Goal: Task Accomplishment & Management: Use online tool/utility

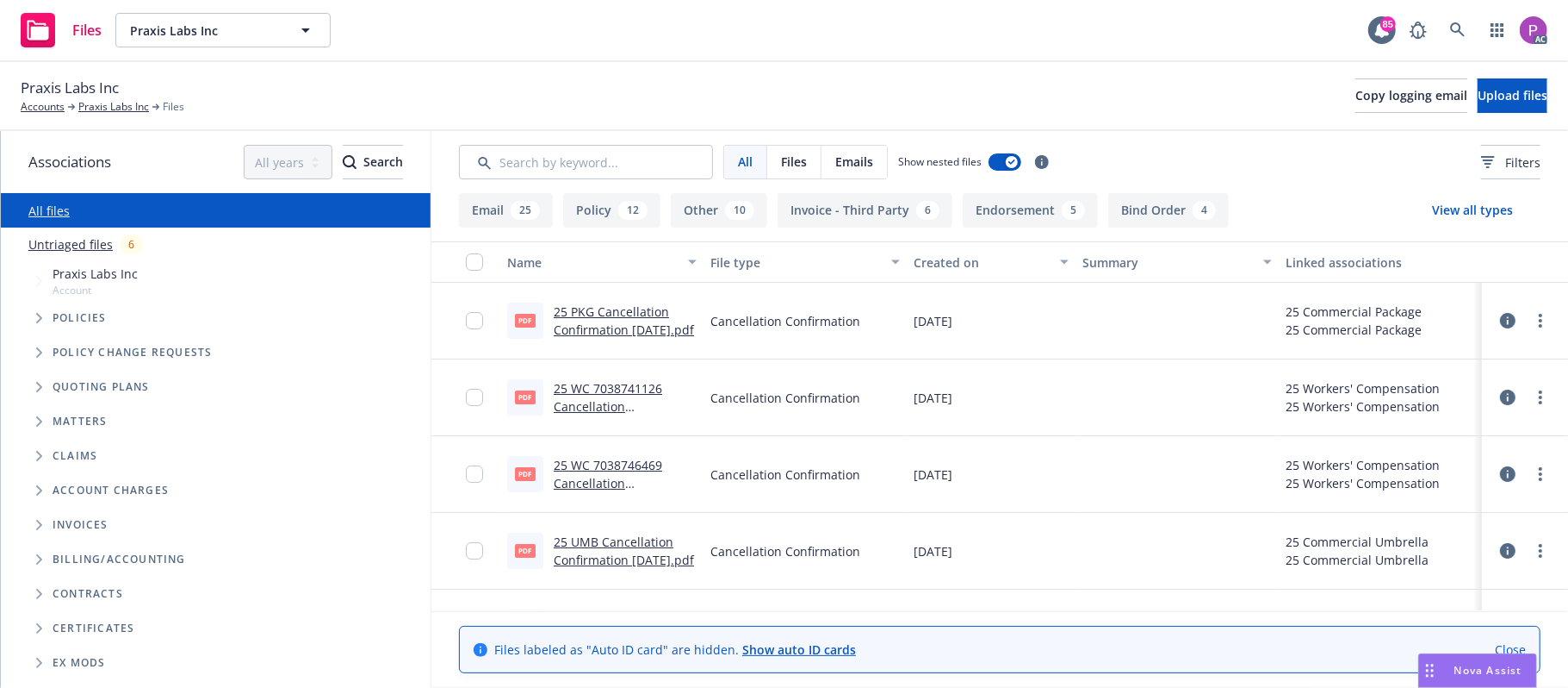
click at [101, 238] on link "Untriaged files" at bounding box center [71, 244] width 85 height 18
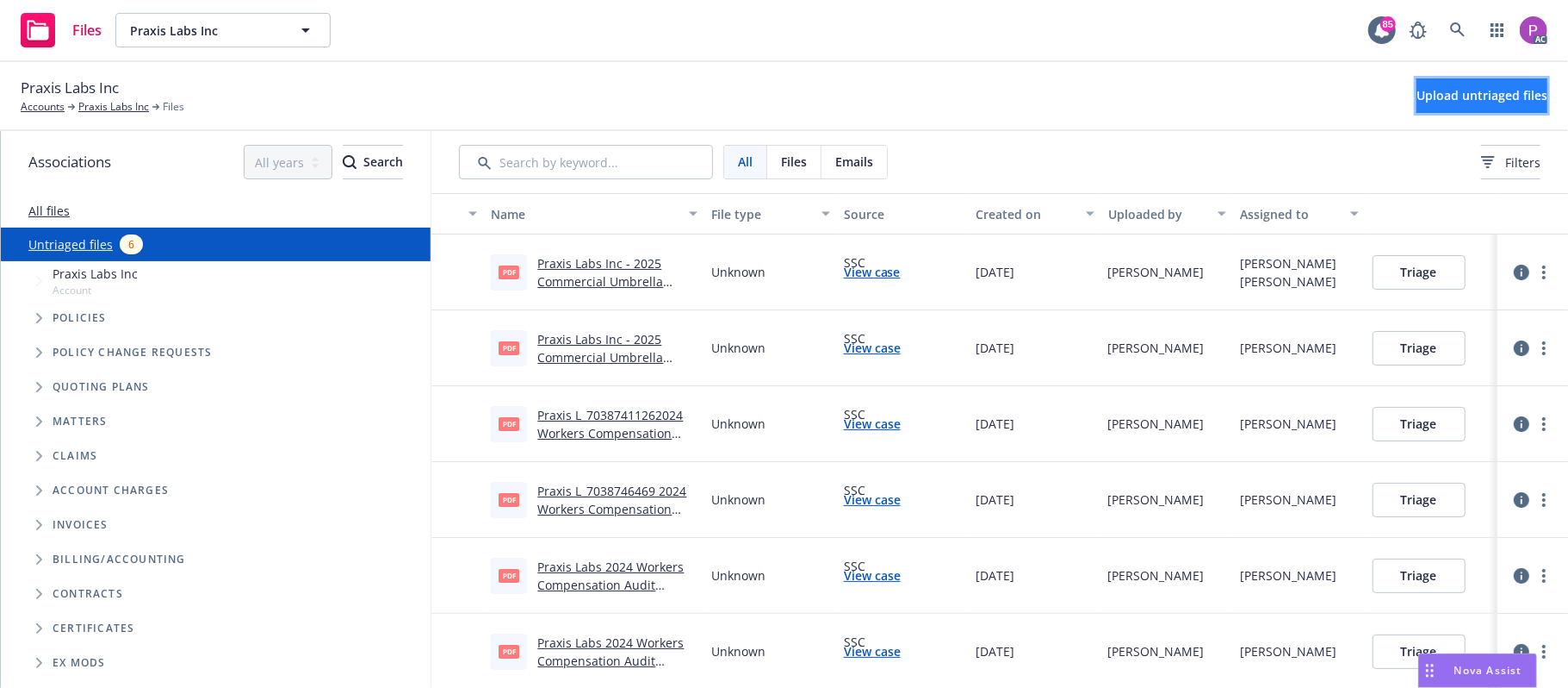
click at [1448, 105] on button "Upload untriaged files" at bounding box center [1481, 96] width 131 height 35
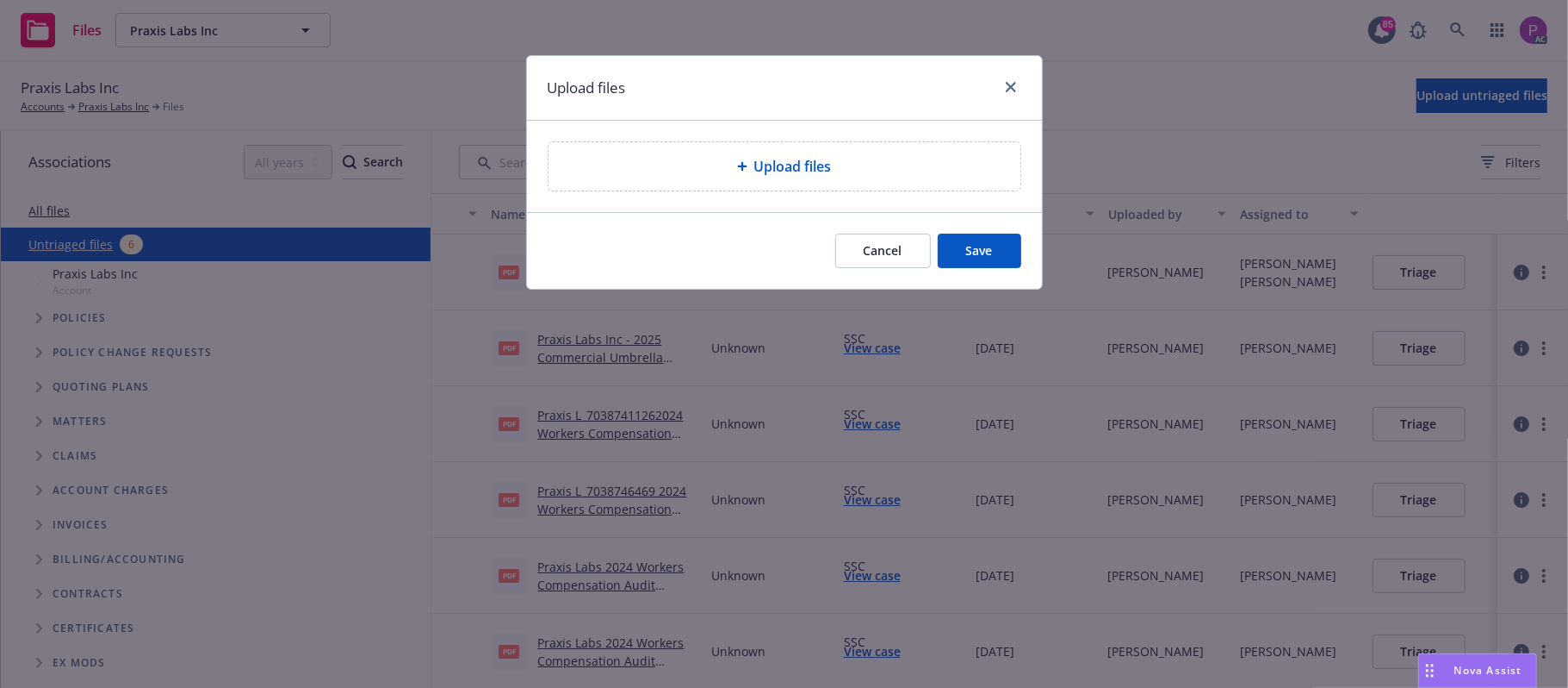
click at [811, 154] on div "Upload files" at bounding box center [784, 166] width 471 height 48
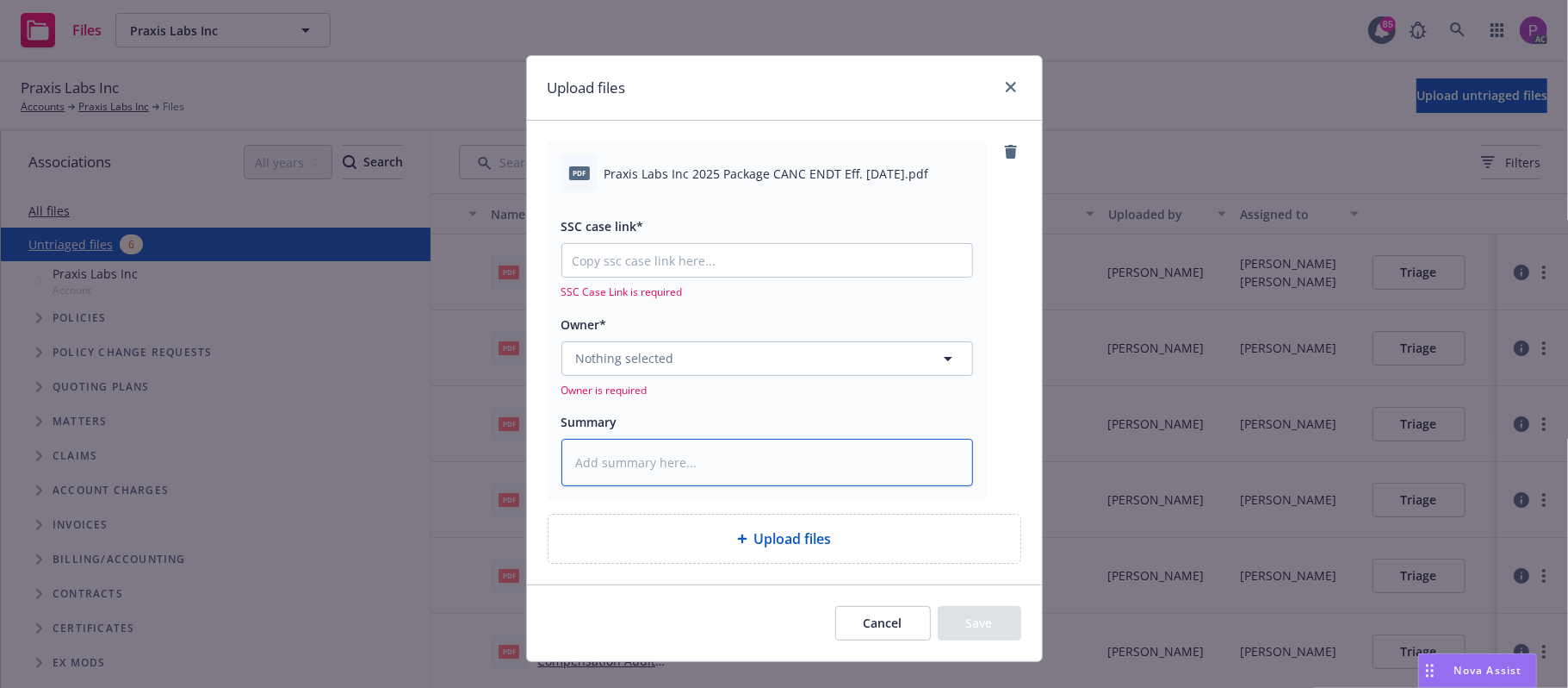
click at [696, 477] on textarea at bounding box center [767, 463] width 412 height 48
paste textarea "Praxis Labs Inc 2025 Package CANC ENDT Eff. 08-01-2025"
type textarea "x"
type textarea "Praxis Labs Inc 2025 Package CANC ENDT Eff. 08-01-2025"
click at [811, 264] on input "SSC case link*" at bounding box center [767, 260] width 410 height 33
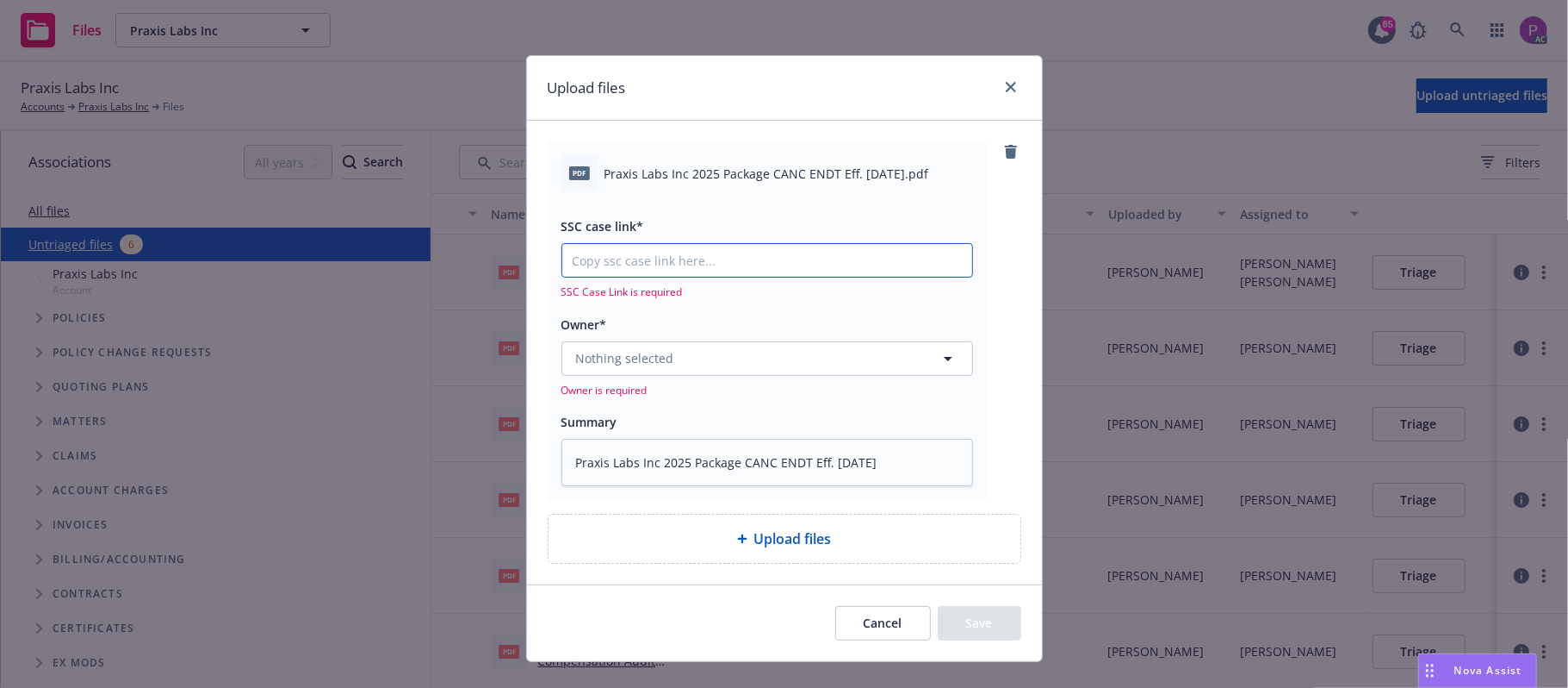
paste input "https://newfront-ssc.lightning.force.com/lightning/r/Case/500Vz00000Rs7d2IAB/vi…"
type textarea "x"
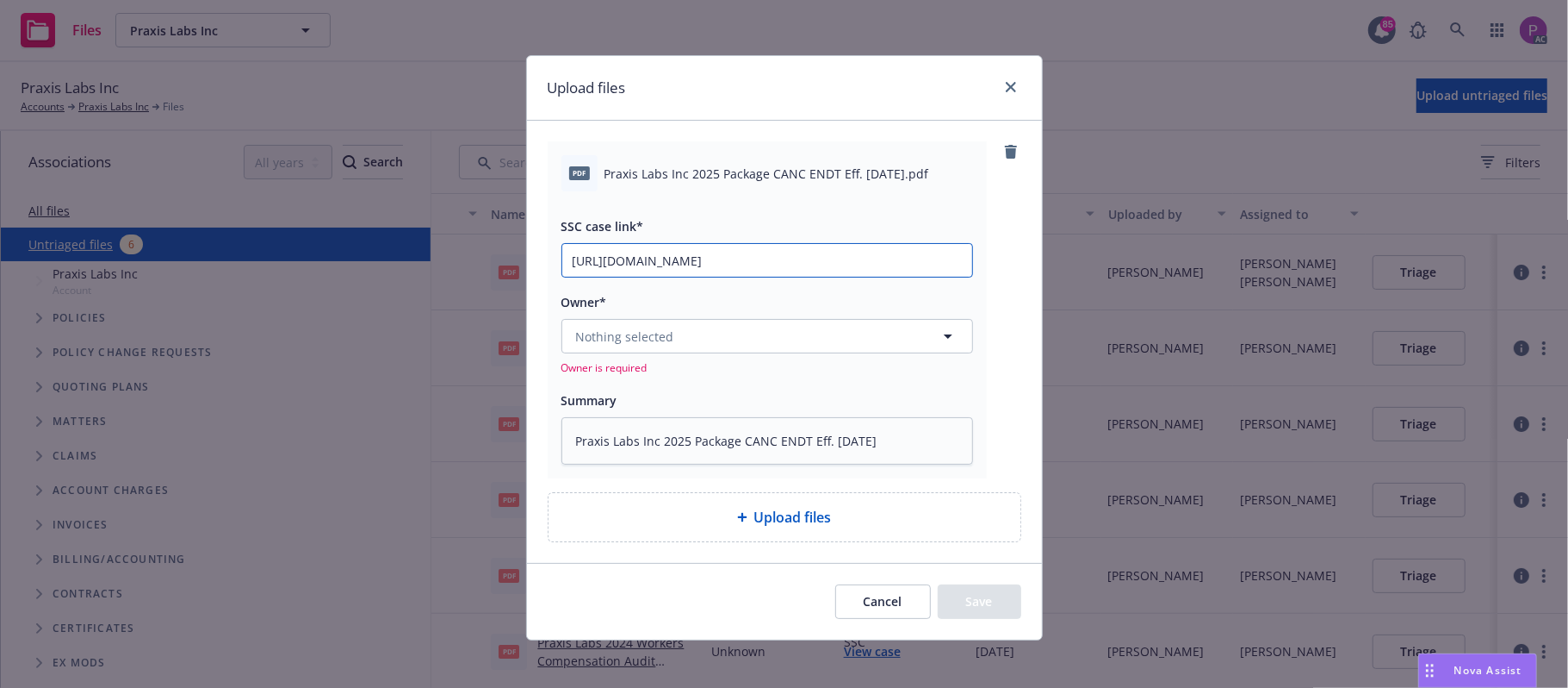
scroll to position [0, 232]
type input "https://newfront-ssc.lightning.force.com/lightning/r/Case/500Vz00000Rs7d2IAB/vi…"
click at [792, 340] on button "Nothing selected" at bounding box center [767, 336] width 412 height 35
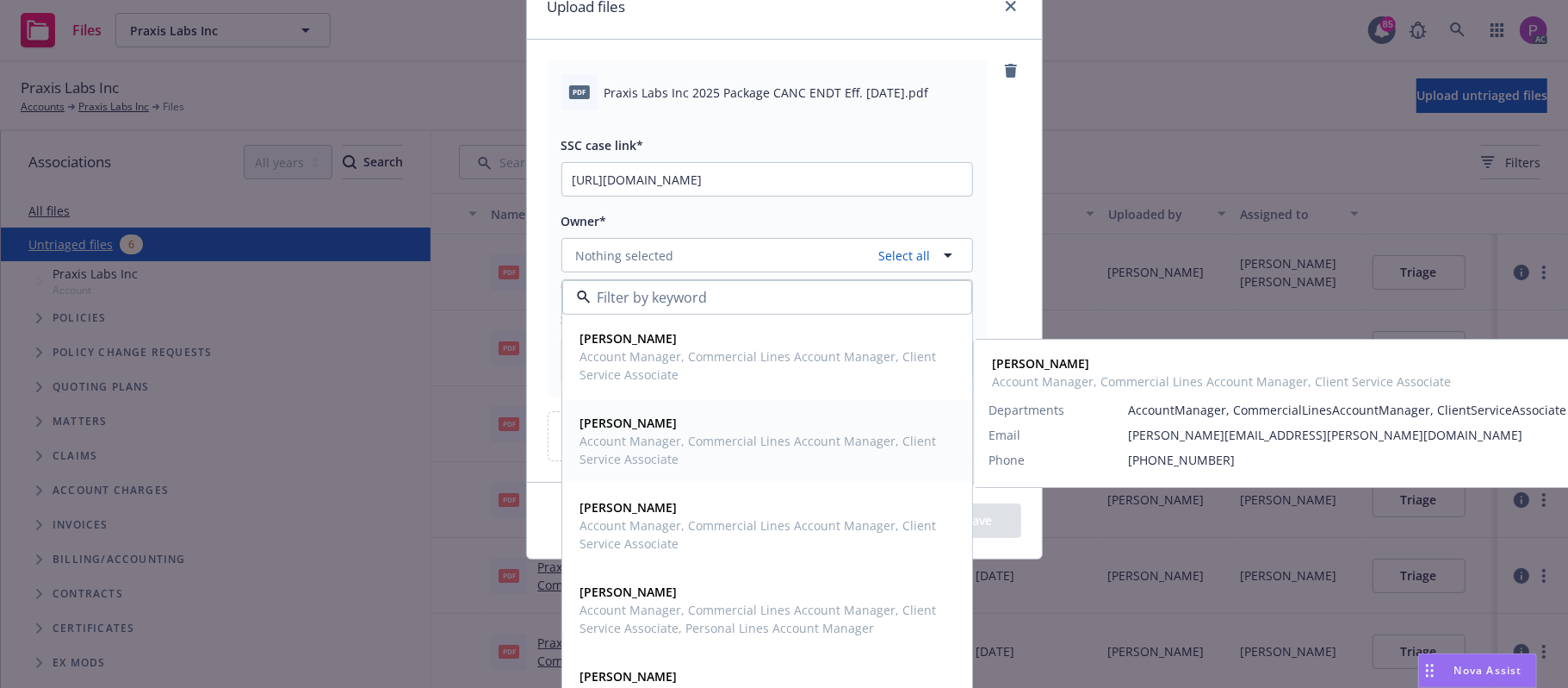
scroll to position [132, 0]
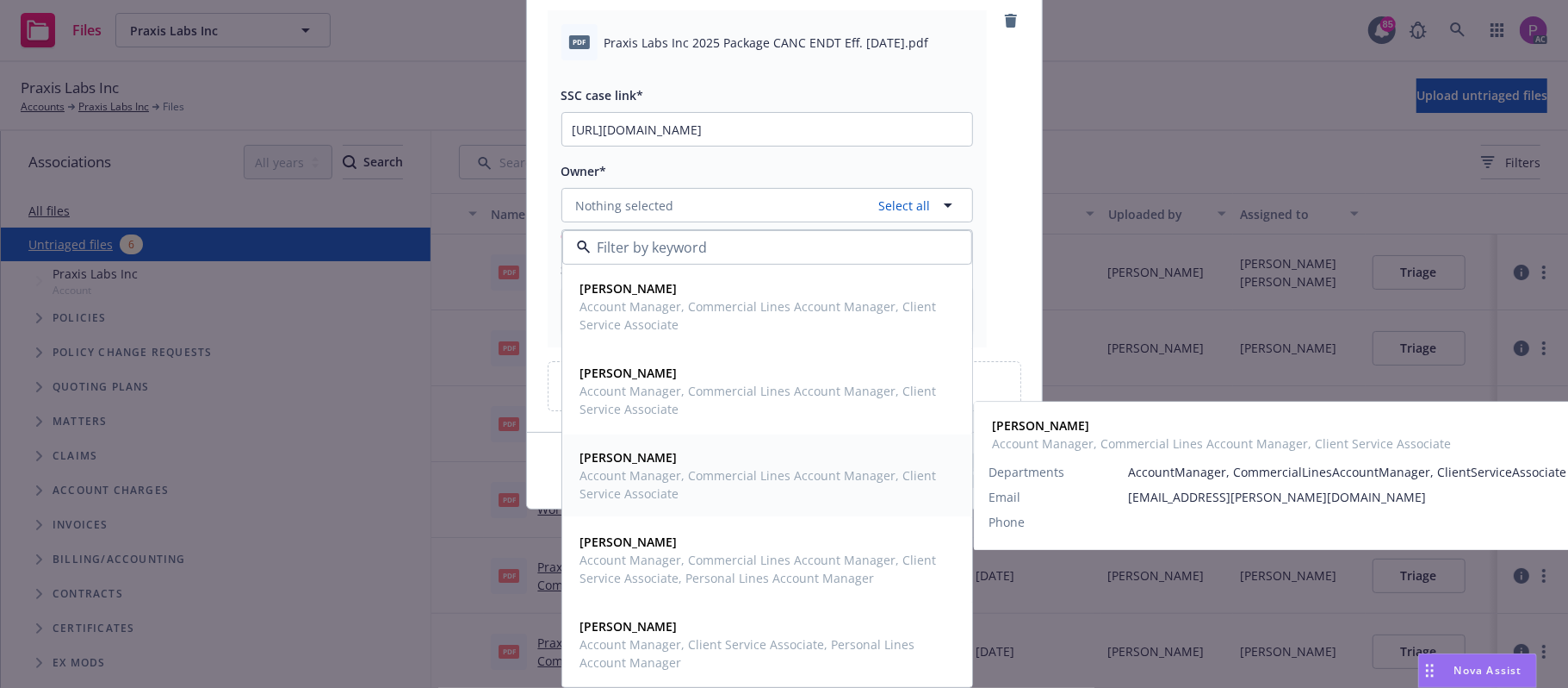
click at [756, 460] on span "Herani Gebre" at bounding box center [765, 457] width 371 height 18
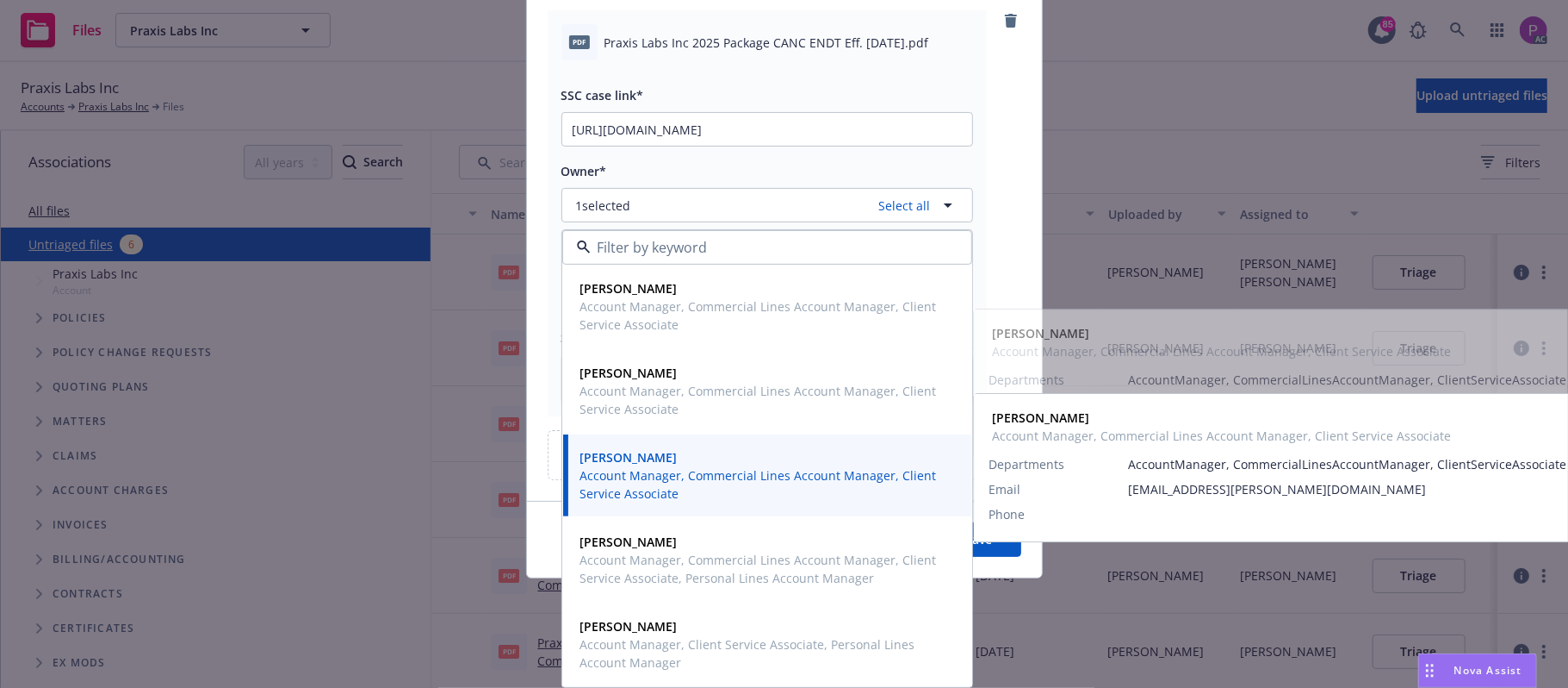
click at [986, 189] on div "pdf Praxis Labs Inc 2025 Package CANC ENDT Eff. 08-01-2025.pdf SSC case link* h…" at bounding box center [784, 214] width 473 height 406
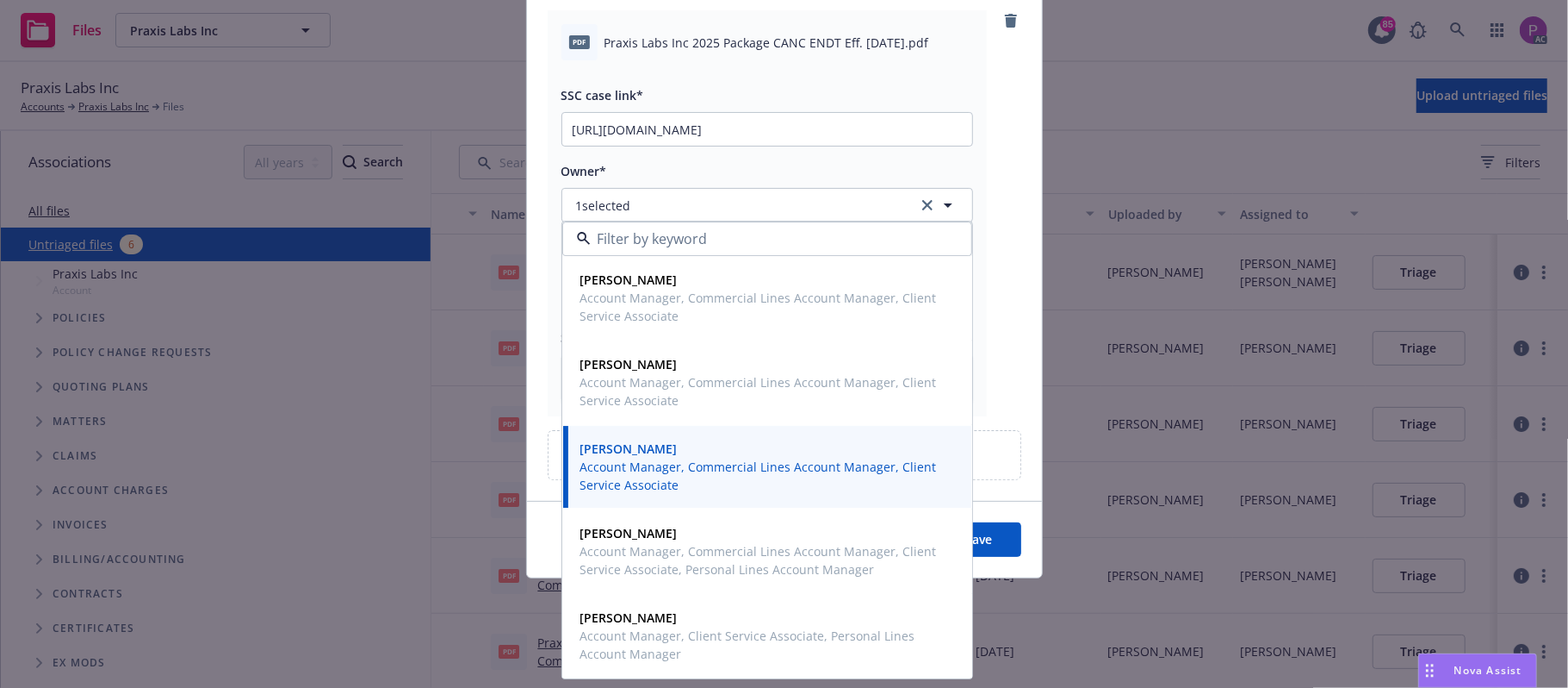
scroll to position [78, 0]
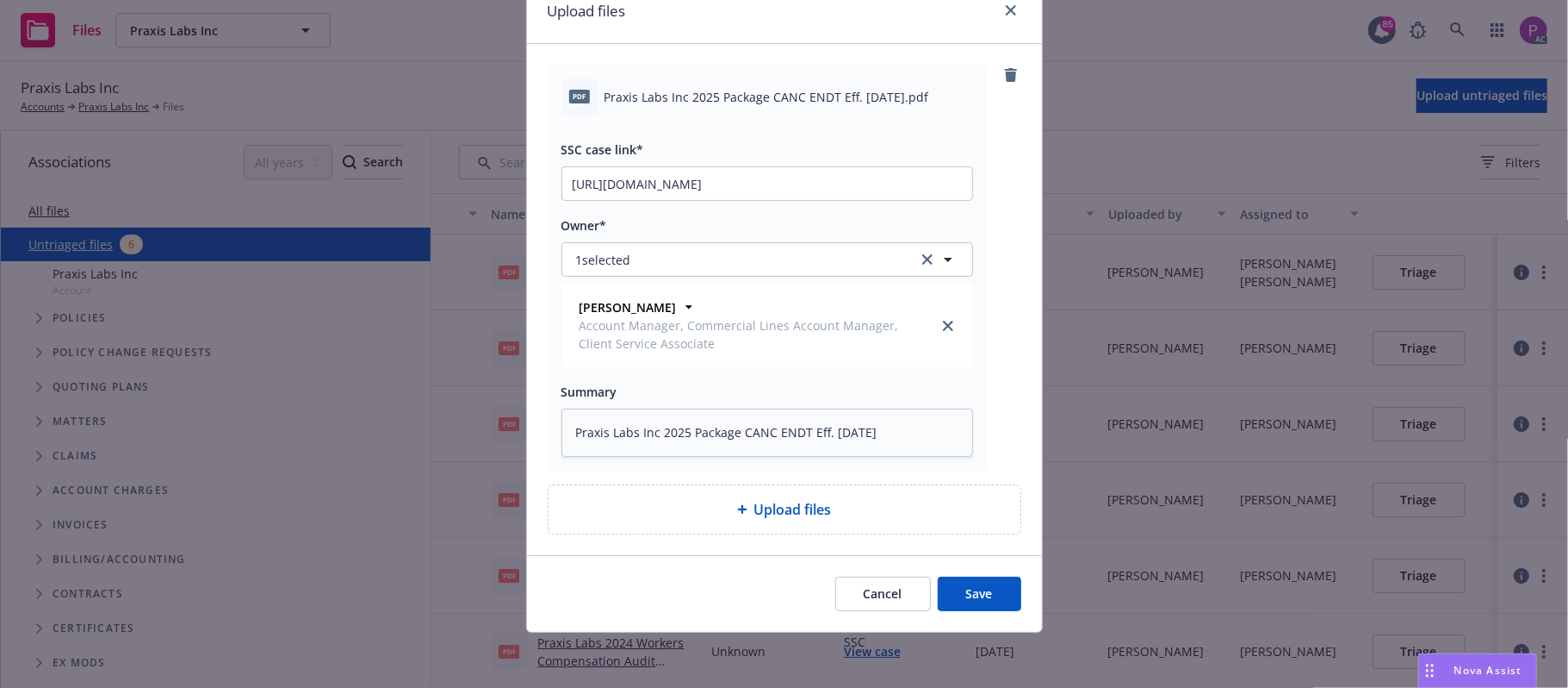
click at [965, 543] on div "pdf Praxis Labs Inc 2025 Package CANC ENDT Eff. 08-01-2025.pdf SSC case link* h…" at bounding box center [784, 299] width 515 height 511
click at [964, 576] on button "Save" at bounding box center [980, 593] width 84 height 35
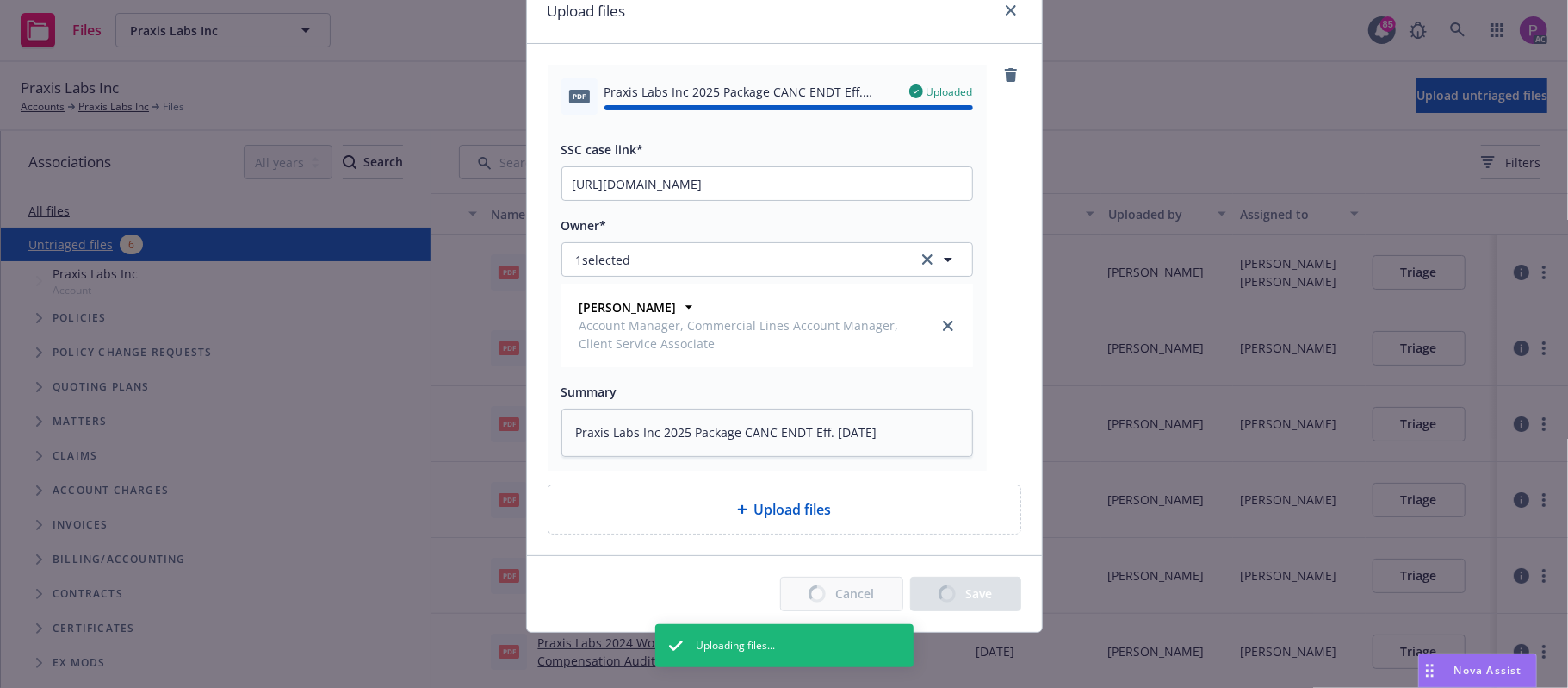
type textarea "x"
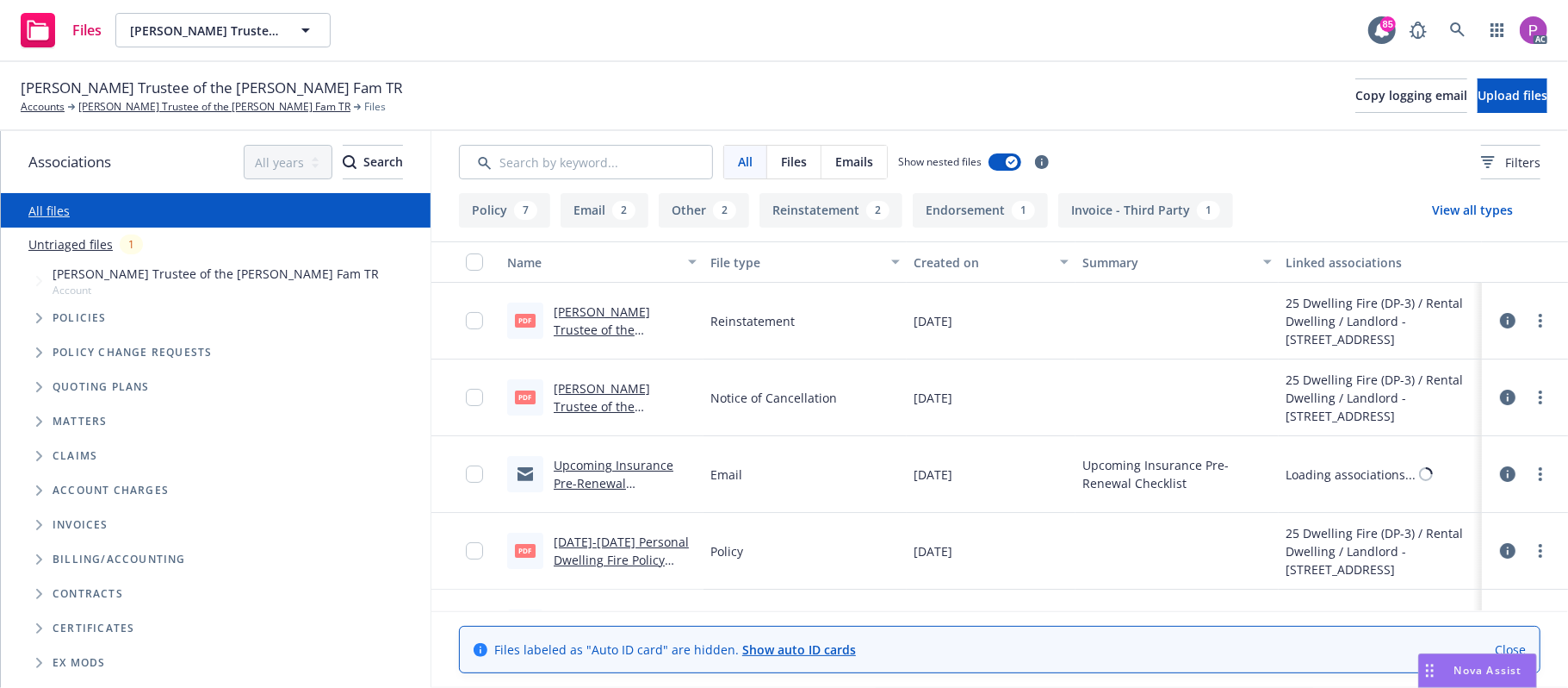
click at [89, 242] on link "Untriaged files" at bounding box center [71, 244] width 85 height 18
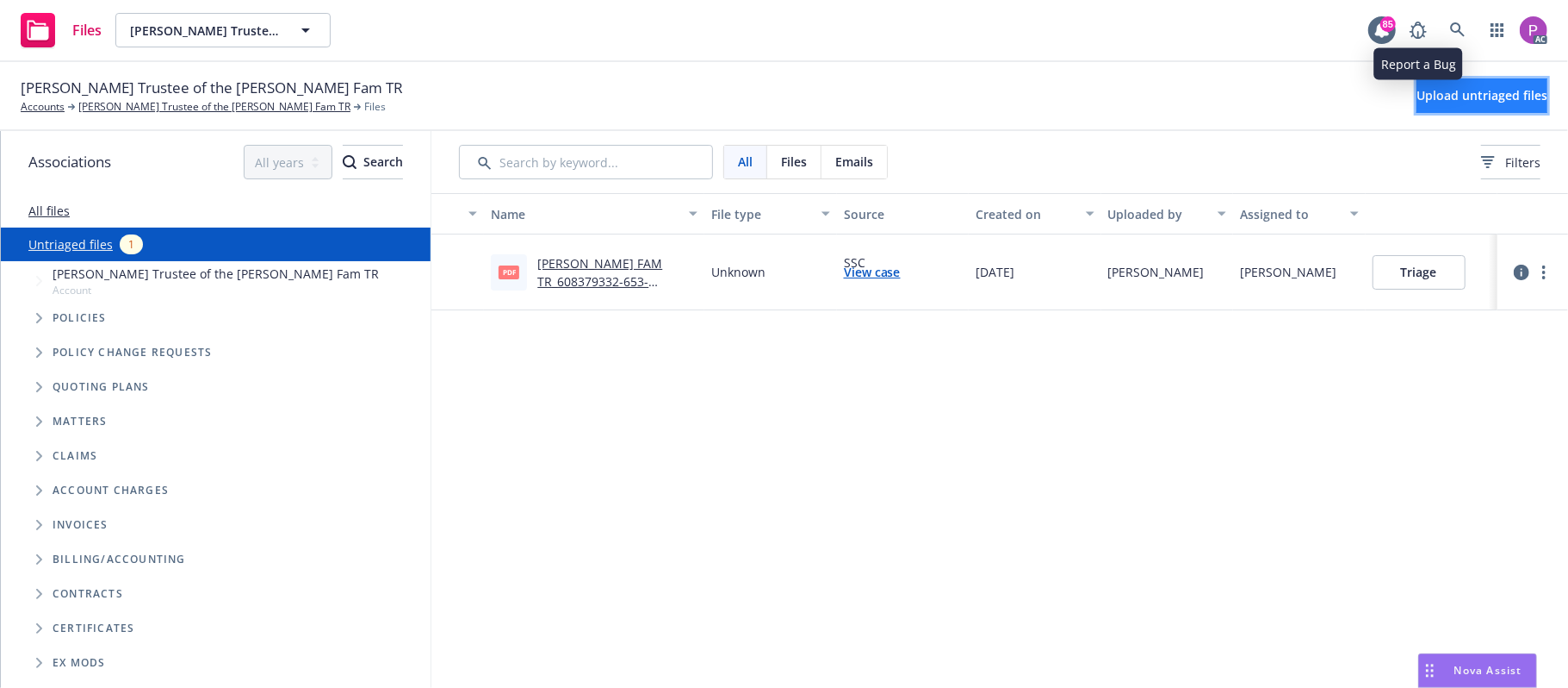
click at [1435, 91] on span "Upload untriaged files" at bounding box center [1481, 95] width 131 height 16
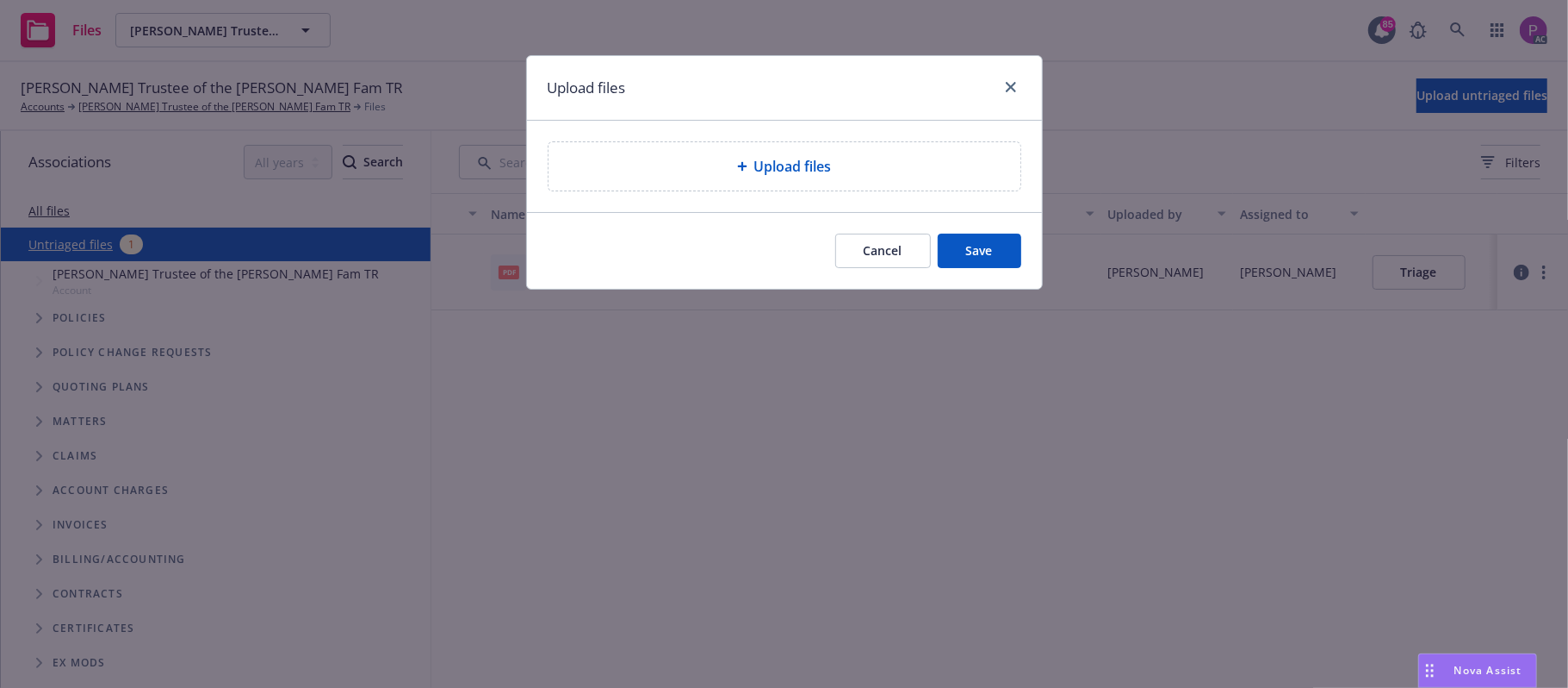
click at [849, 184] on div "Upload files" at bounding box center [784, 166] width 471 height 48
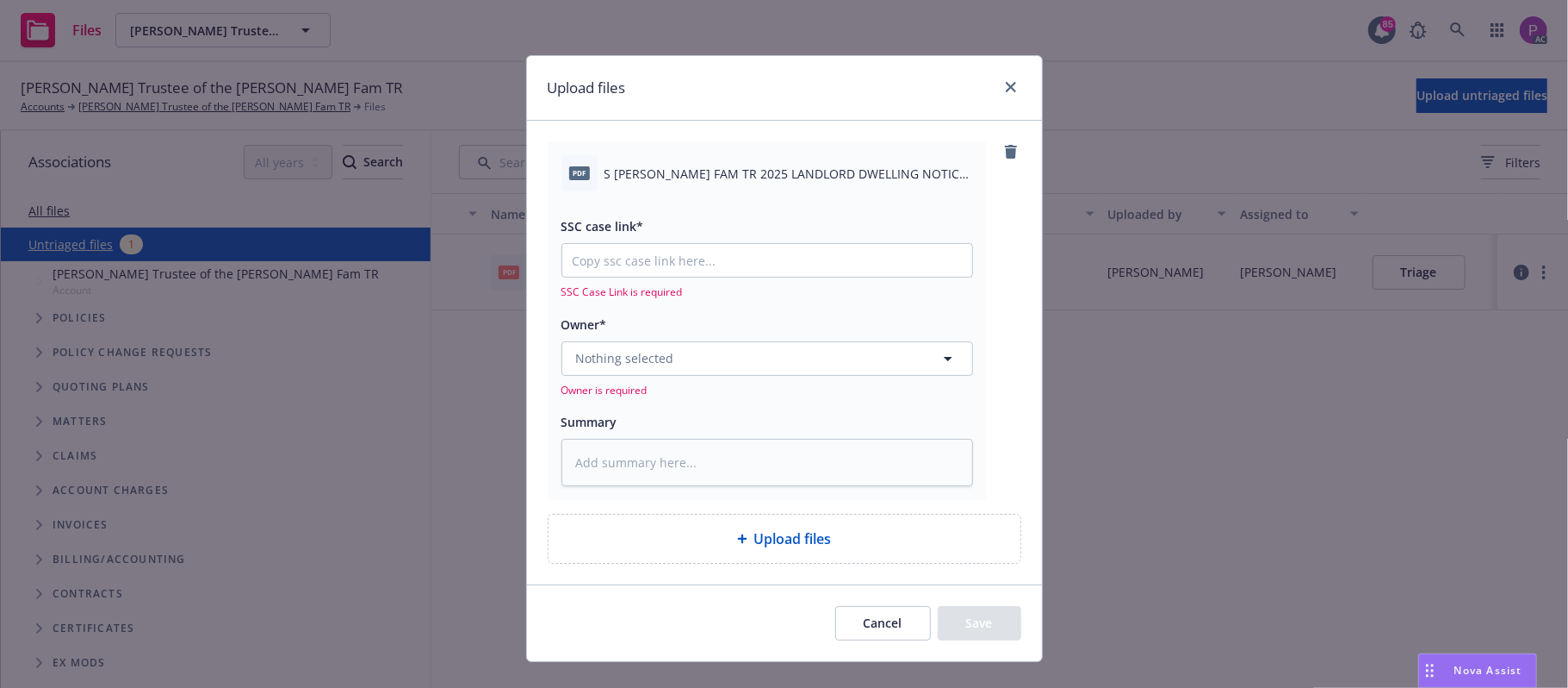
click at [810, 180] on span "S SHIRLEY TARBELL LEDDY FAM TR 2025 LANDLORD DWELLING NOTICE OF CANCELLATION EF…" at bounding box center [788, 173] width 369 height 18
copy div "S SHIRLEY TARBELL LEDDY FAM TR 2025 LANDLORD DWELLING NOTICE OF CANCELLATION EF…"
click at [775, 460] on textarea at bounding box center [767, 463] width 412 height 48
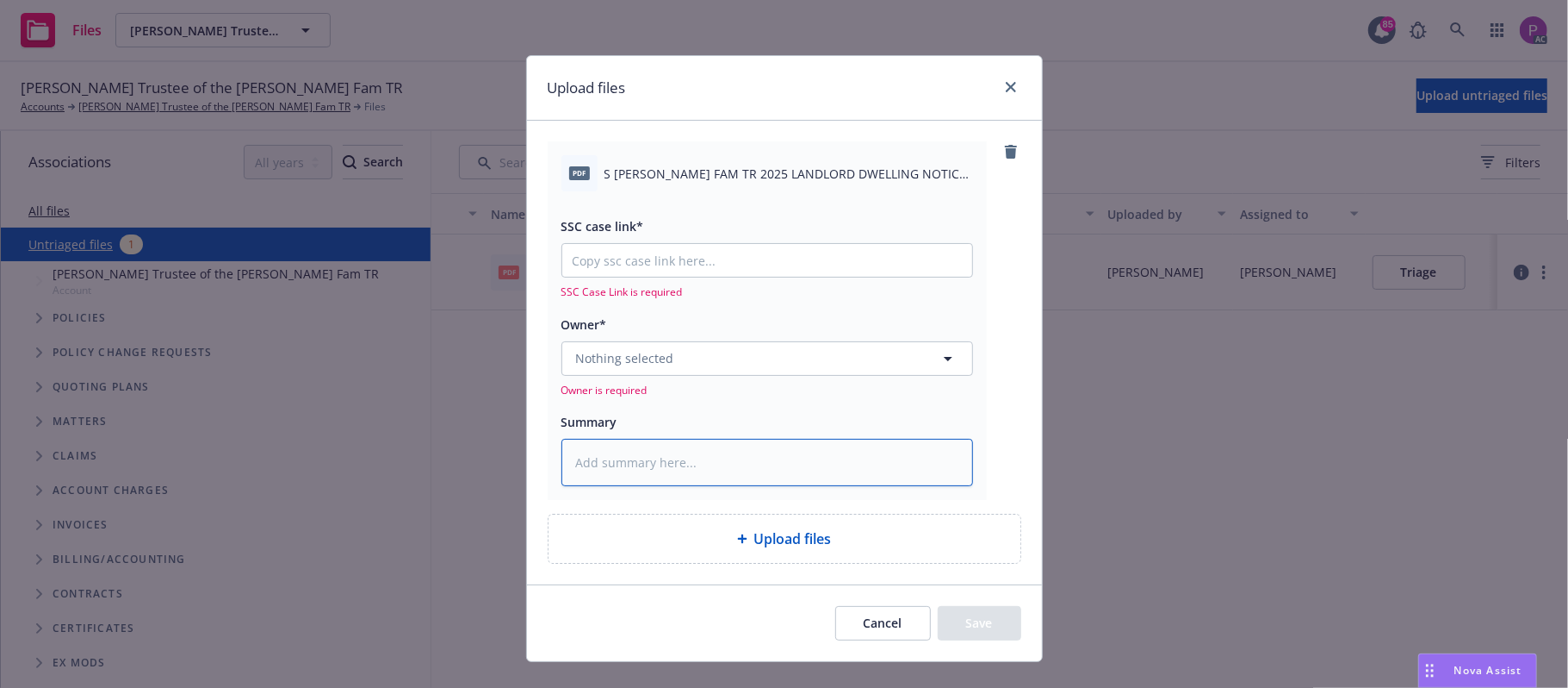
paste textarea "S SHIRLEY TARBELL LEDDY FAM TR 2025 LANDLORD DWELLING NOTICE OF CANCELLATION EF…"
type textarea "x"
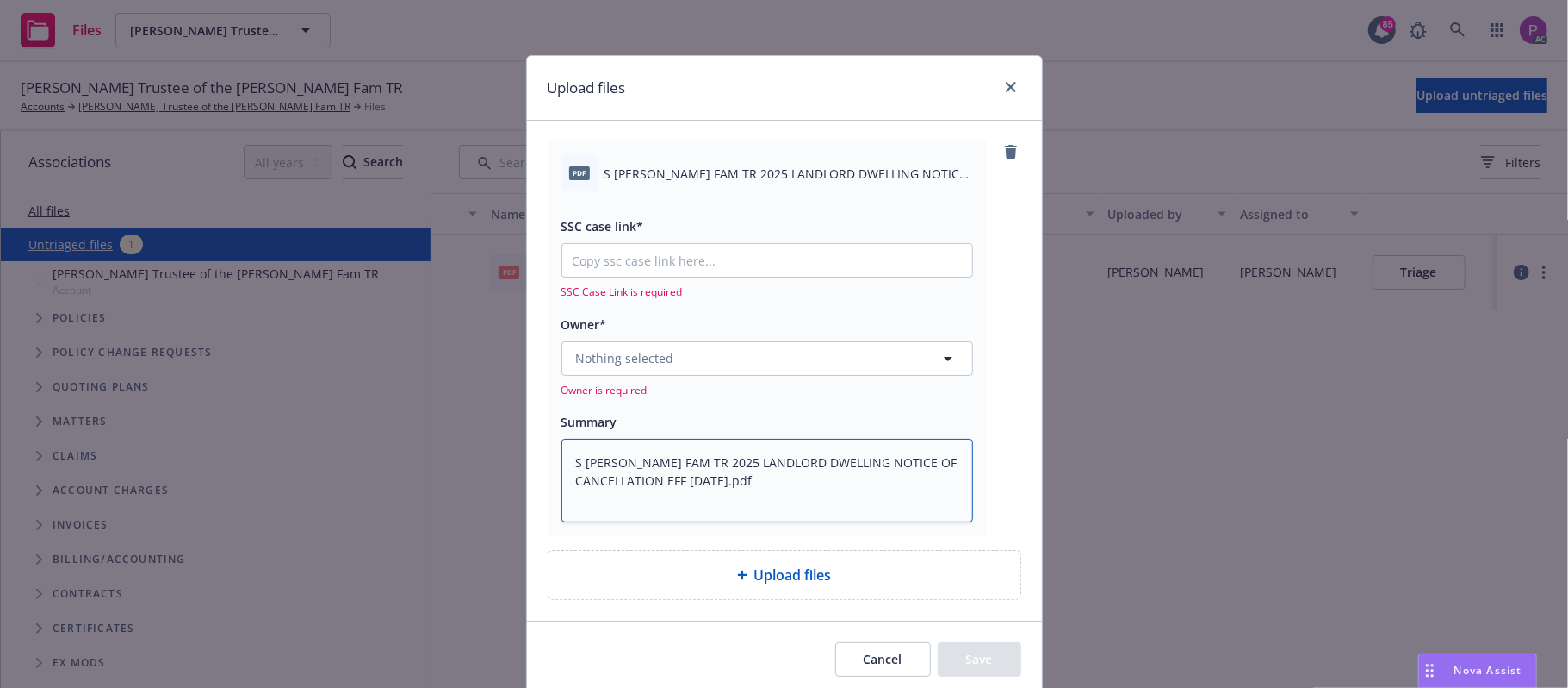
type textarea "S SHIRLEY TARBELL LEDDY FAM TR 2025 LANDLORD DWELLING NOTICE OF CANCELLATION EF…"
click at [641, 249] on input "SSC case link*" at bounding box center [767, 260] width 410 height 33
paste input "https://newfront-ssc.lightning.force.com/lightning/r/Case/500Vz00000RsFM2IAN/vi…"
type textarea "x"
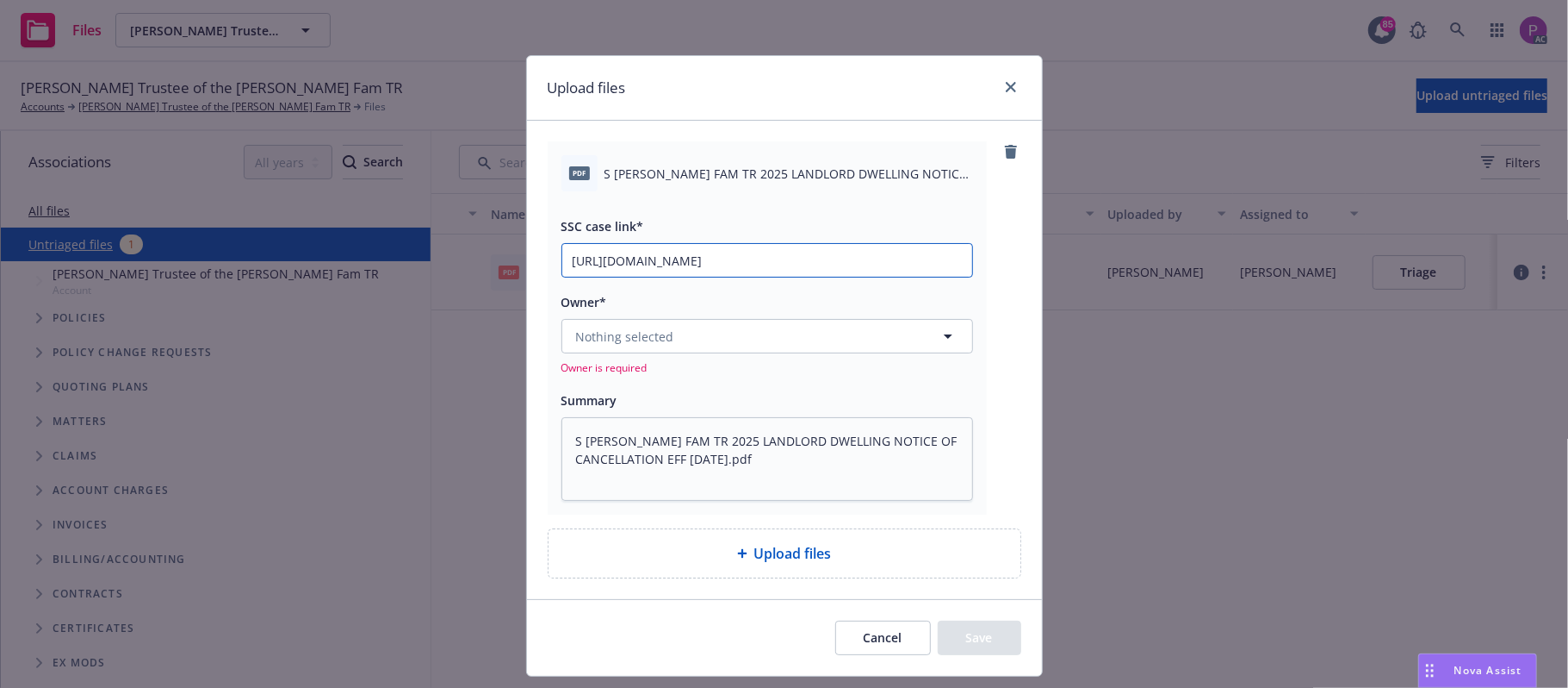
type input "https://newfront-ssc.lightning.force.com/lightning/r/Case/500Vz00000RsFM2IAN/vi…"
click at [631, 331] on span "Nothing selected" at bounding box center [625, 336] width 98 height 18
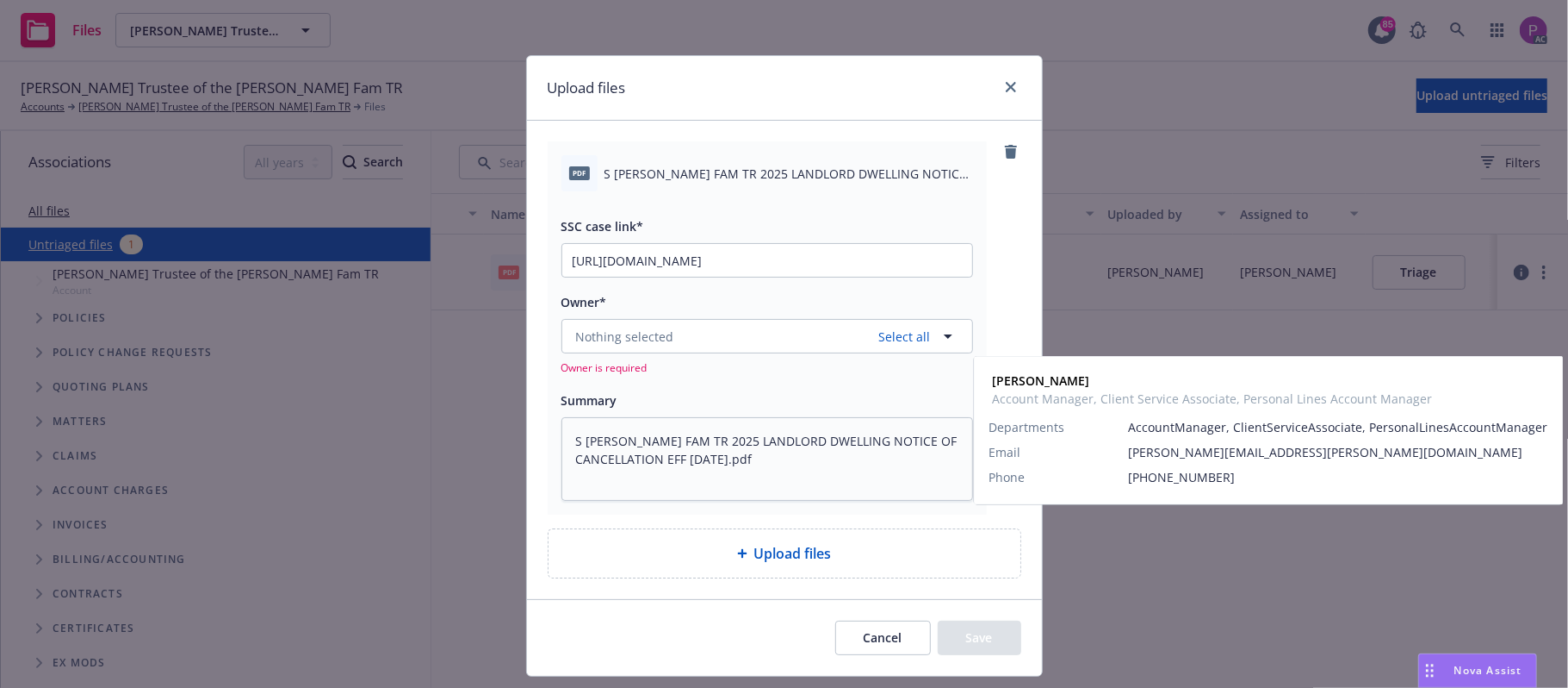
click at [665, 442] on span "Account Manager, Client Service Associate, Personal Lines Account Manager" at bounding box center [765, 446] width 371 height 37
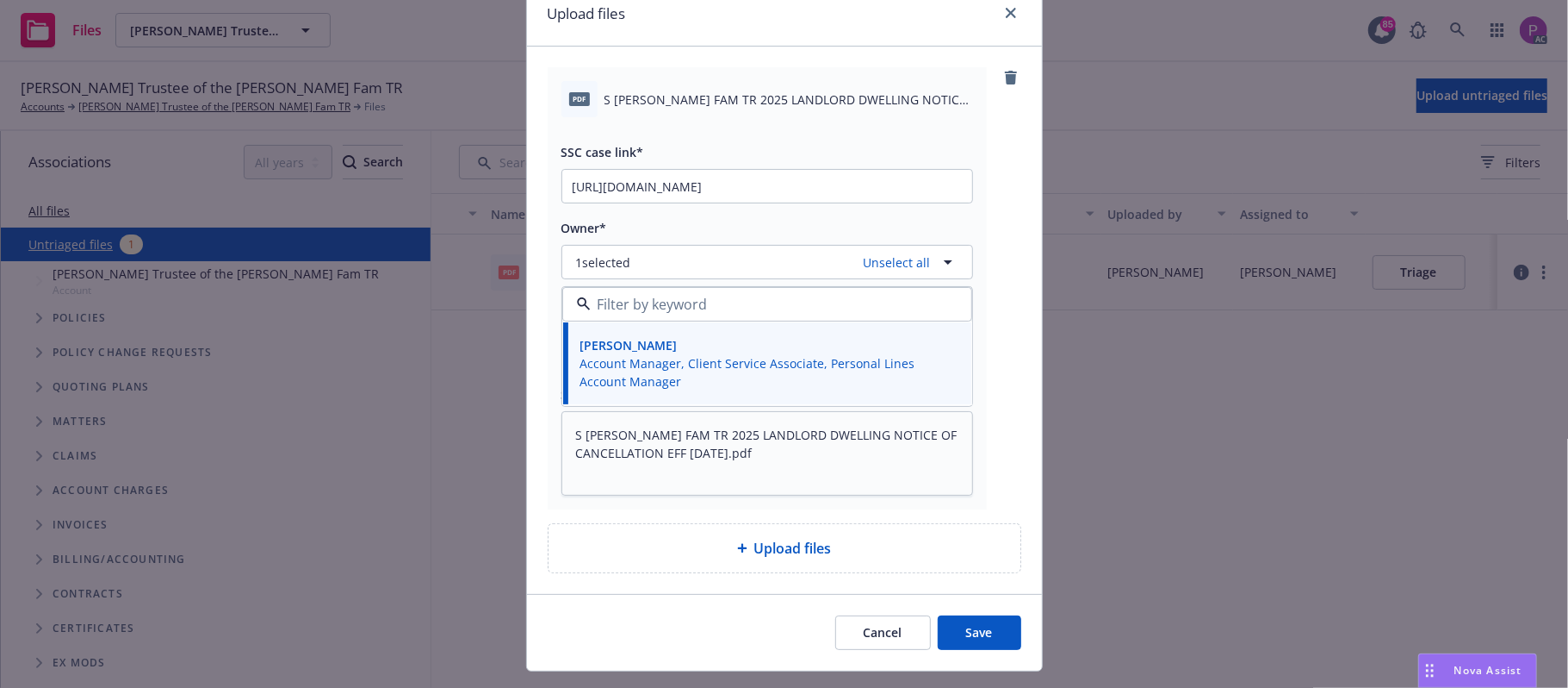
scroll to position [114, 0]
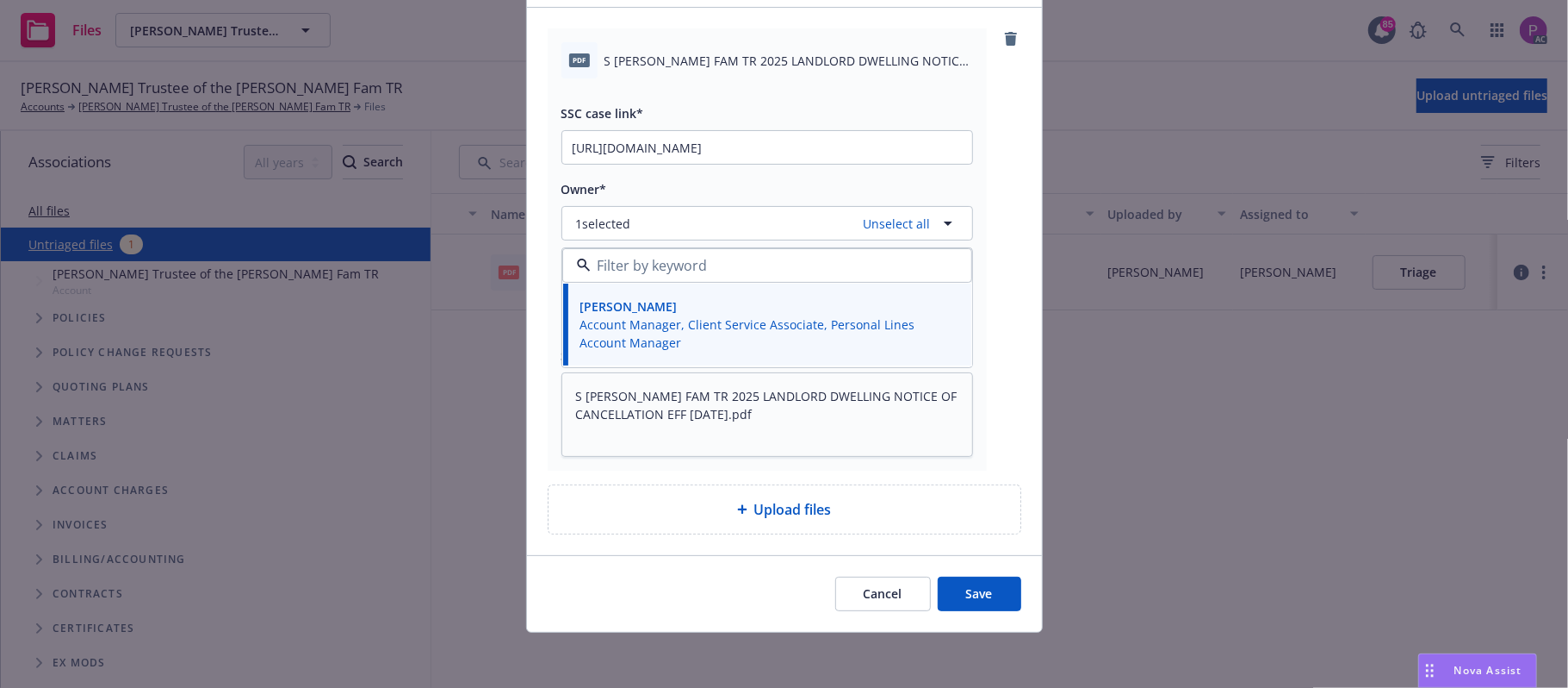
click at [938, 596] on button "Save" at bounding box center [980, 593] width 84 height 35
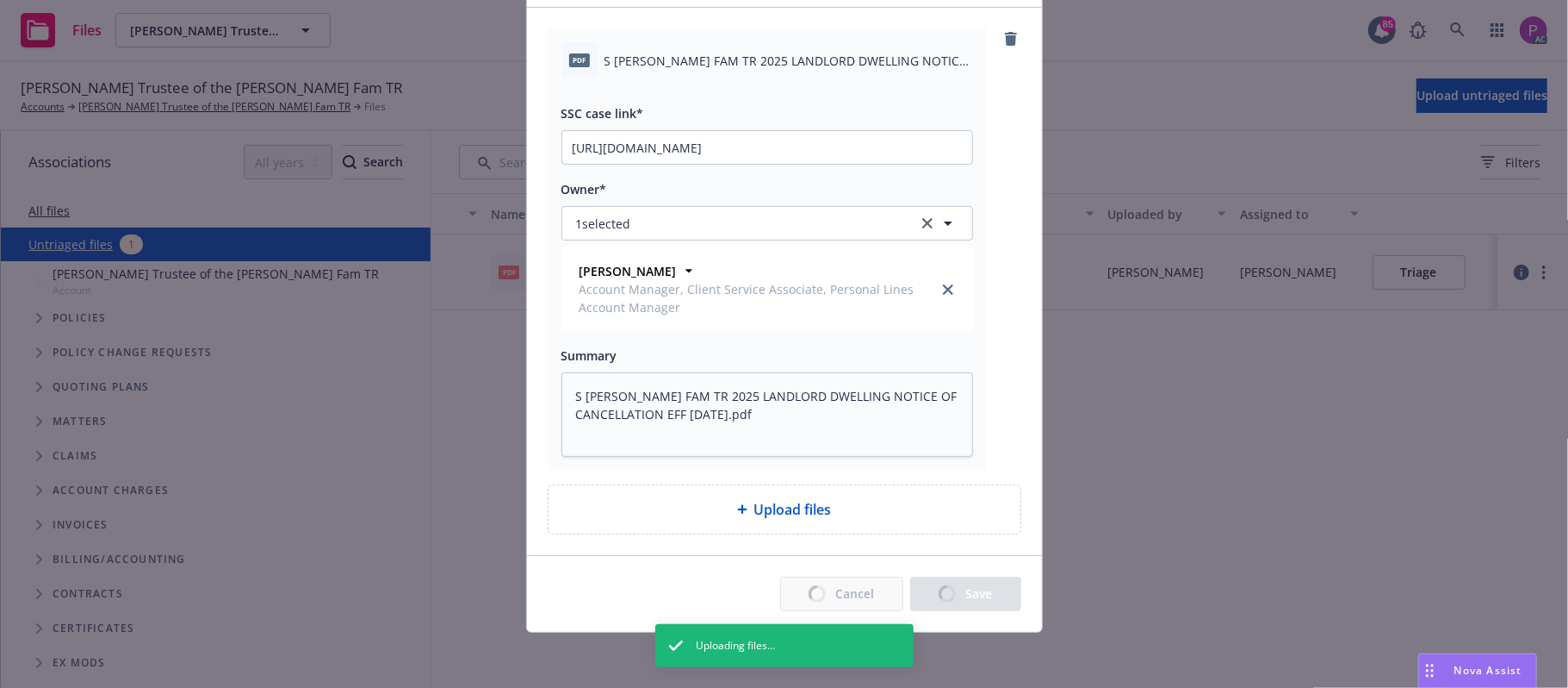
type textarea "x"
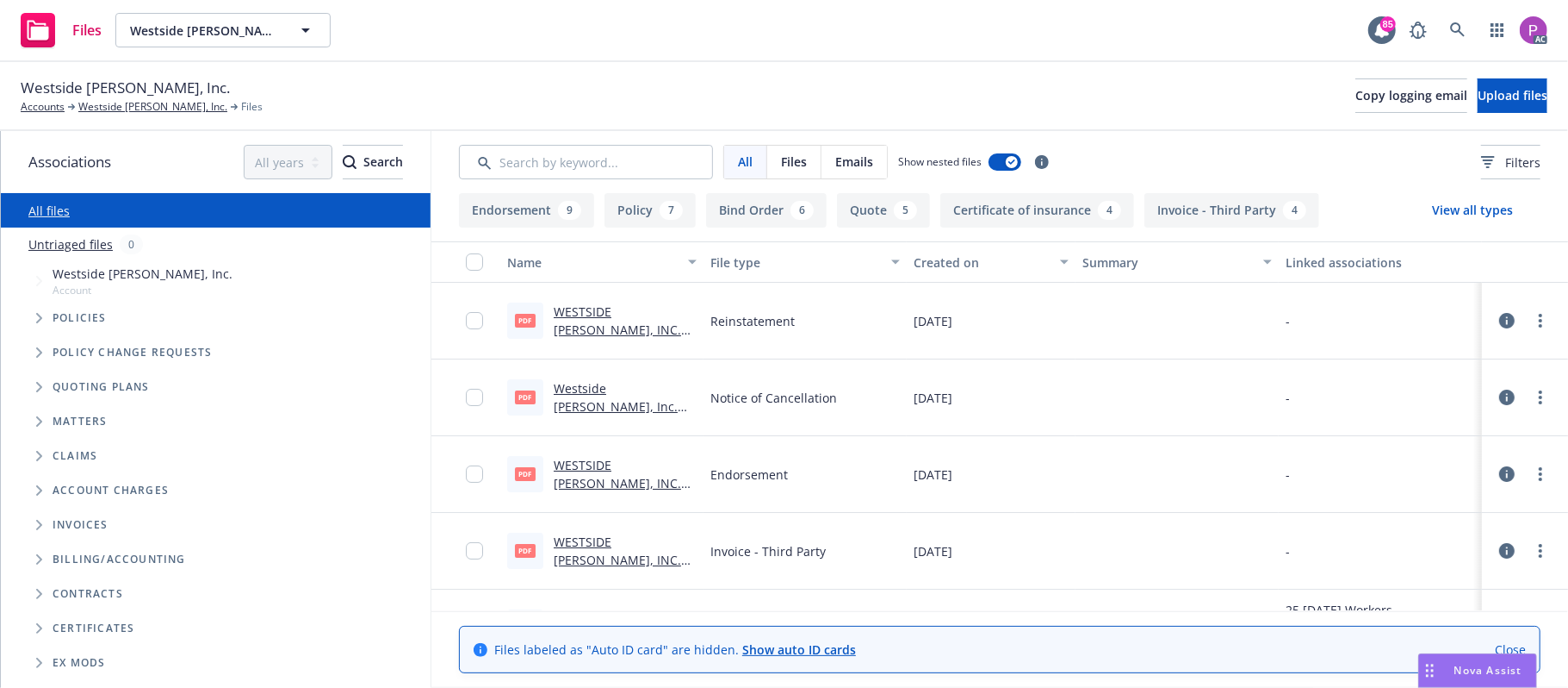
click at [69, 241] on link "Untriaged files" at bounding box center [71, 244] width 85 height 18
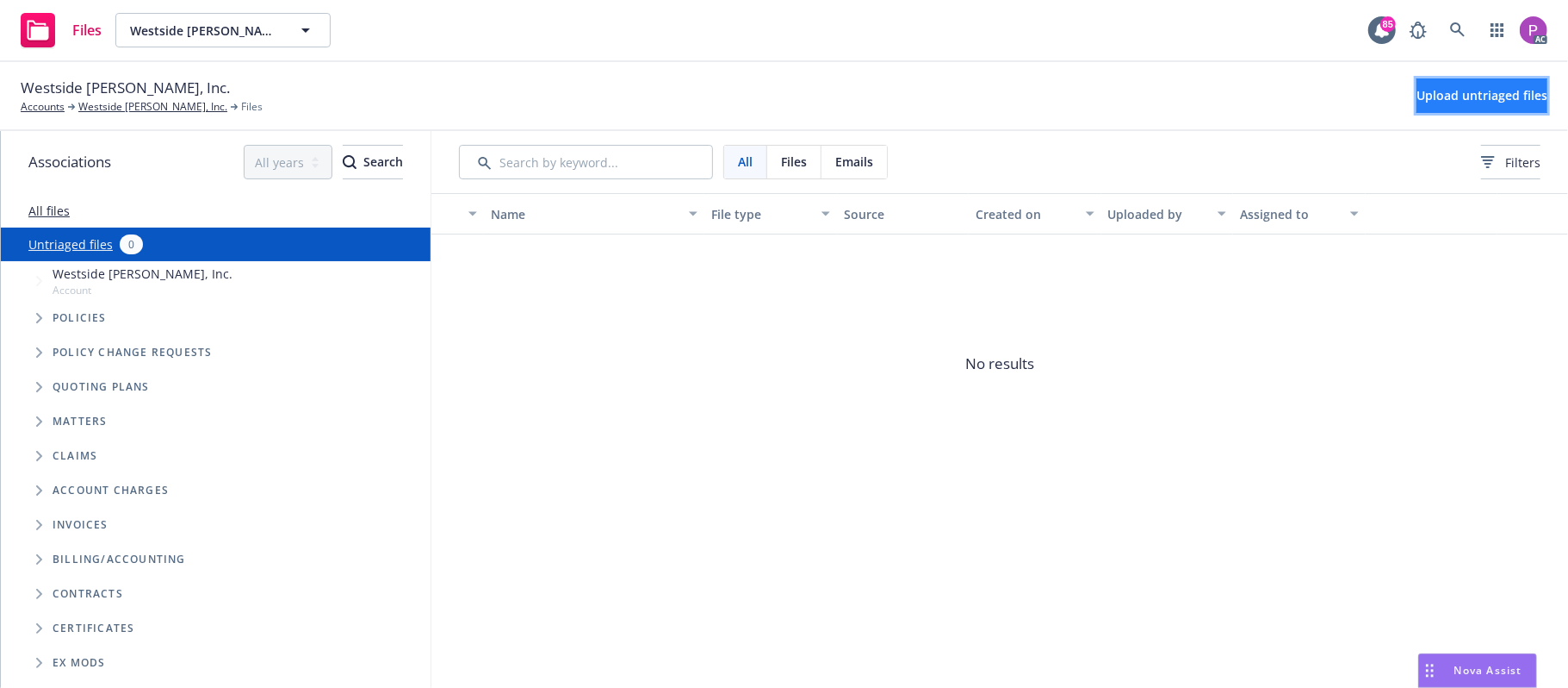
click at [1423, 101] on span "Upload untriaged files" at bounding box center [1481, 95] width 131 height 16
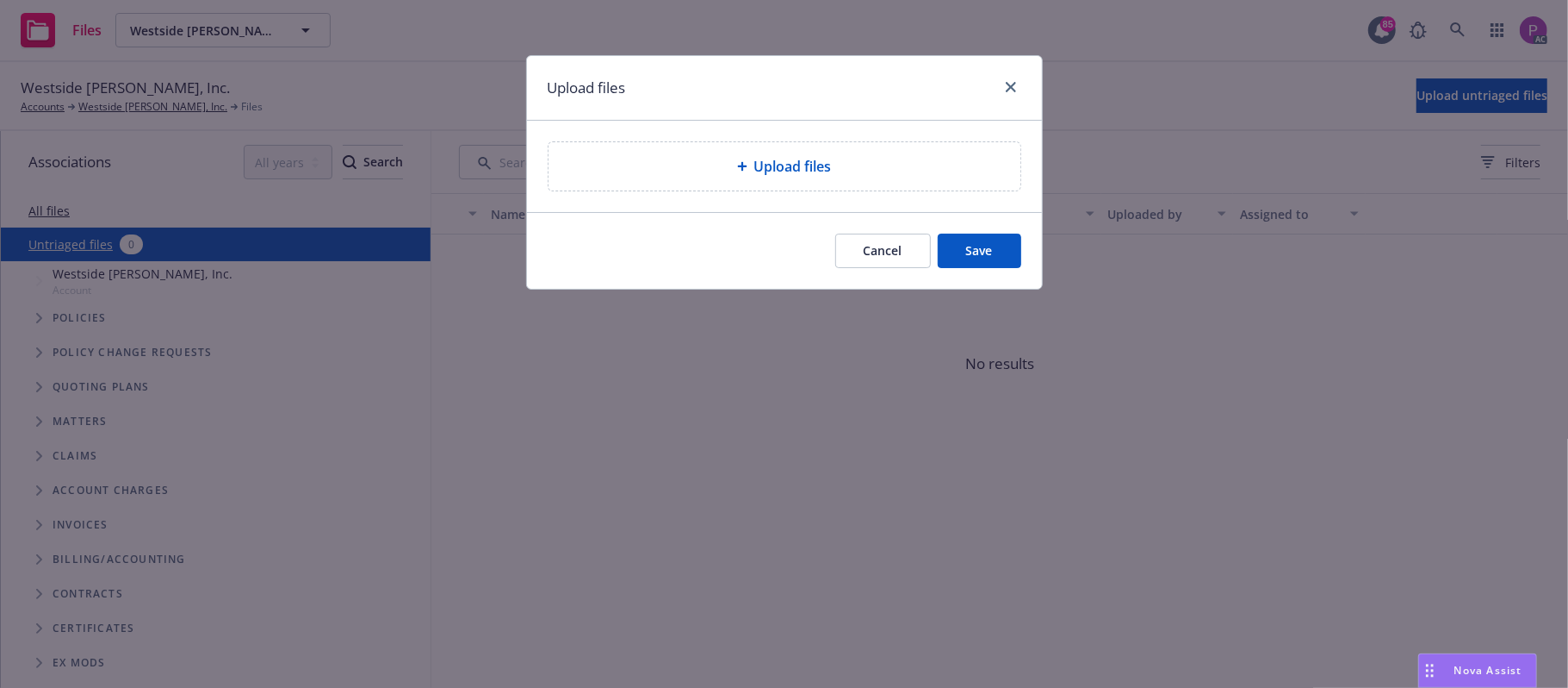
click at [900, 181] on div "Upload files" at bounding box center [784, 166] width 471 height 48
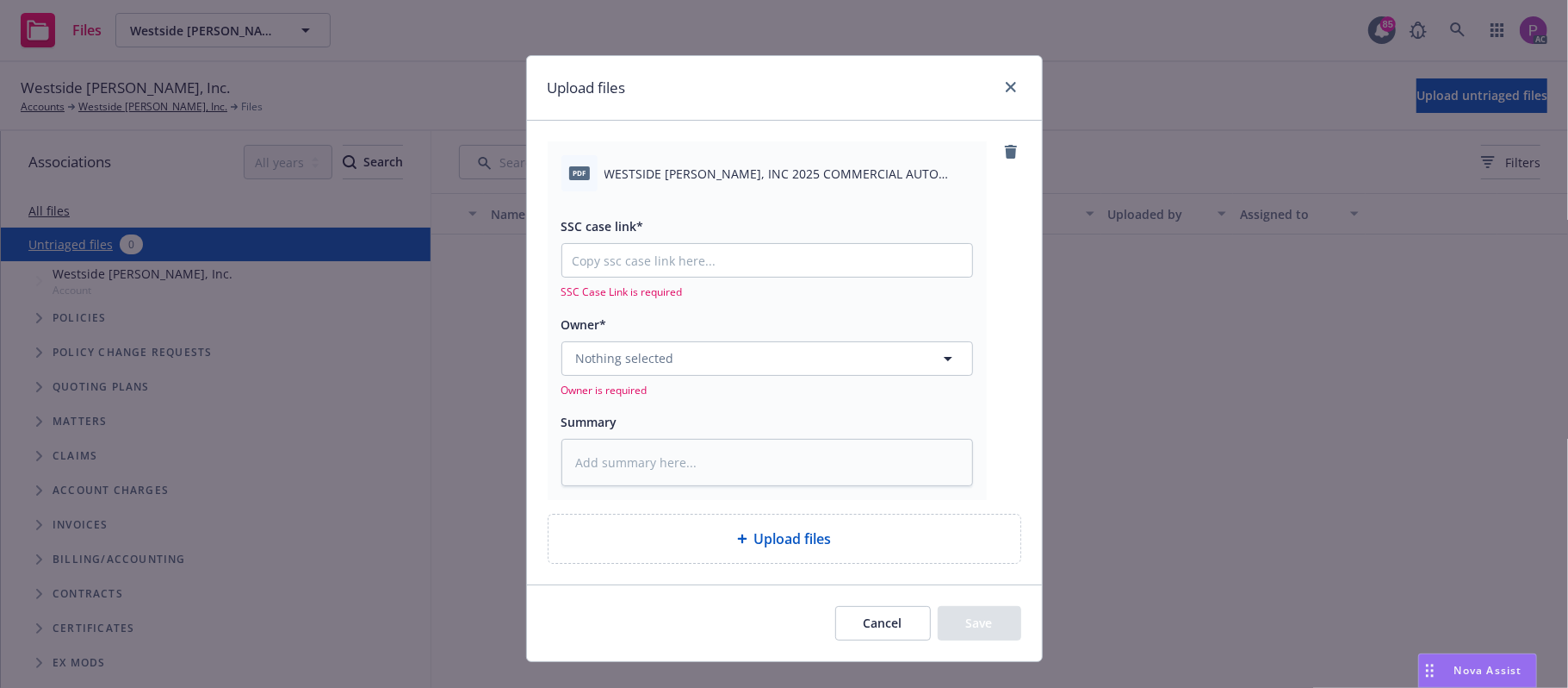
click at [797, 177] on span "WESTSIDE AG II, INC 2025 COMMERCIAL AUTO NOTICE OF CANCELLATION EFF. 09-29-2025…" at bounding box center [788, 173] width 369 height 18
click at [796, 177] on span "WESTSIDE AG II, INC 2025 COMMERCIAL AUTO NOTICE OF CANCELLATION EFF. 09-29-2025…" at bounding box center [788, 173] width 369 height 18
copy div "WESTSIDE AG II, INC 2025 COMMERCIAL AUTO NOTICE OF CANCELLATION EFF. 09-29-2025…"
click at [725, 445] on textarea at bounding box center [767, 463] width 412 height 48
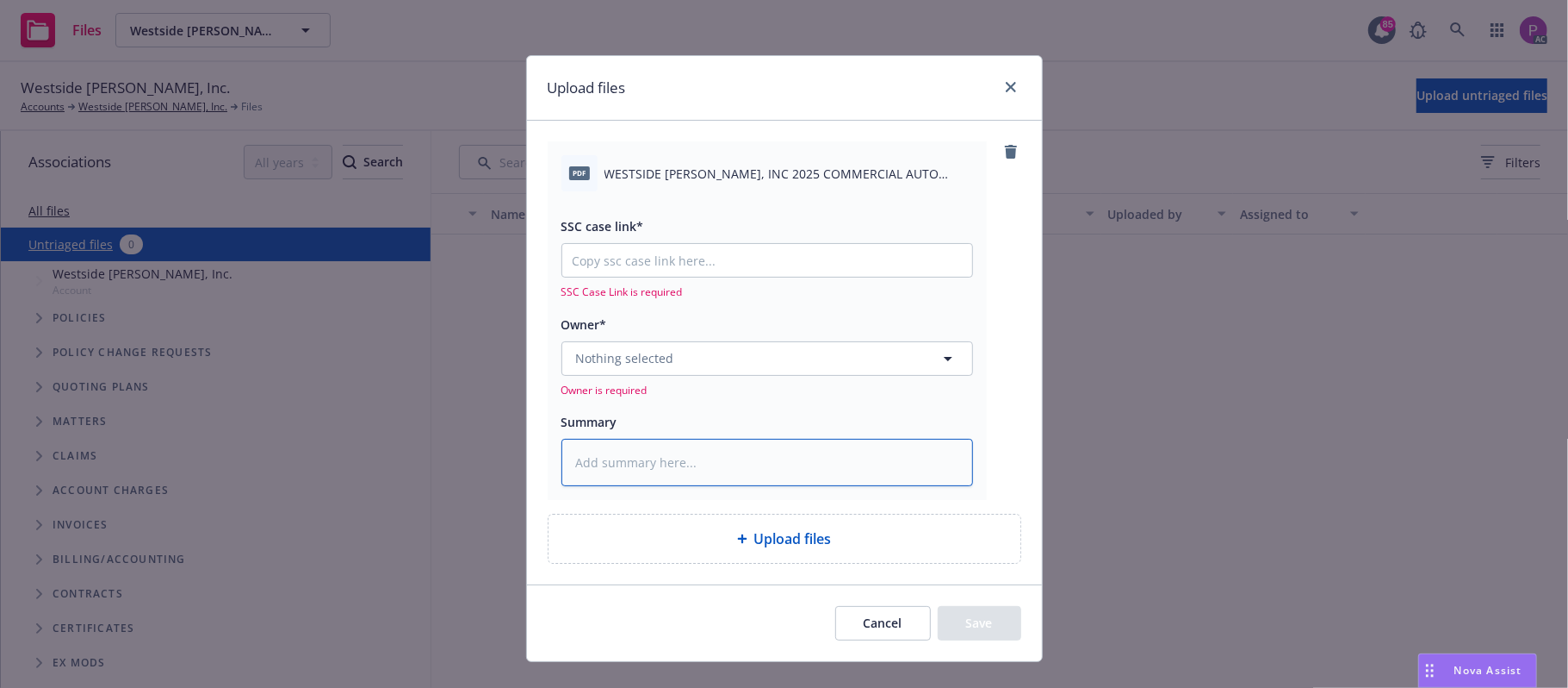
paste textarea "WESTSIDE AG II, INC 2025 COMMERCIAL AUTO NOTICE OF CANCELLATION EFF. 09-29-2025…"
type textarea "x"
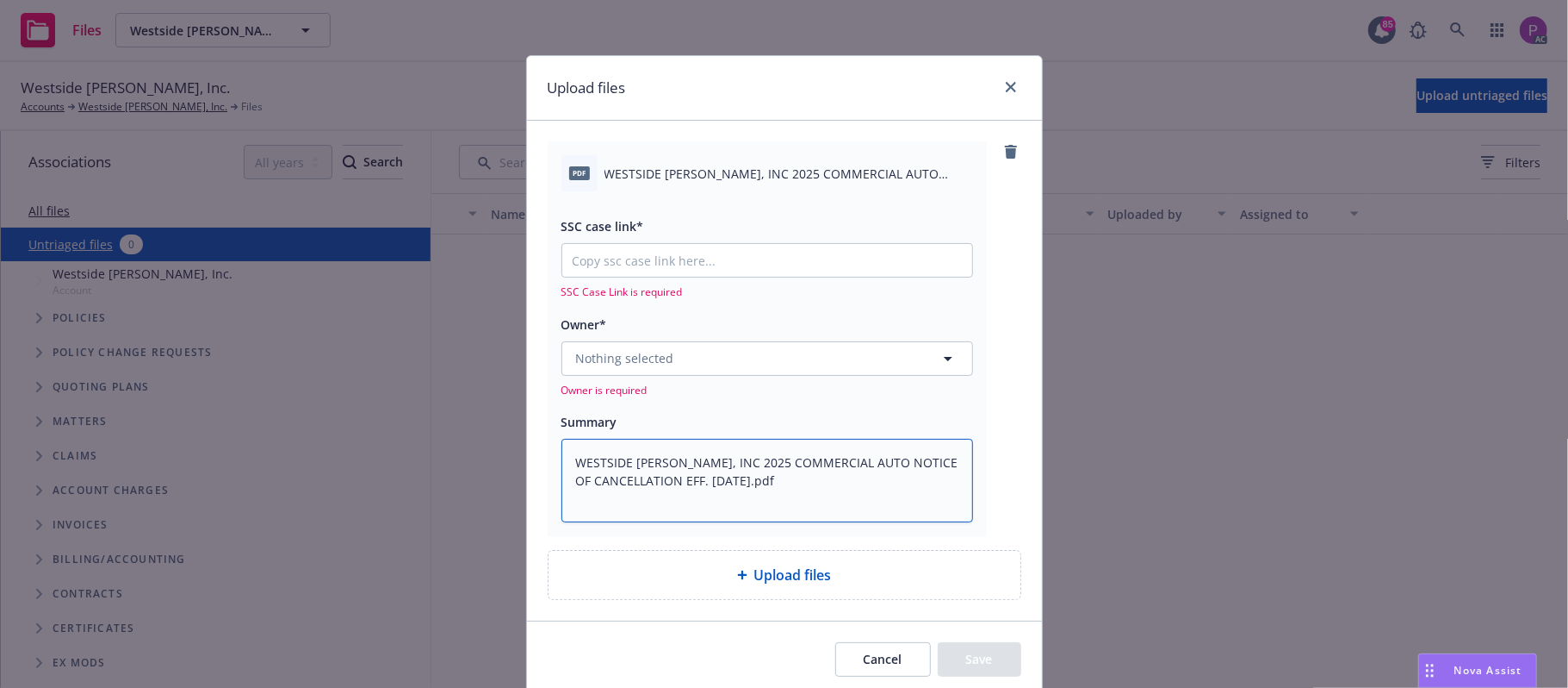
type textarea "WESTSIDE AG II, INC 2025 COMMERCIAL AUTO NOTICE OF CANCELLATION EFF. 09-29-2025…"
click at [644, 270] on input "SSC case link*" at bounding box center [767, 260] width 410 height 33
paste input "https://newfront-ssc.lightning.force.com/lightning/r/Case/500Vz00000RsmUjIAJ/vi…"
type textarea "x"
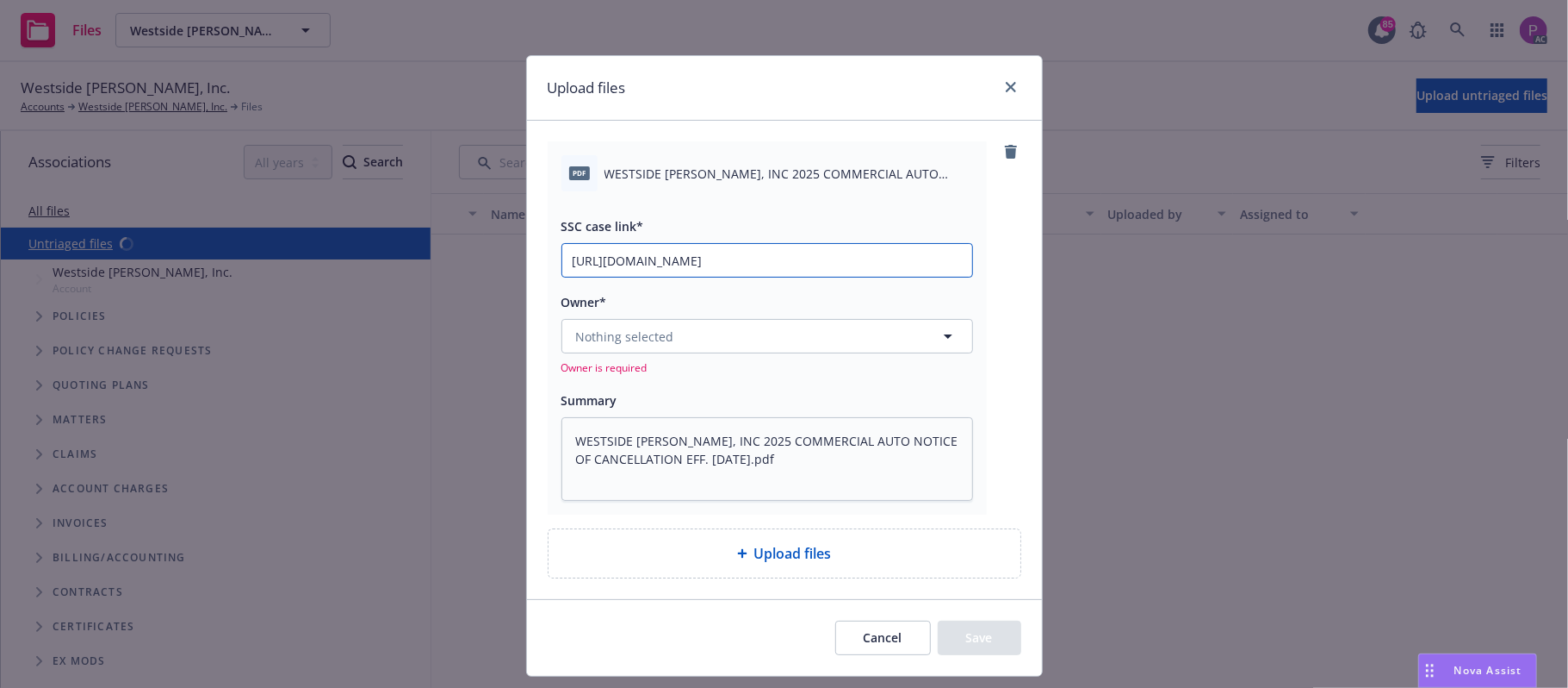
scroll to position [0, 229]
type input "https://newfront-ssc.lightning.force.com/lightning/r/Case/500Vz00000RsmUjIAJ/vi…"
click at [680, 329] on button "Nothing selected" at bounding box center [767, 336] width 412 height 35
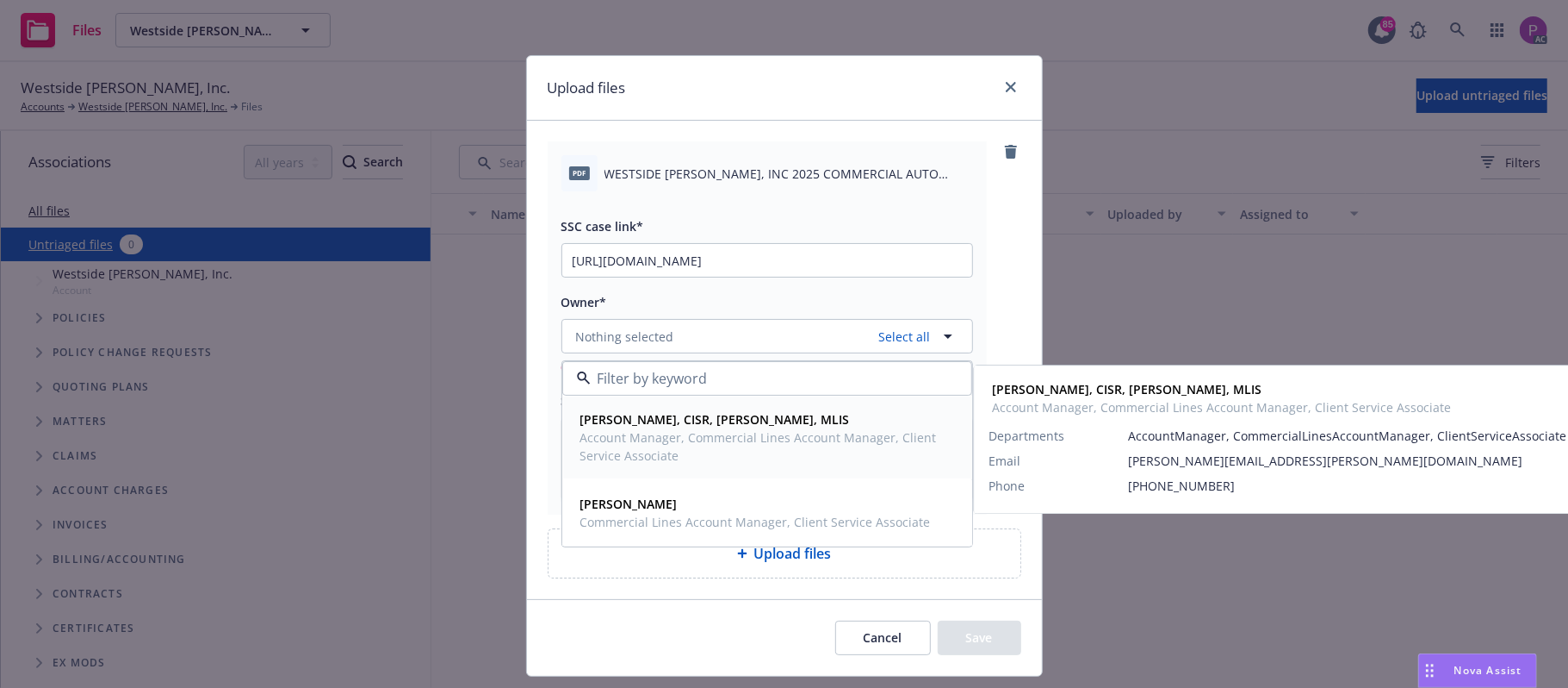
click at [713, 442] on span "Account Manager, Commercial Lines Account Manager, Client Service Associate" at bounding box center [765, 446] width 371 height 37
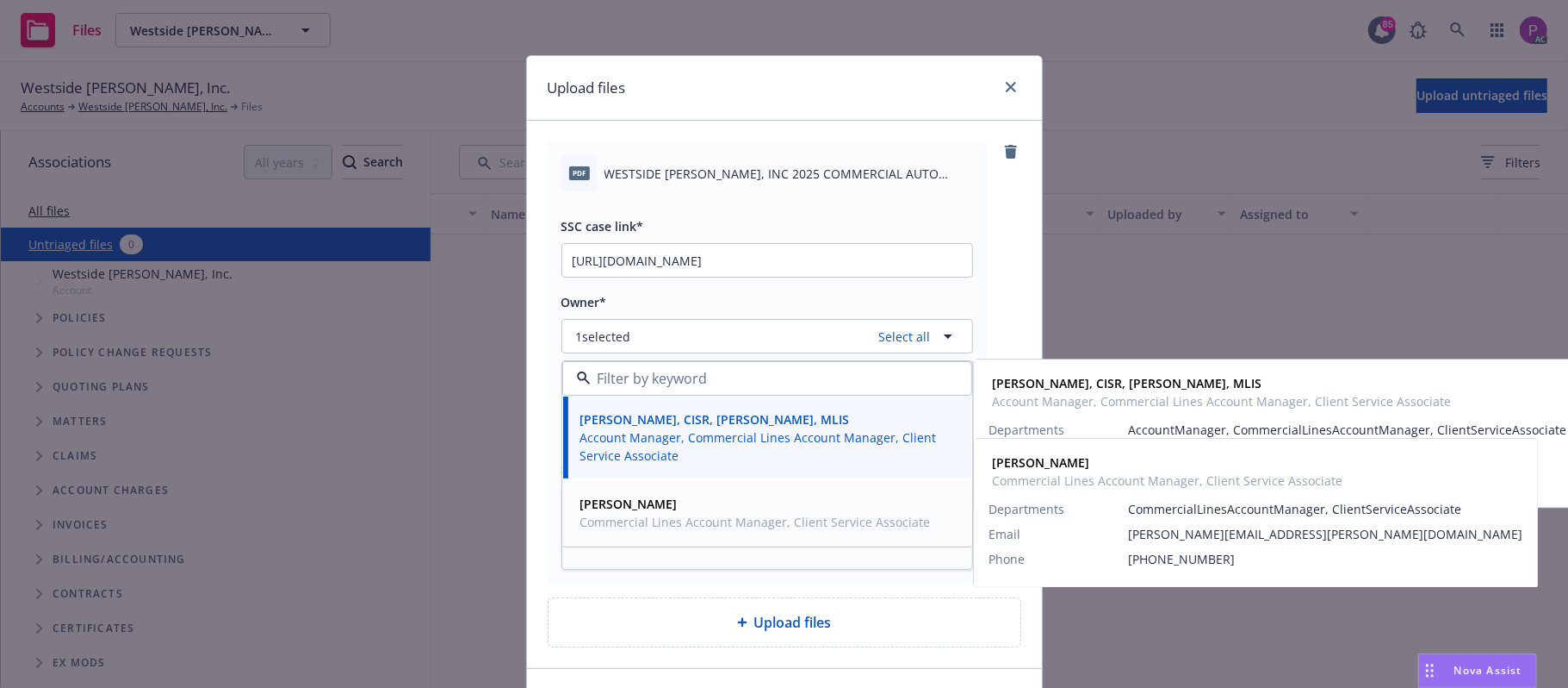
click at [688, 510] on span "Yvette Cordova" at bounding box center [755, 504] width 351 height 18
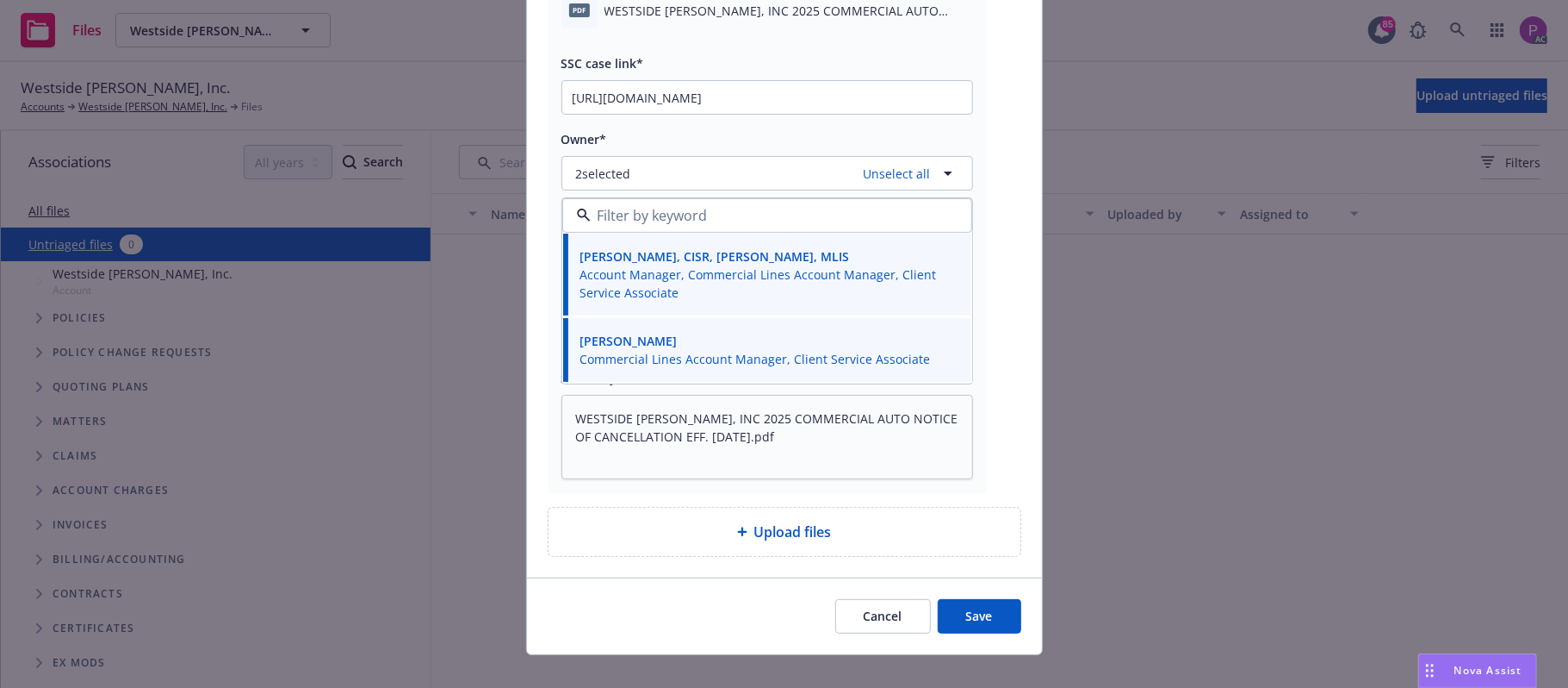
scroll to position [187, 0]
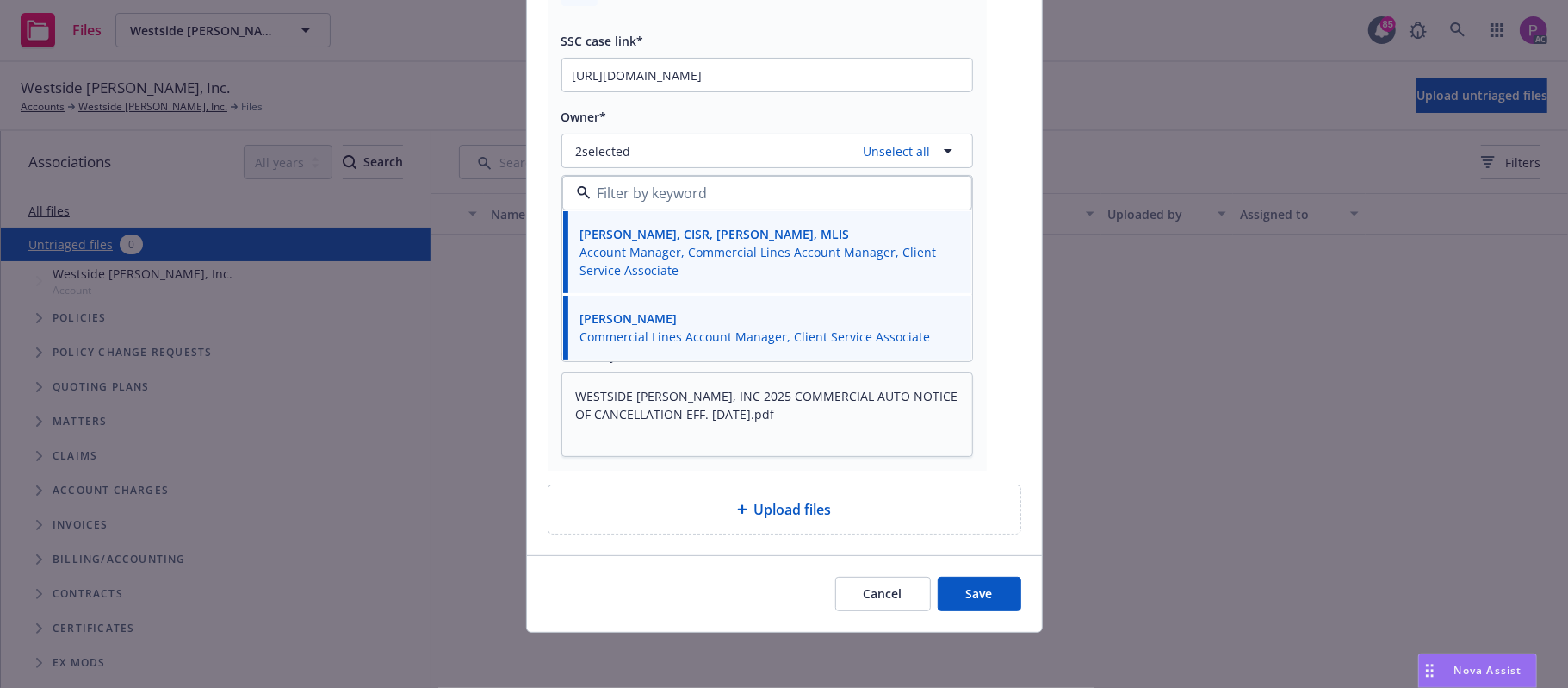
click at [982, 597] on button "Save" at bounding box center [980, 593] width 84 height 35
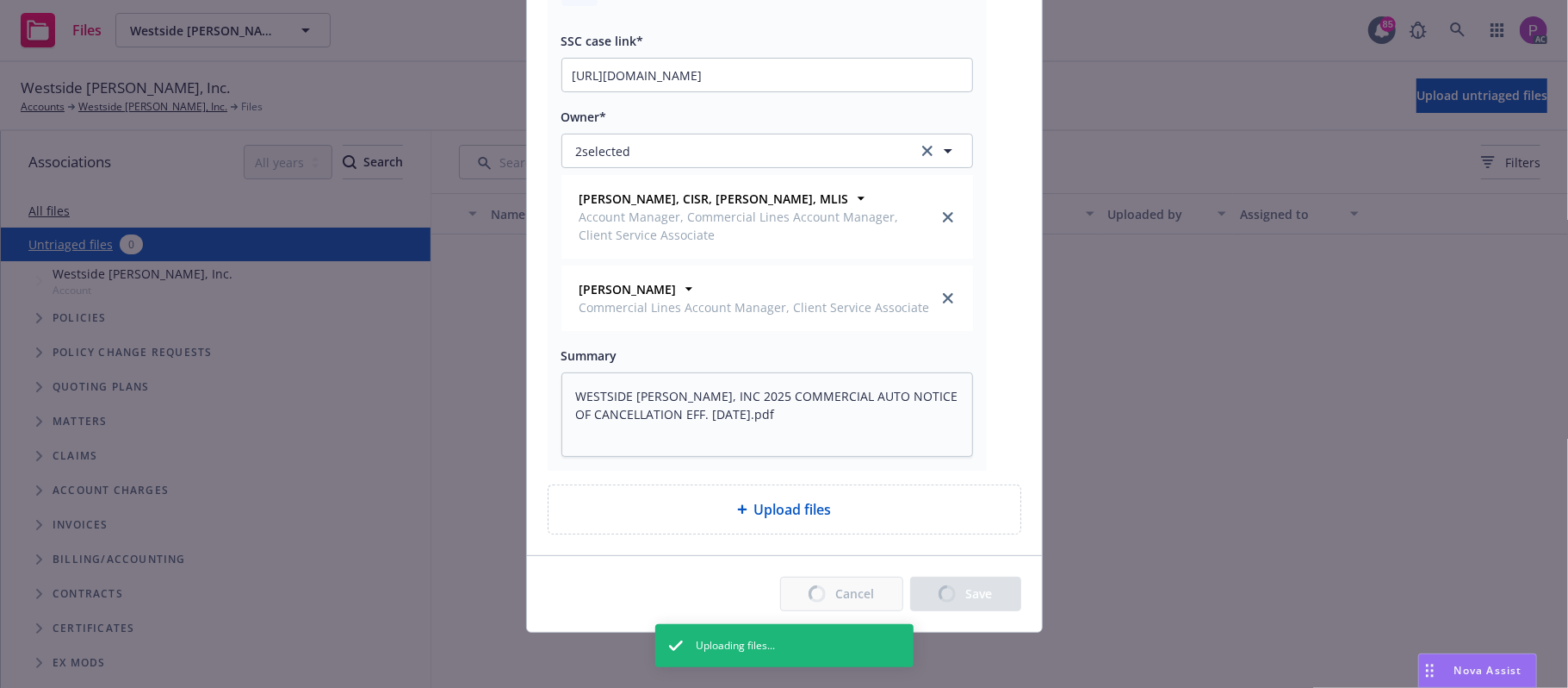
type textarea "x"
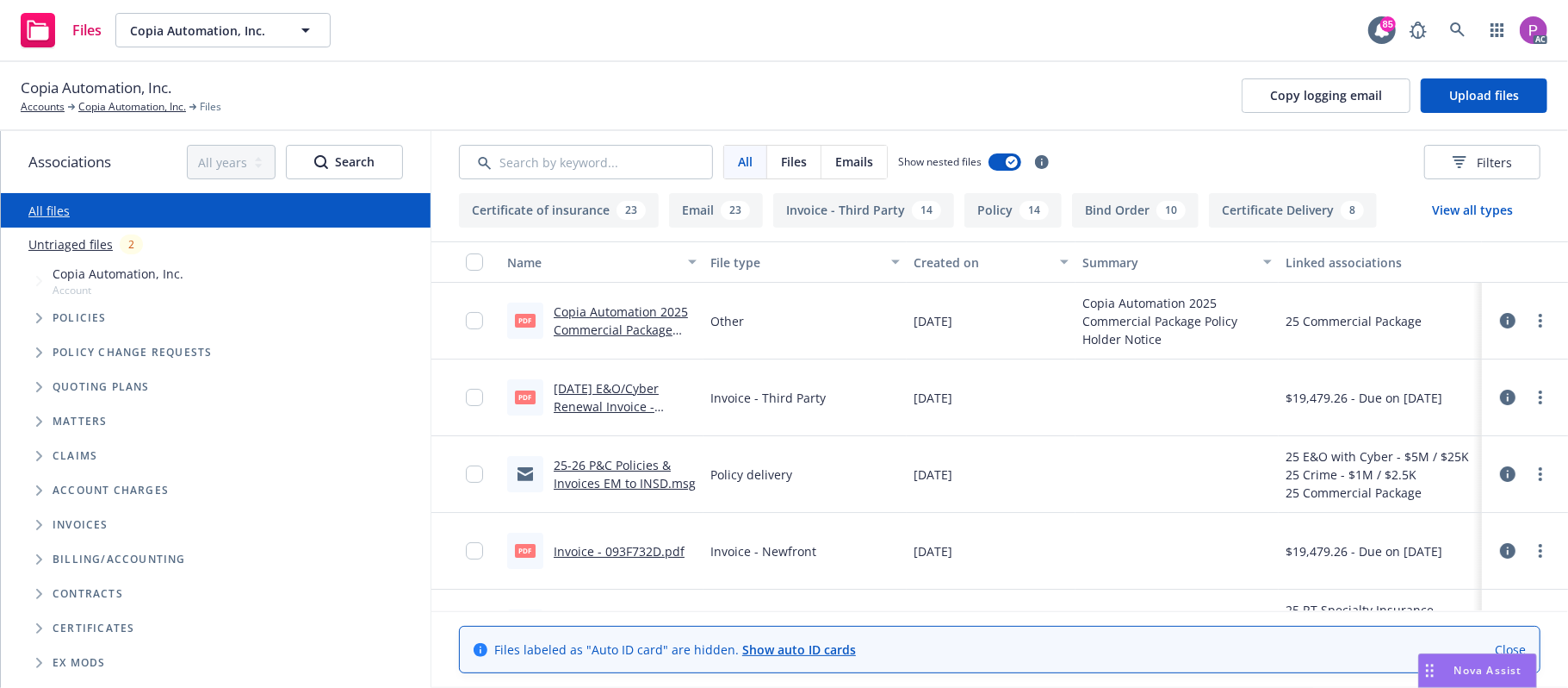
click at [77, 242] on link "Untriaged files" at bounding box center [71, 244] width 85 height 18
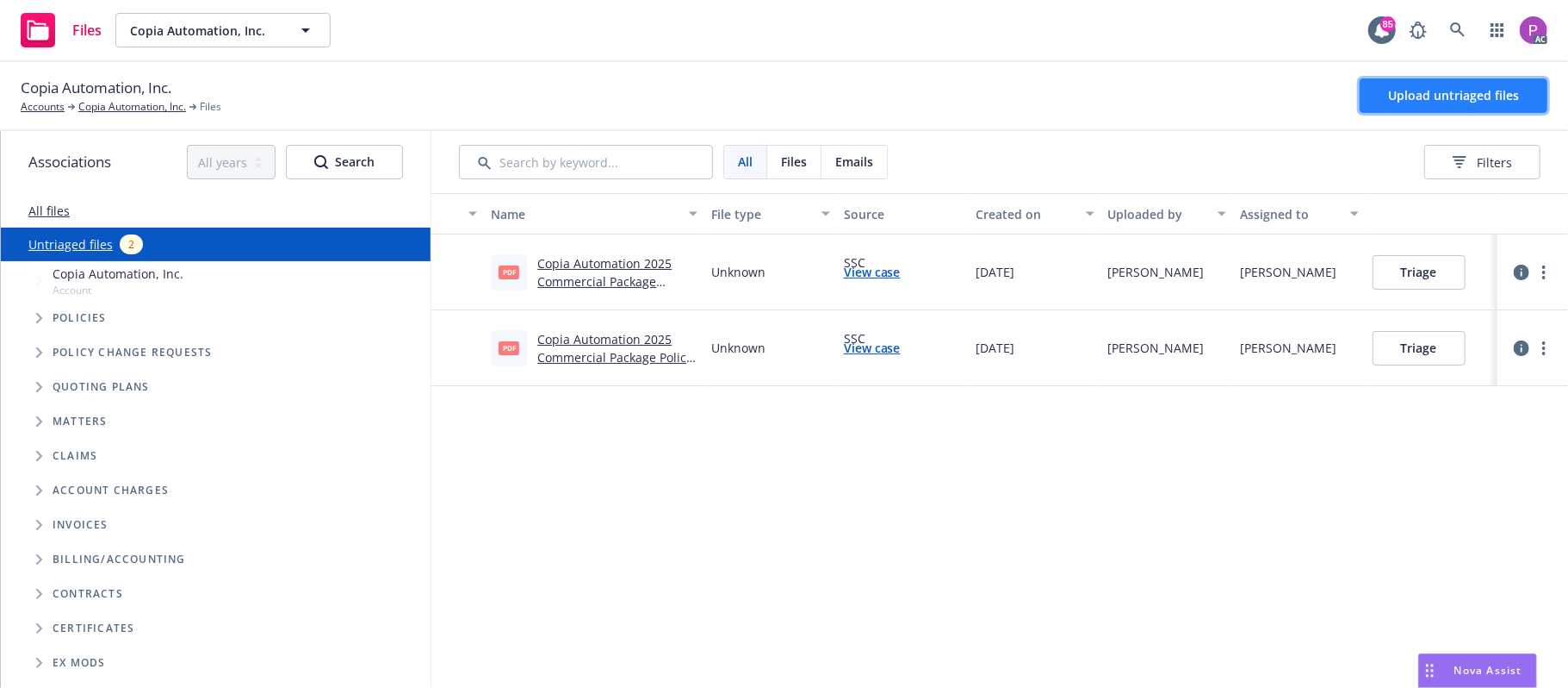
click at [1406, 100] on span "Upload untriaged files" at bounding box center [1454, 95] width 131 height 16
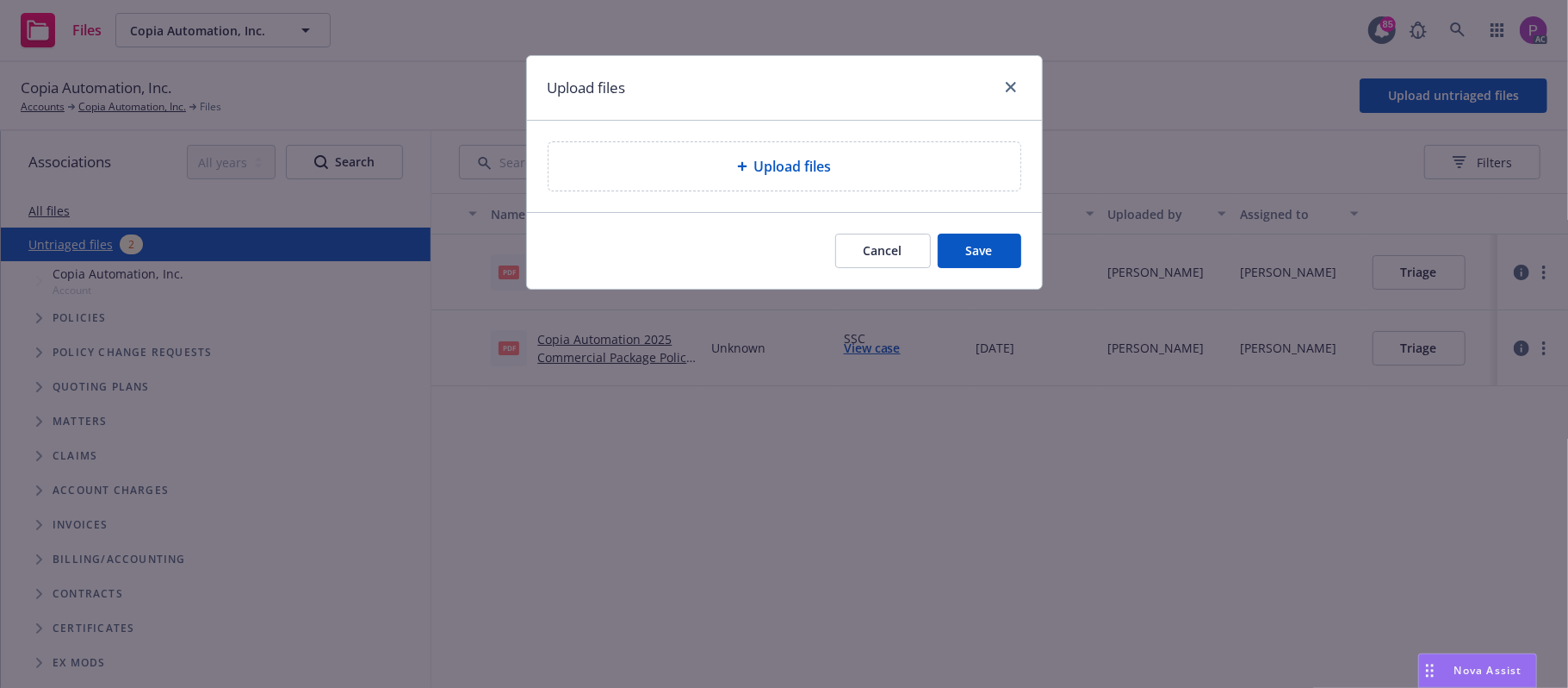
click at [933, 133] on div "Upload files" at bounding box center [784, 166] width 515 height 91
click at [906, 170] on div "Upload files" at bounding box center [785, 166] width 445 height 21
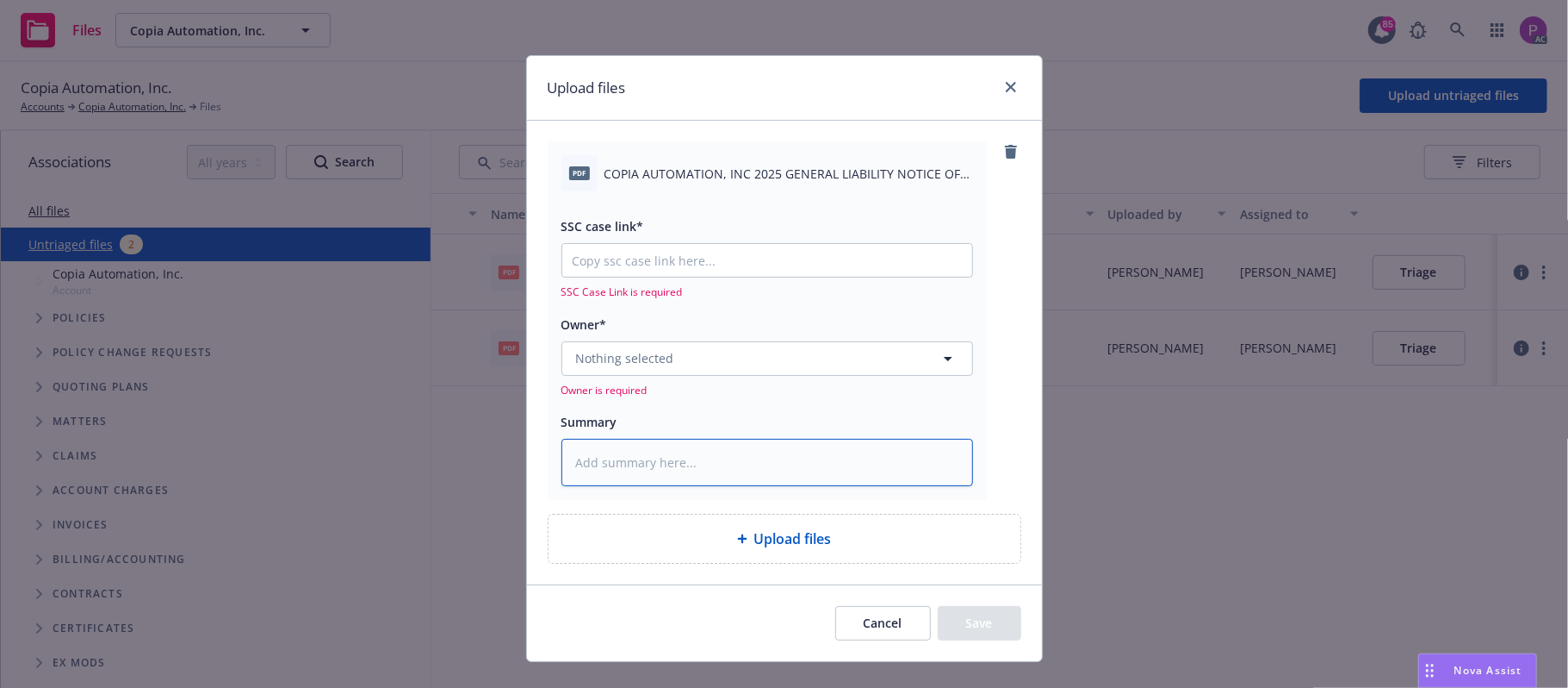
click at [675, 460] on textarea at bounding box center [767, 463] width 412 height 48
paste textarea "COPIA AUTOMATION, INC 2025 GENERAL LIABILITY NOTICE OF CANCELLATION EFF. 09-28-…"
type textarea "x"
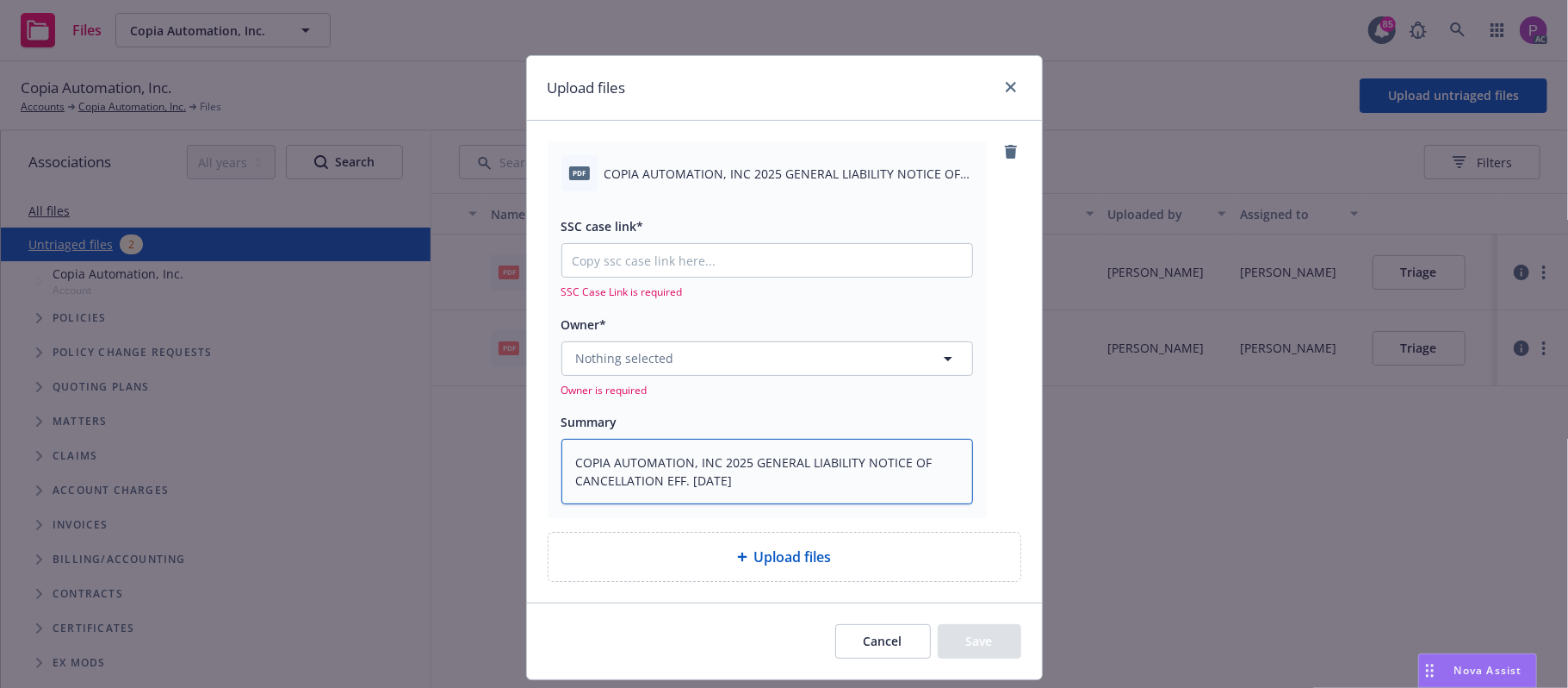
type textarea "COPIA AUTOMATION, INC 2025 GENERAL LIABILITY NOTICE OF CANCELLATION EFF. 09-28-…"
click at [682, 260] on input "SSC case link*" at bounding box center [767, 260] width 410 height 33
paste input "https://newfront-ssc.lightning.force.com/lightning/r/Case/500Vz00000RuWiQIAV/vi…"
type textarea "x"
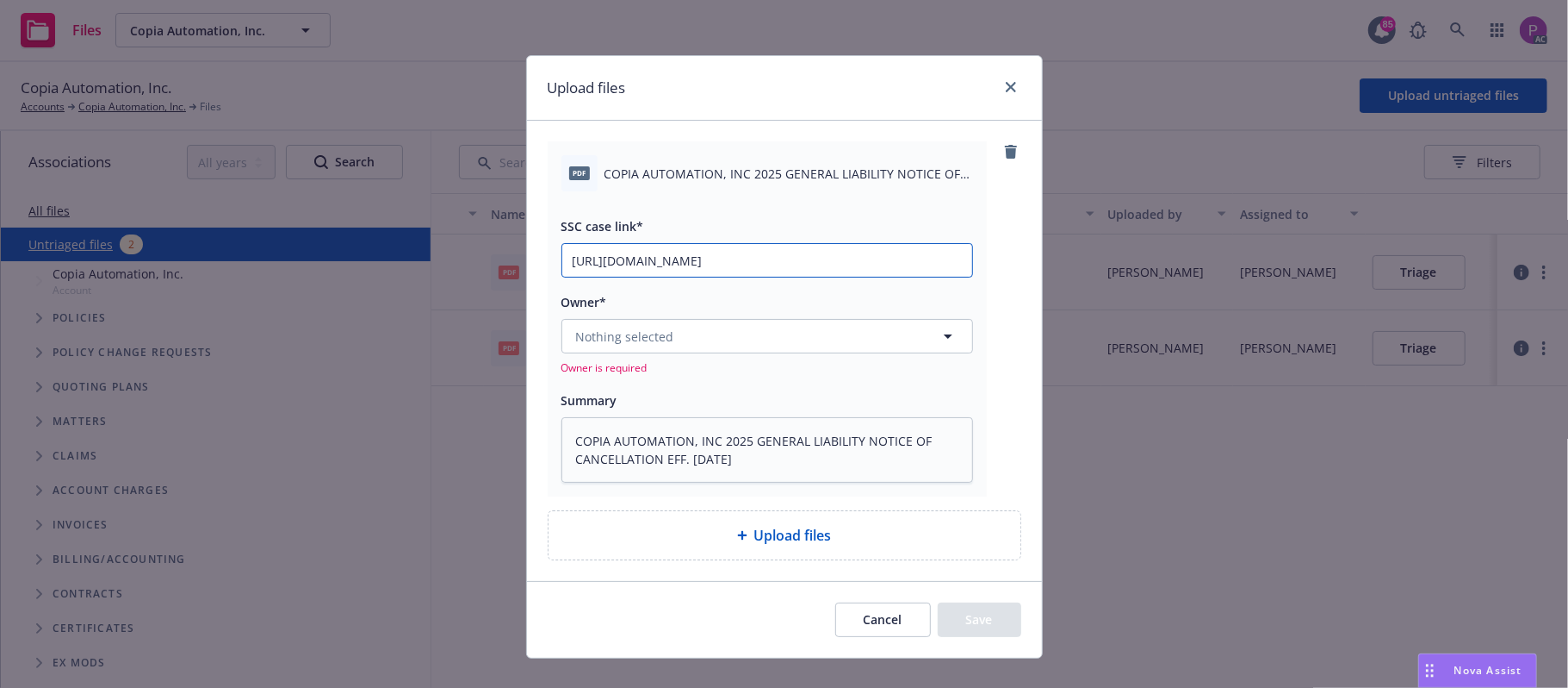
scroll to position [0, 243]
type input "https://newfront-ssc.lightning.force.com/lightning/r/Case/500Vz00000RuWiQIAV/vi…"
click at [693, 342] on button "Nothing selected" at bounding box center [767, 336] width 412 height 35
click at [786, 328] on button "Nothing selected" at bounding box center [767, 336] width 412 height 35
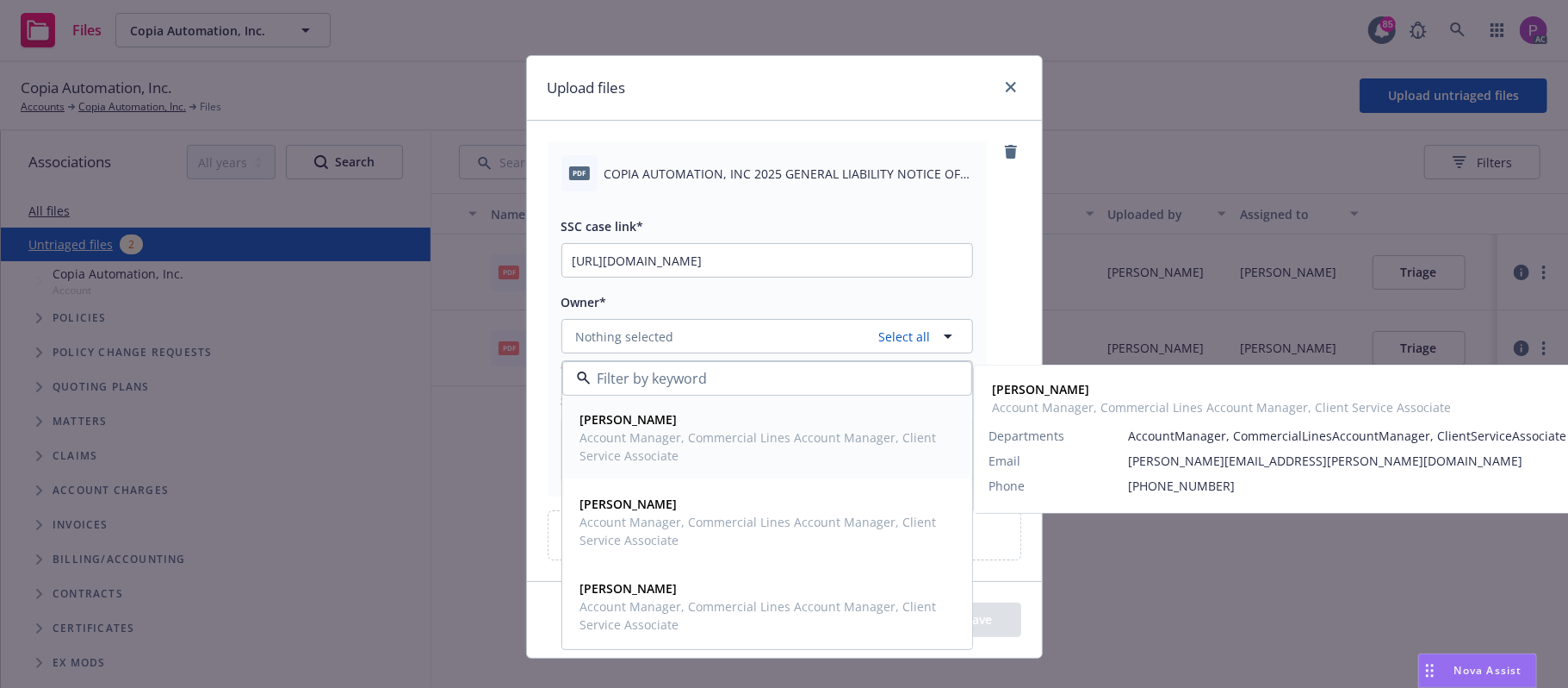
click at [723, 465] on span "Account Manager, Commercial Lines Account Manager, Client Service Associate" at bounding box center [765, 446] width 371 height 37
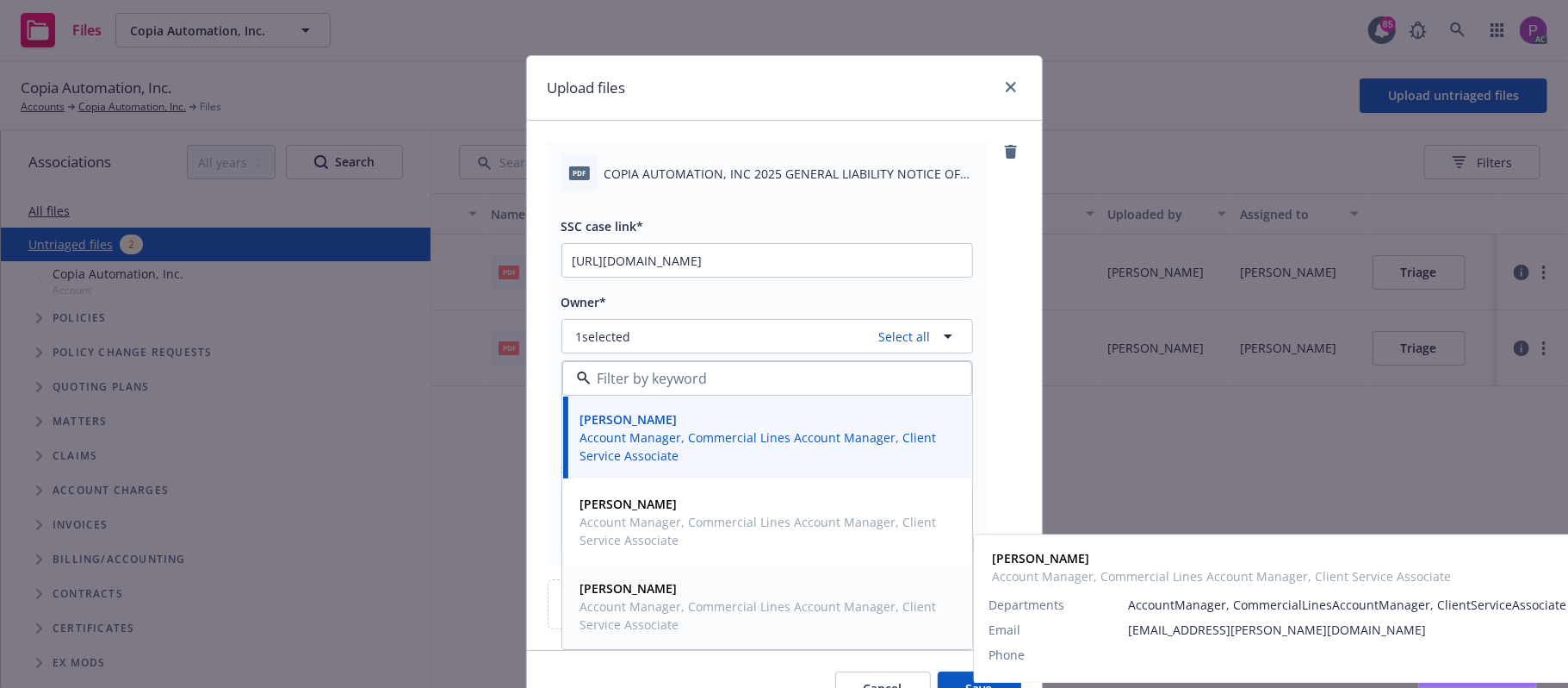
click at [700, 593] on span "Zach Uranga" at bounding box center [765, 588] width 371 height 18
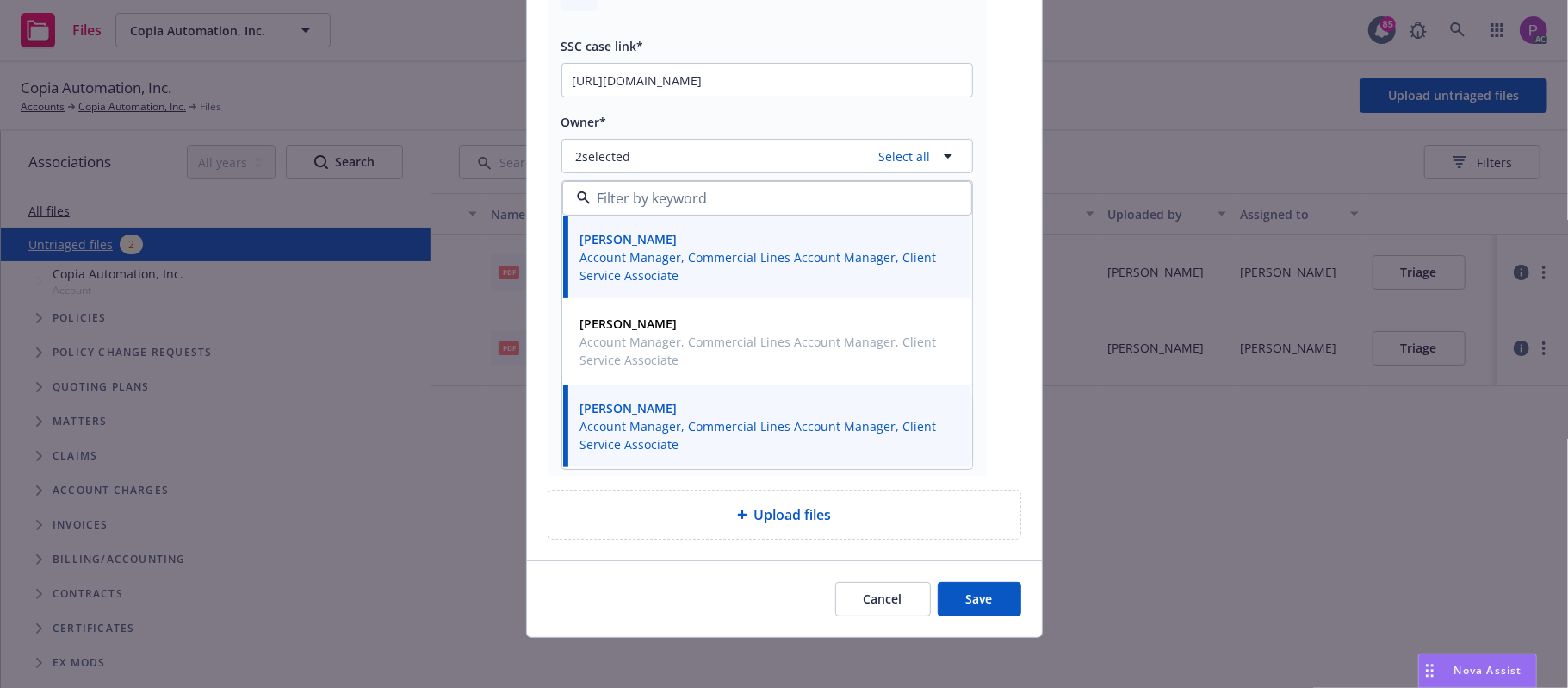
scroll to position [187, 0]
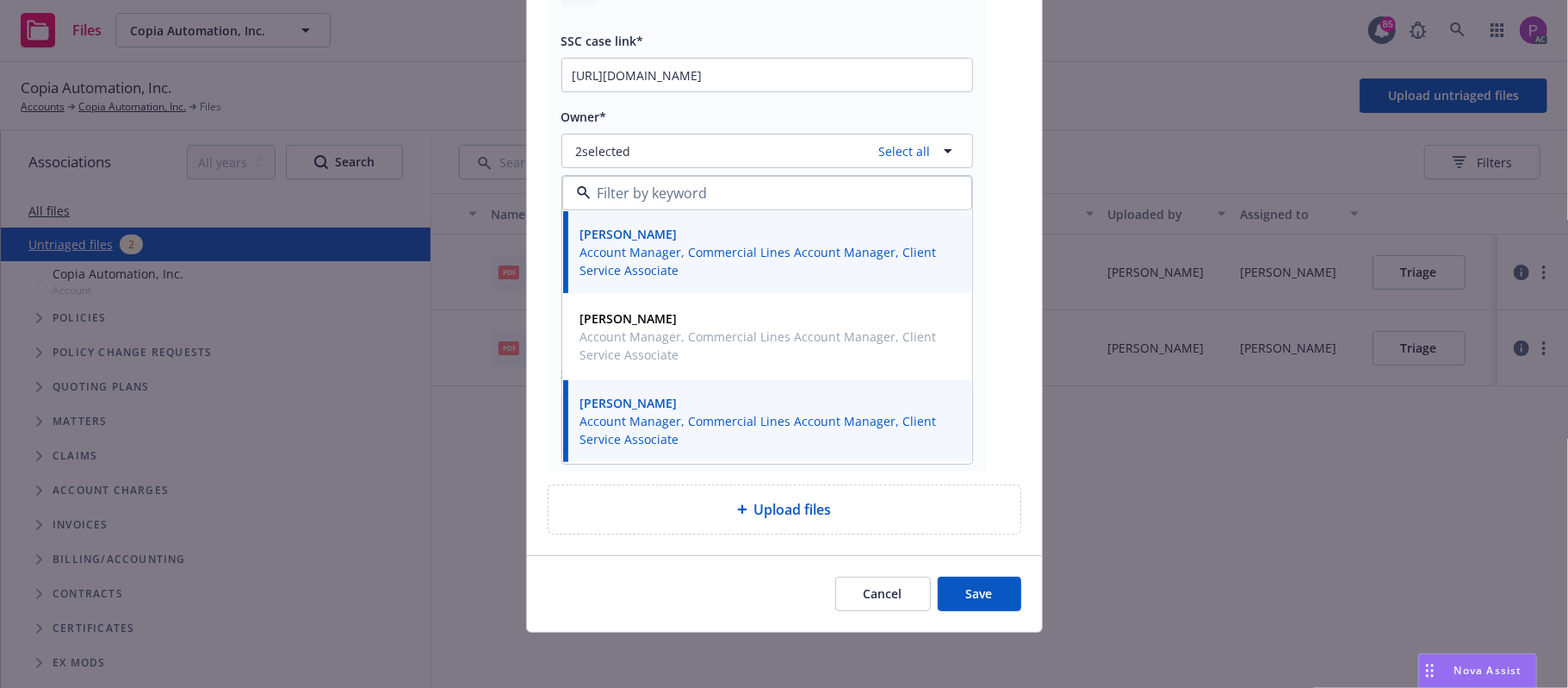
click at [985, 587] on button "Save" at bounding box center [980, 593] width 84 height 35
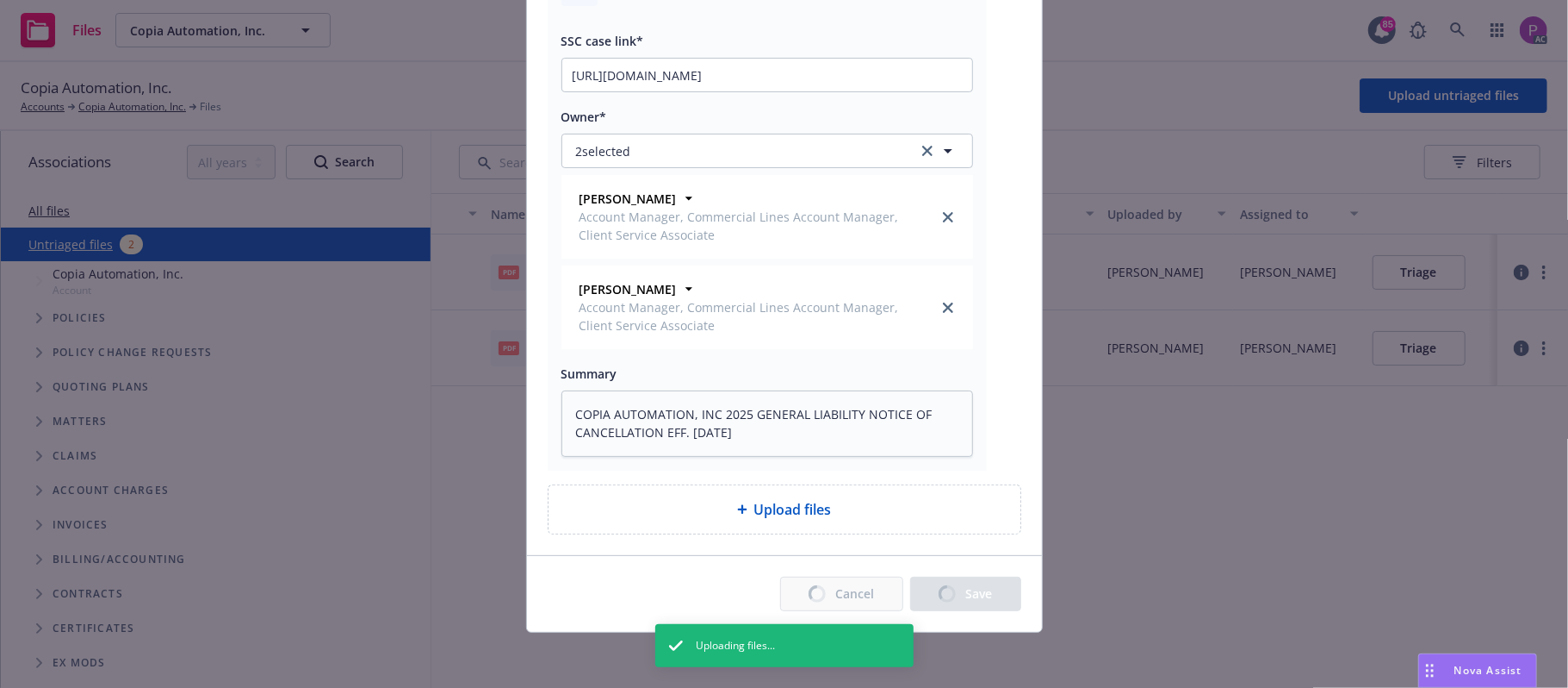
type textarea "x"
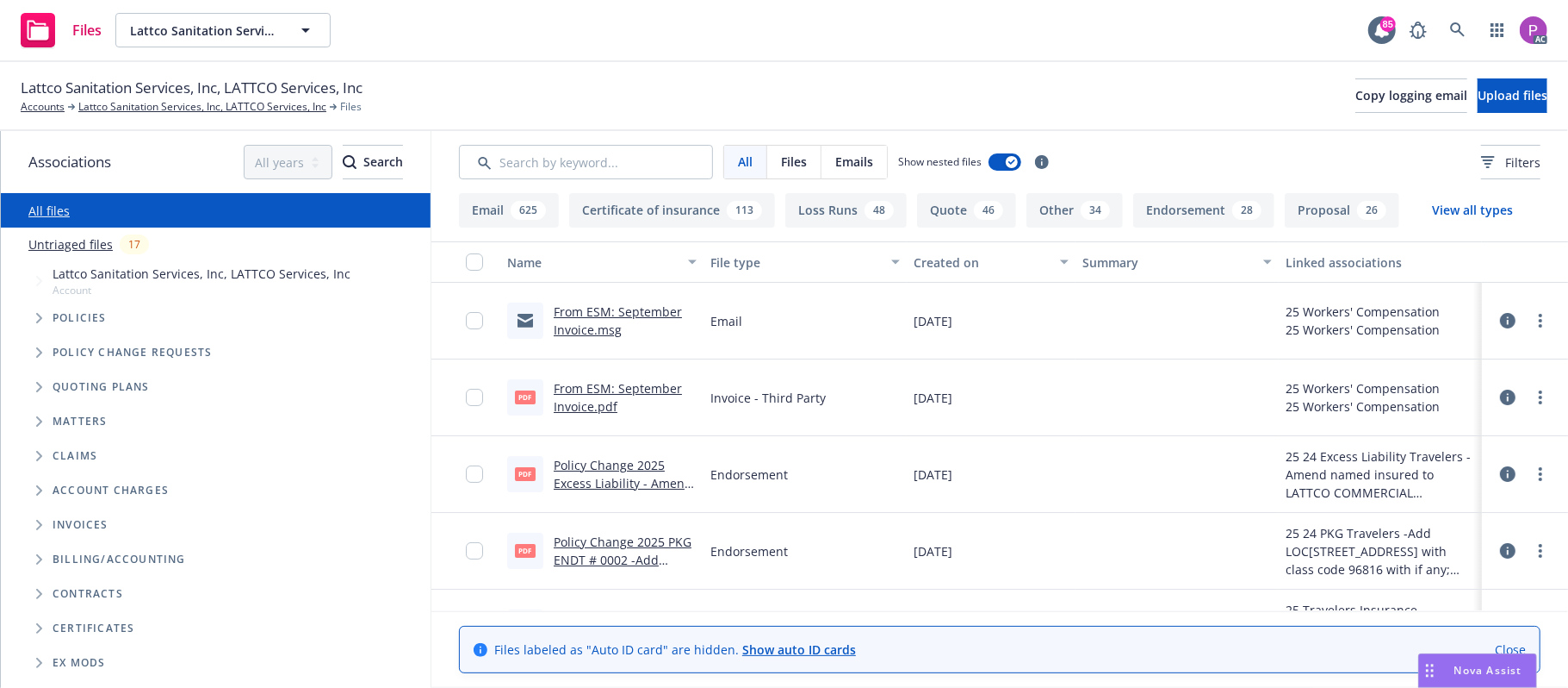
drag, startPoint x: 129, startPoint y: 195, endPoint x: 81, endPoint y: 230, distance: 59.4
click at [104, 212] on div "Associations All years 2027 2026 2025 2024 2023 2022 2021 2020 2019 2018 2017 2…" at bounding box center [215, 409] width 430 height 557
click at [73, 239] on link "Untriaged files" at bounding box center [71, 244] width 85 height 18
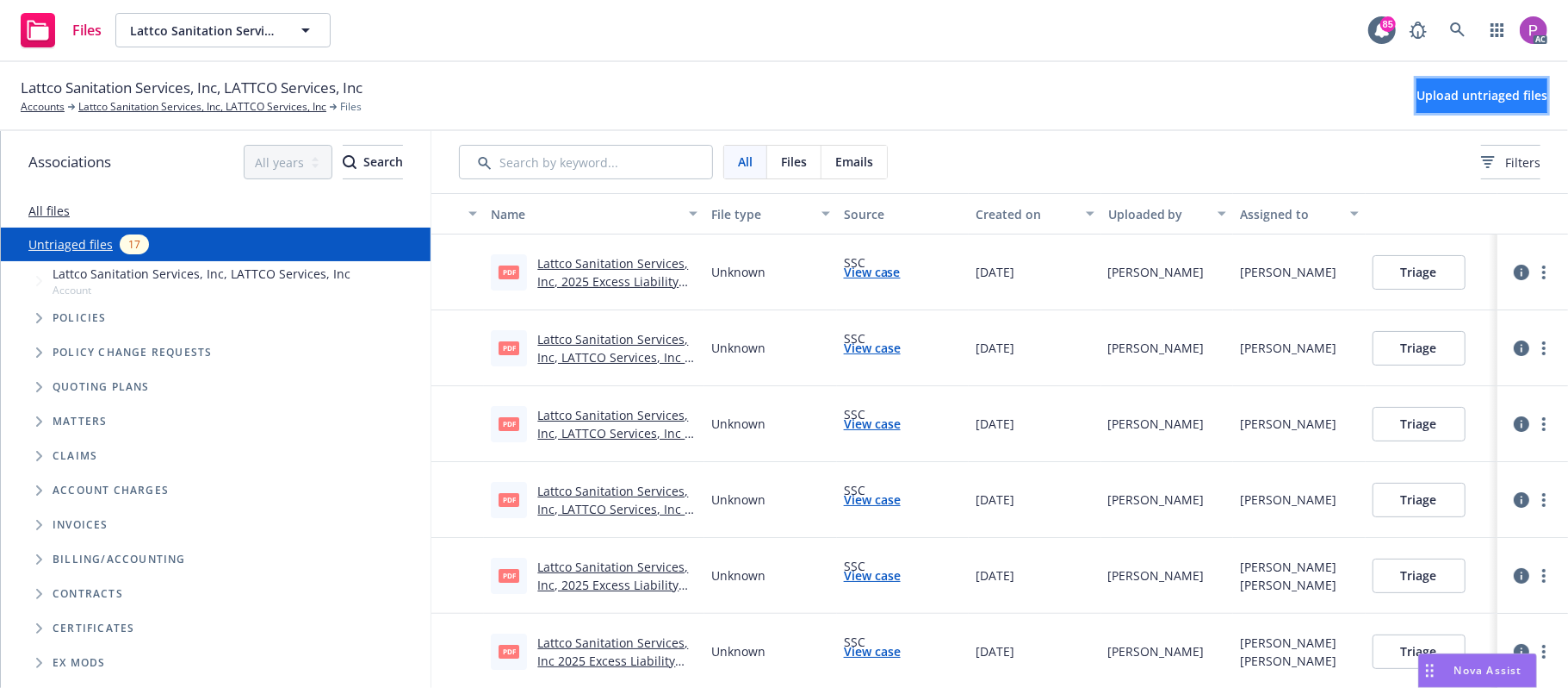
click at [1438, 89] on span "Upload untriaged files" at bounding box center [1481, 95] width 131 height 16
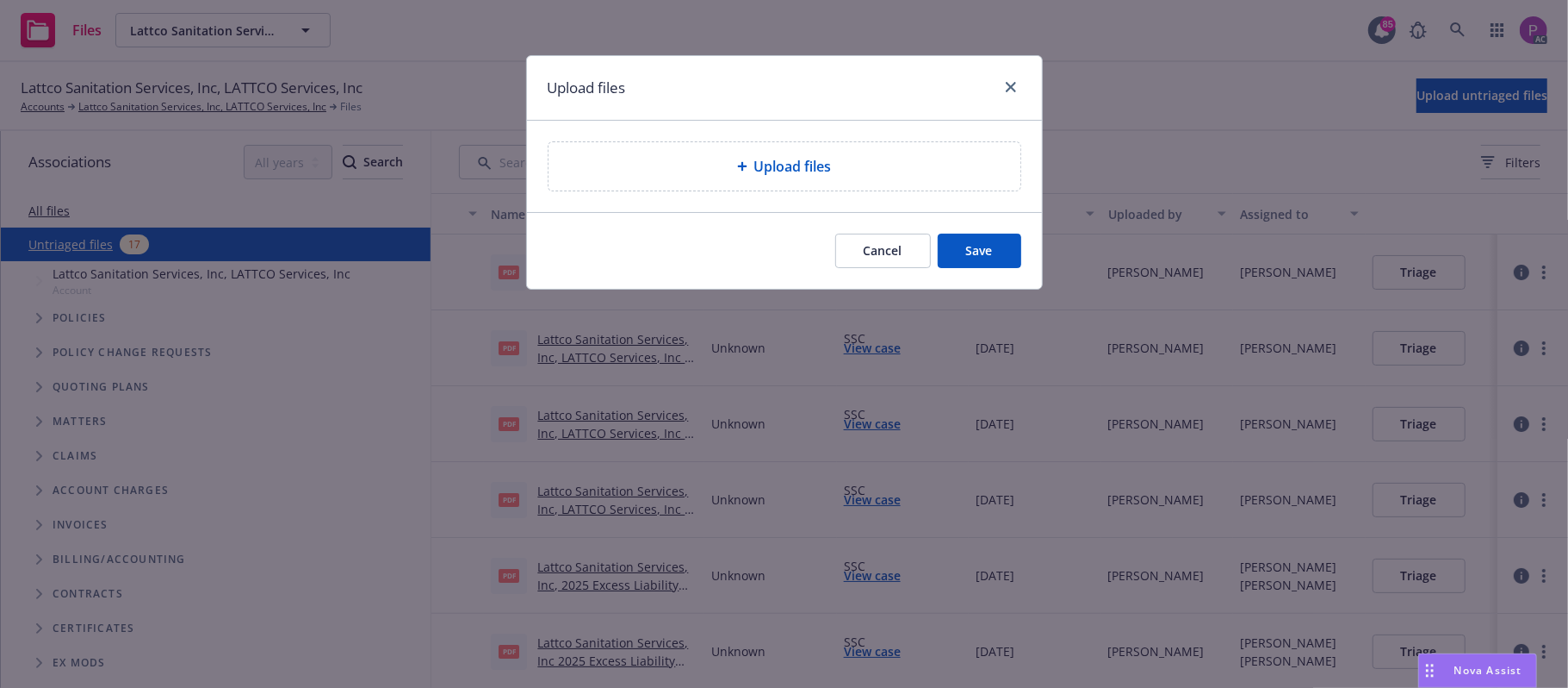
click at [853, 187] on div "Upload files" at bounding box center [784, 166] width 471 height 48
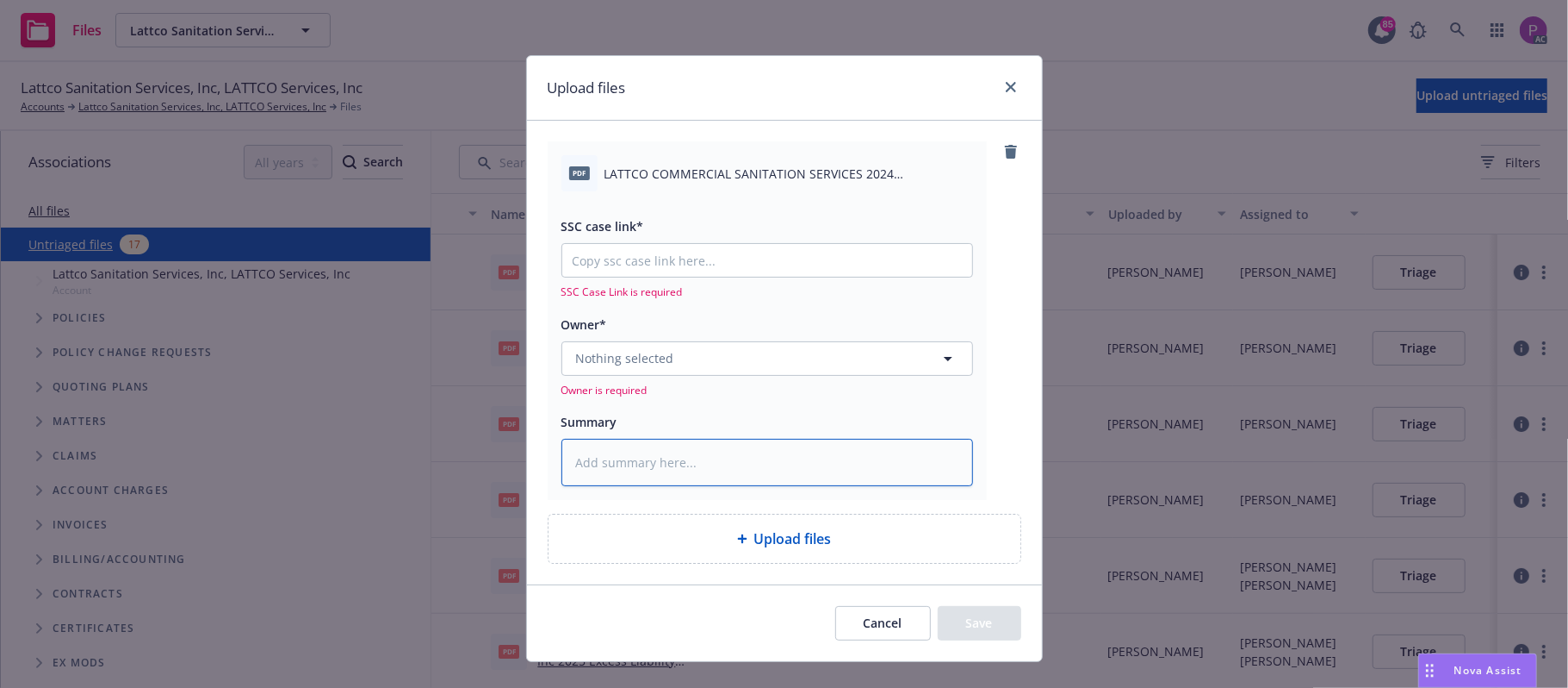
click at [688, 455] on textarea at bounding box center [767, 463] width 412 height 48
paste textarea "LATTCO COMMERCIAL SANITATION SERVICES 2024 COMMERCIAL PACKAGE NOTICE OF CANCELL…"
type textarea "x"
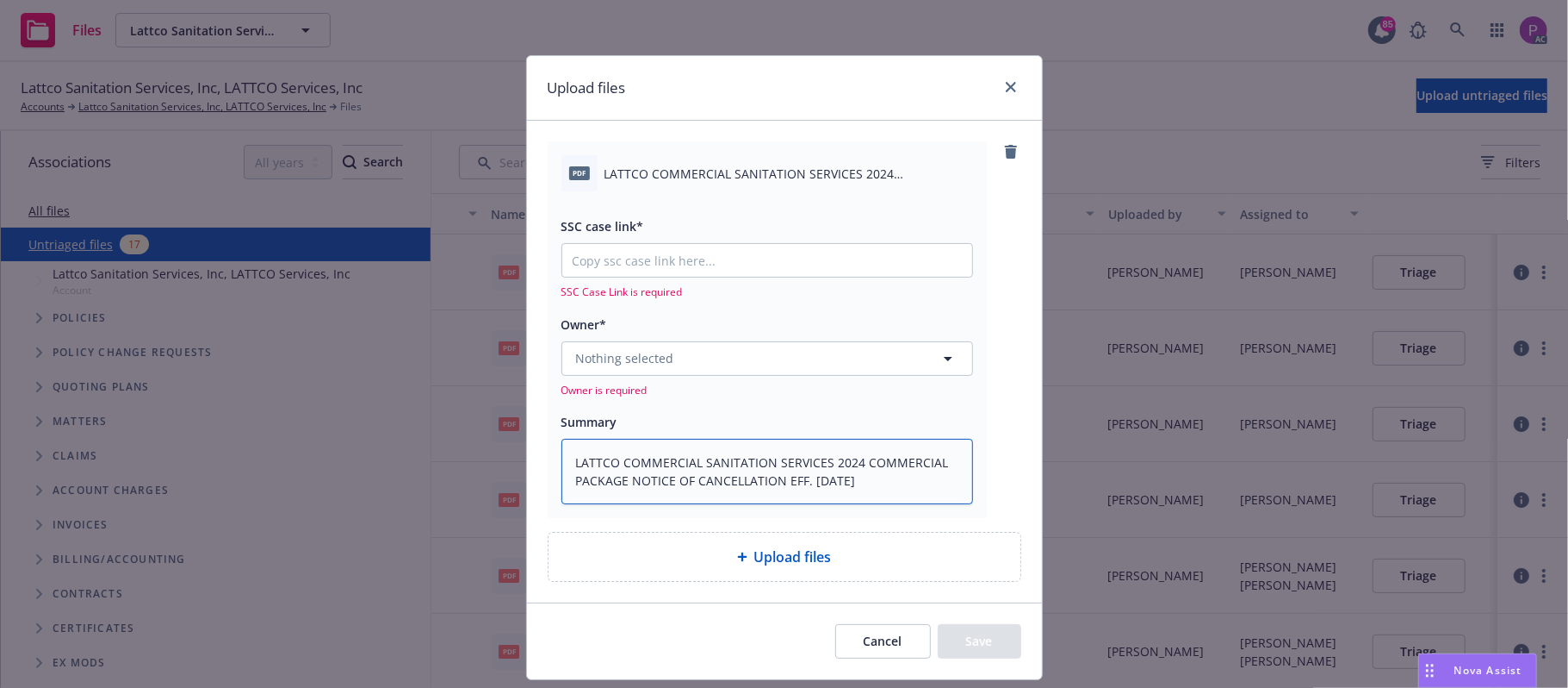
scroll to position [4, 0]
type textarea "LATTCO COMMERCIAL SANITATION SERVICES 2024 COMMERCIAL PACKAGE NOTICE OF CANCELL…"
click at [688, 269] on input "SSC case link*" at bounding box center [767, 260] width 410 height 33
paste input "https://newfront-ssc.lightning.force.com/lightning/r/Case/500Vz00000RucmFIAR/vi…"
type textarea "x"
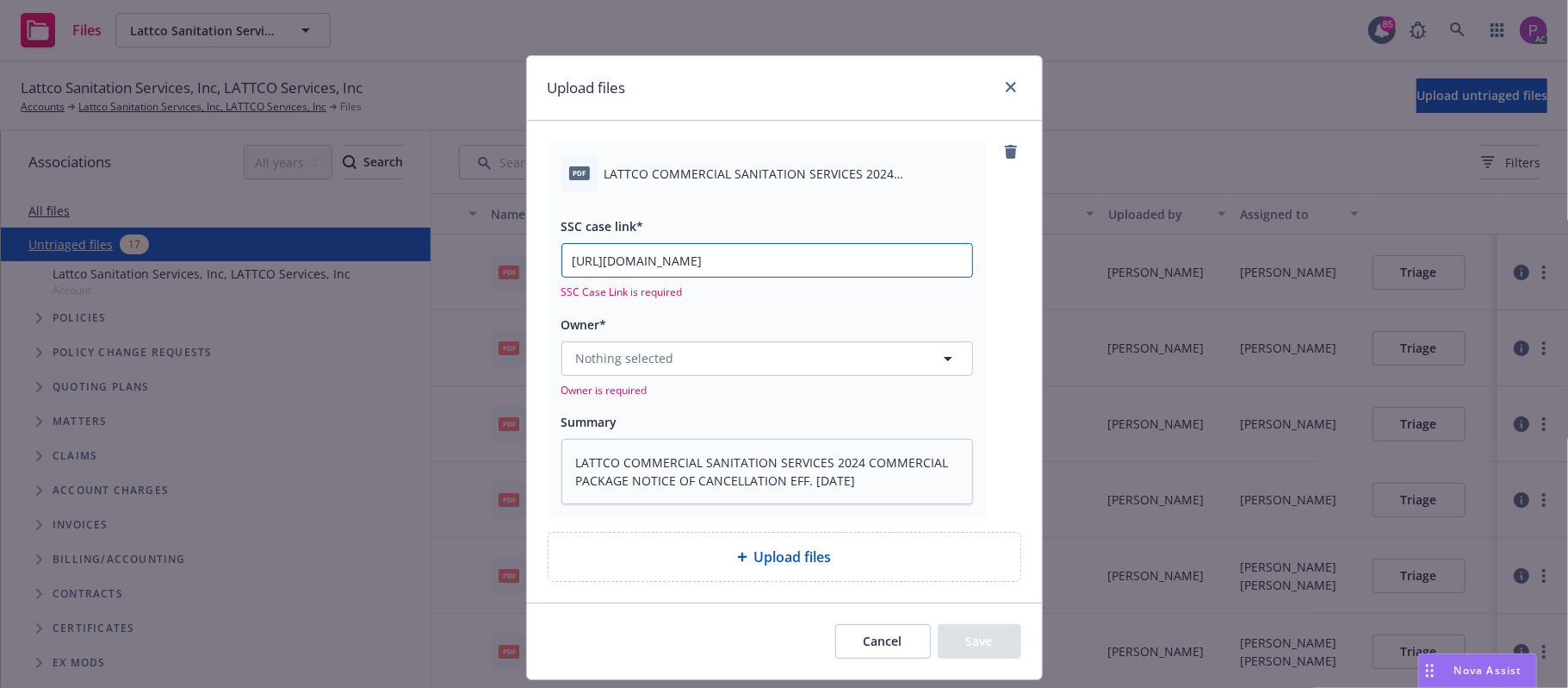
scroll to position [0, 88]
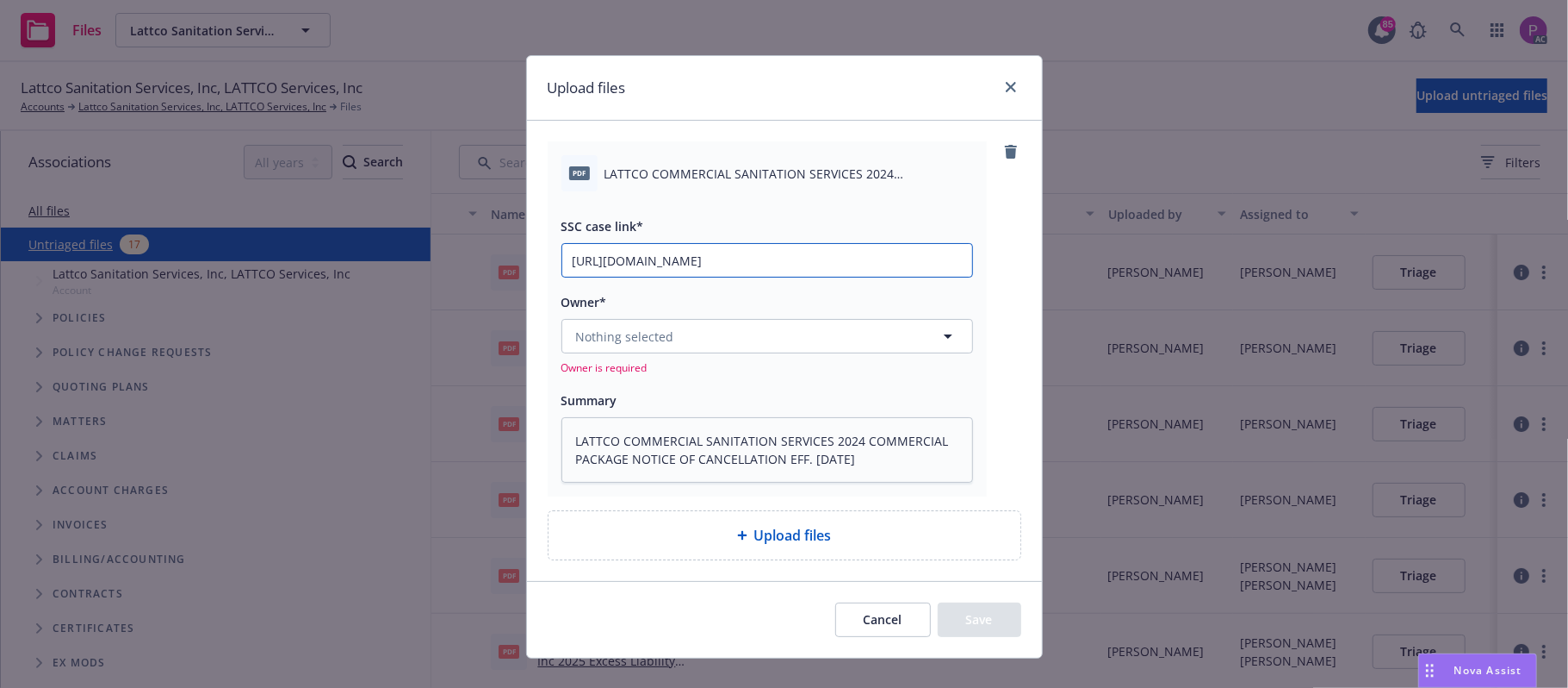
type input "https://newfront-ssc.lightning.force.com/lightning/r/Case/500Vz00000RucmFIAR/vi…"
click at [677, 334] on button "Nothing selected" at bounding box center [767, 336] width 412 height 35
click at [736, 346] on button "Nothing selected" at bounding box center [767, 336] width 412 height 35
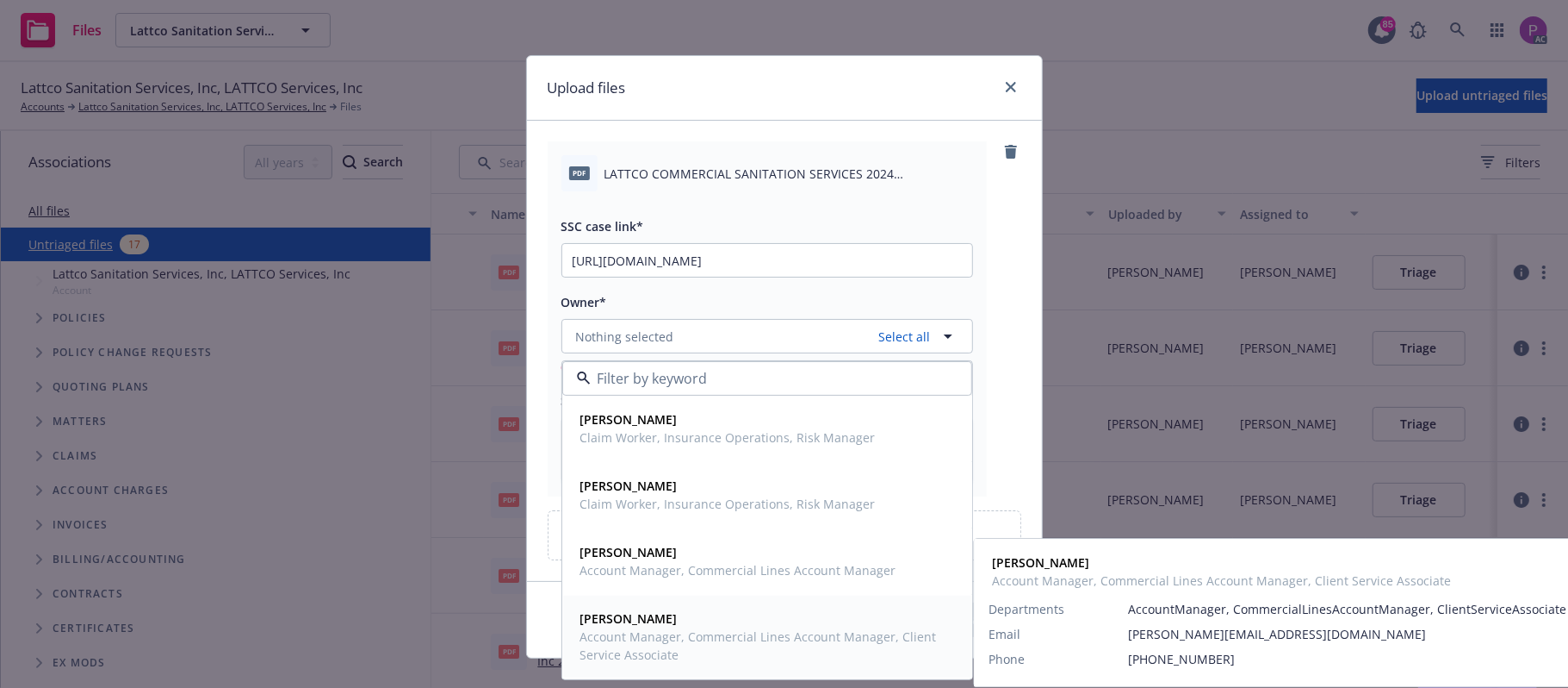
click at [684, 635] on span "Account Manager, Commercial Lines Account Manager, Client Service Associate" at bounding box center [765, 645] width 371 height 37
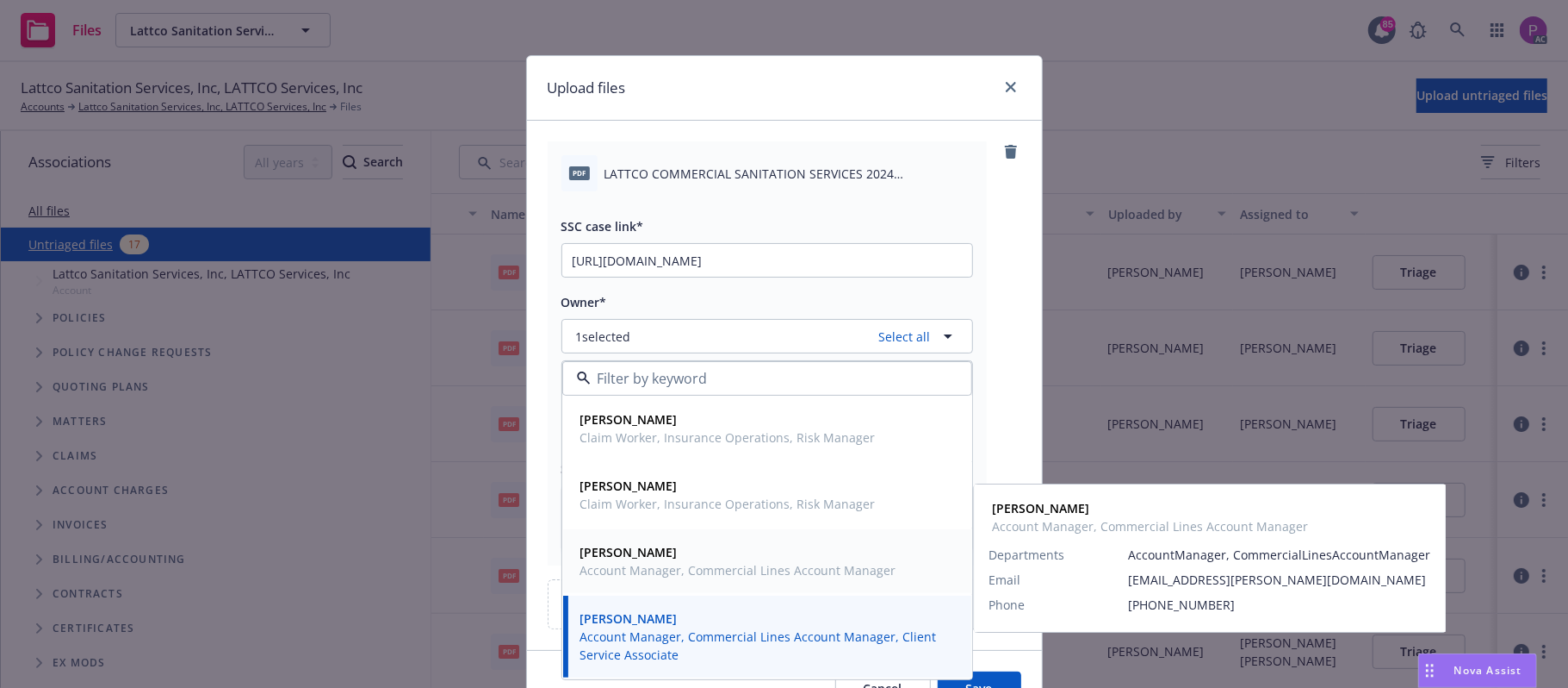
click at [701, 566] on span "Account Manager, Commercial Lines Account Manager" at bounding box center [738, 570] width 316 height 18
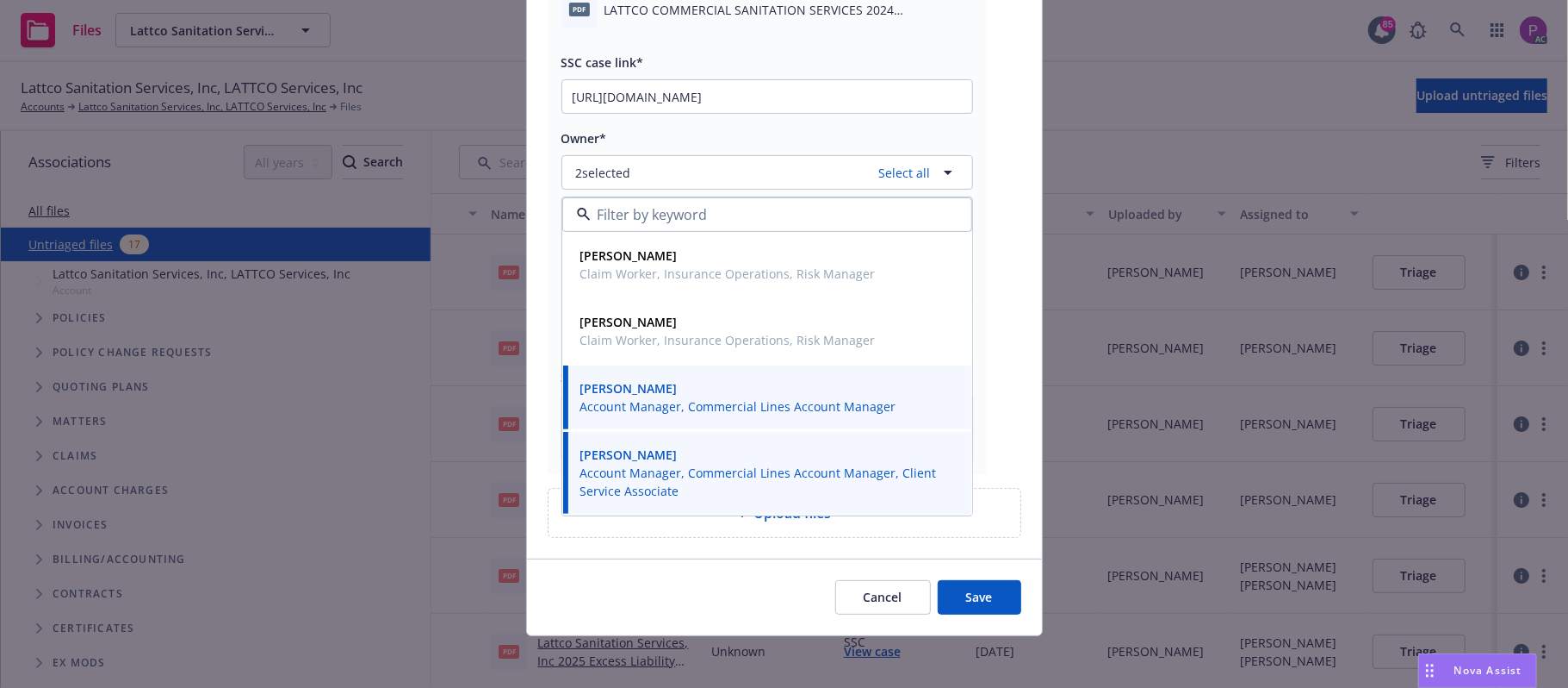
scroll to position [170, 0]
click at [955, 604] on button "Save" at bounding box center [980, 593] width 84 height 35
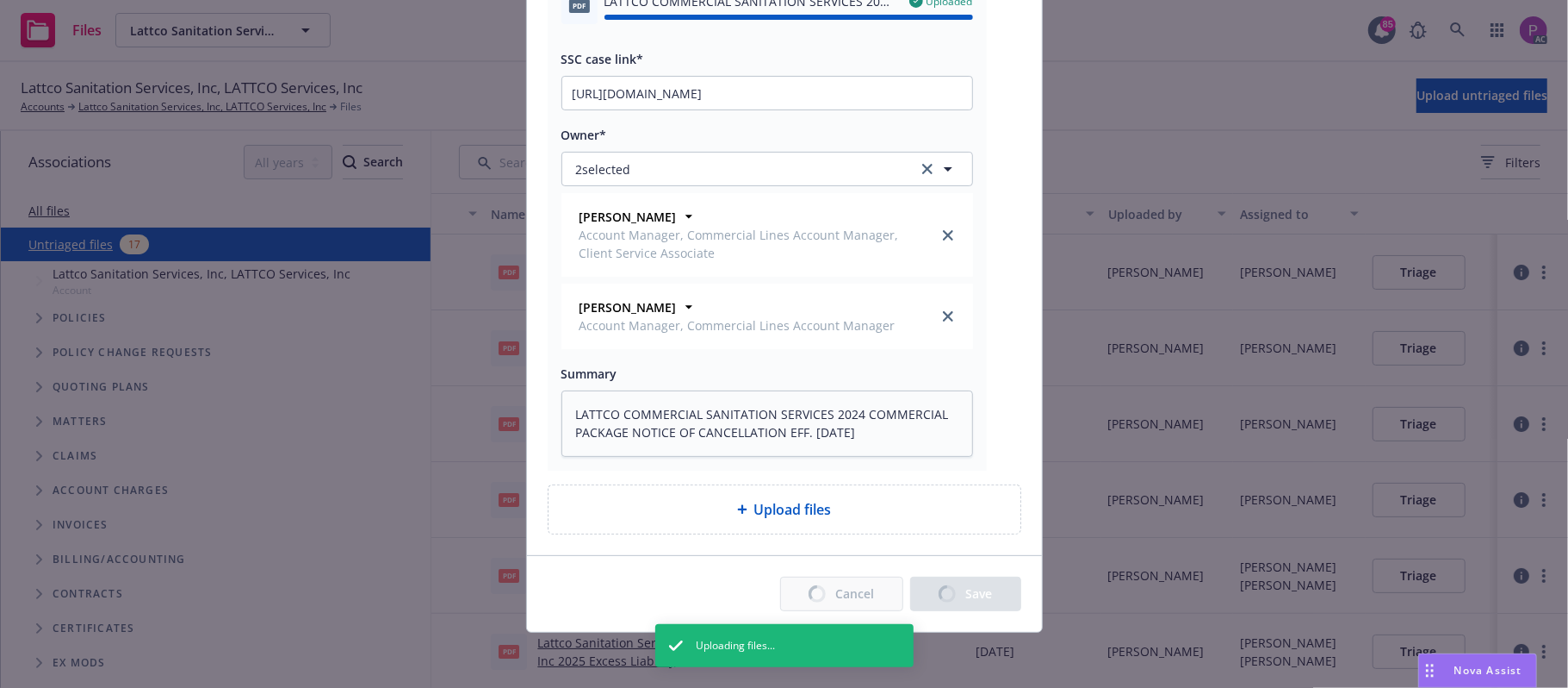
type textarea "x"
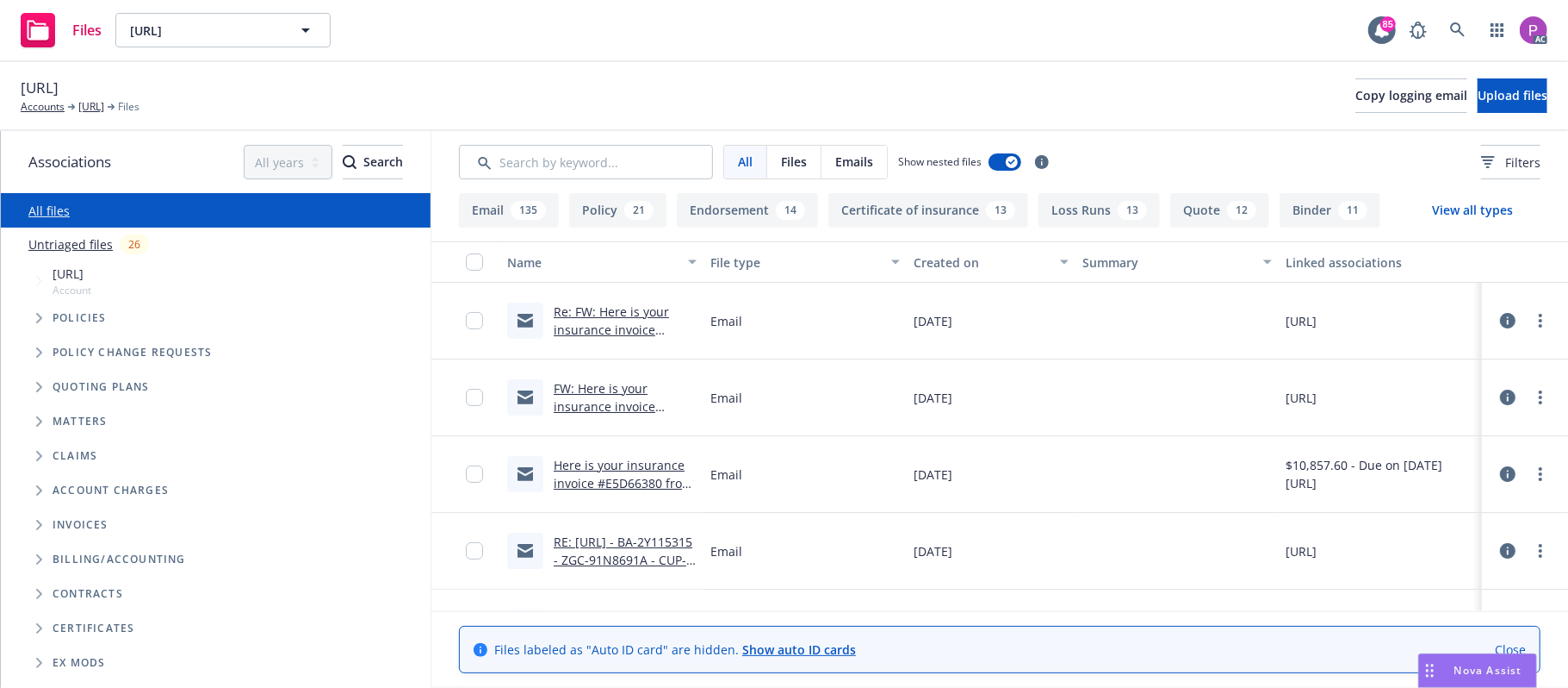
click at [100, 245] on link "Untriaged files" at bounding box center [71, 244] width 85 height 18
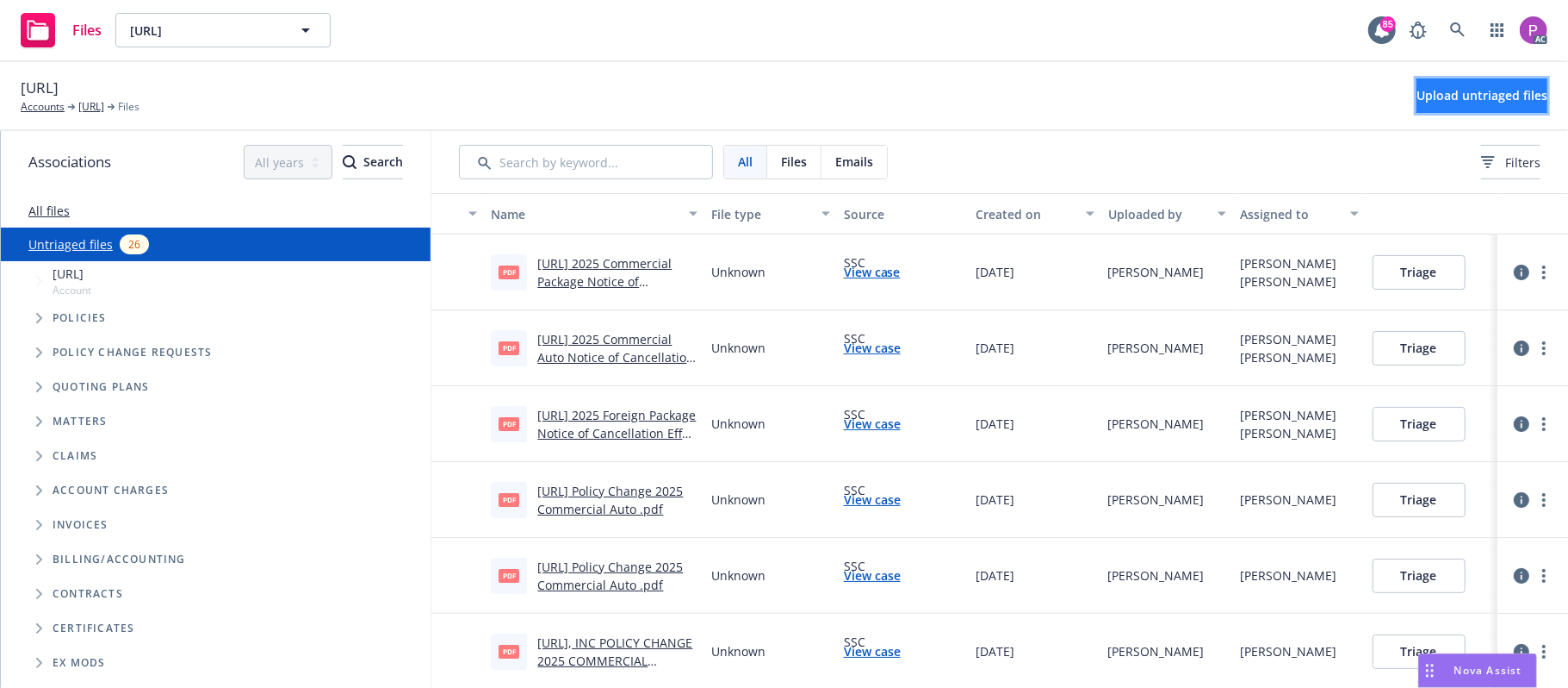
click at [1416, 100] on span "Upload untriaged files" at bounding box center [1481, 95] width 131 height 16
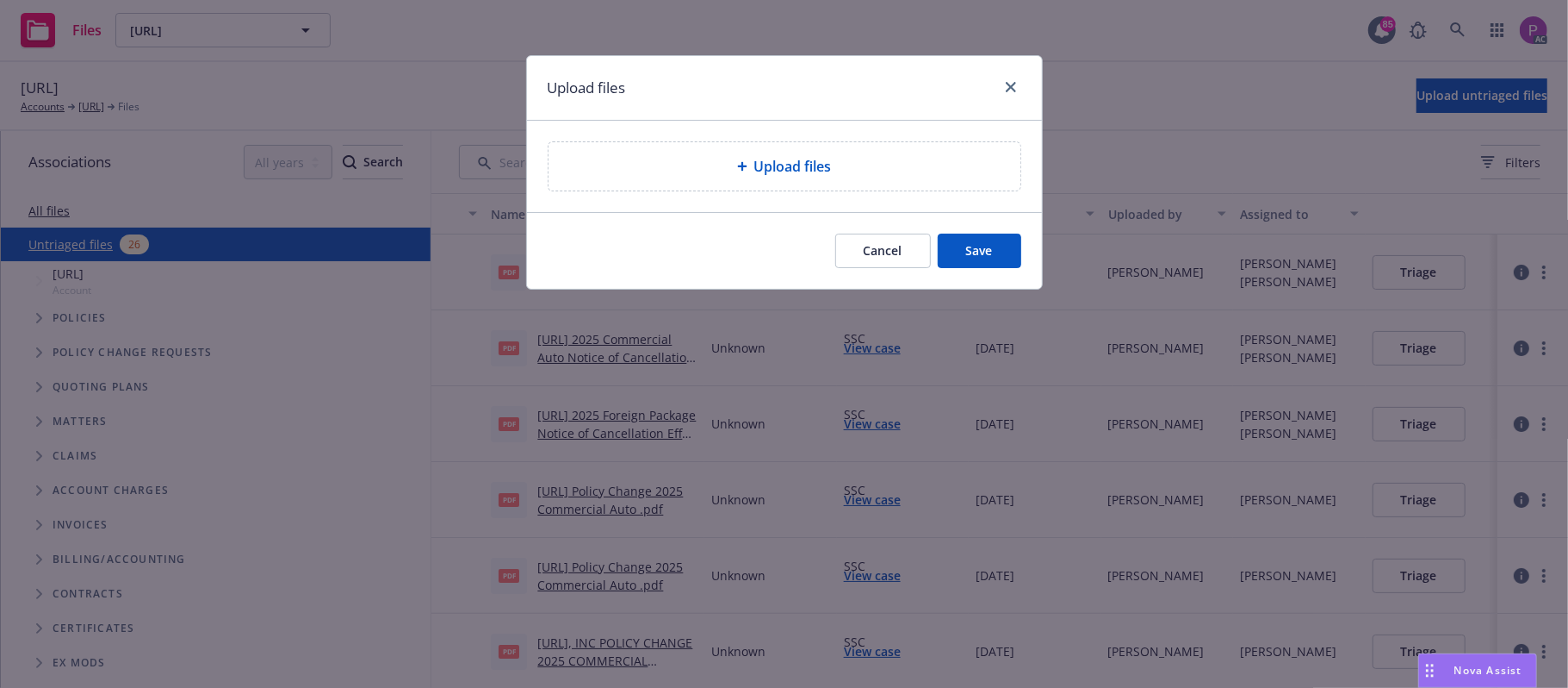
click at [782, 172] on span "Upload files" at bounding box center [793, 166] width 78 height 21
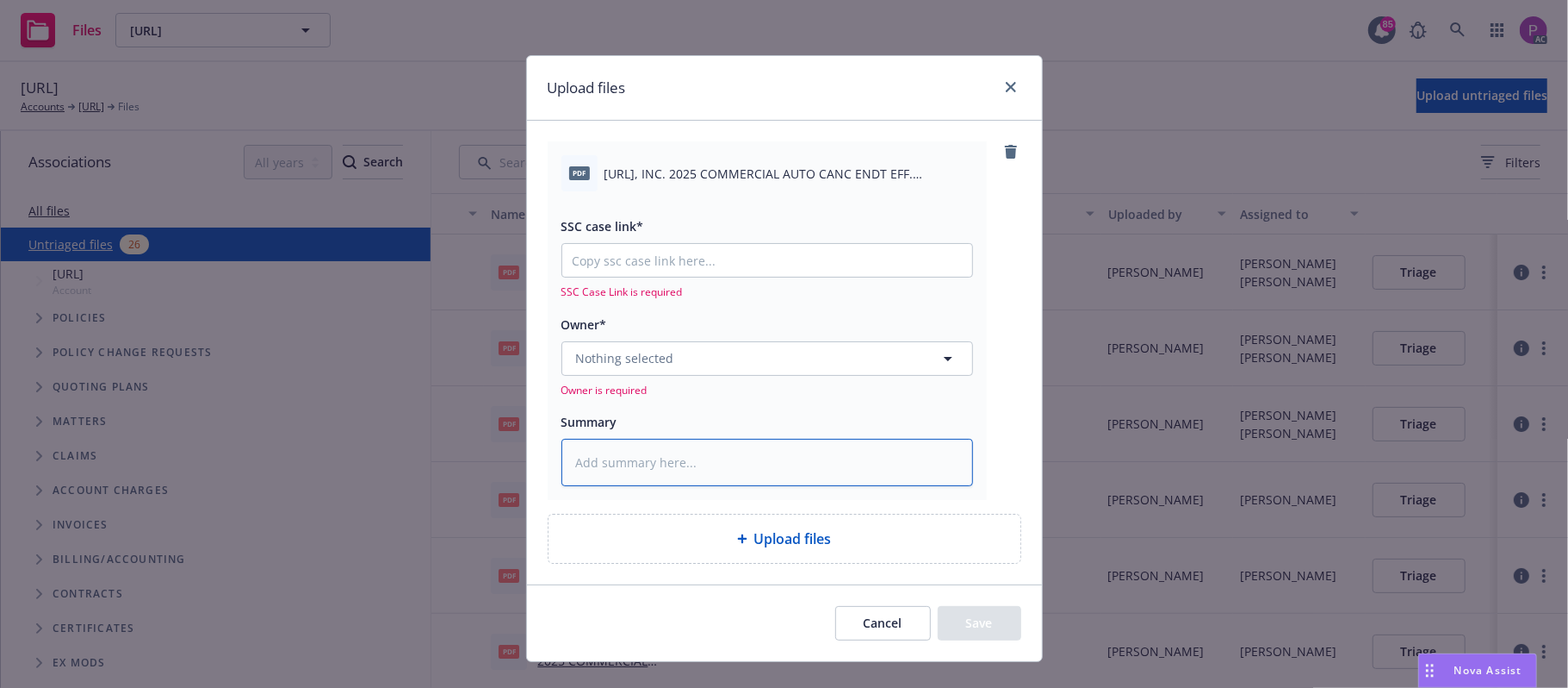
click at [716, 463] on textarea at bounding box center [767, 463] width 412 height 48
paste textarea "[URL], INC. 2025 COMMERCIAL AUTO CANC ENDT EFF. [DATE]"
type textarea "x"
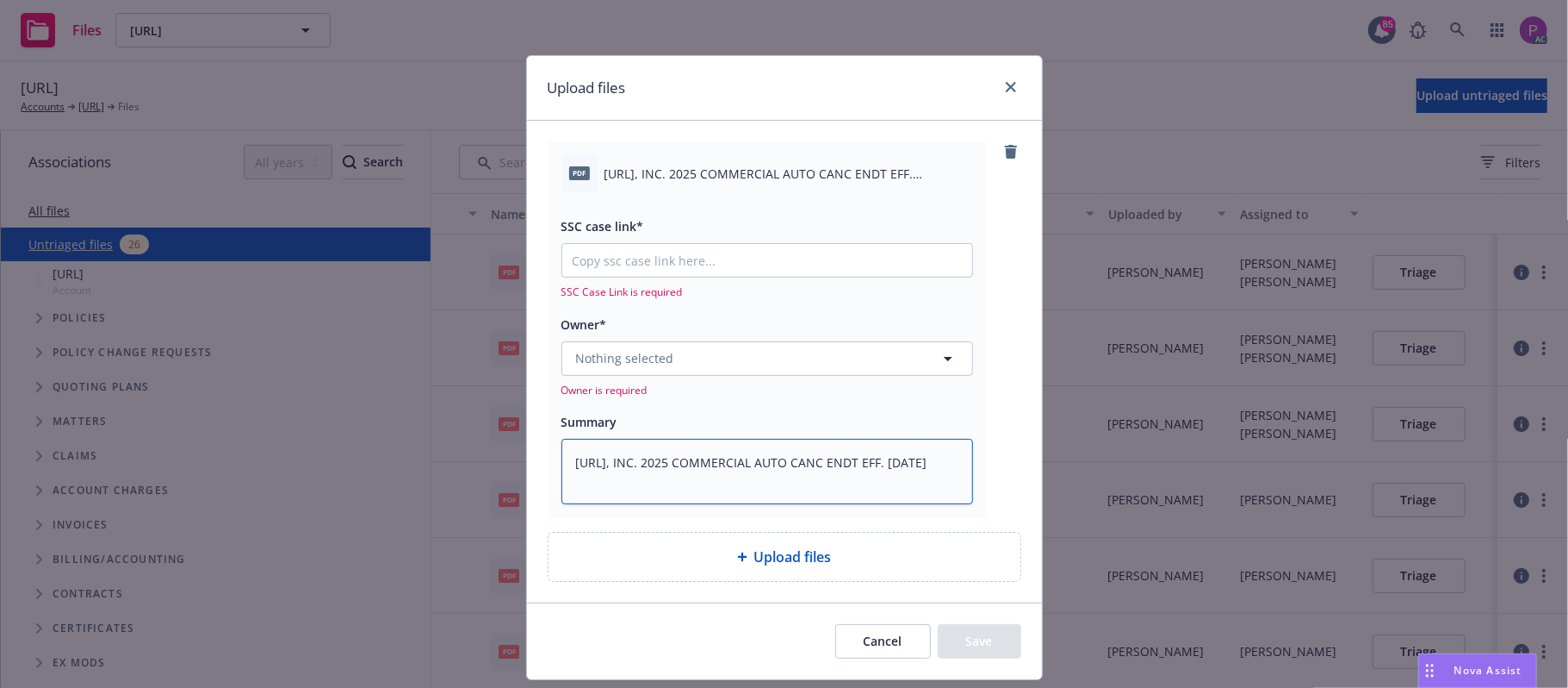
type textarea "[URL], INC. 2025 COMMERCIAL AUTO CANC ENDT EFF. [DATE]"
click at [740, 262] on input "SSC case link*" at bounding box center [767, 260] width 410 height 33
paste input "https://newfront-ssc.lightning.force.com/lightning/r/Case/500Vz00000RuvdaIAB/vi…"
type textarea "x"
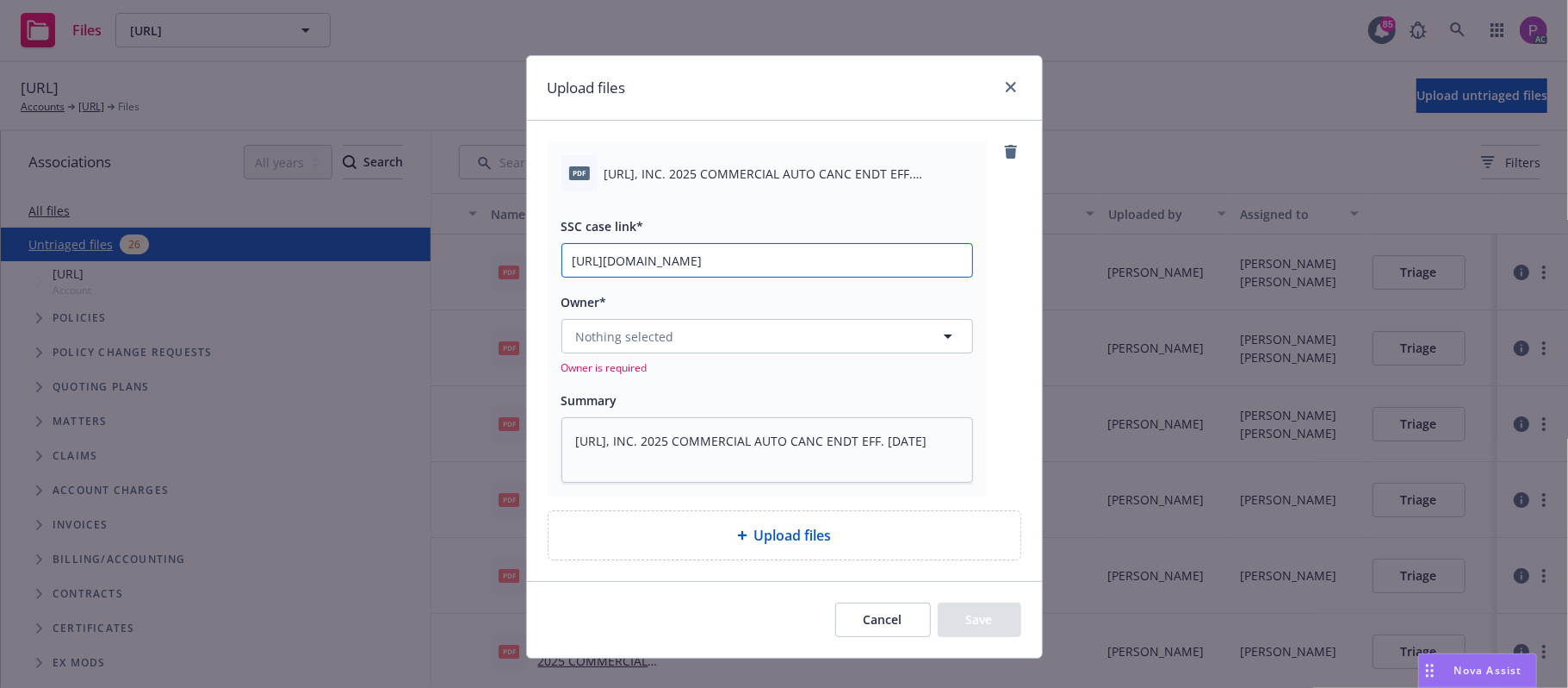
type input "https://newfront-ssc.lightning.force.com/lightning/r/Case/500Vz00000RuvdaIAB/vi…"
click at [686, 342] on button "Nothing selected" at bounding box center [767, 336] width 412 height 35
click at [731, 342] on button "Nothing selected" at bounding box center [767, 336] width 412 height 35
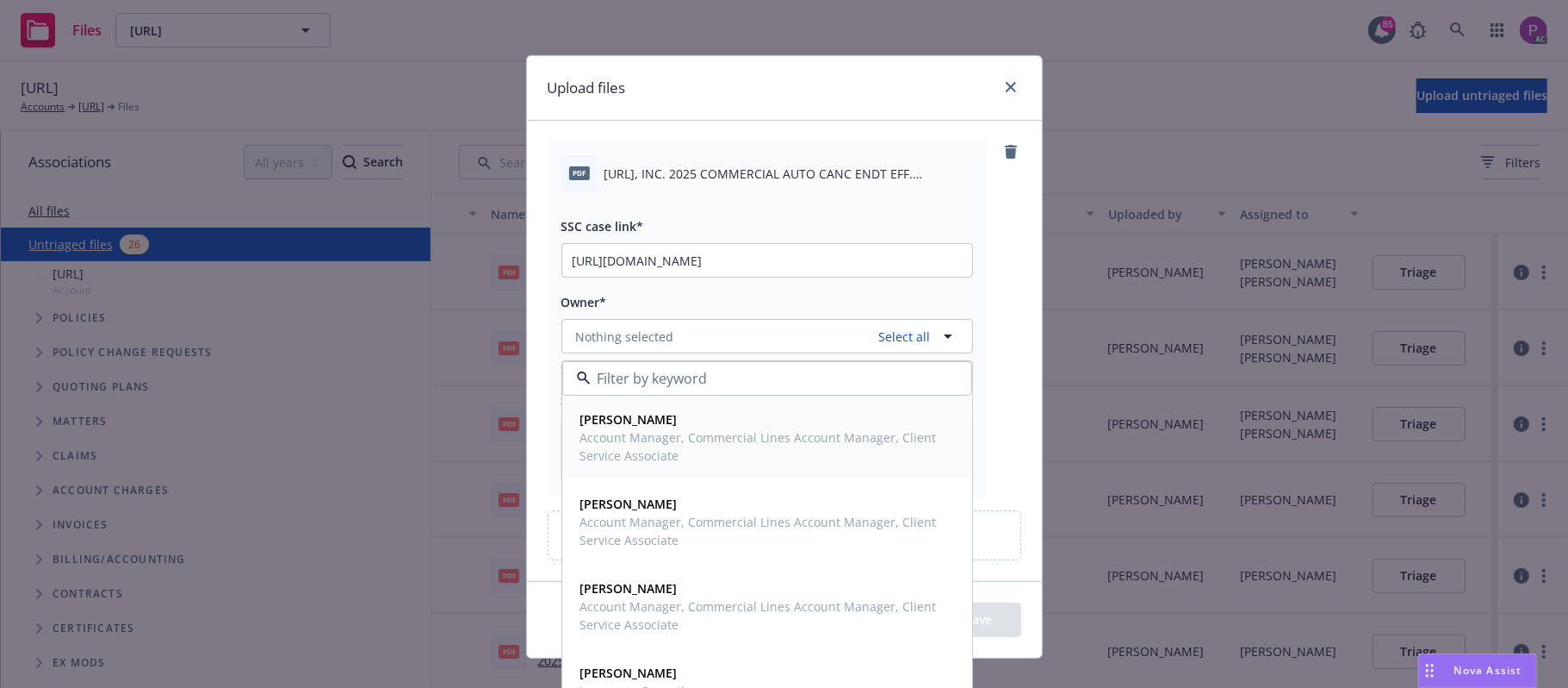
click at [742, 458] on span "Account Manager, Commercial Lines Account Manager, Client Service Associate" at bounding box center [765, 446] width 371 height 37
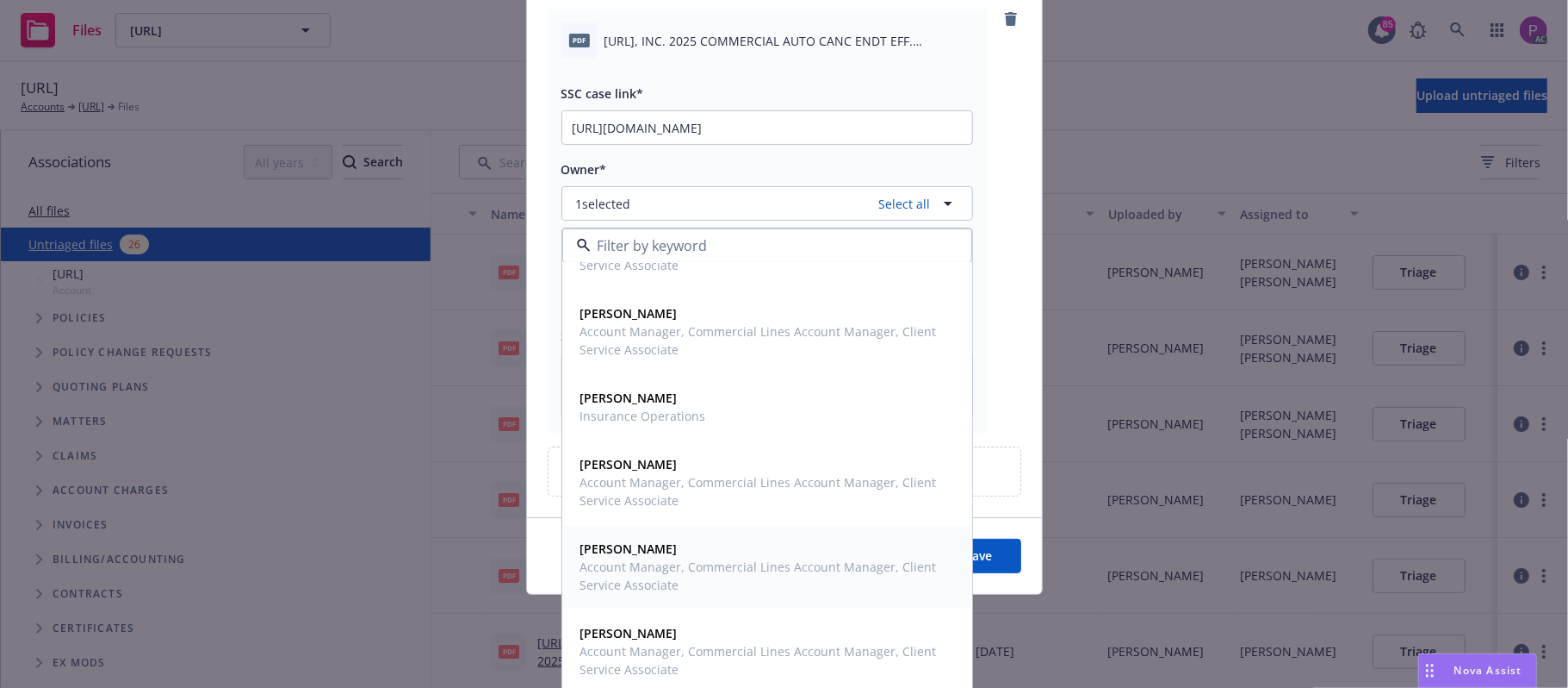
scroll to position [139, 0]
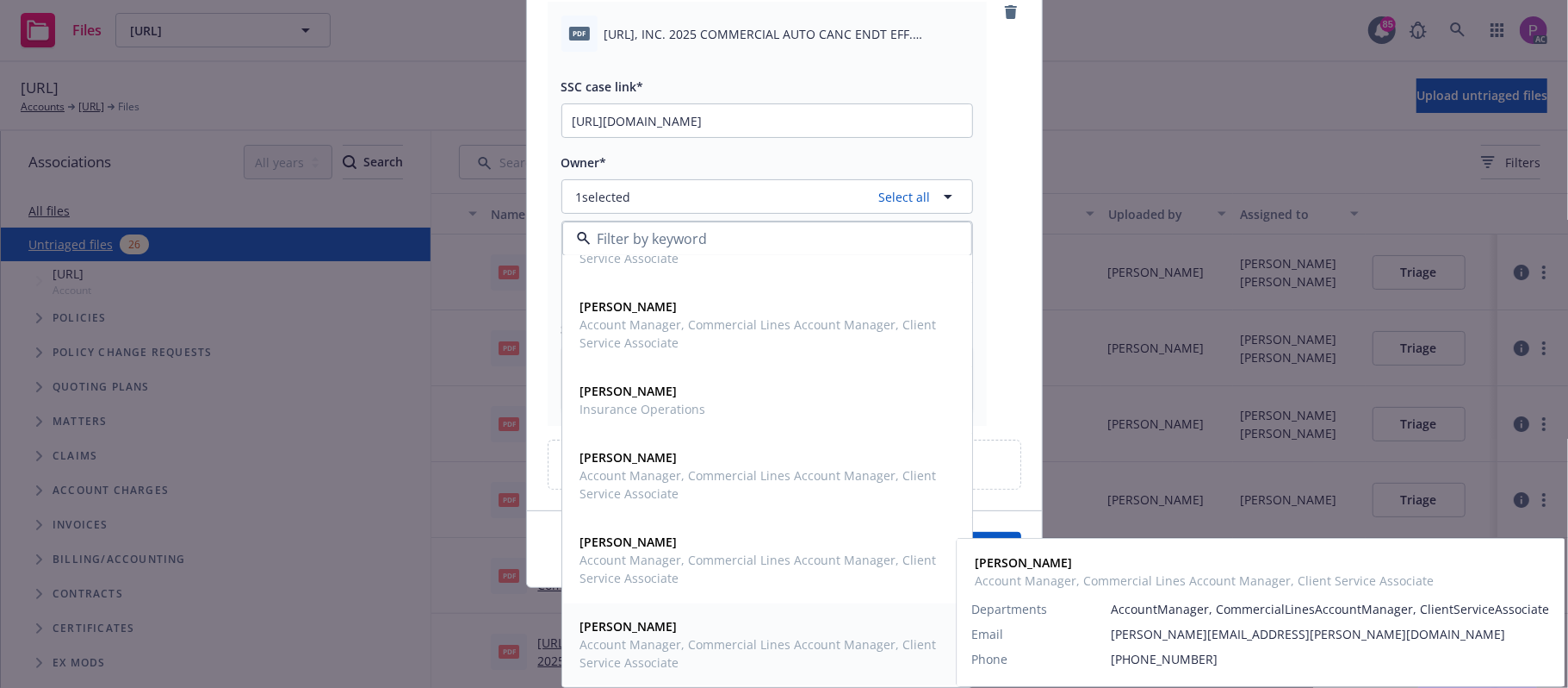
click at [671, 634] on span "Trevor Dresel" at bounding box center [765, 625] width 371 height 18
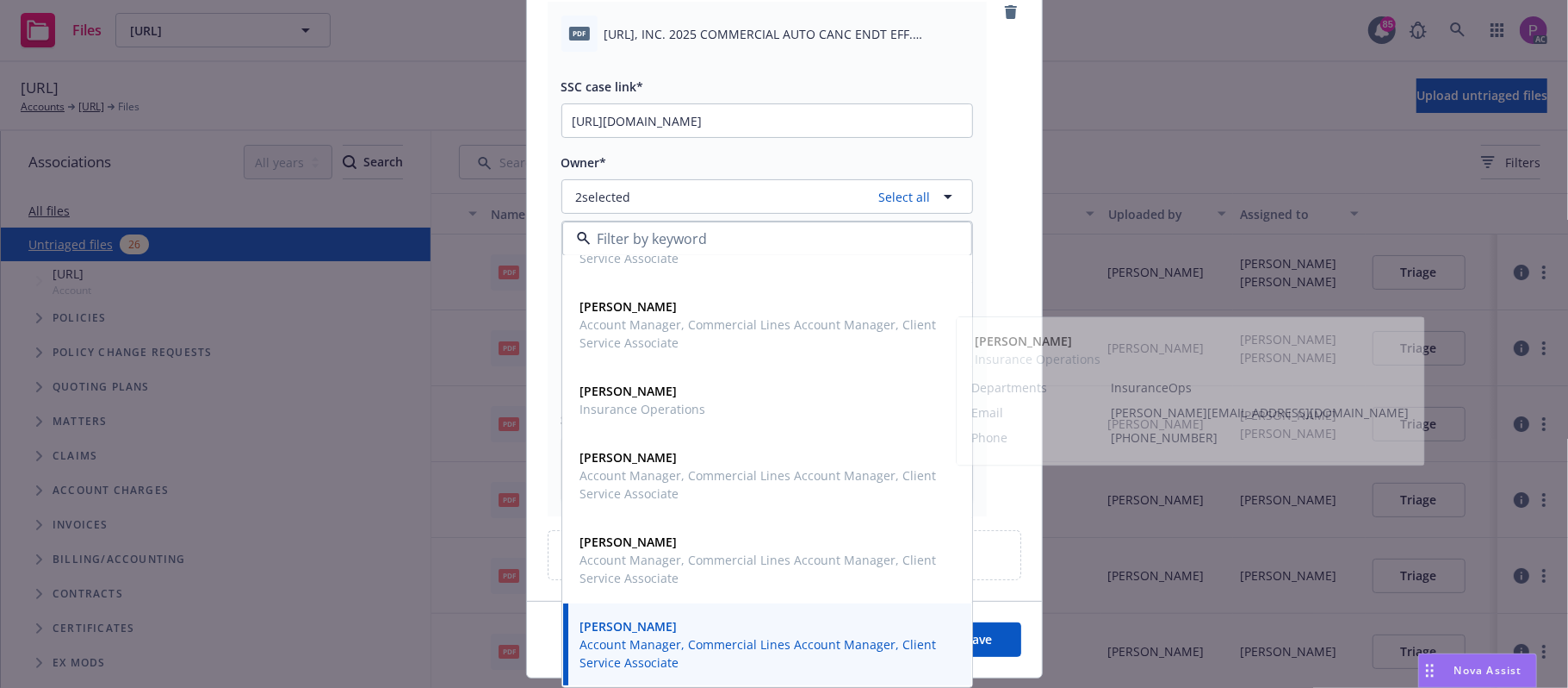
drag, startPoint x: 985, startPoint y: 176, endPoint x: 988, endPoint y: 212, distance: 36.1
click at [985, 173] on div "pdf PRONTO.AI, INC. 2025 COMMERCIAL AUTO CANC ENDT EFF. 08-26-2025.pdf SSC case…" at bounding box center [784, 259] width 473 height 515
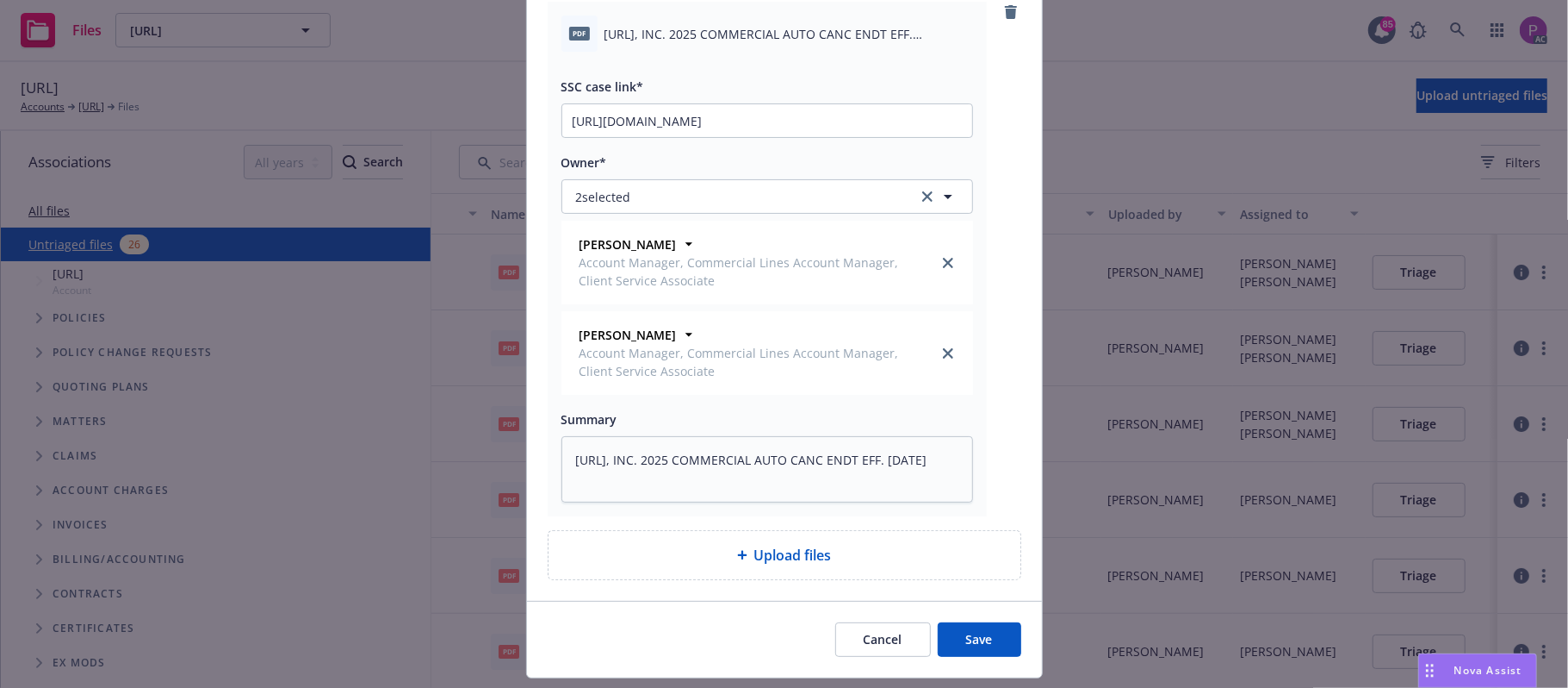
click at [959, 636] on button "Save" at bounding box center [980, 639] width 84 height 35
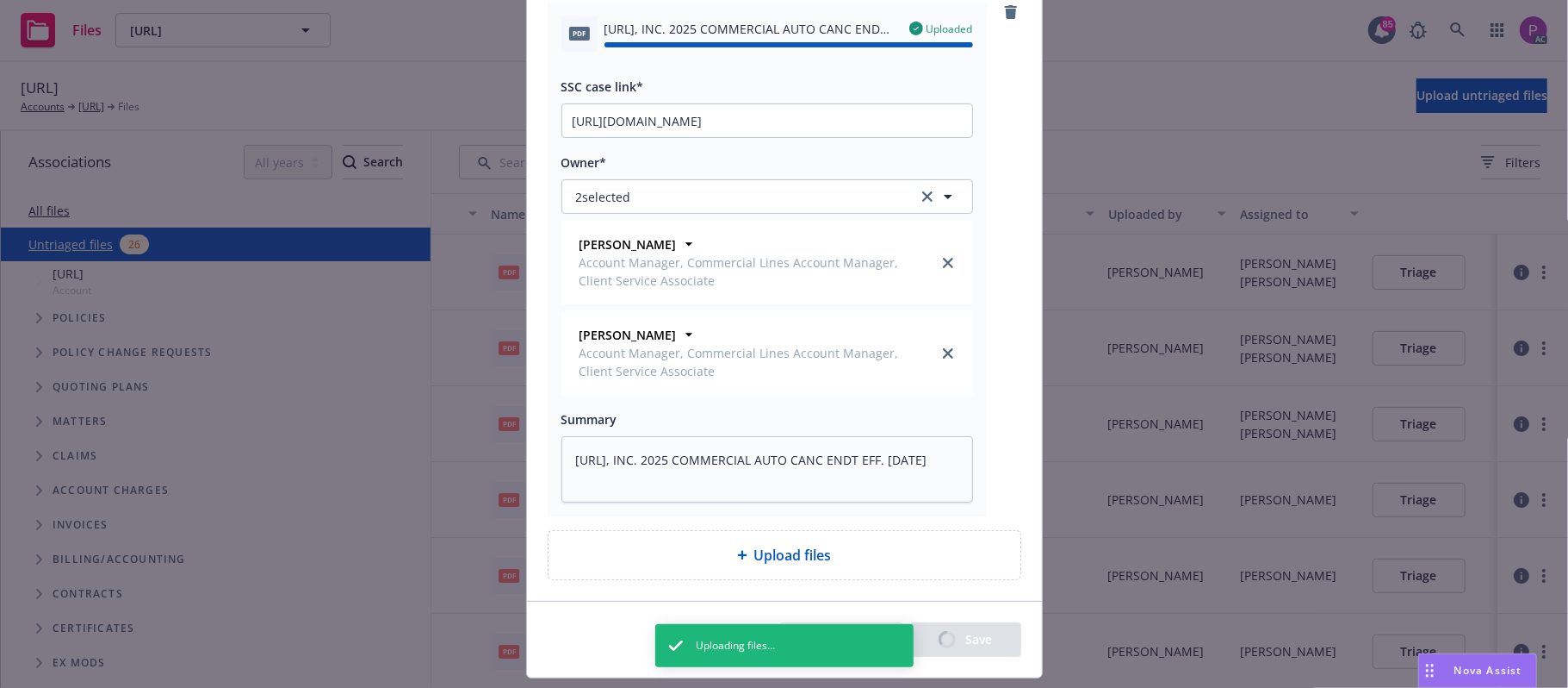
type textarea "x"
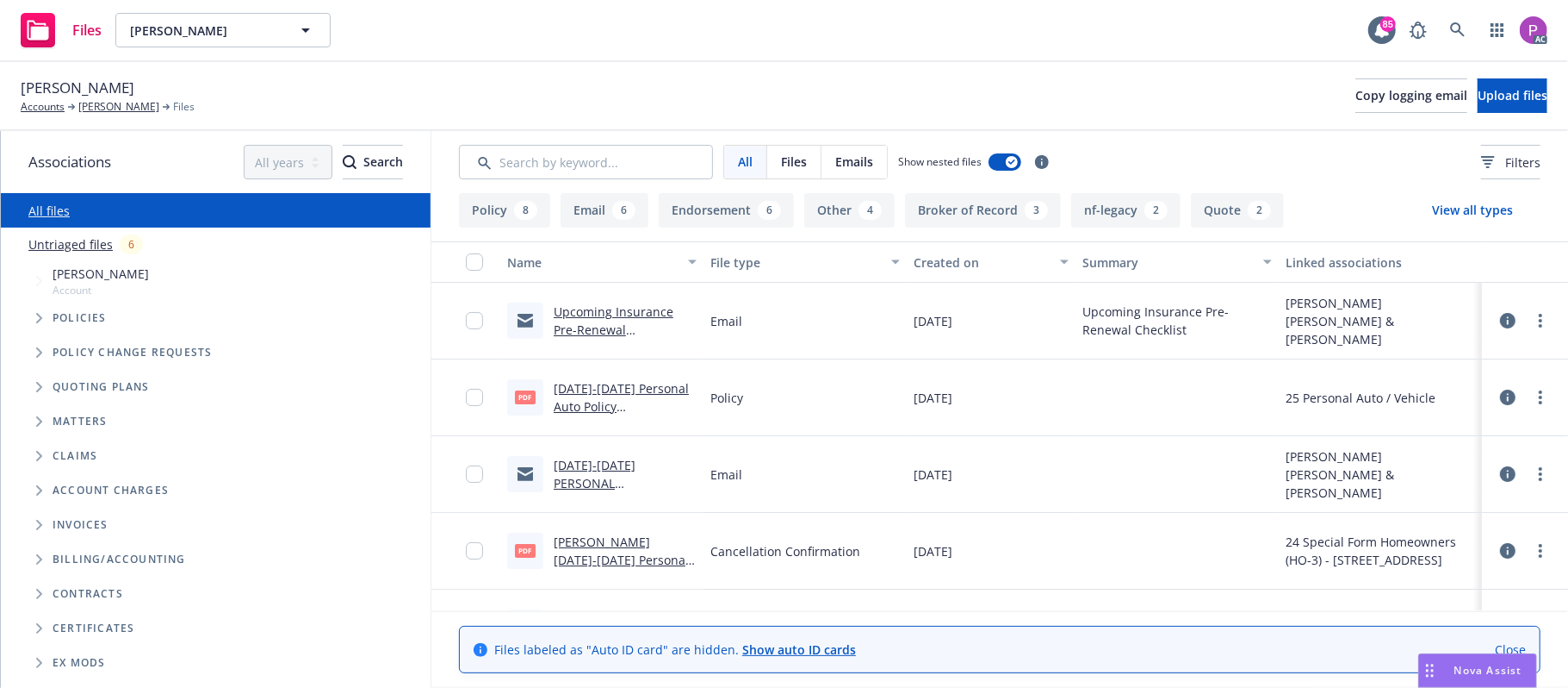
click at [80, 248] on link "Untriaged files" at bounding box center [71, 244] width 85 height 18
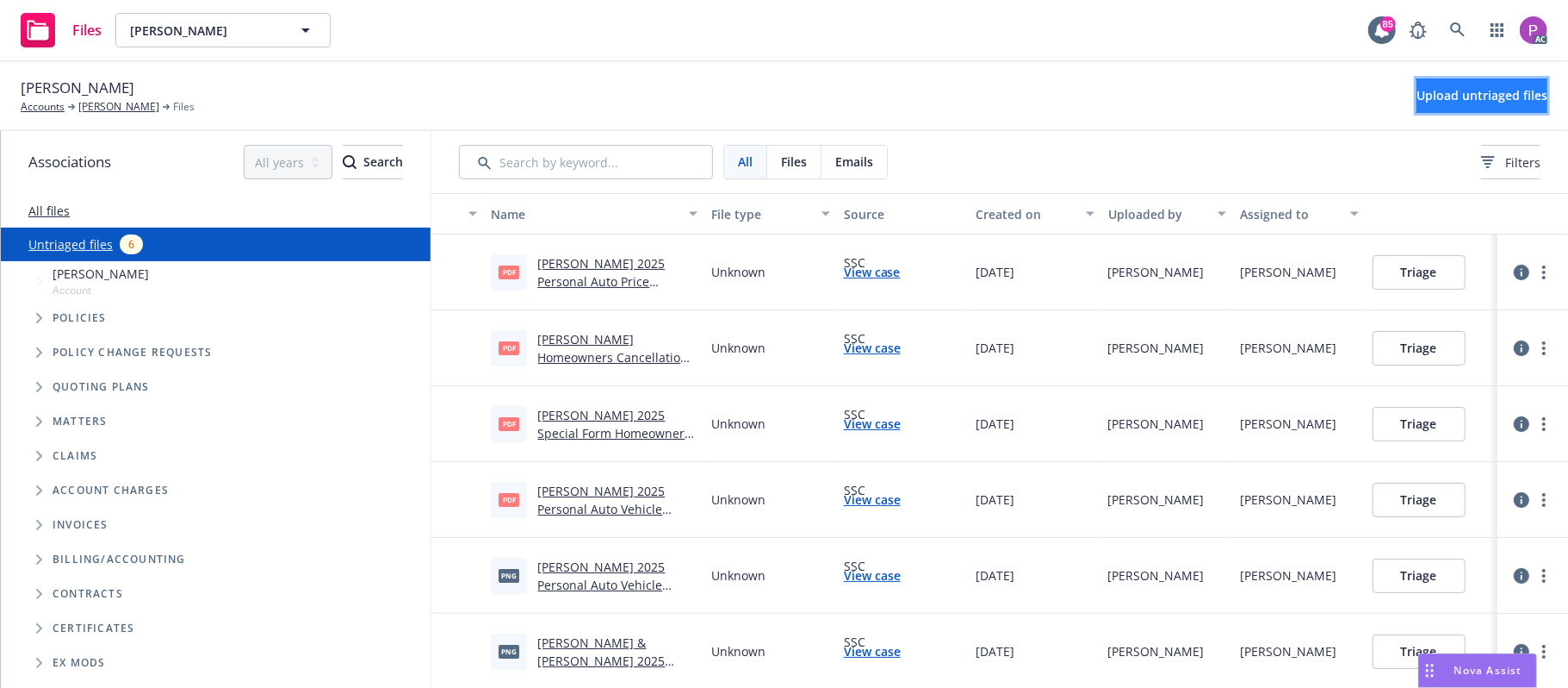
click at [1416, 105] on button "Upload untriaged files" at bounding box center [1481, 96] width 131 height 35
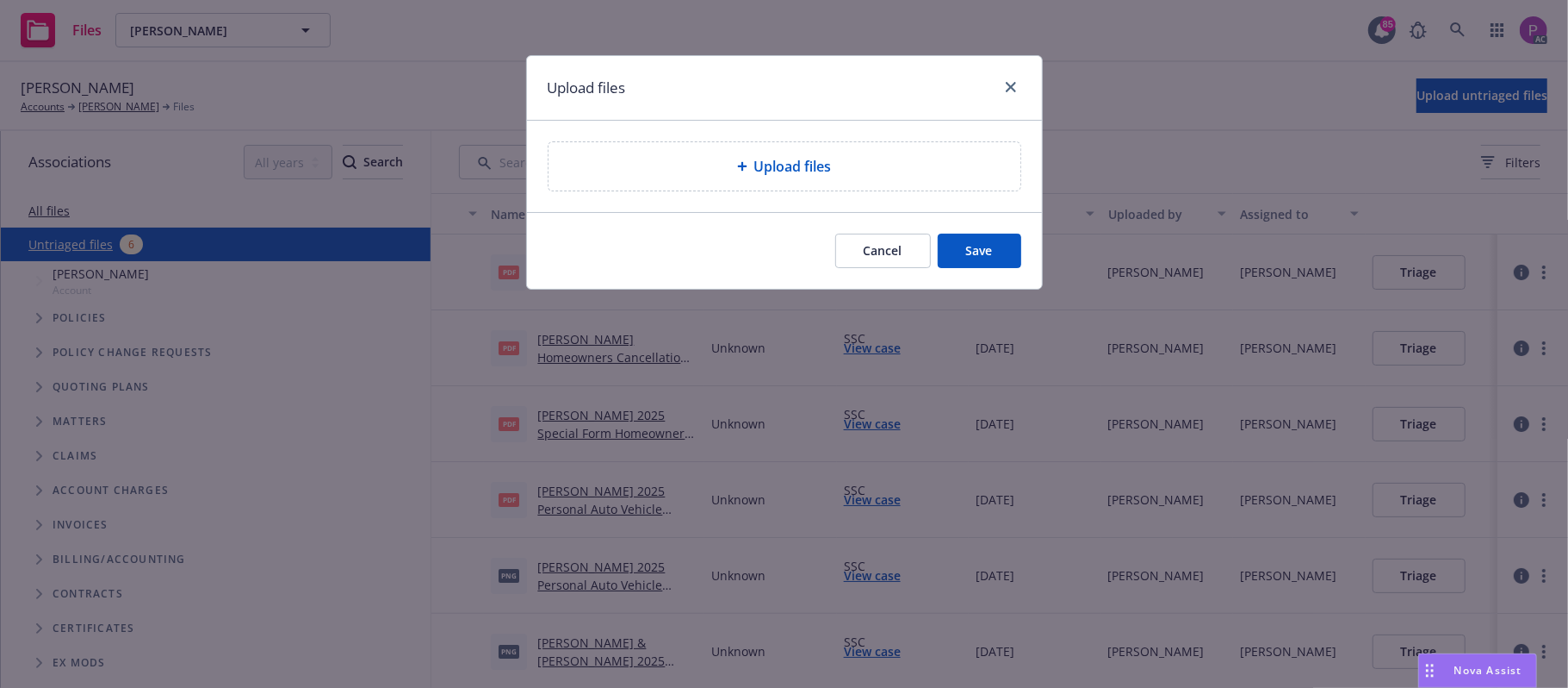
click at [624, 171] on div "Upload files" at bounding box center [785, 166] width 445 height 21
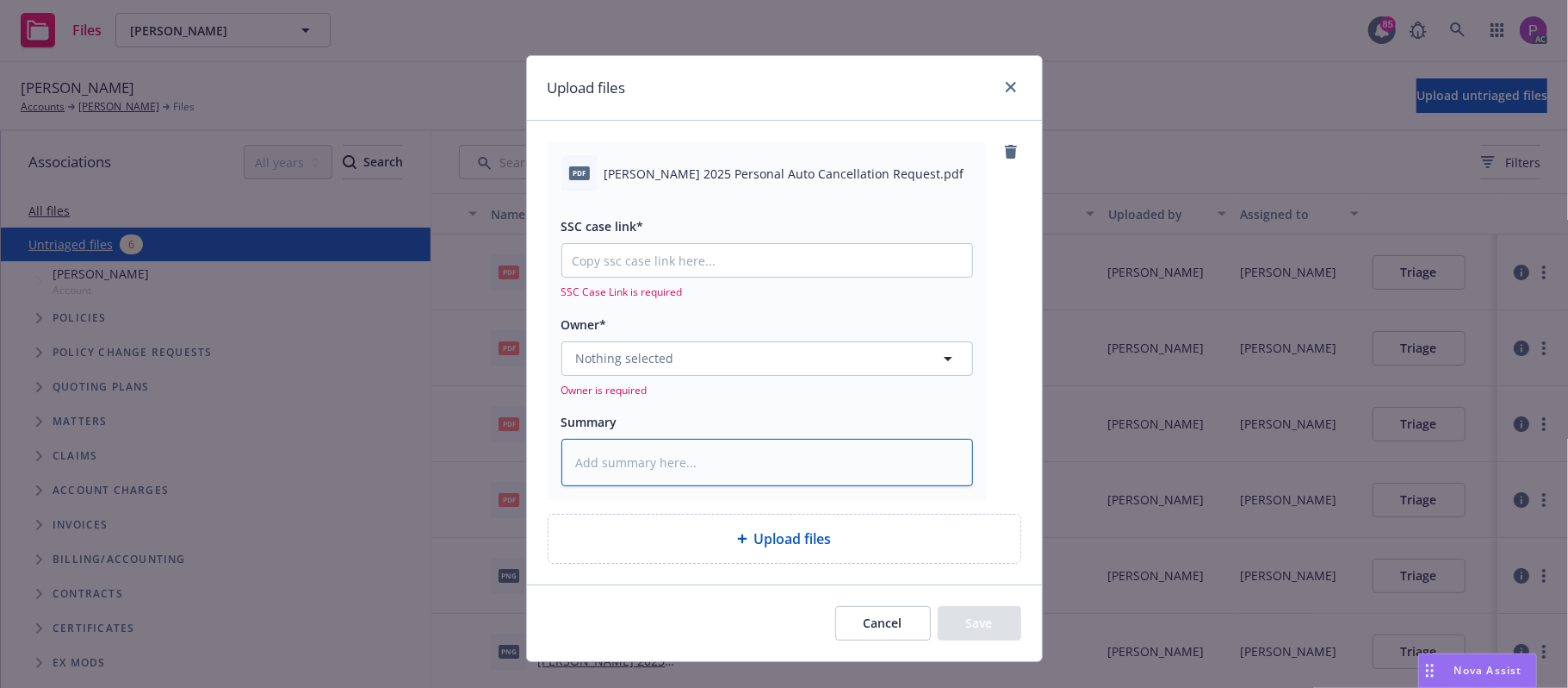
click at [663, 452] on textarea at bounding box center [767, 463] width 412 height 48
paste textarea "Eichberger, Janet 2025 Personal Auto Cancellation Request"
type textarea "x"
type textarea "Eichberger, Janet 2025 Personal Auto Cancellation Request"
click at [713, 273] on input "SSC case link*" at bounding box center [767, 260] width 410 height 33
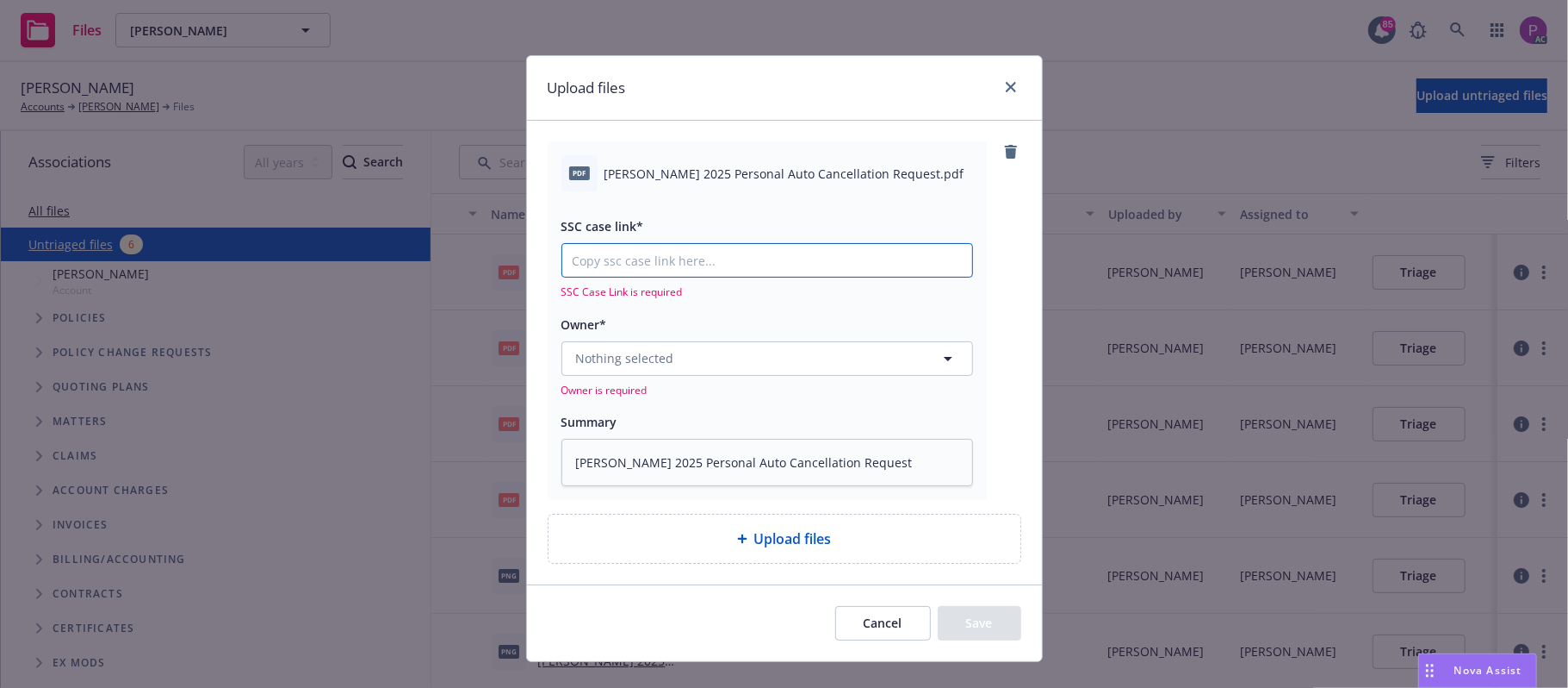
paste input "https://newfront-ssc.lightning.force.com/lightning/r/Case/500Vz00000Rv461IAB/vi…"
type textarea "x"
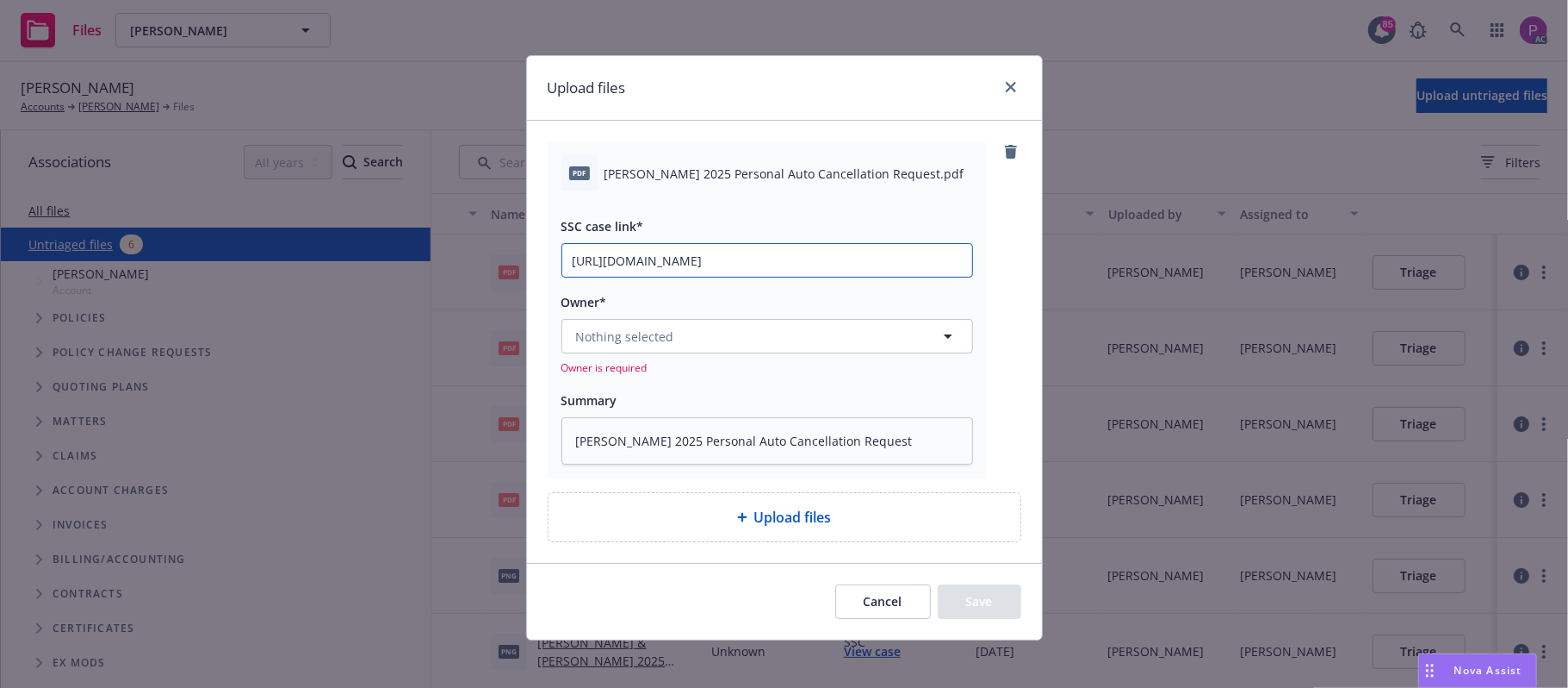
type input "https://newfront-ssc.lightning.force.com/lightning/r/Case/500Vz00000Rv461IAB/vi…"
click at [701, 347] on button "Nothing selected" at bounding box center [767, 336] width 412 height 35
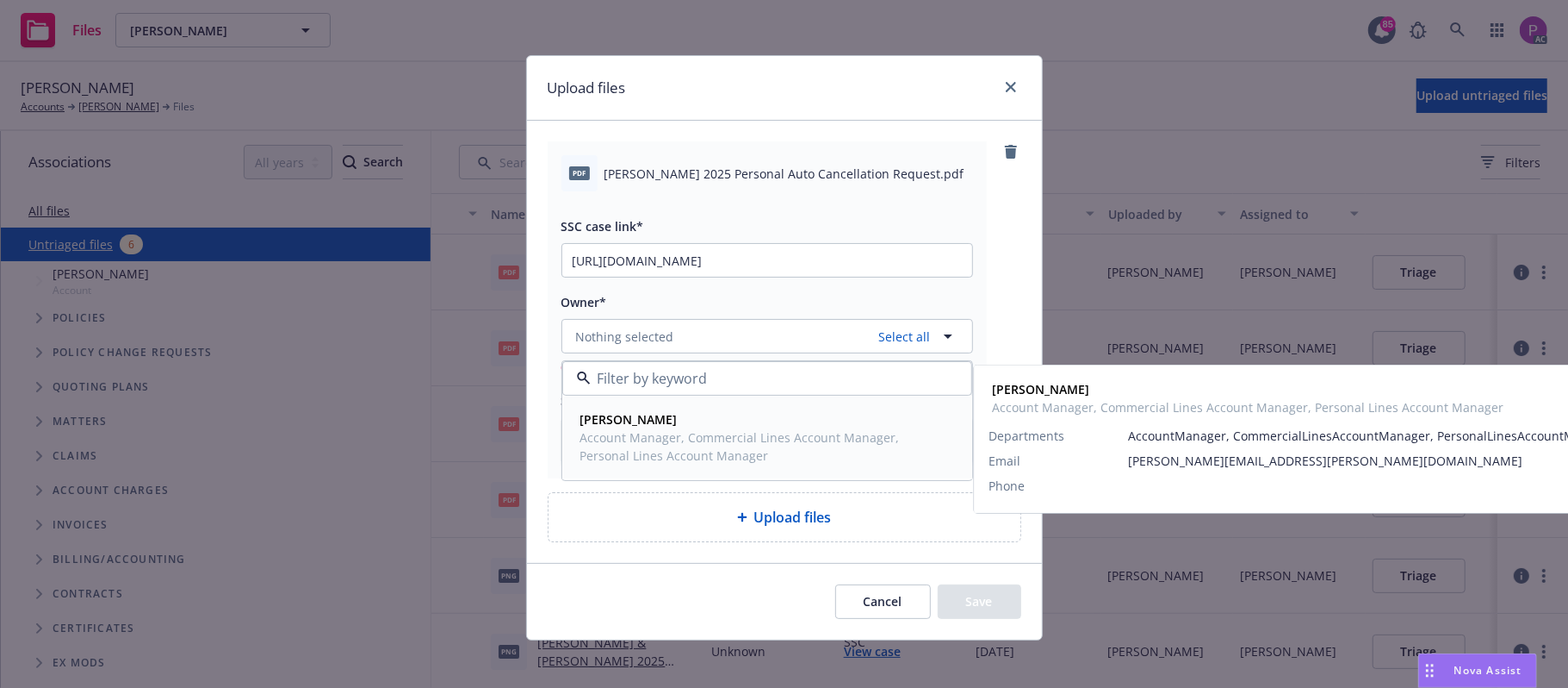
click at [679, 415] on span "Melanie Triantos" at bounding box center [765, 419] width 371 height 18
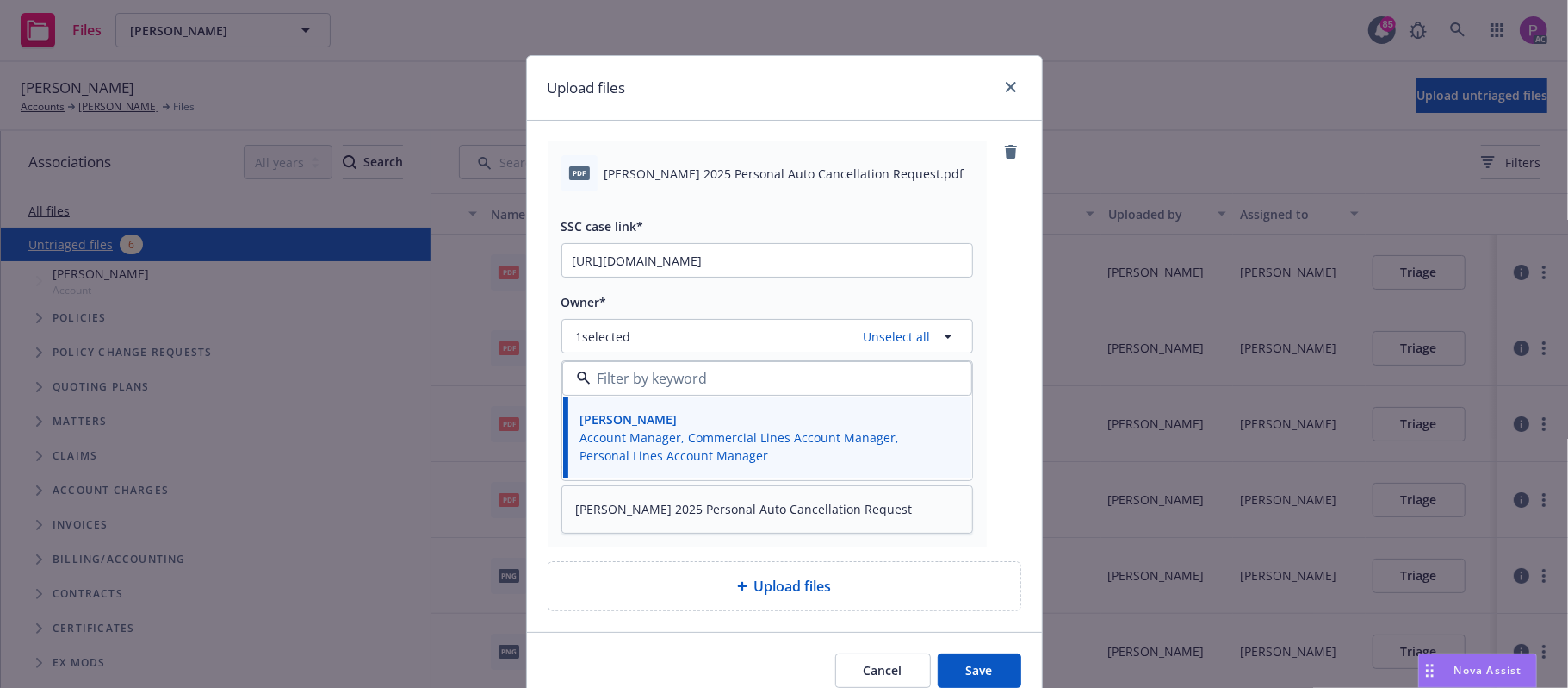
click at [941, 664] on button "Save" at bounding box center [980, 670] width 84 height 35
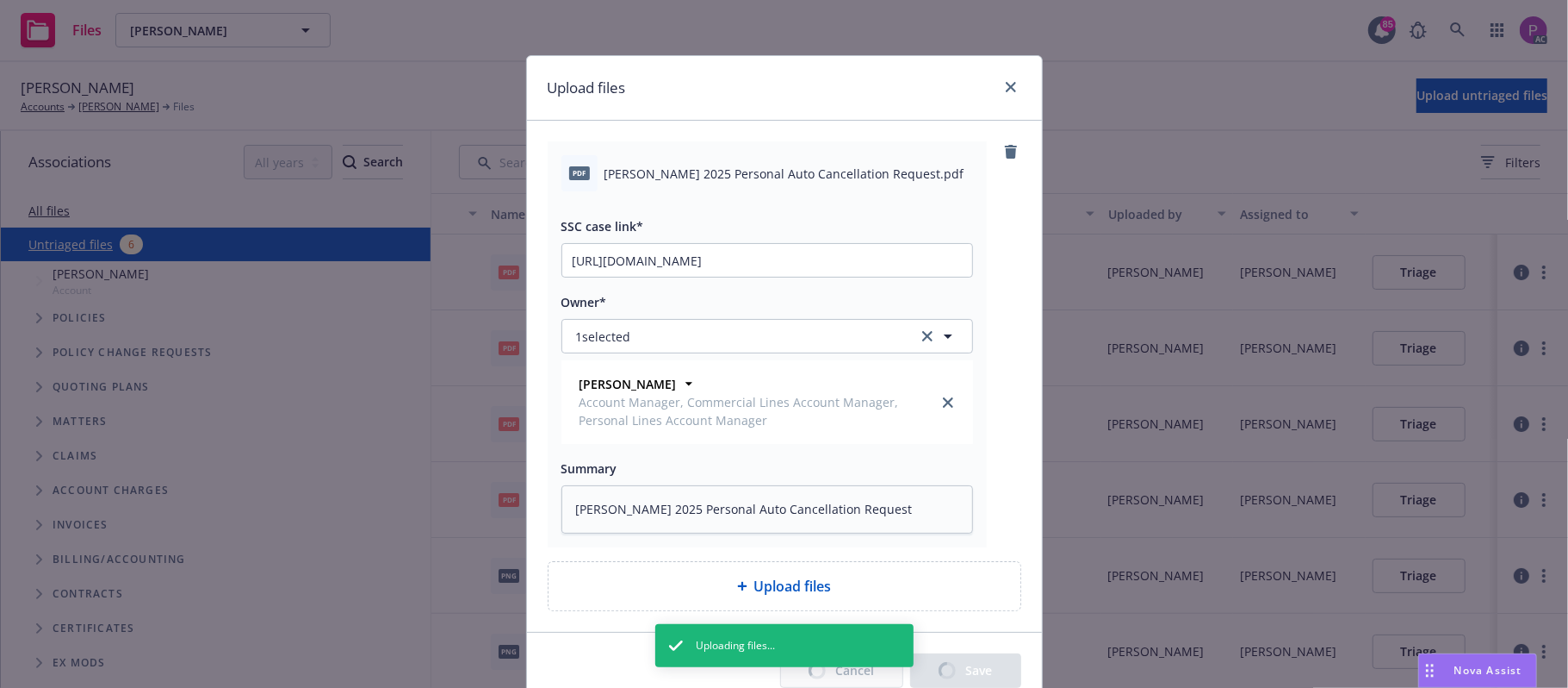
type textarea "x"
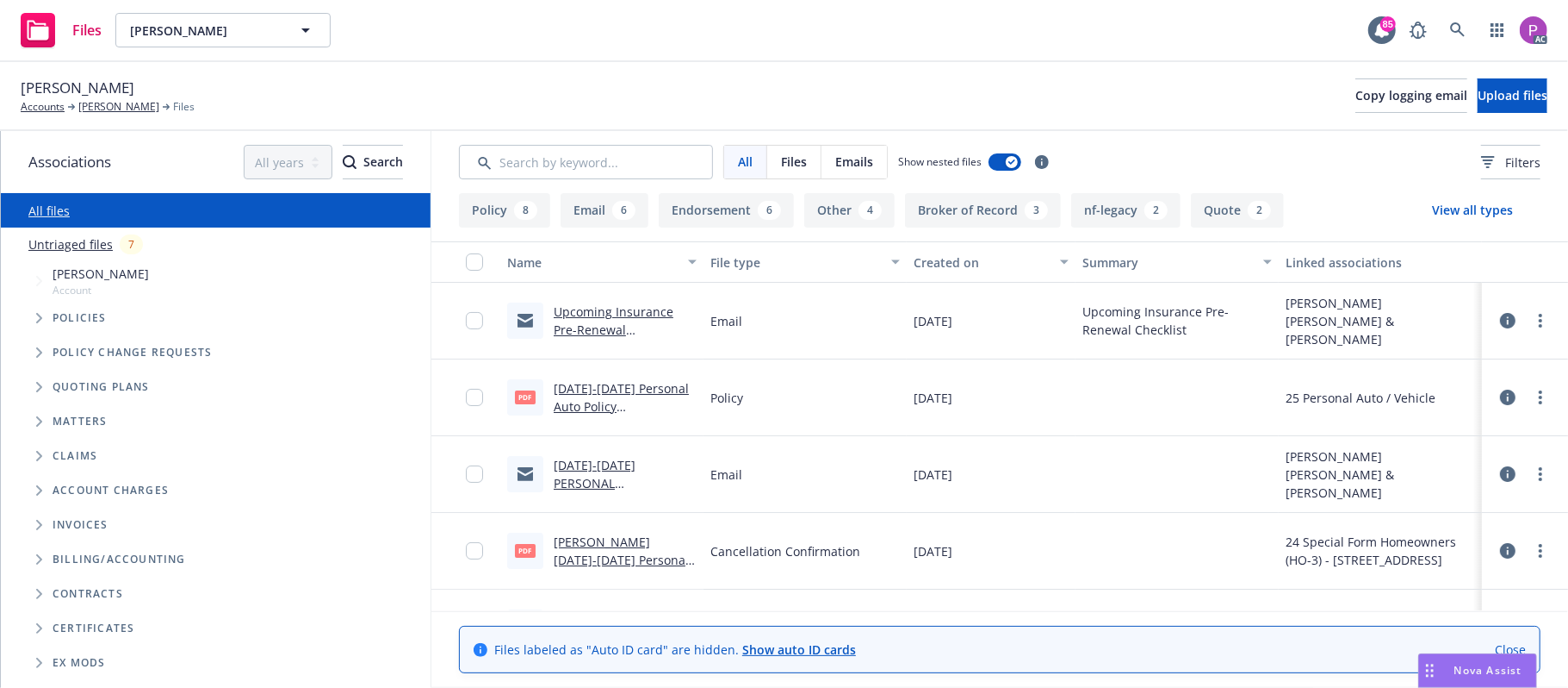
click at [74, 239] on link "Untriaged files" at bounding box center [71, 244] width 85 height 18
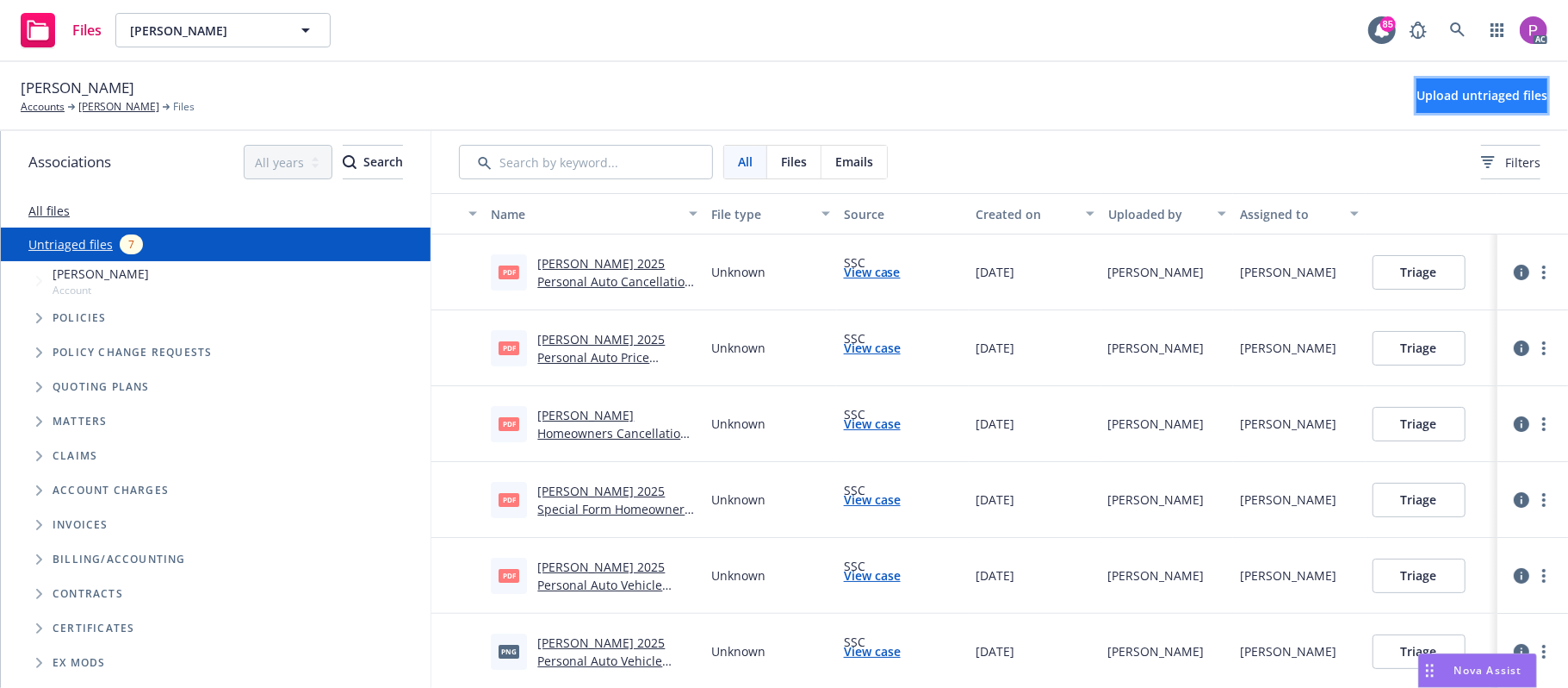
click at [1416, 84] on button "Upload untriaged files" at bounding box center [1481, 96] width 131 height 35
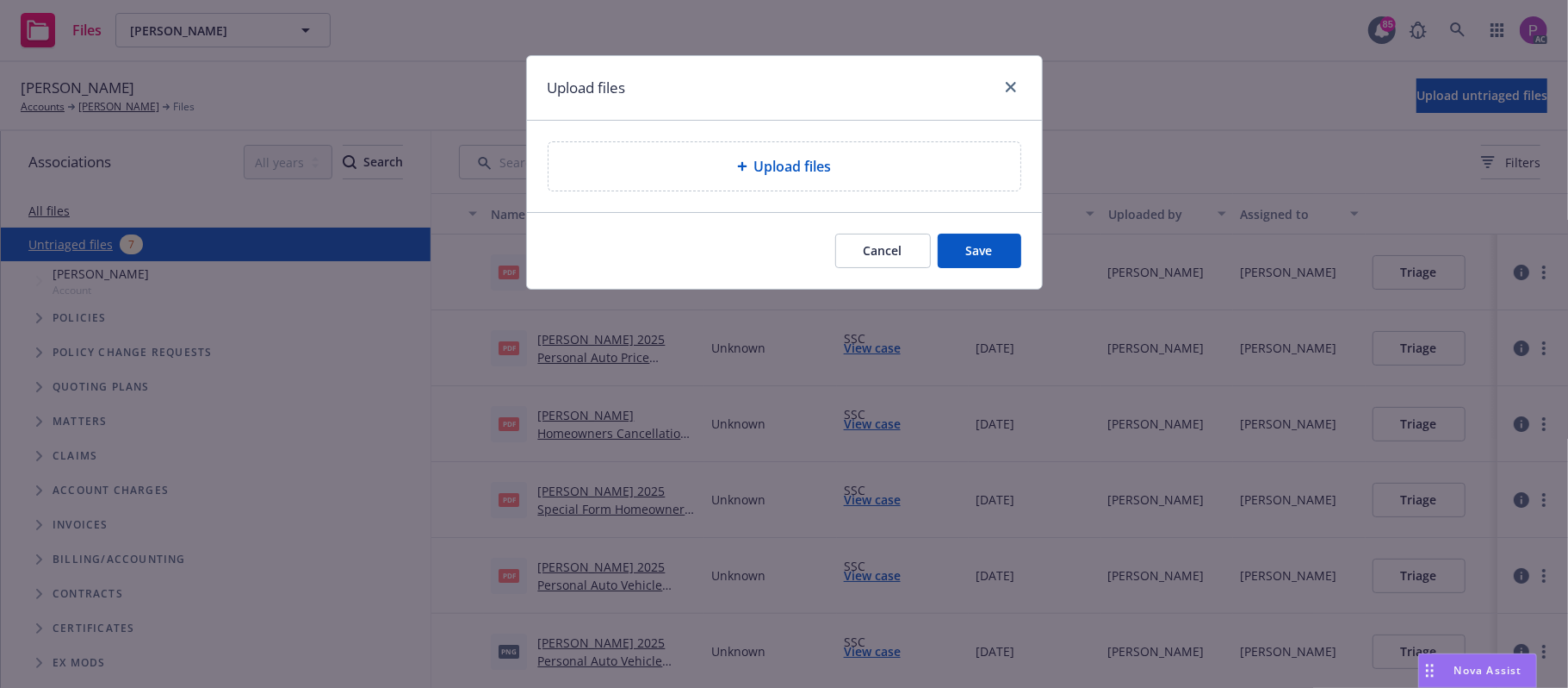
click at [745, 173] on div "Upload files" at bounding box center [785, 166] width 445 height 21
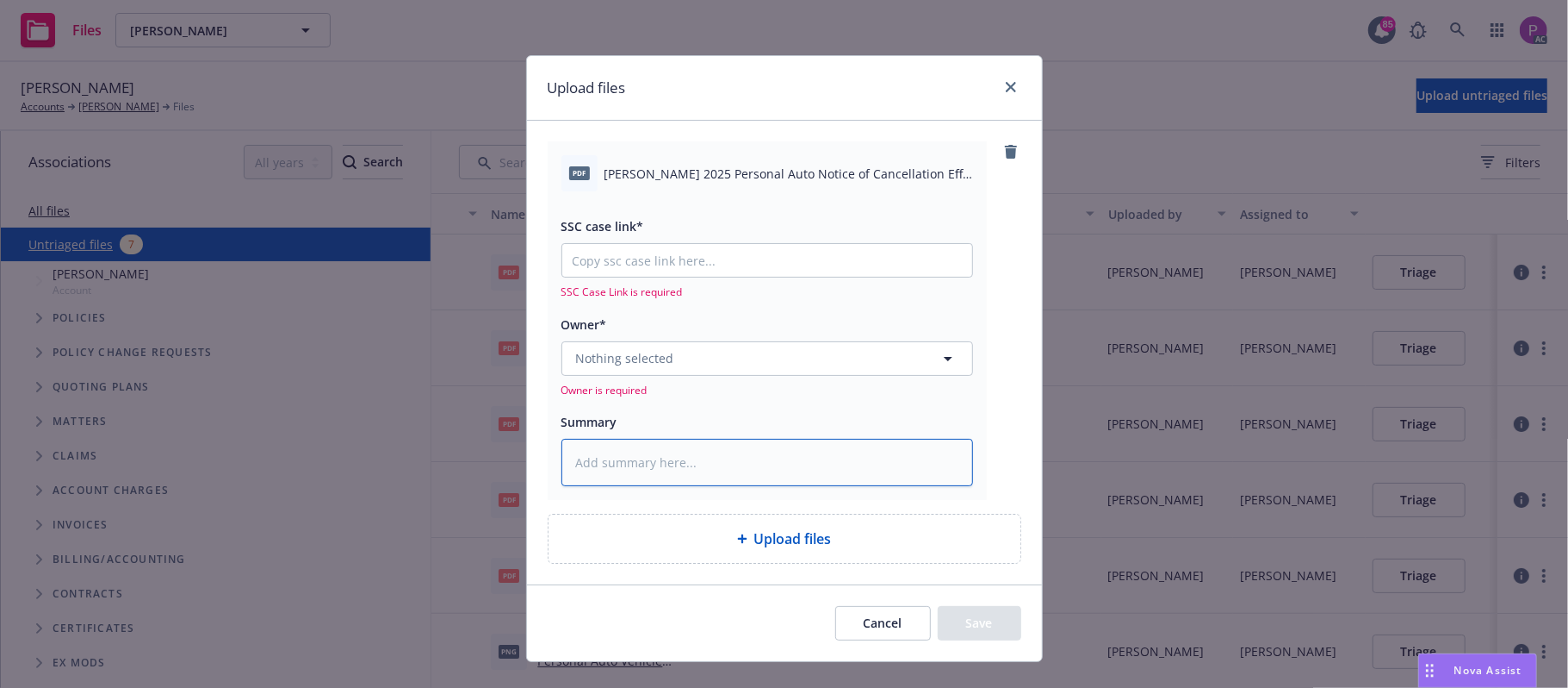
click at [701, 482] on textarea at bounding box center [767, 463] width 412 height 48
paste textarea "[PERSON_NAME] 2025 Personal Auto Notice of Cancellation Eff. [DATE]"
type textarea "x"
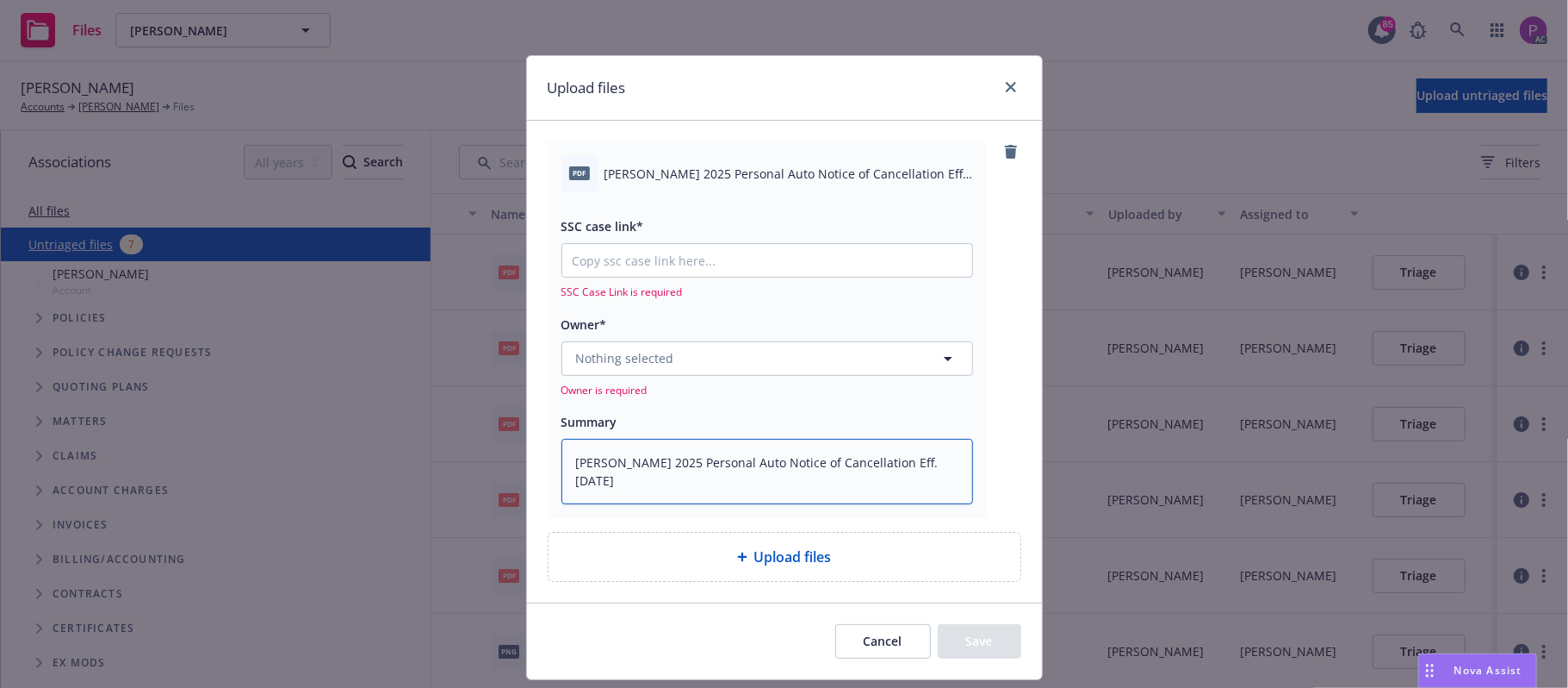
type textarea "Eichberger, Janet 2025 Personal Auto Notice of Cancellation Eff. 08-25-2025"
click at [676, 258] on input "SSC case link*" at bounding box center [767, 260] width 410 height 33
paste input "https://newfront-ssc.lightning.force.com/lightning/r/Case/500Vz00000RvCrKIAV/vi…"
type textarea "x"
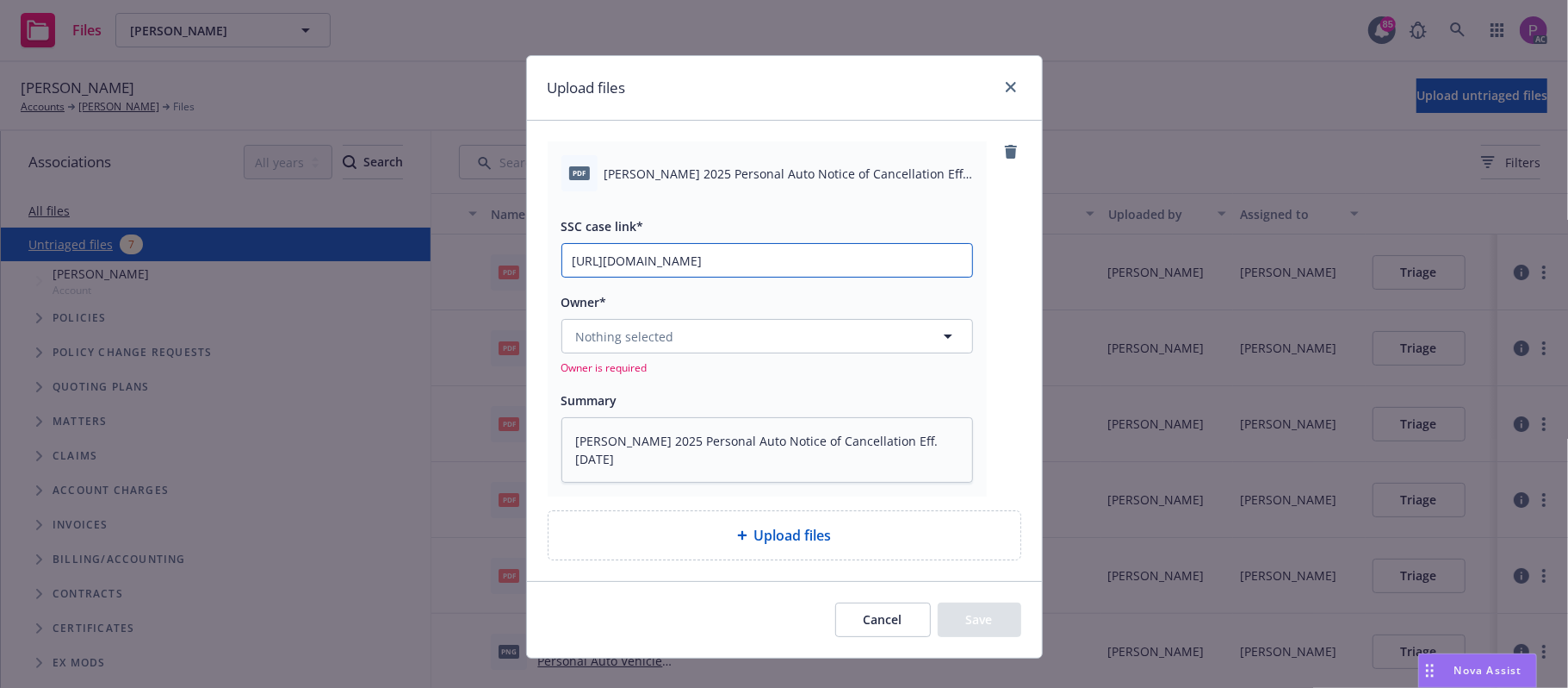
scroll to position [0, 230]
type input "https://newfront-ssc.lightning.force.com/lightning/r/Case/500Vz00000RvCrKIAV/vi…"
click at [692, 339] on button "Nothing selected" at bounding box center [767, 336] width 412 height 35
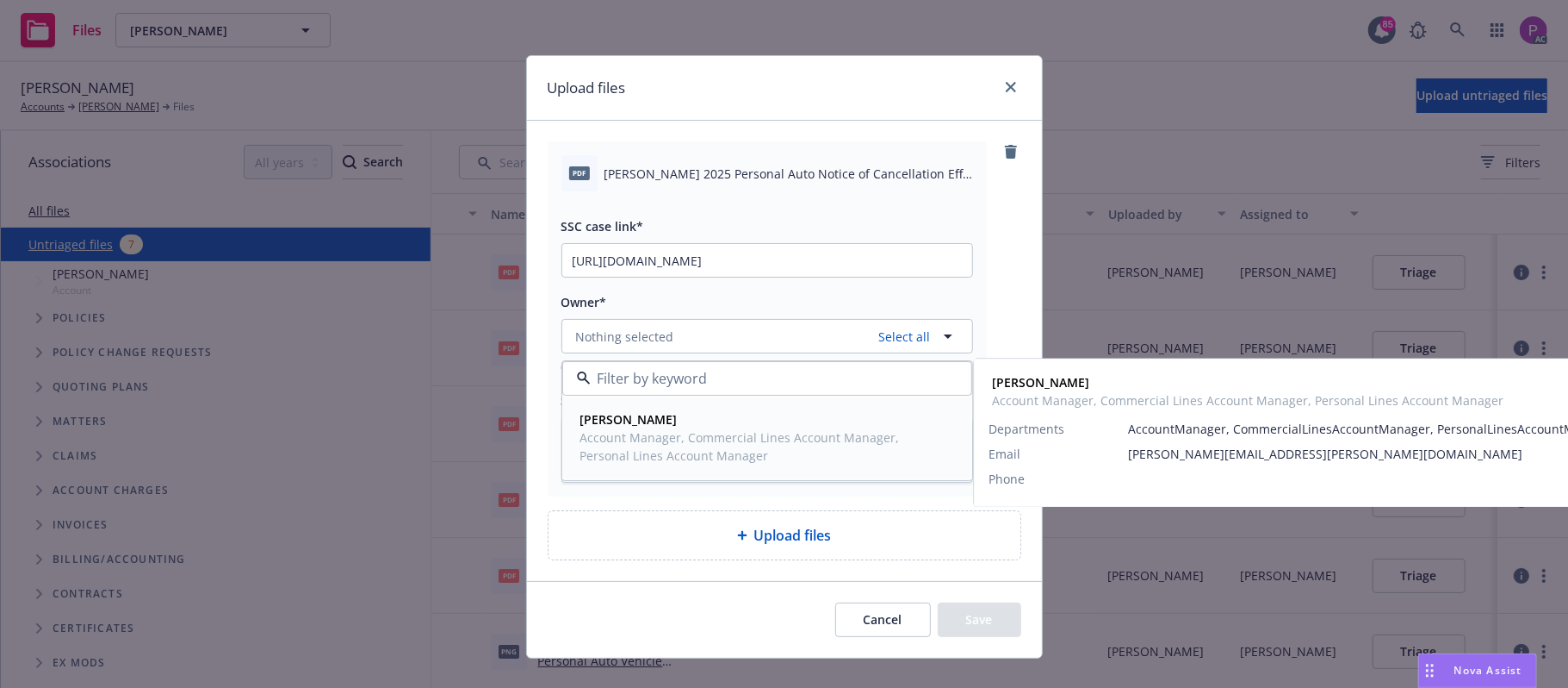
click at [668, 458] on span "Account Manager, Commercial Lines Account Manager, Personal Lines Account Manag…" at bounding box center [765, 446] width 371 height 37
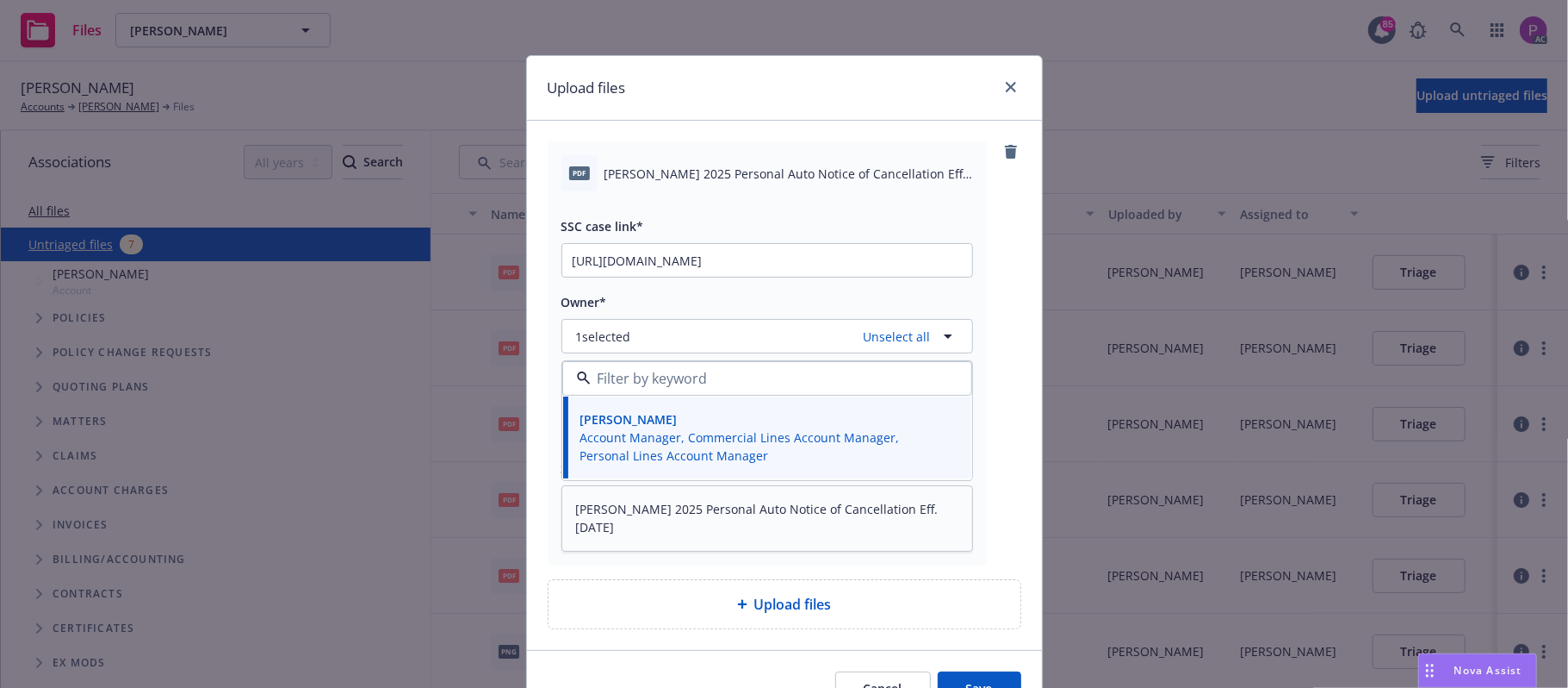
click at [947, 675] on button "Save" at bounding box center [980, 688] width 84 height 35
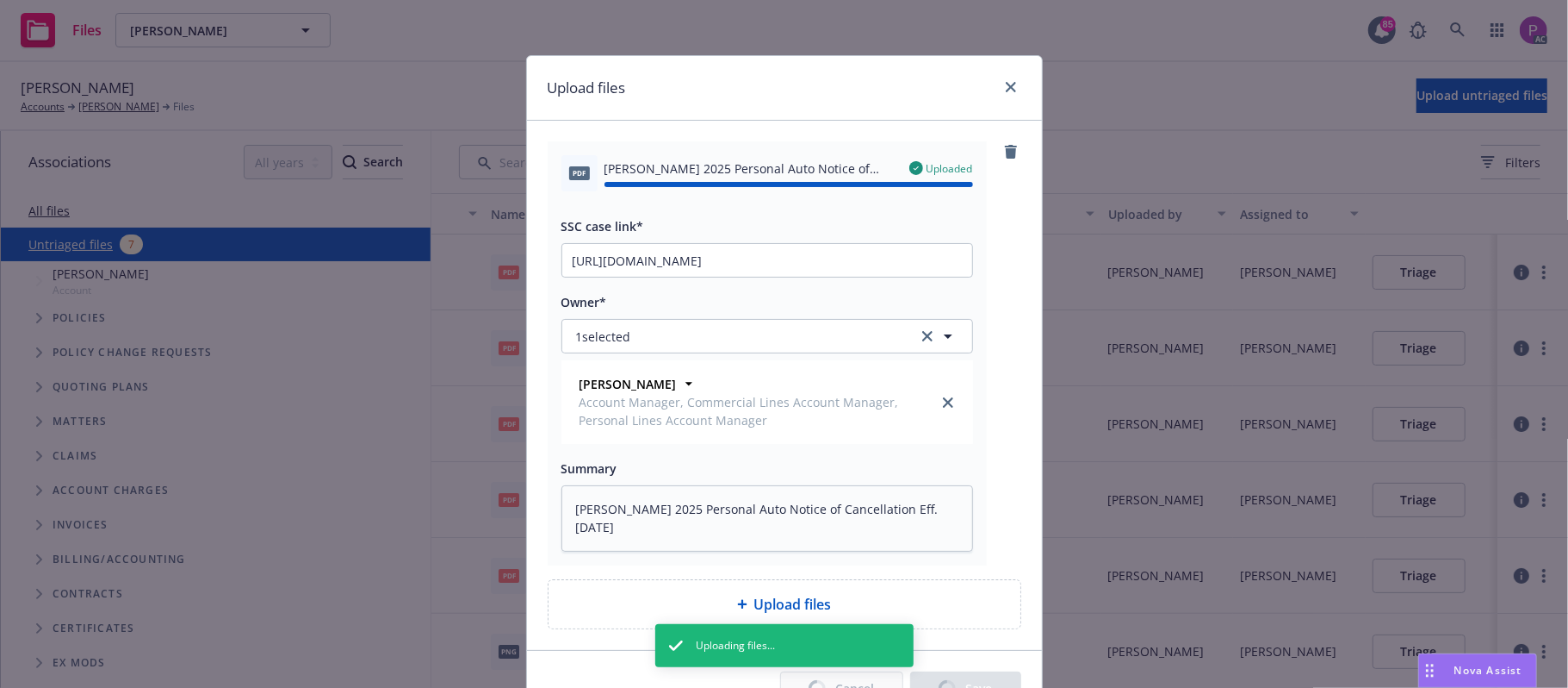
type textarea "x"
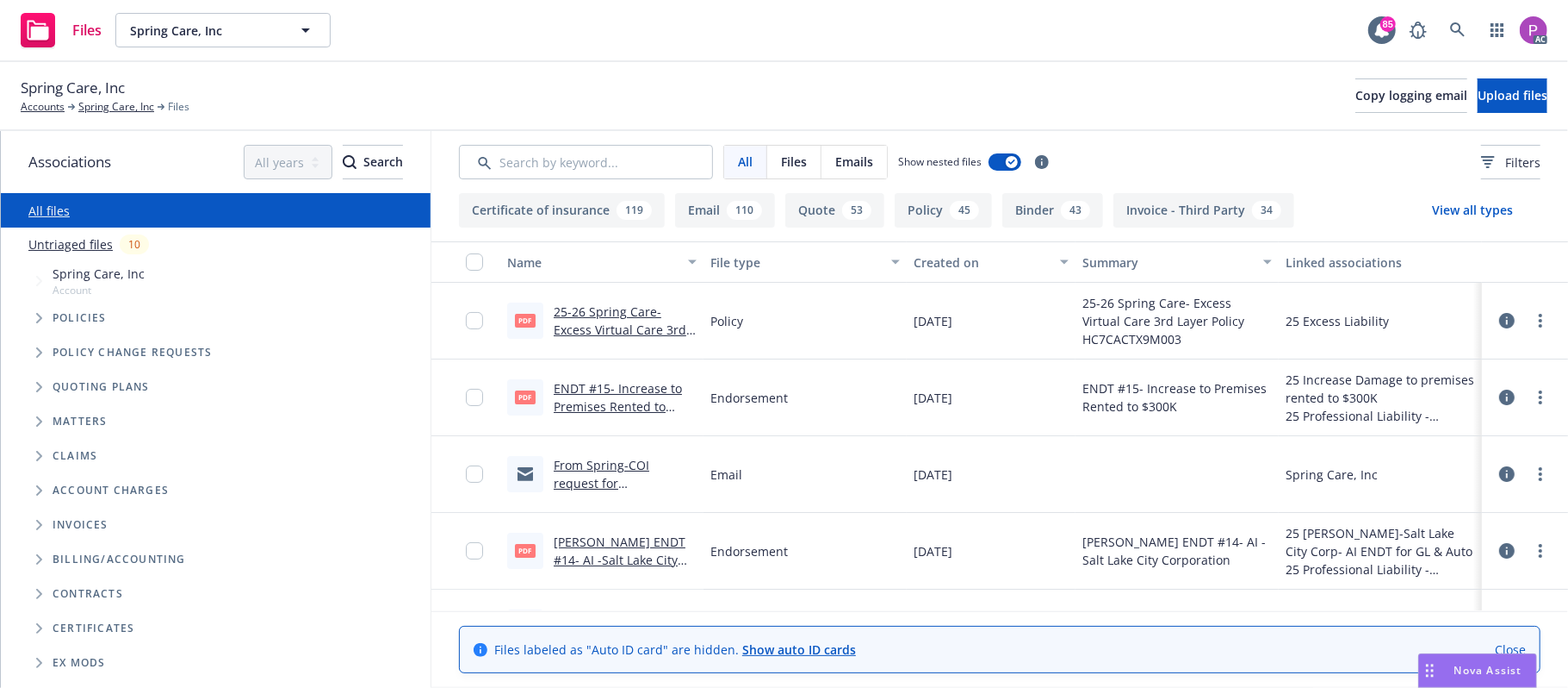
click at [80, 241] on link "Untriaged files" at bounding box center [71, 244] width 85 height 18
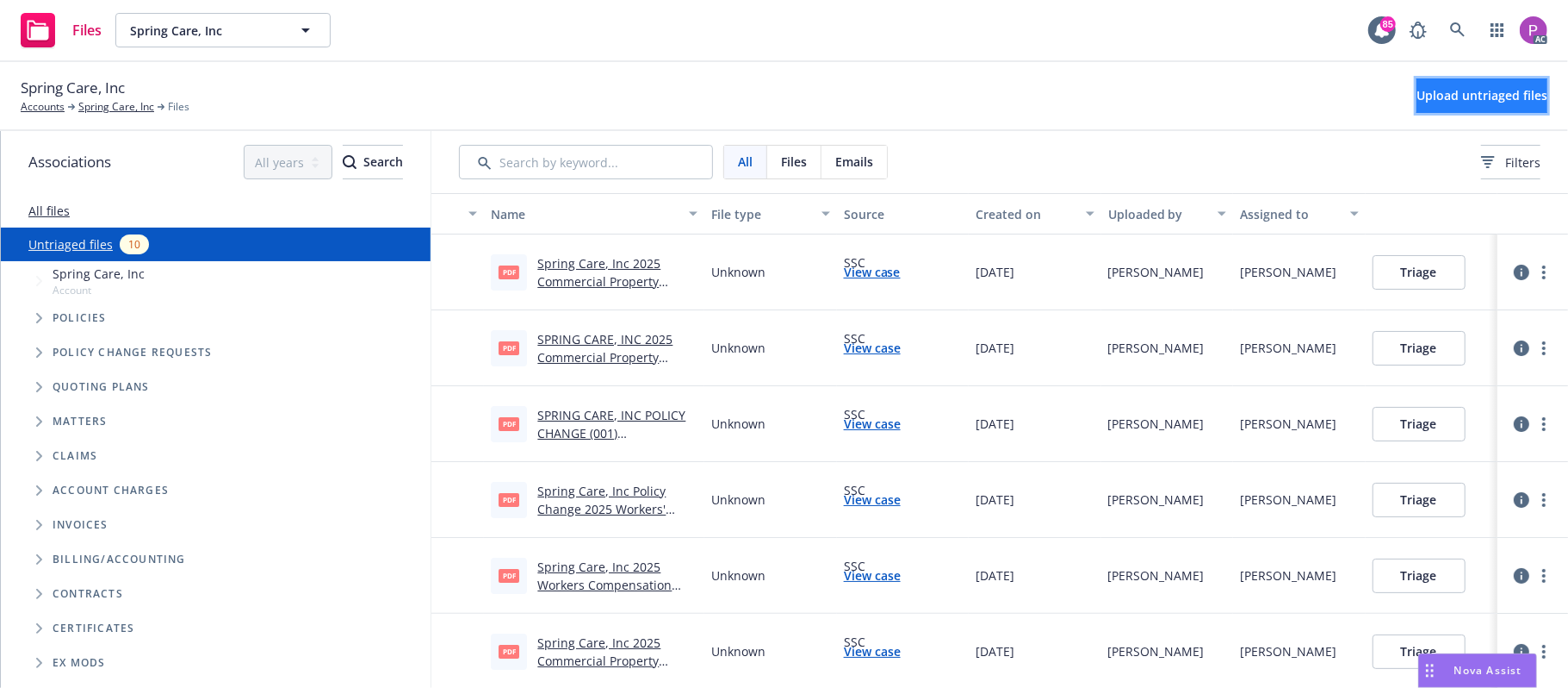
click at [1416, 94] on span "Upload untriaged files" at bounding box center [1481, 95] width 131 height 16
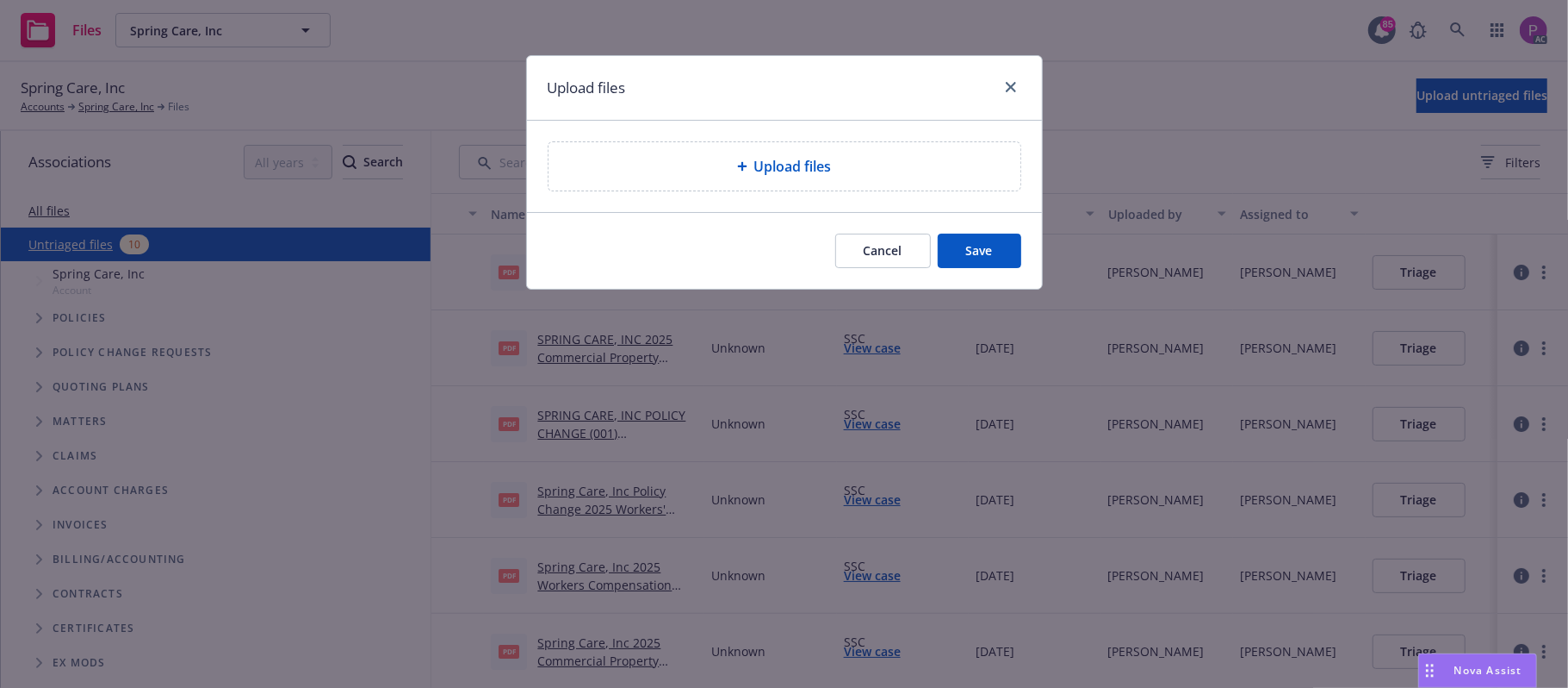
click at [732, 163] on div "Upload files" at bounding box center [785, 166] width 445 height 21
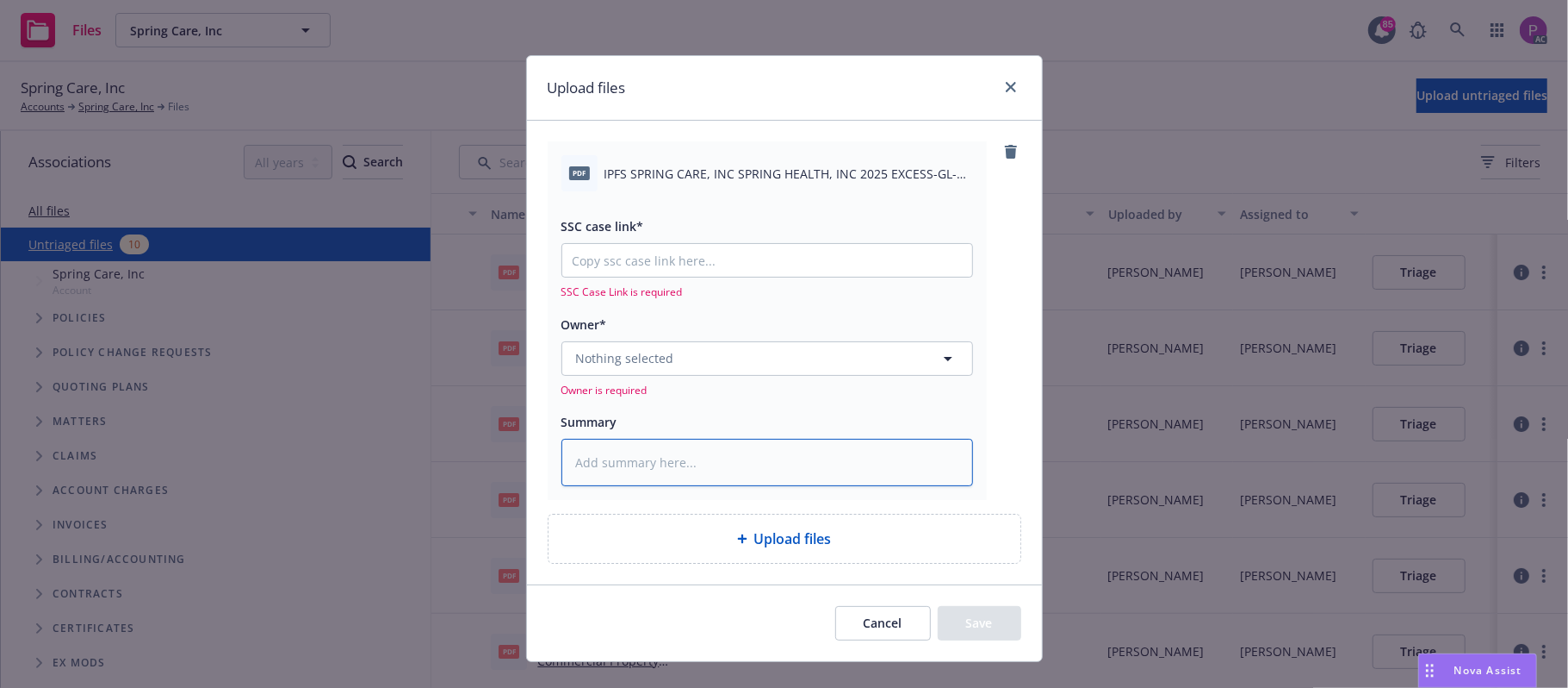
click at [727, 447] on textarea at bounding box center [767, 463] width 412 height 48
click at [734, 162] on div "pdf IPFS SPRING CARE, INC SPRING HEALTH, INC 2025 EXCESS-GL-CYBER-PRFLIA-D&O-EP…" at bounding box center [767, 173] width 412 height 37
copy div "IPFS SPRING CARE, INC SPRING HEALTH, INC 2025 EXCESS-GL-CYBER-PRFLIA-D&O-EPLI N…"
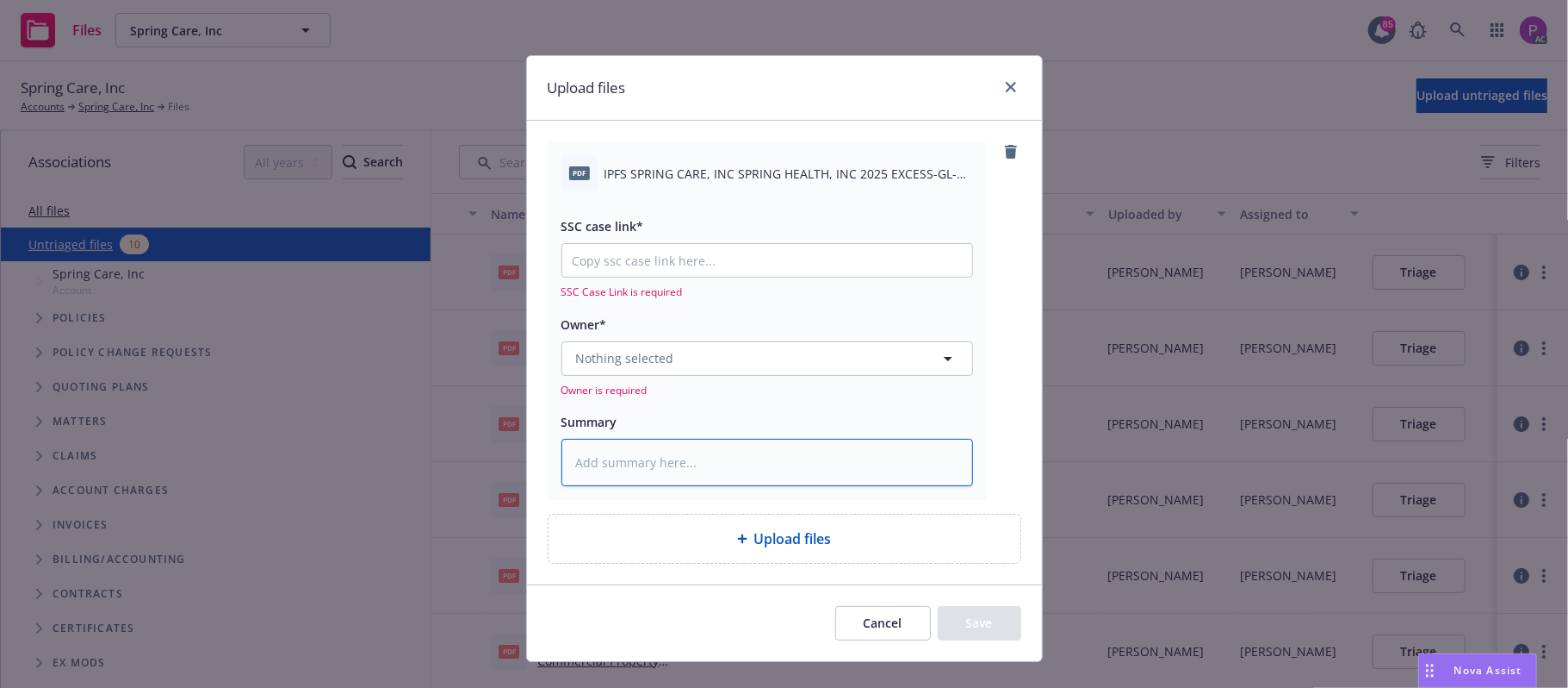
click at [707, 471] on textarea at bounding box center [767, 463] width 412 height 48
paste textarea "IPFS SPRING CARE, INC SPRING HEALTH, INC 2025 EXCESS-GL-CYBER-PRFLIA-D&O-EPLI N…"
type textarea "x"
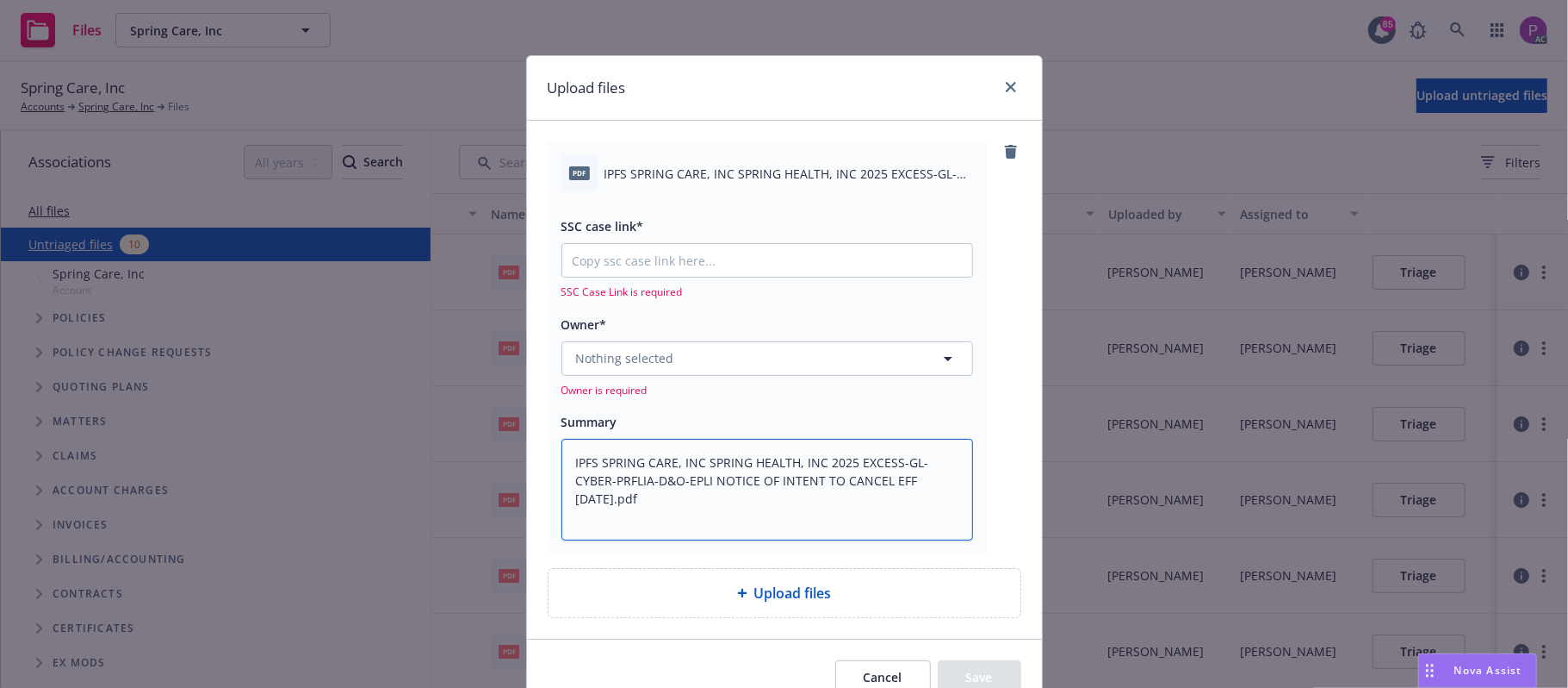
type textarea "IPFS SPRING CARE, INC SPRING HEALTH, INC 2025 EXCESS-GL-CYBER-PRFLIA-D&O-EPLI N…"
click at [708, 263] on input "SSC case link*" at bounding box center [767, 260] width 410 height 33
paste input "https://newfront-ssc.lightning.force.com/lightning/r/Case/500Vz00000RvJBKIA3/vi…"
type textarea "x"
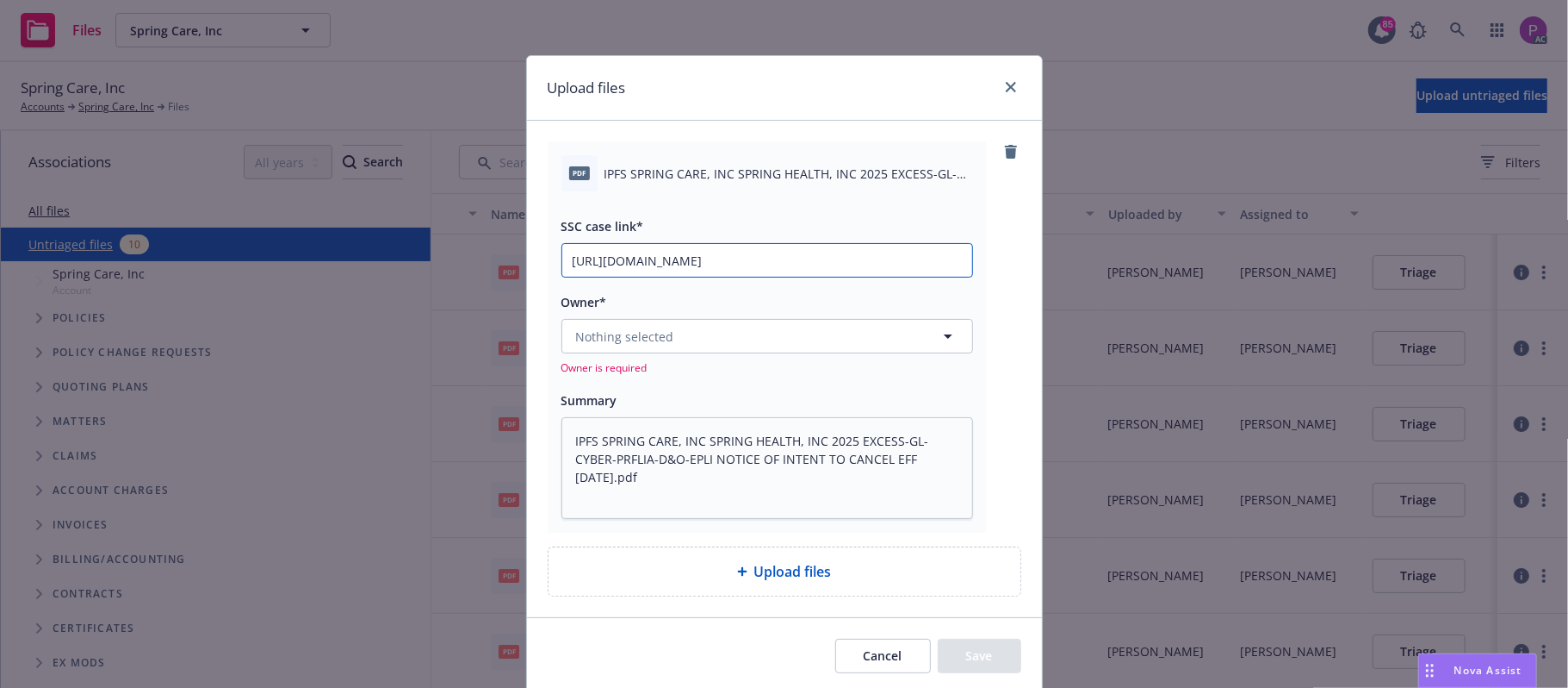
scroll to position [0, 229]
type input "https://newfront-ssc.lightning.force.com/lightning/r/Case/500Vz00000RvJBKIA3/vi…"
click at [668, 326] on button "Nothing selected" at bounding box center [767, 336] width 412 height 35
click at [680, 342] on button "Nothing selected" at bounding box center [767, 336] width 412 height 35
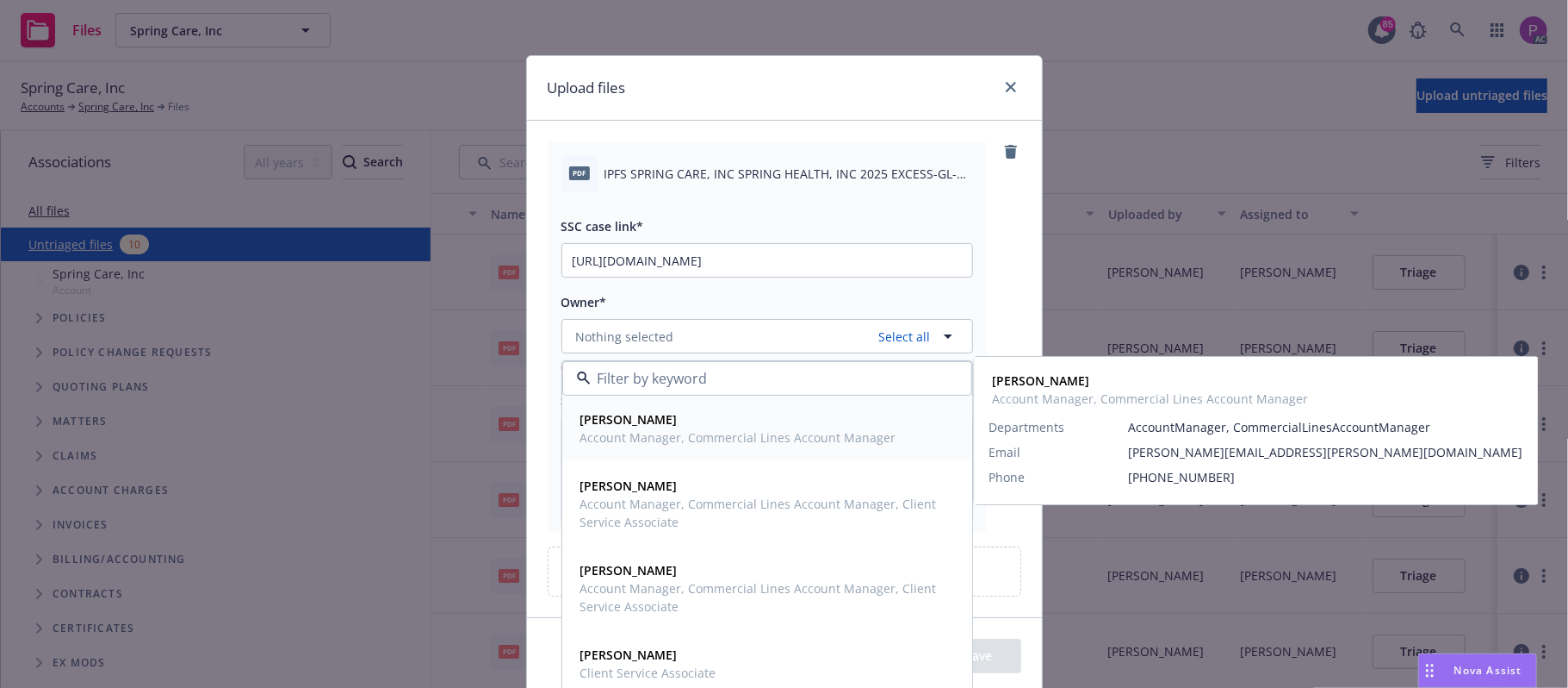
click at [707, 449] on div "Brian Schmid Account Manager, Commercial Lines Account Manager" at bounding box center [767, 428] width 408 height 63
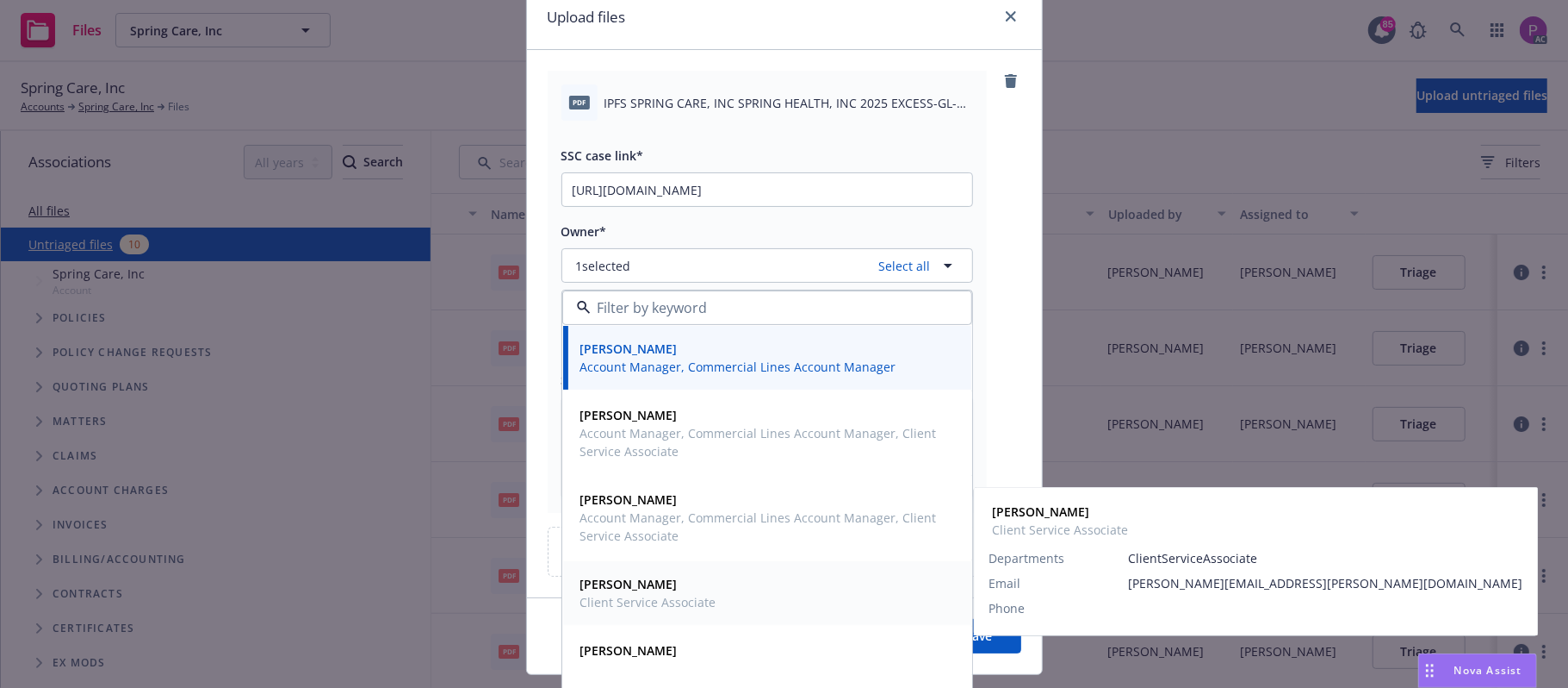
scroll to position [126, 0]
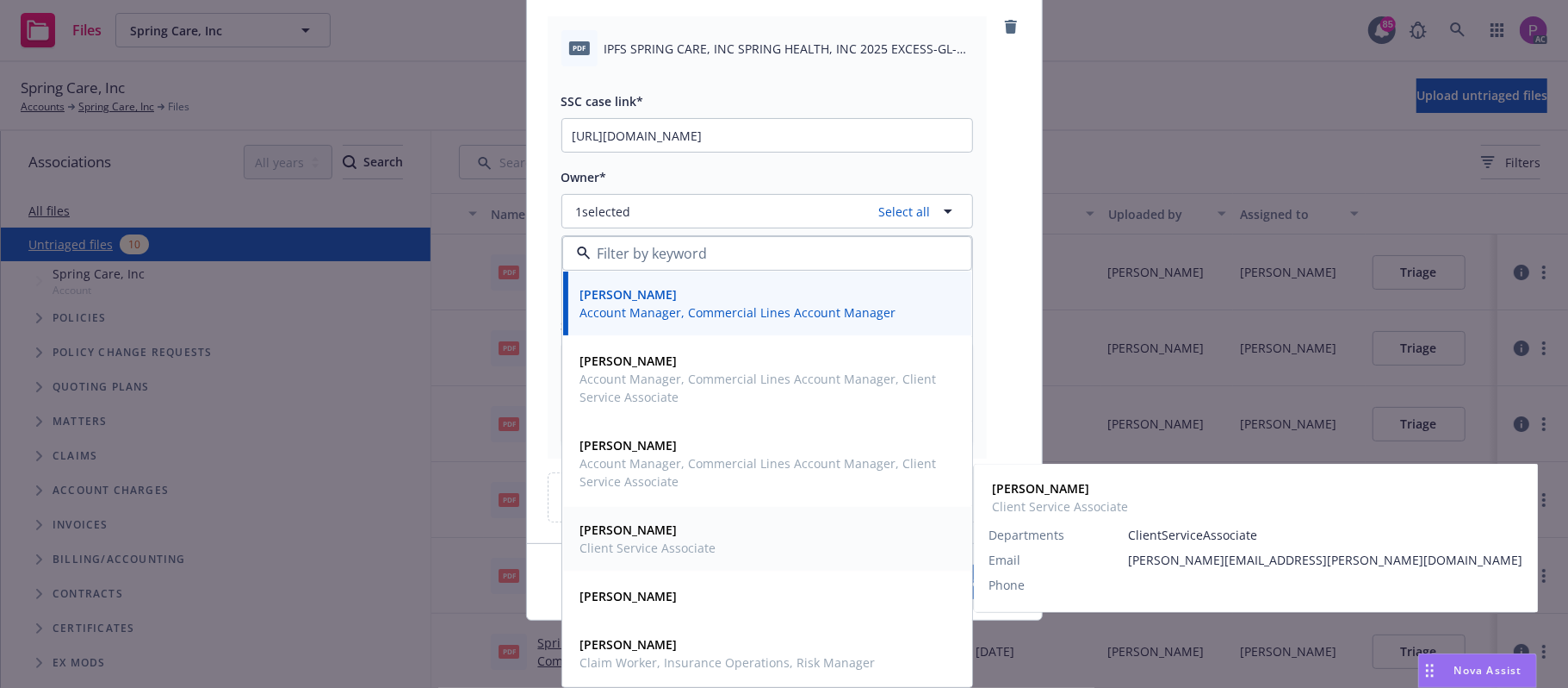
click at [651, 535] on span "Sarah Rocha" at bounding box center [648, 529] width 136 height 18
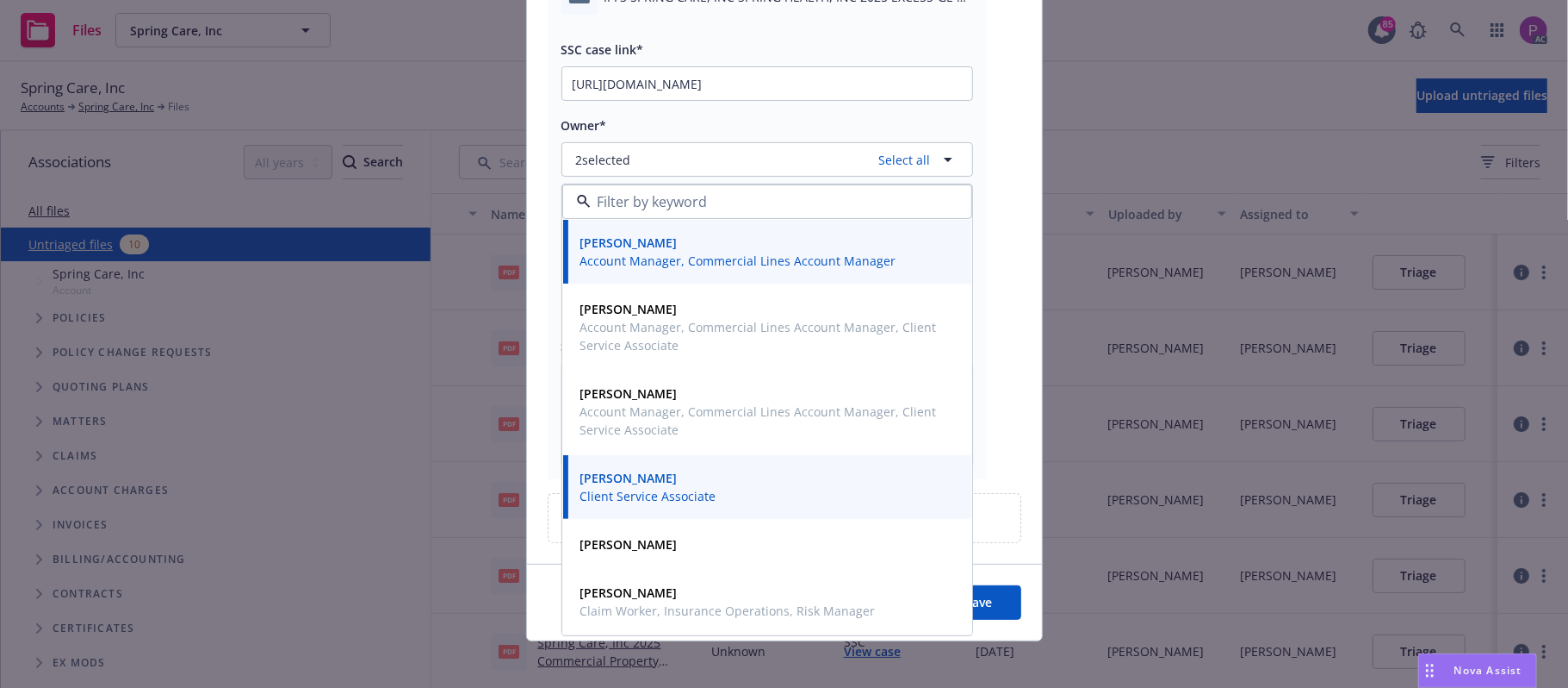
scroll to position [187, 0]
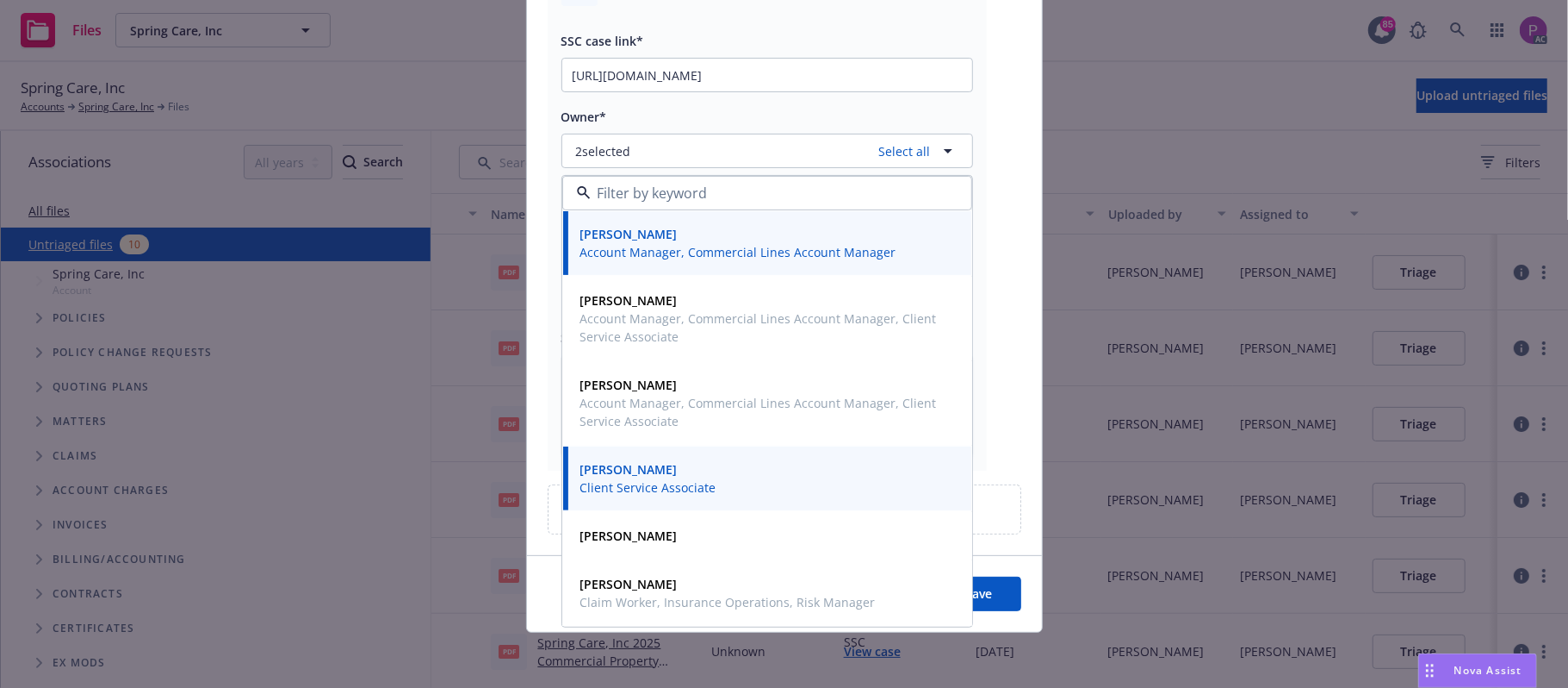
click at [993, 592] on button "Save" at bounding box center [980, 593] width 84 height 35
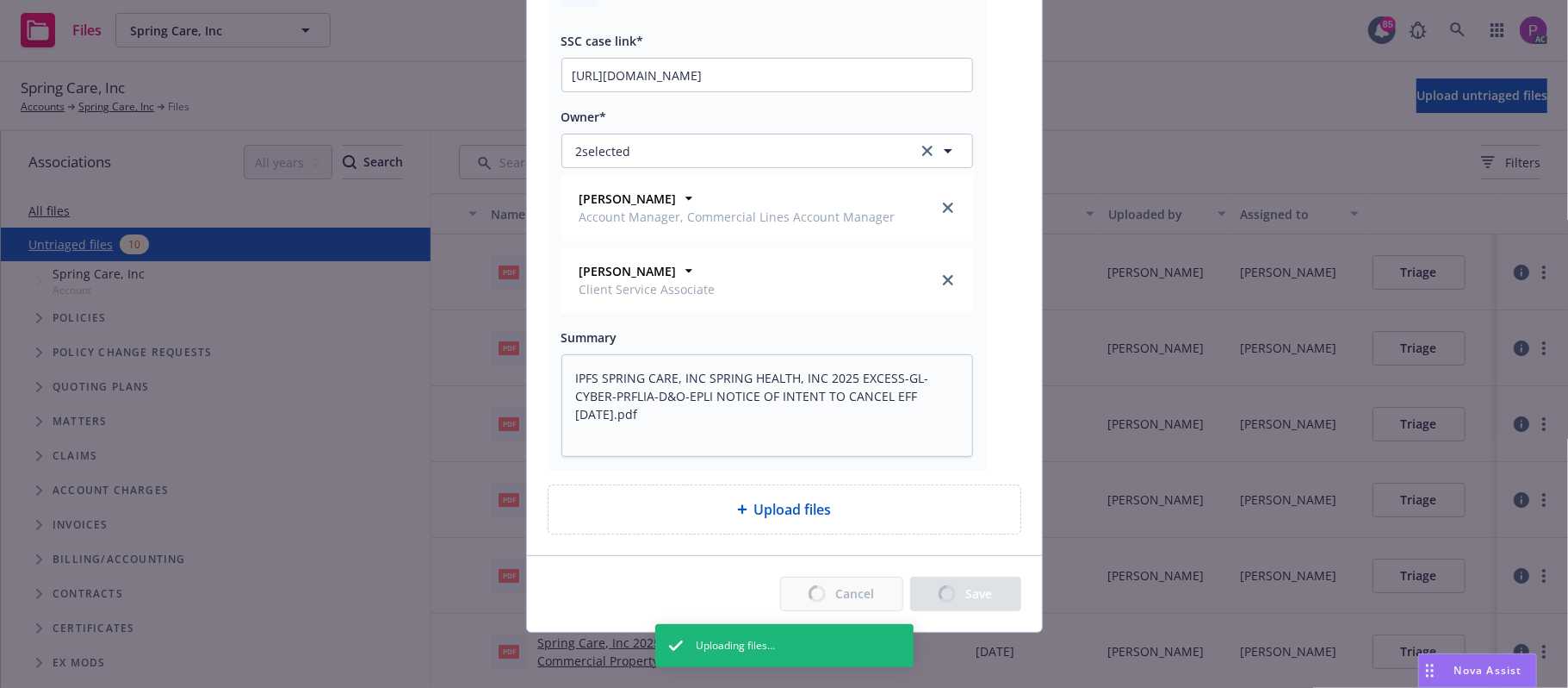
type textarea "x"
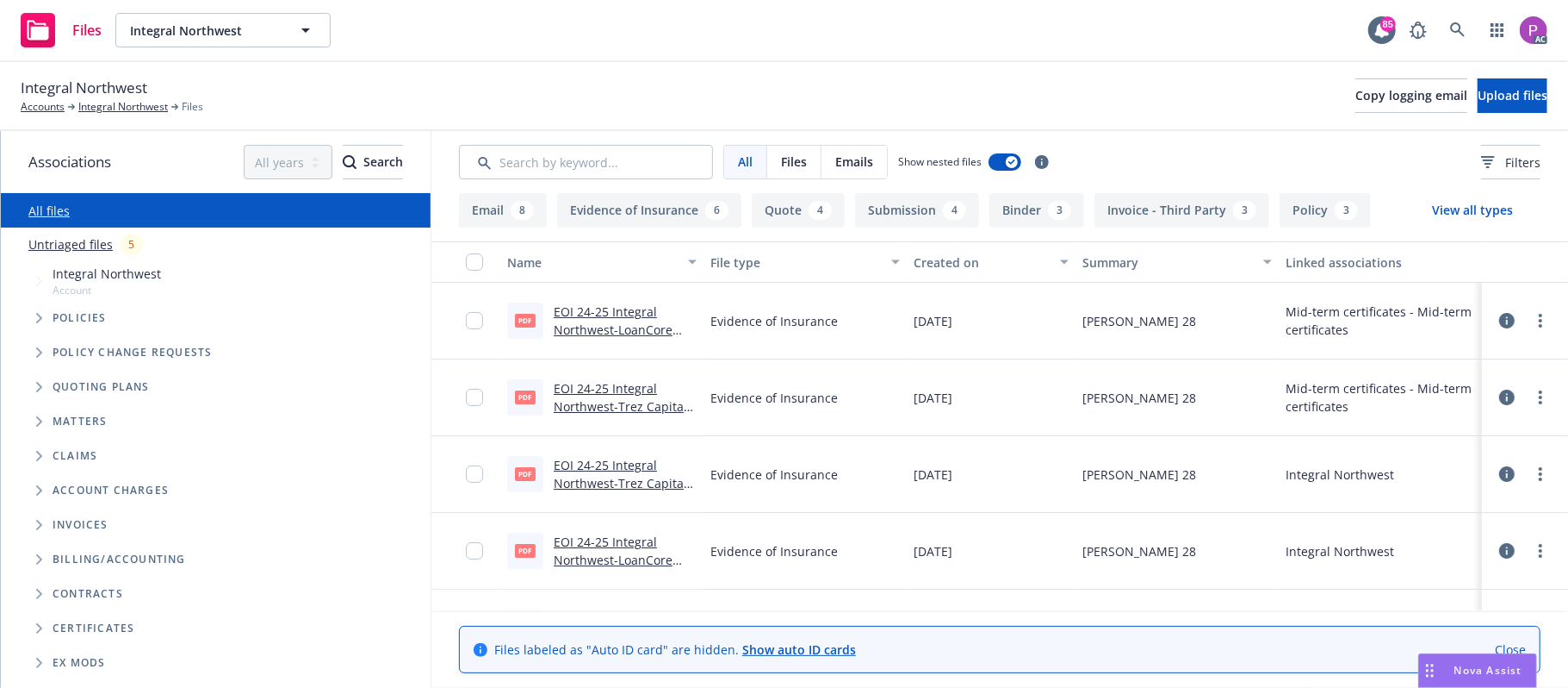
click at [74, 238] on link "Untriaged files" at bounding box center [71, 244] width 85 height 18
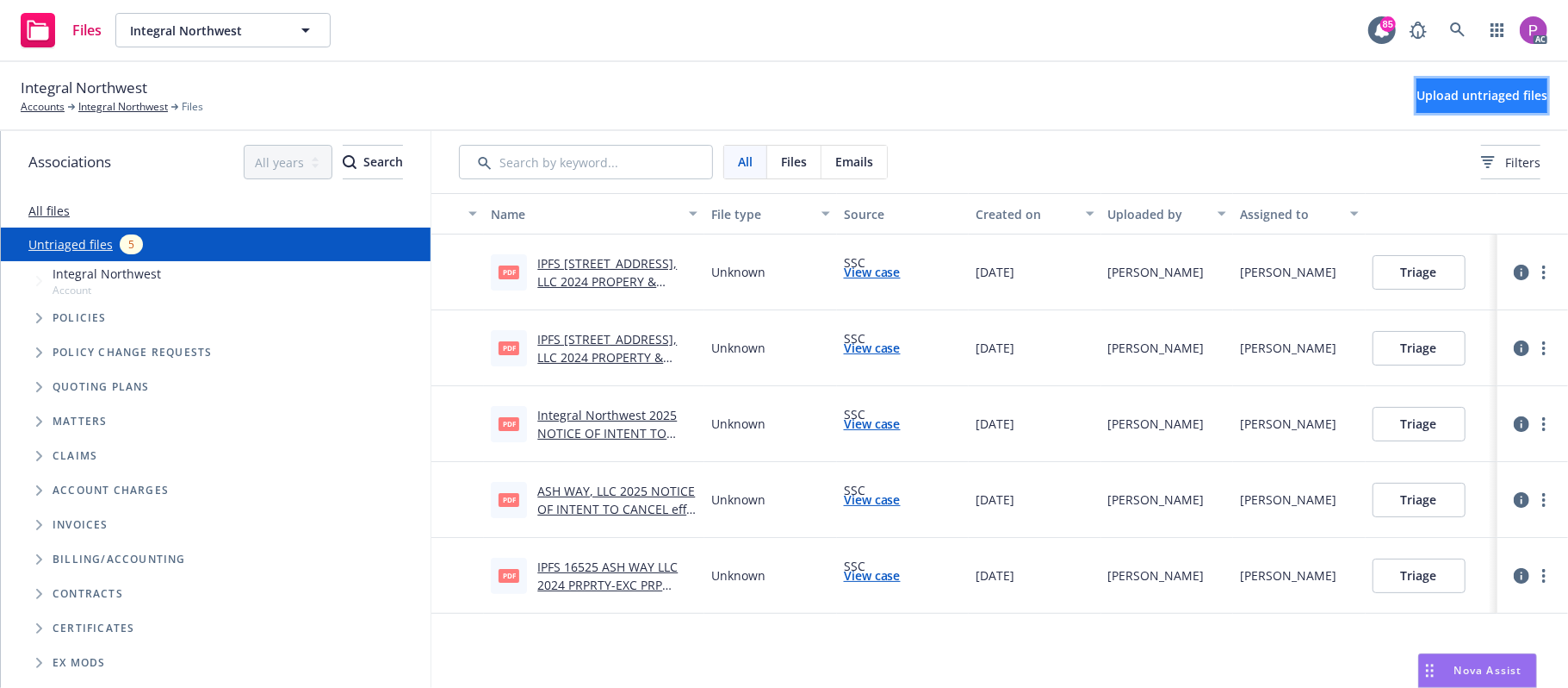
click at [1416, 108] on button "Upload untriaged files" at bounding box center [1481, 96] width 131 height 35
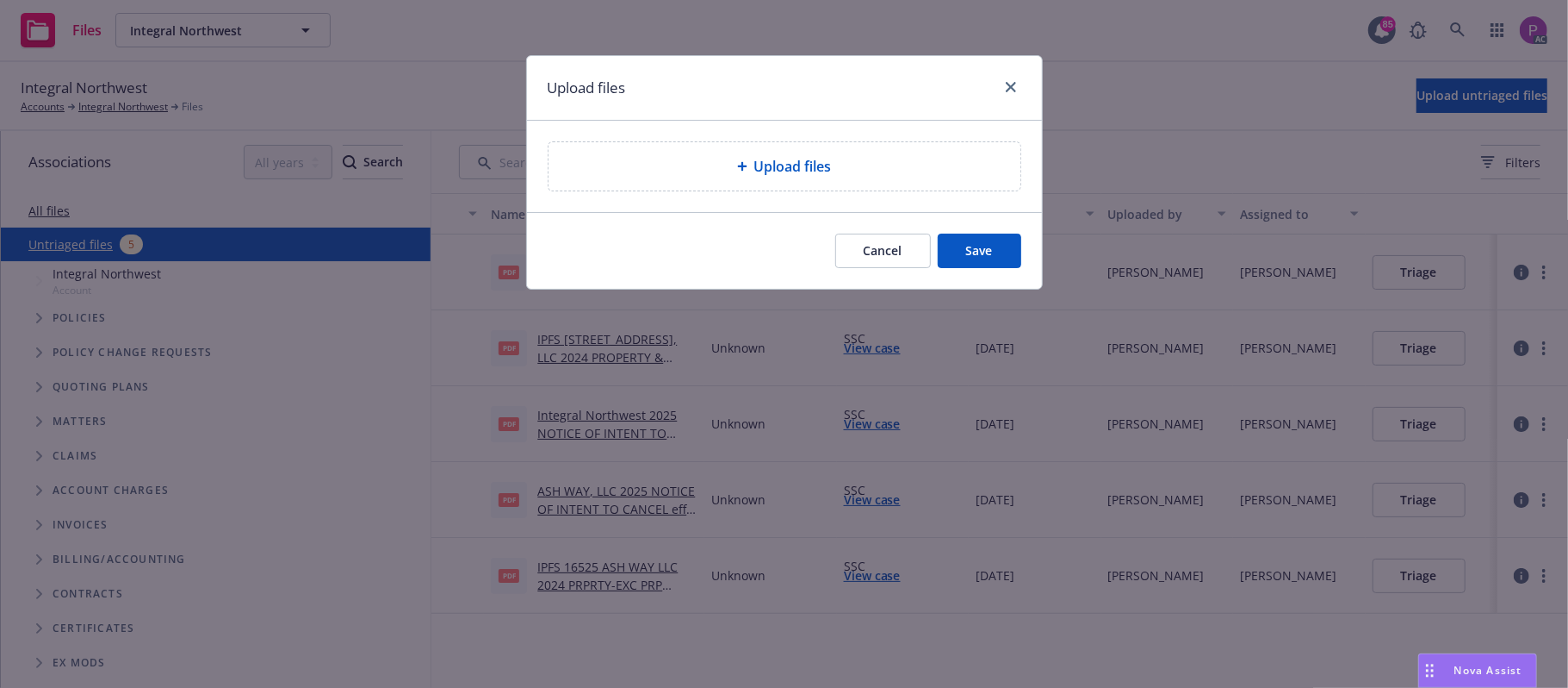
click at [749, 172] on div at bounding box center [746, 166] width 17 height 11
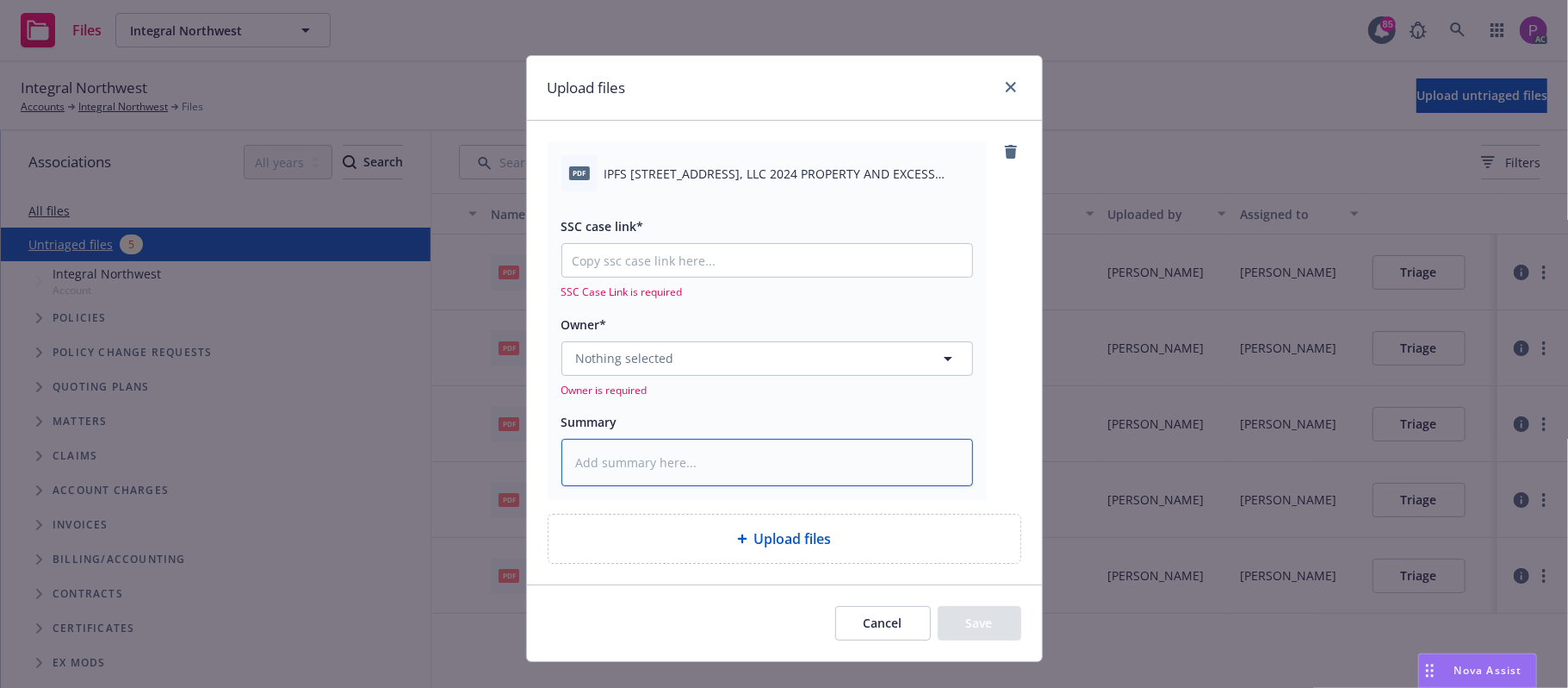
click at [713, 484] on textarea at bounding box center [767, 463] width 412 height 48
click at [744, 171] on span "IPFS [STREET_ADDRESS], LLC 2024 PROPERTY AND EXCESS PROPERTY CANCELLATION FOLLO…" at bounding box center [788, 173] width 369 height 18
click at [741, 171] on span "IPFS 16525 ASH WAY, LLC 2024 PROPERTY AND EXCESS PROPERTY CANCELLATION FOLLOW U…" at bounding box center [788, 173] width 369 height 18
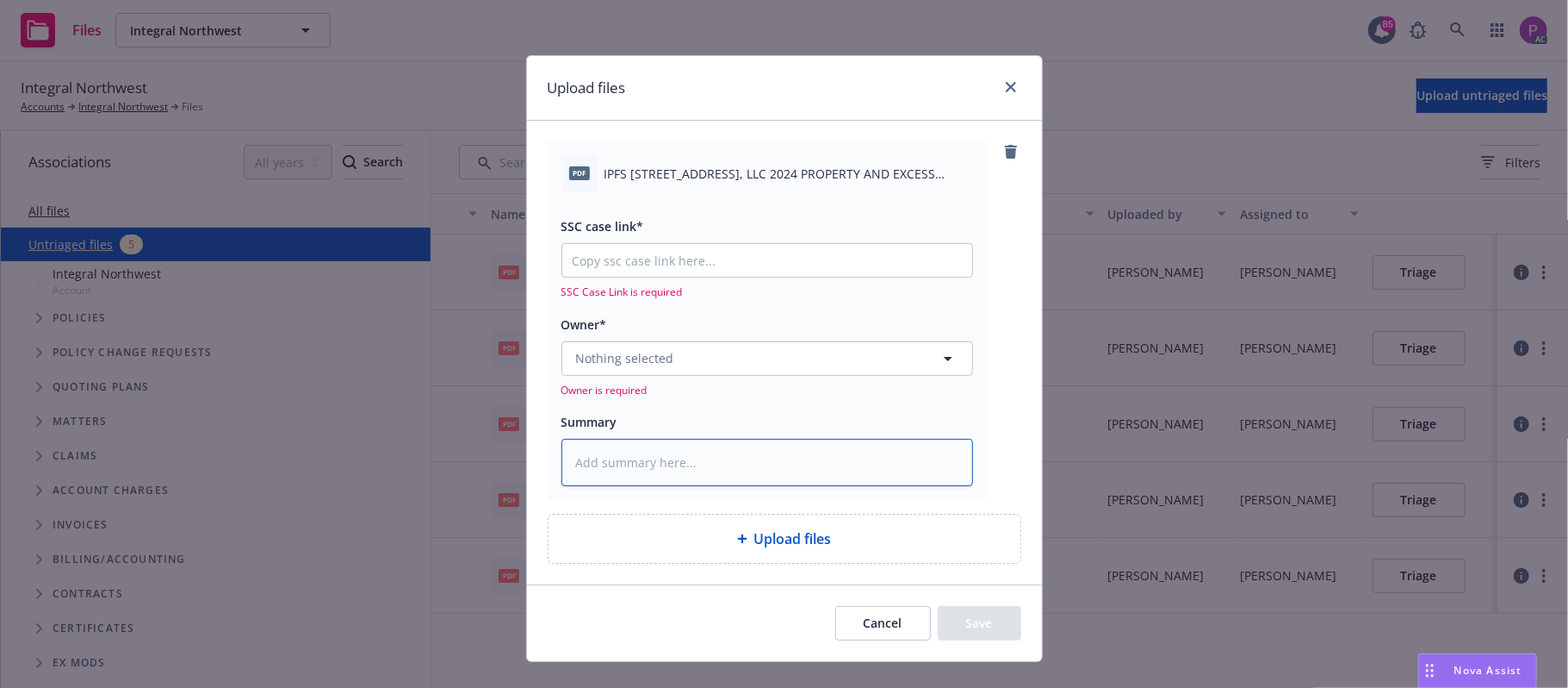
click at [690, 447] on textarea at bounding box center [767, 463] width 412 height 48
paste textarea "IPFS 16525 ASH WAY, LLC 2024 PROPERTY AND EXCESS PROPERTY CANCELLATION FOLLOW U…"
type textarea "x"
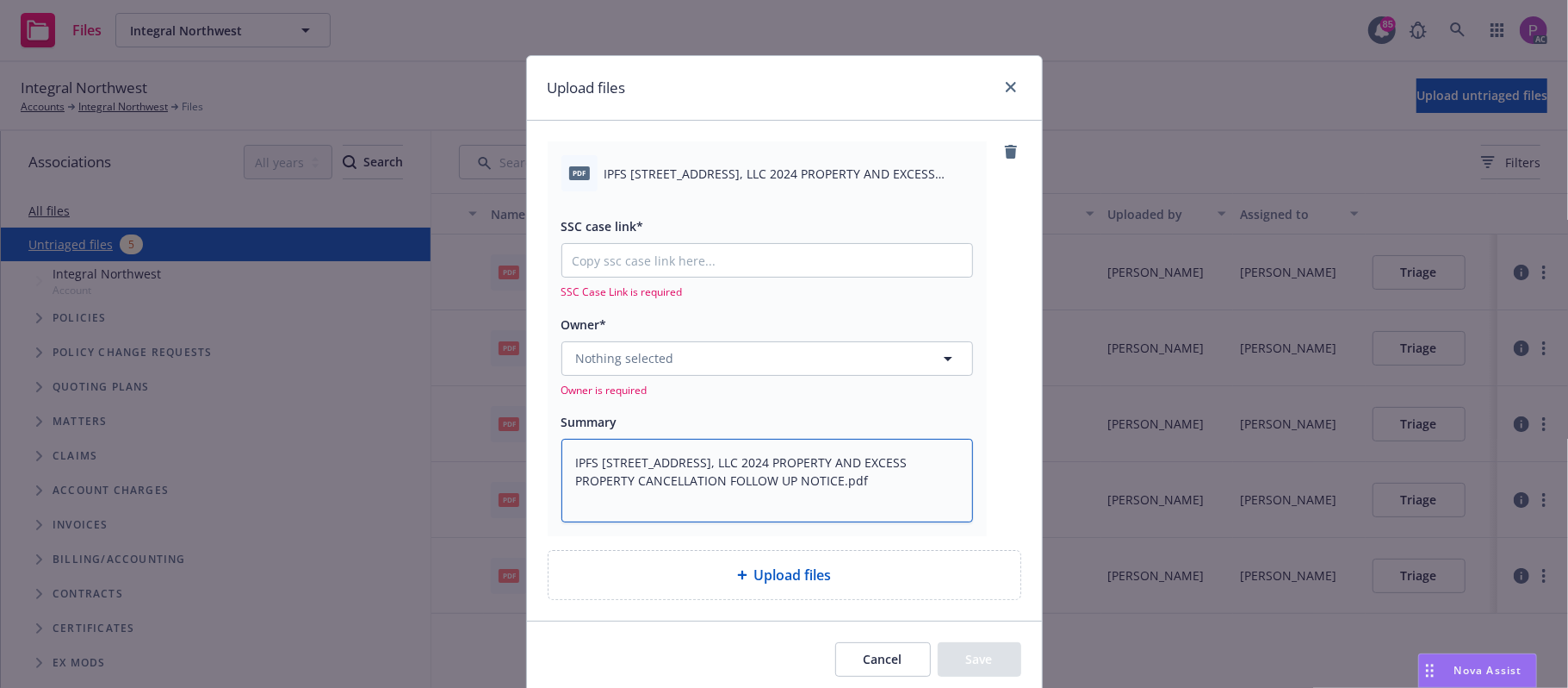
type textarea "IPFS 16525 ASH WAY, LLC 2024 PROPERTY AND EXCESS PROPERTY CANCELLATION FOLLOW U…"
click at [630, 266] on input "SSC case link*" at bounding box center [767, 260] width 410 height 33
paste input "https://newfront-ssc.lightning.force.com/lightning/r/Case/500Vz00000RvNd6IAF/vi…"
type textarea "x"
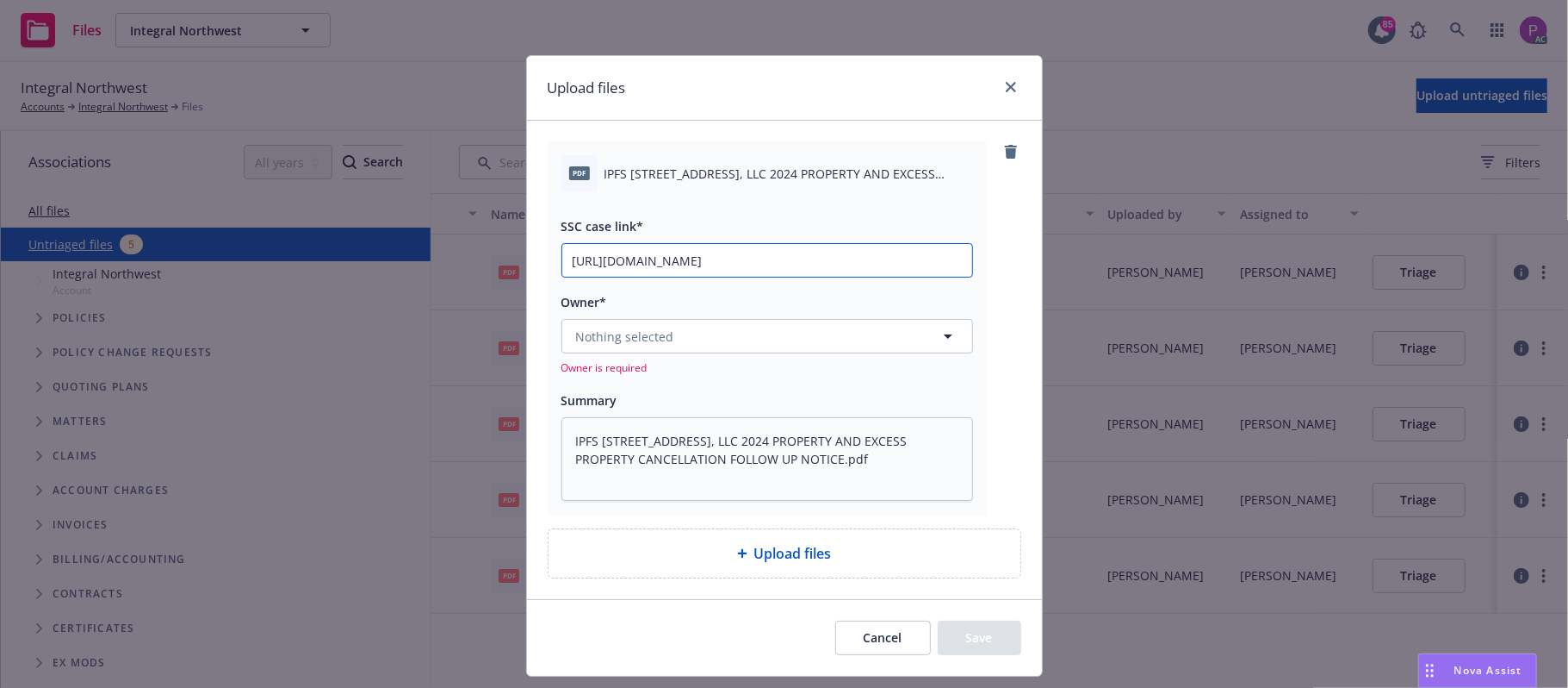
type input "https://newfront-ssc.lightning.force.com/lightning/r/Case/500Vz00000RvNd6IAF/vi…"
click at [638, 341] on span "Nothing selected" at bounding box center [625, 336] width 98 height 18
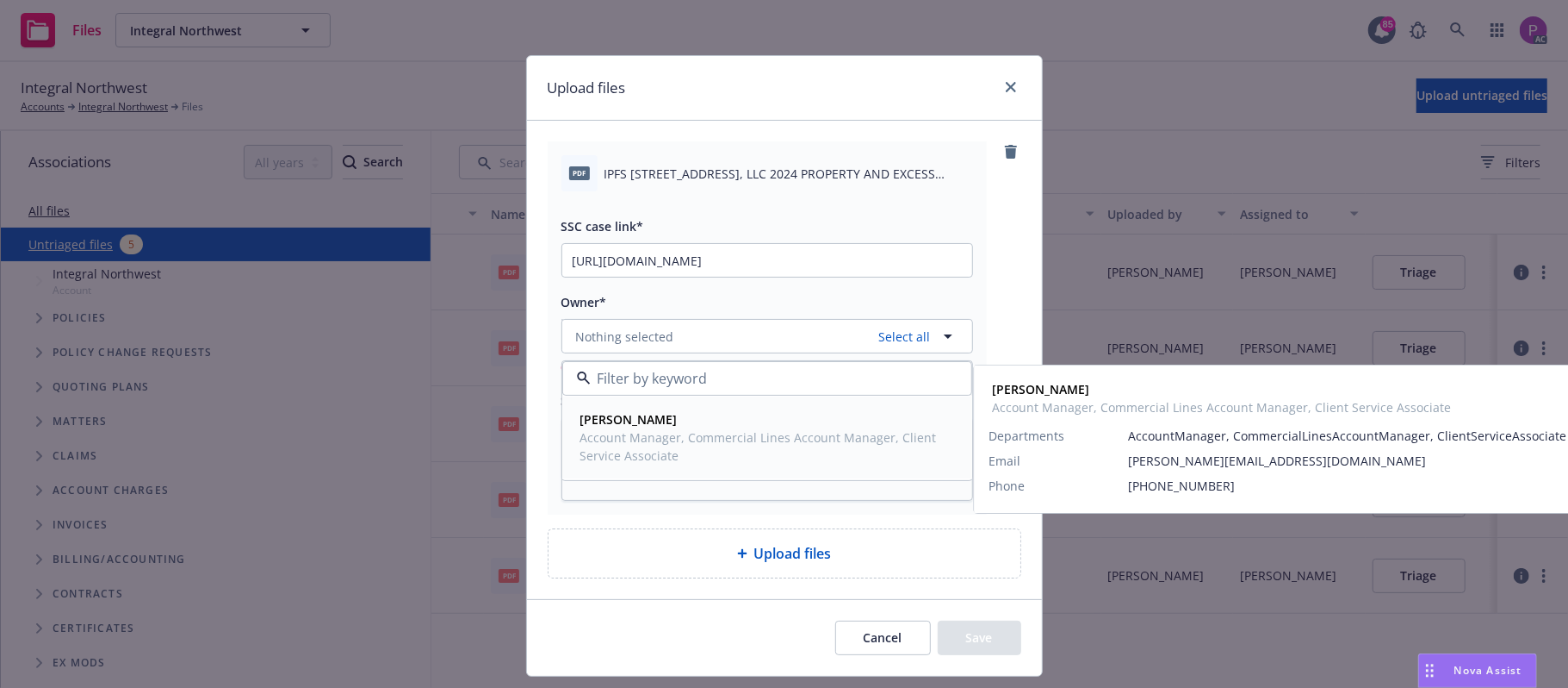
click at [632, 431] on span "Account Manager, Commercial Lines Account Manager, Client Service Associate" at bounding box center [765, 446] width 371 height 37
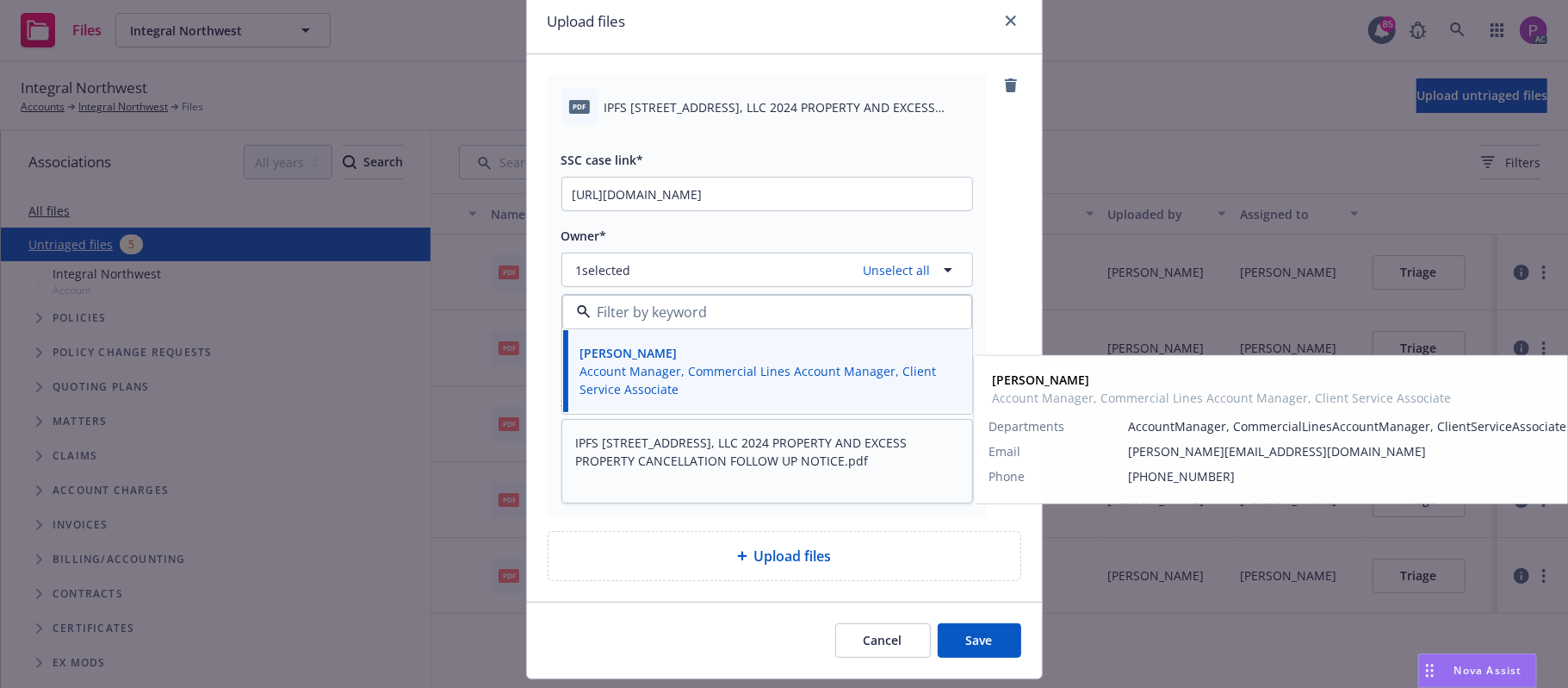
scroll to position [114, 0]
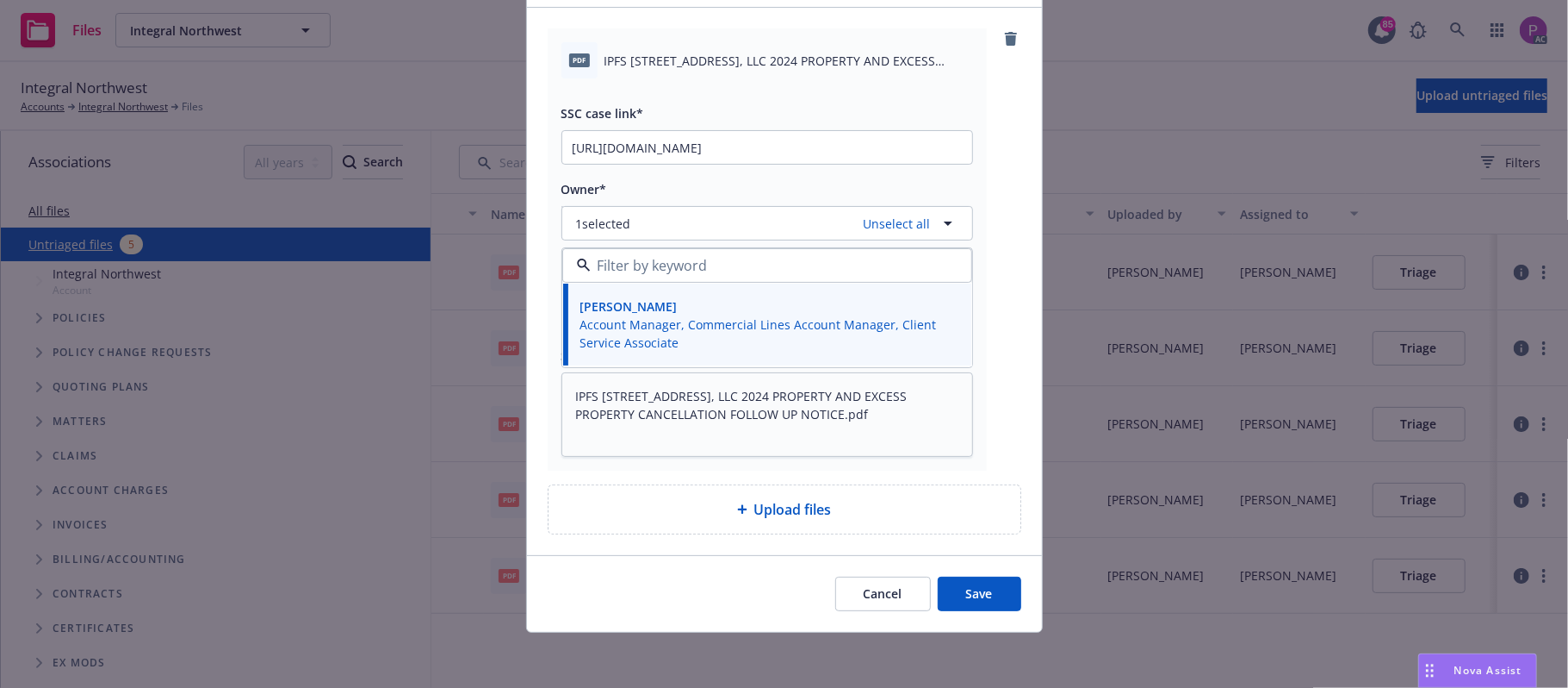
click at [955, 597] on button "Save" at bounding box center [980, 593] width 84 height 35
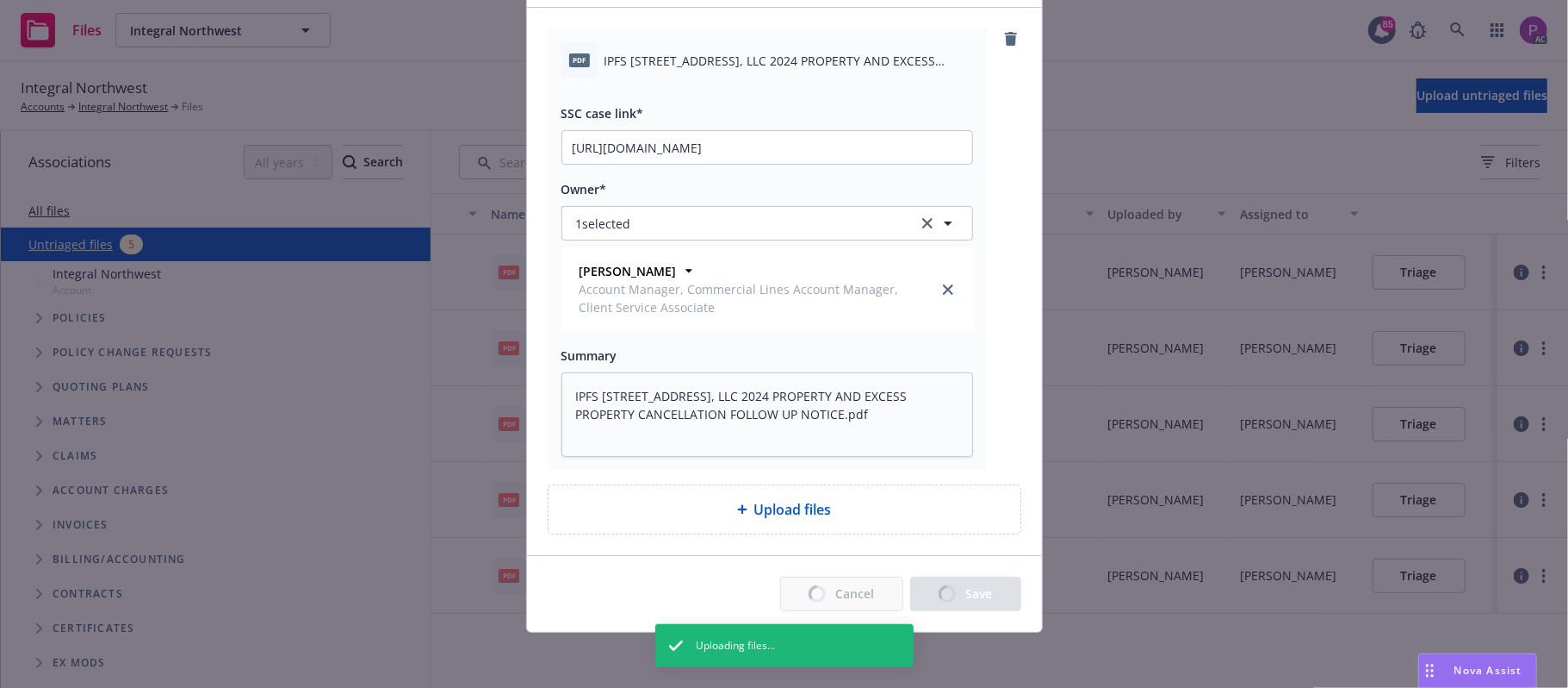
type textarea "x"
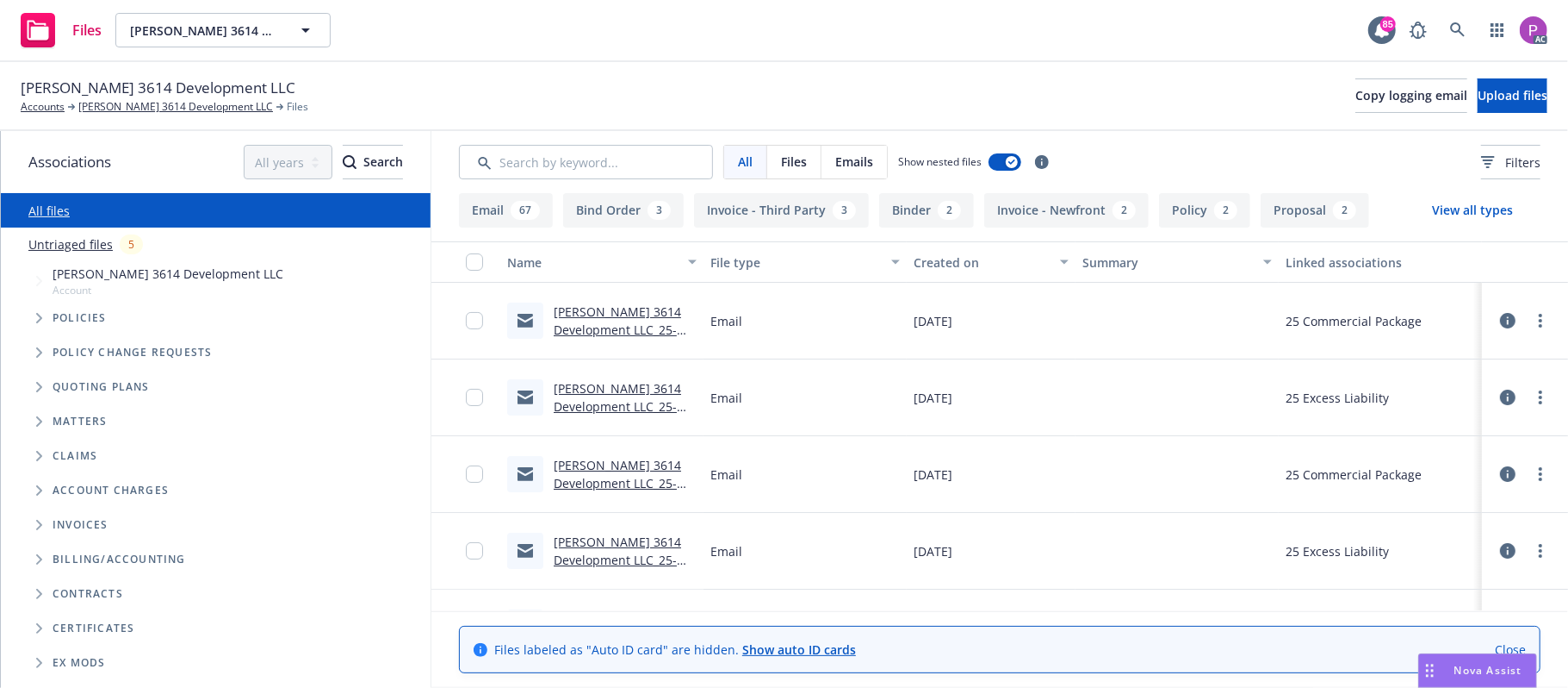
click at [74, 239] on link "Untriaged files" at bounding box center [71, 244] width 85 height 18
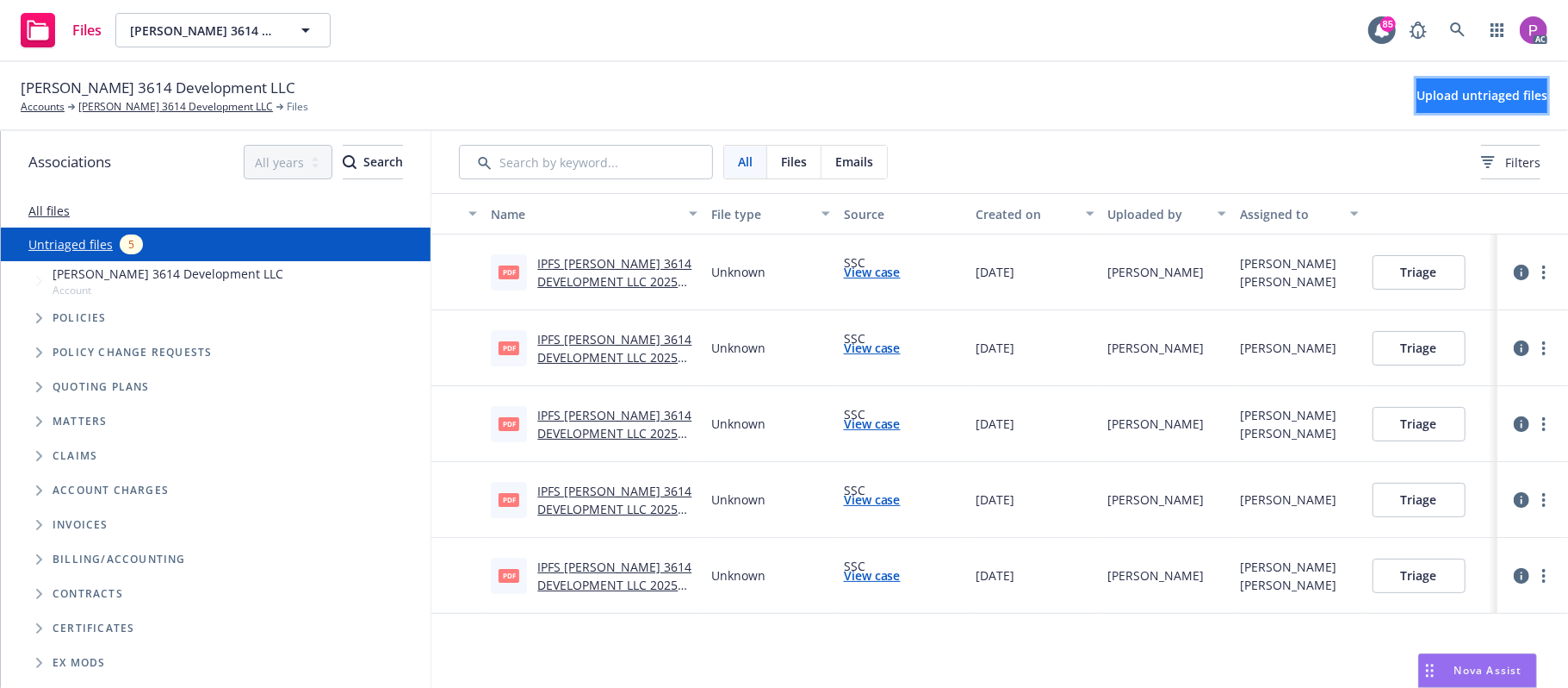
click at [1416, 105] on button "Upload untriaged files" at bounding box center [1481, 96] width 131 height 35
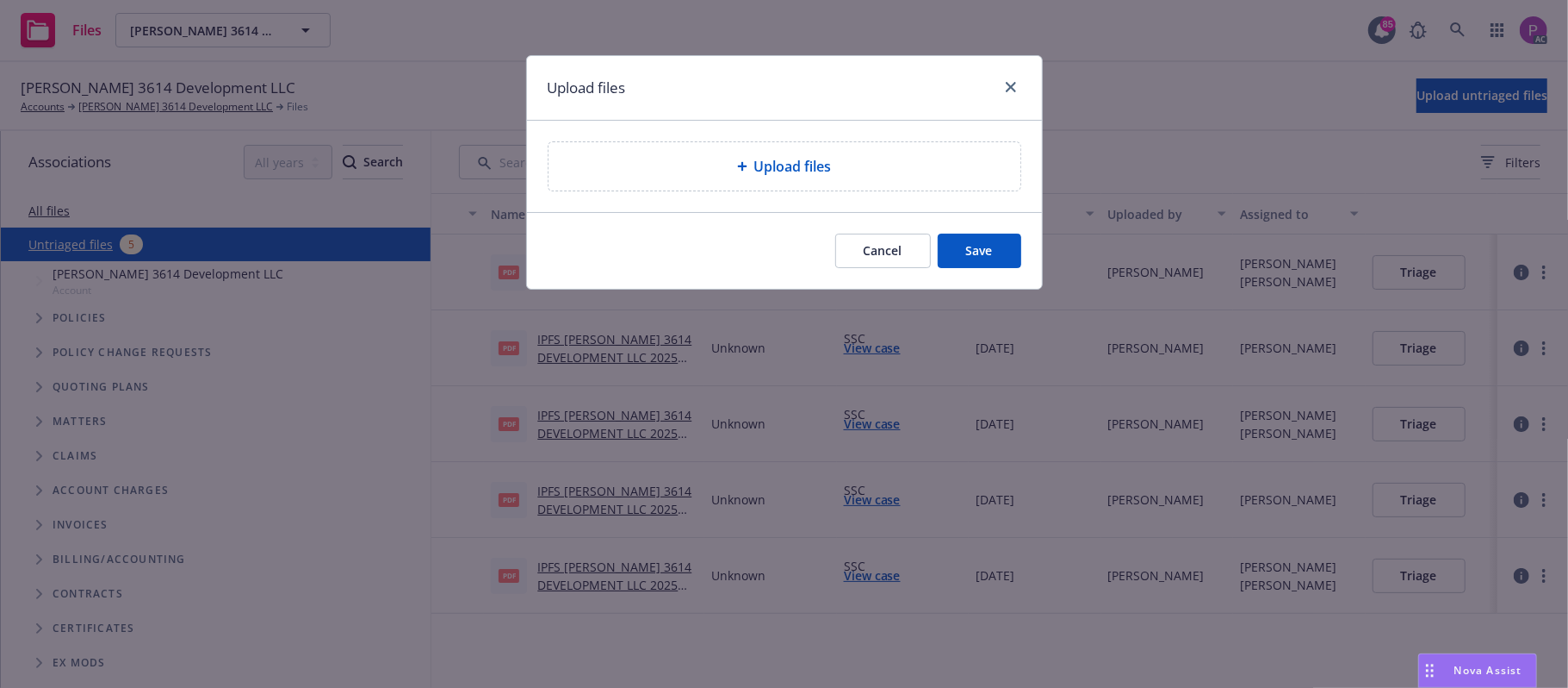
click at [946, 164] on div "Upload files" at bounding box center [785, 166] width 445 height 21
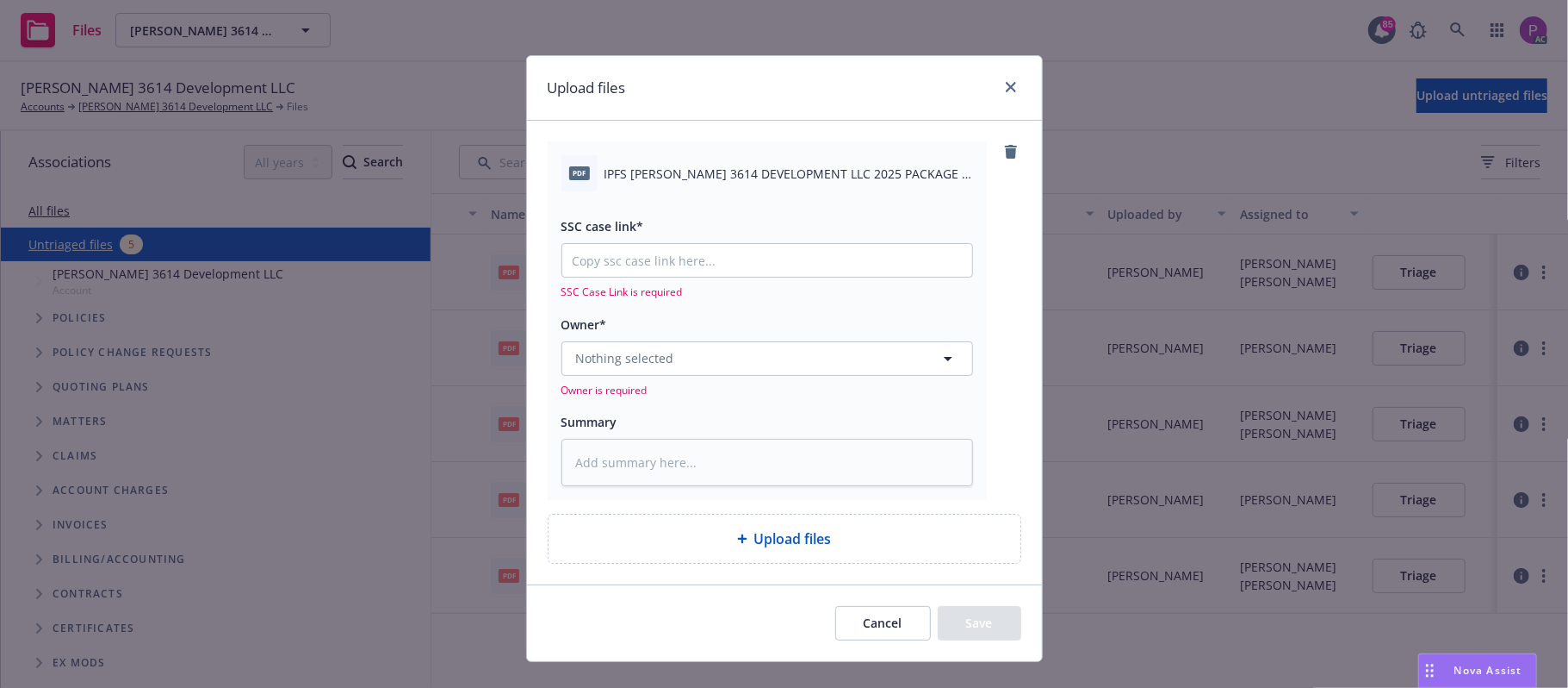
click at [768, 173] on span "IPFS [PERSON_NAME] 3614 DEVELOPMENT LLC 2025 PACKAGE & EXCESS NOTICE OF CANCELL…" at bounding box center [788, 173] width 369 height 18
click at [768, 173] on span "IPFS AVERY 3614 DEVELOPMENT LLC 2025 PACKAGE & EXCESS NOTICE OF CANCELLATION EF…" at bounding box center [788, 173] width 369 height 18
copy div "IPFS AVERY 3614 DEVELOPMENT LLC 2025 PACKAGE & EXCESS NOTICE OF CANCELLATION EF…"
click at [680, 470] on textarea at bounding box center [767, 463] width 412 height 48
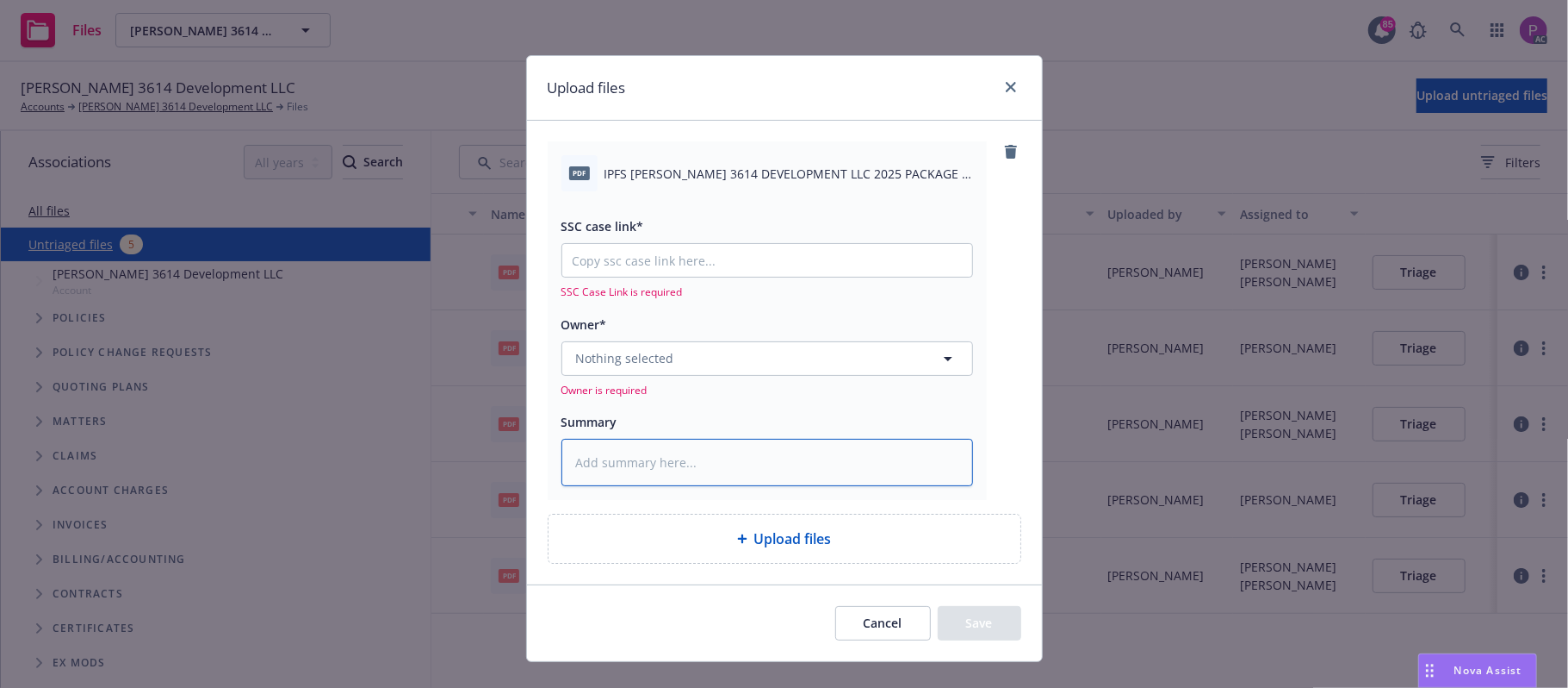
paste textarea "IPFS AVERY 3614 DEVELOPMENT LLC 2025 PACKAGE & EXCESS NOTICE OF CANCELLATION EF…"
type textarea "x"
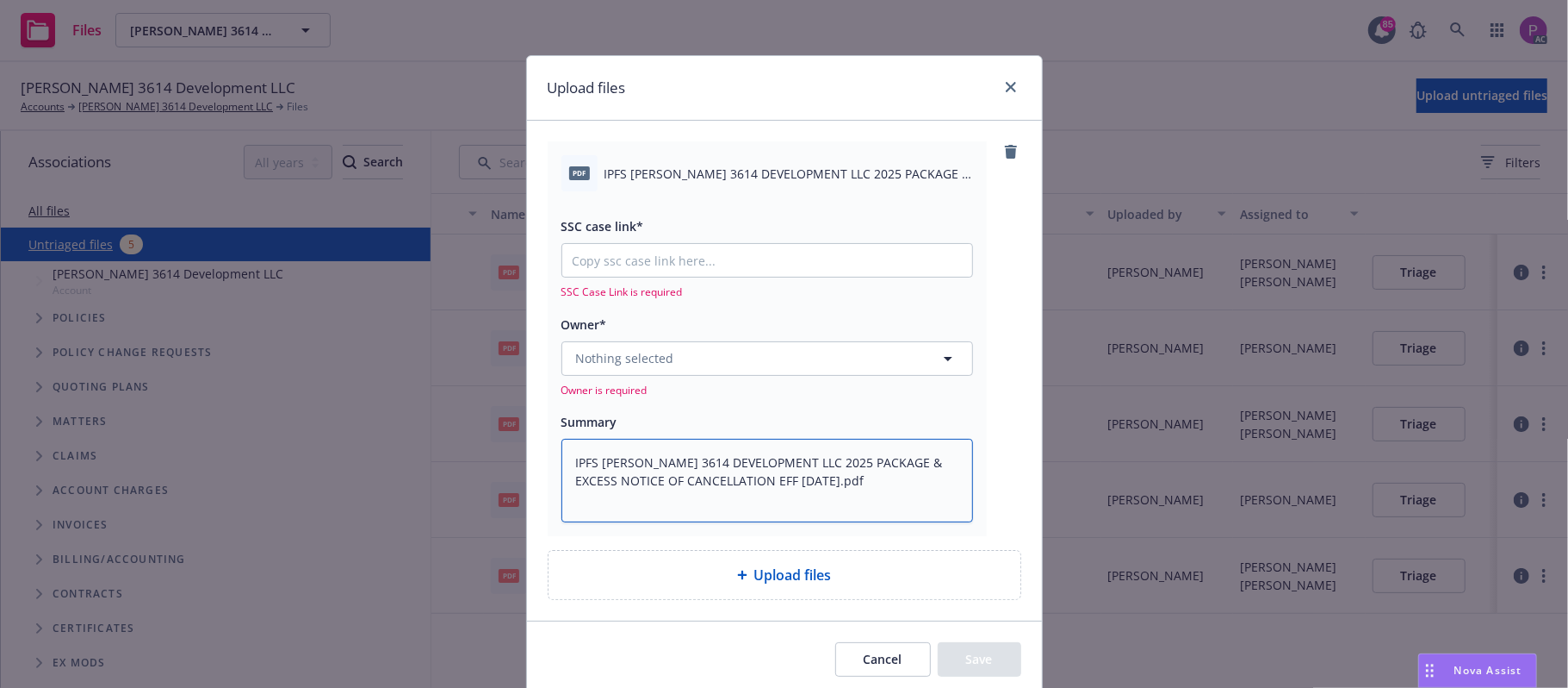
type textarea "IPFS AVERY 3614 DEVELOPMENT LLC 2025 PACKAGE & EXCESS NOTICE OF CANCELLATION EF…"
click at [628, 270] on input "SSC case link*" at bounding box center [767, 260] width 410 height 33
paste input "https://newfront-ssc.lightning.force.com/lightning/r/Case/500Vz00000RvP74IAF/vi…"
type textarea "x"
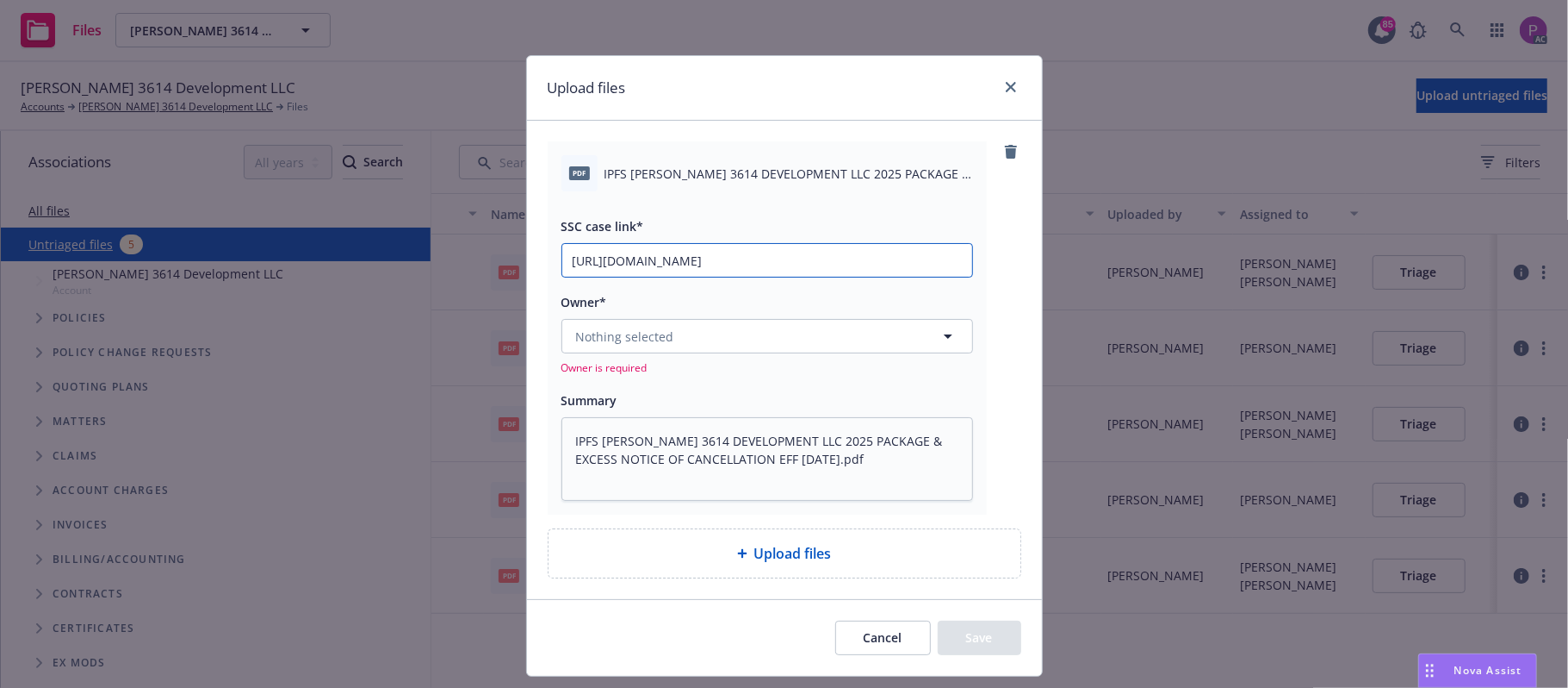
scroll to position [0, 238]
type input "https://newfront-ssc.lightning.force.com/lightning/r/Case/500Vz00000RvP74IAF/vi…"
click at [623, 338] on span "Nothing selected" at bounding box center [625, 336] width 98 height 18
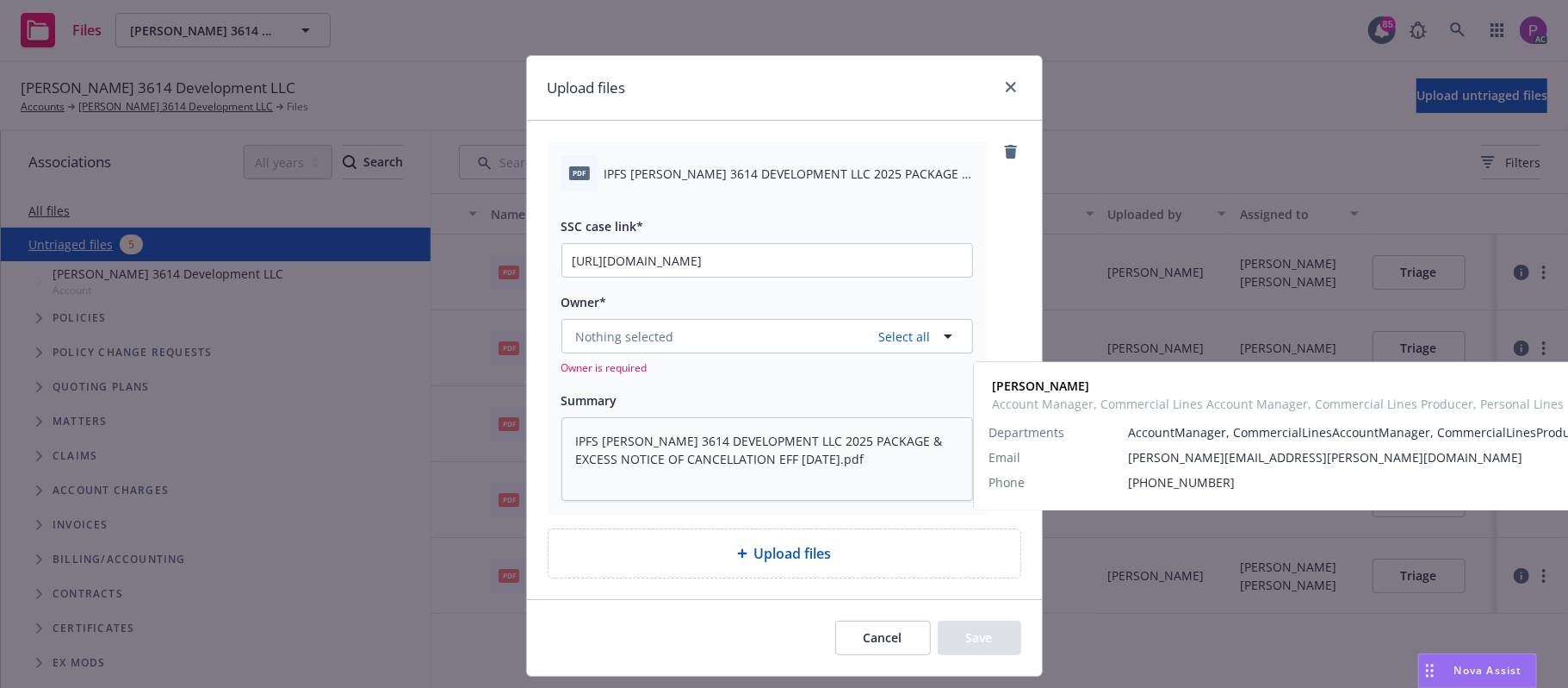
click at [616, 427] on strong "Ashley Mack" at bounding box center [629, 419] width 97 height 16
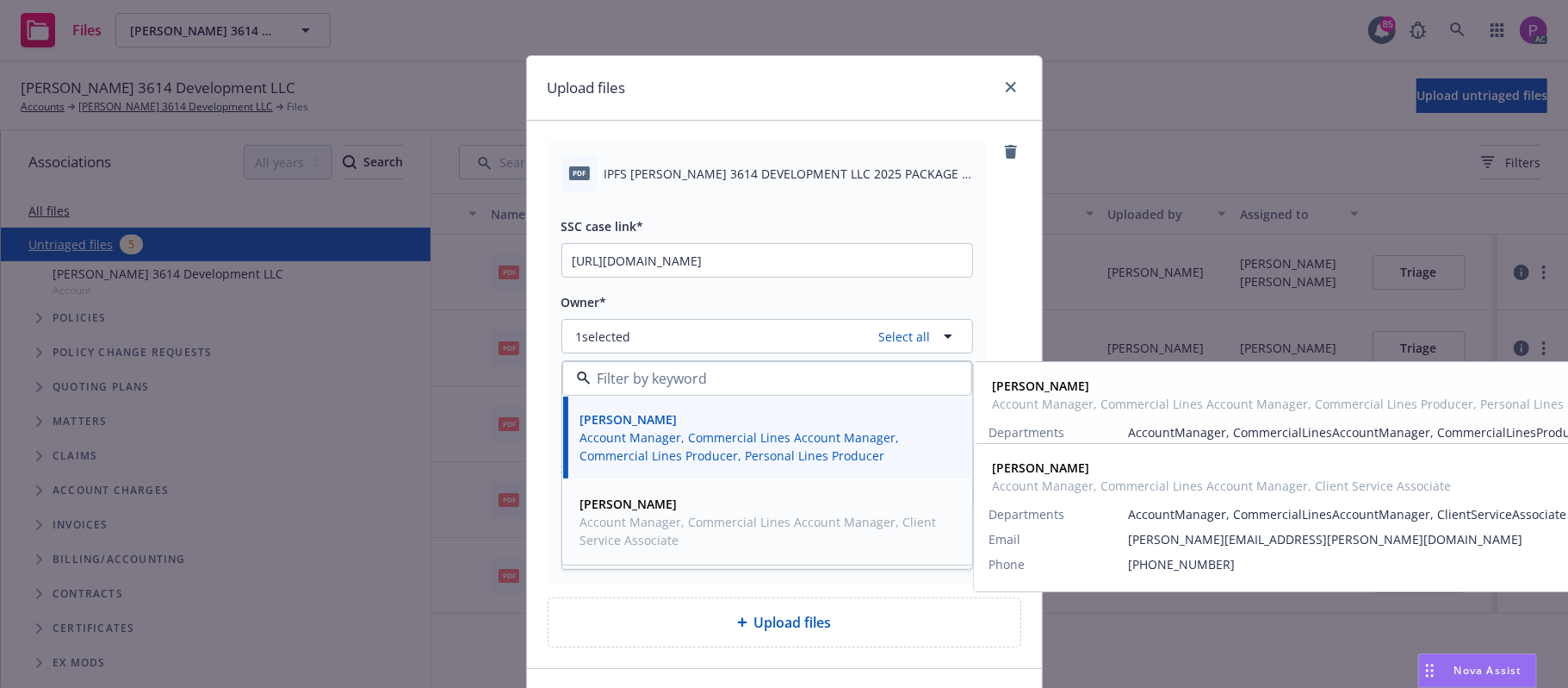
click at [620, 516] on span "Account Manager, Commercial Lines Account Manager, Client Service Associate" at bounding box center [765, 531] width 371 height 37
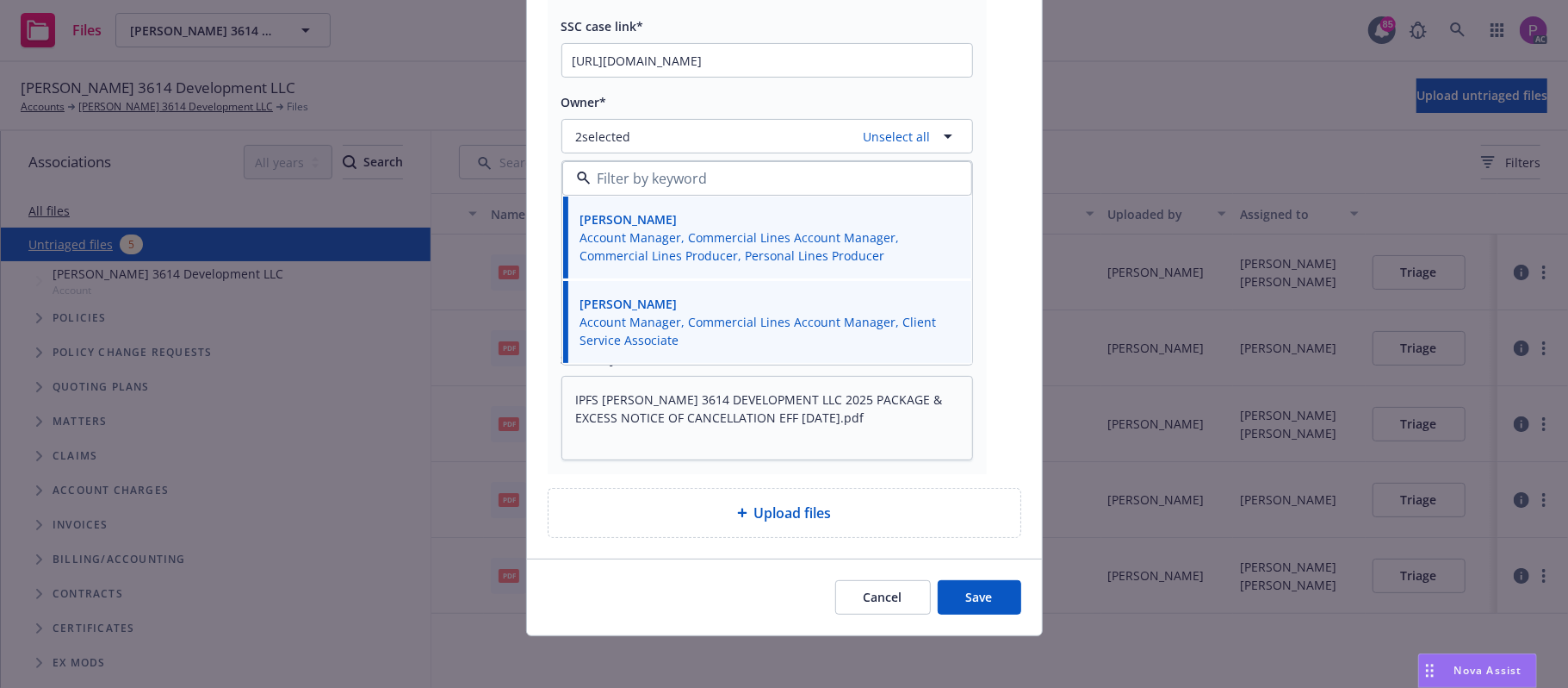
scroll to position [206, 0]
click at [977, 593] on button "Save" at bounding box center [980, 593] width 84 height 35
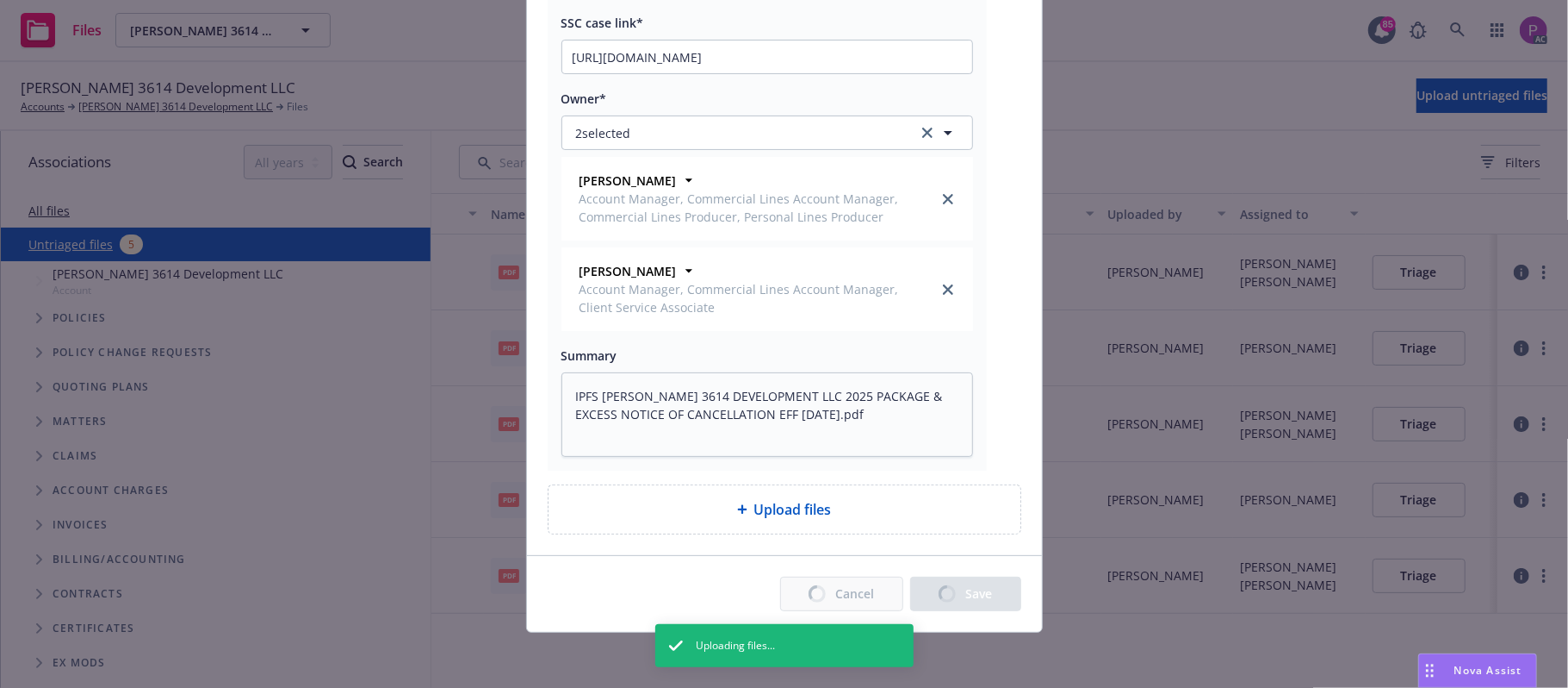
type textarea "x"
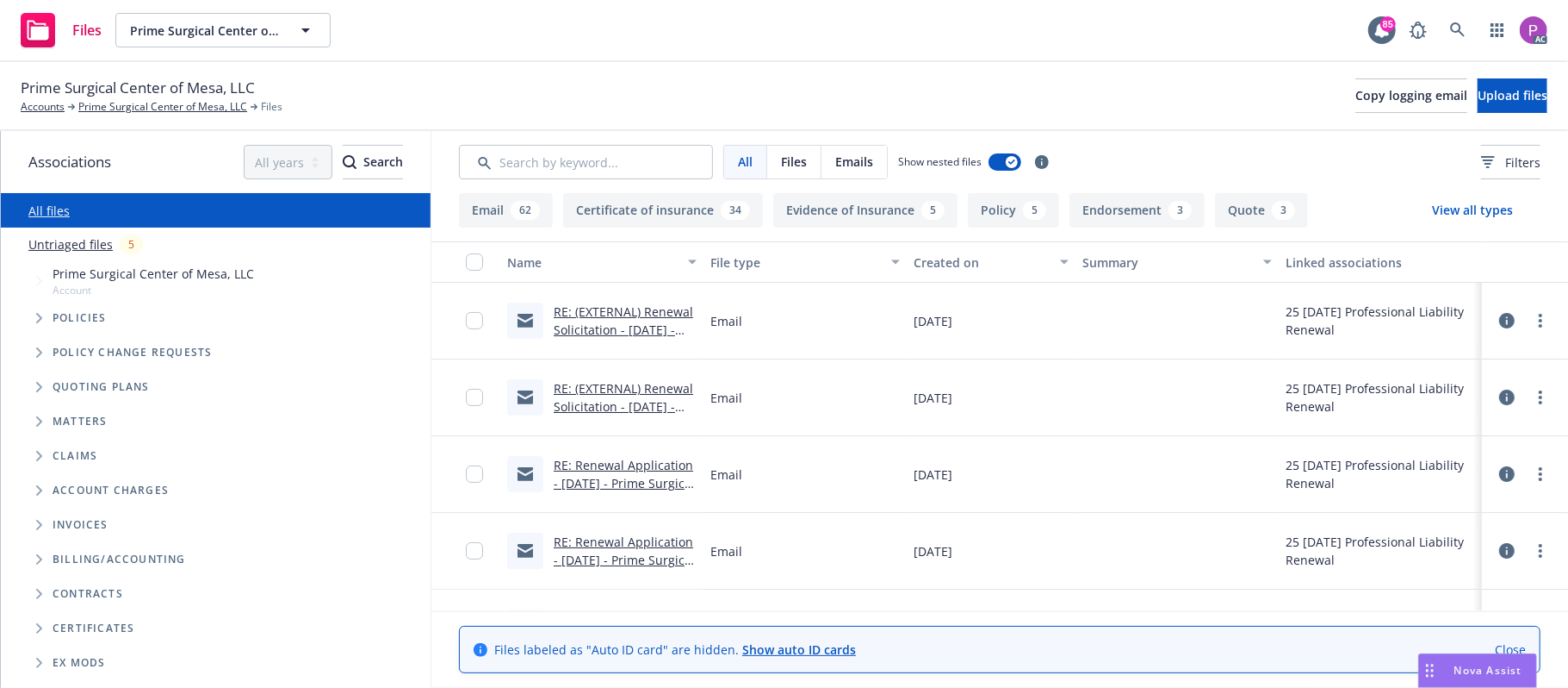
click at [90, 239] on link "Untriaged files" at bounding box center [71, 244] width 85 height 18
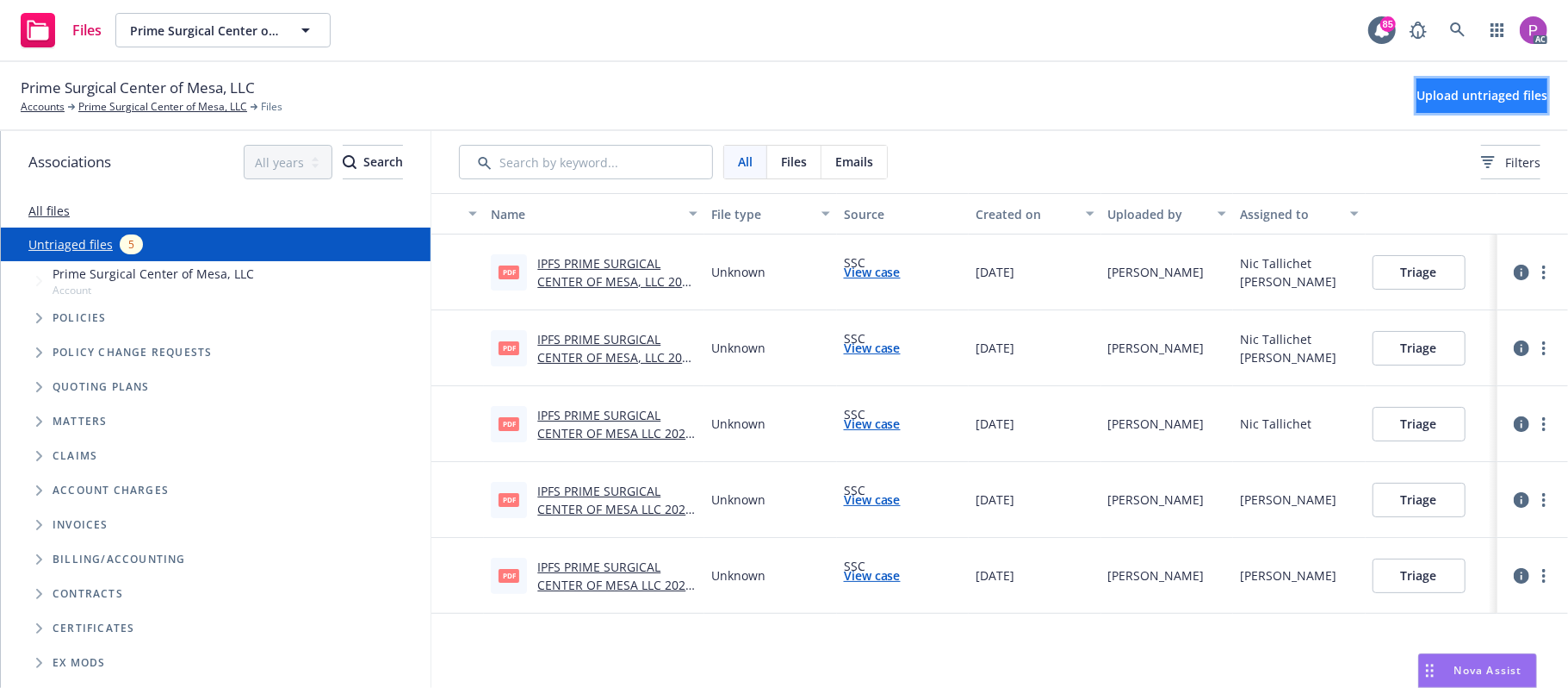
click at [1423, 84] on button "Upload untriaged files" at bounding box center [1481, 96] width 131 height 35
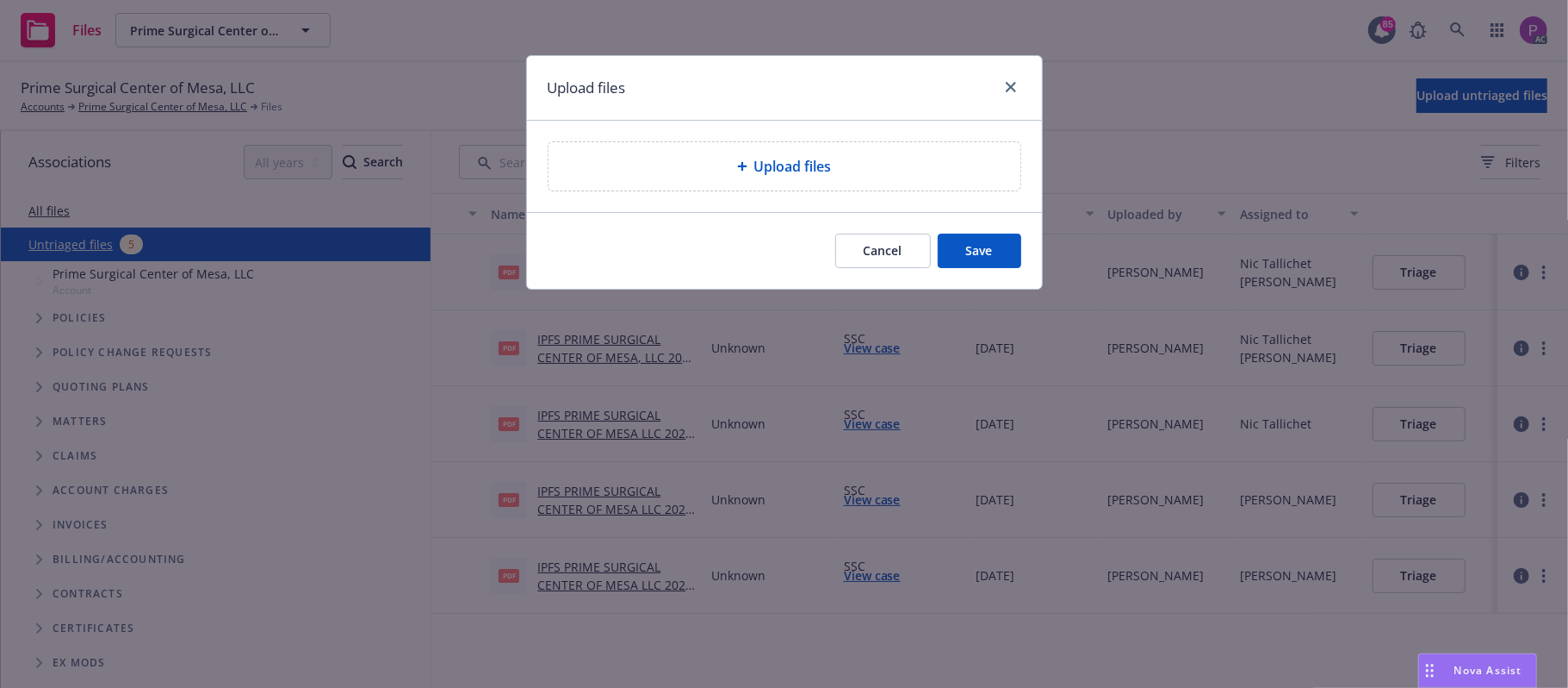
click at [753, 170] on div "Upload files" at bounding box center [785, 166] width 445 height 21
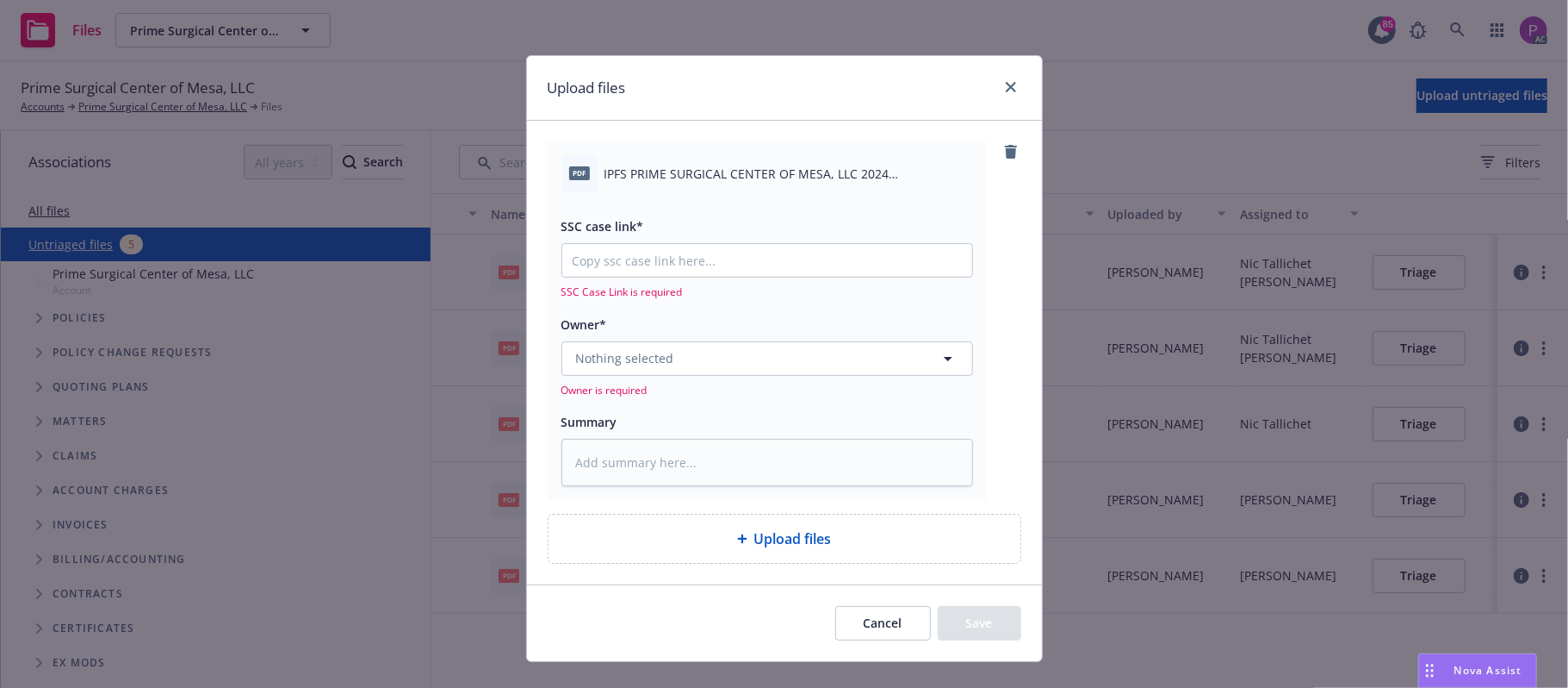
click at [738, 170] on span "IPFS PRIME SURGICAL CENTER OF MESA, LLC 2024 PROFESSIONAL LIABILITY NOTICE OF I…" at bounding box center [788, 173] width 369 height 18
click at [736, 172] on span "IPFS PRIME SURGICAL CENTER OF MESA, LLC 2024 PROFESSIONAL LIABILITY NOTICE OF I…" at bounding box center [788, 173] width 369 height 18
copy div "IPFS PRIME SURGICAL CENTER OF MESA, LLC 2024 PROFESSIONAL LIABILITY NOTICE OF I…"
click at [696, 462] on textarea at bounding box center [767, 463] width 412 height 48
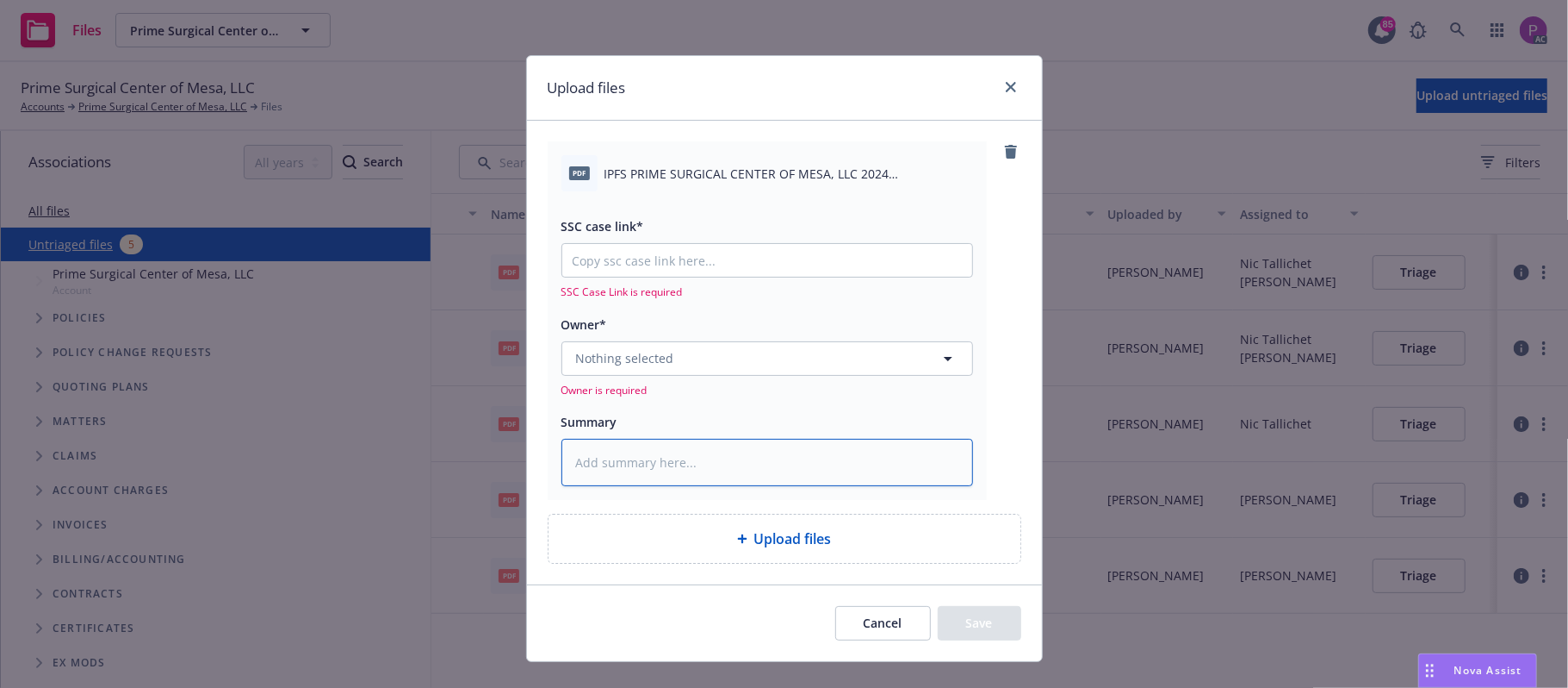
paste textarea "IPFS PRIME SURGICAL CENTER OF MESA, LLC 2024 PROFESSIONAL LIABILITY NOTICE OF I…"
type textarea "x"
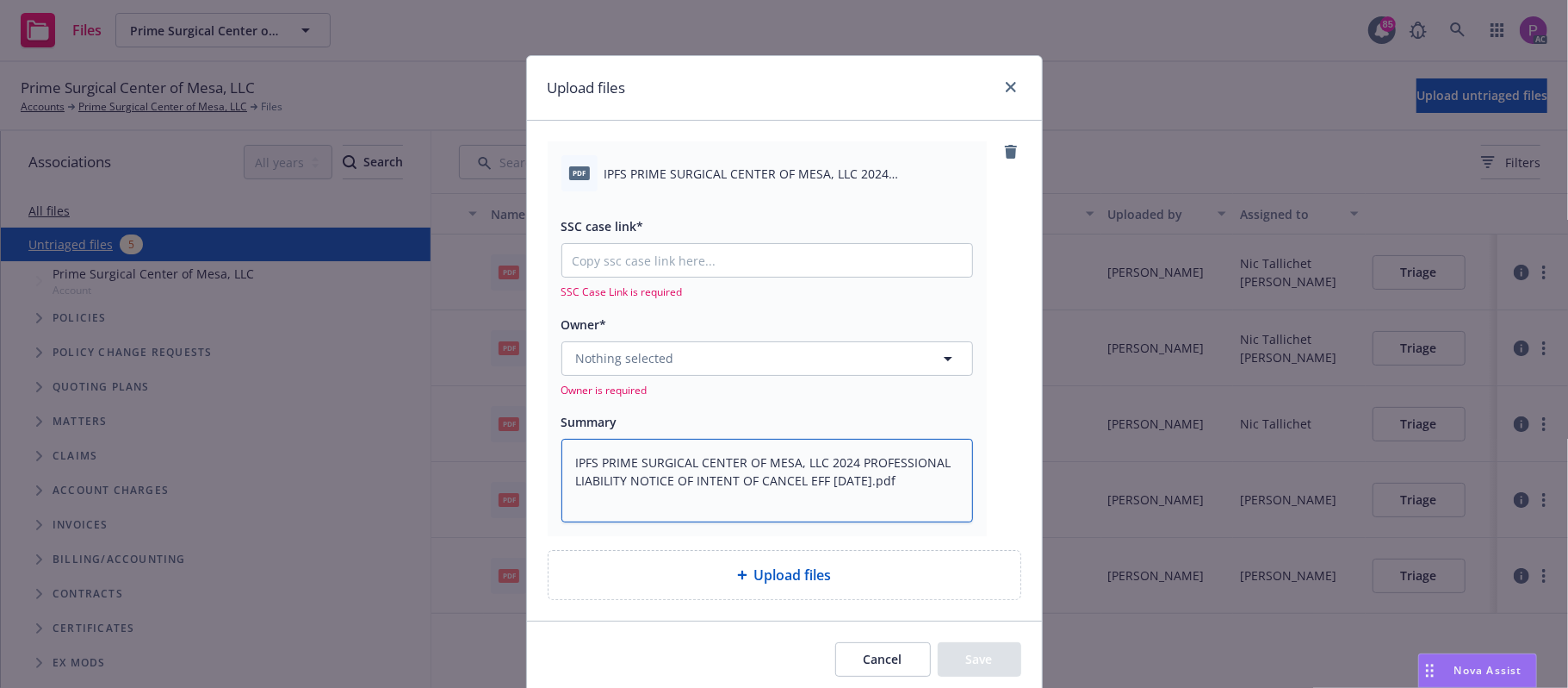
scroll to position [4, 0]
type textarea "IPFS PRIME SURGICAL CENTER OF MESA, LLC 2024 PROFESSIONAL LIABILITY NOTICE OF I…"
click at [644, 271] on input "SSC case link*" at bounding box center [767, 260] width 410 height 33
paste input "https://newfront-ssc.lightning.force.com/lightning/r/Case/500Vz00000RvC52IAF/vi…"
type textarea "x"
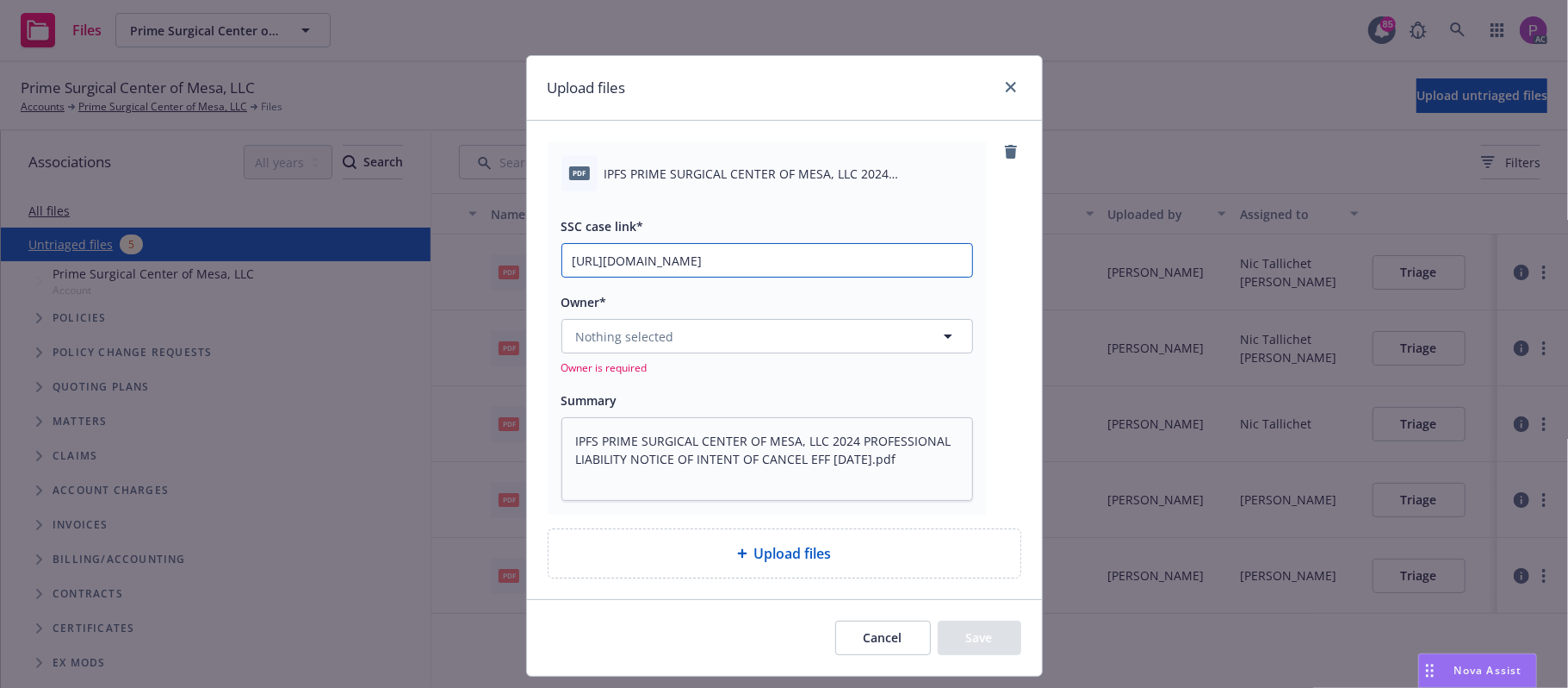
scroll to position [0, 238]
type input "https://newfront-ssc.lightning.force.com/lightning/r/Case/500Vz00000RvC52IAF/vi…"
click at [630, 334] on span "Nothing selected" at bounding box center [625, 336] width 98 height 18
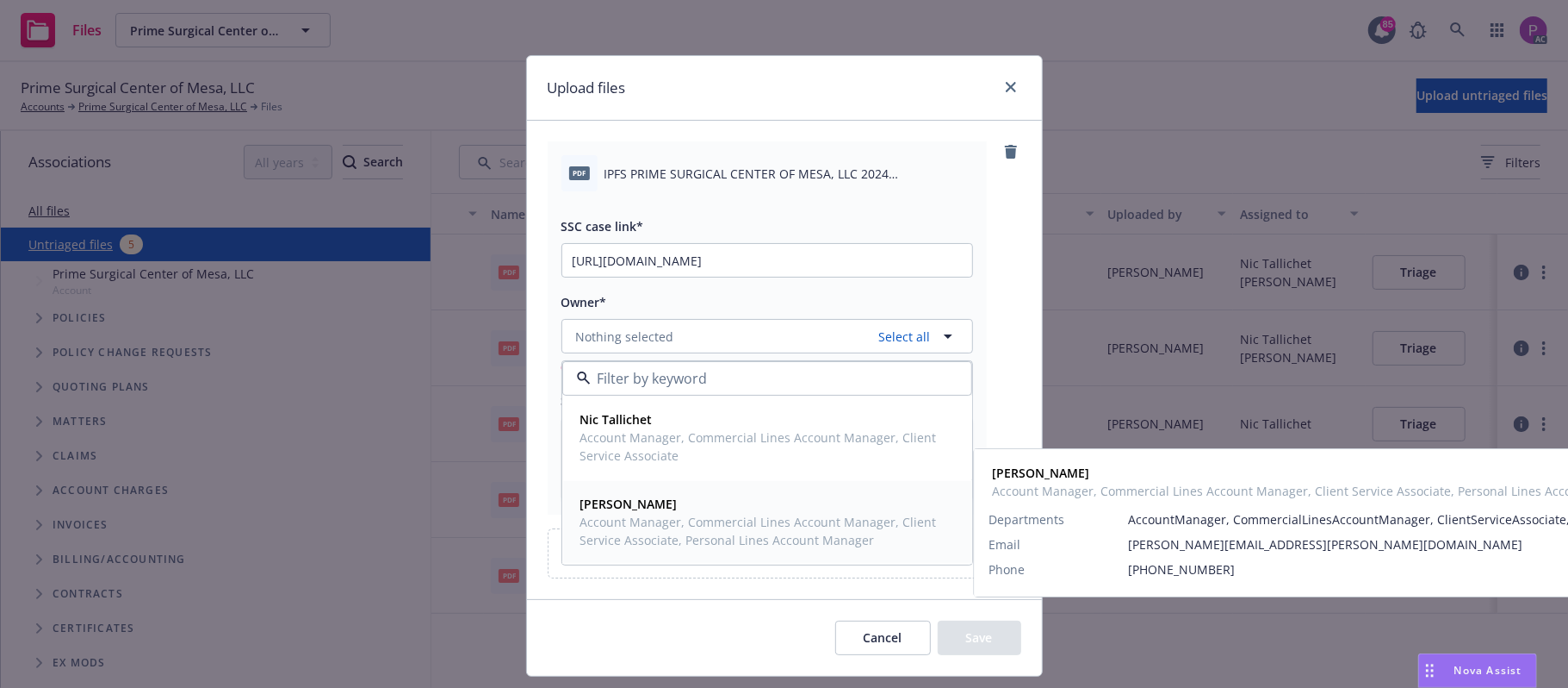
click at [634, 482] on div "Shelly Flores Account Manager, Commercial Lines Account Manager, Client Service…" at bounding box center [767, 522] width 408 height 82
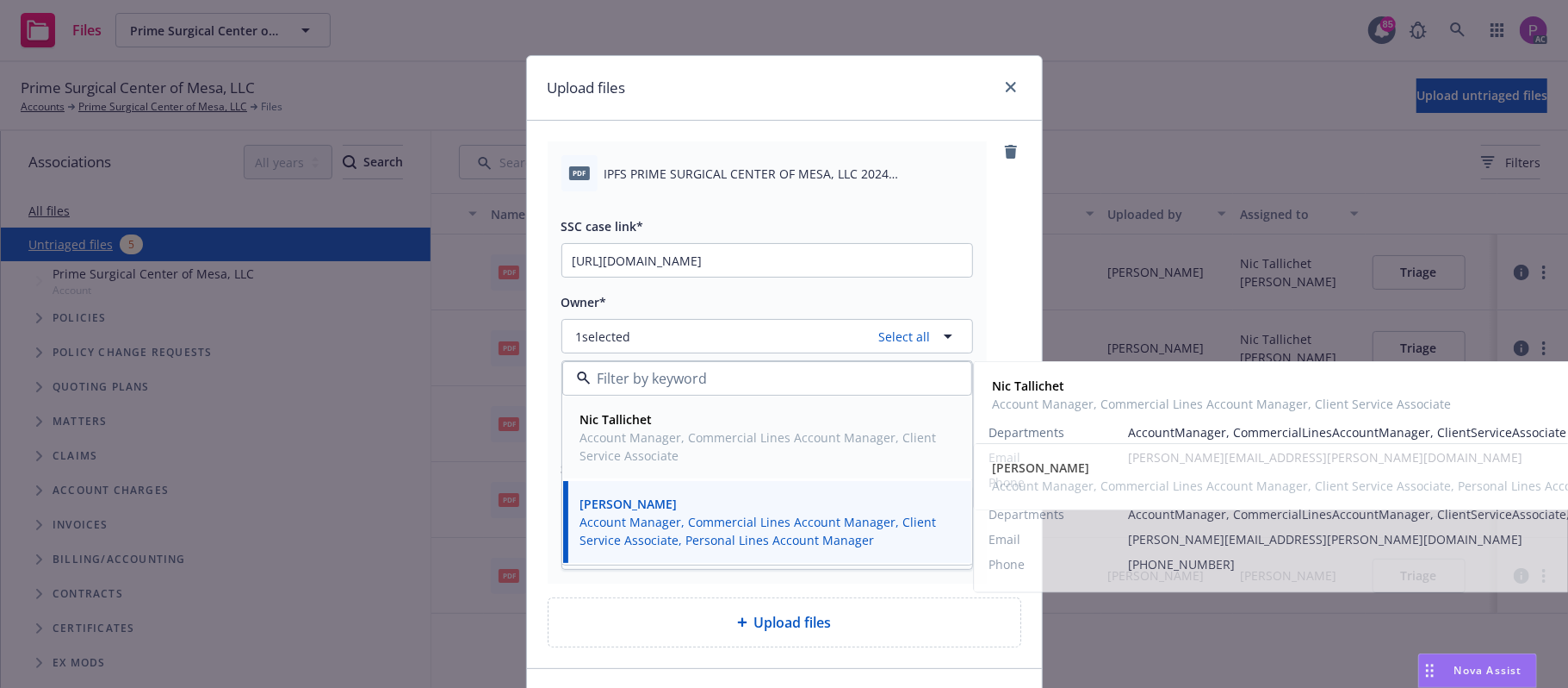
click at [653, 434] on span "Account Manager, Commercial Lines Account Manager, Client Service Associate" at bounding box center [765, 446] width 371 height 37
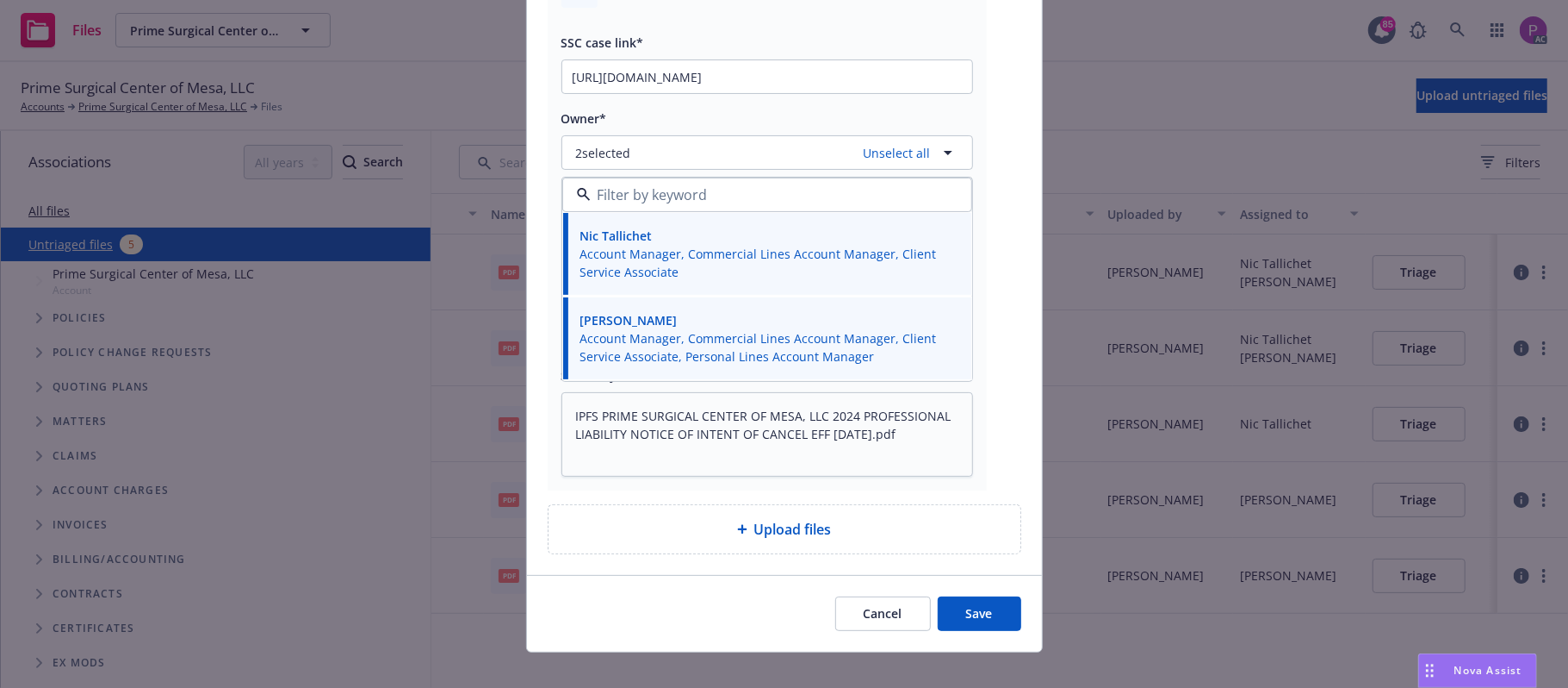
scroll to position [206, 0]
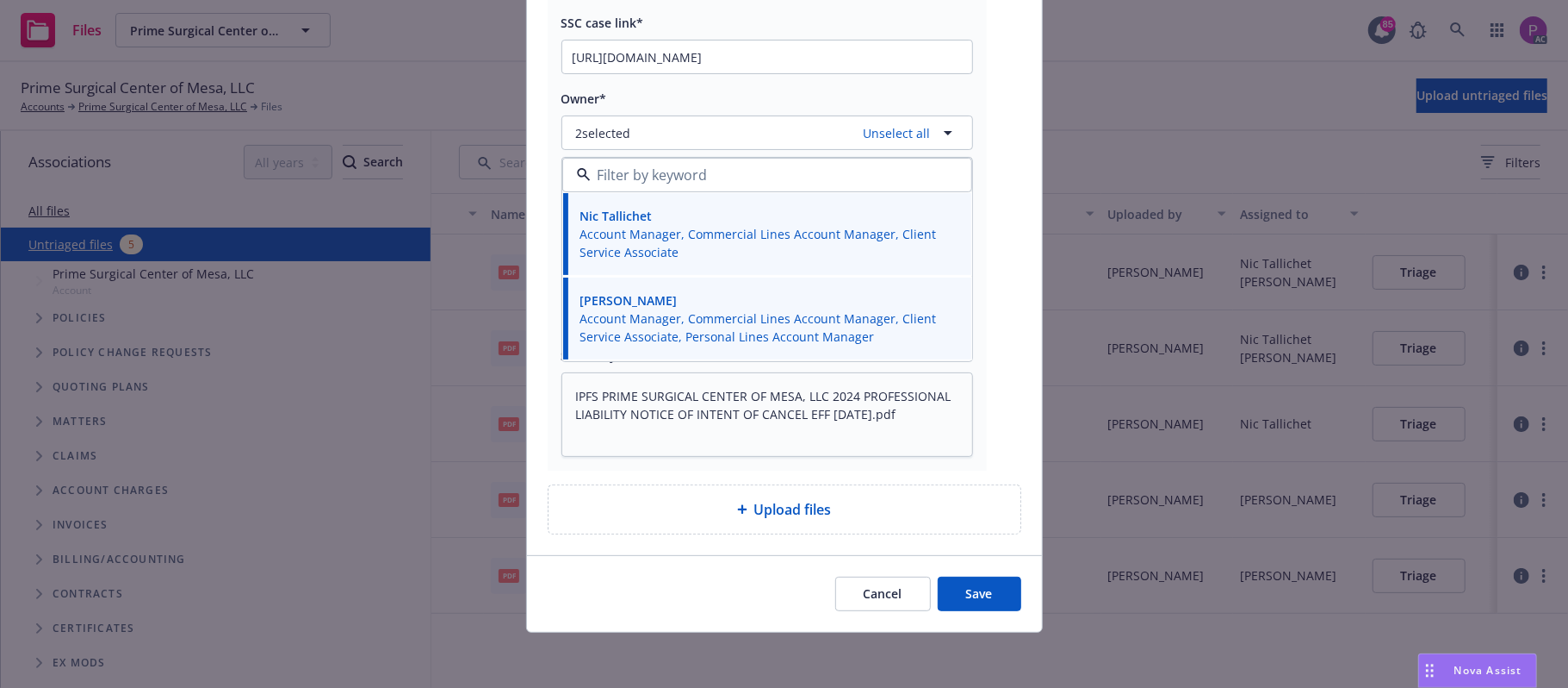
click at [963, 581] on button "Save" at bounding box center [980, 593] width 84 height 35
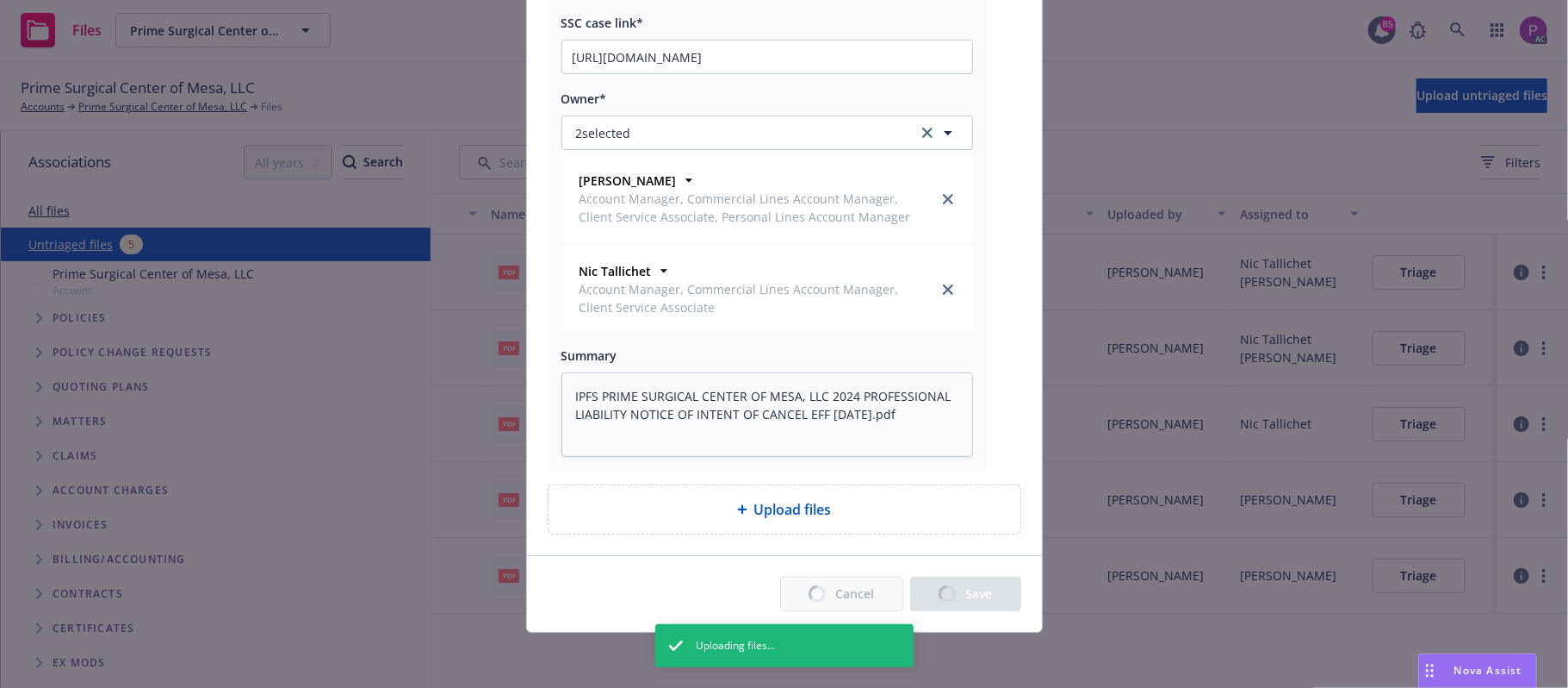
type textarea "x"
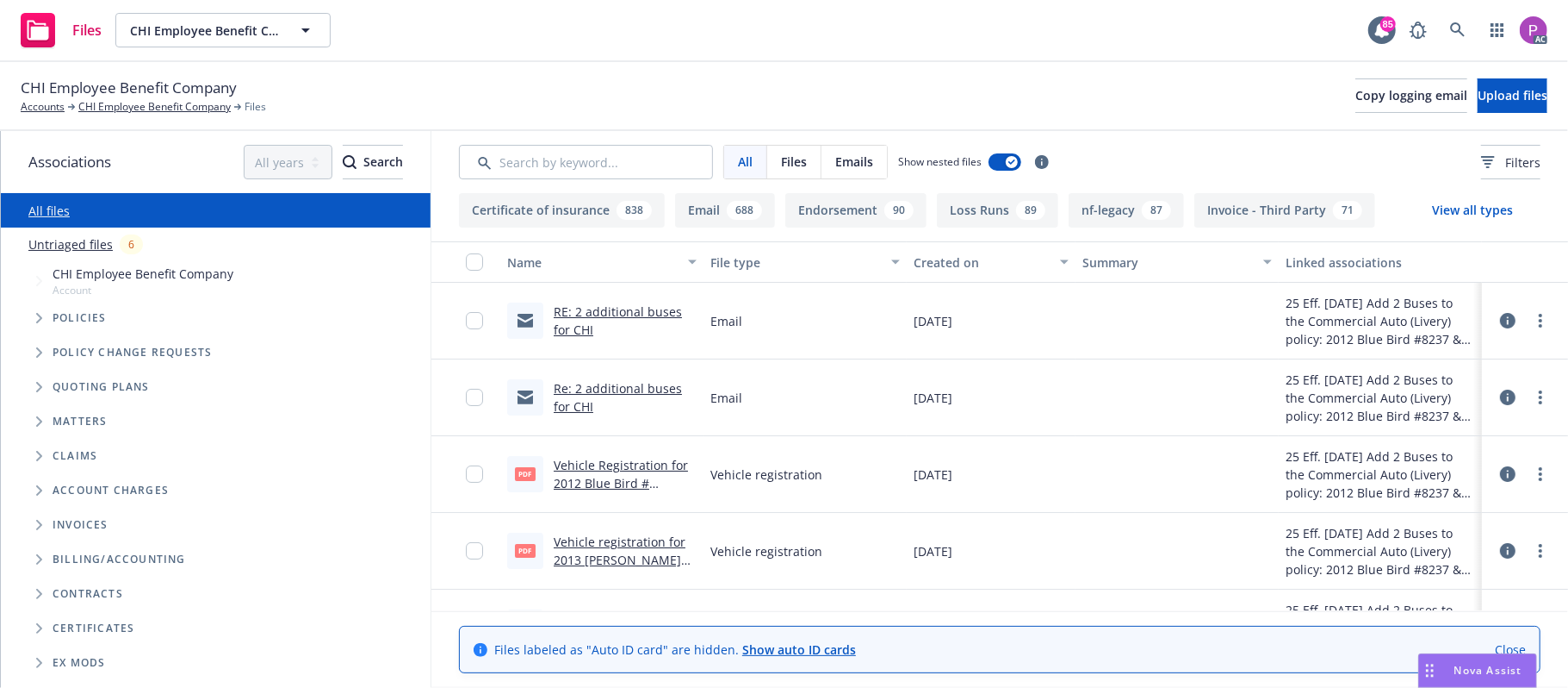
click at [59, 242] on link "Untriaged files" at bounding box center [71, 244] width 85 height 18
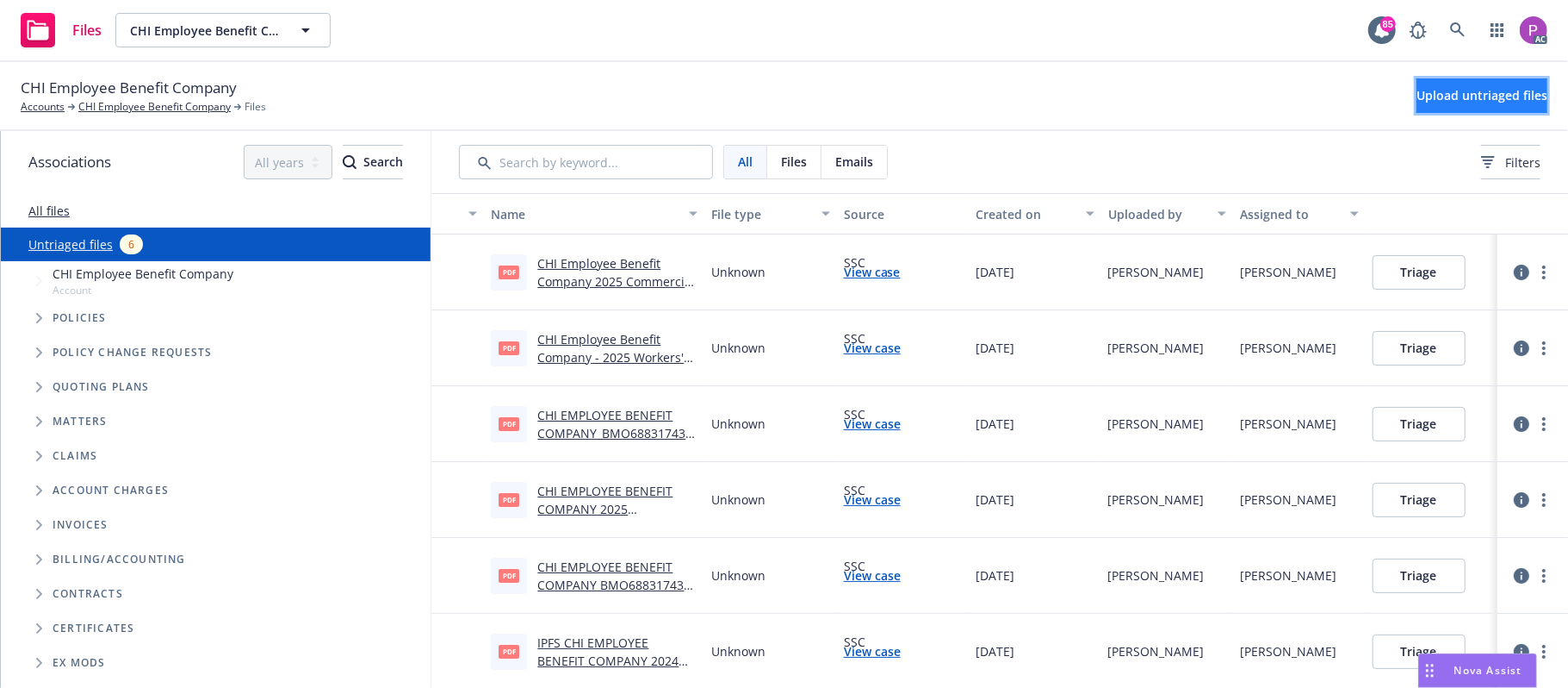
click at [1451, 101] on span "Upload untriaged files" at bounding box center [1481, 95] width 131 height 16
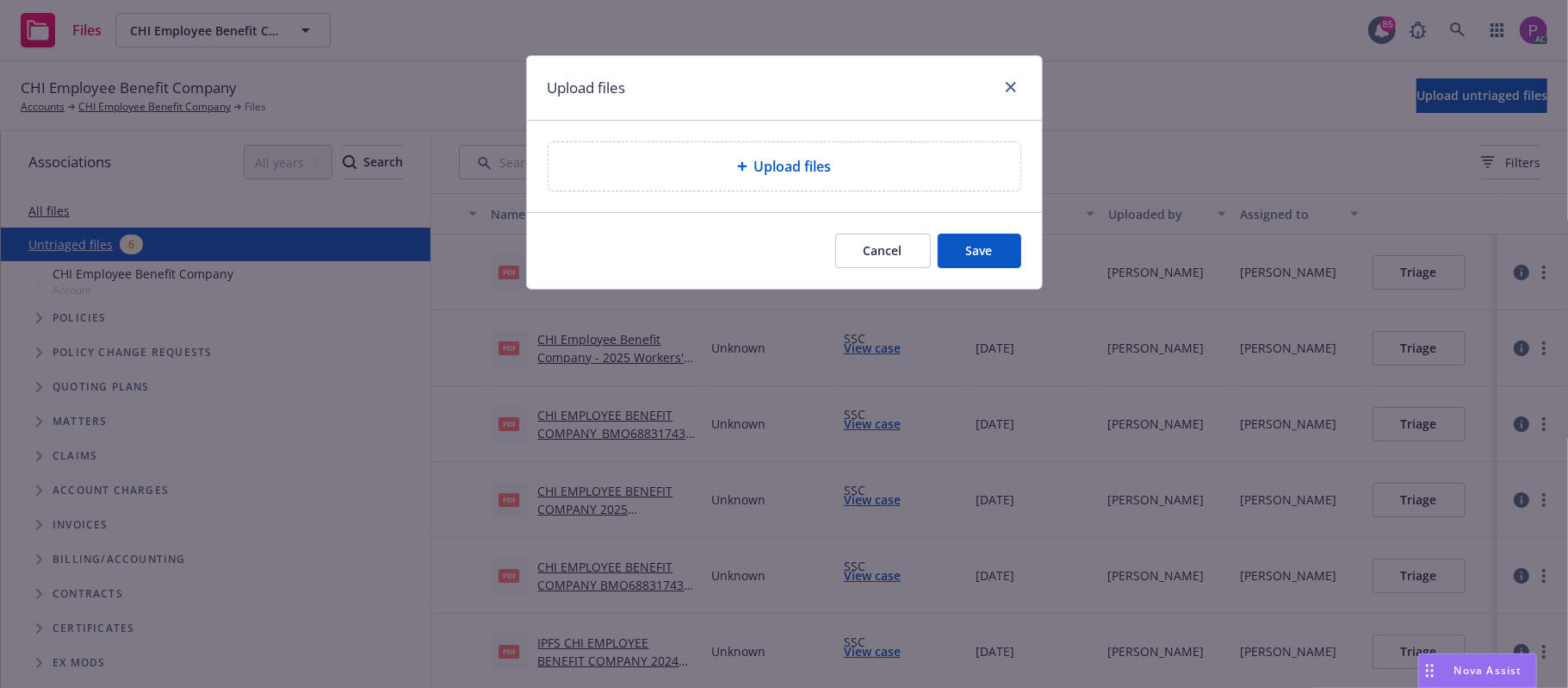
click at [824, 170] on span "Upload files" at bounding box center [793, 166] width 78 height 21
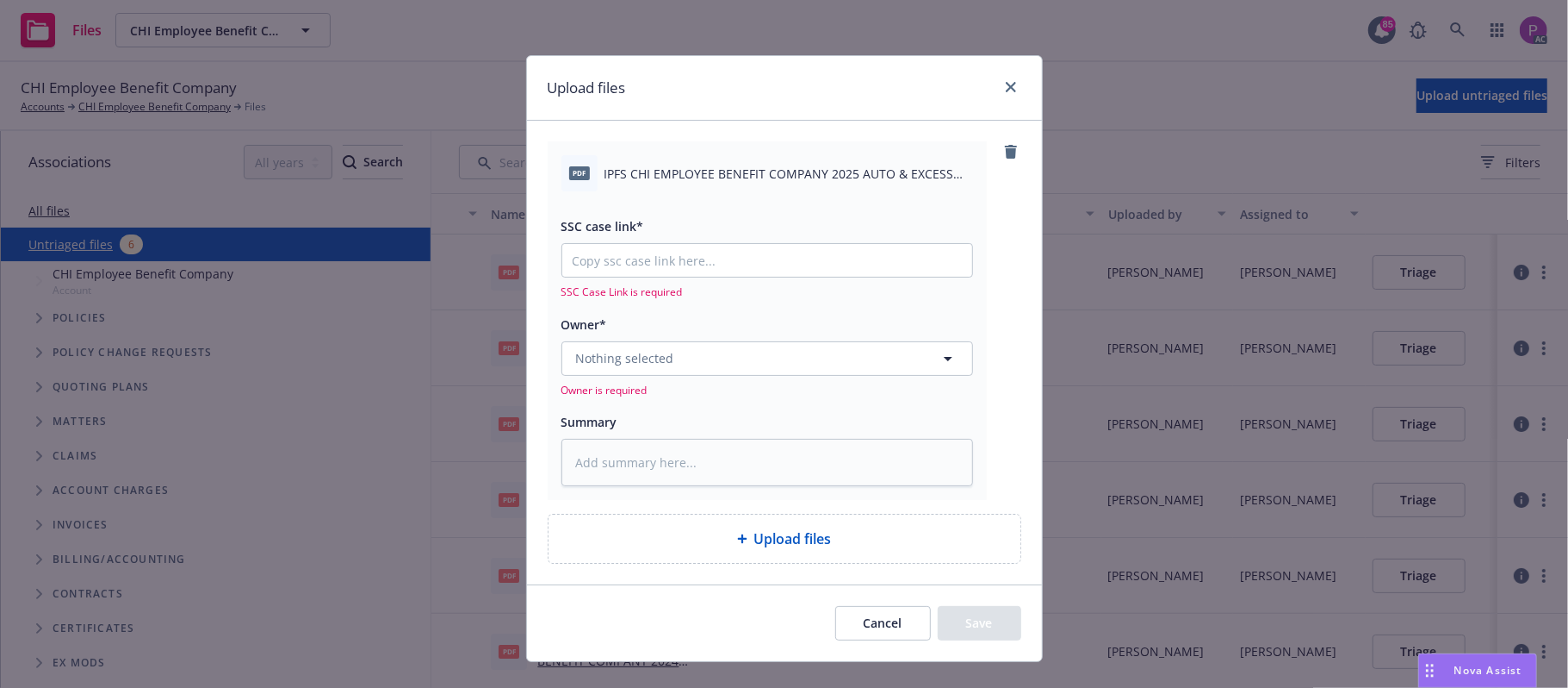
click at [746, 180] on span "IPFS CHI EMPLOYEE BENEFIT COMPANY 2025 AUTO & EXCESS AUTO NOTICE OF INTENT TO C…" at bounding box center [788, 173] width 369 height 18
click at [746, 178] on span "IPFS CHI EMPLOYEE BENEFIT COMPANY 2025 AUTO & EXCESS AUTO NOTICE OF INTENT TO C…" at bounding box center [788, 173] width 369 height 18
copy div "IPFS CHI EMPLOYEE BENEFIT COMPANY 2025 AUTO & EXCESS AUTO NOTICE OF INTENT TO C…"
click at [651, 448] on textarea at bounding box center [767, 463] width 412 height 48
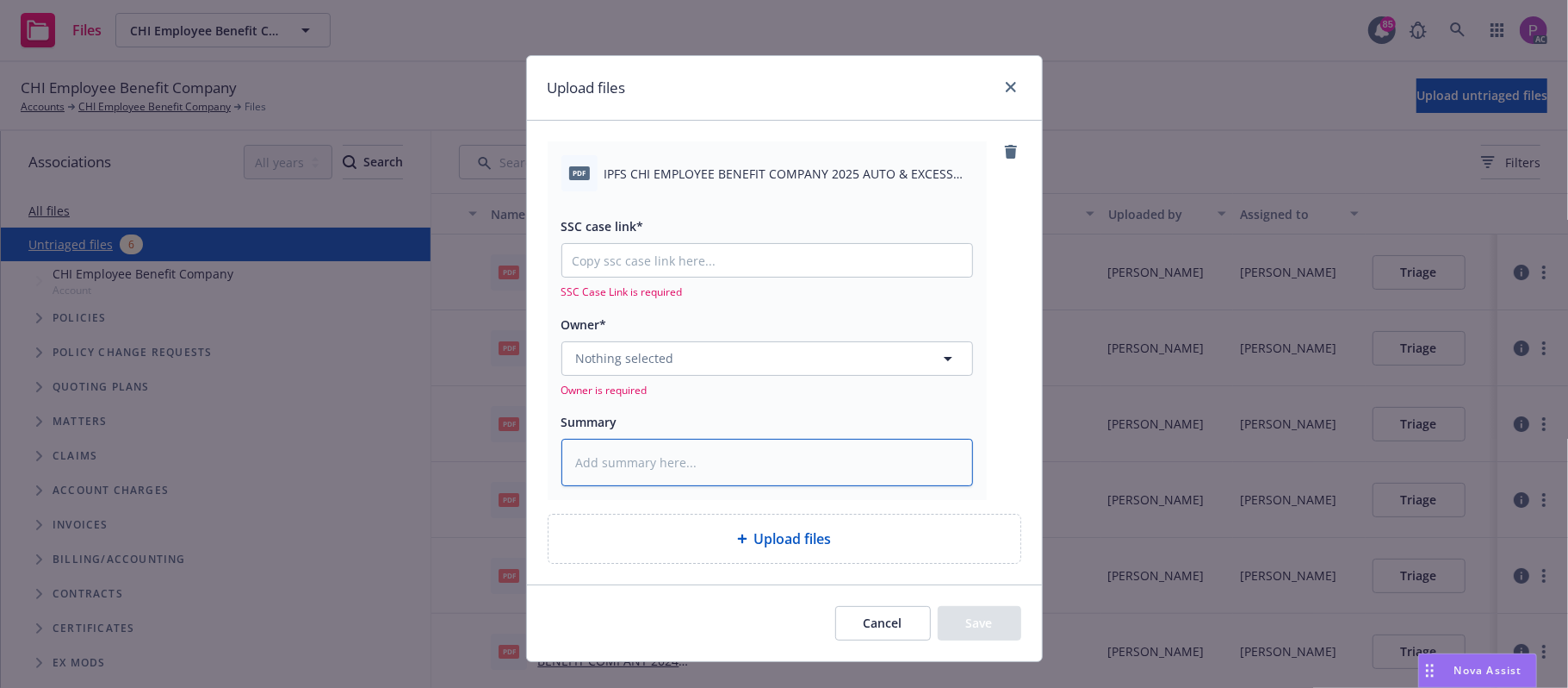
paste textarea "IPFS CHI EMPLOYEE BENEFIT COMPANY 2025 AUTO & EXCESS AUTO NOTICE OF INTENT TO C…"
type textarea "x"
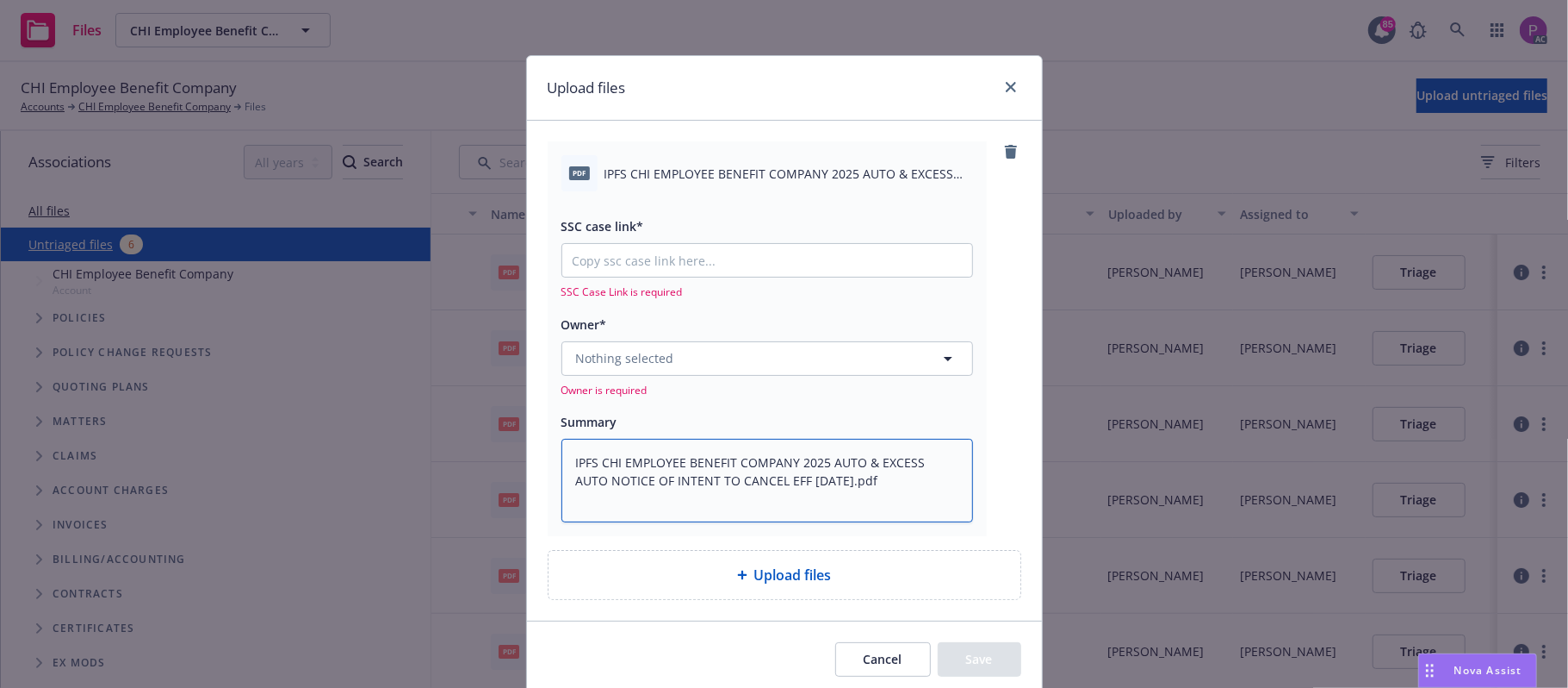
type textarea "IPFS CHI EMPLOYEE BENEFIT COMPANY 2025 AUTO & EXCESS AUTO NOTICE OF INTENT TO C…"
click at [729, 256] on input "SSC case link*" at bounding box center [767, 260] width 410 height 33
paste input "https://newfront-ssc.lightning.force.com/lightning/r/Case/500Vz00000RvJUnIAN/vi…"
type textarea "x"
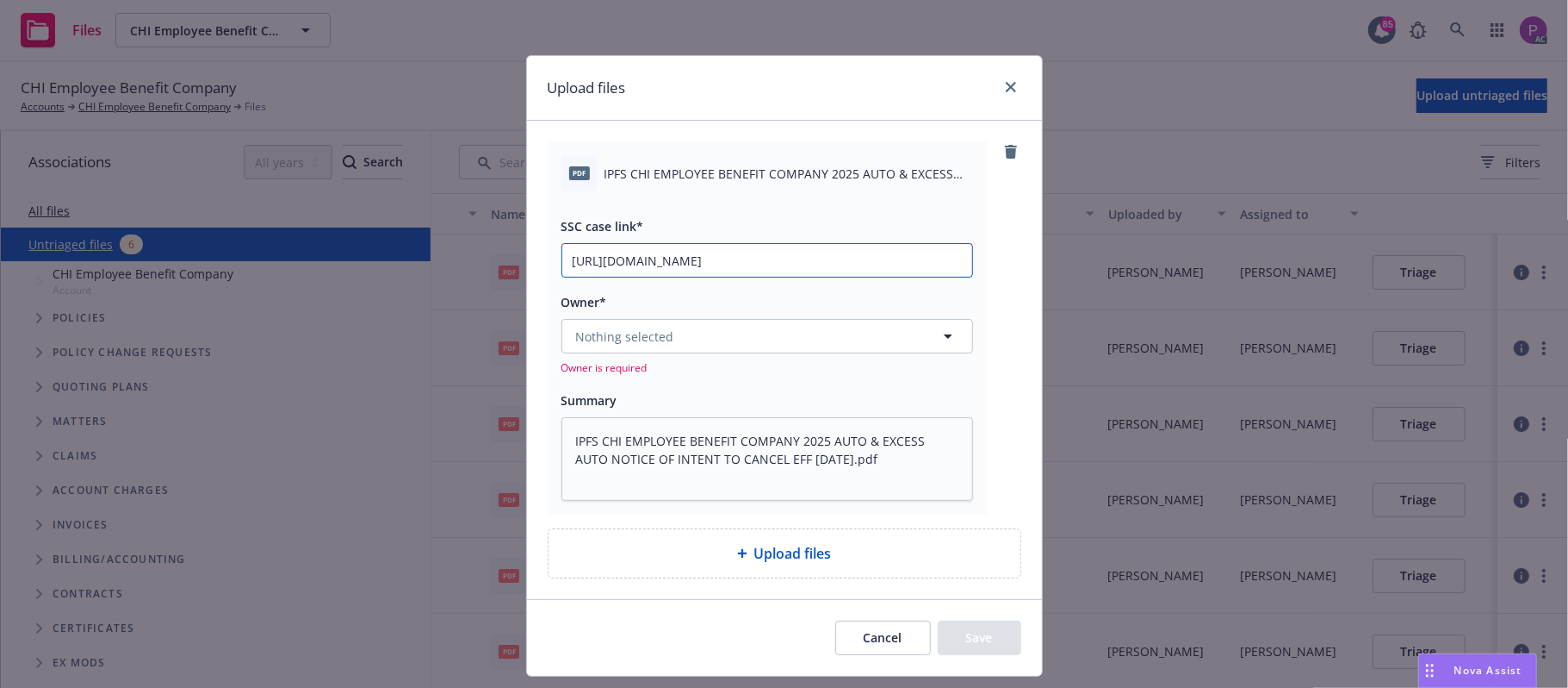
scroll to position [0, 239]
type input "https://newfront-ssc.lightning.force.com/lightning/r/Case/500Vz00000RvJUnIAN/vi…"
click at [716, 331] on button "Nothing selected" at bounding box center [767, 336] width 412 height 35
click at [763, 343] on button "Nothing selected" at bounding box center [767, 336] width 412 height 35
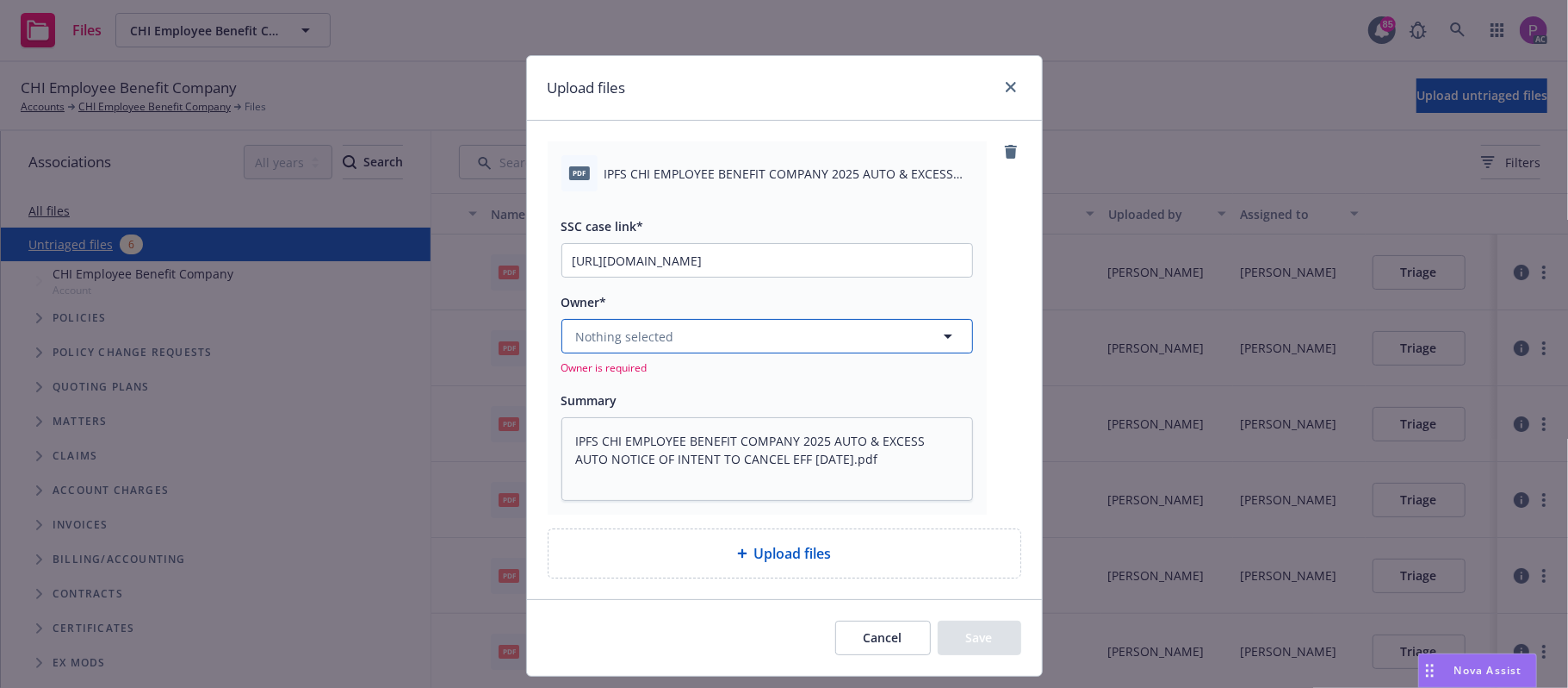
click at [680, 345] on button "Nothing selected" at bounding box center [767, 336] width 412 height 35
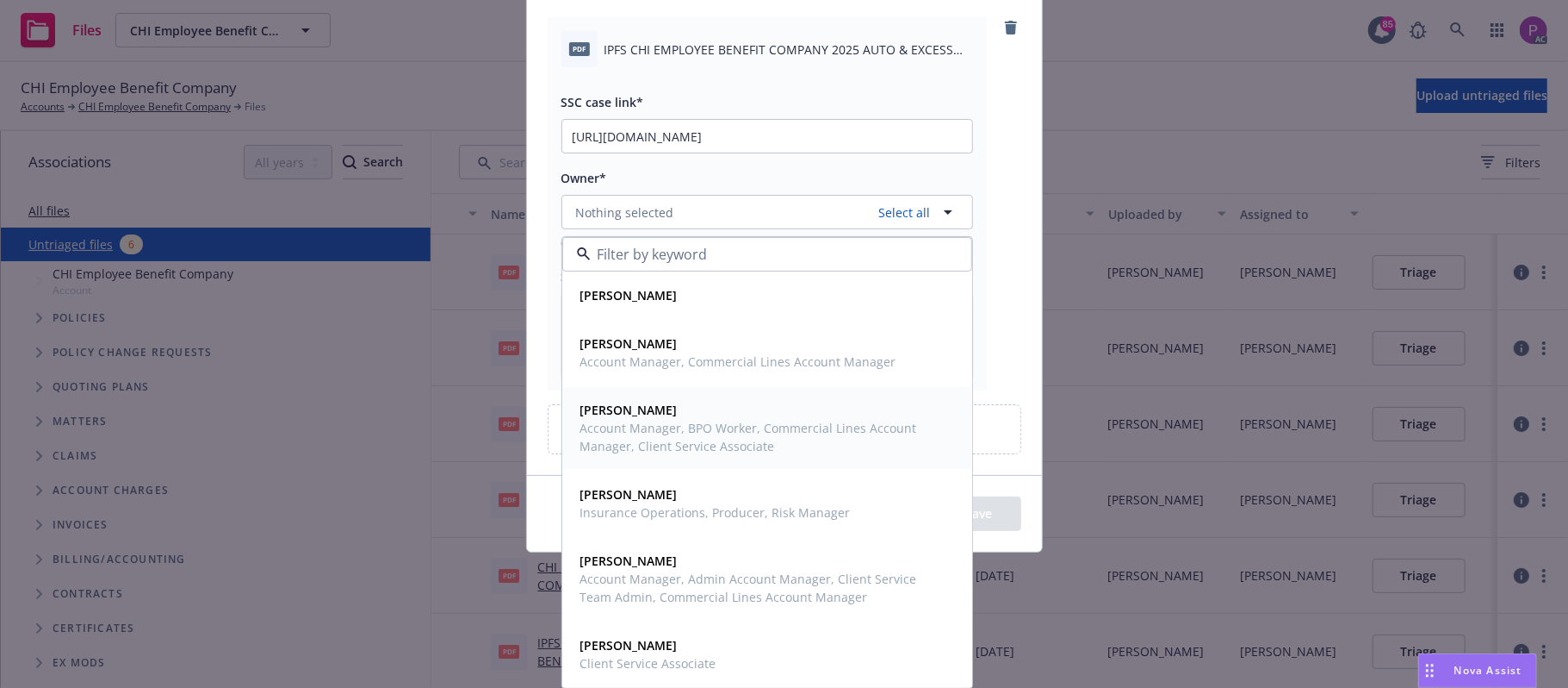
scroll to position [126, 0]
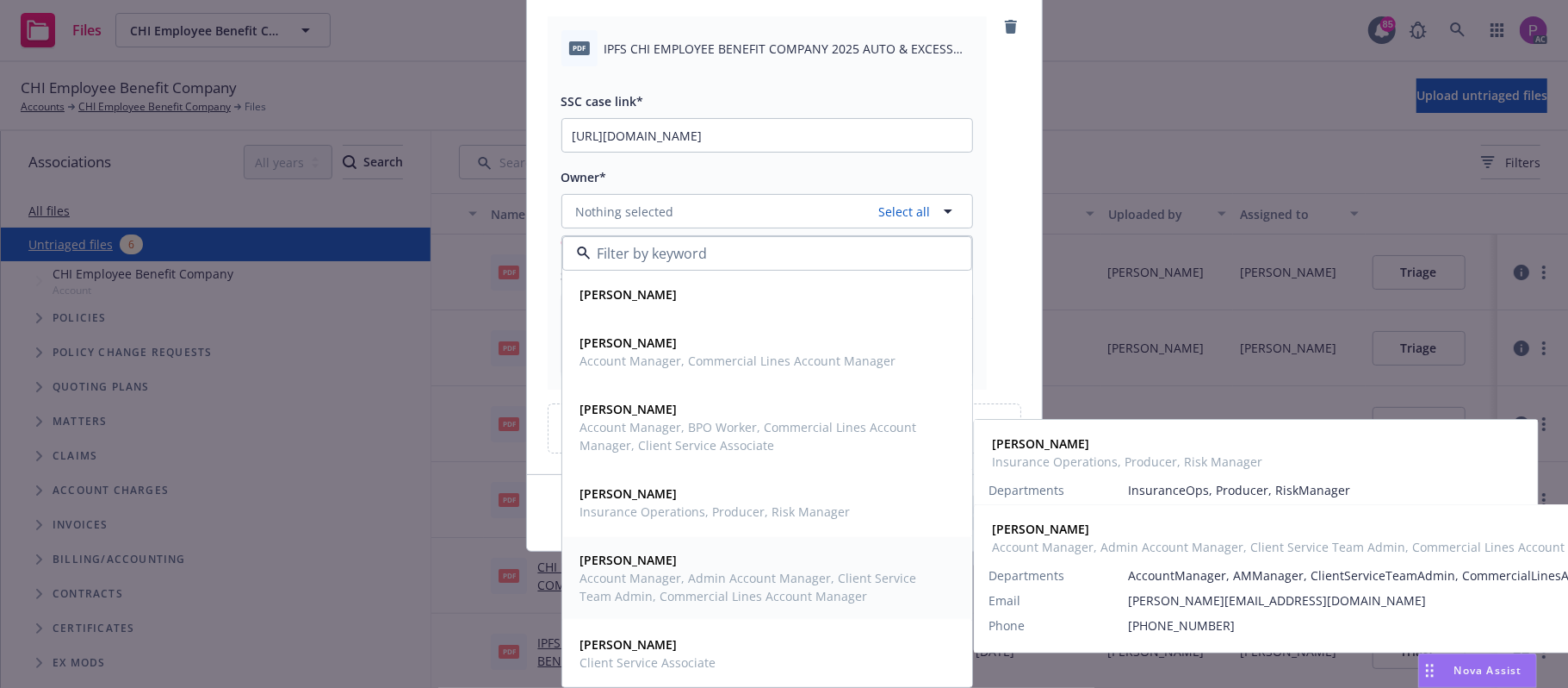
click at [697, 564] on span "Nicole Chow" at bounding box center [765, 559] width 371 height 18
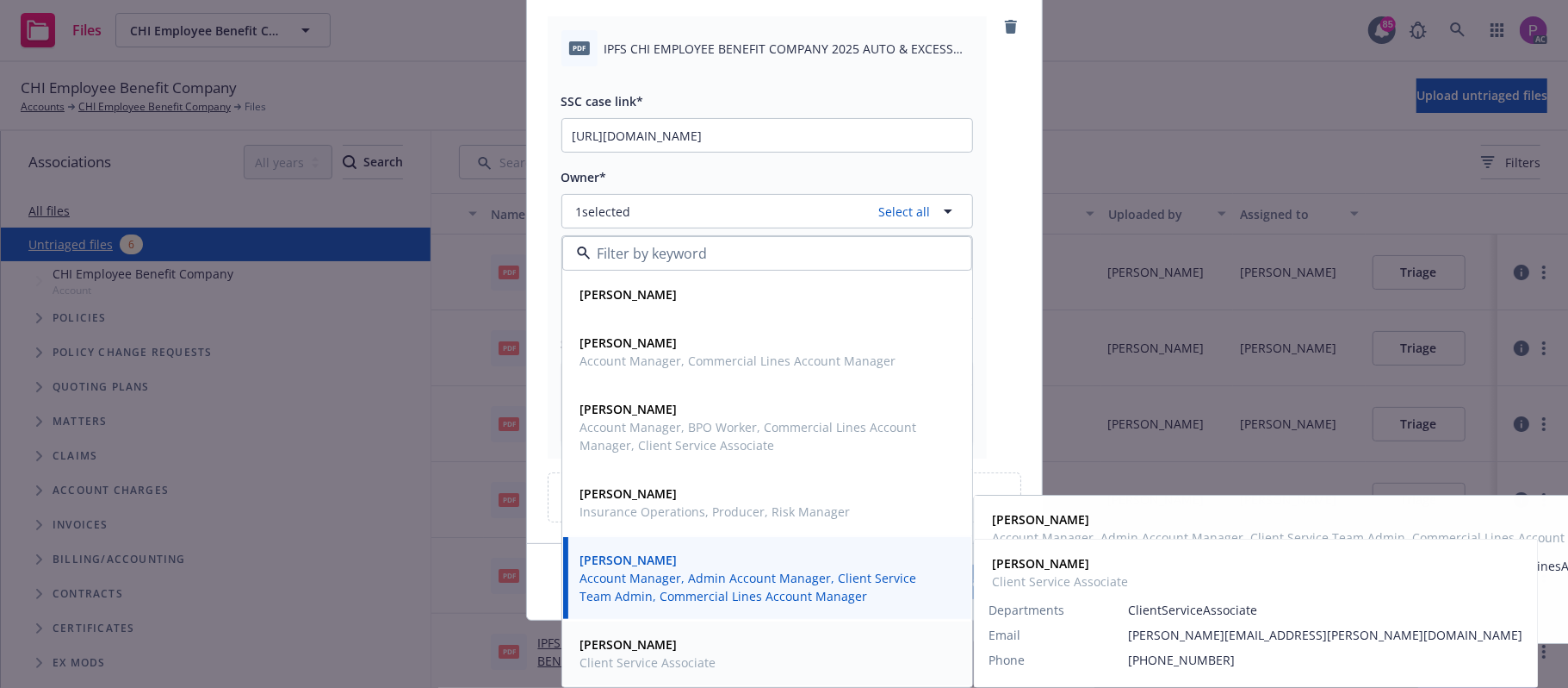
click at [677, 656] on span "Client Service Associate" at bounding box center [648, 662] width 136 height 18
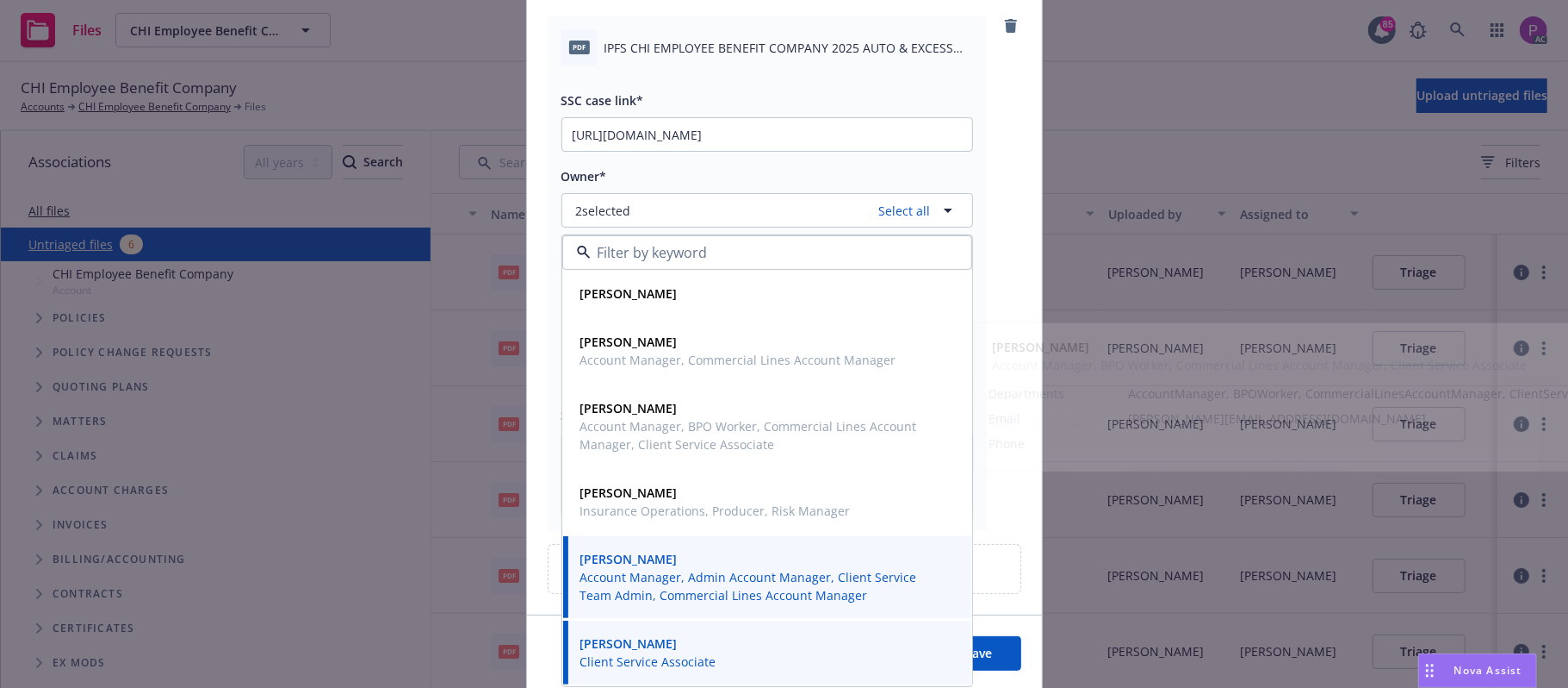
scroll to position [187, 0]
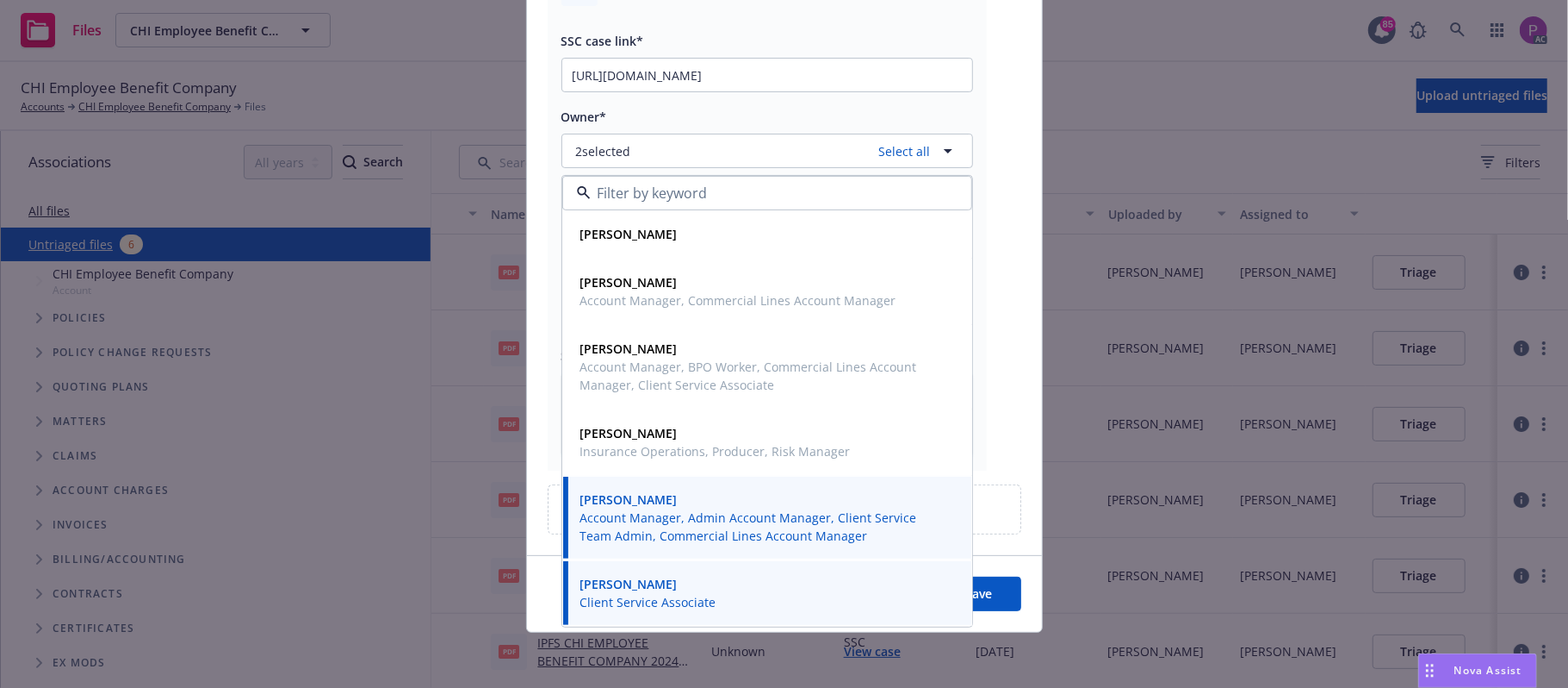
click at [976, 583] on button "Save" at bounding box center [980, 593] width 84 height 35
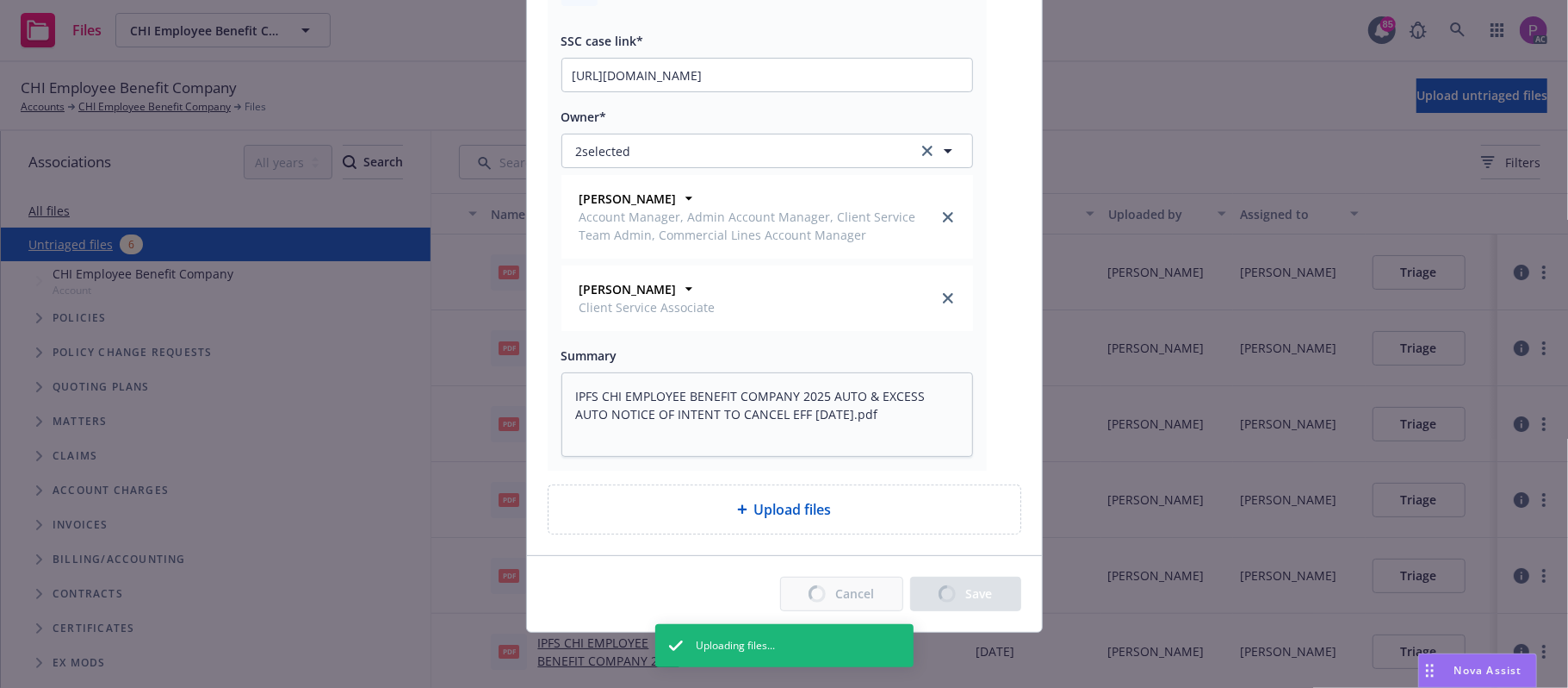
type textarea "x"
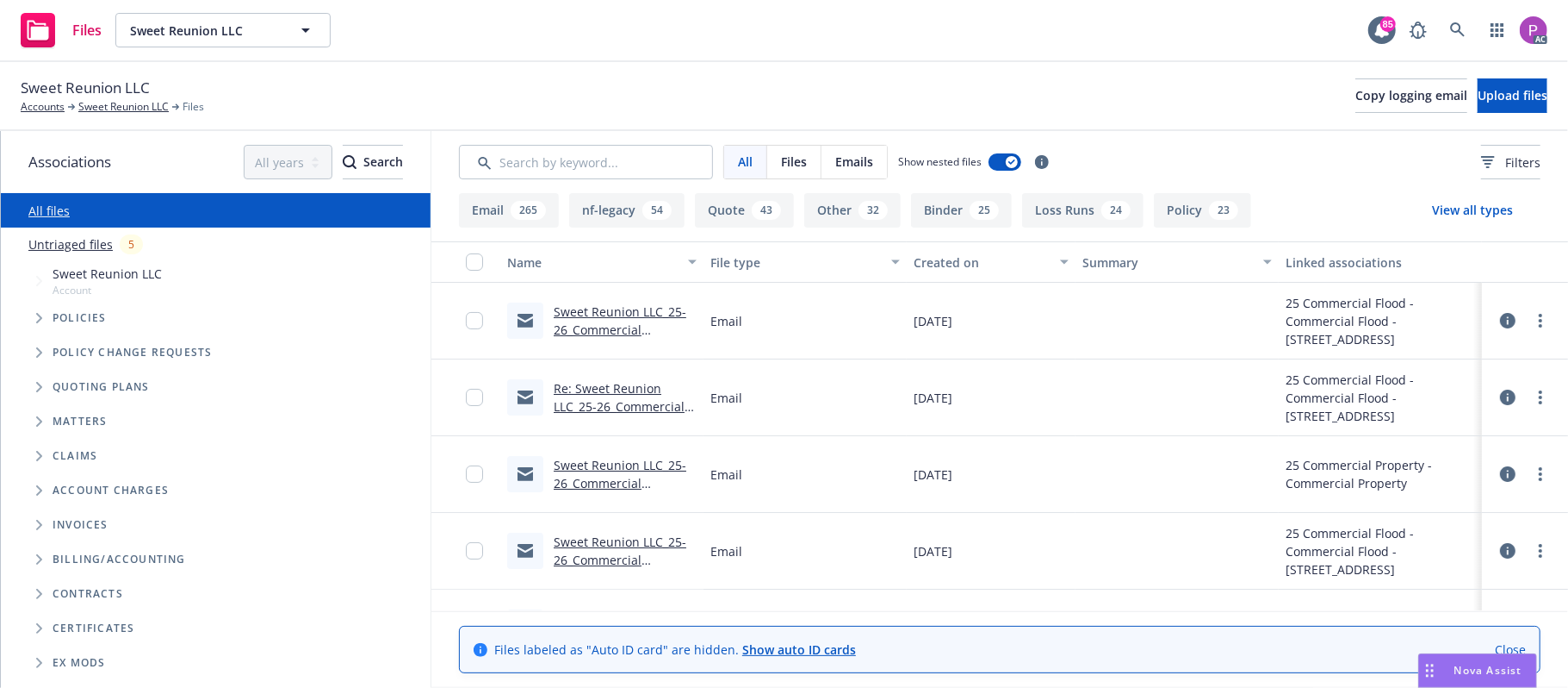
click at [94, 239] on link "Untriaged files" at bounding box center [71, 244] width 85 height 18
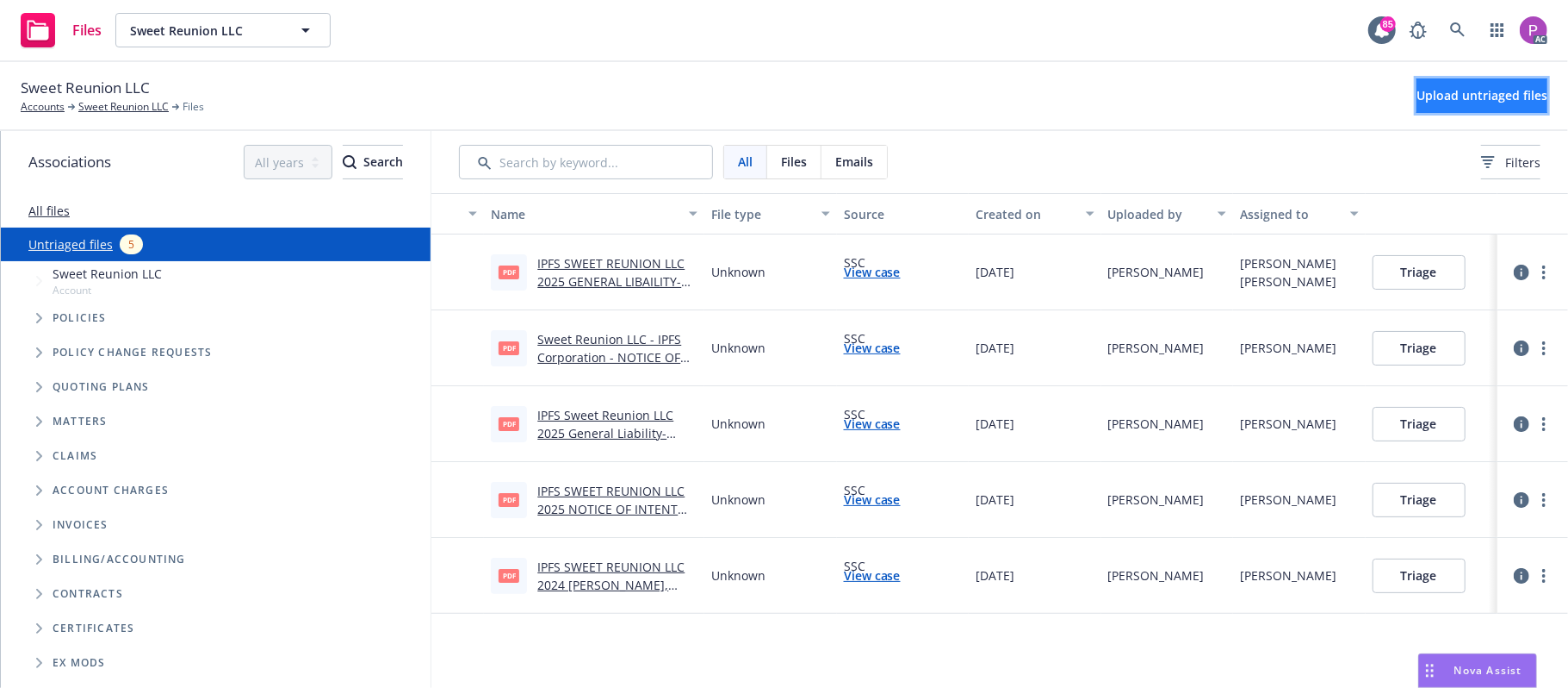
click at [1439, 88] on span "Upload untriaged files" at bounding box center [1481, 95] width 131 height 16
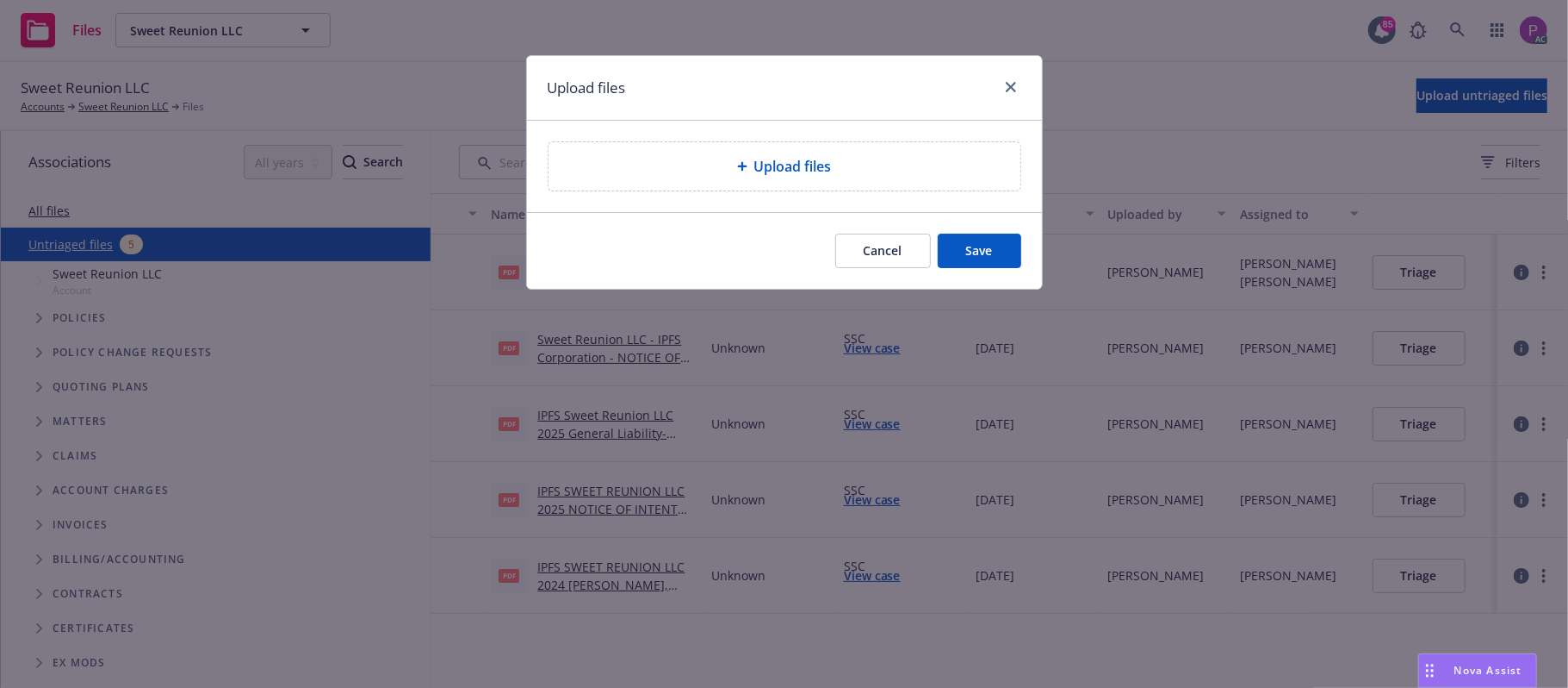
click at [742, 180] on div "Upload files" at bounding box center [784, 166] width 471 height 48
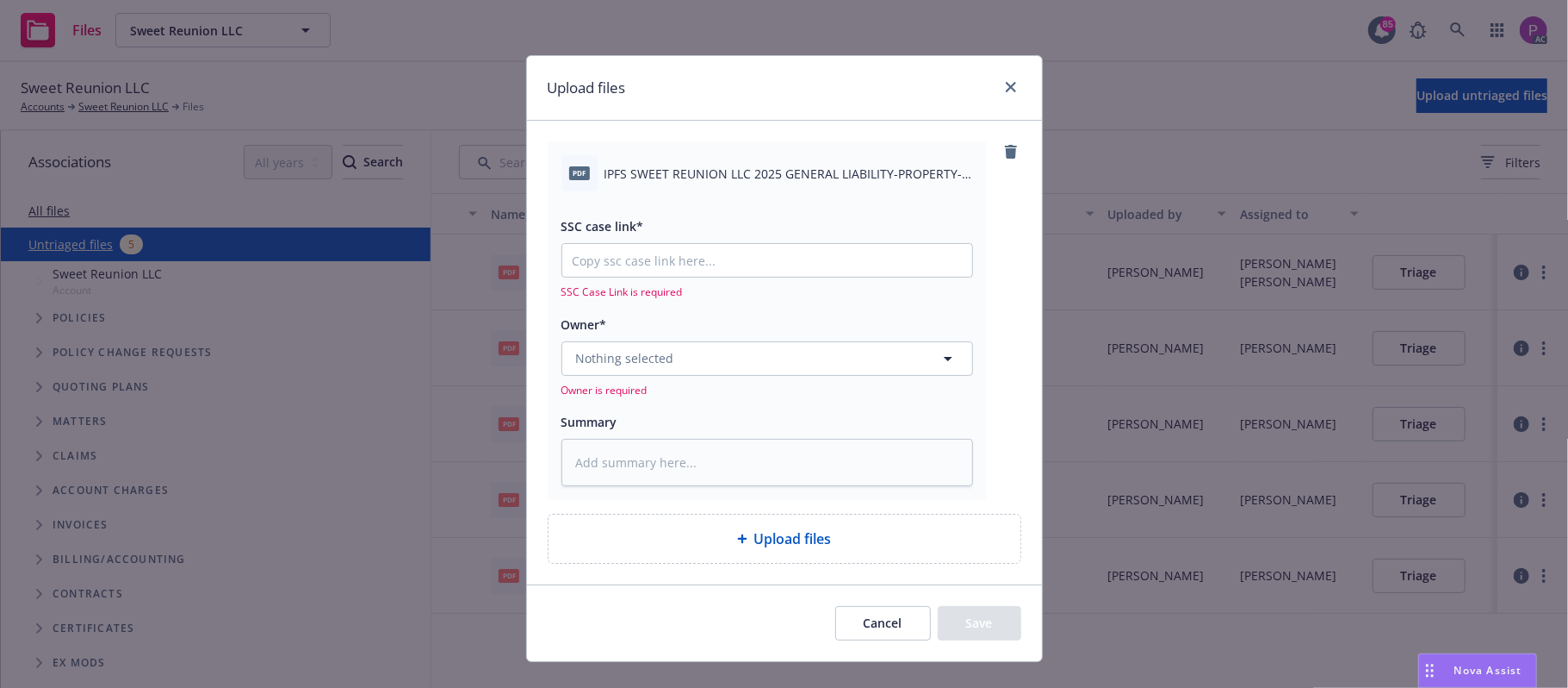
click at [658, 172] on span "IPFS SWEET REUNION LLC 2025 GENERAL LIABILITY-PROPERTY-FLOOD NOTICE OF INTENT T…" at bounding box center [788, 173] width 369 height 18
copy div "IPFS SWEET REUNION LLC 2025 GENERAL LIABILITY-PROPERTY-FLOOD NOTICE OF INTENT T…"
click at [608, 462] on textarea at bounding box center [767, 463] width 412 height 48
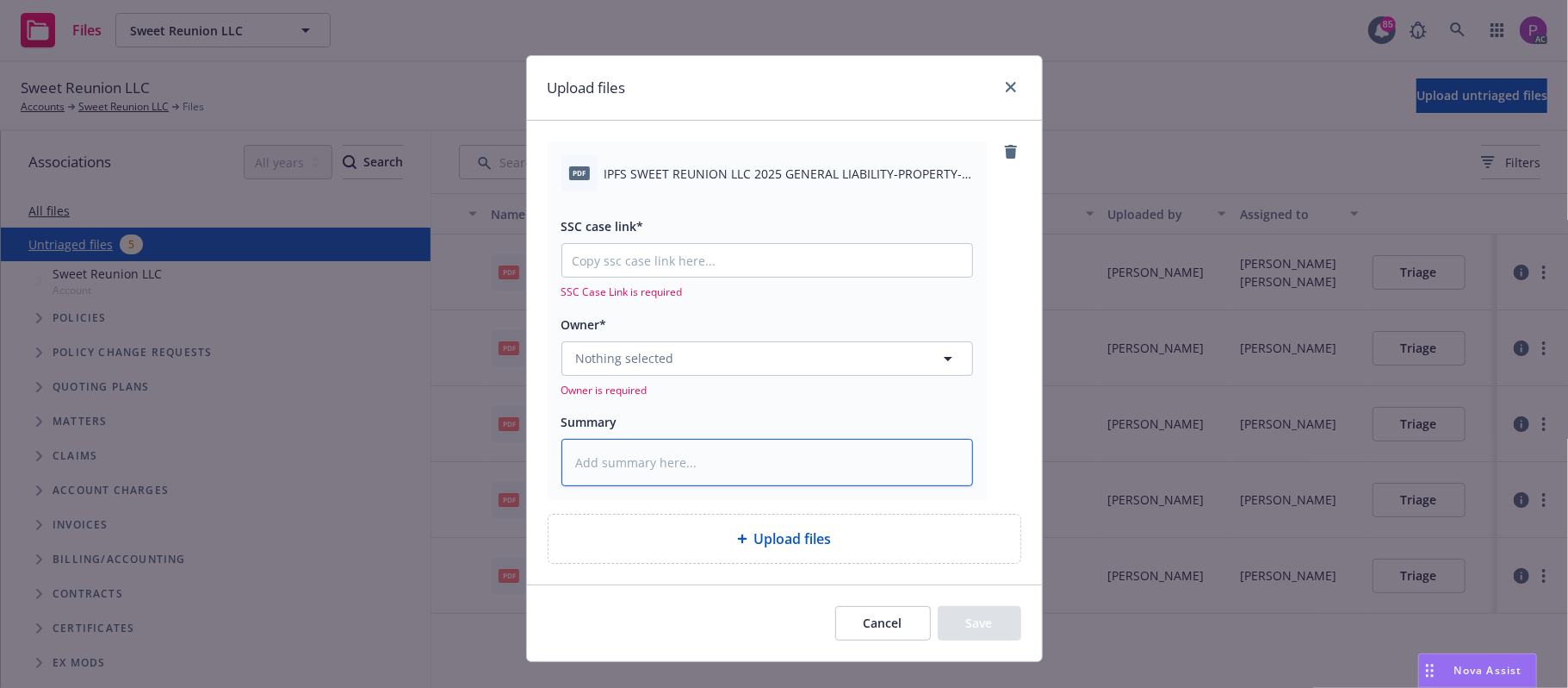
paste textarea "IPFS SWEET REUNION LLC 2025 GENERAL LIABILITY-PROPERTY-FLOOD NOTICE OF INTENT T…"
type textarea "x"
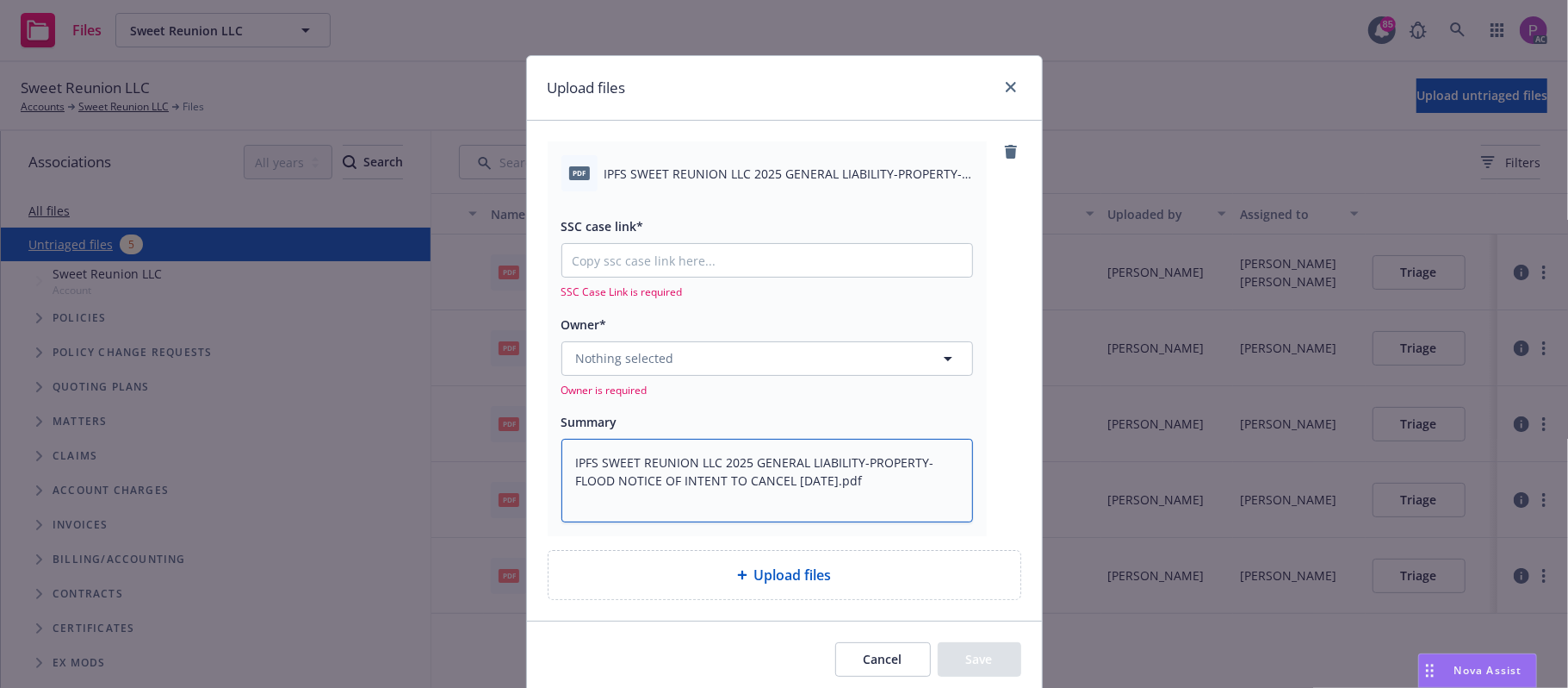
type textarea "IPFS SWEET REUNION LLC 2025 GENERAL LIABILITY-PROPERTY-FLOOD NOTICE OF INTENT T…"
click at [646, 271] on input "SSC case link*" at bounding box center [767, 260] width 410 height 33
paste input "https://newfront-ssc.lightning.force.com/lightning/r/Case/500Vz00000RvUgCIAV/vi…"
type textarea "x"
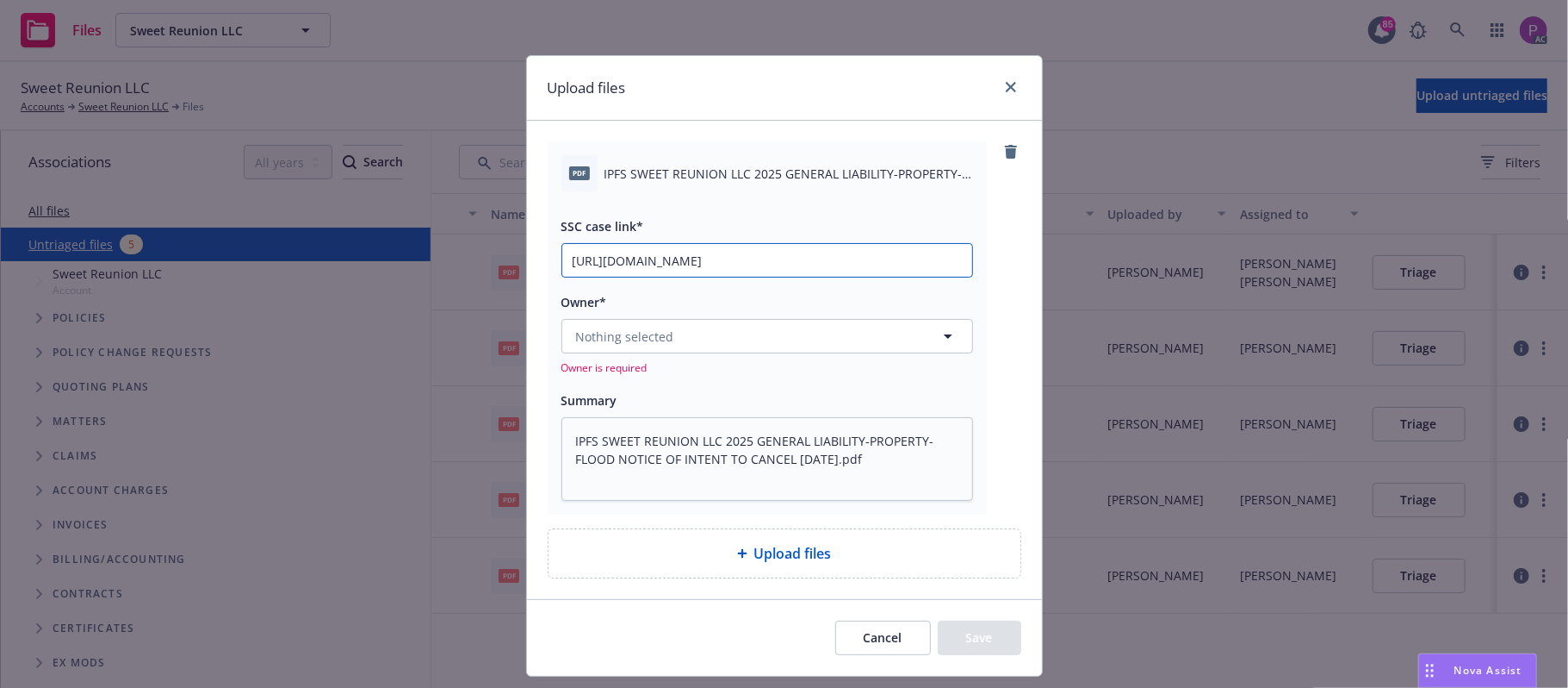
scroll to position [0, 234]
type input "https://newfront-ssc.lightning.force.com/lightning/r/Case/500Vz00000RvUgCIAV/vi…"
click at [634, 338] on span "Nothing selected" at bounding box center [625, 336] width 98 height 18
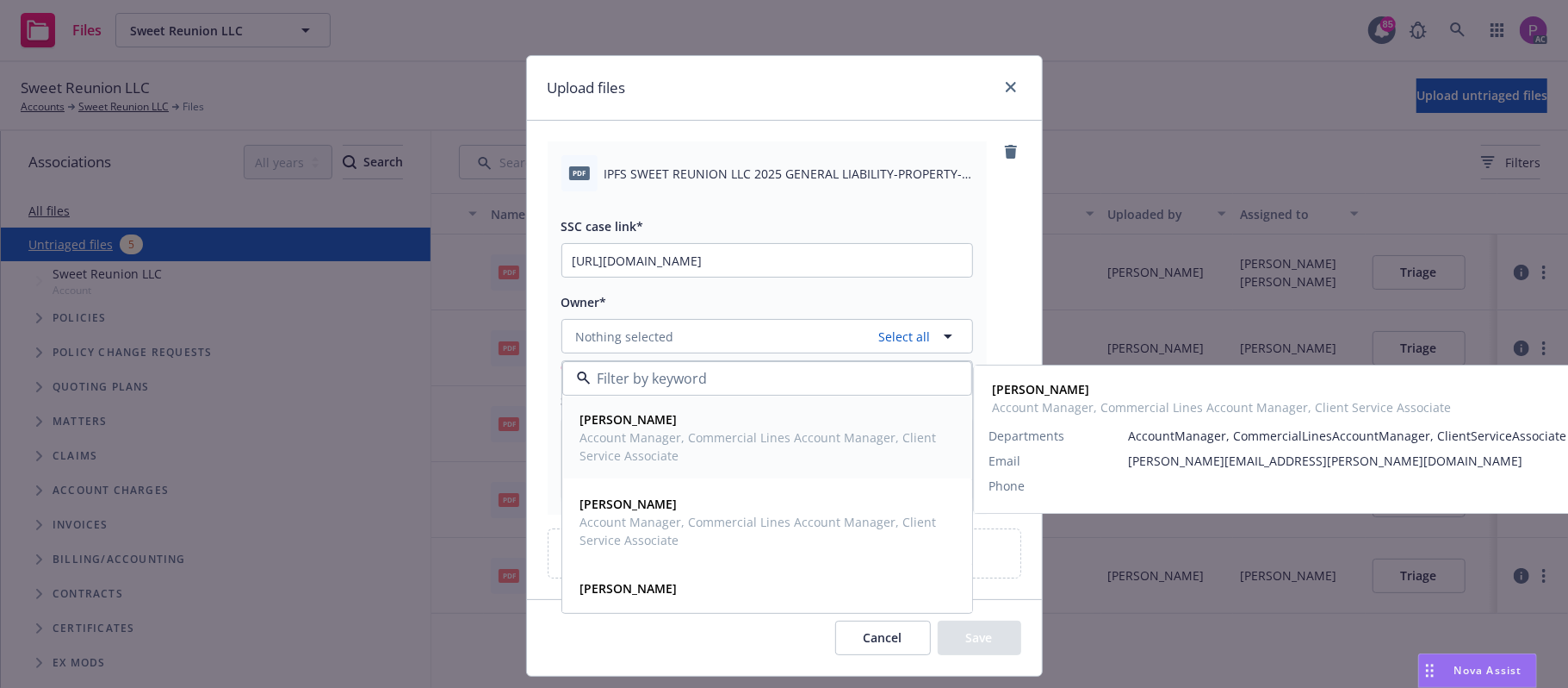
click at [697, 448] on span "Account Manager, Commercial Lines Account Manager, Client Service Associate" at bounding box center [765, 446] width 371 height 37
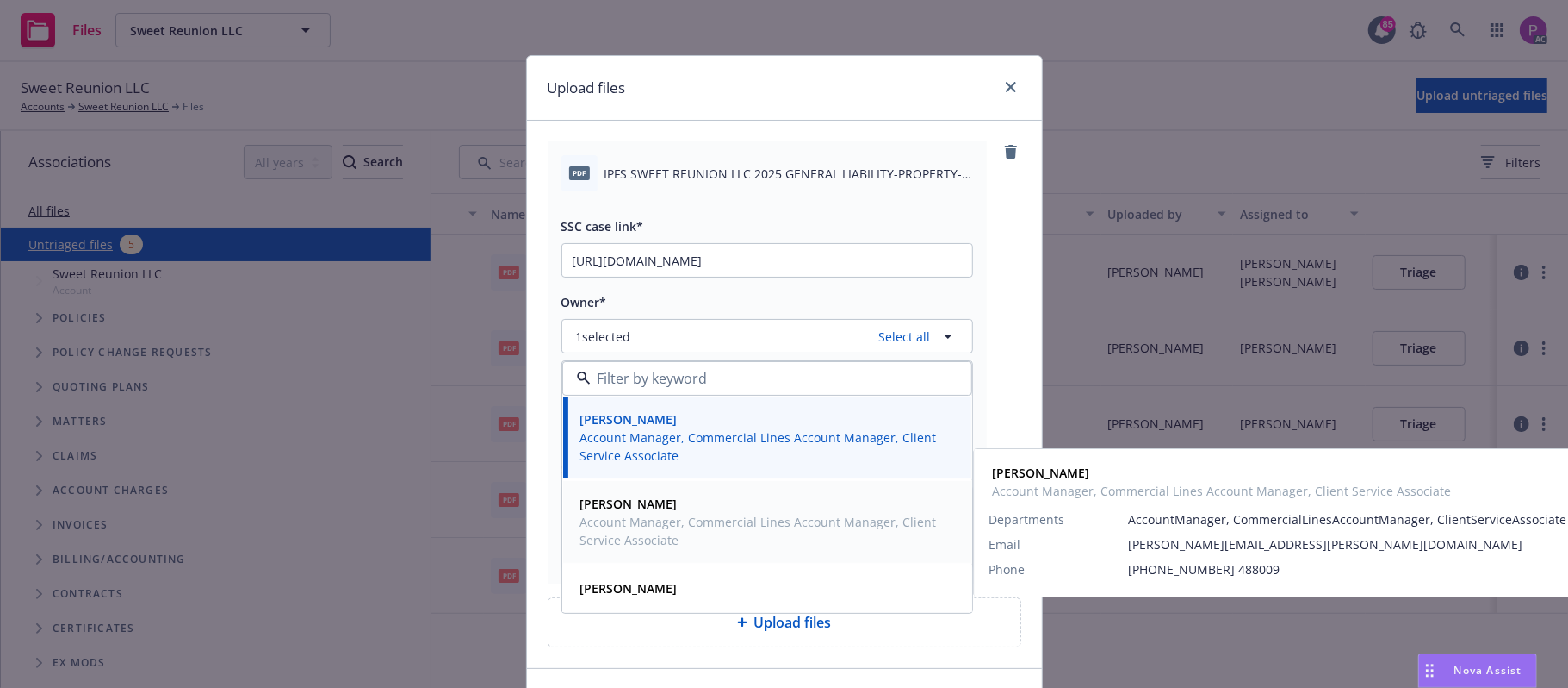
click at [668, 525] on span "Account Manager, Commercial Lines Account Manager, Client Service Associate" at bounding box center [765, 531] width 371 height 37
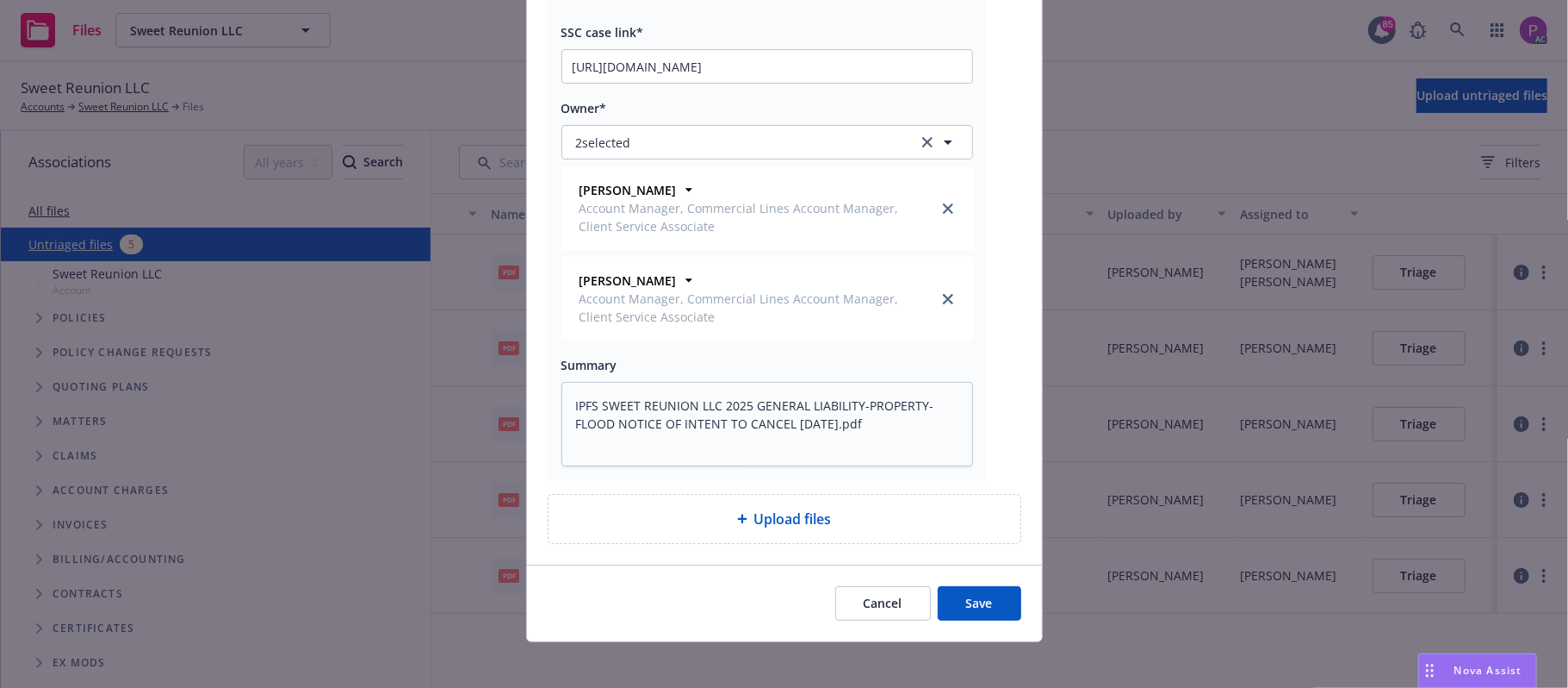
scroll to position [206, 0]
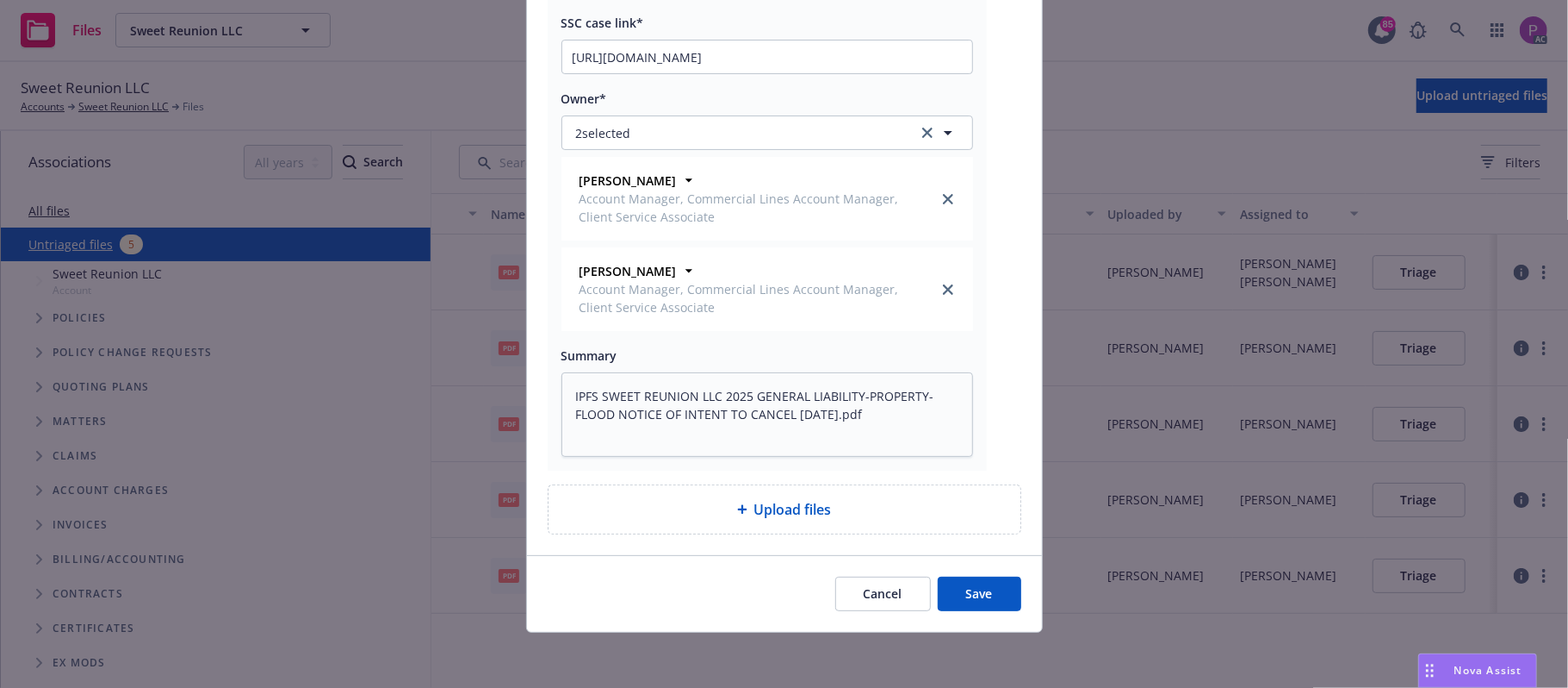
click at [953, 605] on button "Save" at bounding box center [980, 593] width 84 height 35
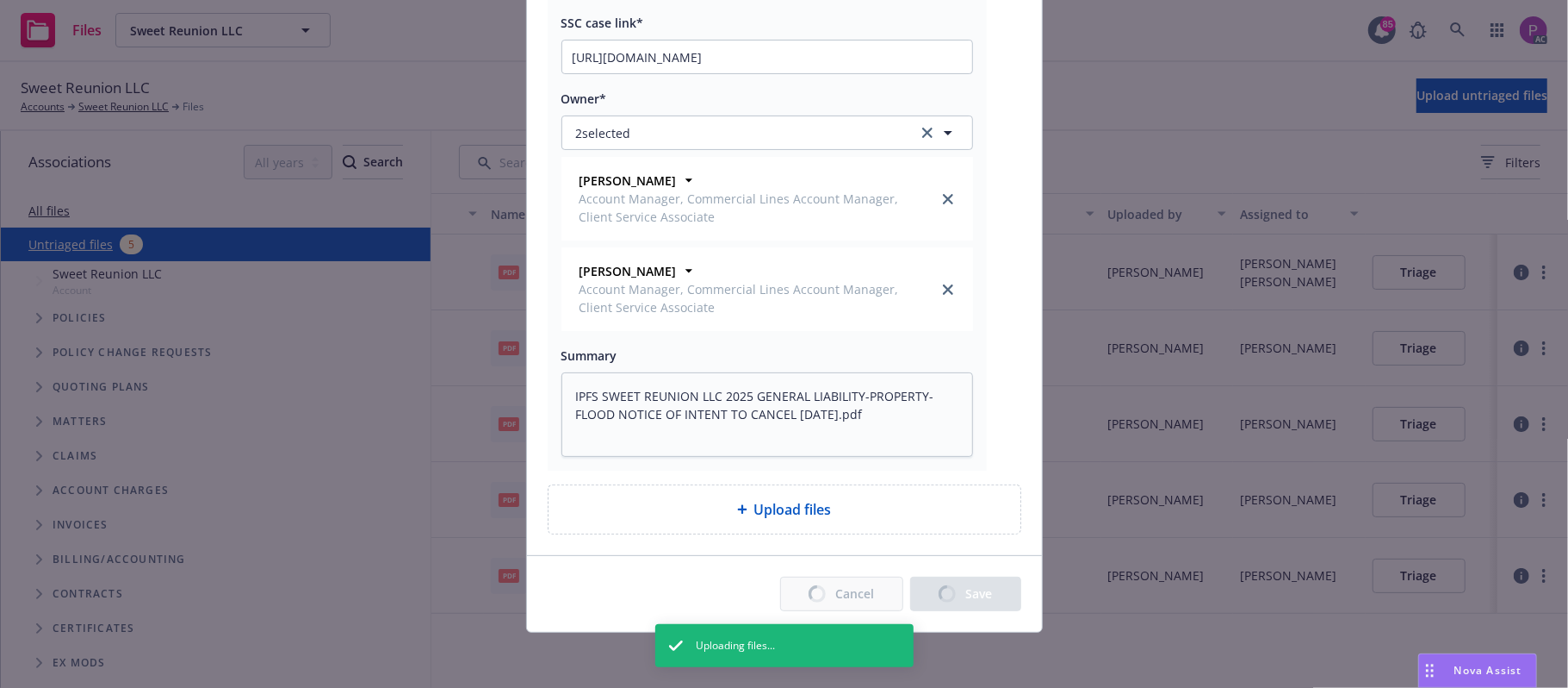
type textarea "x"
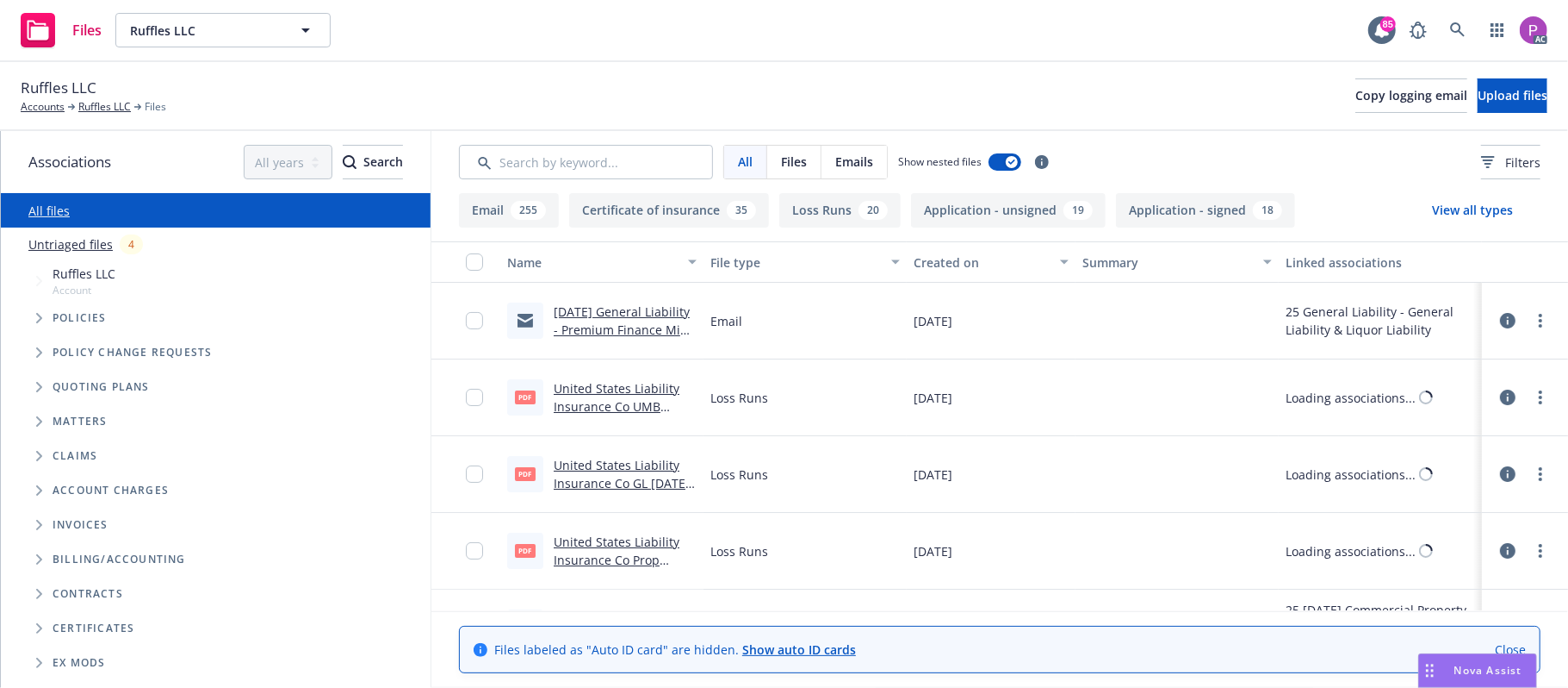
click at [80, 249] on link "Untriaged files" at bounding box center [71, 244] width 85 height 18
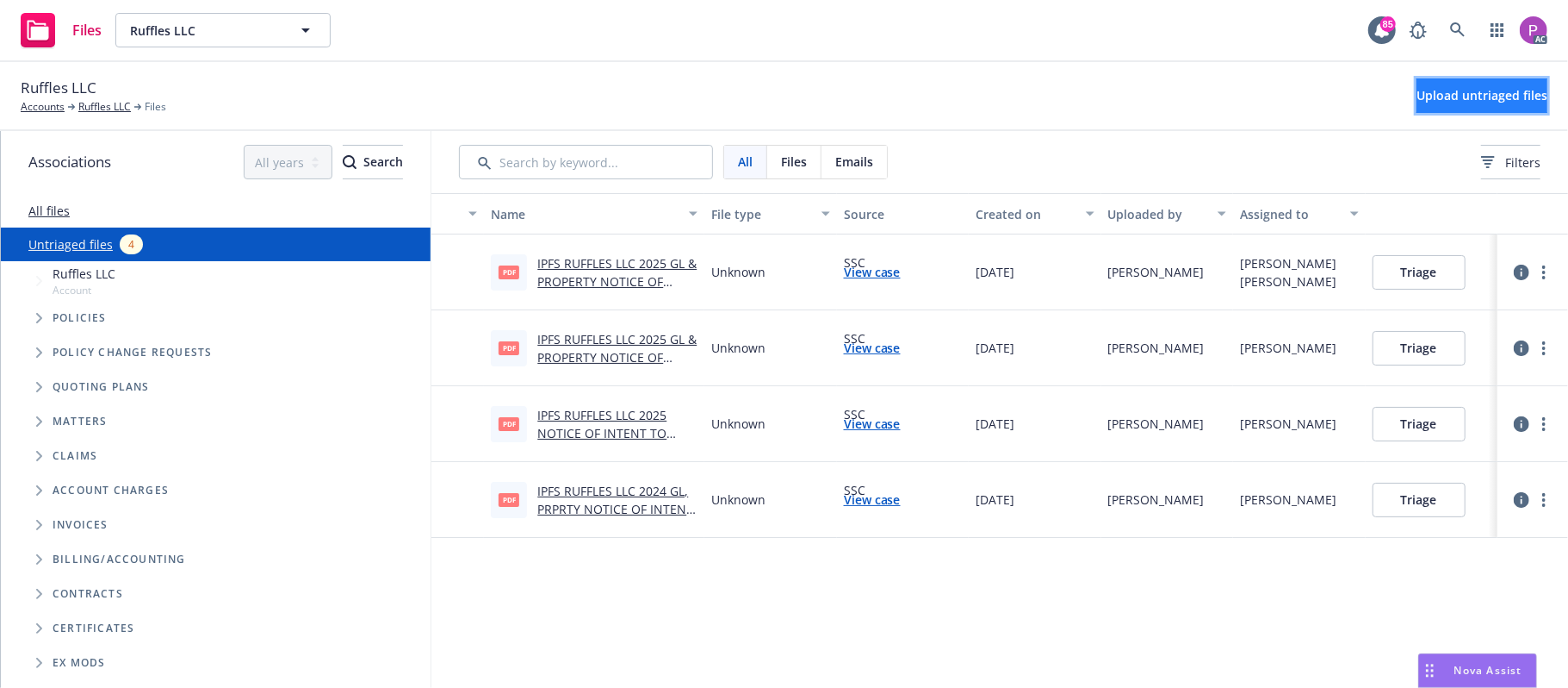
click at [1459, 98] on span "Upload untriaged files" at bounding box center [1481, 95] width 131 height 16
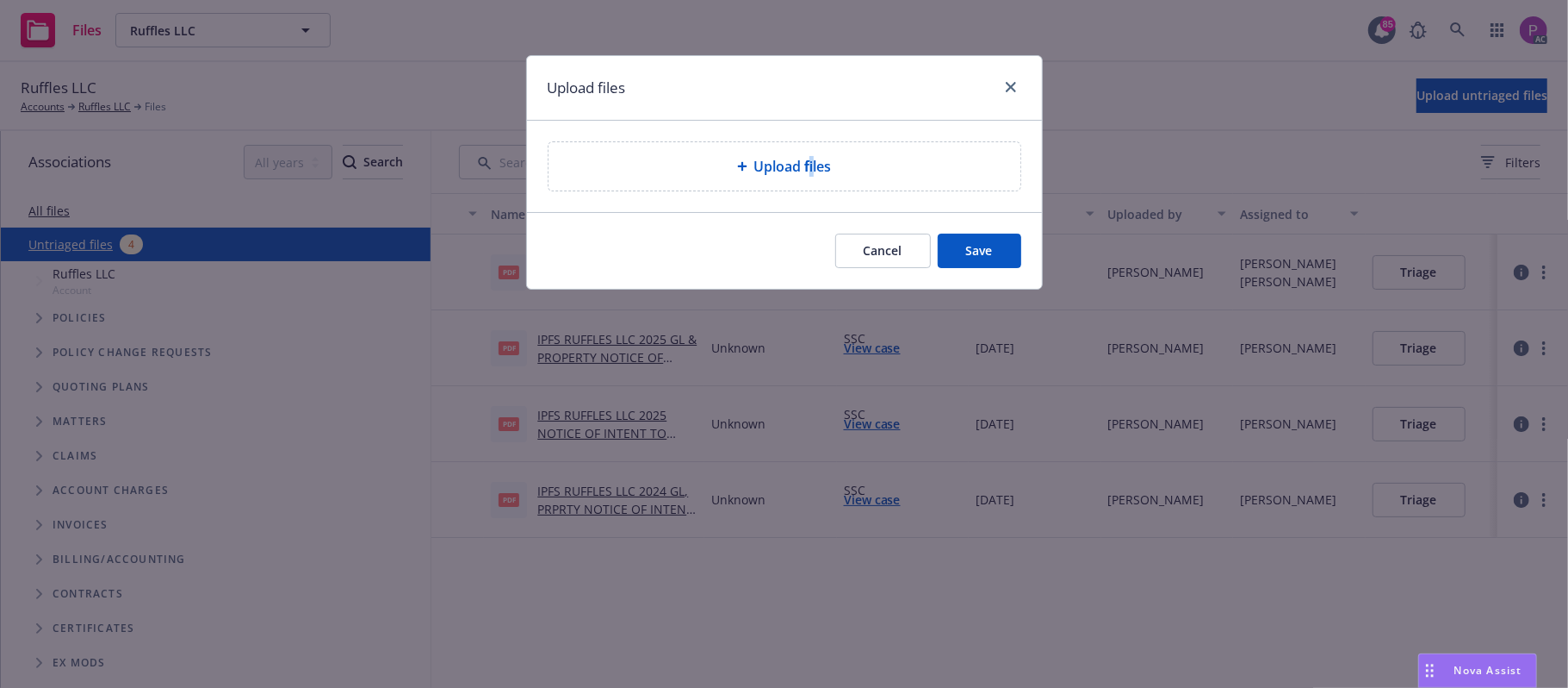
click at [813, 184] on div "Upload files" at bounding box center [784, 166] width 471 height 48
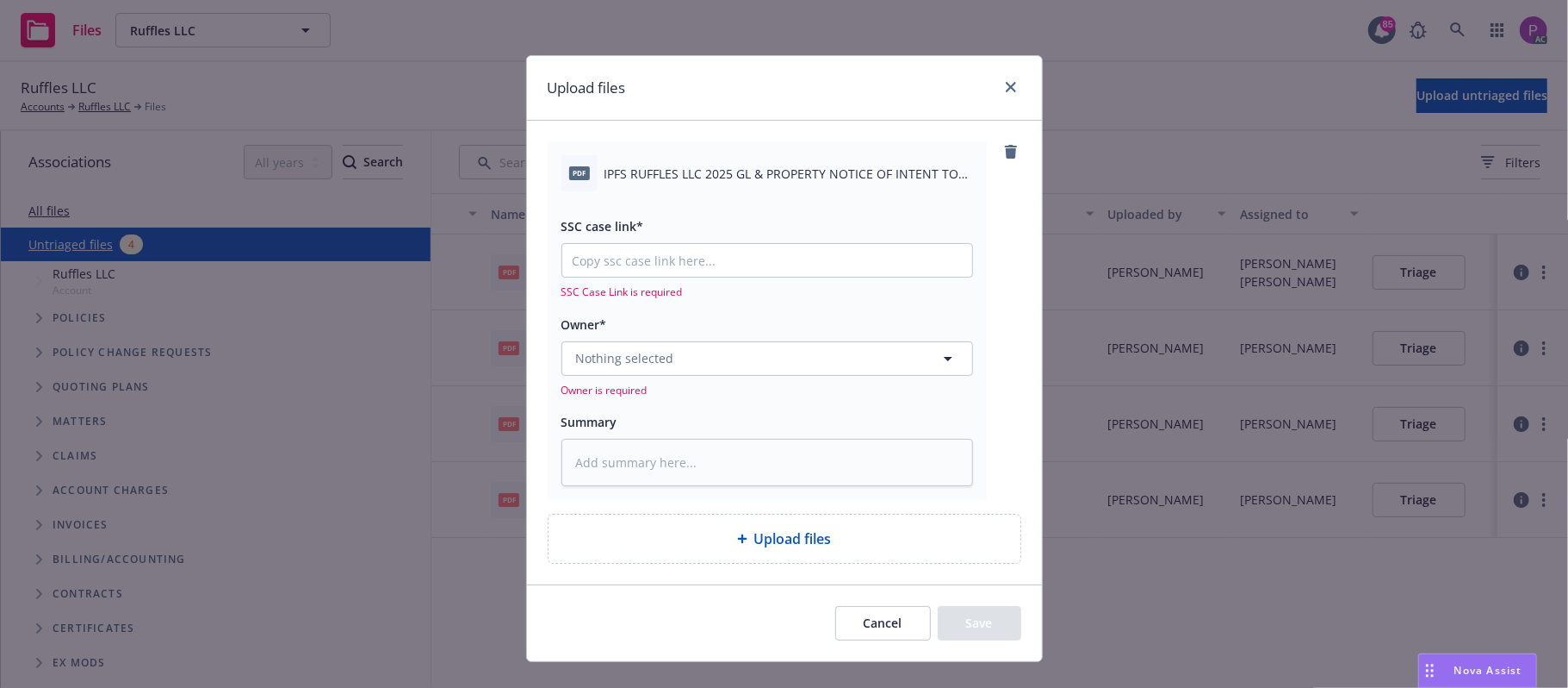
click at [770, 165] on span "IPFS RUFFLES LLC 2025 GL & PROPERTY NOTICE OF INTENT TO CANCEL EFF 09-21-2025.p…" at bounding box center [788, 173] width 369 height 18
click at [771, 164] on span "IPFS RUFFLES LLC 2025 GL & PROPERTY NOTICE OF INTENT TO CANCEL EFF 09-21-2025.p…" at bounding box center [788, 173] width 369 height 18
copy div "IPFS RUFFLES LLC 2025 GL & PROPERTY NOTICE OF INTENT TO CANCEL EFF 09-21-2025.p…"
drag, startPoint x: 721, startPoint y: 436, endPoint x: 721, endPoint y: 447, distance: 11.0
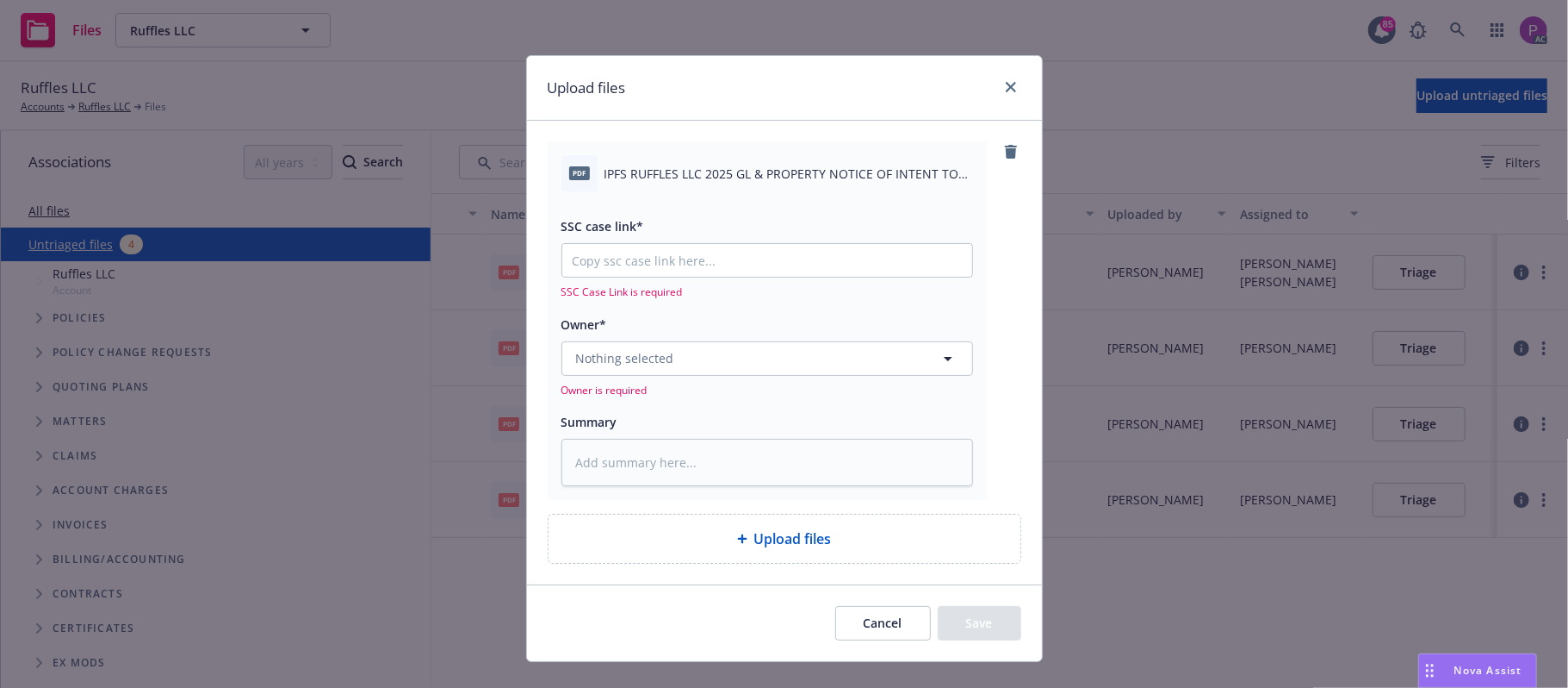
click at [721, 440] on div "Summary" at bounding box center [767, 449] width 412 height 76
click at [721, 448] on textarea at bounding box center [767, 463] width 412 height 48
paste textarea "IPFS RUFFLES LLC 2025 GL & PROPERTY NOTICE OF INTENT TO CANCEL EFF 09-21-2025.p…"
type textarea "x"
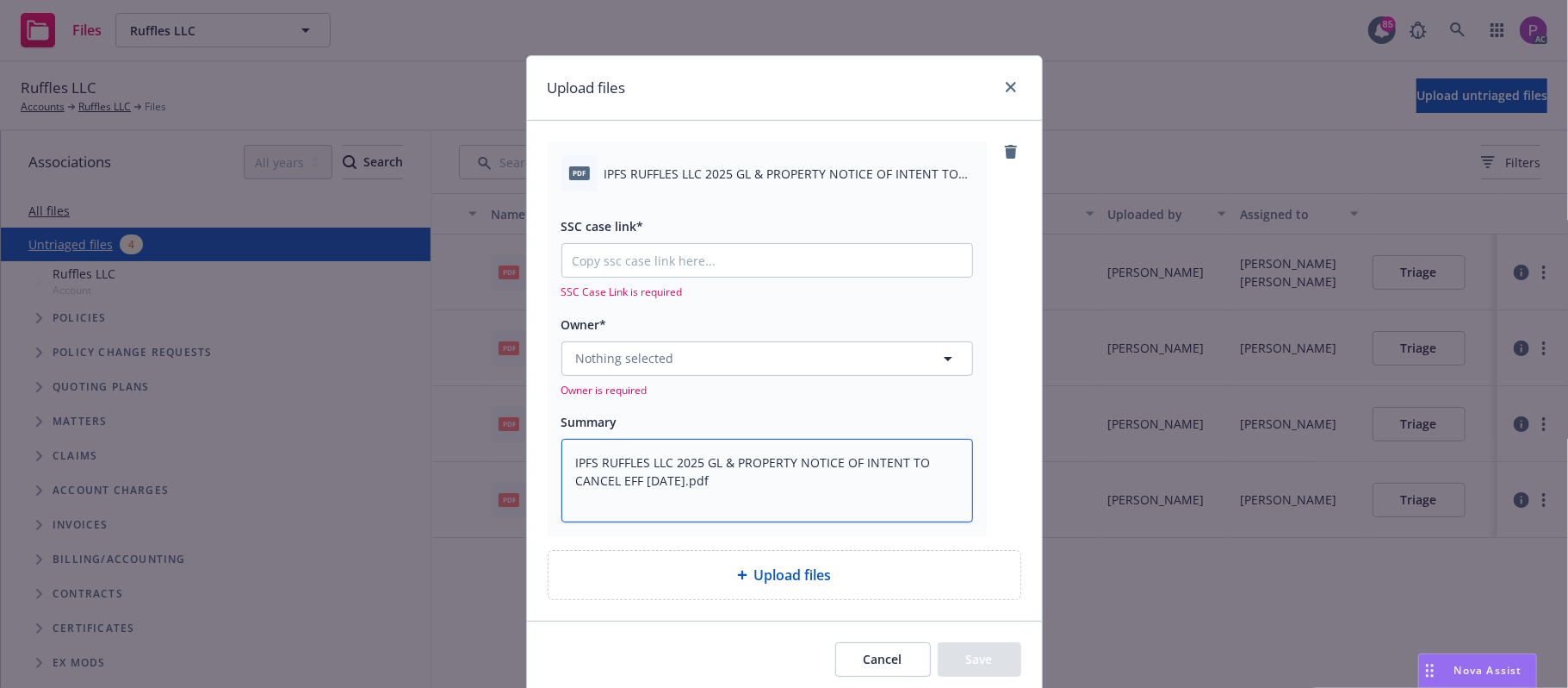
type textarea "IPFS RUFFLES LLC 2025 GL & PROPERTY NOTICE OF INTENT TO CANCEL EFF 09-21-2025.p…"
click at [603, 256] on input "SSC case link*" at bounding box center [767, 260] width 410 height 33
paste input "https://newfront-ssc.lightning.force.com/lightning/r/Case/500Vz00000RvLlAIAV/vi…"
type textarea "x"
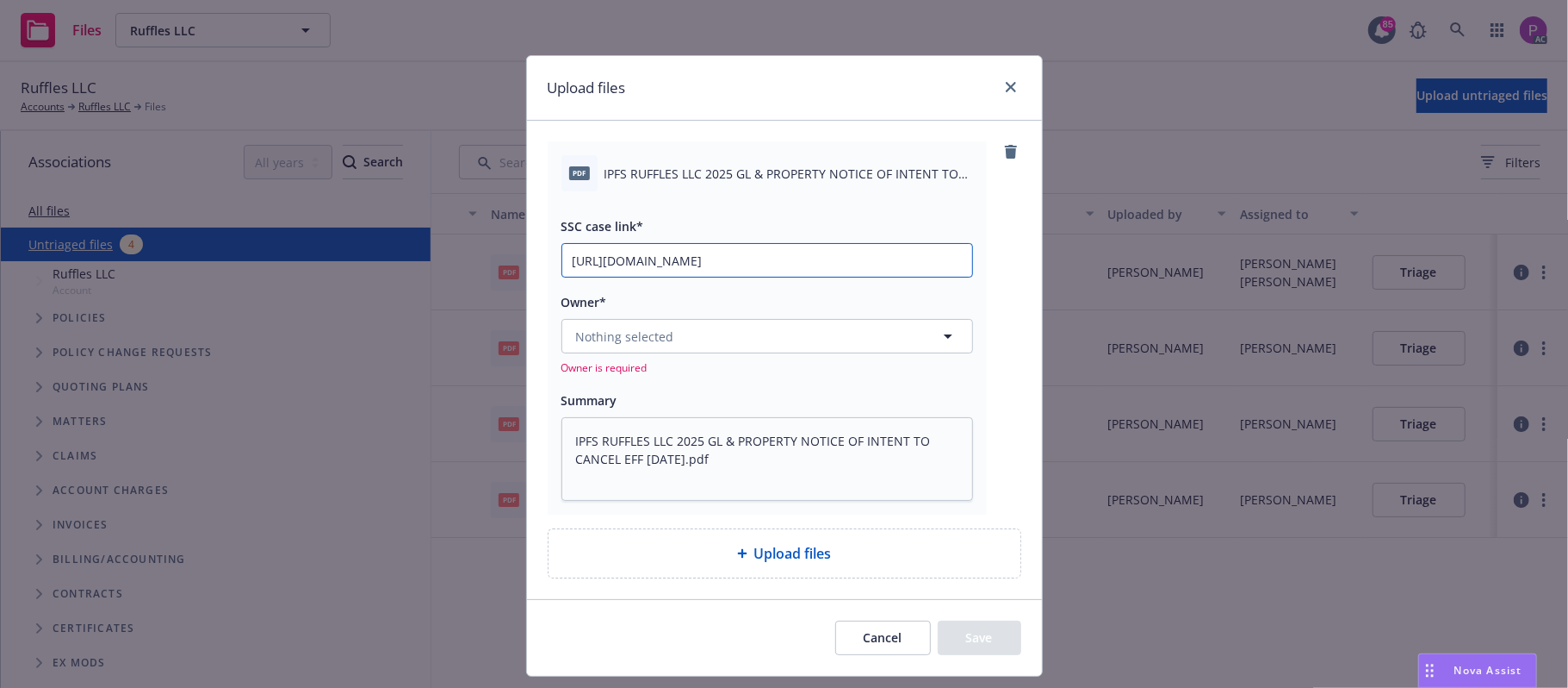
scroll to position [0, 81]
type input "https://newfront-ssc.lightning.force.com/lightning/r/Case/500Vz00000RvLlAIAV/vi…"
click at [614, 345] on span "Nothing selected" at bounding box center [625, 336] width 98 height 18
click at [662, 342] on span "Nothing selected" at bounding box center [625, 336] width 98 height 18
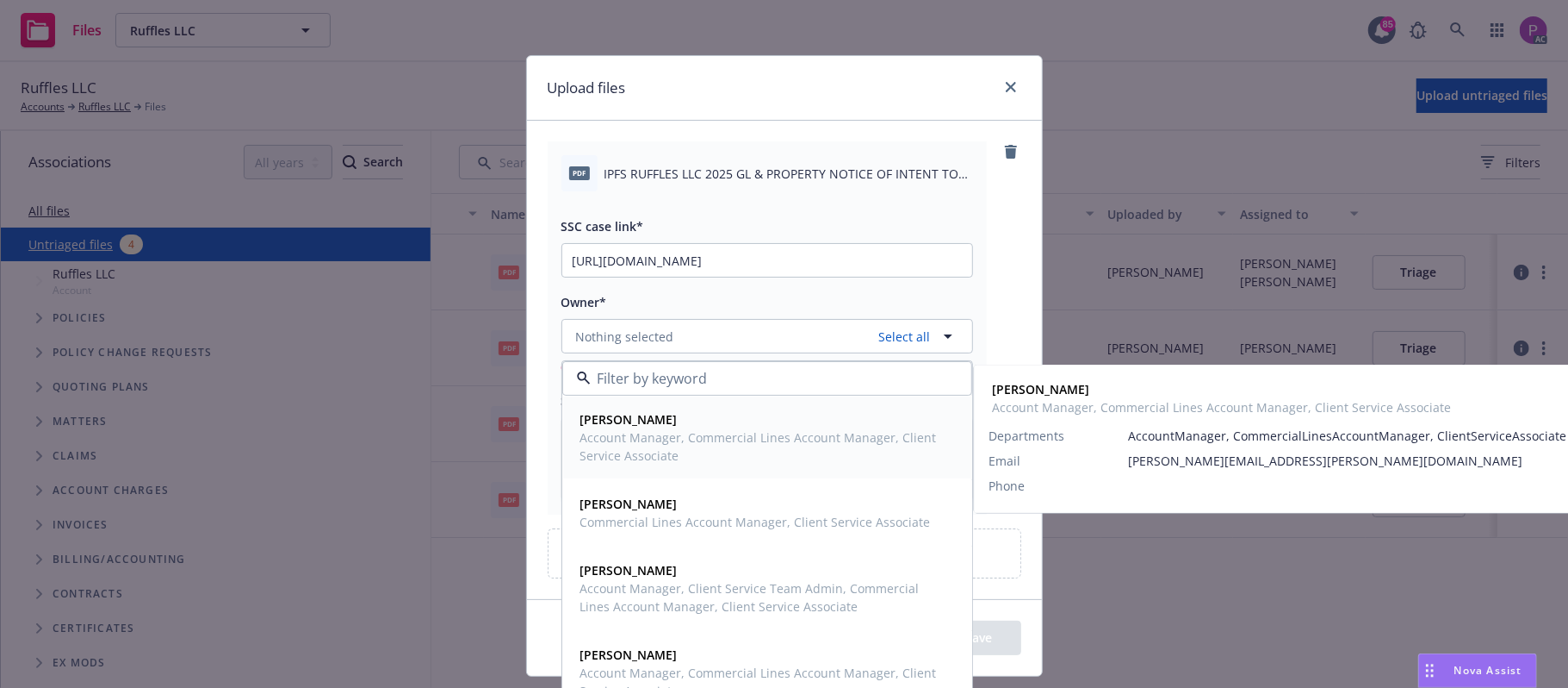
click at [648, 438] on span "Account Manager, Commercial Lines Account Manager, Client Service Associate" at bounding box center [765, 446] width 371 height 37
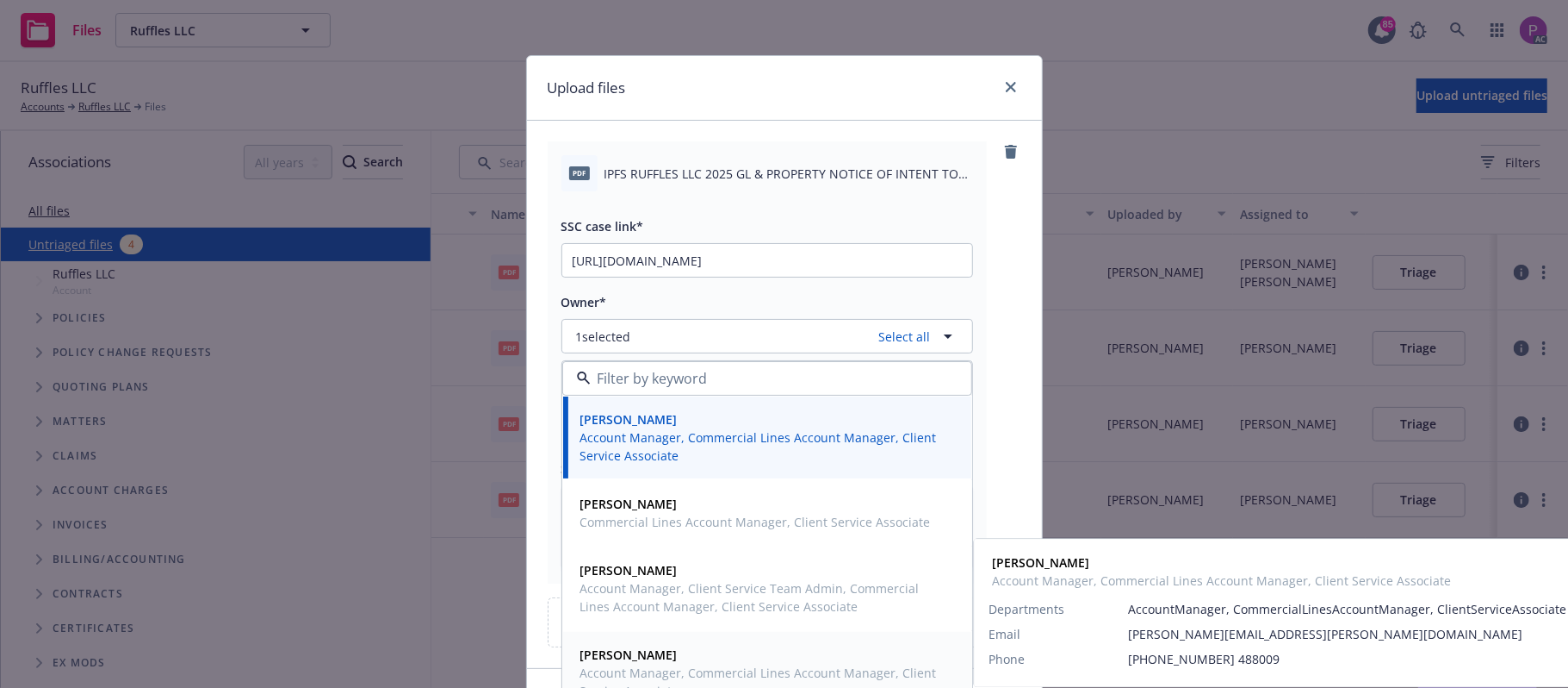
click at [618, 680] on span "Account Manager, Commercial Lines Account Manager, Client Service Associate" at bounding box center [765, 682] width 371 height 37
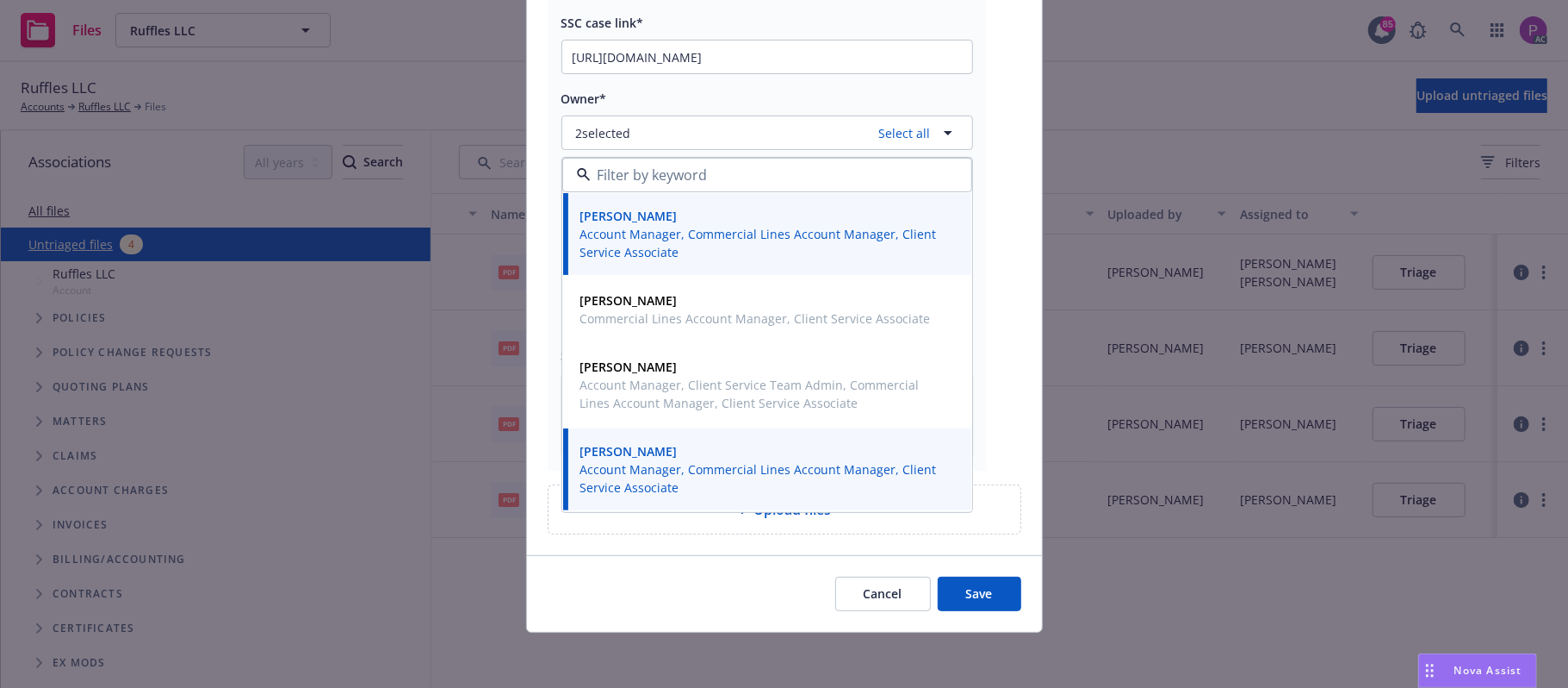
scroll to position [206, 0]
click at [980, 610] on button "Save" at bounding box center [980, 593] width 84 height 35
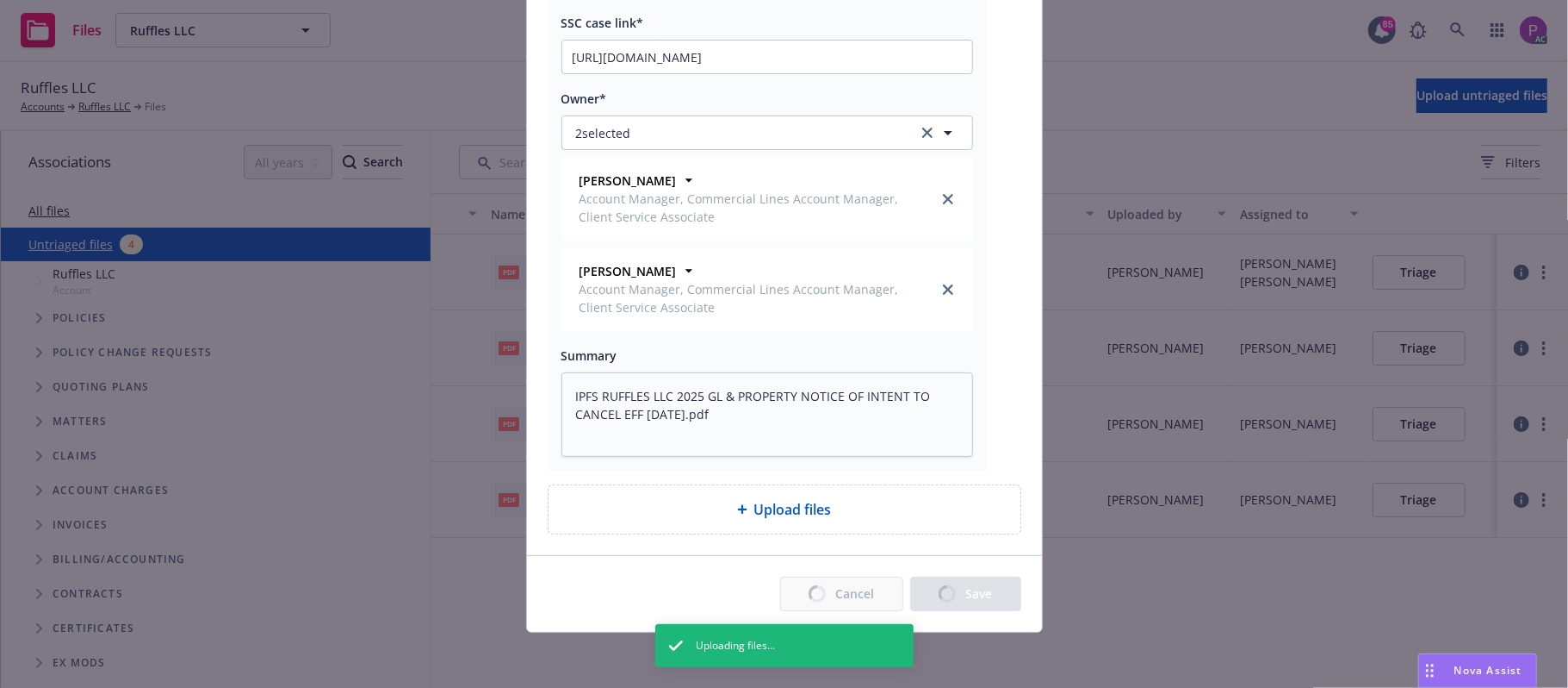
type textarea "x"
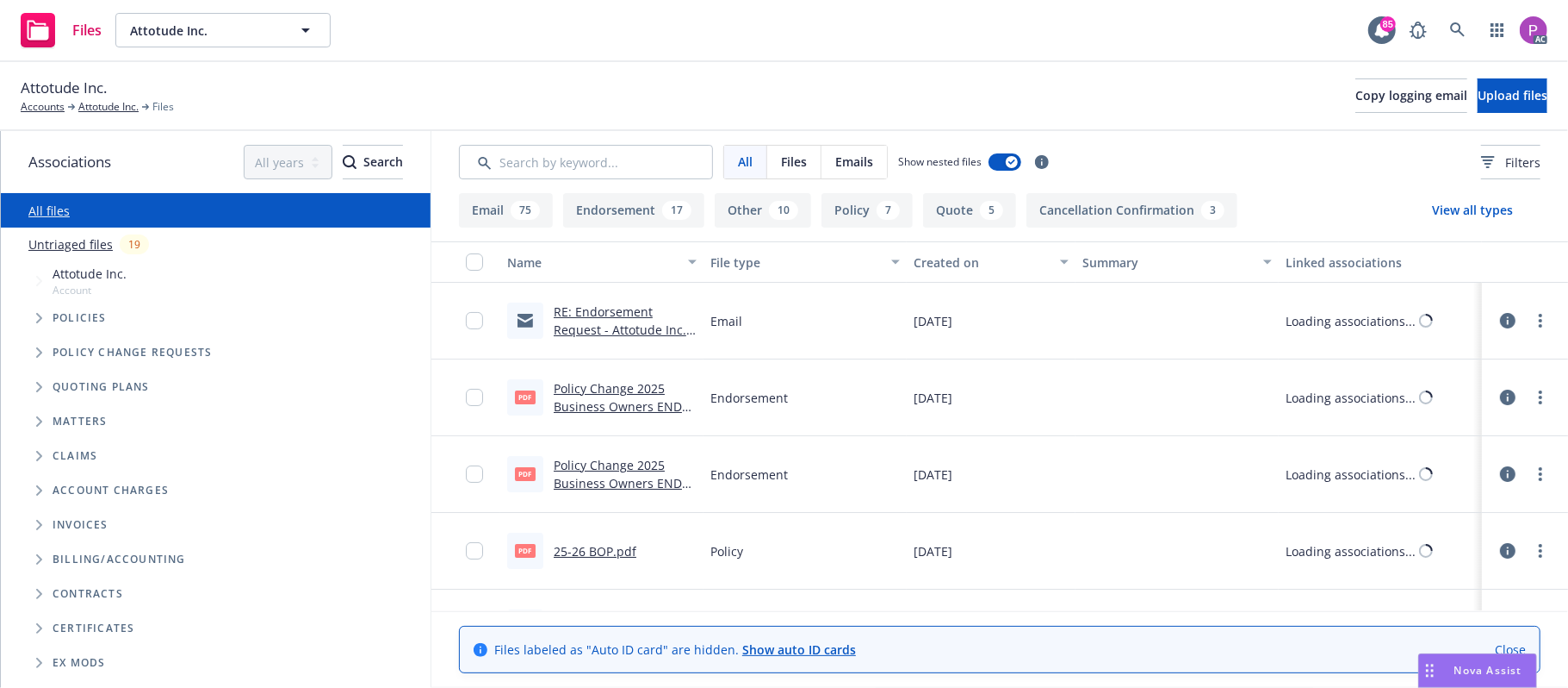
click at [61, 245] on link "Untriaged files" at bounding box center [71, 244] width 85 height 18
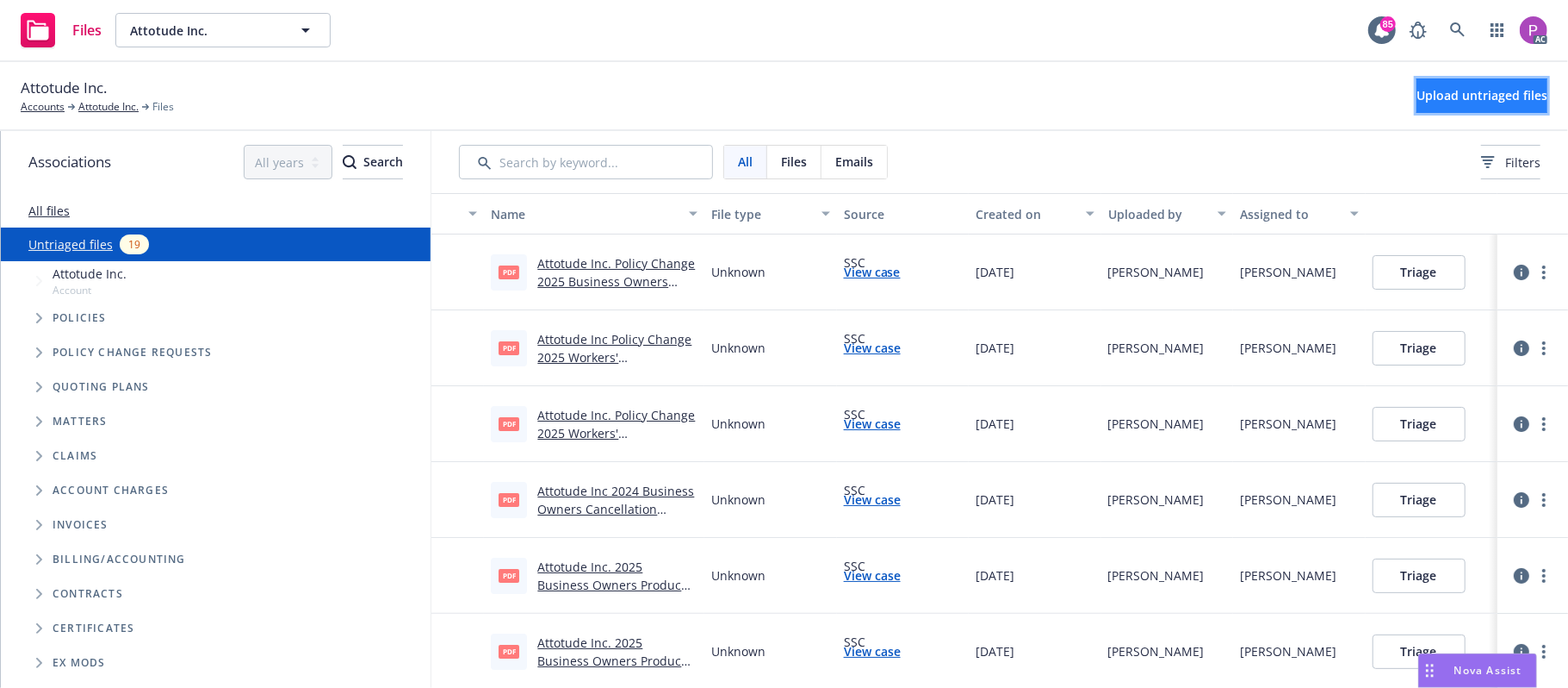
click at [1475, 107] on button "Upload untriaged files" at bounding box center [1481, 96] width 131 height 35
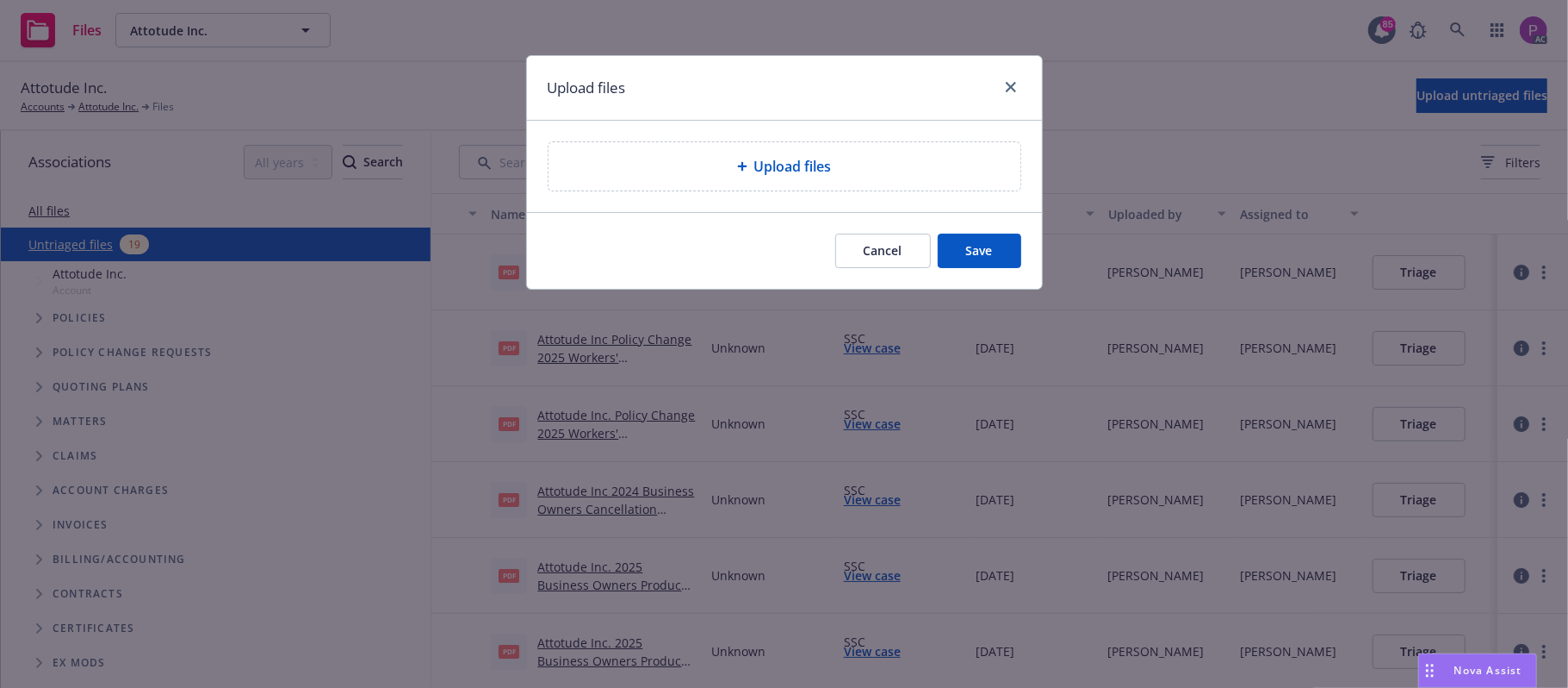
click at [848, 178] on div "Upload files" at bounding box center [784, 166] width 471 height 48
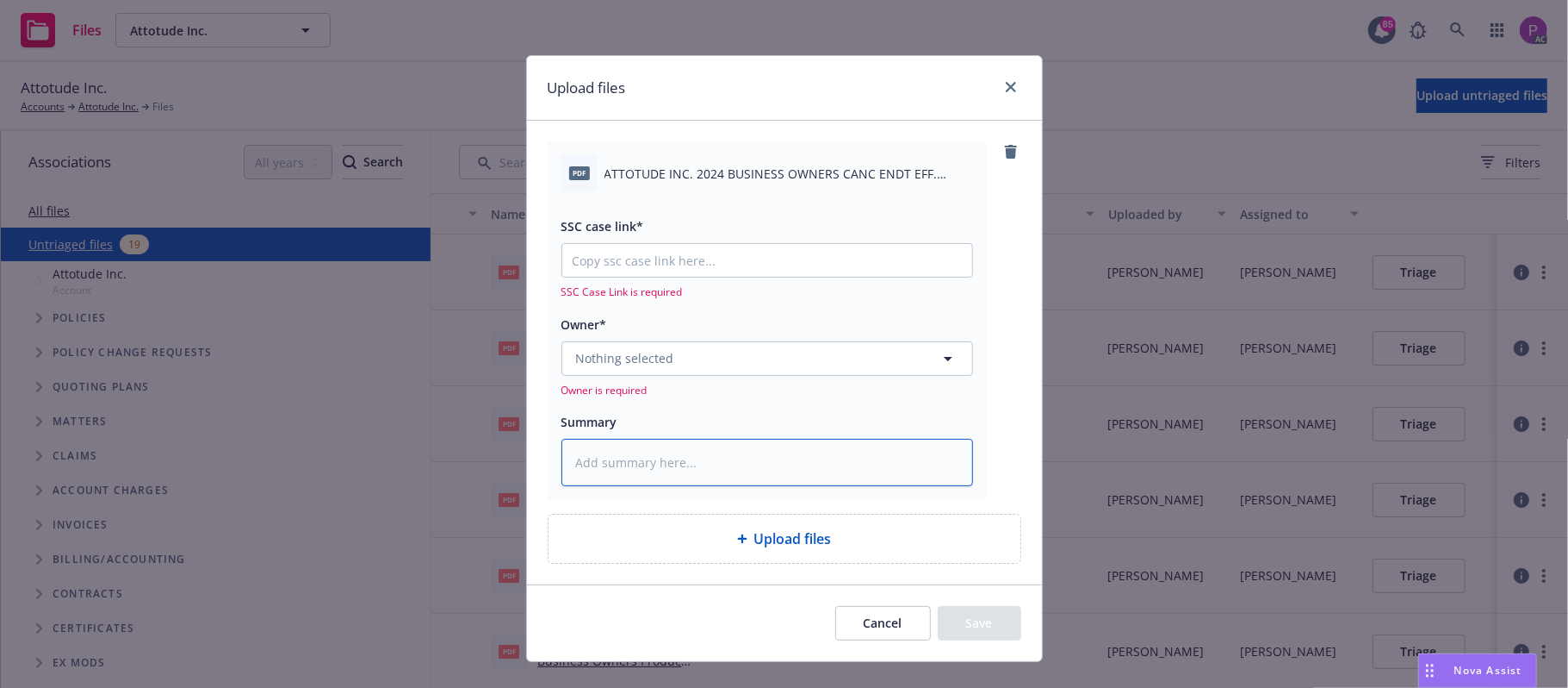
click at [676, 460] on textarea at bounding box center [767, 463] width 412 height 48
paste textarea "ATTOTUDE INC. 2024 BUSINESS OWNERS CANC ENDT EFF. 06-25-2025"
type textarea "x"
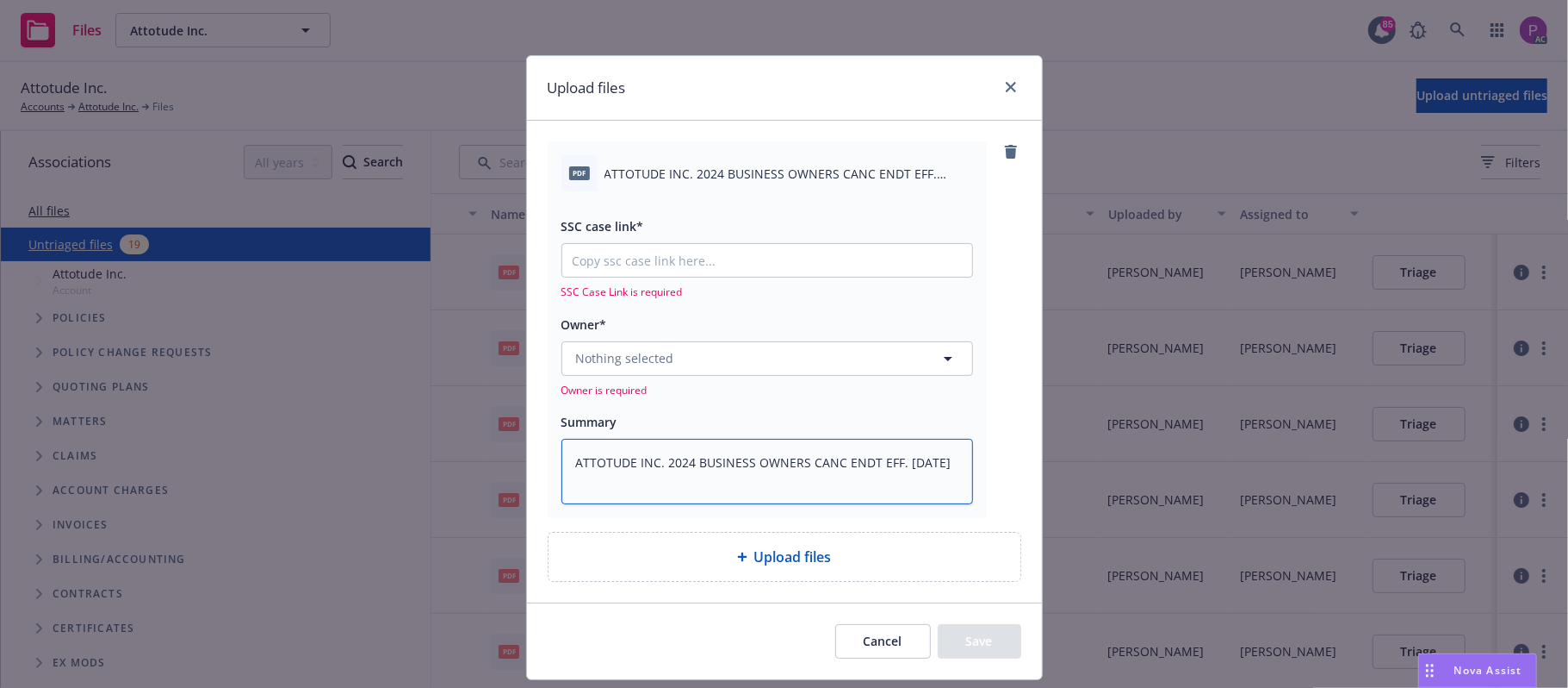
type textarea "ATTOTUDE INC. 2024 BUSINESS OWNERS CANC ENDT EFF. 06-25-2025"
click at [723, 264] on input "SSC case link*" at bounding box center [767, 260] width 410 height 33
paste input "https://newfront-ssc.lightning.force.com/lightning/r/Case/500Vz00000RvBXCIA3/vi…"
type textarea "x"
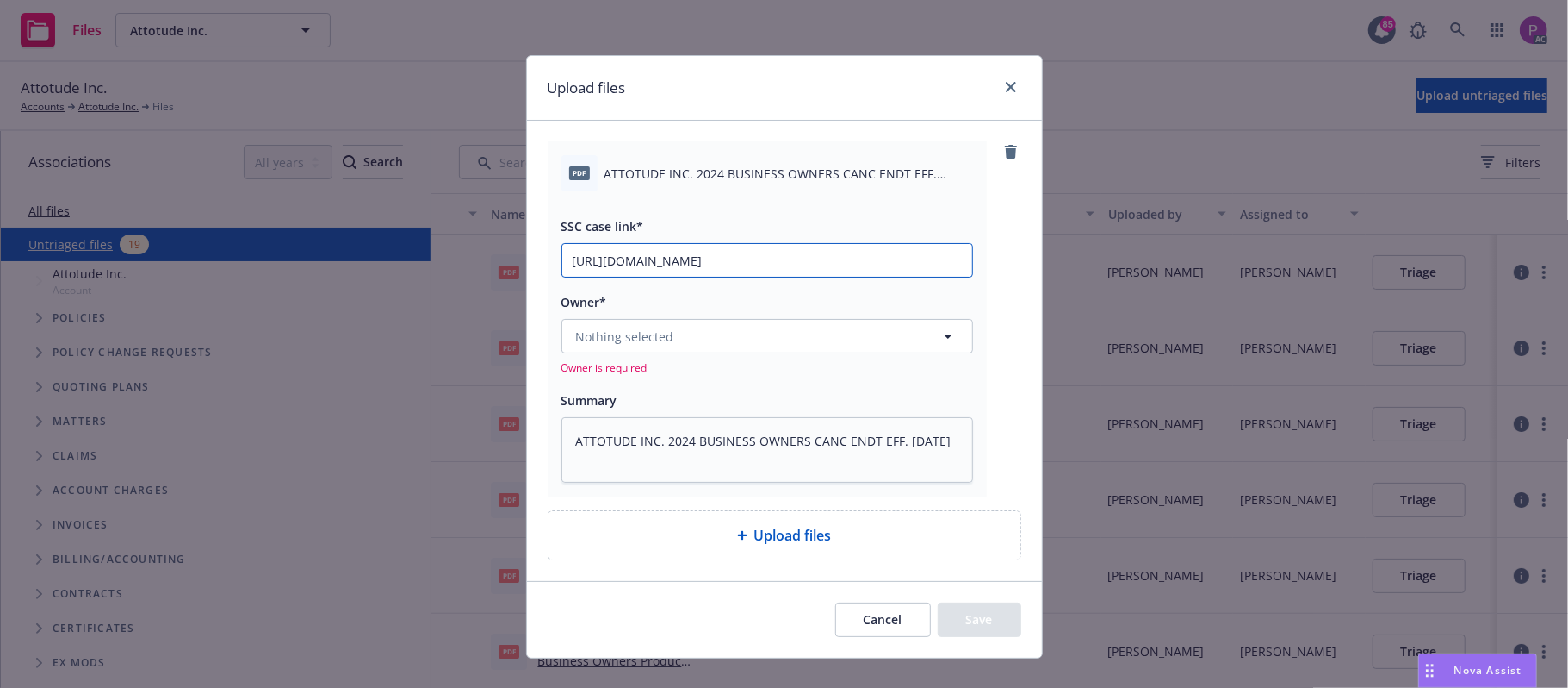
scroll to position [0, 86]
type input "https://newfront-ssc.lightning.force.com/lightning/r/Case/500Vz00000RvBXCIA3/vi…"
click at [700, 342] on button "Nothing selected" at bounding box center [767, 336] width 412 height 35
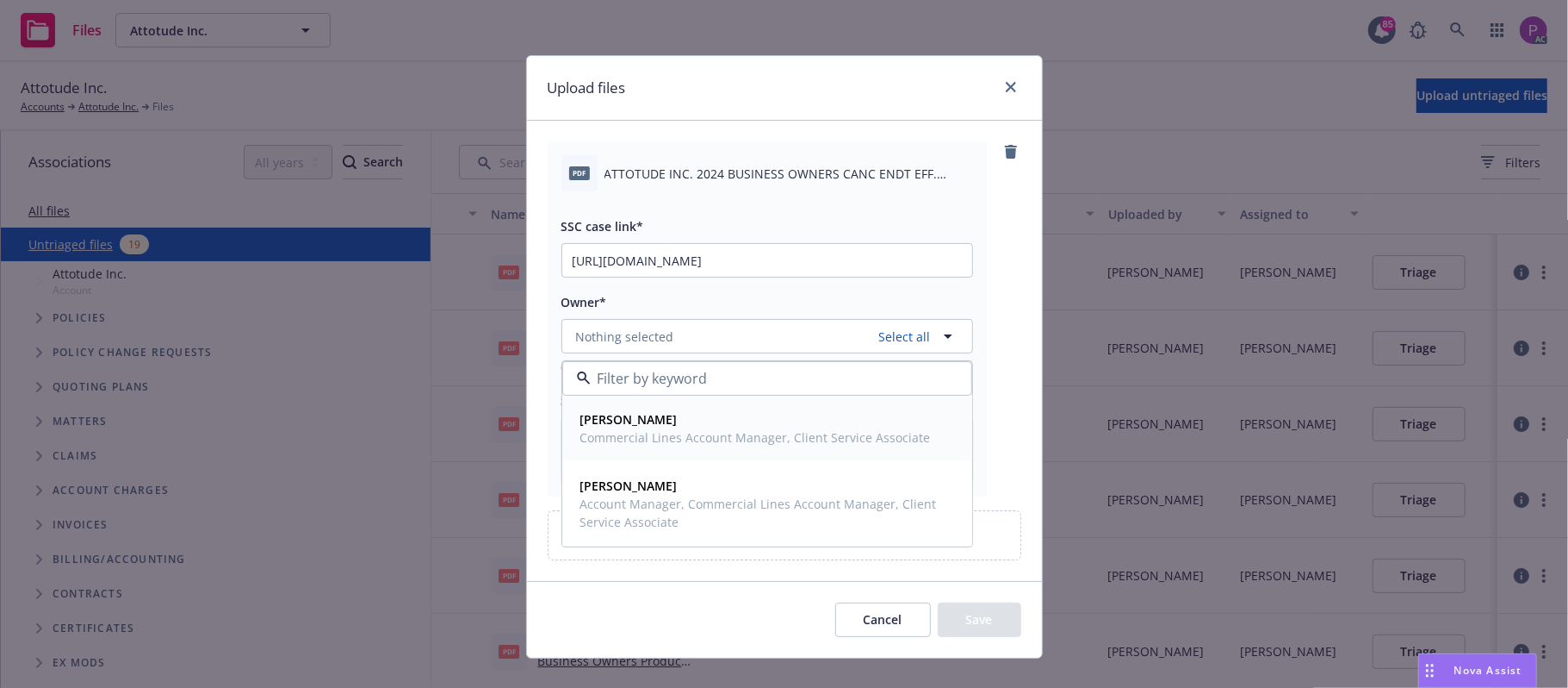
click at [668, 449] on div "Michael Jose Commercial Lines Account Manager, Client Service Associate" at bounding box center [754, 428] width 361 height 43
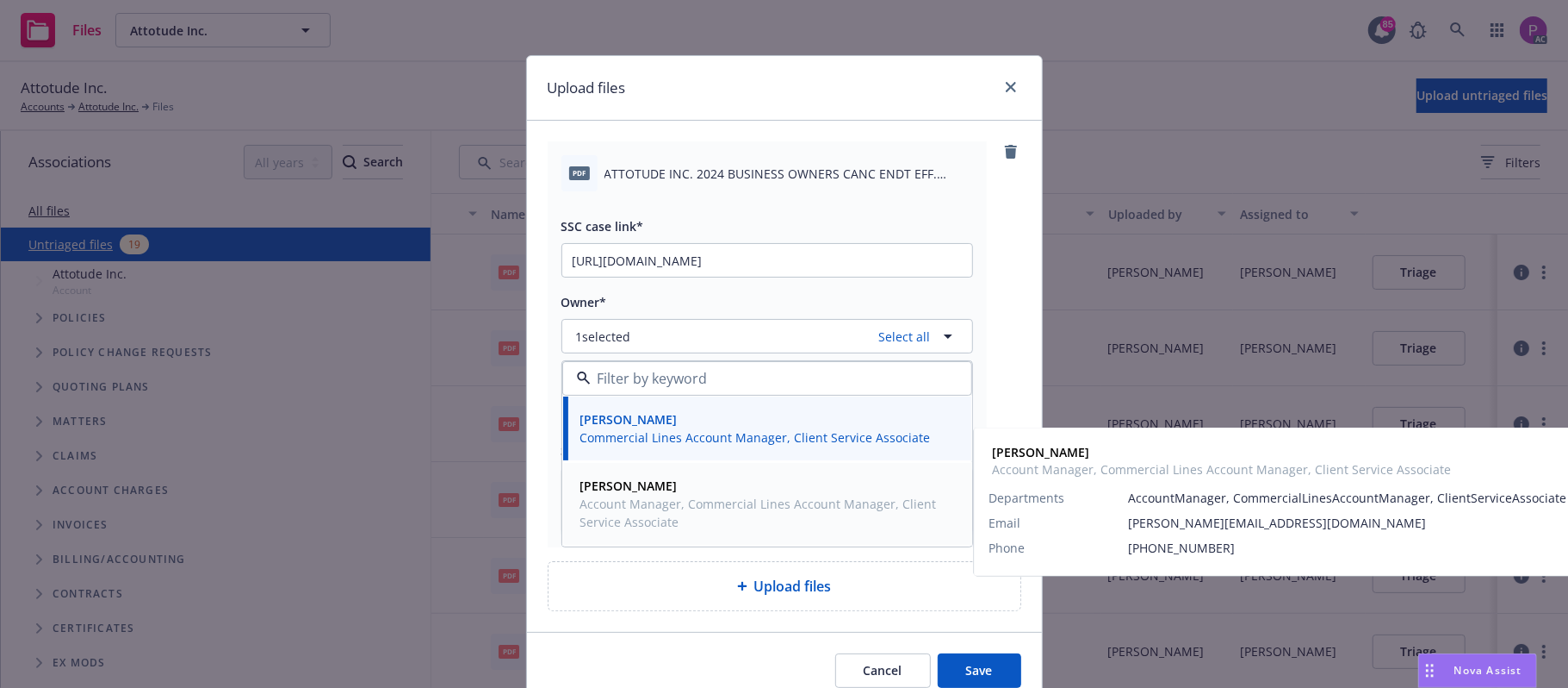
click at [645, 503] on span "Account Manager, Commercial Lines Account Manager, Client Service Associate" at bounding box center [765, 513] width 371 height 37
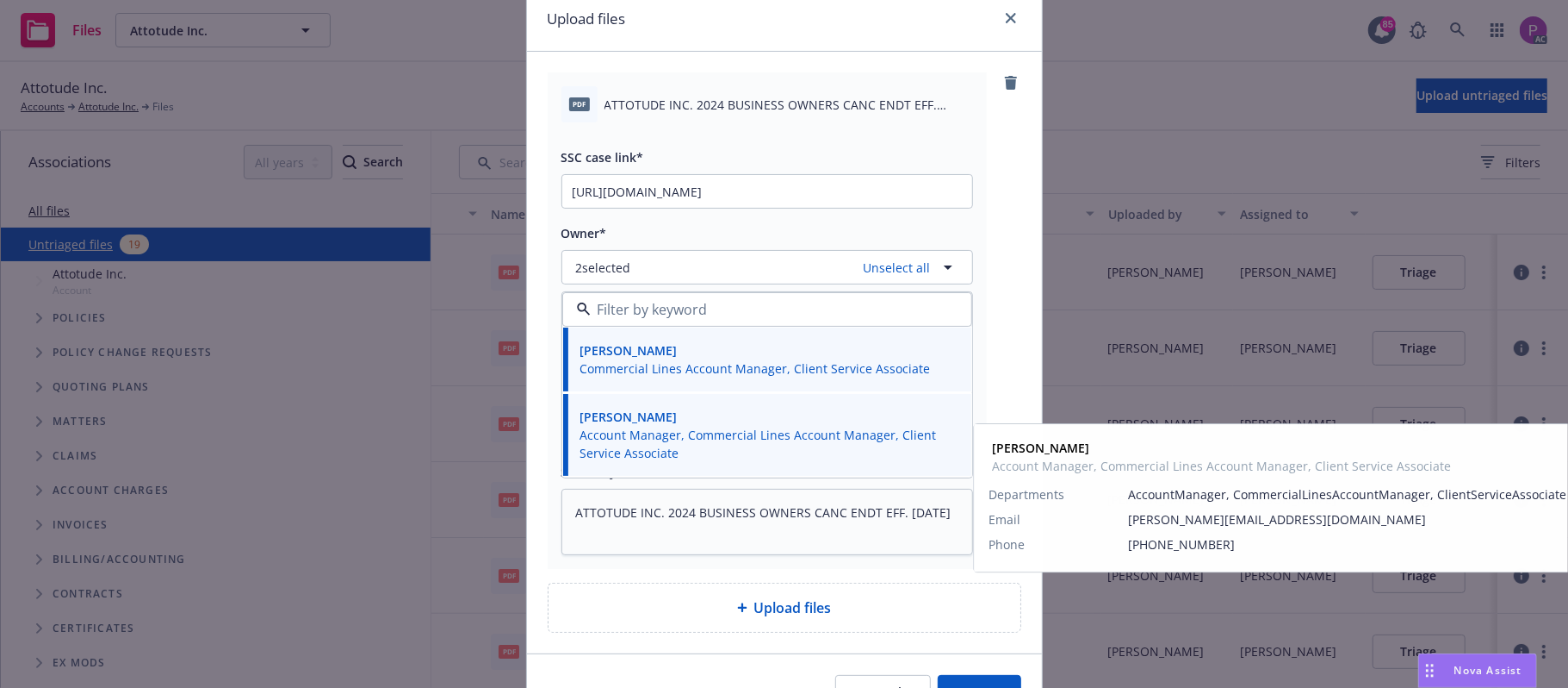
scroll to position [170, 0]
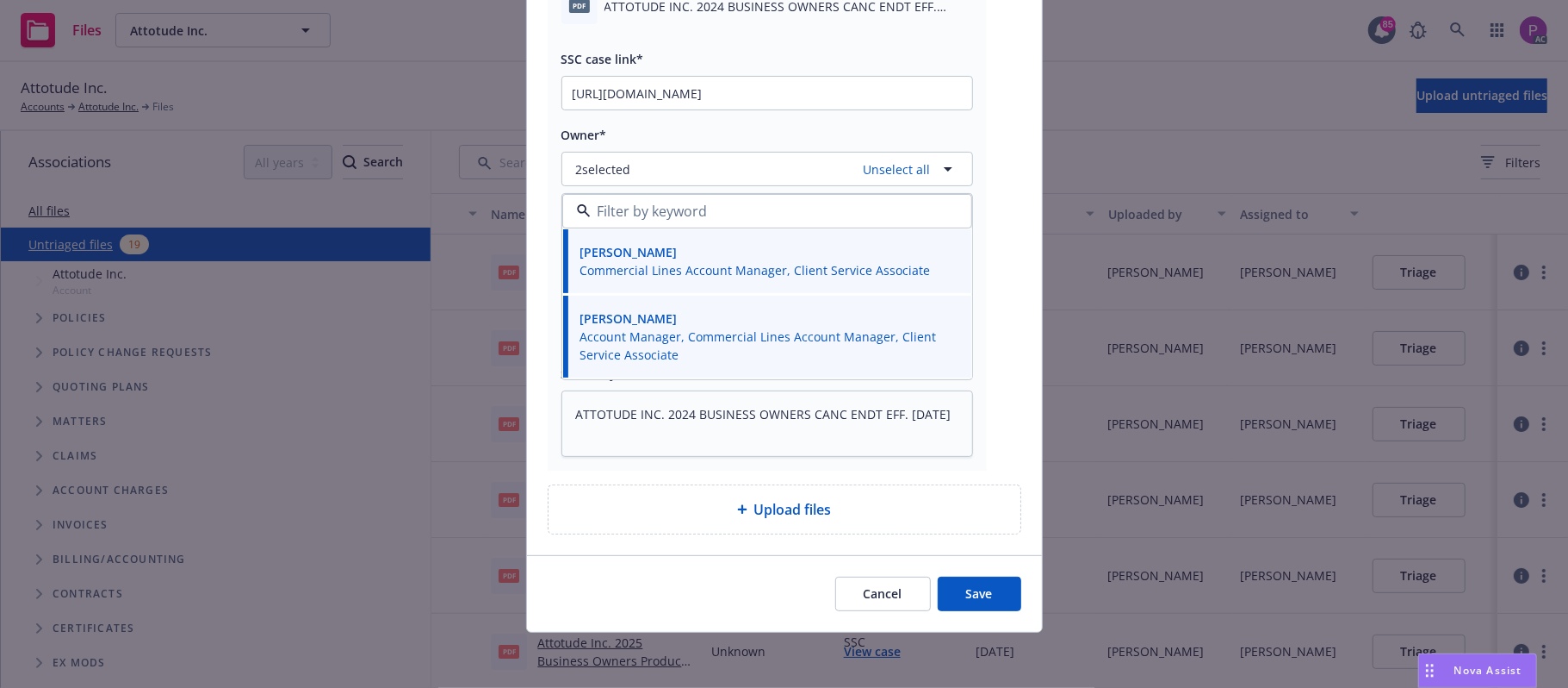
click at [948, 591] on button "Save" at bounding box center [980, 593] width 84 height 35
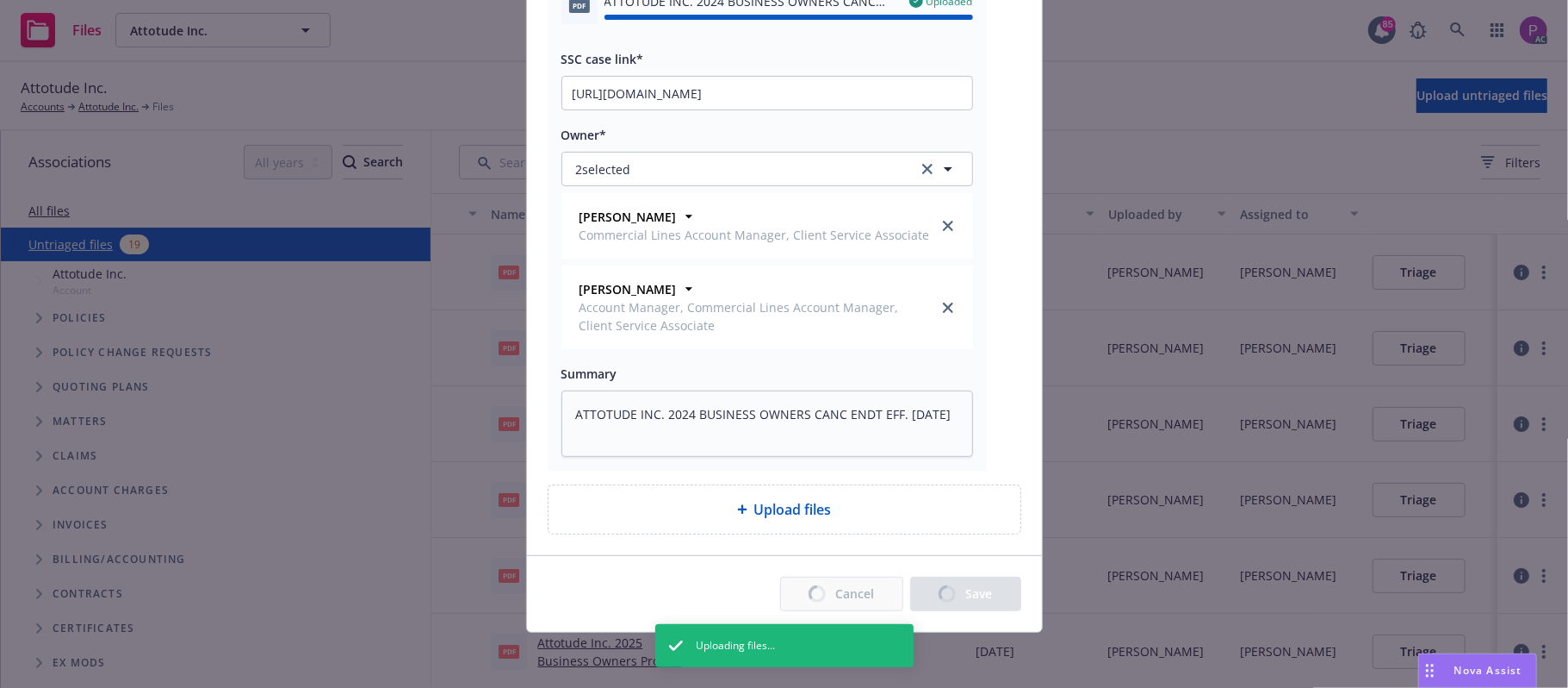
type textarea "x"
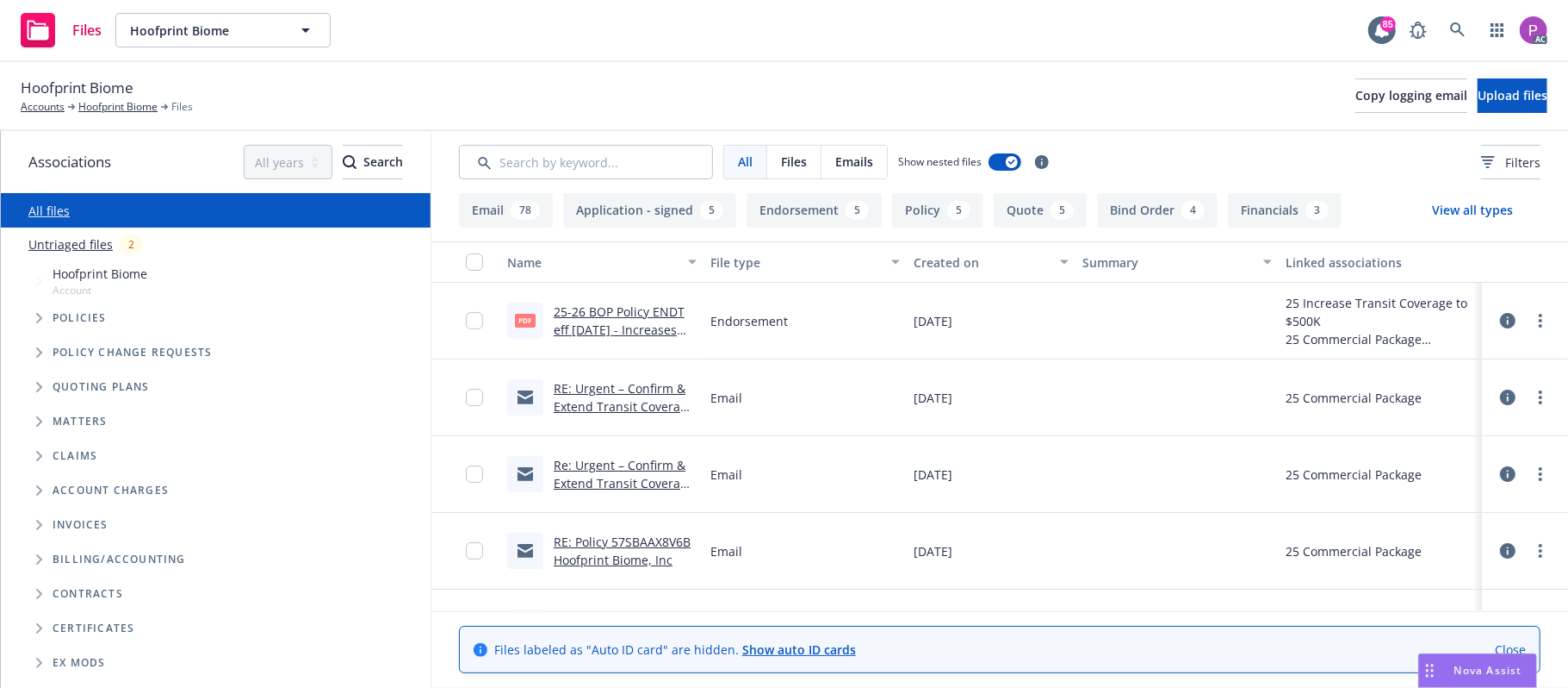
click at [65, 241] on link "Untriaged files" at bounding box center [71, 244] width 85 height 18
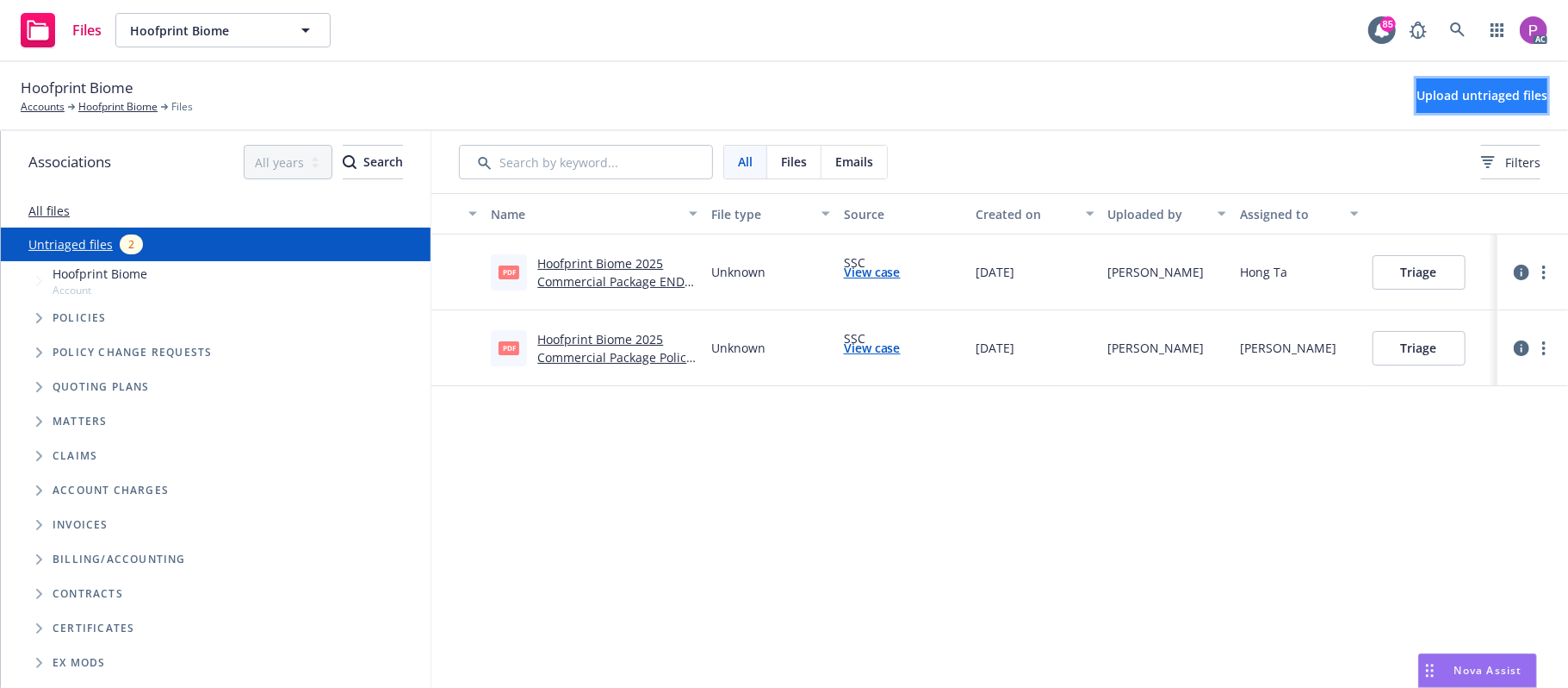
click at [1416, 100] on span "Upload untriaged files" at bounding box center [1481, 95] width 131 height 16
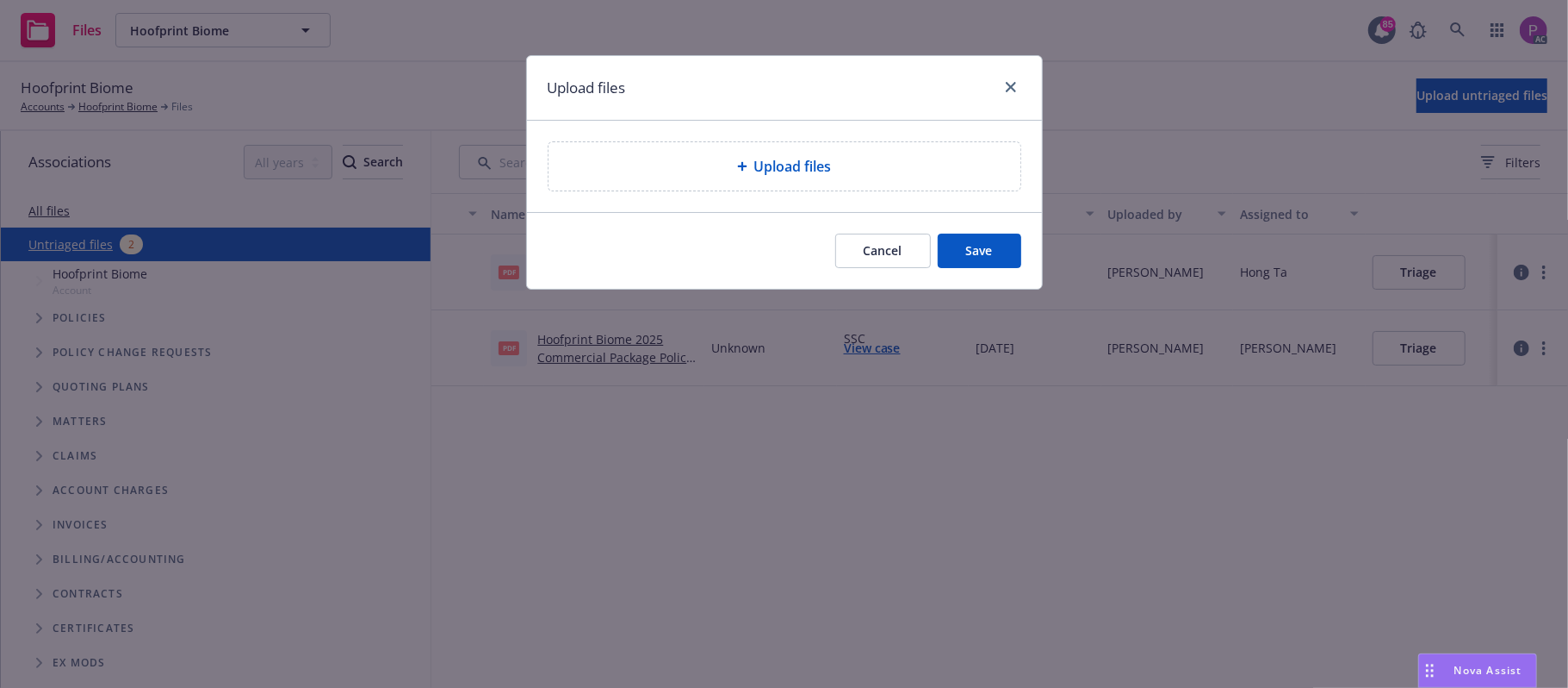
click at [913, 154] on div "Upload files" at bounding box center [784, 166] width 471 height 48
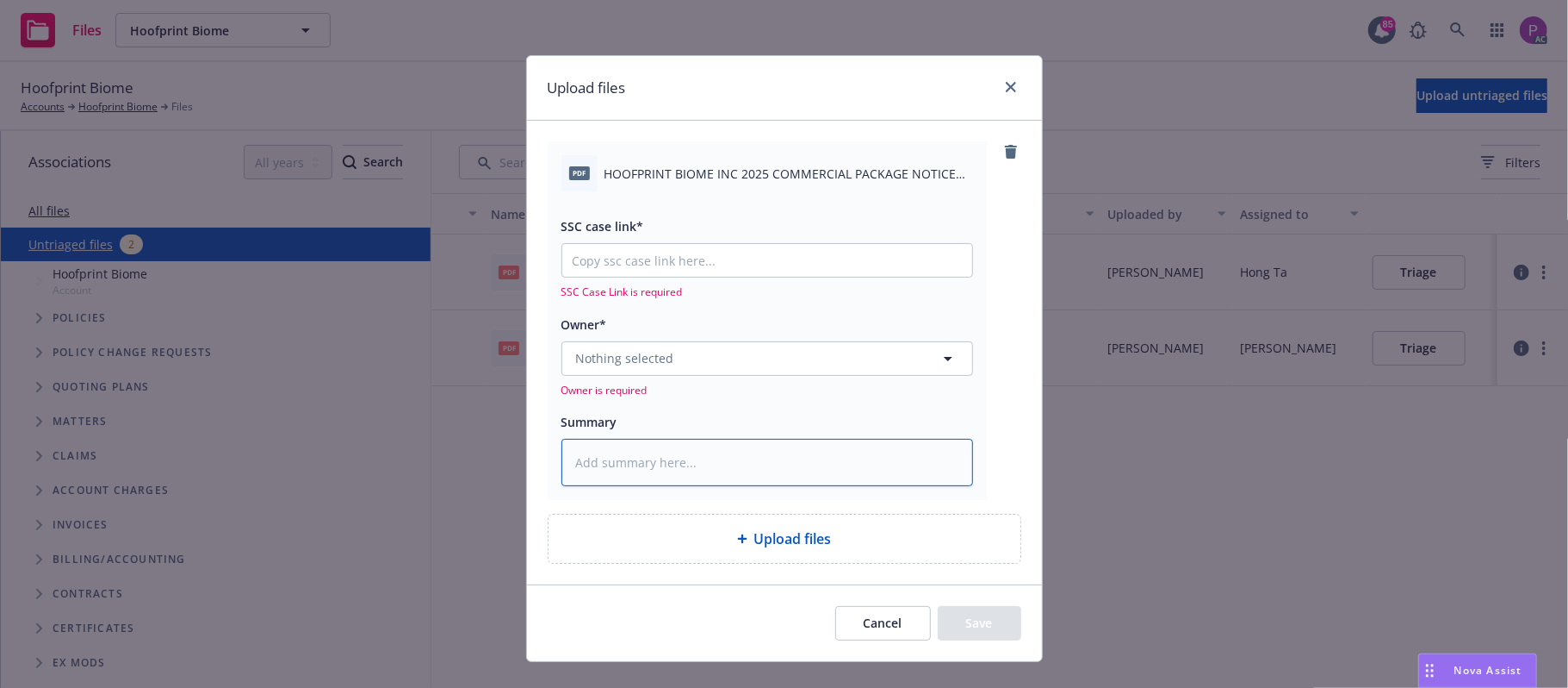
click at [704, 486] on textarea at bounding box center [767, 463] width 412 height 48
paste textarea "HOOFPRINT BIOME INC 2025 COMMERCIAL PACKAGE NOTICE OF CANCELLATION EFF. [DATE]"
type textarea "x"
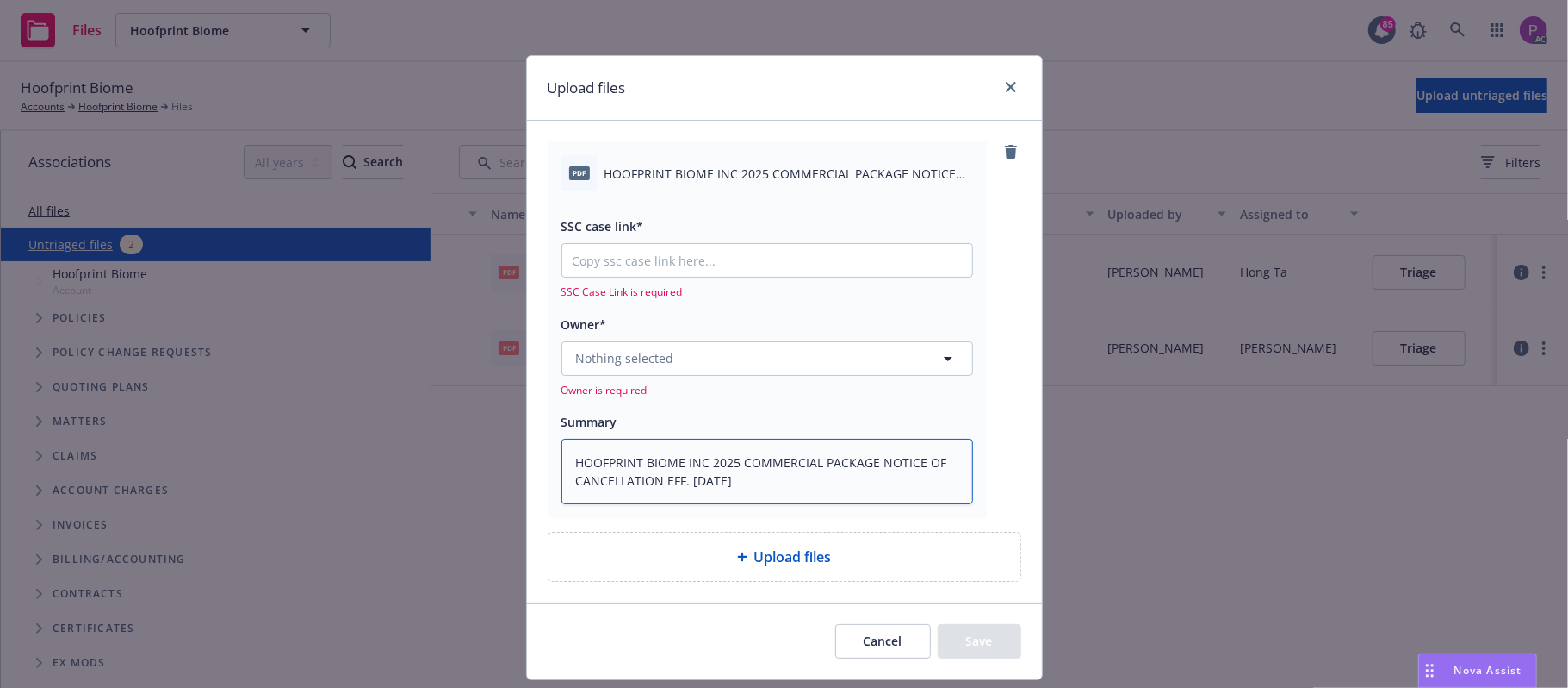
type textarea "HOOFPRINT BIOME INC 2025 COMMERCIAL PACKAGE NOTICE OF CANCELLATION EFF. [DATE]"
click at [751, 262] on input "SSC case link*" at bounding box center [767, 260] width 410 height 33
paste input "[URL][DOMAIN_NAME]"
type textarea "x"
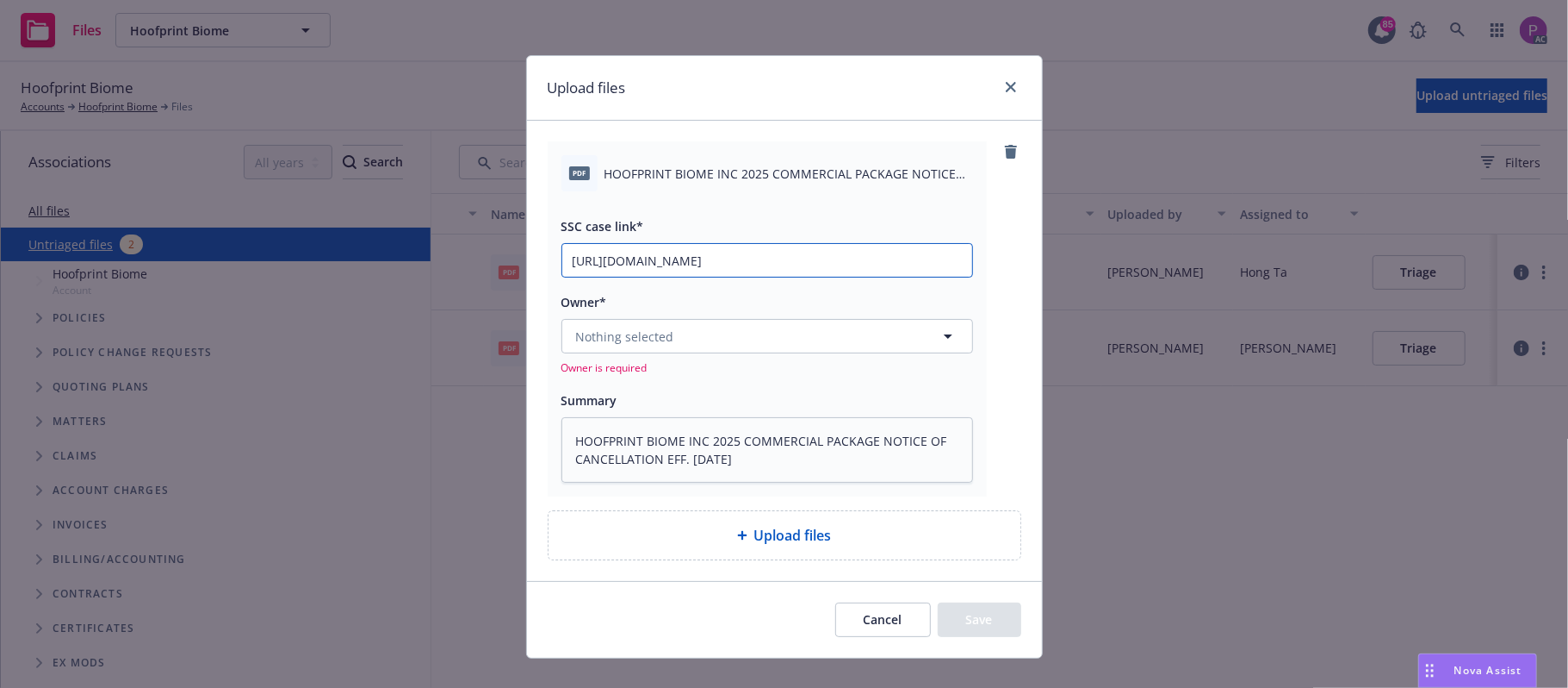
scroll to position [0, 85]
type input "[URL][DOMAIN_NAME]"
click at [734, 343] on button "Nothing selected" at bounding box center [767, 336] width 412 height 35
click at [851, 335] on button "Nothing selected" at bounding box center [767, 336] width 412 height 35
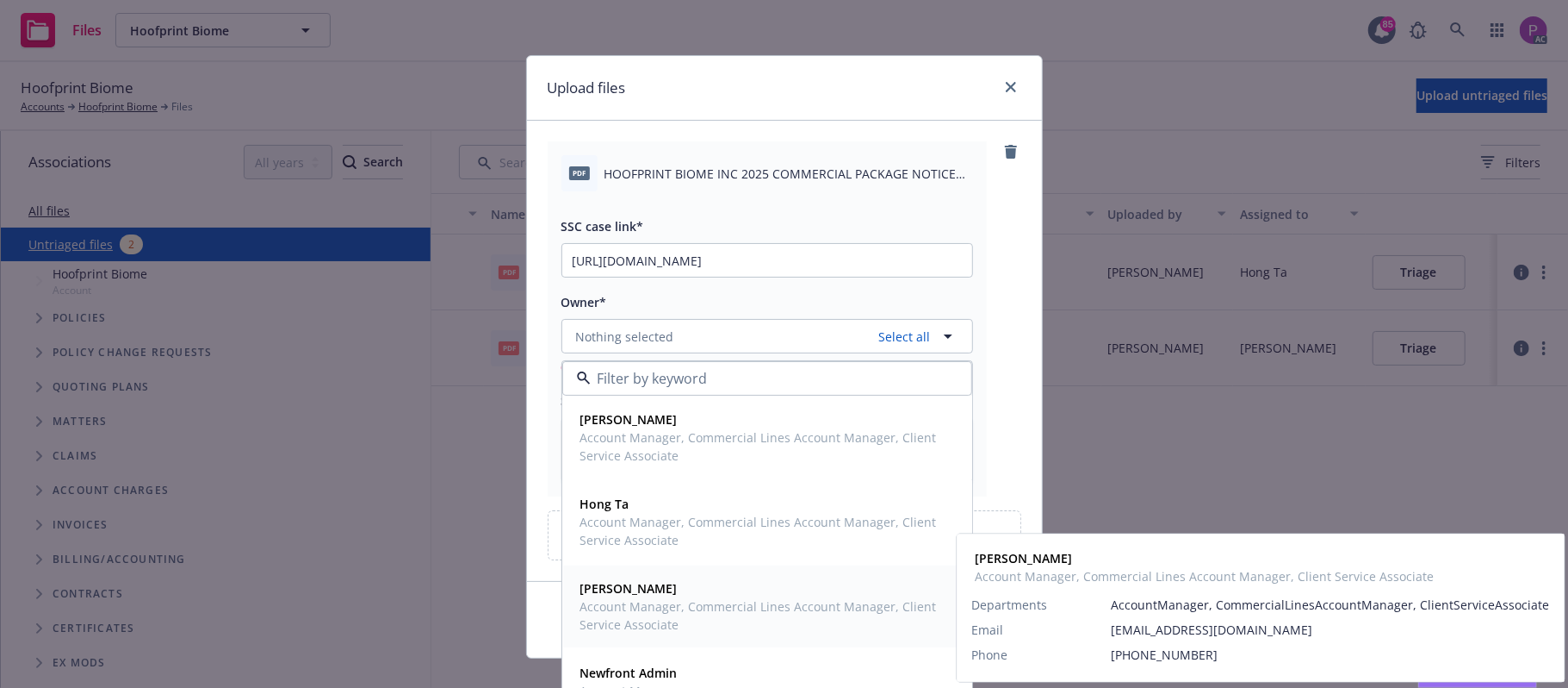
click at [762, 607] on span "Account Manager, Commercial Lines Account Manager, Client Service Associate" at bounding box center [765, 615] width 371 height 37
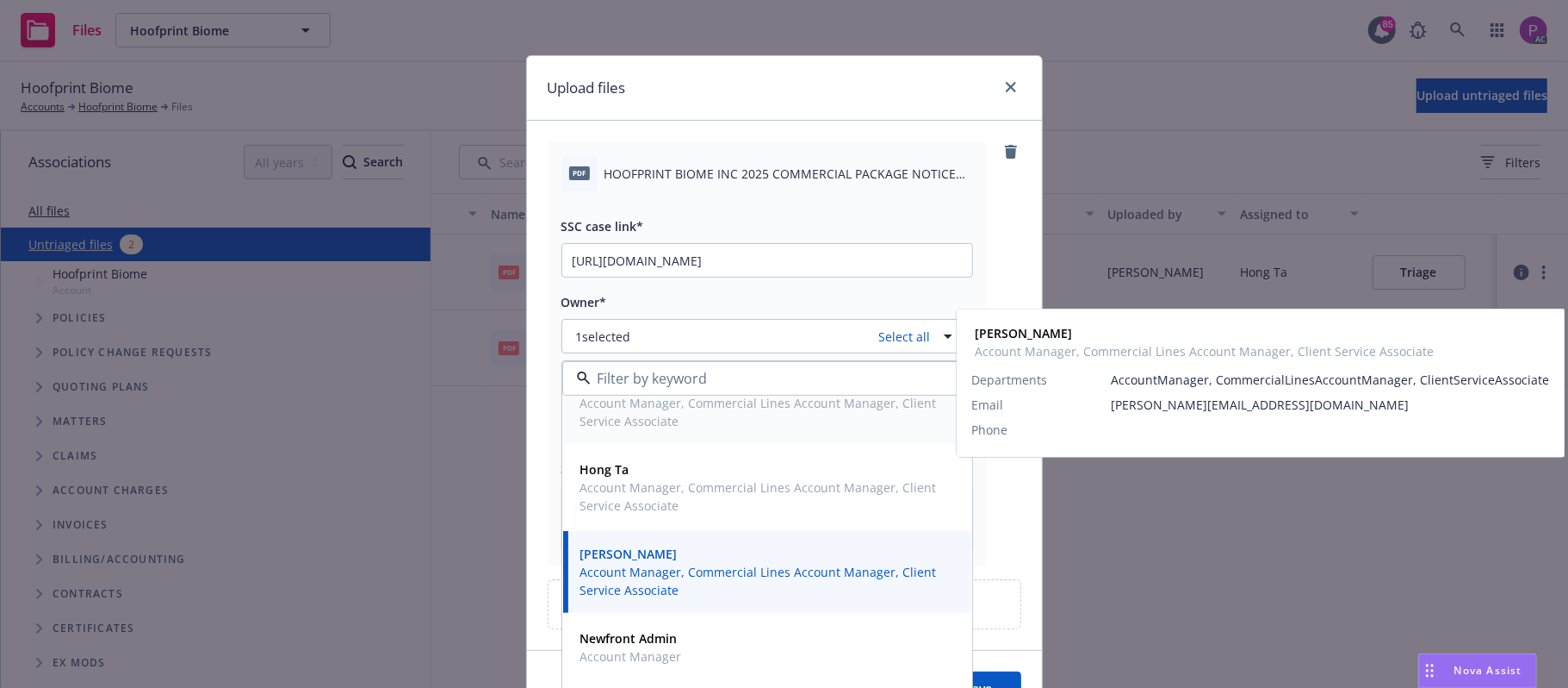
scroll to position [57, 0]
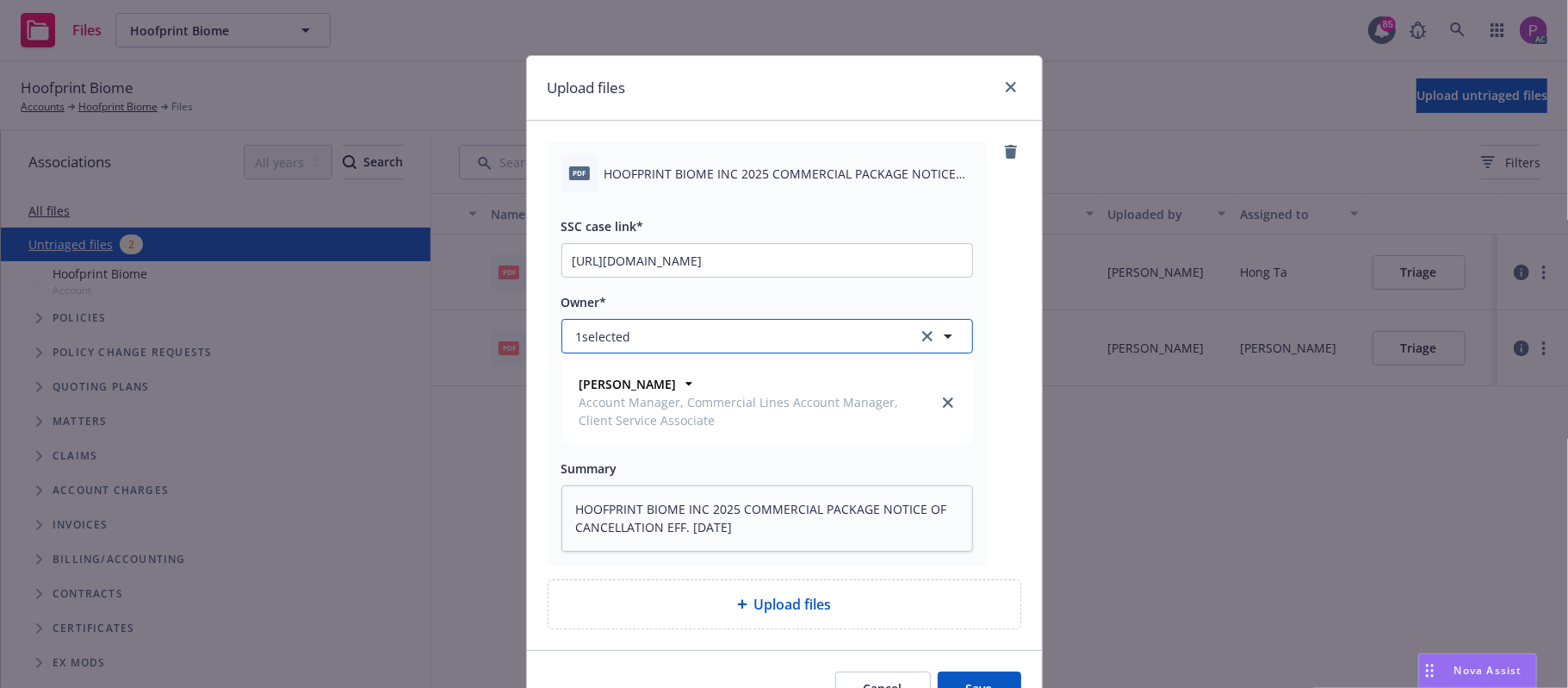
click at [787, 335] on button "1 selected" at bounding box center [767, 336] width 412 height 35
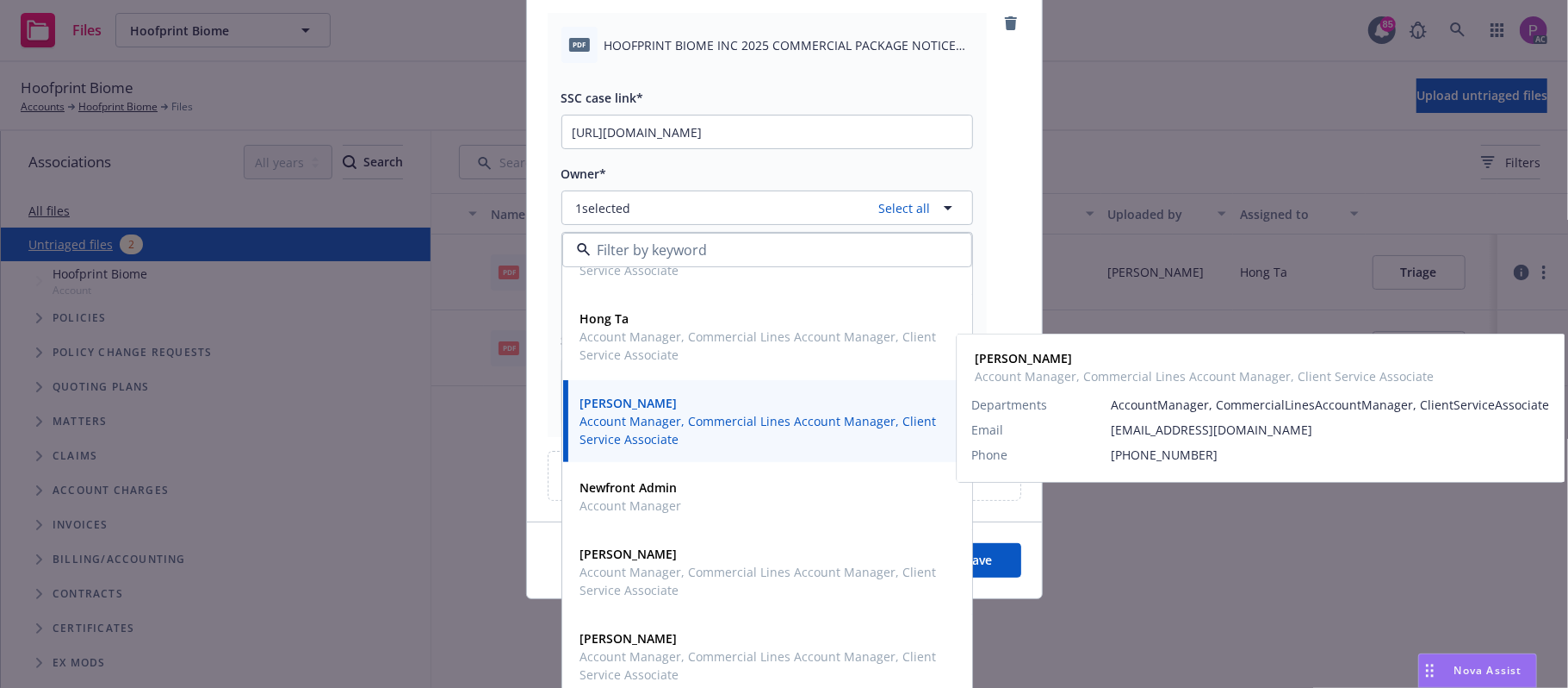
scroll to position [139, 0]
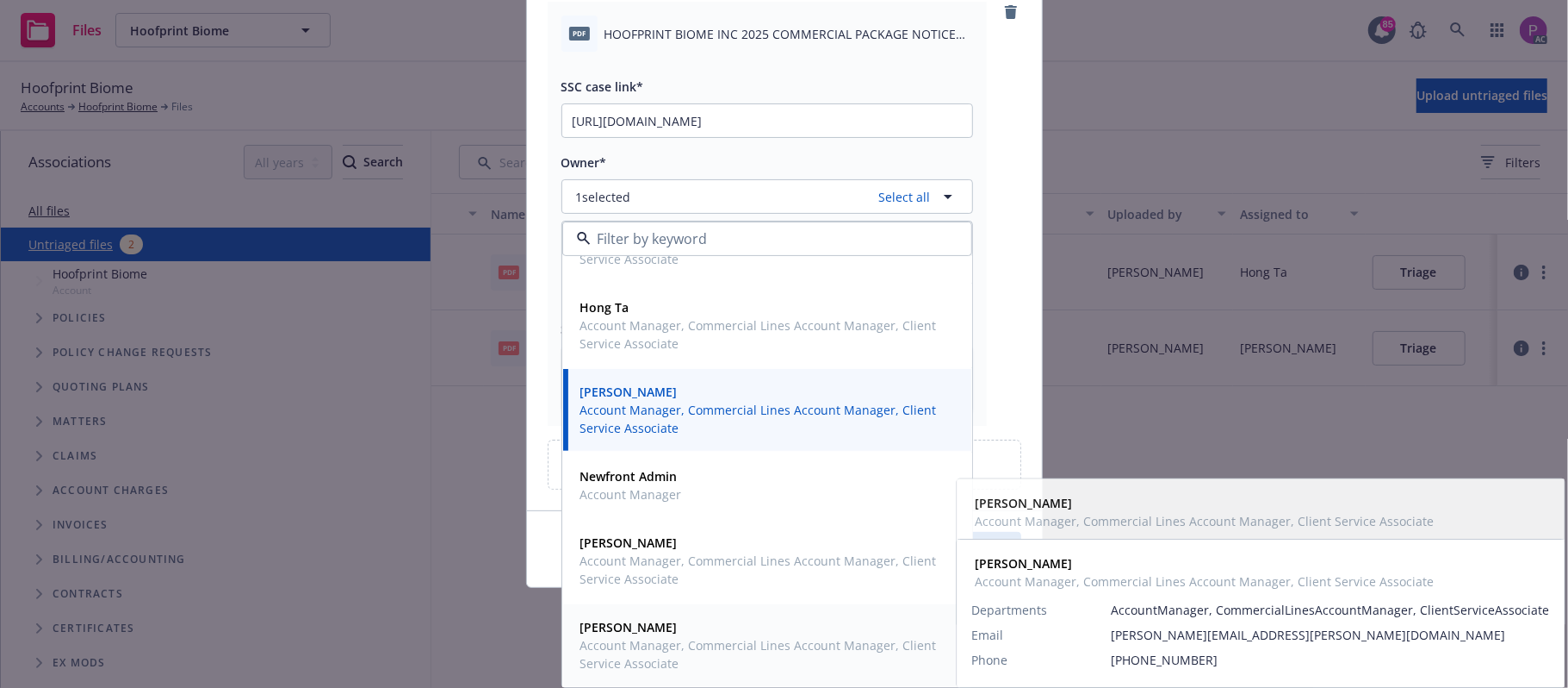
click at [625, 629] on strong "[PERSON_NAME]" at bounding box center [629, 626] width 97 height 16
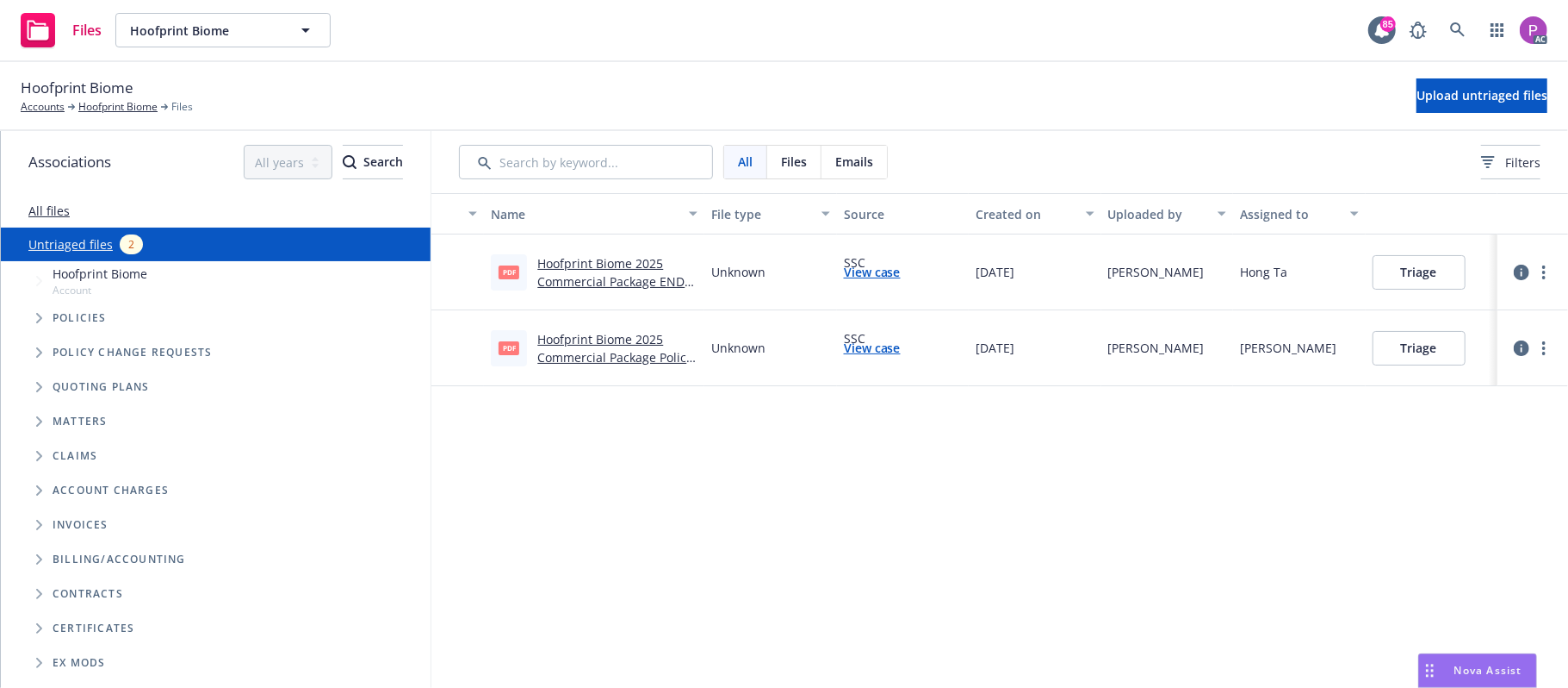
drag, startPoint x: 883, startPoint y: 298, endPoint x: 780, endPoint y: 384, distance: 134.2
click at [783, 373] on div "Name File type Source Created on Uploaded by Assigned to pdf Hoofprint Biome 20…" at bounding box center [999, 440] width 1137 height 495
click at [1416, 90] on span "Upload untriaged files" at bounding box center [1481, 95] width 131 height 16
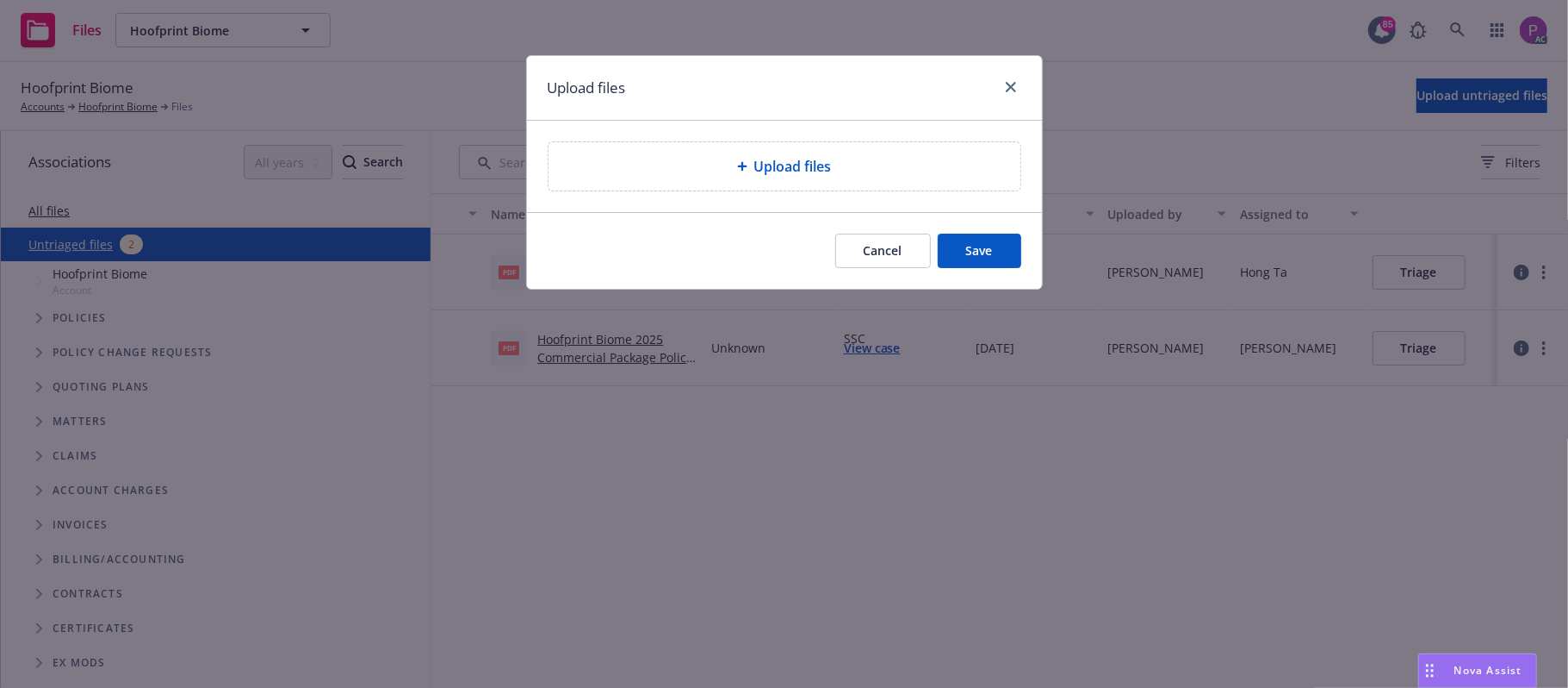
click at [693, 162] on div "Upload files" at bounding box center [785, 166] width 445 height 21
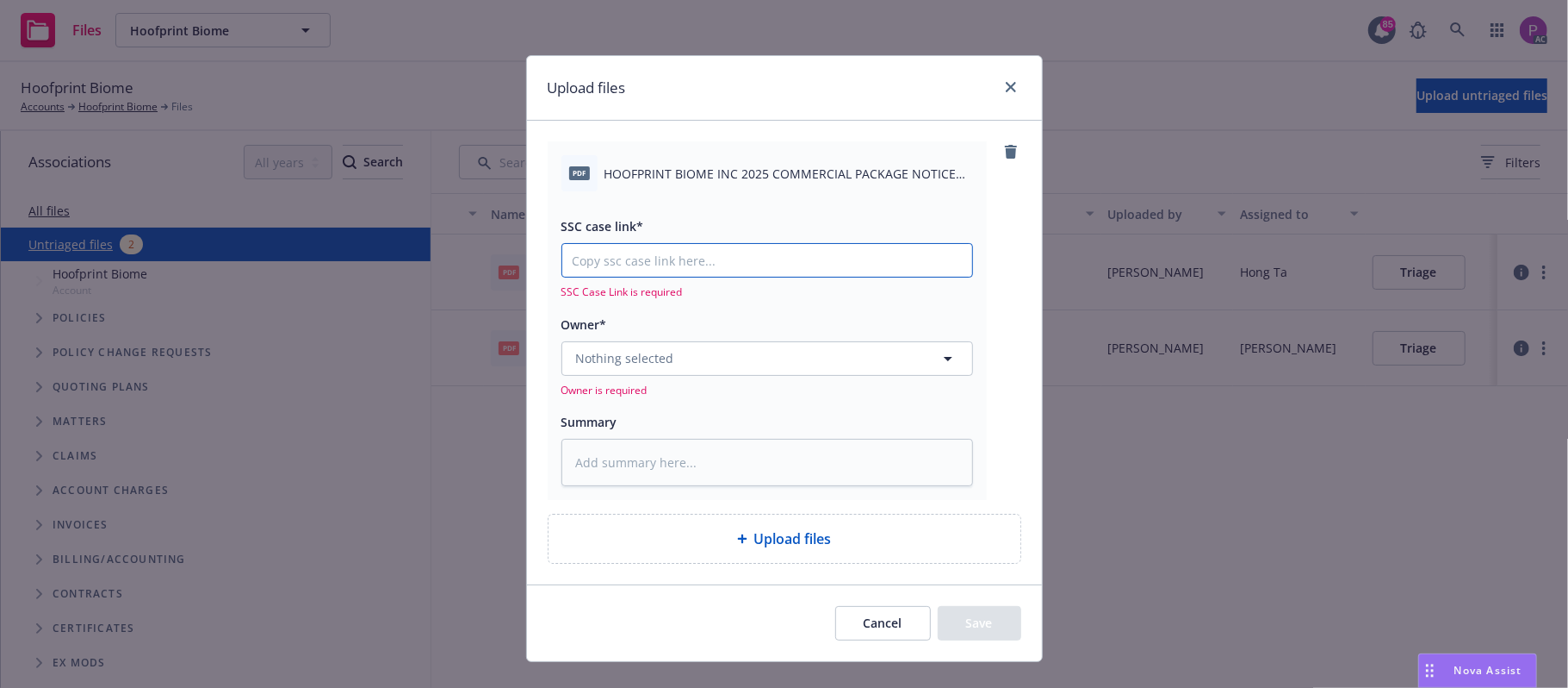
click at [656, 266] on input "SSC case link*" at bounding box center [767, 260] width 410 height 33
paste input "Hoofprint Biome"
type textarea "x"
type input "Hoofprint Biome"
type textarea "x"
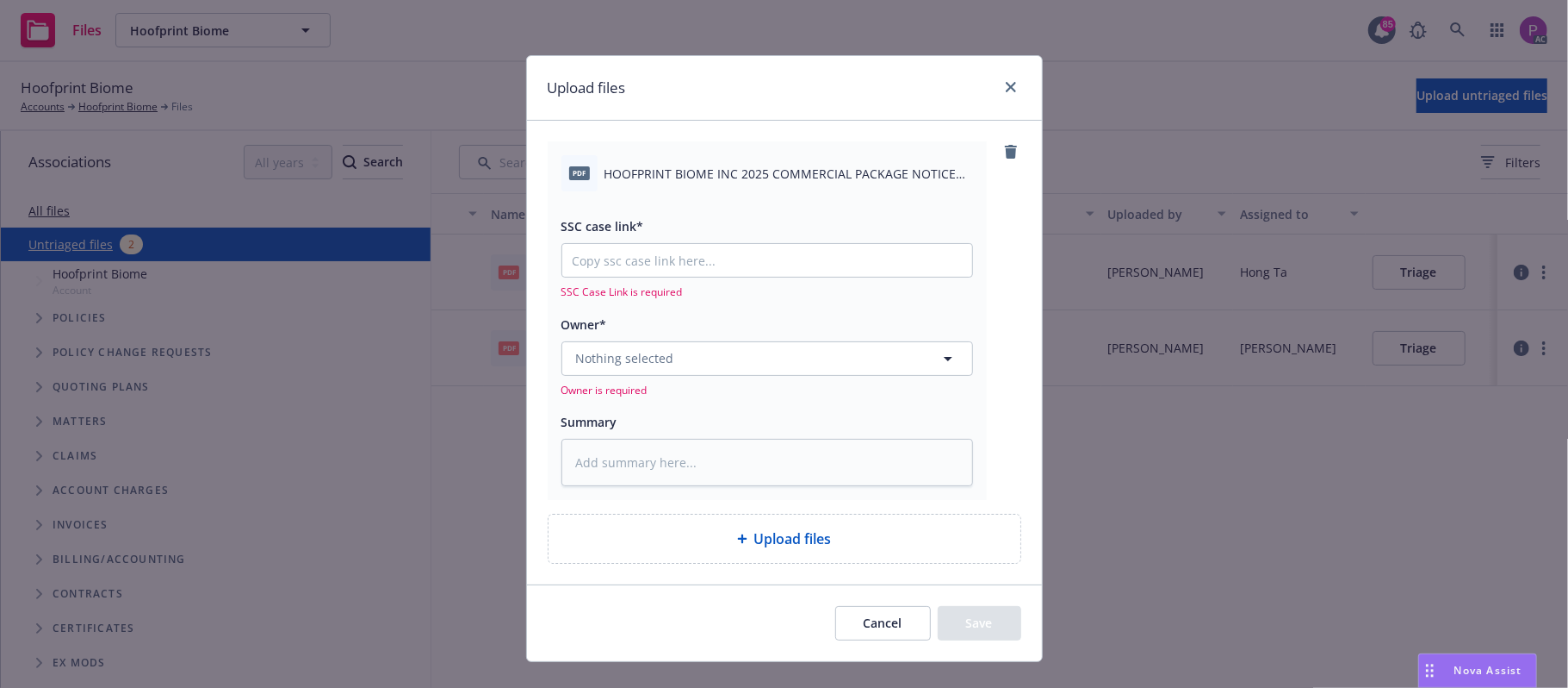
click at [694, 177] on span "HOOFPRINT BIOME INC 2025 COMMERCIAL PACKAGE NOTICE OF CANCELLATION EFF. [DATE].…" at bounding box center [788, 173] width 369 height 18
copy div "HOOFPRINT BIOME INC 2025 COMMERCIAL PACKAGE NOTICE OF CANCELLATION EFF. [DATE].…"
click at [631, 455] on textarea at bounding box center [767, 463] width 412 height 48
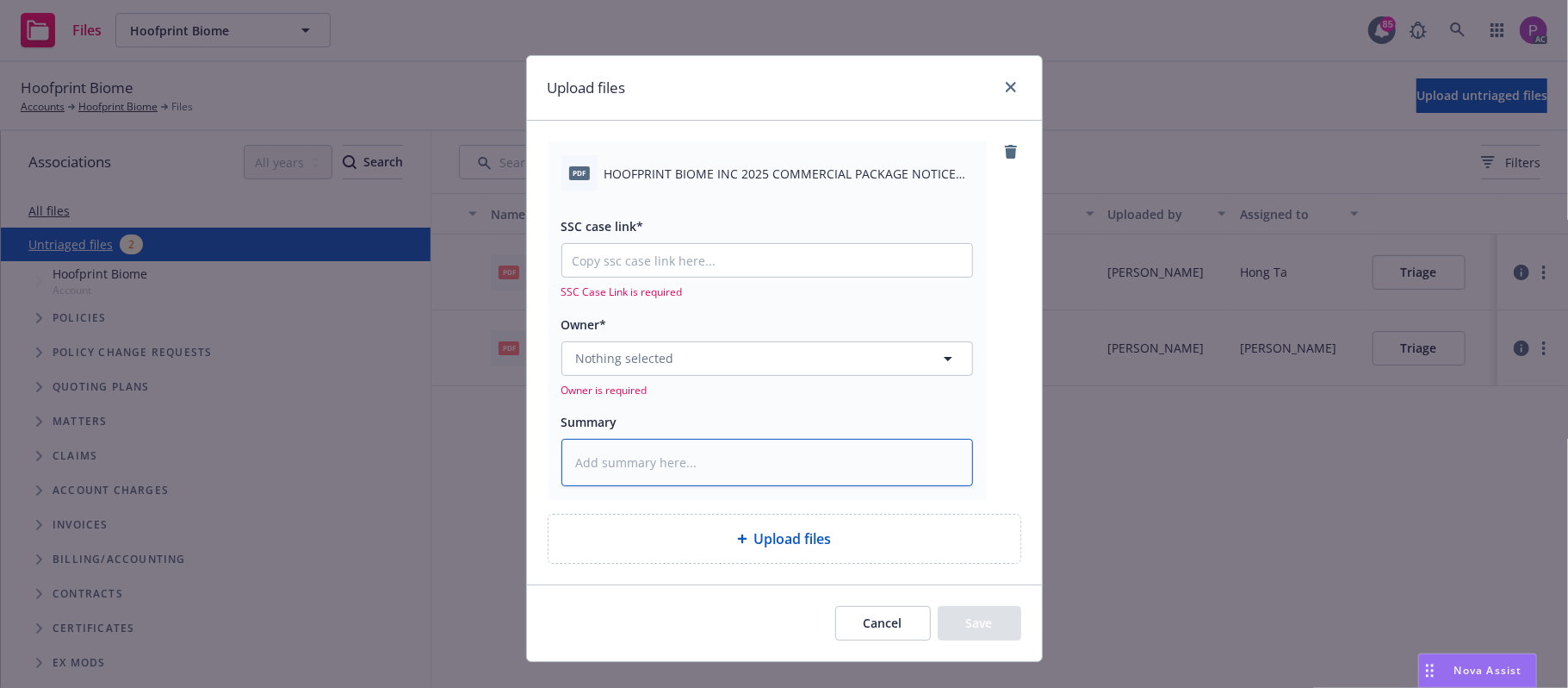
paste textarea "HOOFPRINT BIOME INC 2025 COMMERCIAL PACKAGE NOTICE OF CANCELLATION EFF. [DATE].…"
type textarea "x"
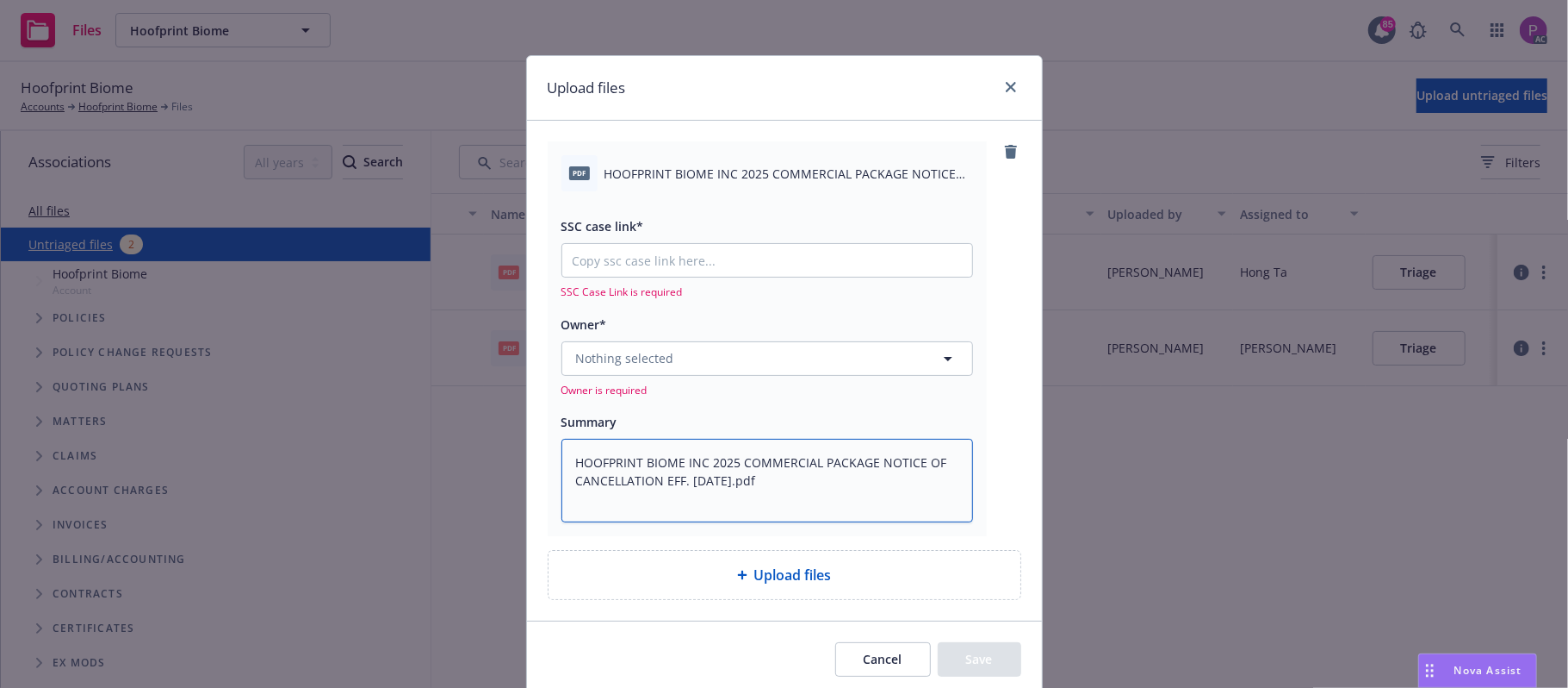
type textarea "HOOFPRINT BIOME INC 2025 COMMERCIAL PACKAGE NOTICE OF CANCELLATION EFF. [DATE].…"
click at [710, 248] on input "SSC case link*" at bounding box center [767, 260] width 410 height 33
paste input "[URL][DOMAIN_NAME]"
type textarea "x"
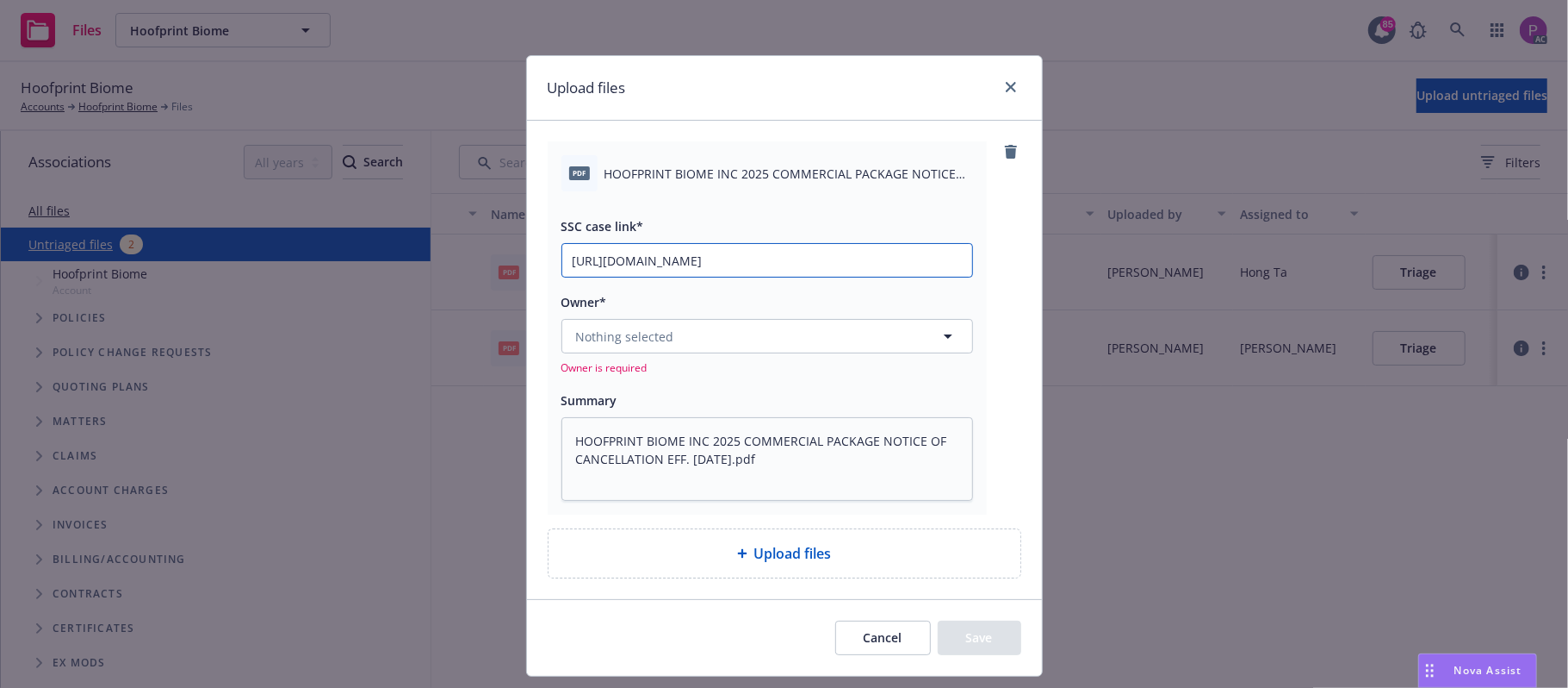
scroll to position [0, 238]
type input "[URL][DOMAIN_NAME]"
click at [701, 342] on button "Nothing selected" at bounding box center [767, 336] width 412 height 35
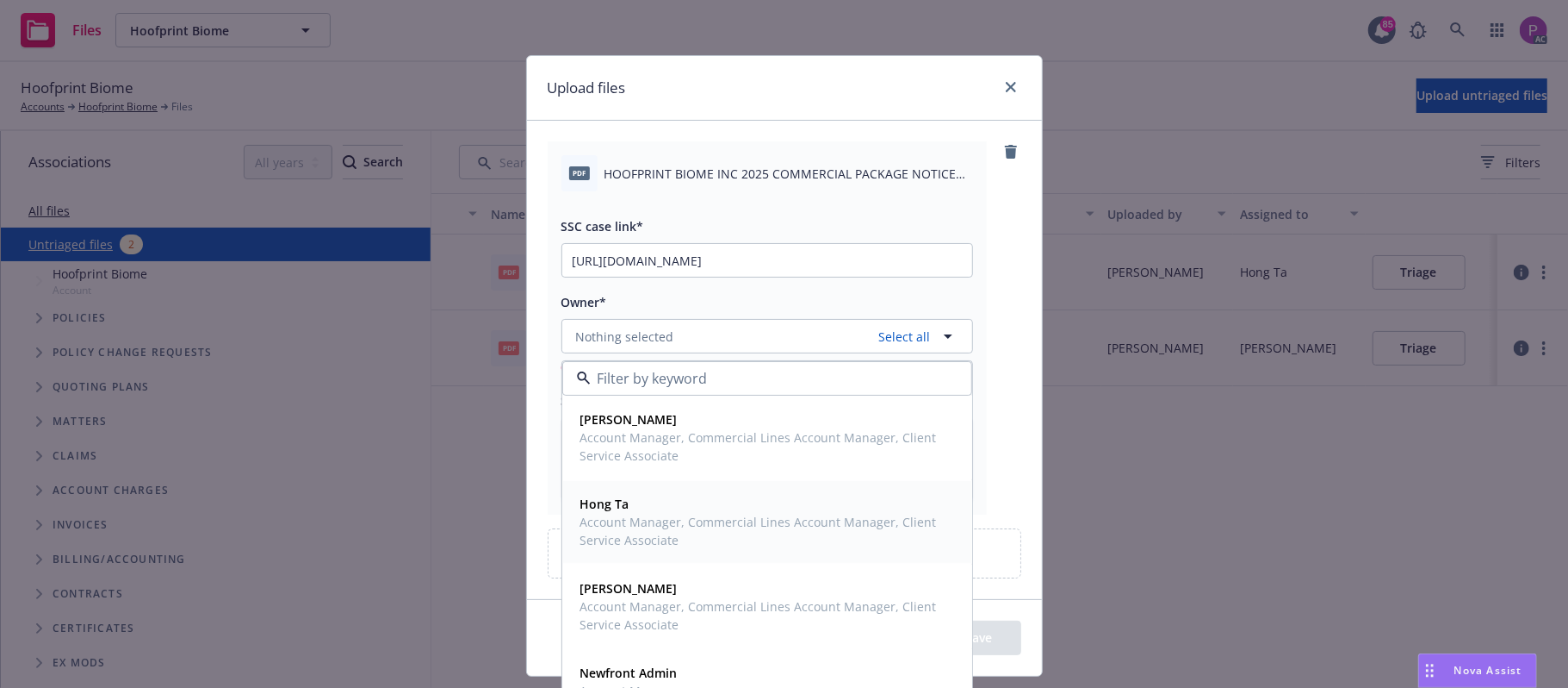
click at [679, 539] on span "Account Manager, Commercial Lines Account Manager, Client Service Associate" at bounding box center [765, 531] width 371 height 37
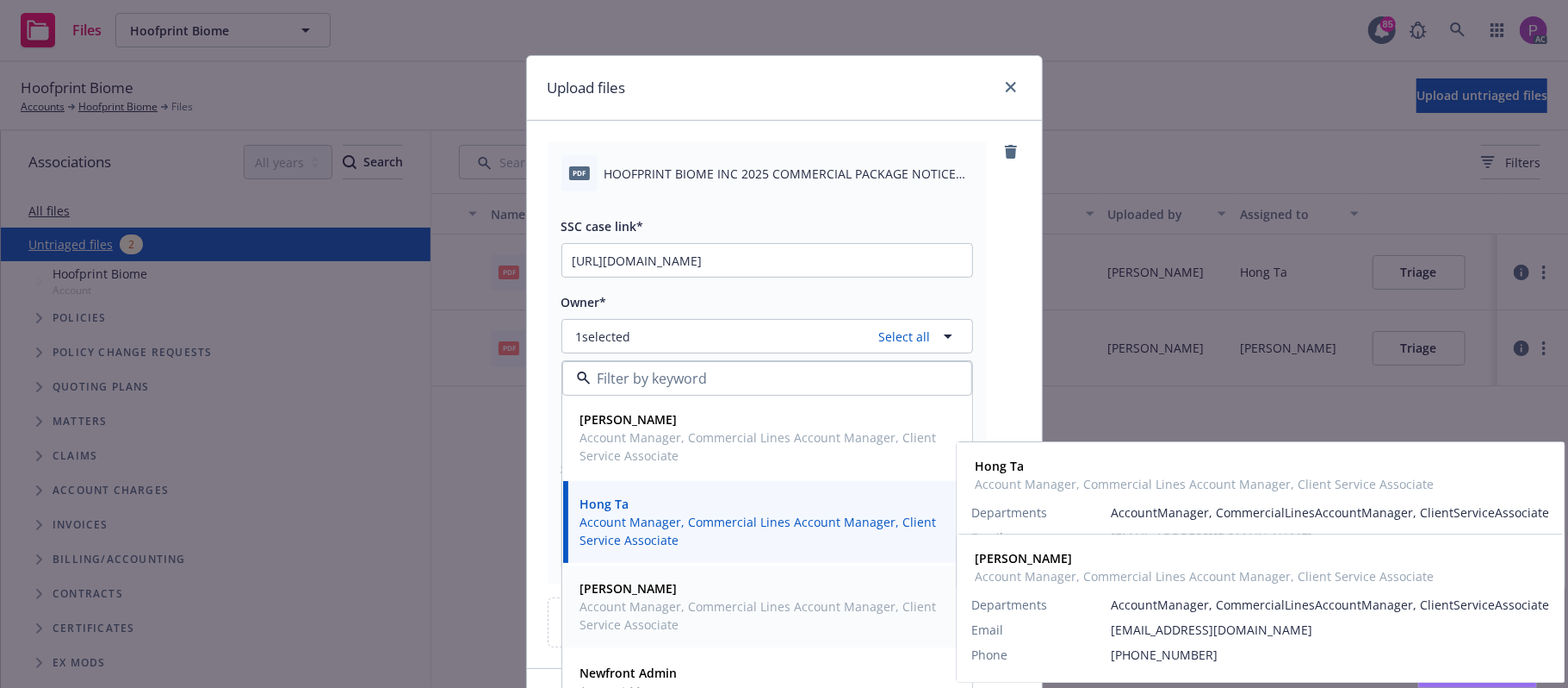
click at [669, 616] on span "Account Manager, Commercial Lines Account Manager, Client Service Associate" at bounding box center [765, 615] width 371 height 37
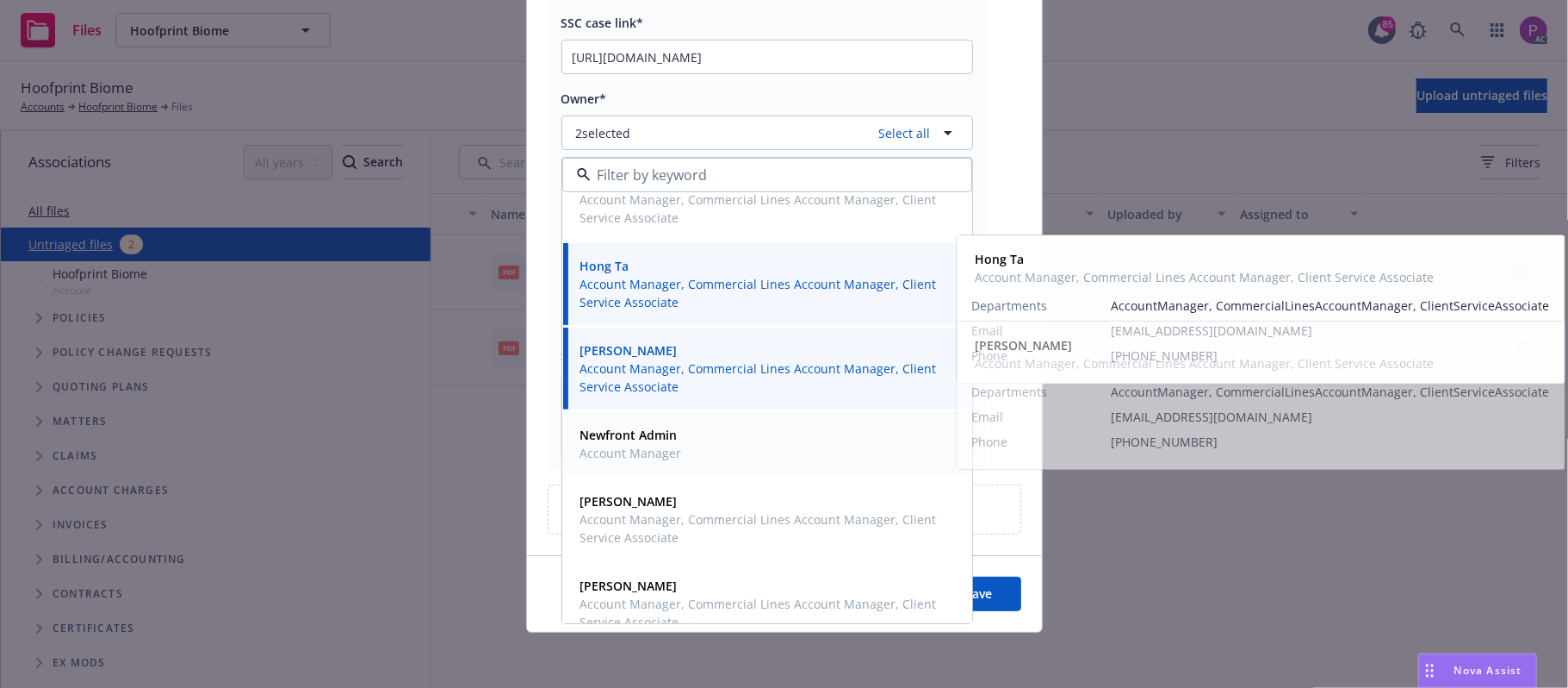
scroll to position [57, 0]
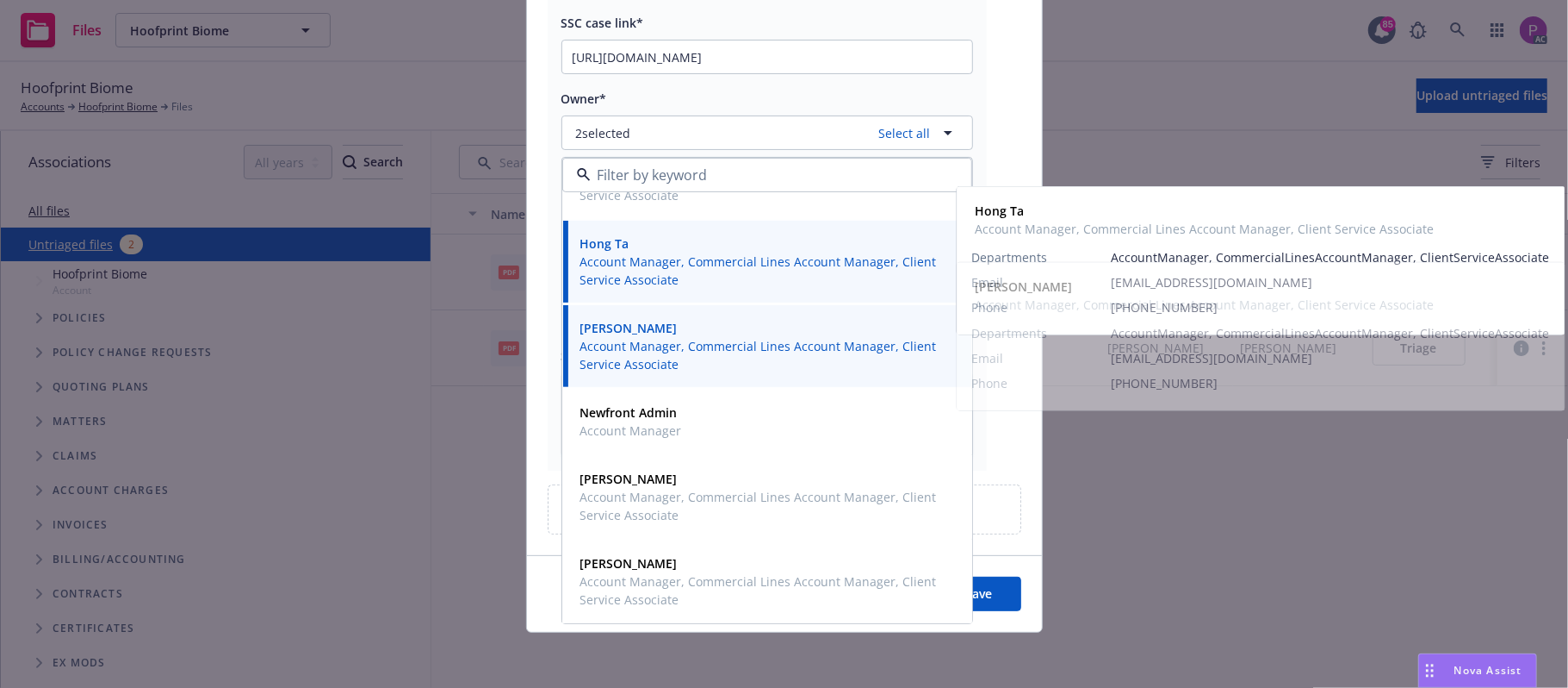
click at [710, 249] on span "Hong Ta" at bounding box center [765, 243] width 371 height 18
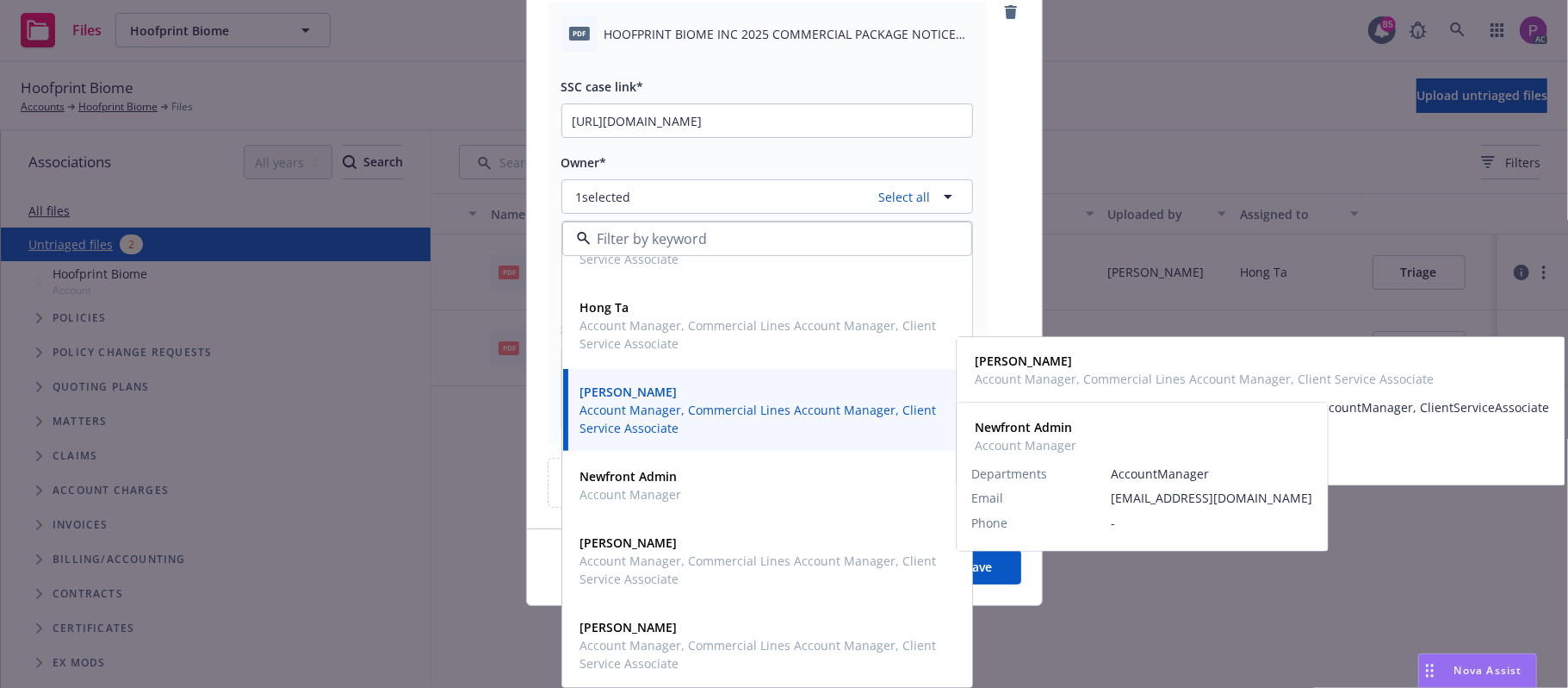
click at [707, 403] on span "Account Manager, Commercial Lines Account Manager, Client Service Associate" at bounding box center [765, 418] width 371 height 37
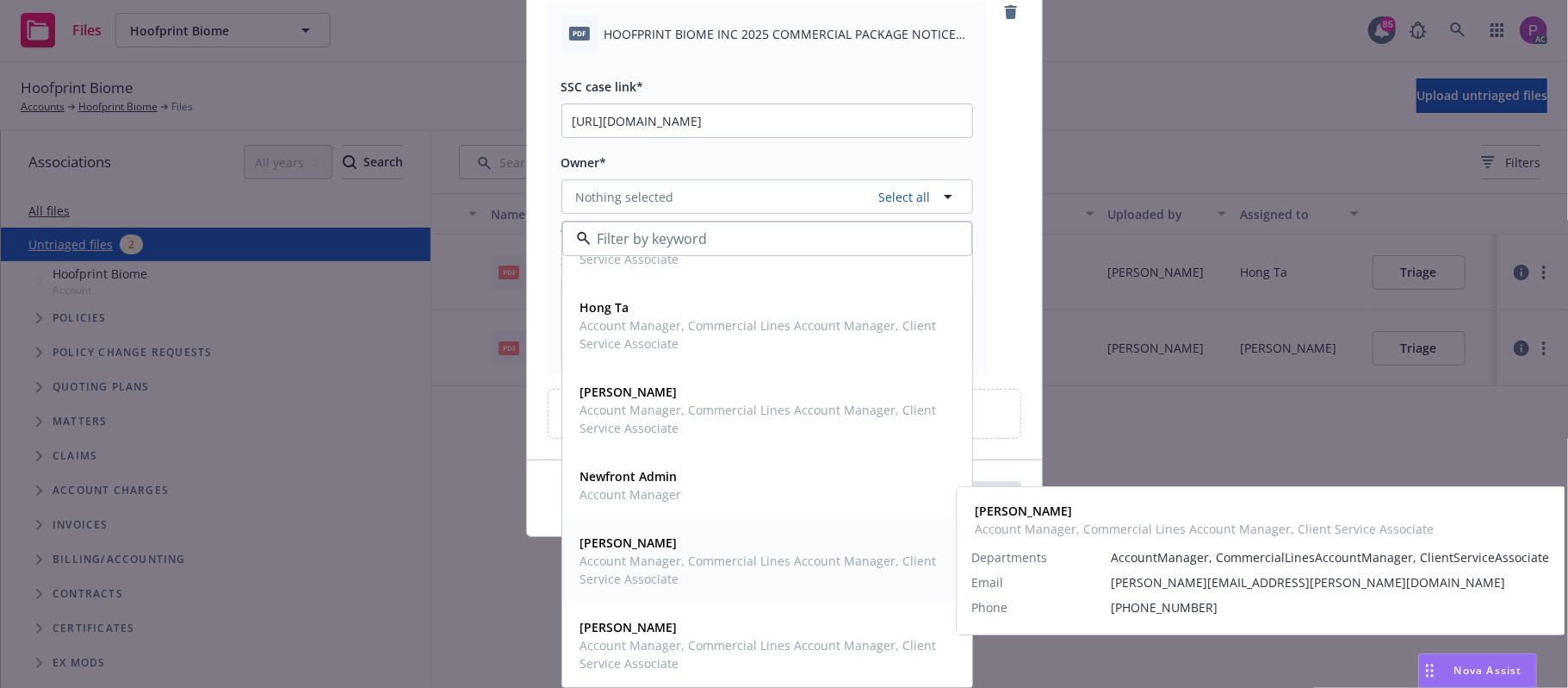
click at [710, 559] on span "Account Manager, Commercial Lines Account Manager, Client Service Associate" at bounding box center [765, 569] width 371 height 37
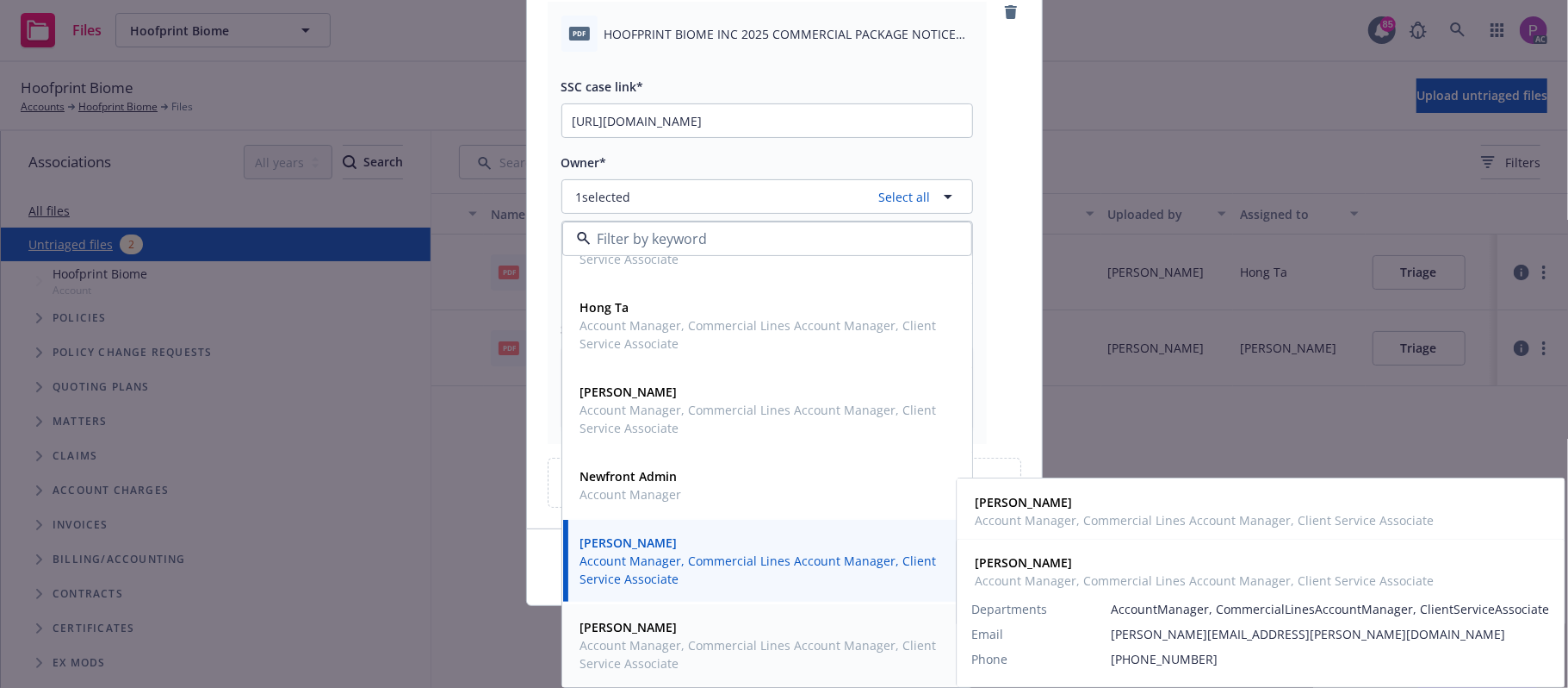
click at [693, 638] on span "Account Manager, Commercial Lines Account Manager, Client Service Associate" at bounding box center [765, 654] width 371 height 37
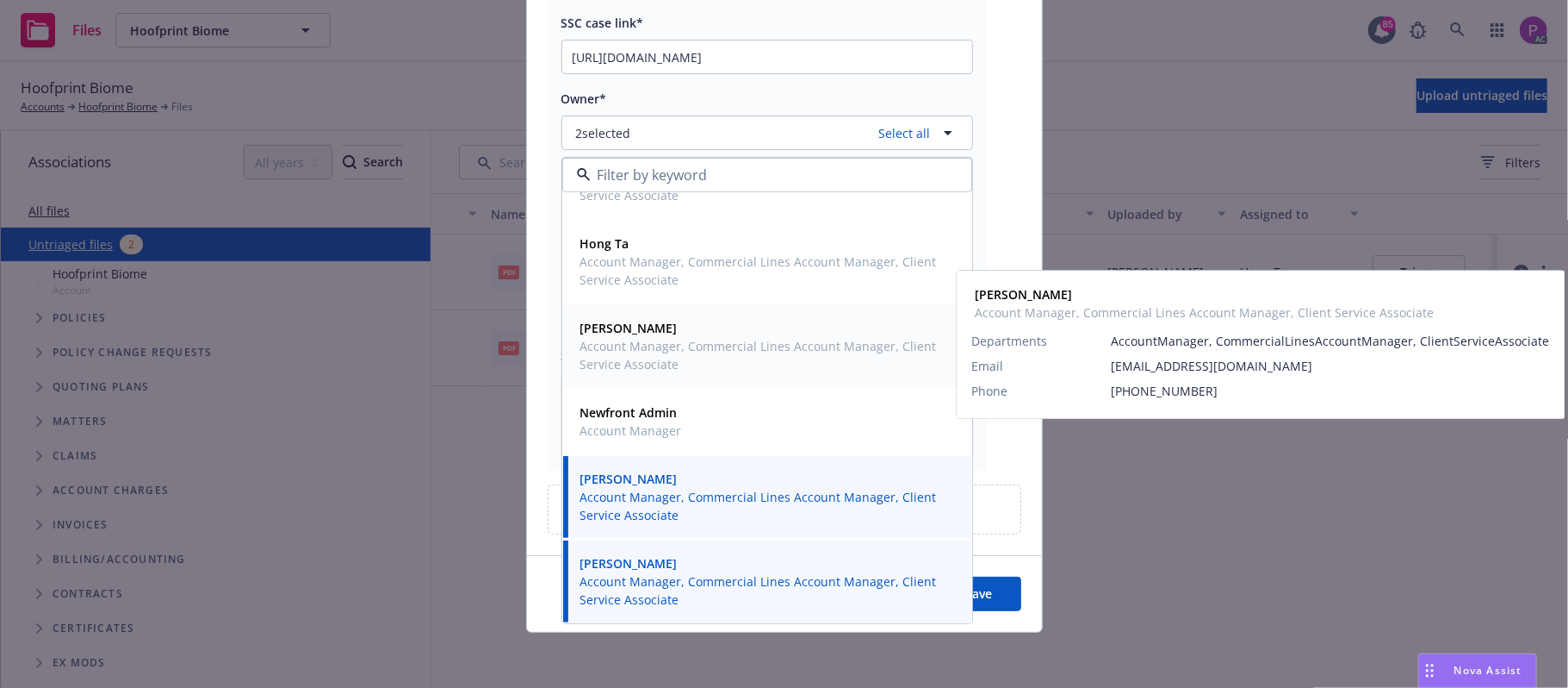
click at [690, 331] on span "Lea Ittenbach" at bounding box center [765, 328] width 371 height 18
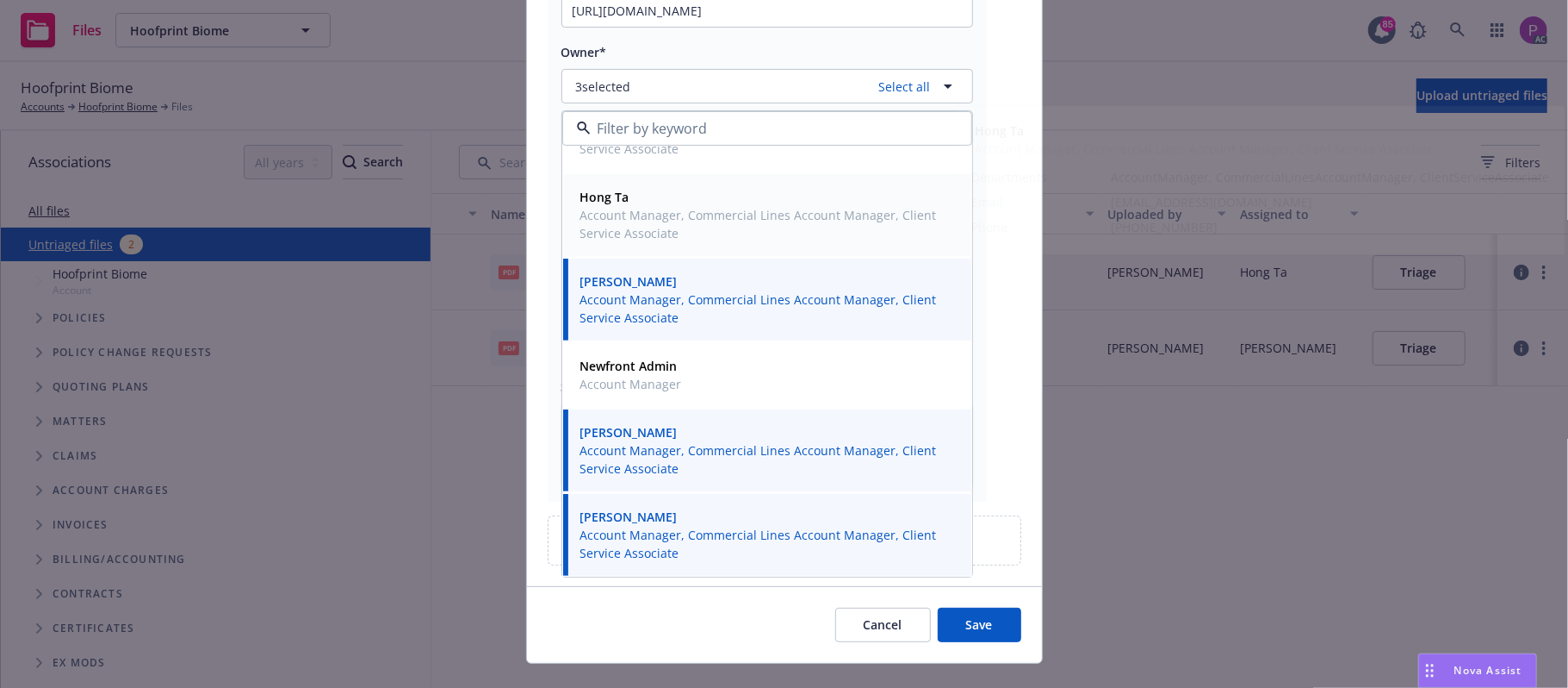
scroll to position [282, 0]
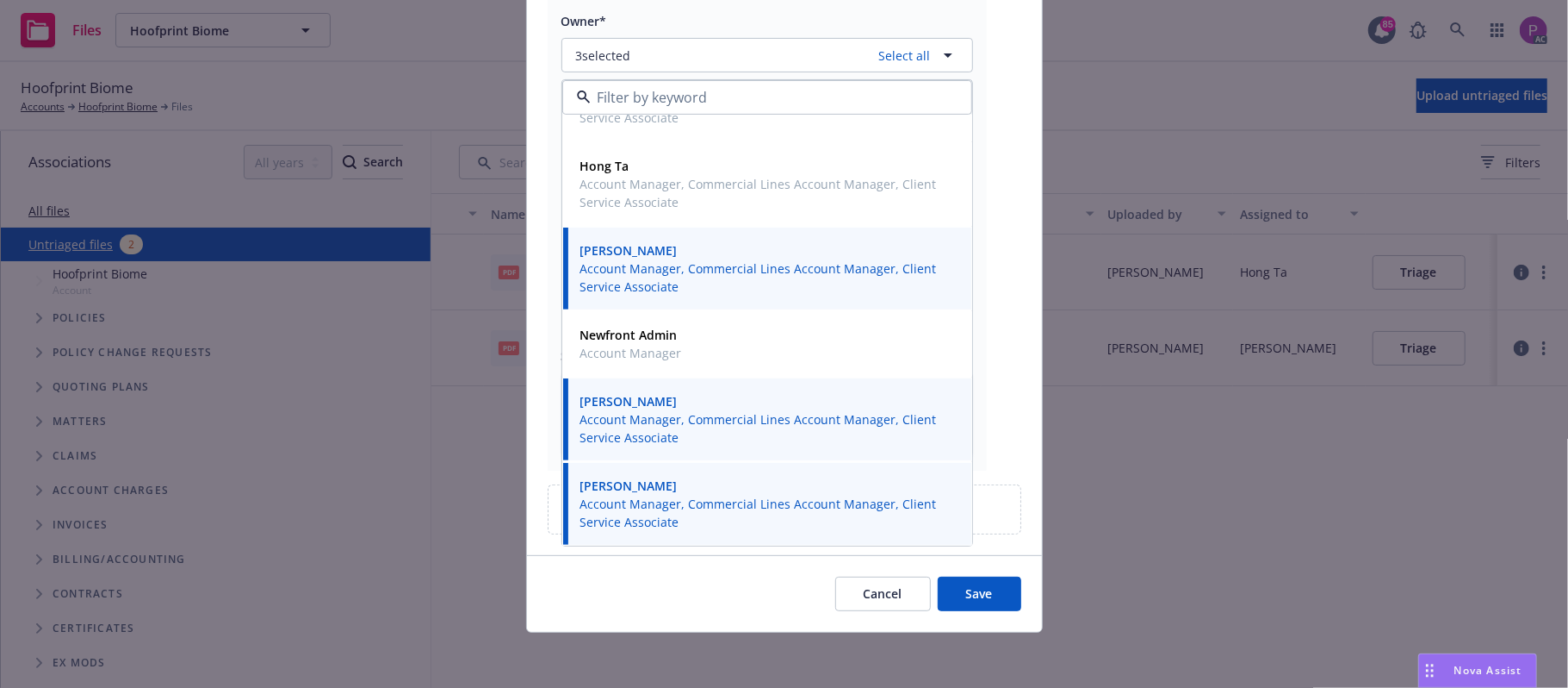
click at [955, 597] on button "Save" at bounding box center [980, 593] width 84 height 35
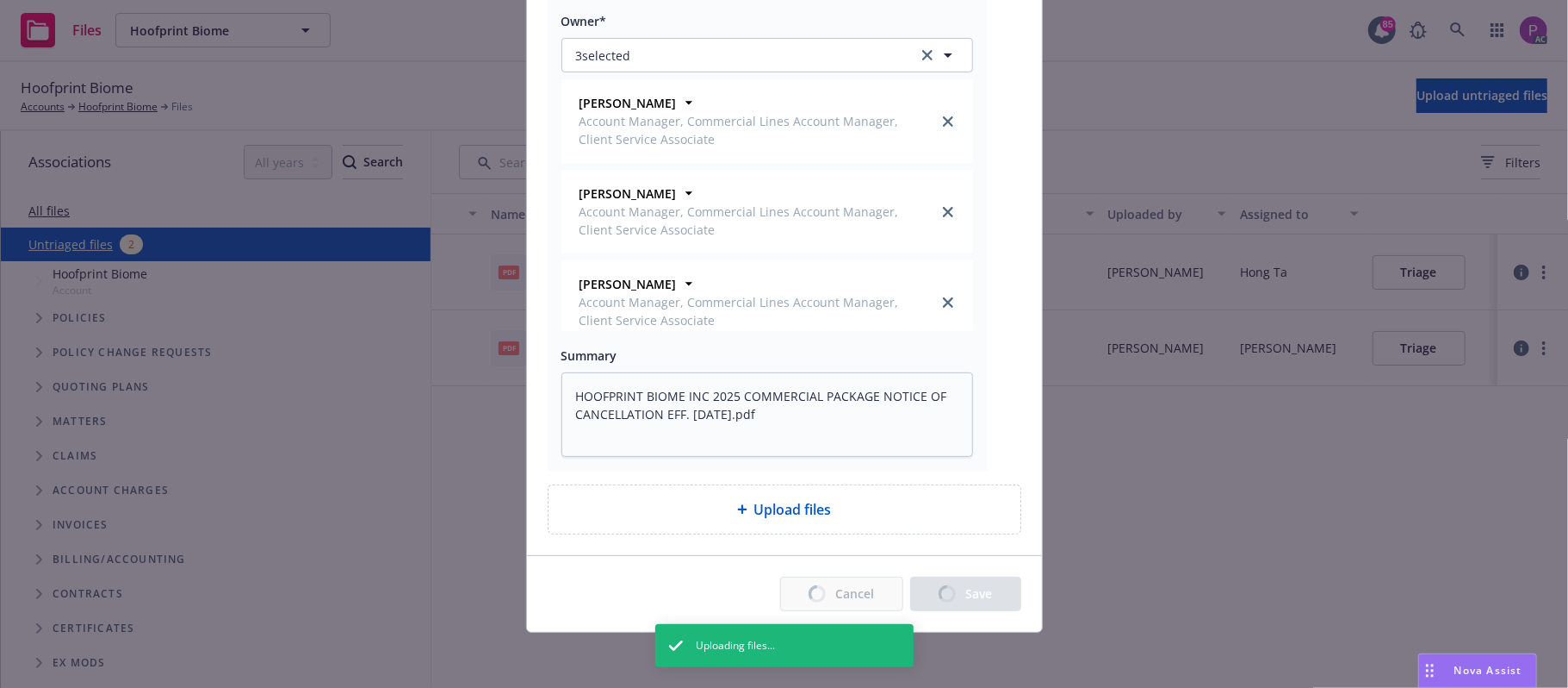
type textarea "x"
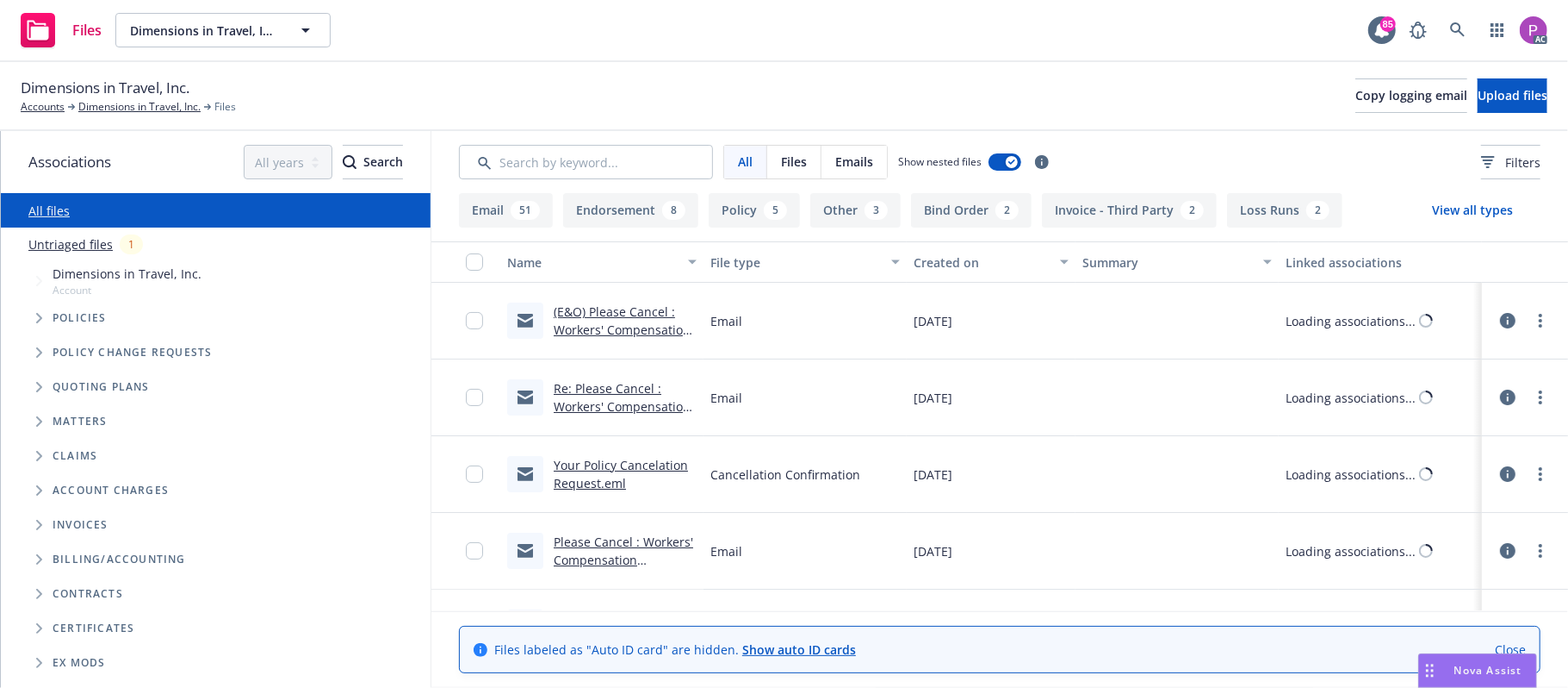
click at [74, 239] on link "Untriaged files" at bounding box center [71, 244] width 85 height 18
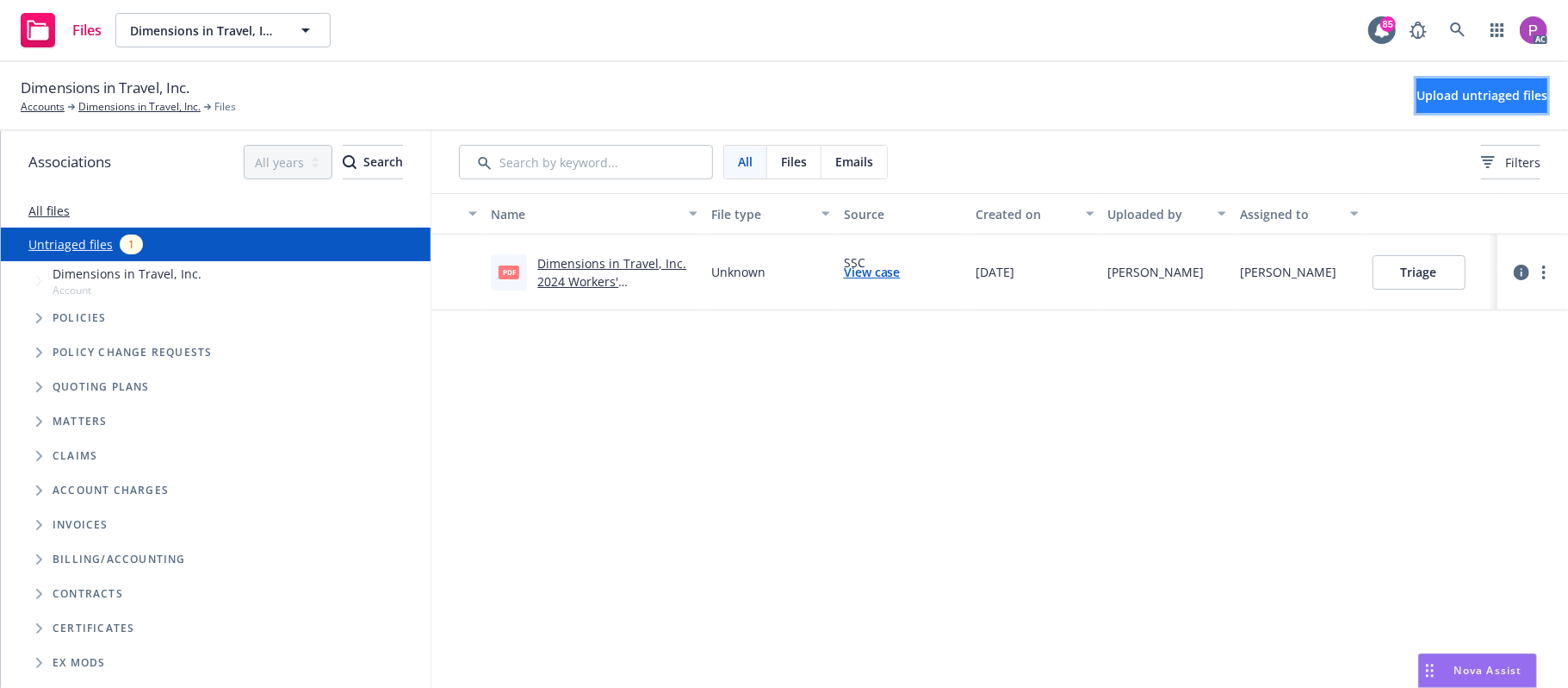
click at [1416, 94] on button "Upload untriaged files" at bounding box center [1481, 96] width 131 height 35
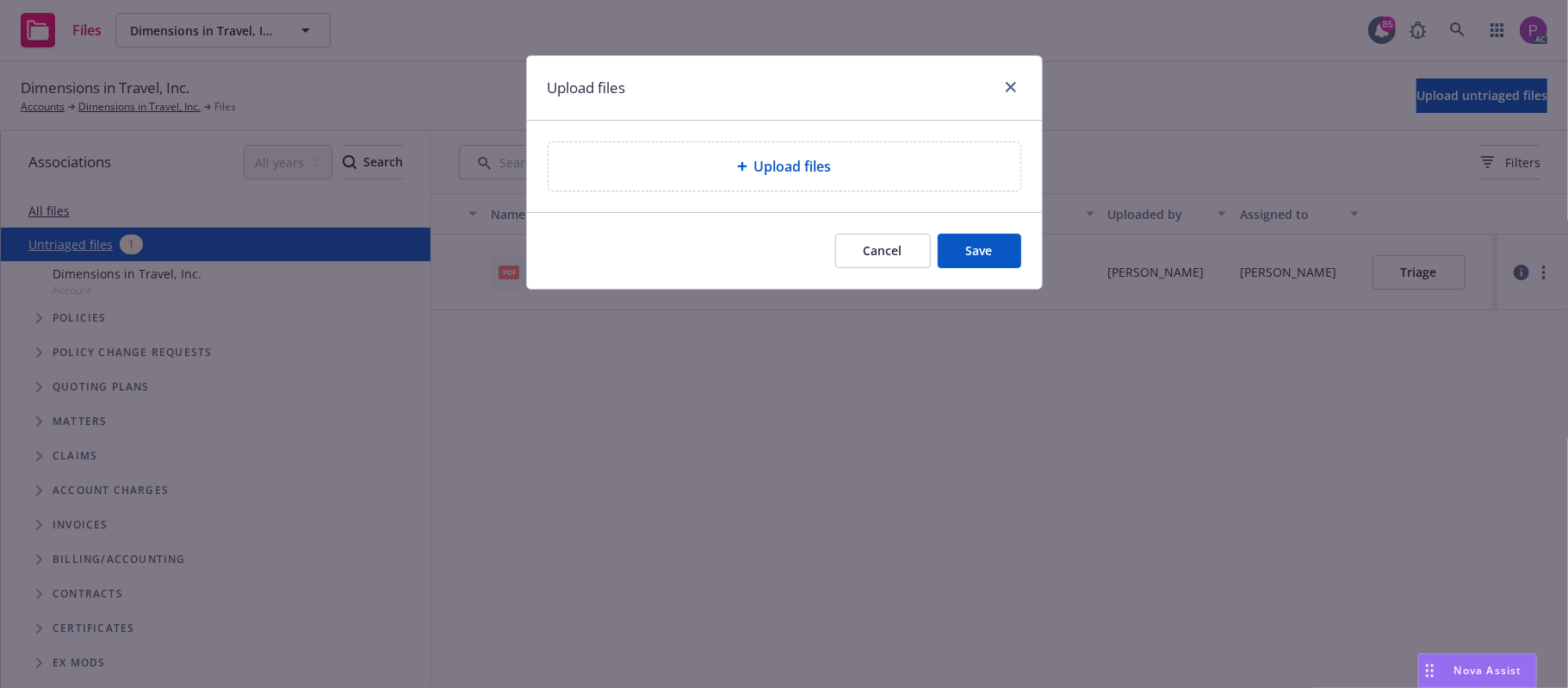
drag, startPoint x: 909, startPoint y: 126, endPoint x: 889, endPoint y: 138, distance: 23.3
click at [906, 126] on div "Upload files" at bounding box center [784, 166] width 515 height 91
click at [876, 150] on div "Upload files" at bounding box center [784, 166] width 471 height 48
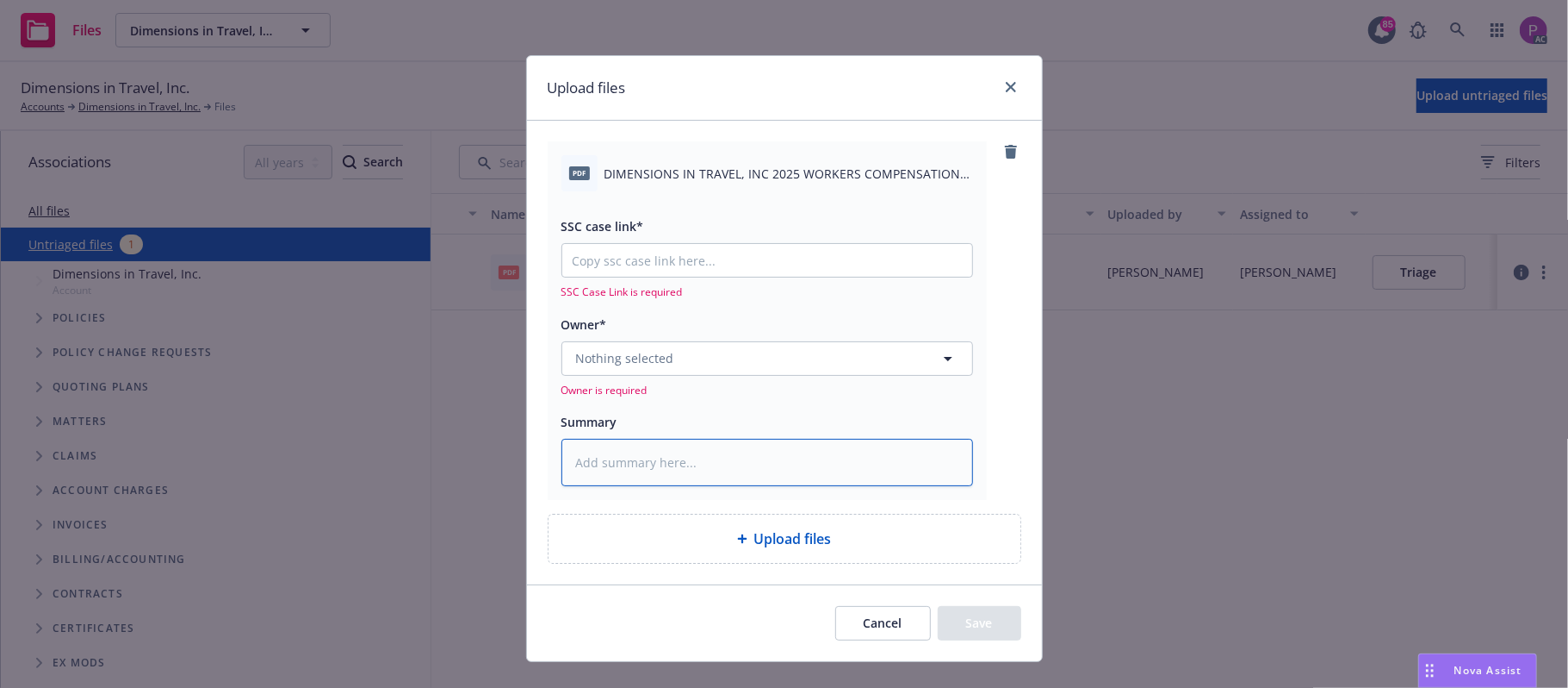
click at [663, 451] on textarea at bounding box center [767, 463] width 412 height 48
paste textarea "DIMENSIONS IN TRAVEL, INC 2025 WORKERS COMPENSATION NOTICE OF CANCELLATION EFF.…"
type textarea "x"
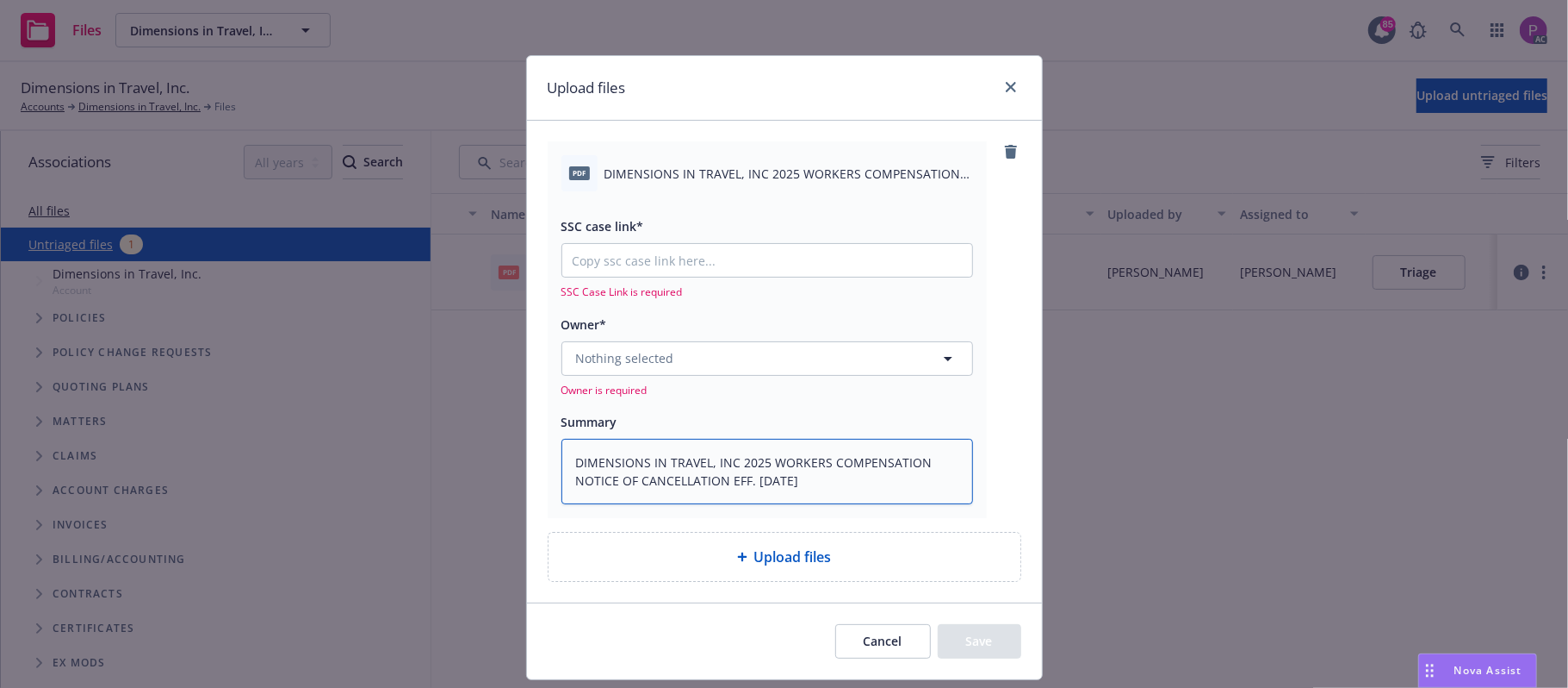
type textarea "DIMENSIONS IN TRAVEL, INC 2025 WORKERS COMPENSATION NOTICE OF CANCELLATION EFF.…"
click at [745, 256] on input "SSC case link*" at bounding box center [767, 260] width 410 height 33
paste input "https://newfront-ssc.lightning.force.com/lightning/r/Case/500Vz00000RvcaUIAR/vi…"
type textarea "x"
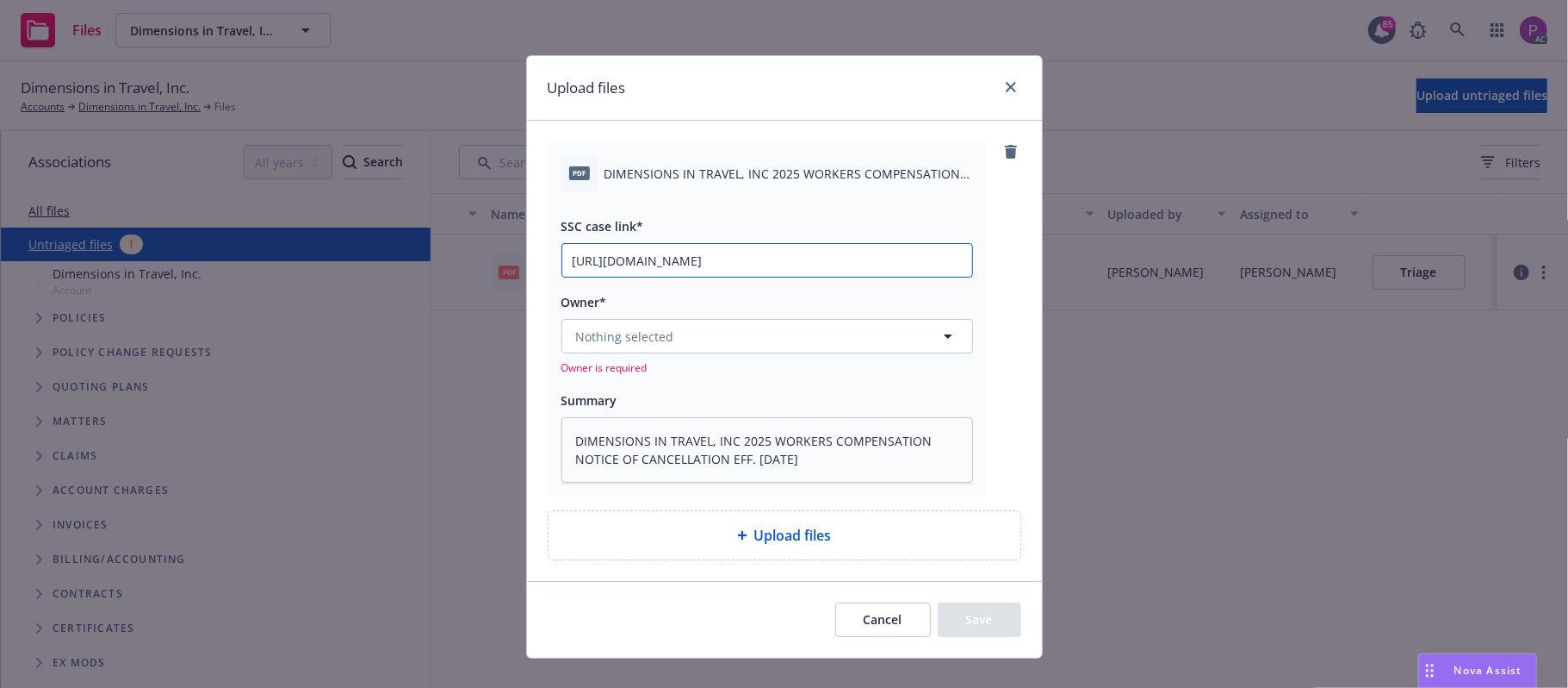
type input "https://newfront-ssc.lightning.force.com/lightning/r/Case/500Vz00000RvcaUIAR/vi…"
click at [708, 353] on button "Nothing selected" at bounding box center [767, 336] width 412 height 35
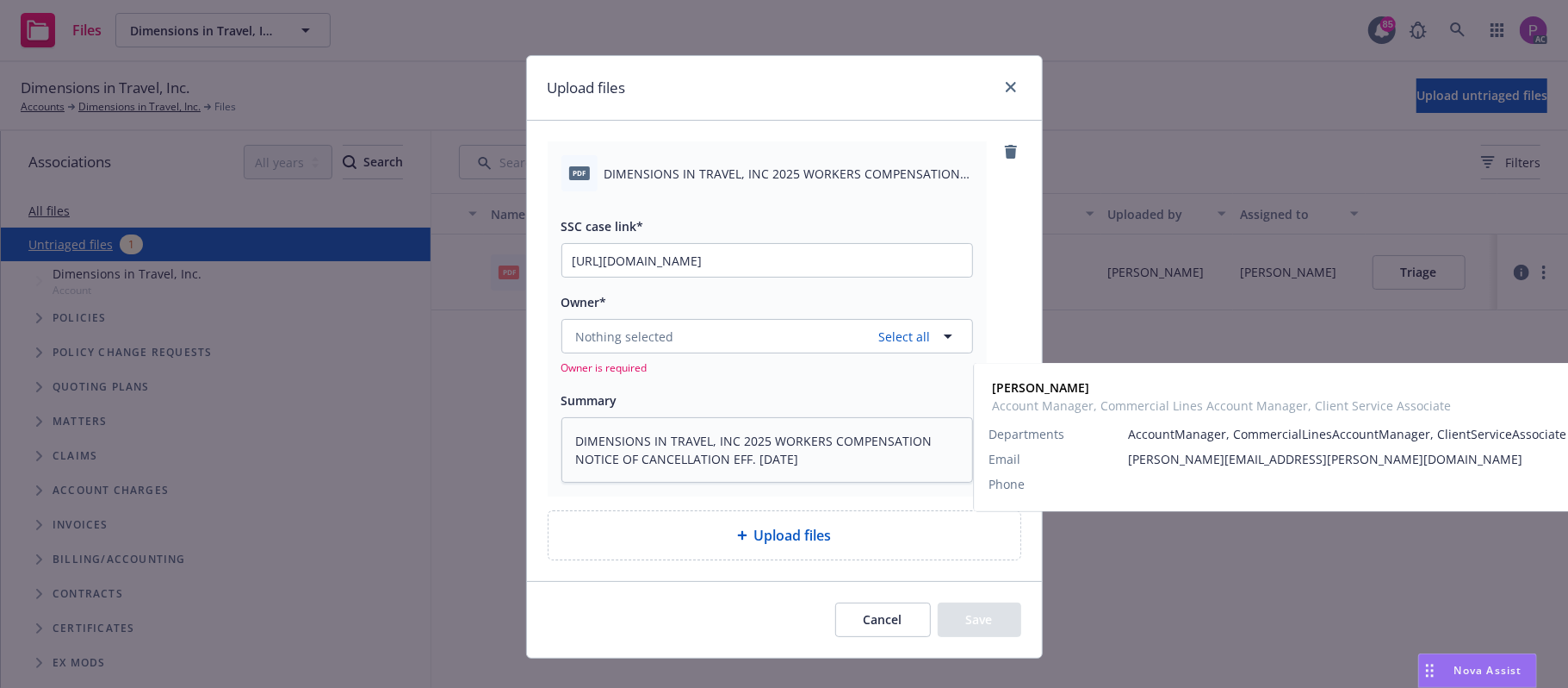
click at [718, 428] on span "[PERSON_NAME]" at bounding box center [765, 419] width 371 height 18
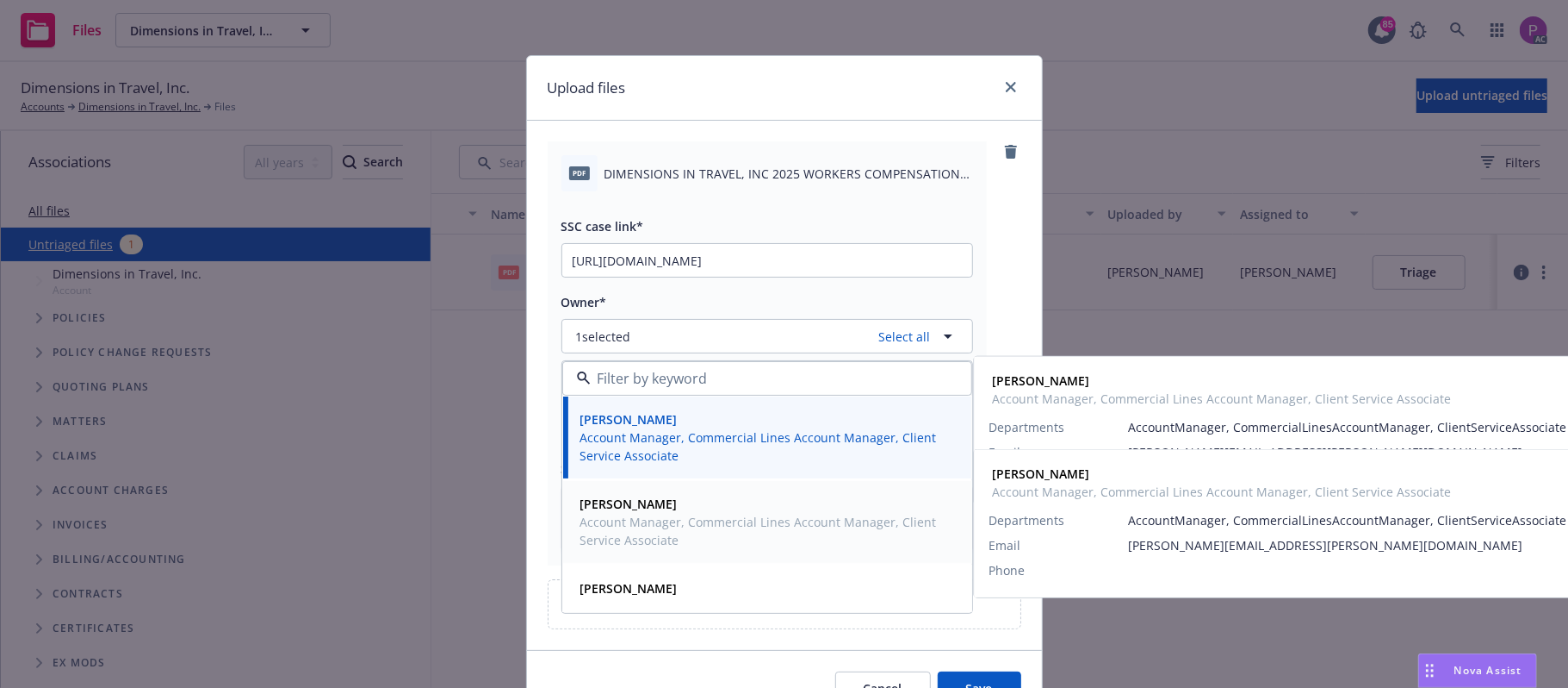
click at [697, 508] on span "[PERSON_NAME]" at bounding box center [765, 504] width 371 height 18
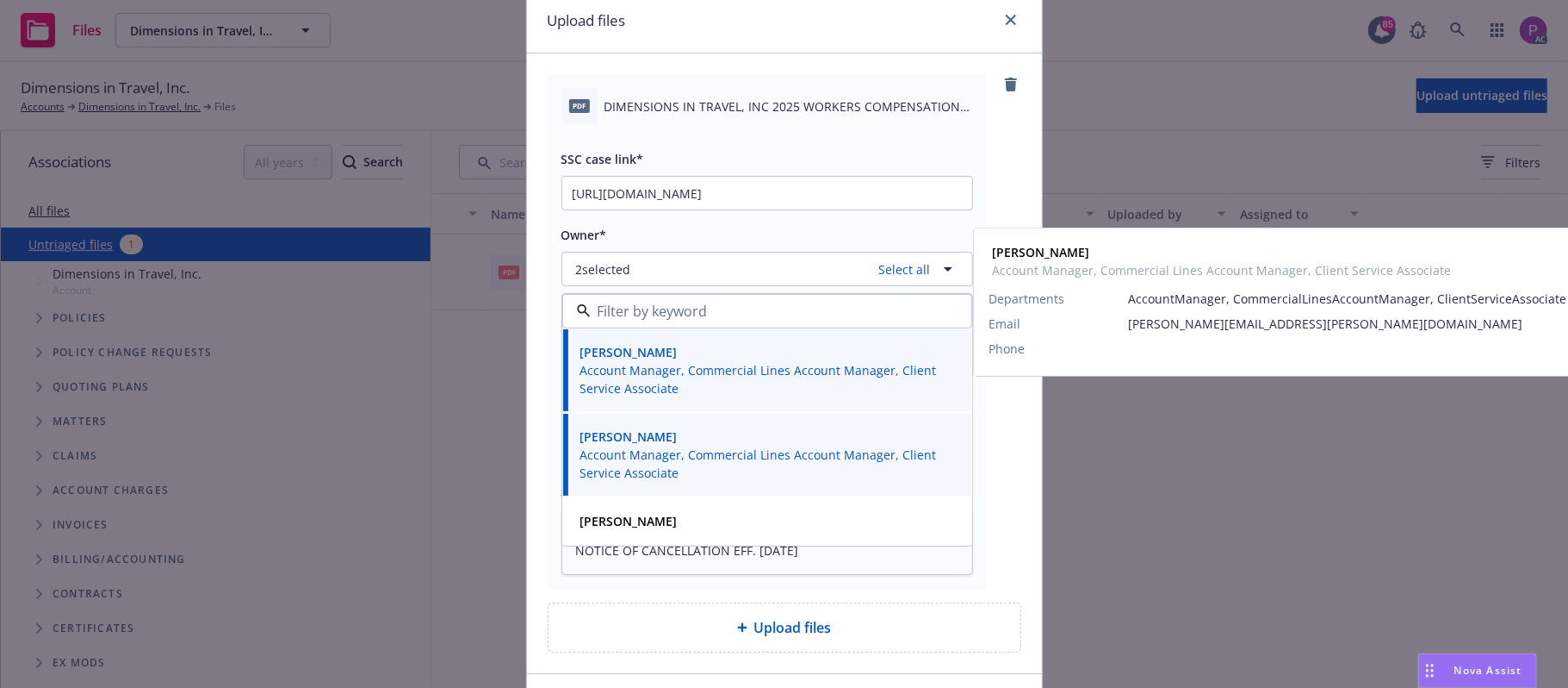
scroll to position [187, 0]
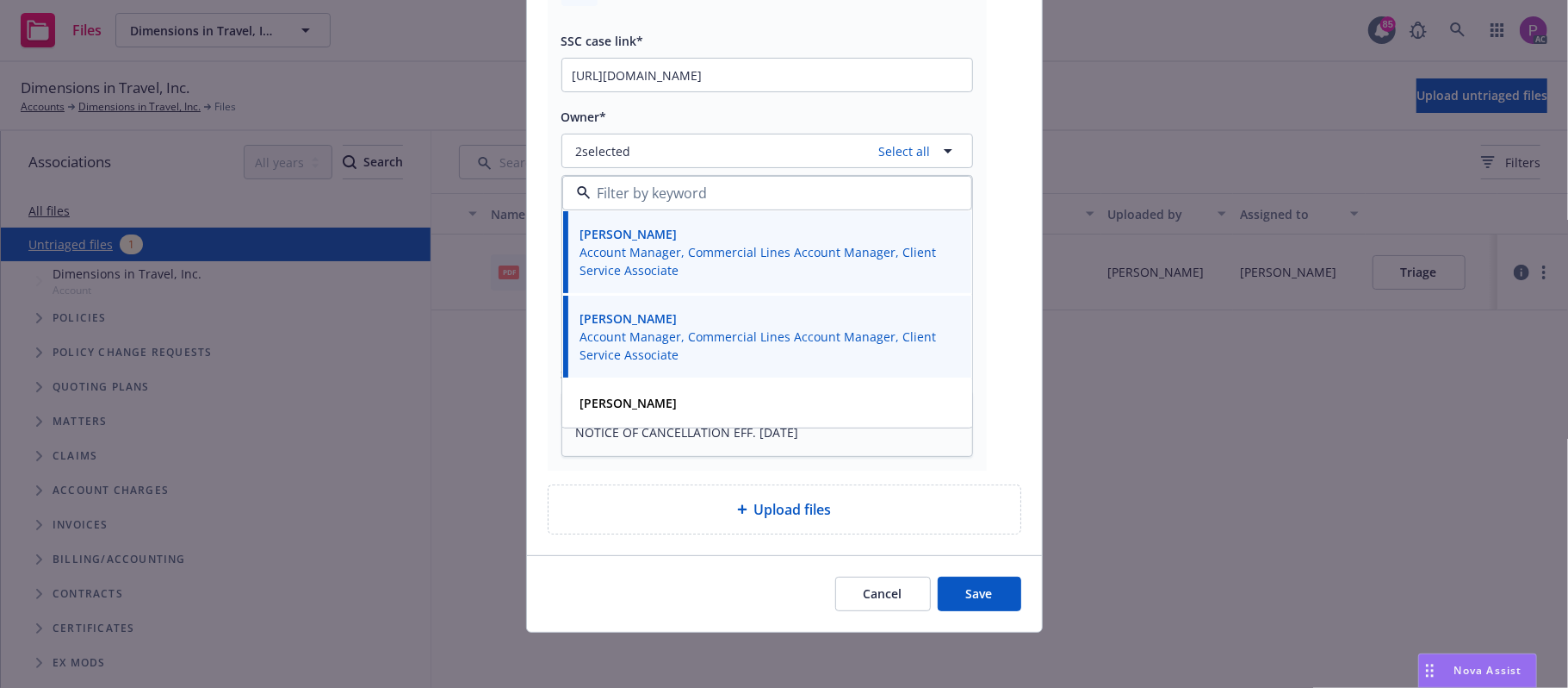
click at [957, 587] on button "Save" at bounding box center [980, 593] width 84 height 35
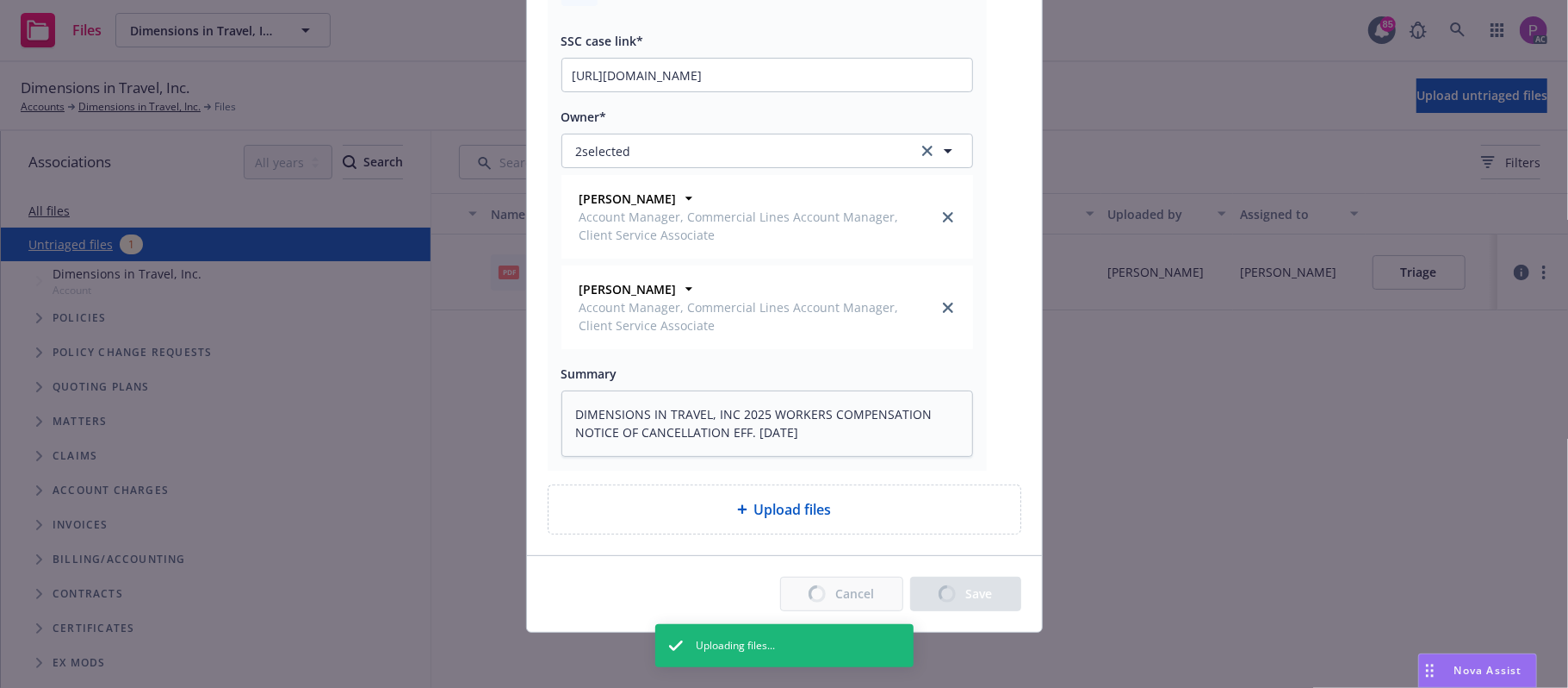
type textarea "x"
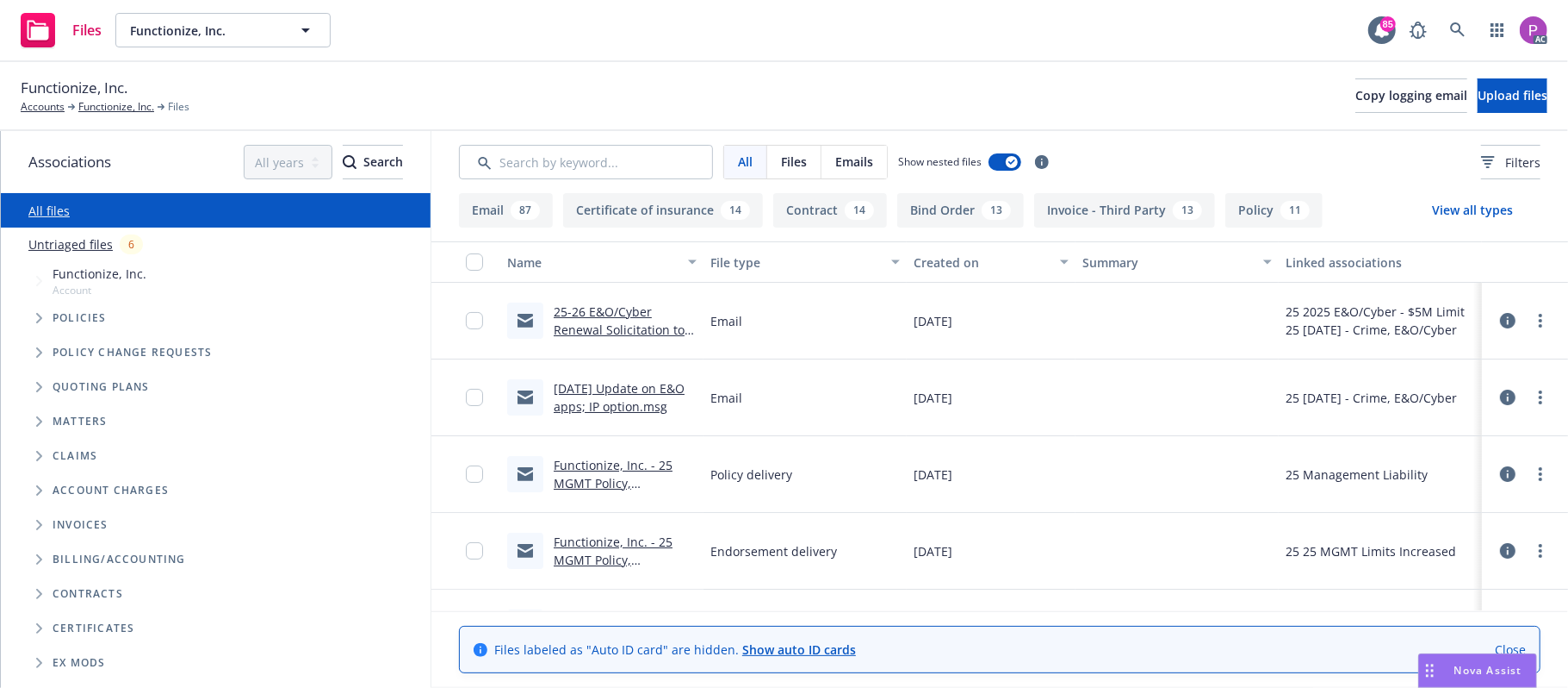
click at [52, 238] on link "Untriaged files" at bounding box center [71, 244] width 85 height 18
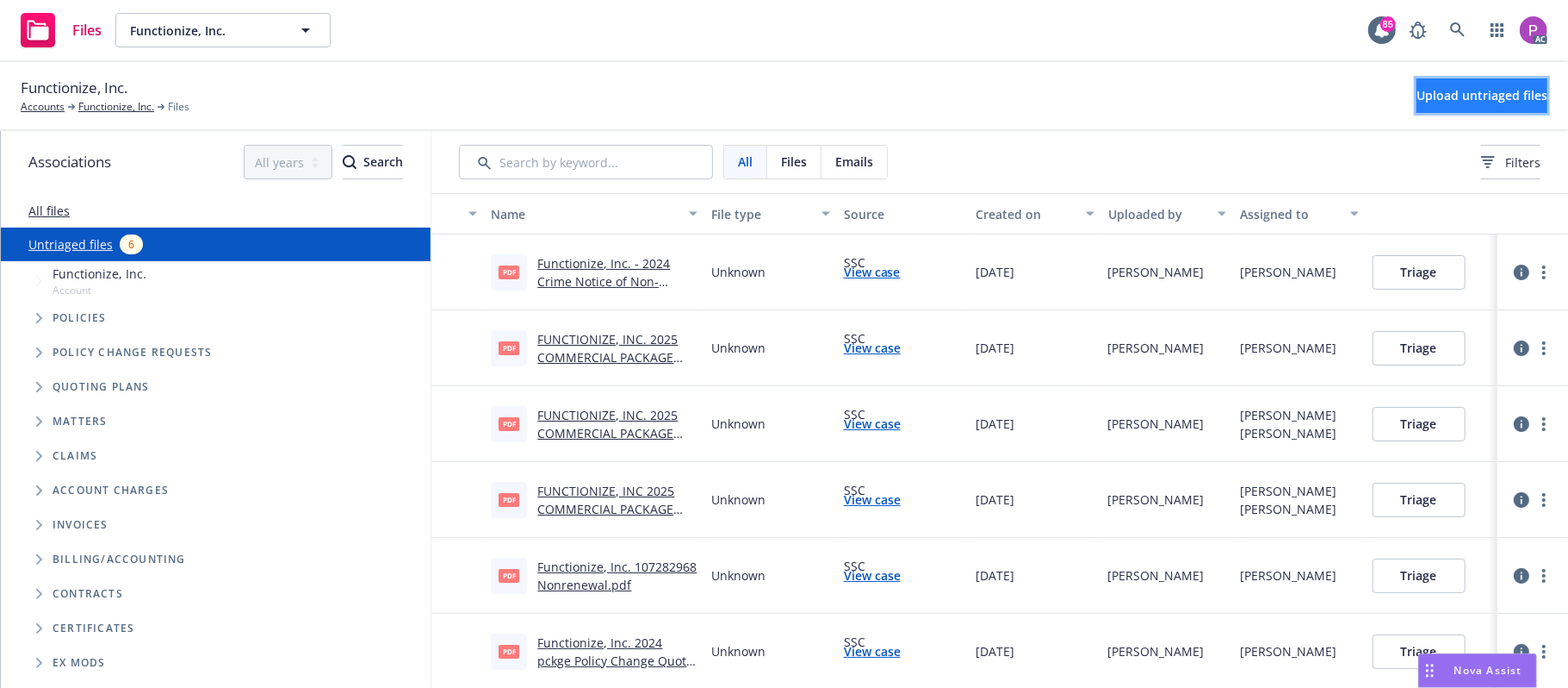
click at [1416, 105] on button "Upload untriaged files" at bounding box center [1481, 96] width 131 height 35
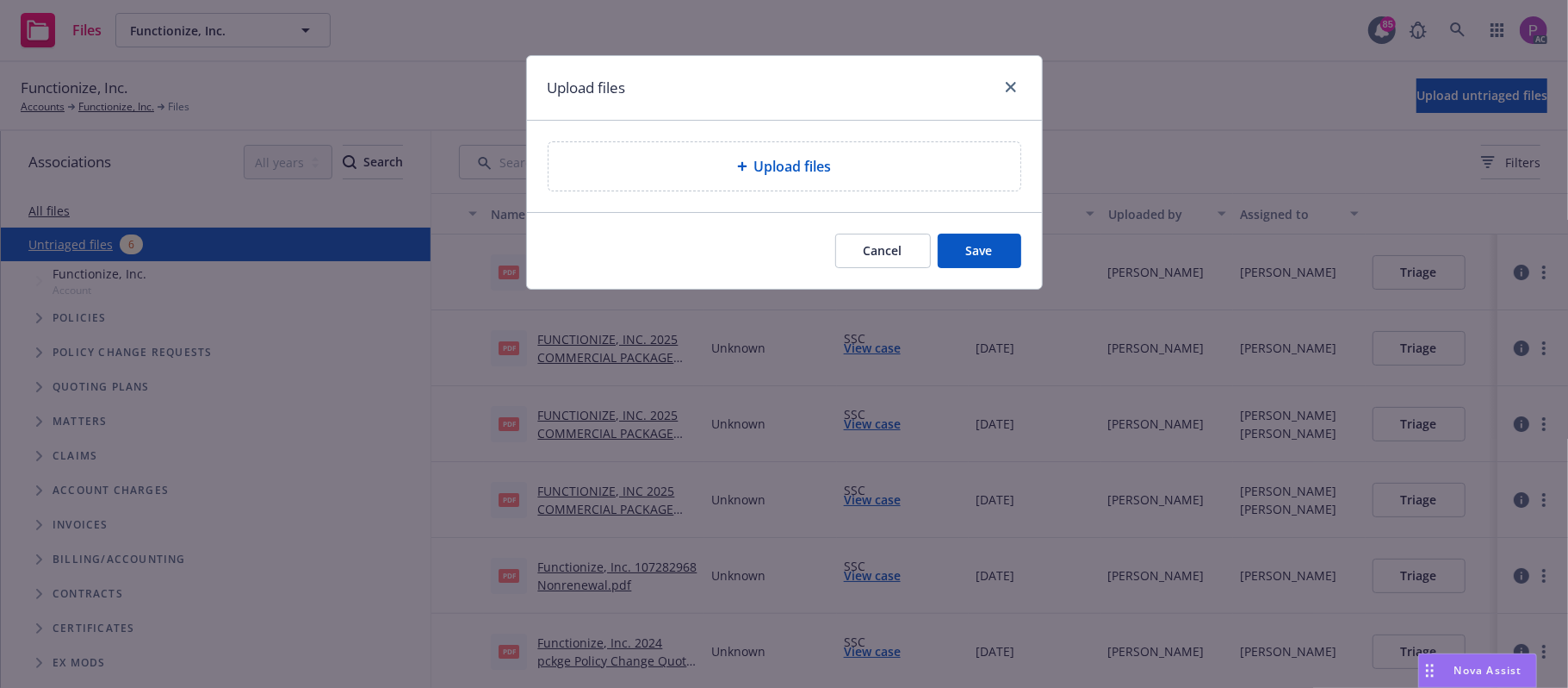
click at [771, 186] on div "Upload files" at bounding box center [784, 166] width 471 height 48
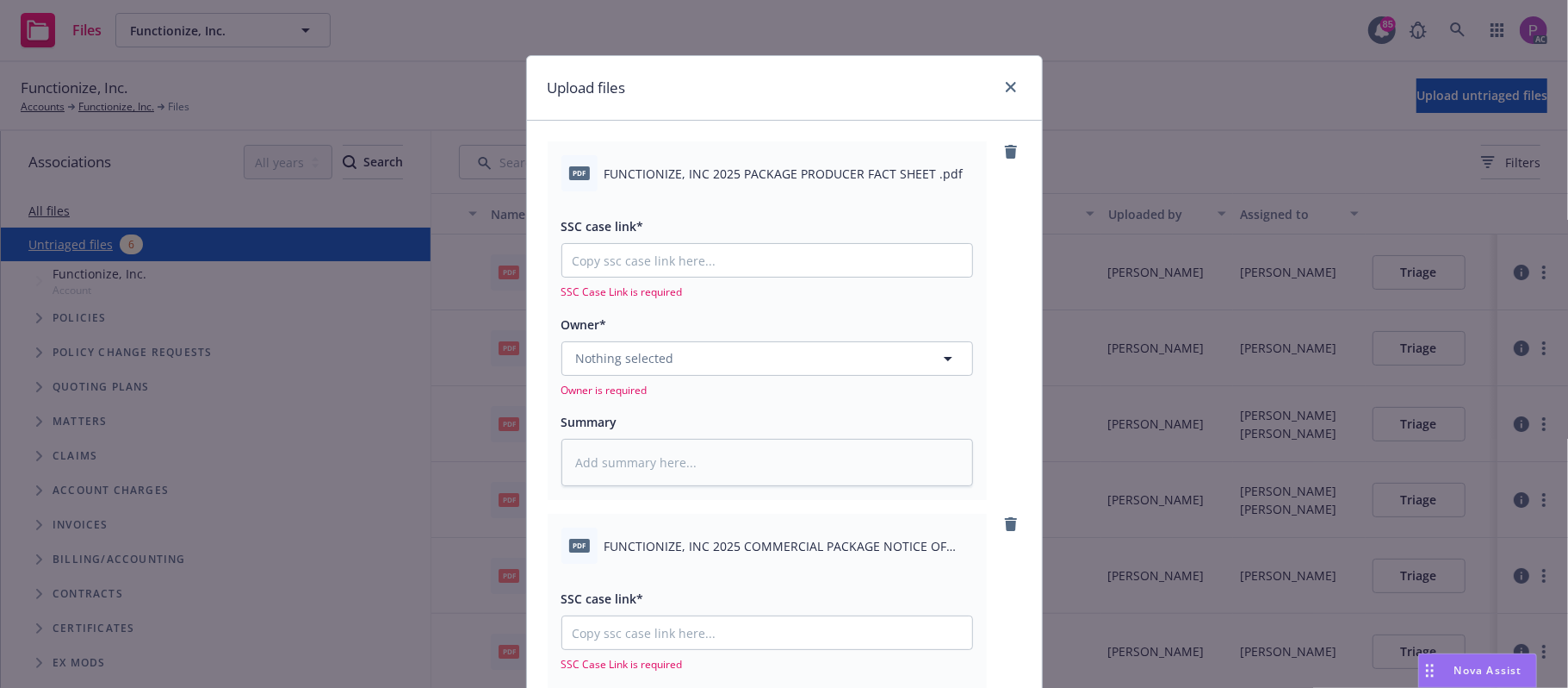
click at [699, 170] on span "FUNCTIONIZE, INC 2025 PACKAGE PRODUCER FACT SHEET .pdf" at bounding box center [784, 173] width 359 height 18
click at [700, 167] on span "FUNCTIONIZE, INC 2025 PACKAGE PRODUCER FACT SHEET .pdf" at bounding box center [784, 173] width 359 height 18
copy div "FUNCTIONIZE, INC 2025 PACKAGE PRODUCER FACT SHEET .pdf"
click at [647, 487] on div "pdf FUNCTIONIZE, INC 2025 PACKAGE PRODUCER FACT SHEET .pdf SSC case link* SSC C…" at bounding box center [767, 320] width 439 height 358
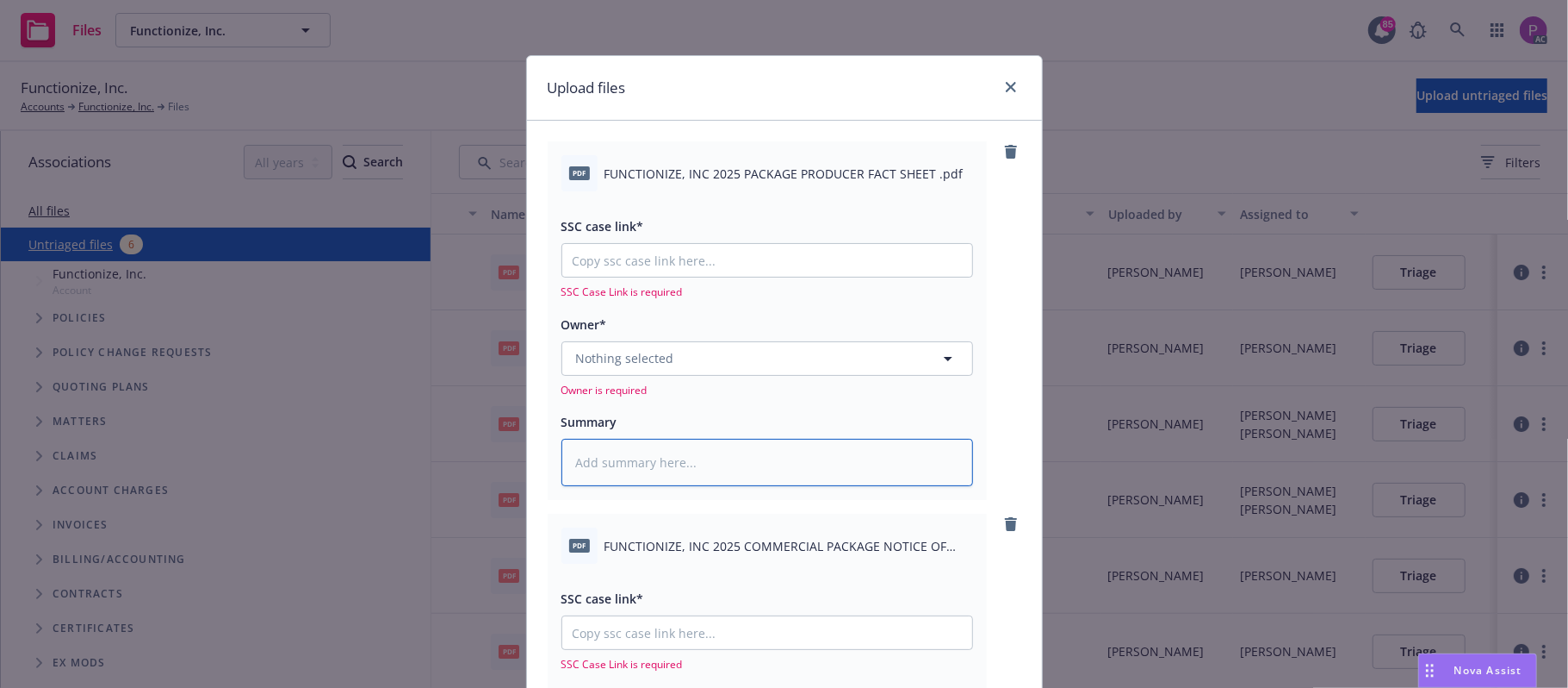
click at [656, 473] on textarea at bounding box center [767, 463] width 412 height 48
paste textarea "FUNCTIONIZE, INC 2025 PACKAGE PRODUCER FACT SHEET .pdf"
type textarea "x"
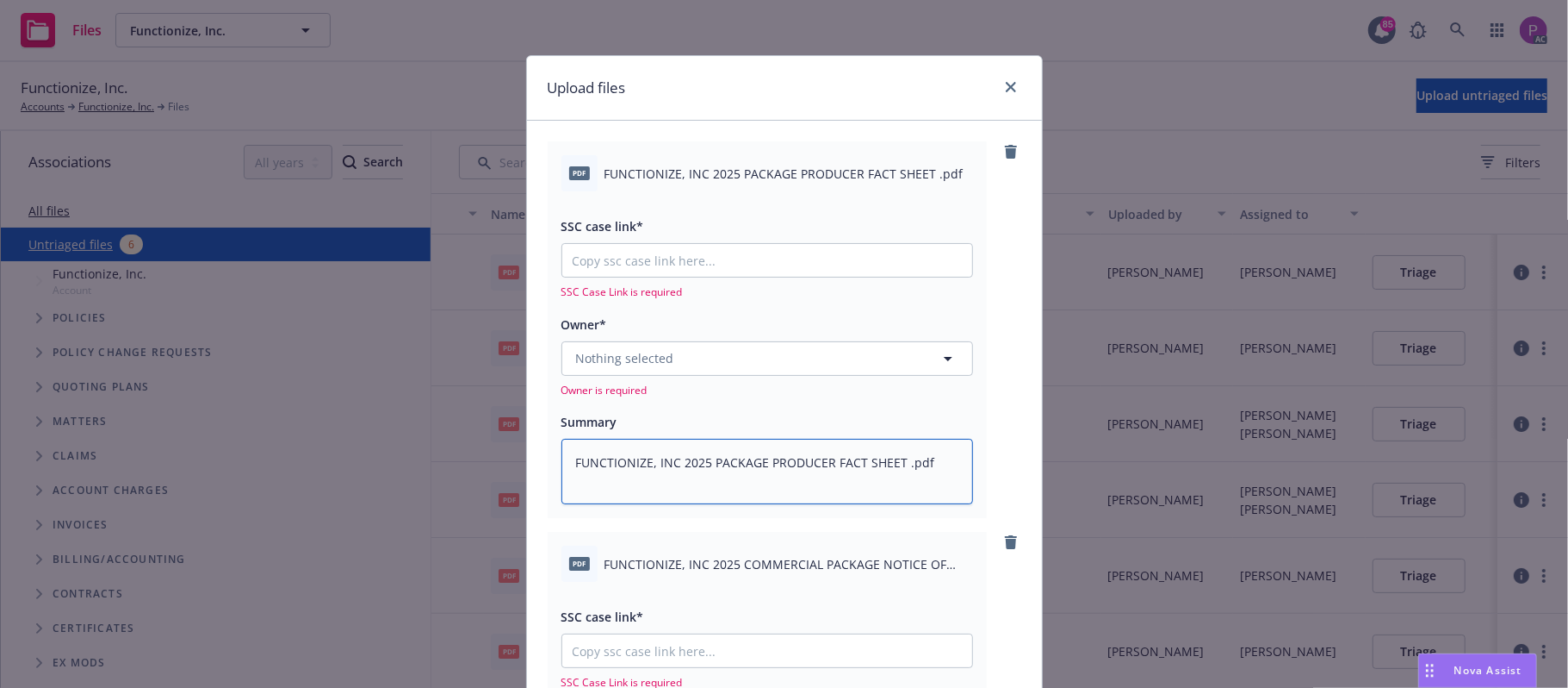
type textarea "FUNCTIONIZE, INC 2025 PACKAGE PRODUCER FACT SHEET .pdf"
click at [686, 553] on div "pdf FUNCTIONIZE, INC 2025 COMMERCIAL PACKAGE NOTICE OF CANCELLATION EFF. [DATE]…" at bounding box center [767, 563] width 412 height 37
click at [687, 555] on div "pdf FUNCTIONIZE, INC 2025 COMMERCIAL PACKAGE NOTICE OF CANCELLATION EFF. [DATE]…" at bounding box center [767, 563] width 412 height 37
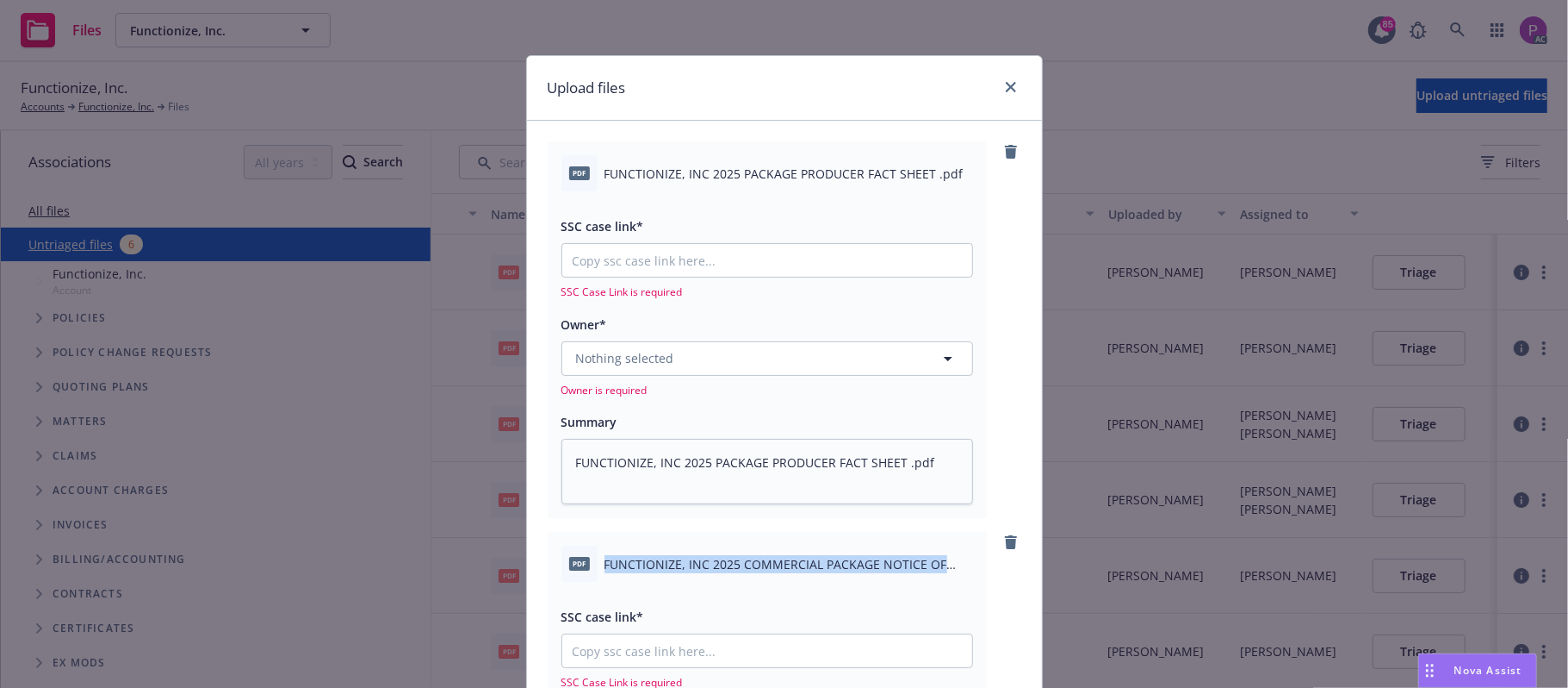
click at [688, 555] on span "FUNCTIONIZE, INC 2025 COMMERCIAL PACKAGE NOTICE OF CANCELLATION EFF. [DATE].pdf" at bounding box center [788, 564] width 369 height 18
copy div "FUNCTIONIZE, INC 2025 COMMERCIAL PACKAGE NOTICE OF CANCELLATION EFF. [DATE].pdf"
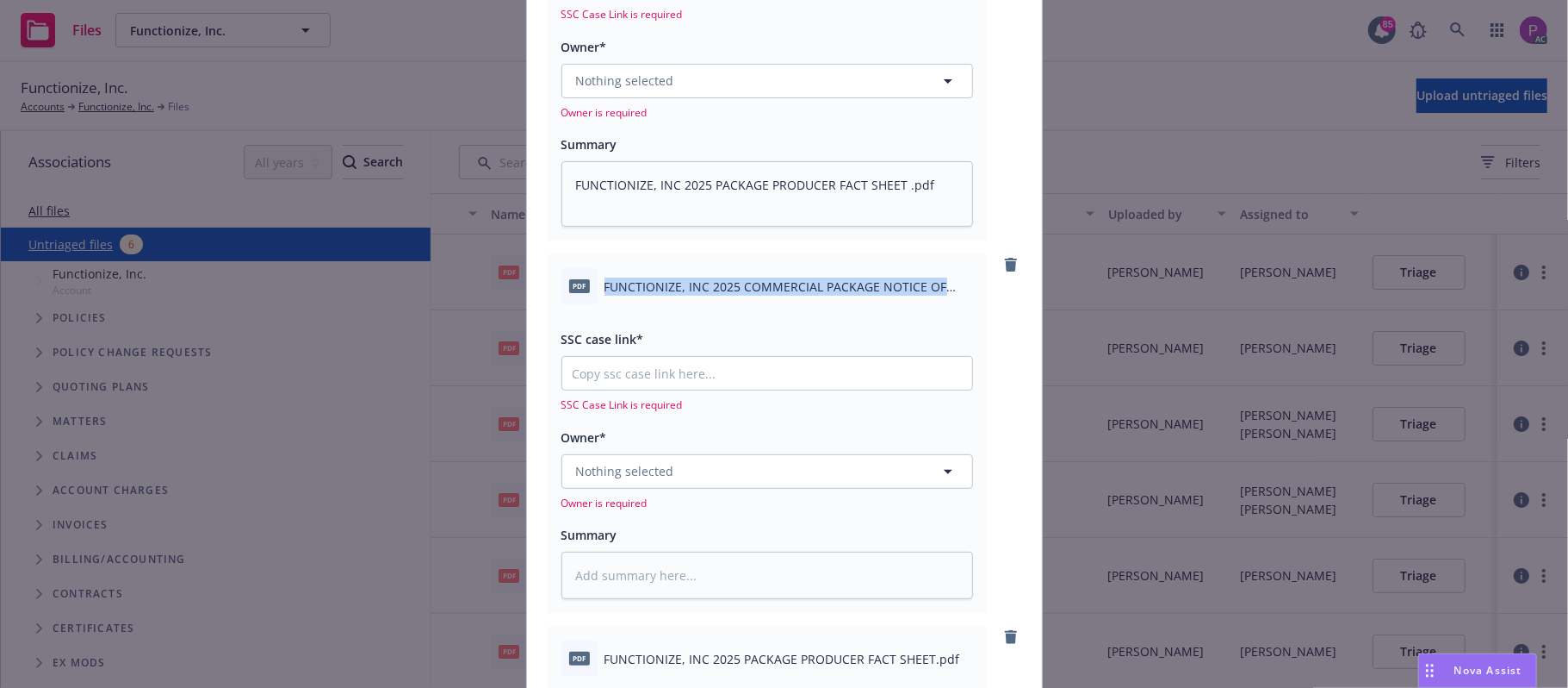
scroll to position [345, 0]
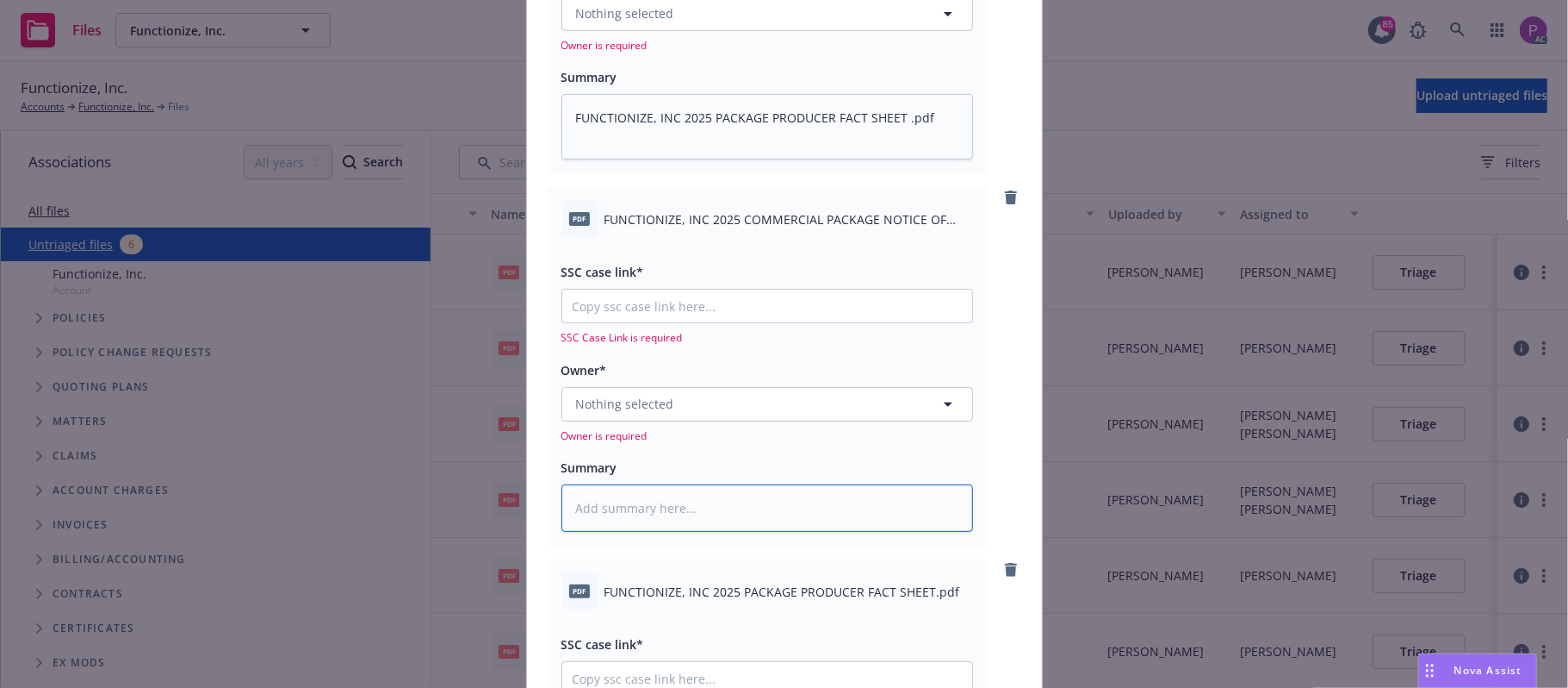
click at [641, 520] on textarea at bounding box center [767, 508] width 412 height 48
paste textarea "FUNCTIONIZE, INC 2025 COMMERCIAL PACKAGE NOTICE OF CANCELLATION EFF. [DATE].pdf"
type textarea "x"
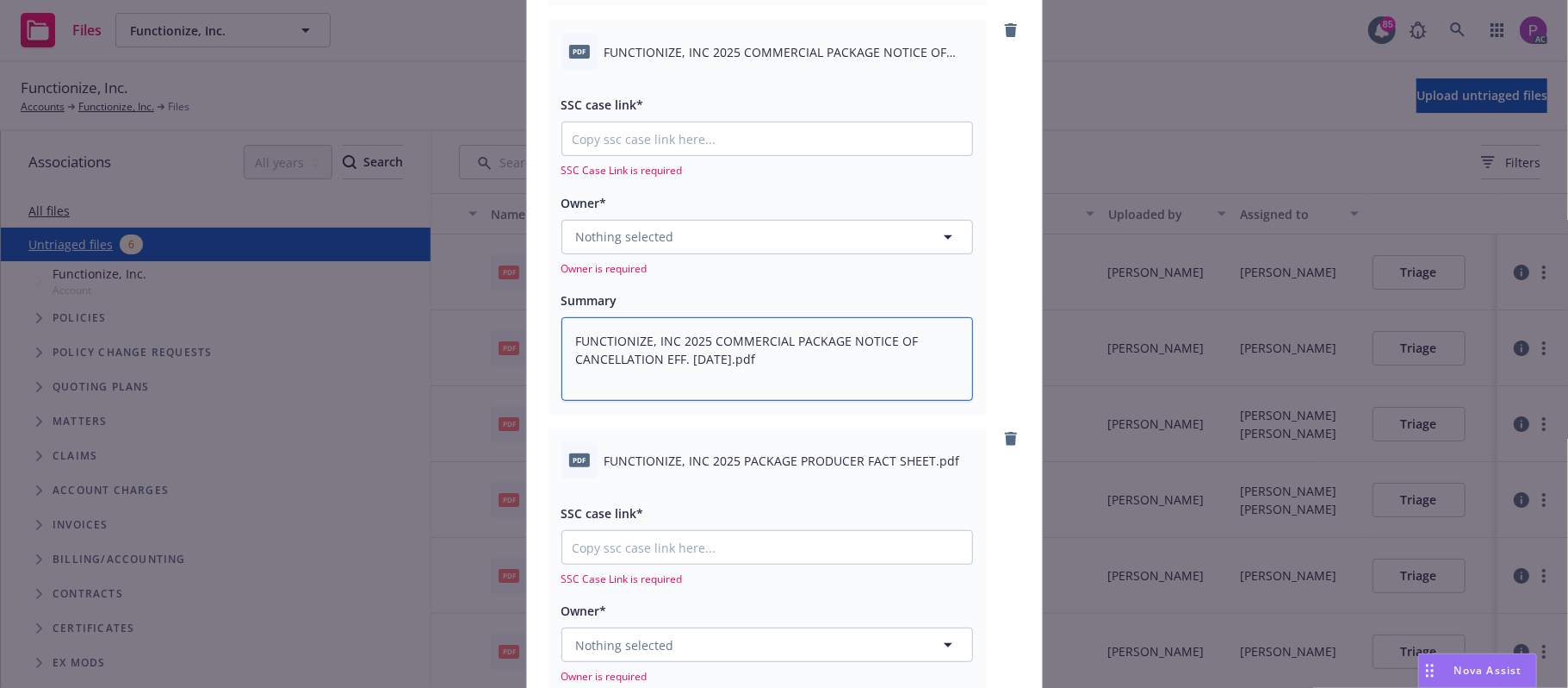
scroll to position [574, 0]
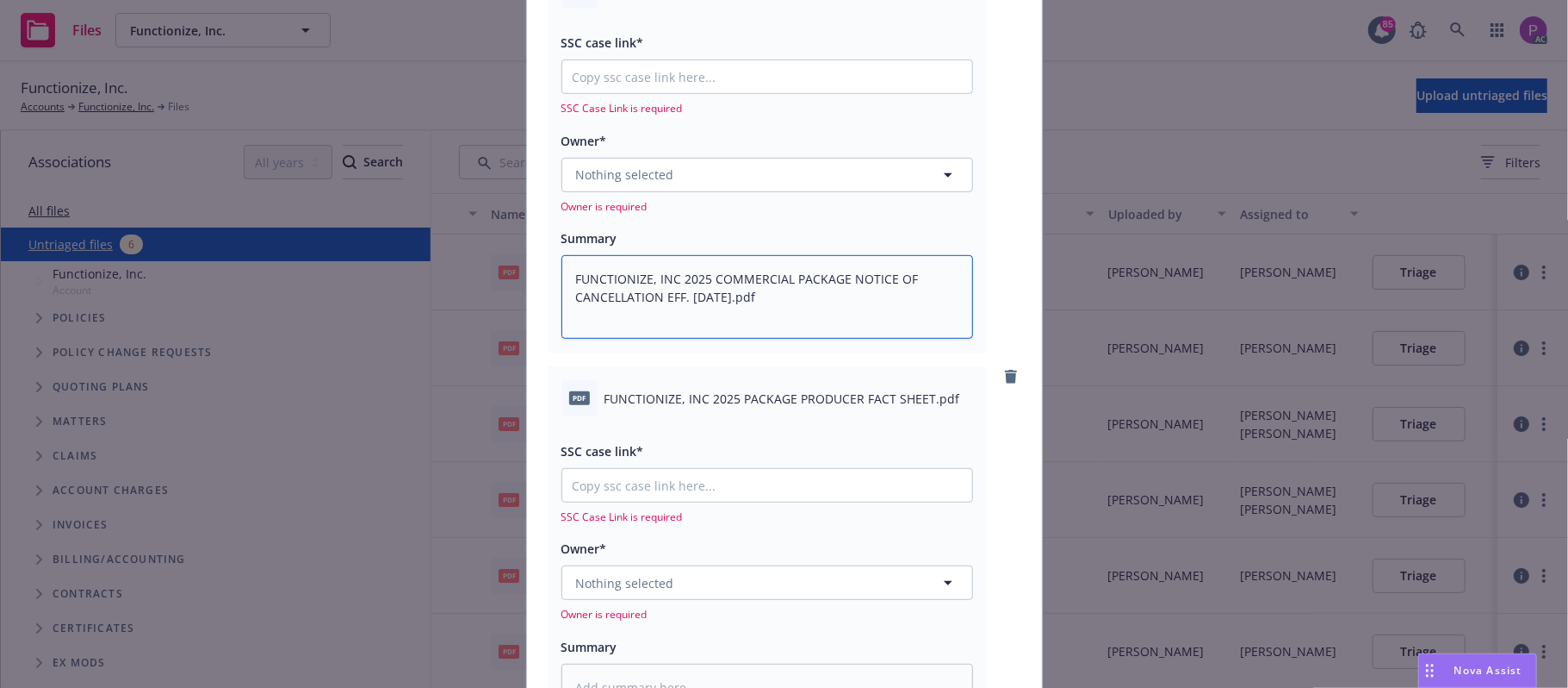
type textarea "FUNCTIONIZE, INC 2025 COMMERCIAL PACKAGE NOTICE OF CANCELLATION EFF. [DATE].pdf"
click at [679, 399] on span "FUNCTIONIZE, INC 2025 PACKAGE PRODUCER FACT SHEET.pdf" at bounding box center [782, 399] width 355 height 18
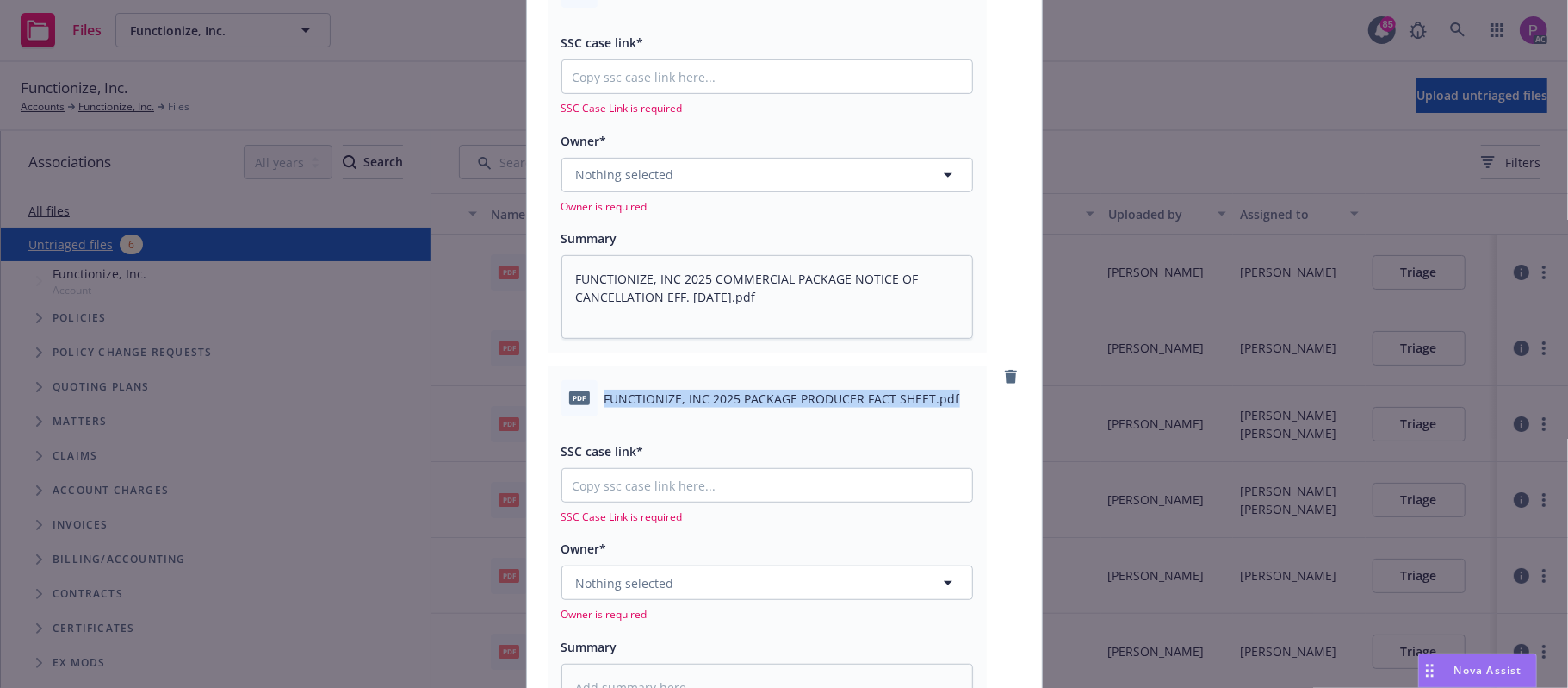
click at [679, 399] on span "FUNCTIONIZE, INC 2025 PACKAGE PRODUCER FACT SHEET.pdf" at bounding box center [782, 399] width 355 height 18
copy div "FUNCTIONIZE, INC 2025 PACKAGE PRODUCER FACT SHEET.pdf"
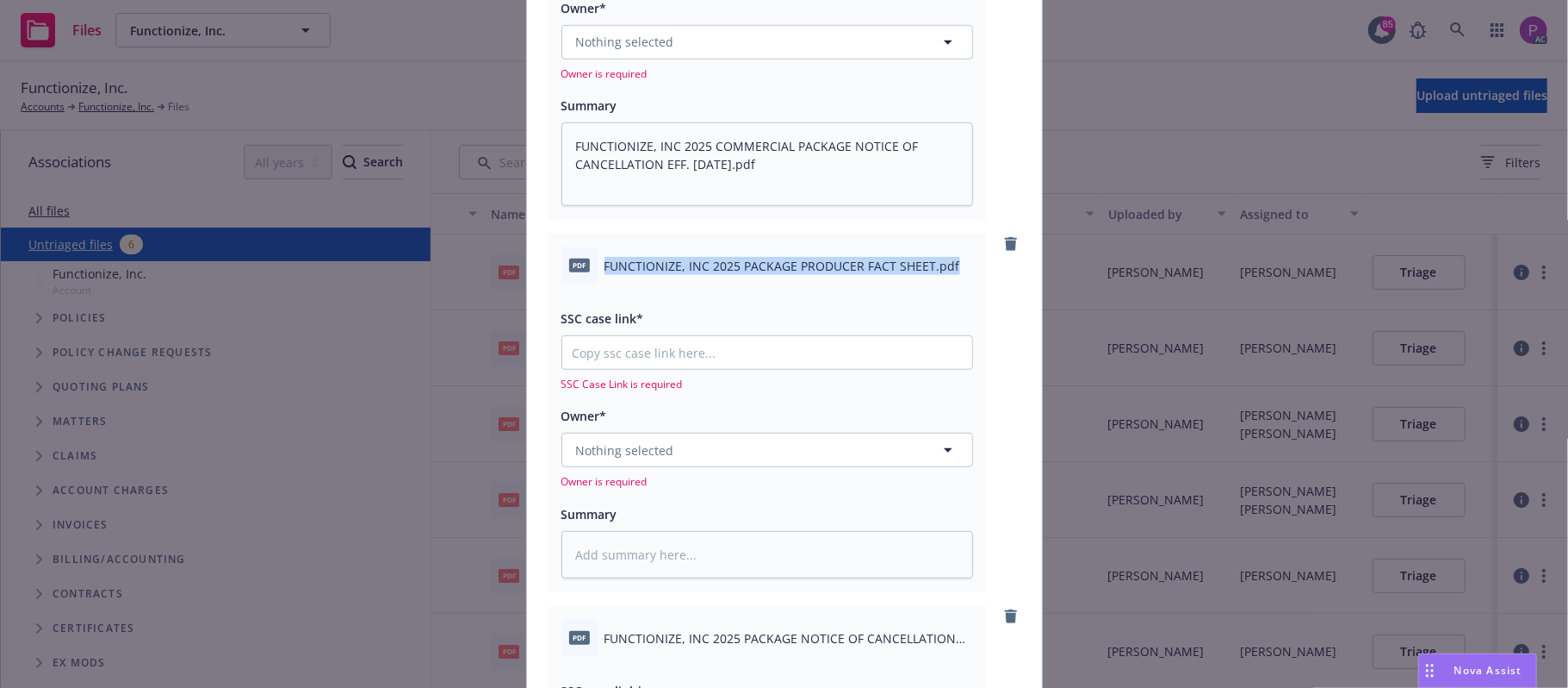
scroll to position [919, 0]
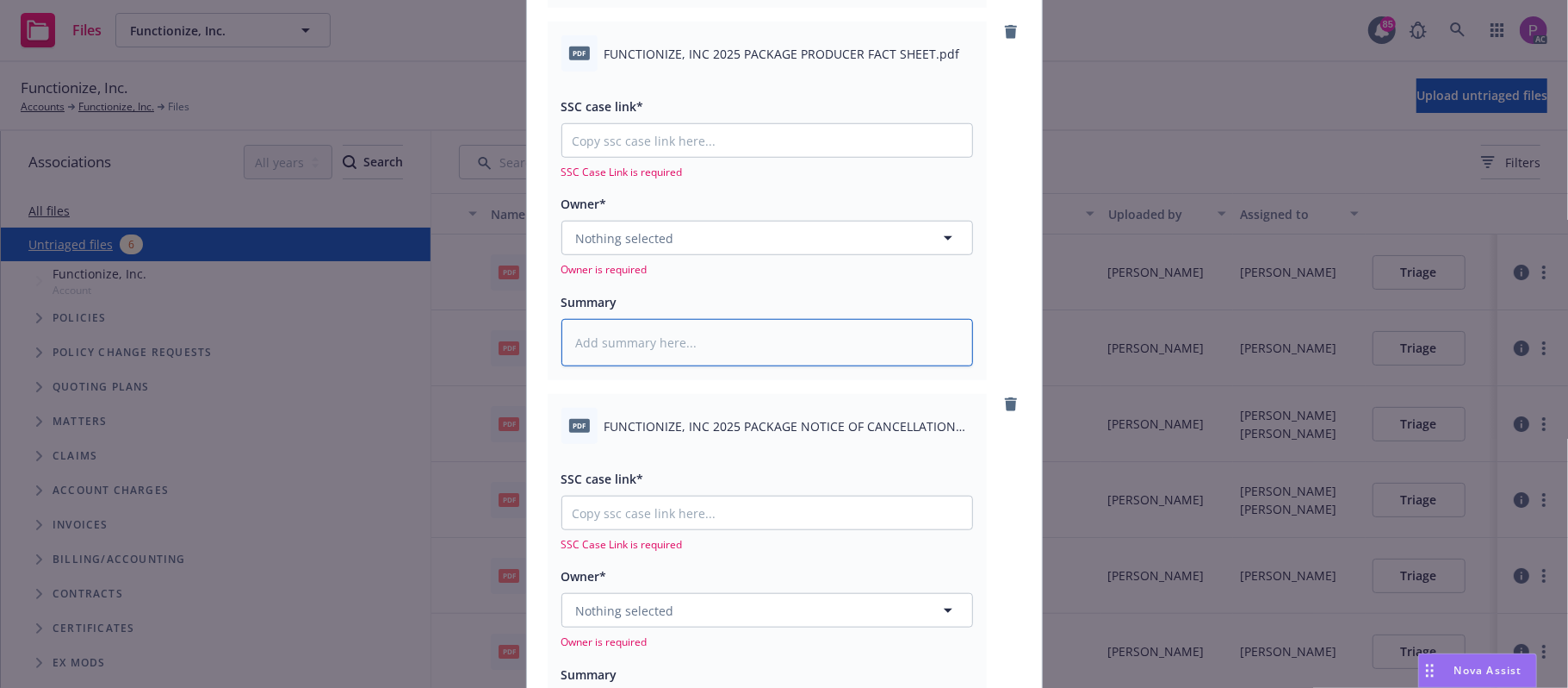
click at [684, 351] on textarea at bounding box center [767, 343] width 412 height 48
paste textarea "FUNCTIONIZE, INC 2025 PACKAGE PRODUCER FACT SHEET.pdf"
type textarea "x"
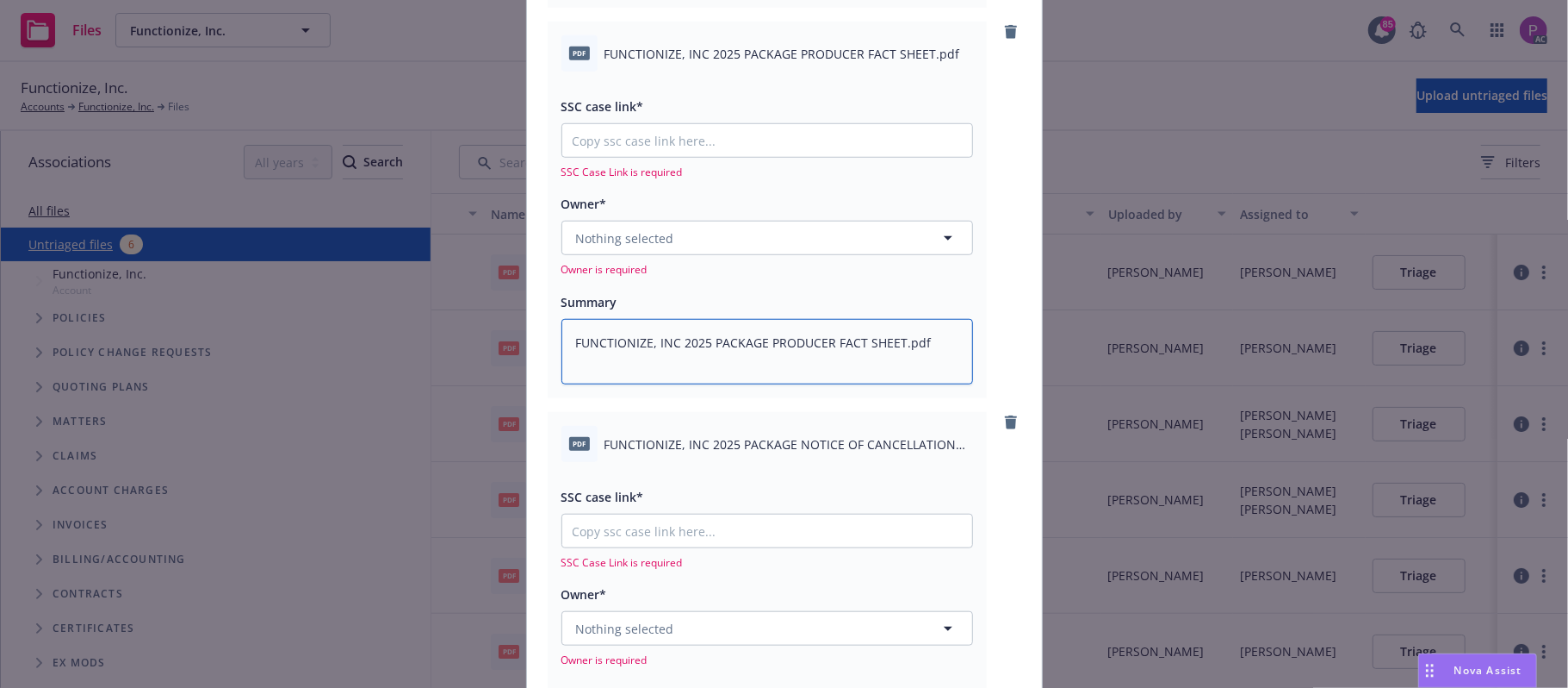
type textarea "FUNCTIONIZE, INC 2025 PACKAGE PRODUCER FACT SHEET.pdf"
click at [640, 435] on span "FUNCTIONIZE, INC 2025 PACKAGE NOTICE OF CANCELLATION EFF. [DATE].pdf" at bounding box center [788, 444] width 369 height 18
click at [639, 435] on span "FUNCTIONIZE, INC 2025 PACKAGE NOTICE OF CANCELLATION EFF. [DATE].pdf" at bounding box center [788, 444] width 369 height 18
click at [638, 435] on span "FUNCTIONIZE, INC 2025 PACKAGE NOTICE OF CANCELLATION EFF. [DATE].pdf" at bounding box center [788, 444] width 369 height 18
click at [638, 435] on span "FUNCTIONIZE, INC 2025 PACKAGE NOTICE OF CANCELLATION EFF. [DATE].pdf" at bounding box center [788, 444] width 369 height 18
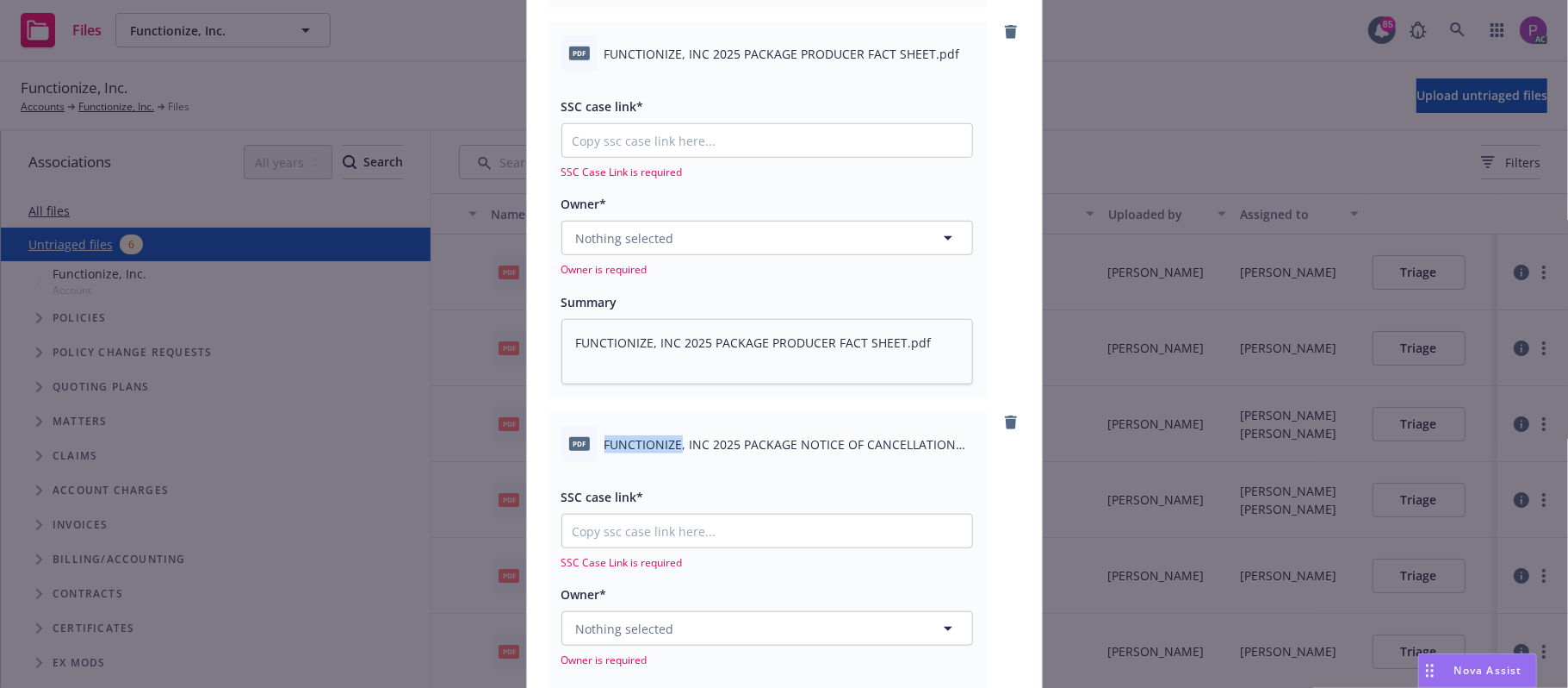
click at [638, 435] on span "FUNCTIONIZE, INC 2025 PACKAGE NOTICE OF CANCELLATION EFF. [DATE].pdf" at bounding box center [788, 444] width 369 height 18
copy div "FUNCTIONIZE, INC 2025 PACKAGE NOTICE OF CANCELLATION EFF. [DATE].pdf"
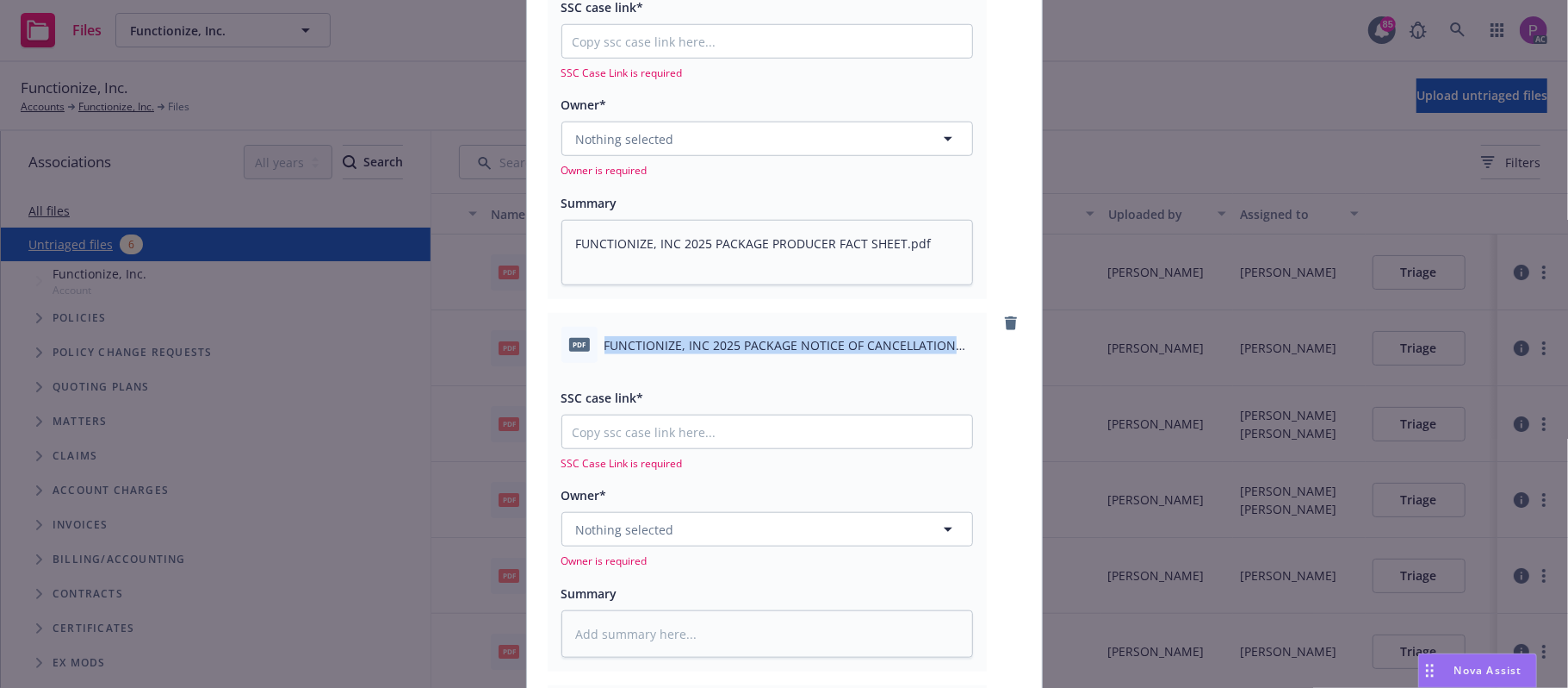
scroll to position [1149, 0]
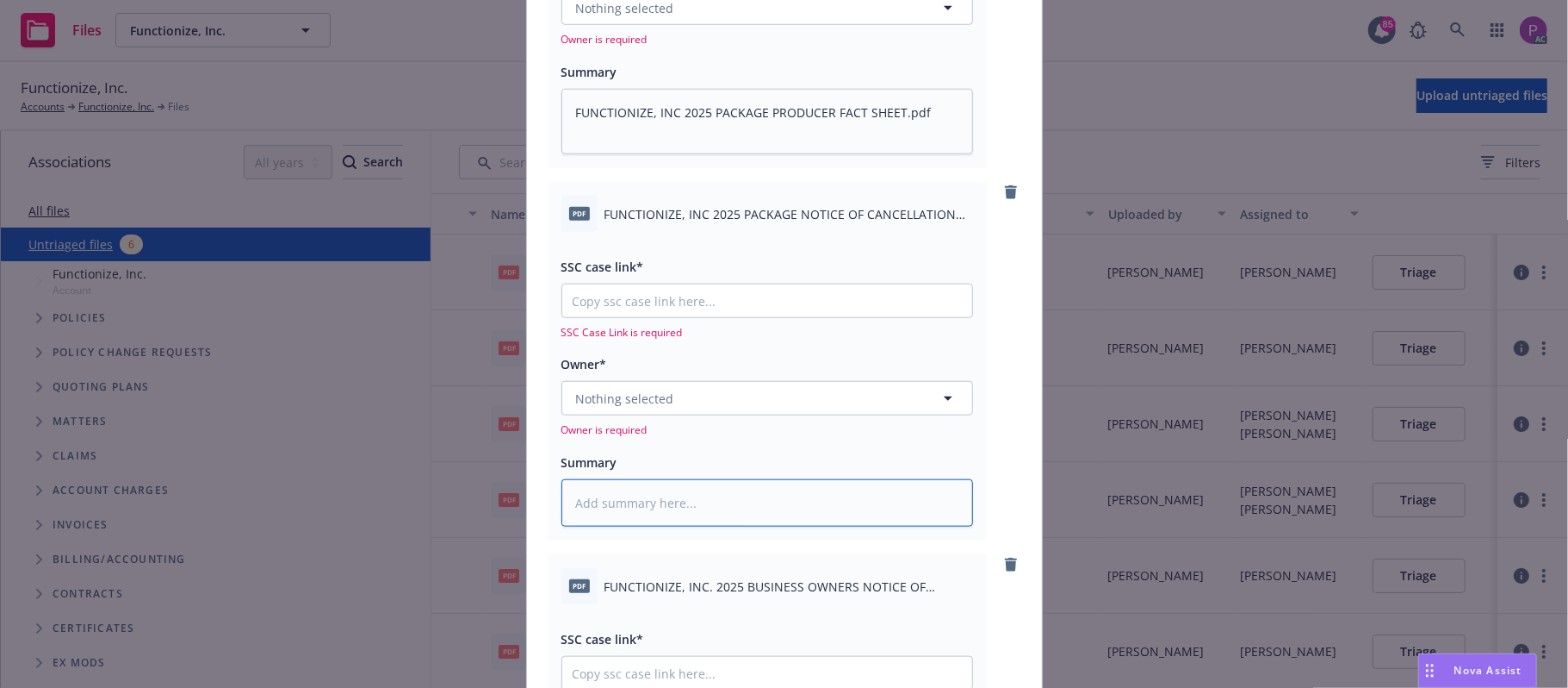
click at [623, 491] on textarea at bounding box center [767, 503] width 412 height 48
paste textarea "FUNCTIONIZE, INC 2025 PACKAGE NOTICE OF CANCELLATION EFF. [DATE].pdf"
type textarea "x"
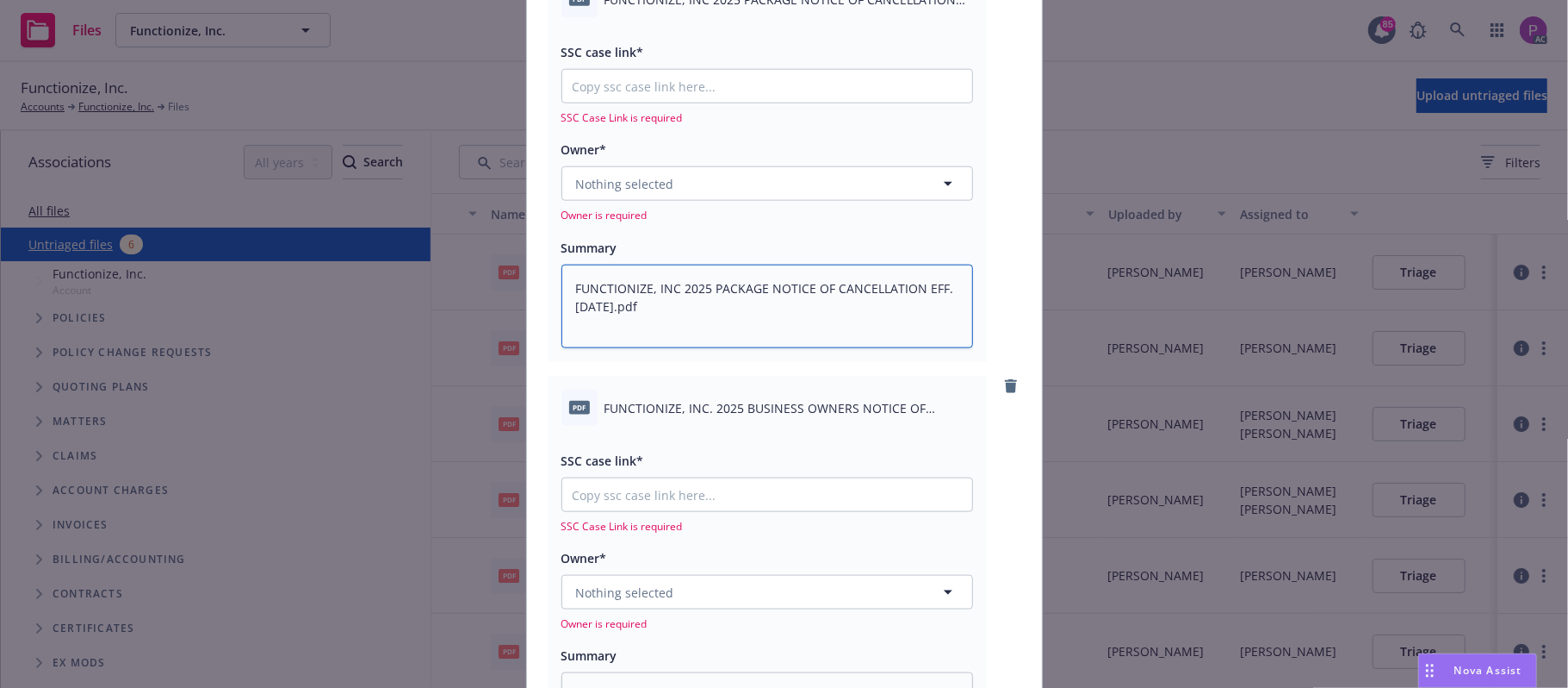
scroll to position [1379, 0]
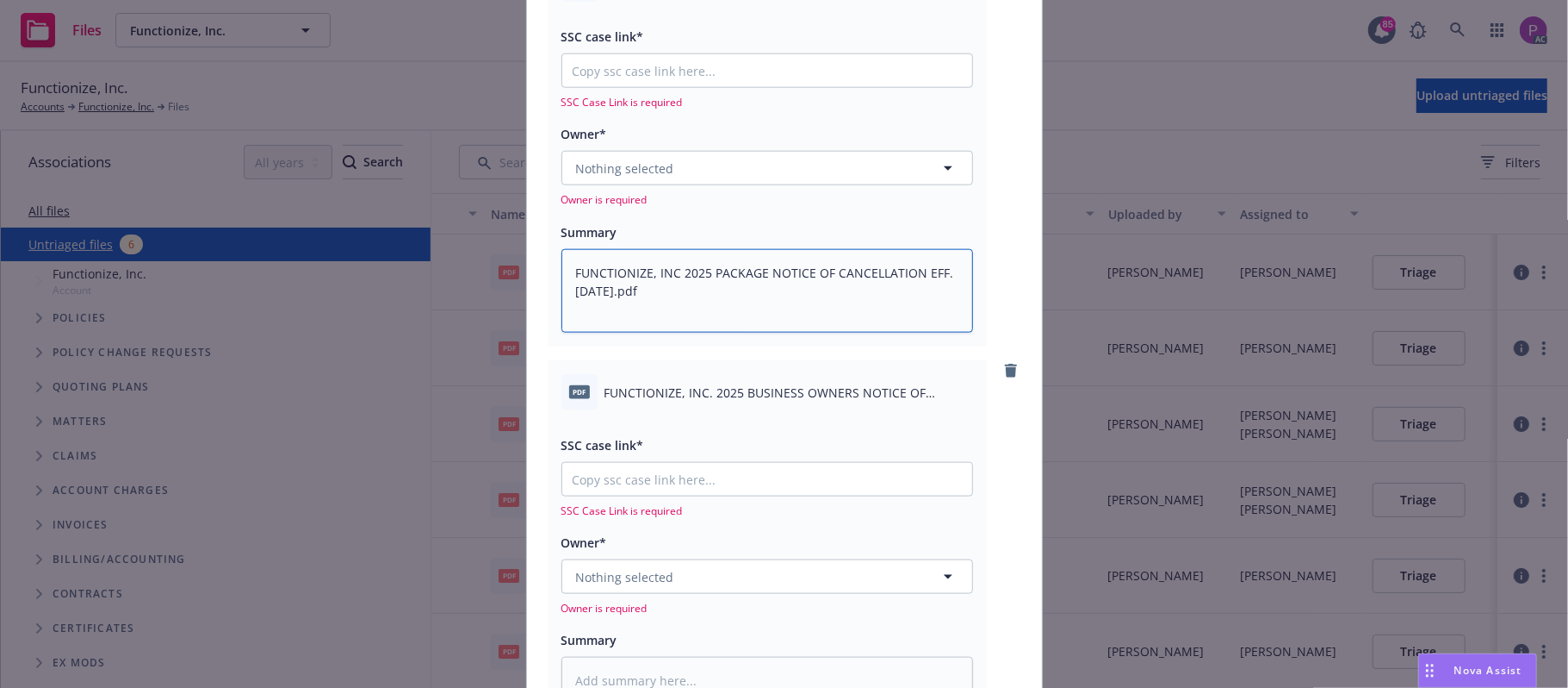
type textarea "FUNCTIONIZE, INC 2025 PACKAGE NOTICE OF CANCELLATION EFF. [DATE].pdf"
click at [648, 390] on span "FUNCTIONIZE, INC. 2025 BUSINESS OWNERS NOTICE OF CANCELLATION EFF. [DATE].pdf" at bounding box center [788, 392] width 369 height 18
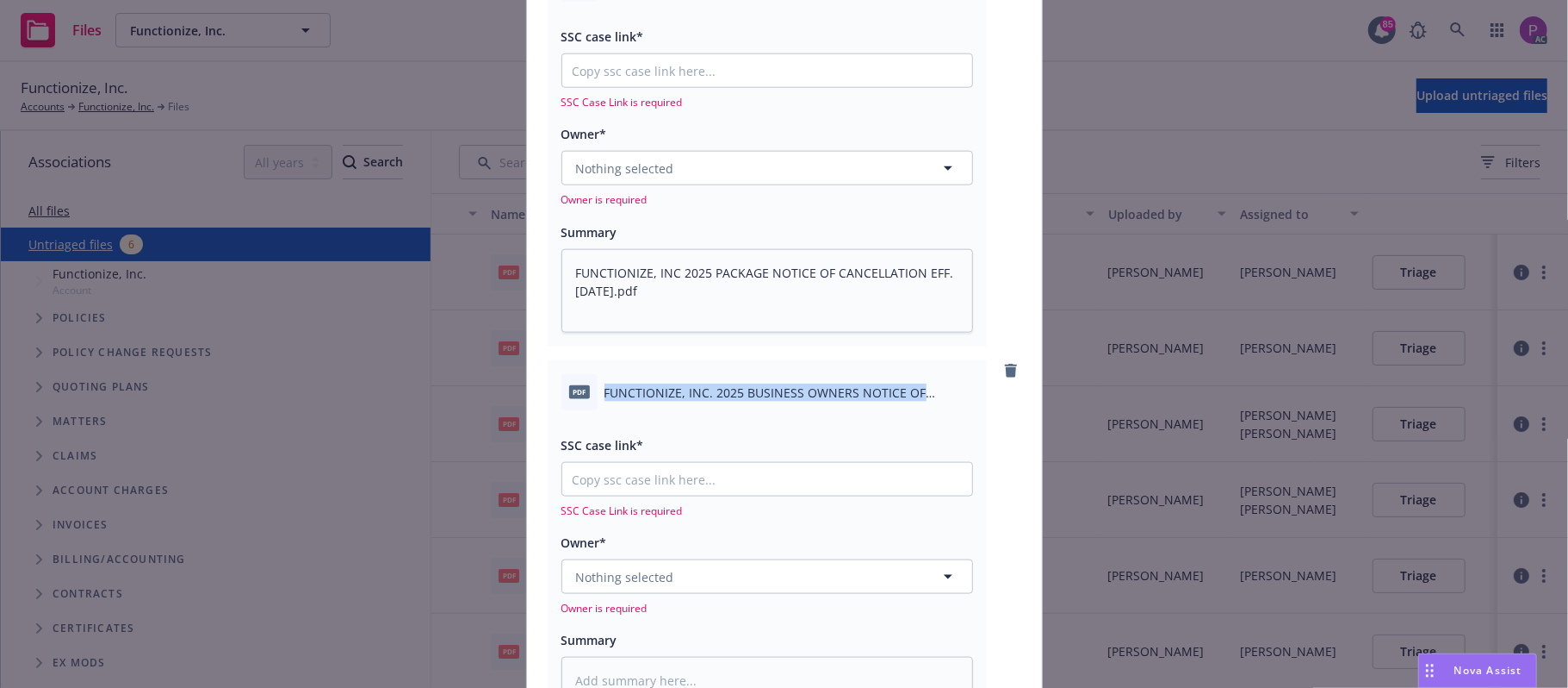
click at [648, 390] on span "FUNCTIONIZE, INC. 2025 BUSINESS OWNERS NOTICE OF CANCELLATION EFF. [DATE].pdf" at bounding box center [788, 392] width 369 height 18
copy div "FUNCTIONIZE, INC. 2025 BUSINESS OWNERS NOTICE OF CANCELLATION EFF. [DATE].pdf"
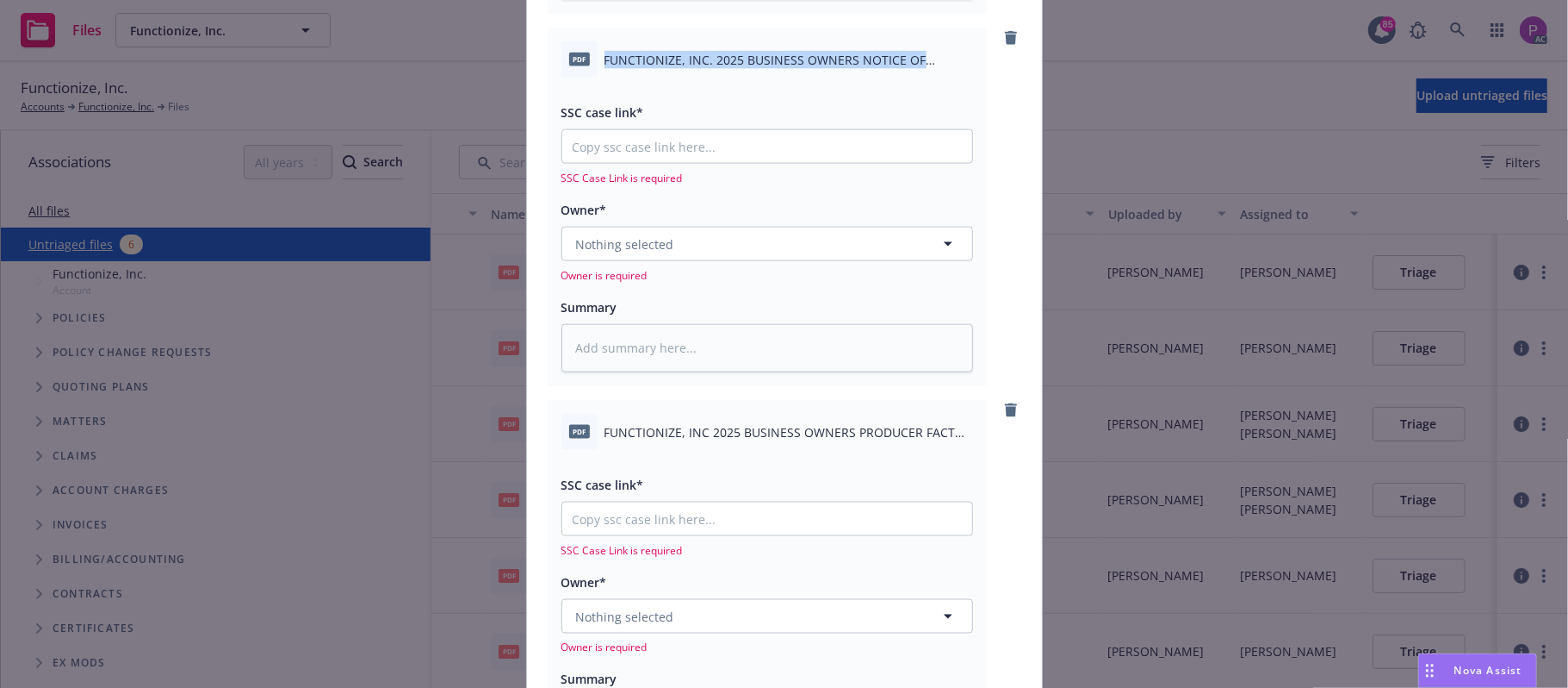
scroll to position [1724, 0]
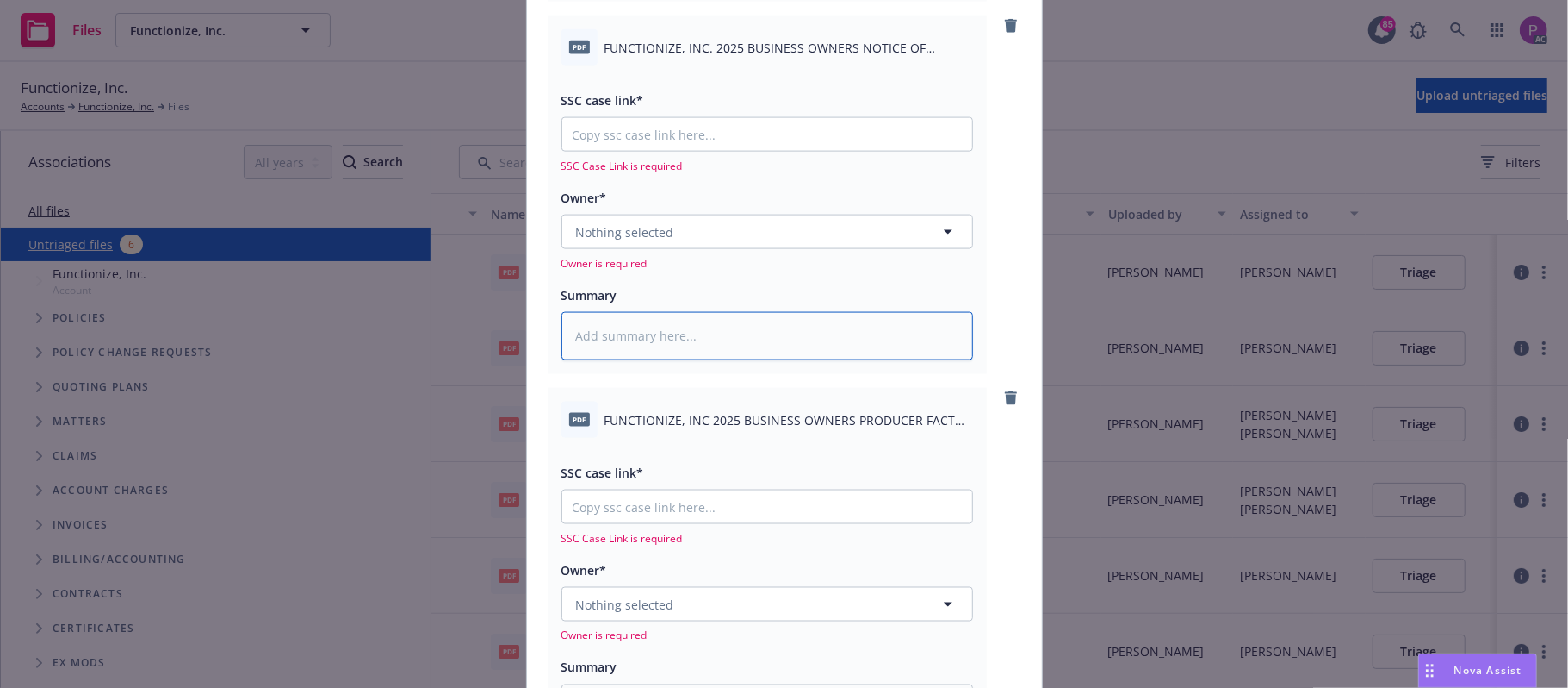
click at [666, 341] on textarea at bounding box center [767, 336] width 412 height 48
paste textarea "FUNCTIONIZE, INC. 2025 BUSINESS OWNERS NOTICE OF CANCELLATION EFF. [DATE].pdf"
type textarea "x"
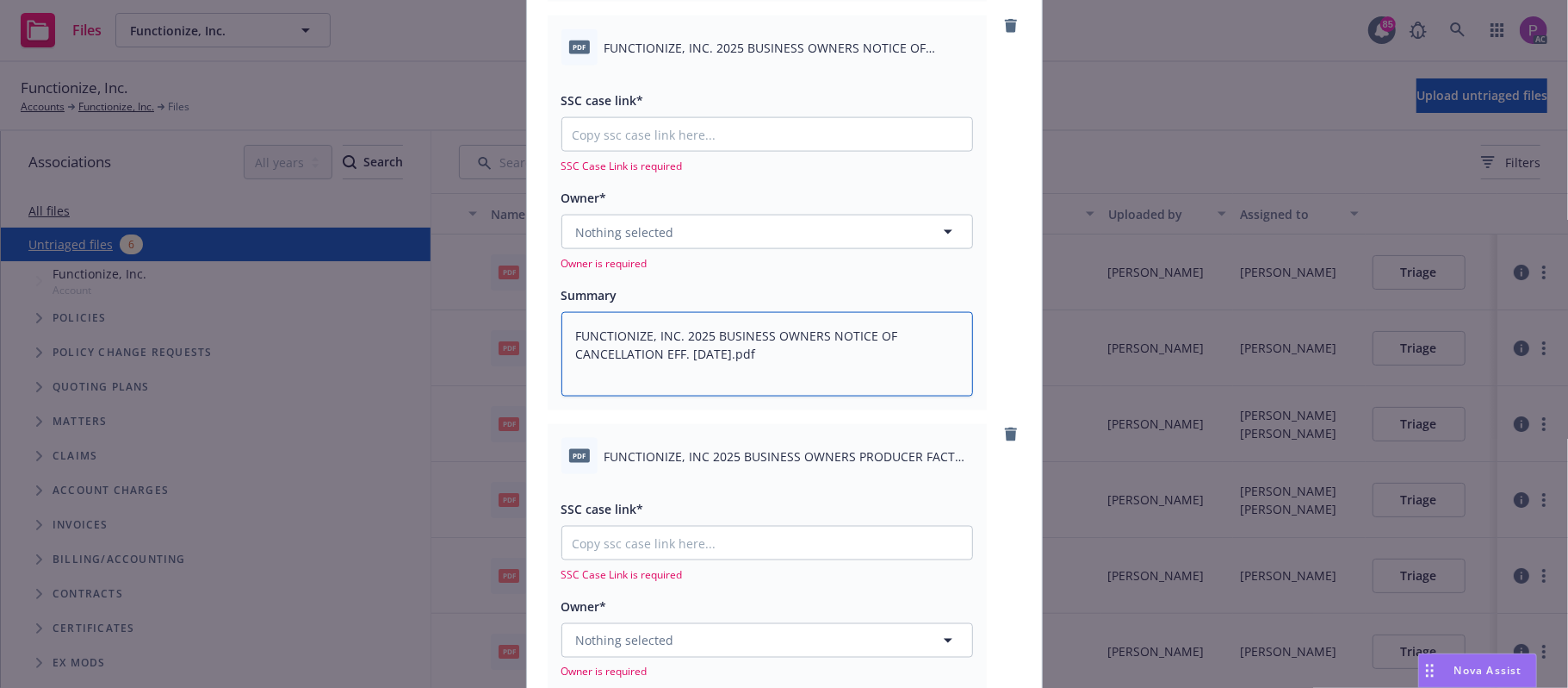
type textarea "FUNCTIONIZE, INC. 2025 BUSINESS OWNERS NOTICE OF CANCELLATION EFF. [DATE].pdf"
click at [645, 448] on span "FUNCTIONIZE, INC 2025 BUSINESS OWNERS PRODUCER FACT SHEET.pdf" at bounding box center [788, 457] width 369 height 18
click at [644, 448] on span "FUNCTIONIZE, INC 2025 BUSINESS OWNERS PRODUCER FACT SHEET.pdf" at bounding box center [788, 457] width 369 height 18
copy div "FUNCTIONIZE, INC 2025 BUSINESS OWNERS PRODUCER FACT SHEET.pdf"
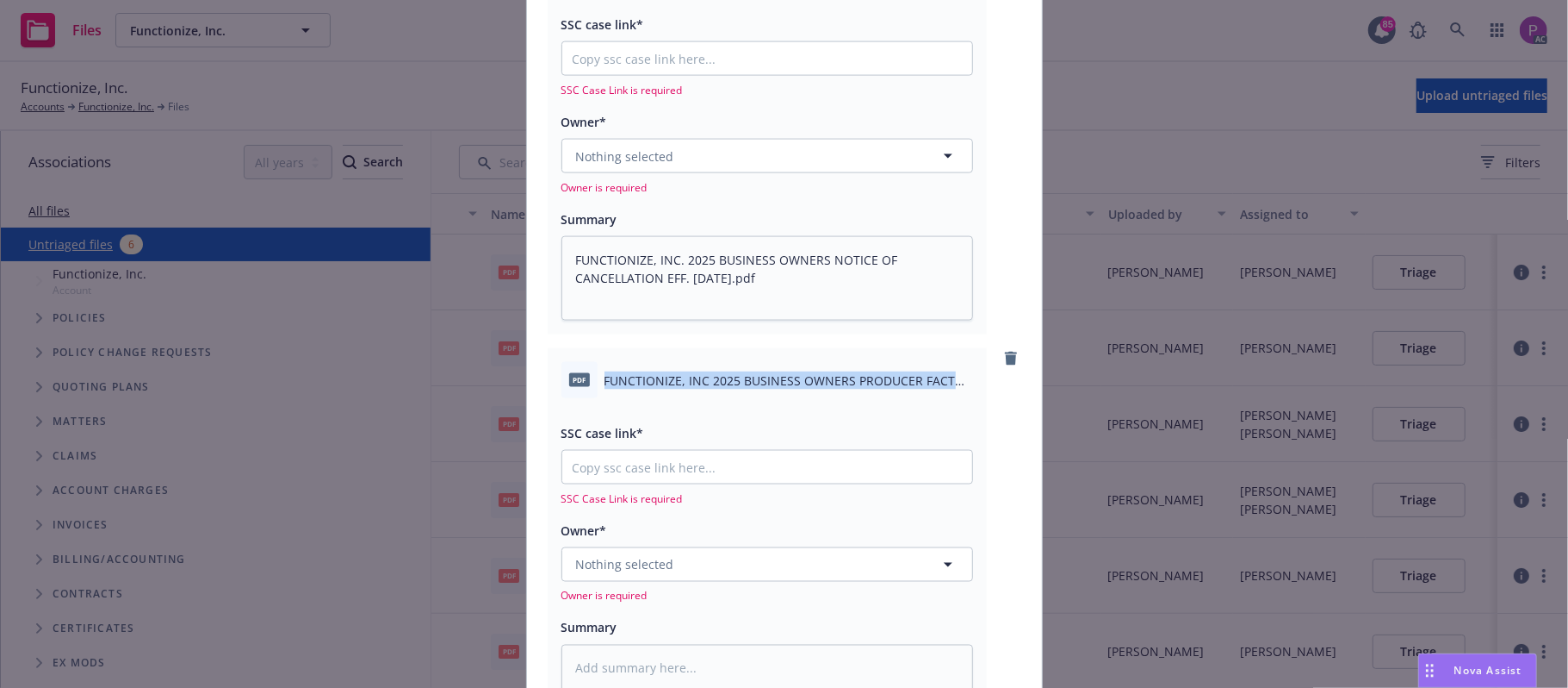
scroll to position [2035, 0]
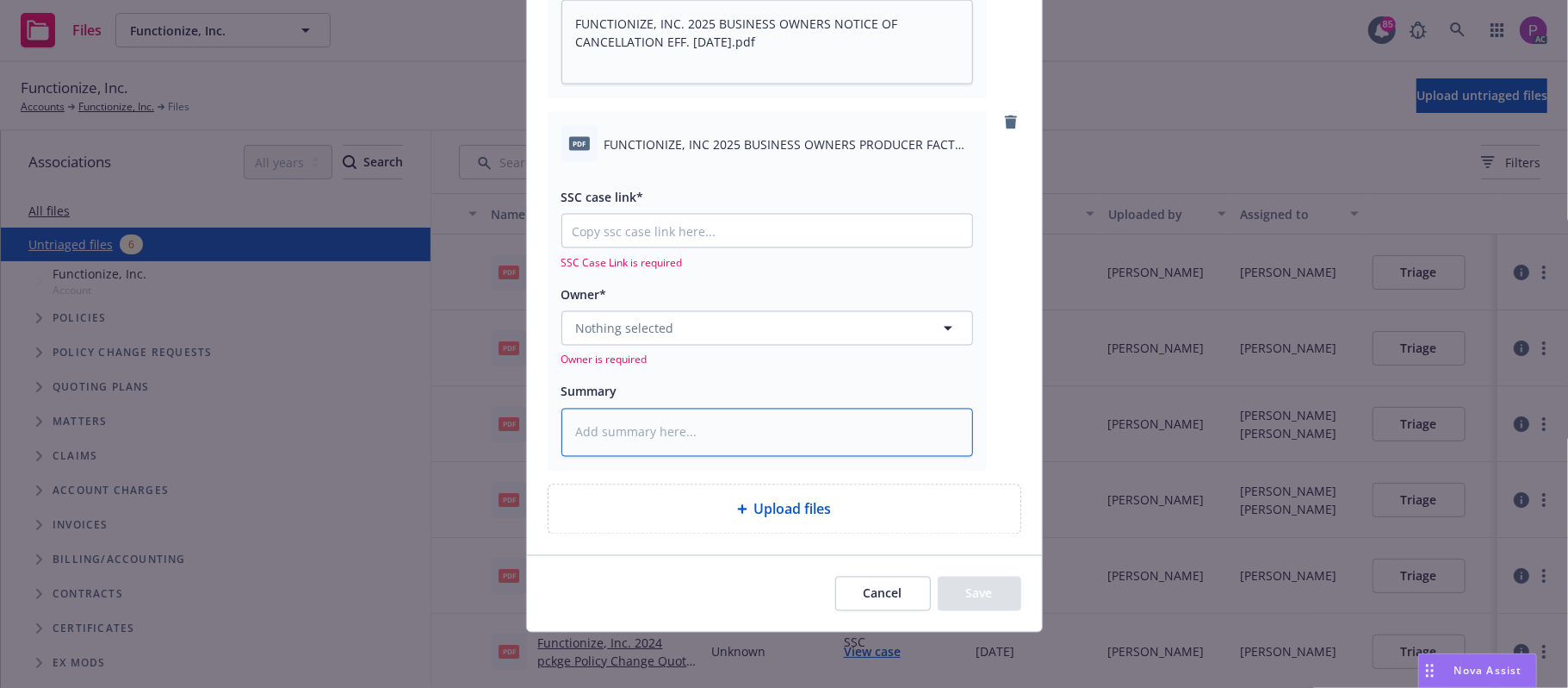
click at [639, 435] on textarea at bounding box center [767, 432] width 412 height 48
paste textarea "FUNCTIONIZE, INC 2025 BUSINESS OWNERS PRODUCER FACT SHEET.pdf"
type textarea "x"
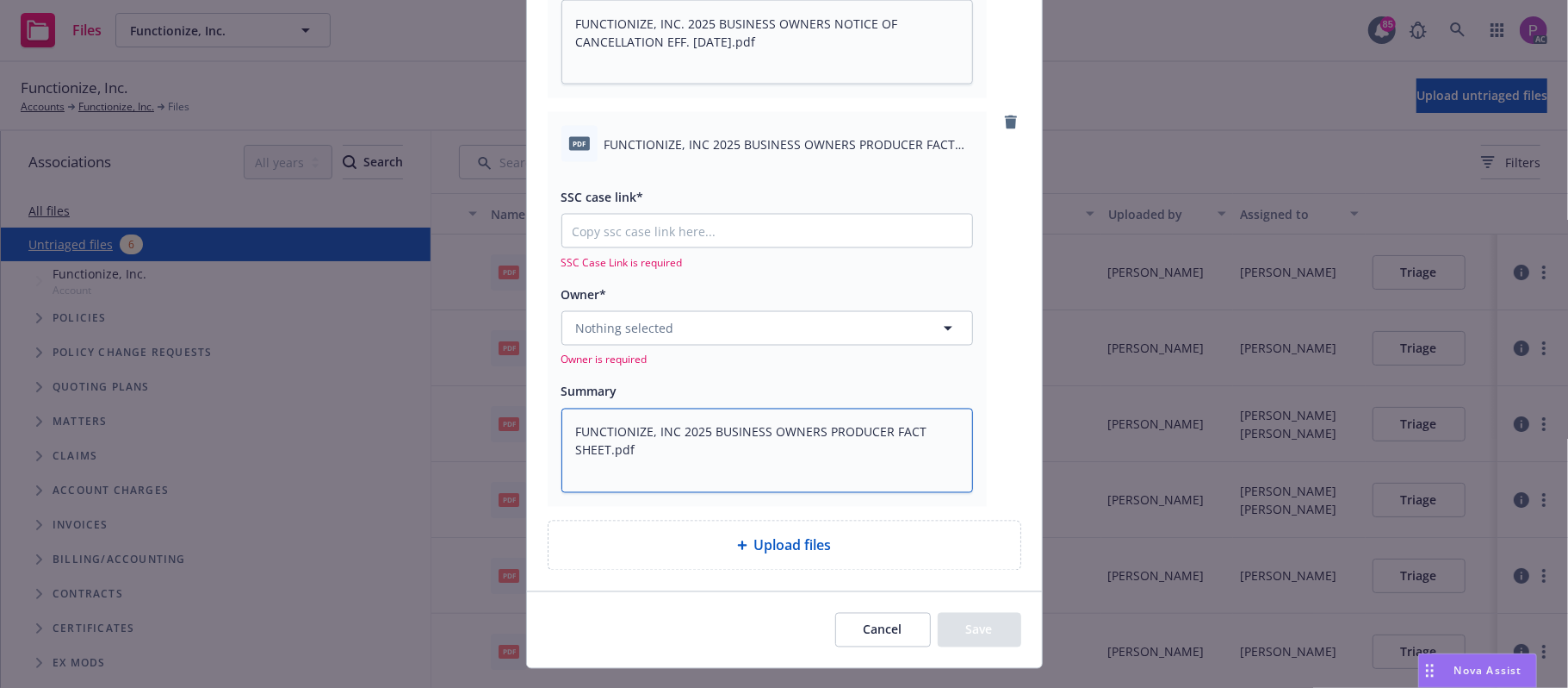
type textarea "FUNCTIONIZE, INC 2025 BUSINESS OWNERS PRODUCER FACT SHEET.pdf"
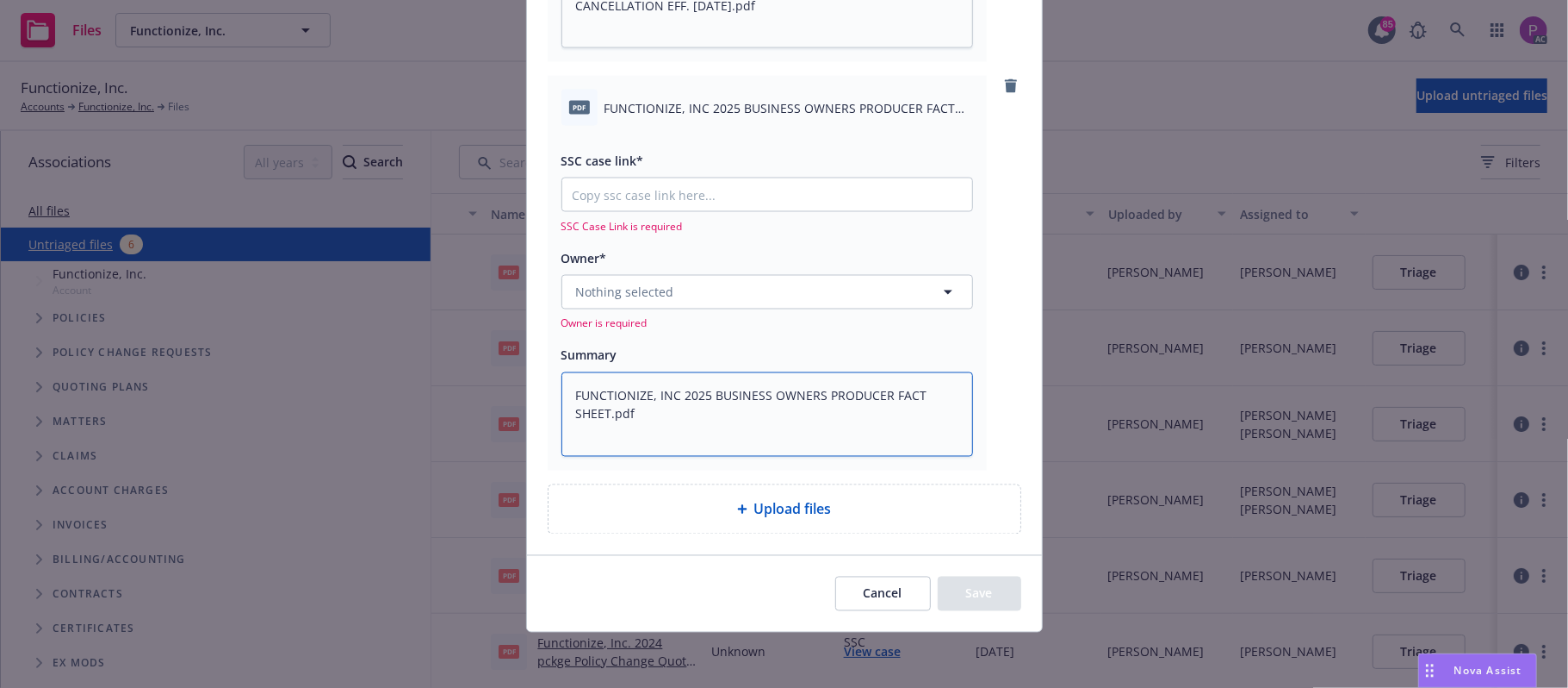
scroll to position [1958, 0]
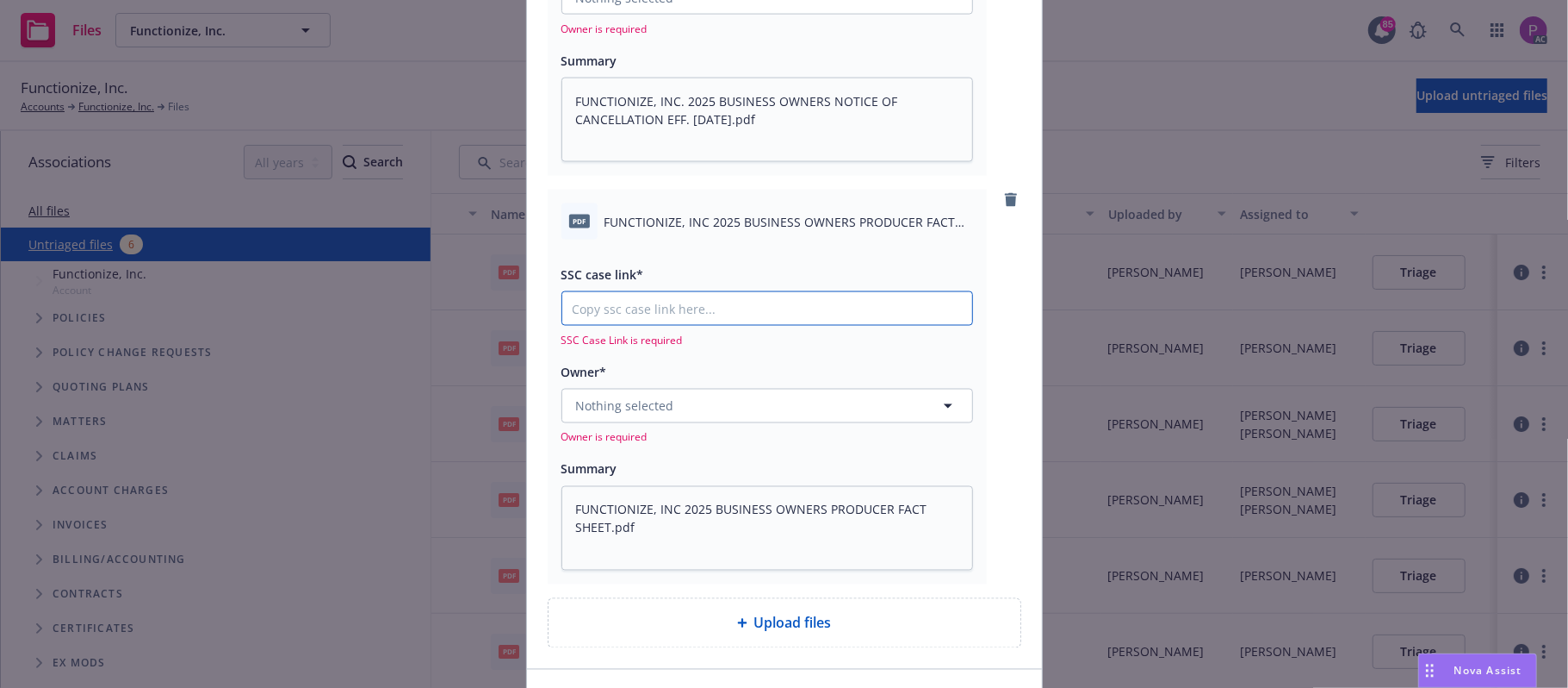
click at [738, 302] on input "SSC case link*" at bounding box center [767, 308] width 410 height 33
paste input "[URL][DOMAIN_NAME]"
type textarea "x"
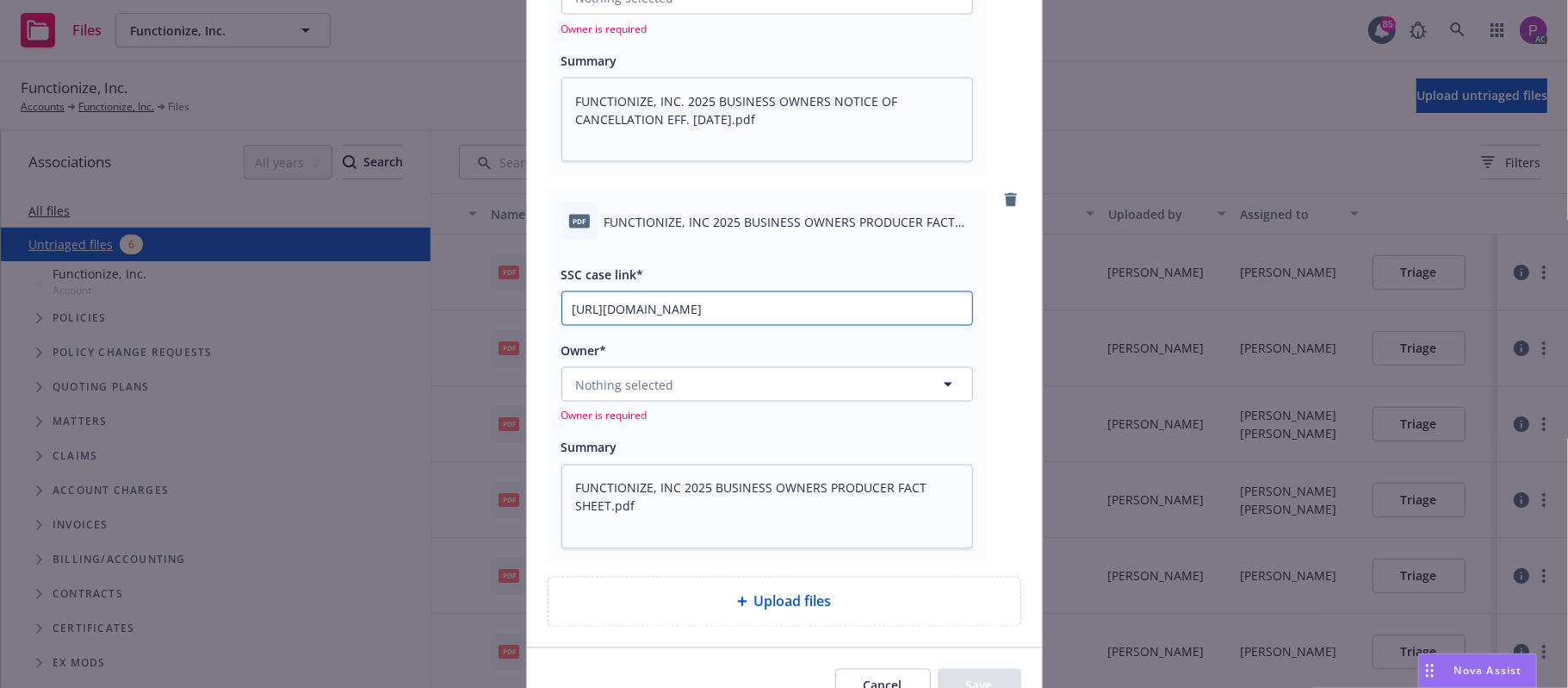
type input "[URL][DOMAIN_NAME]"
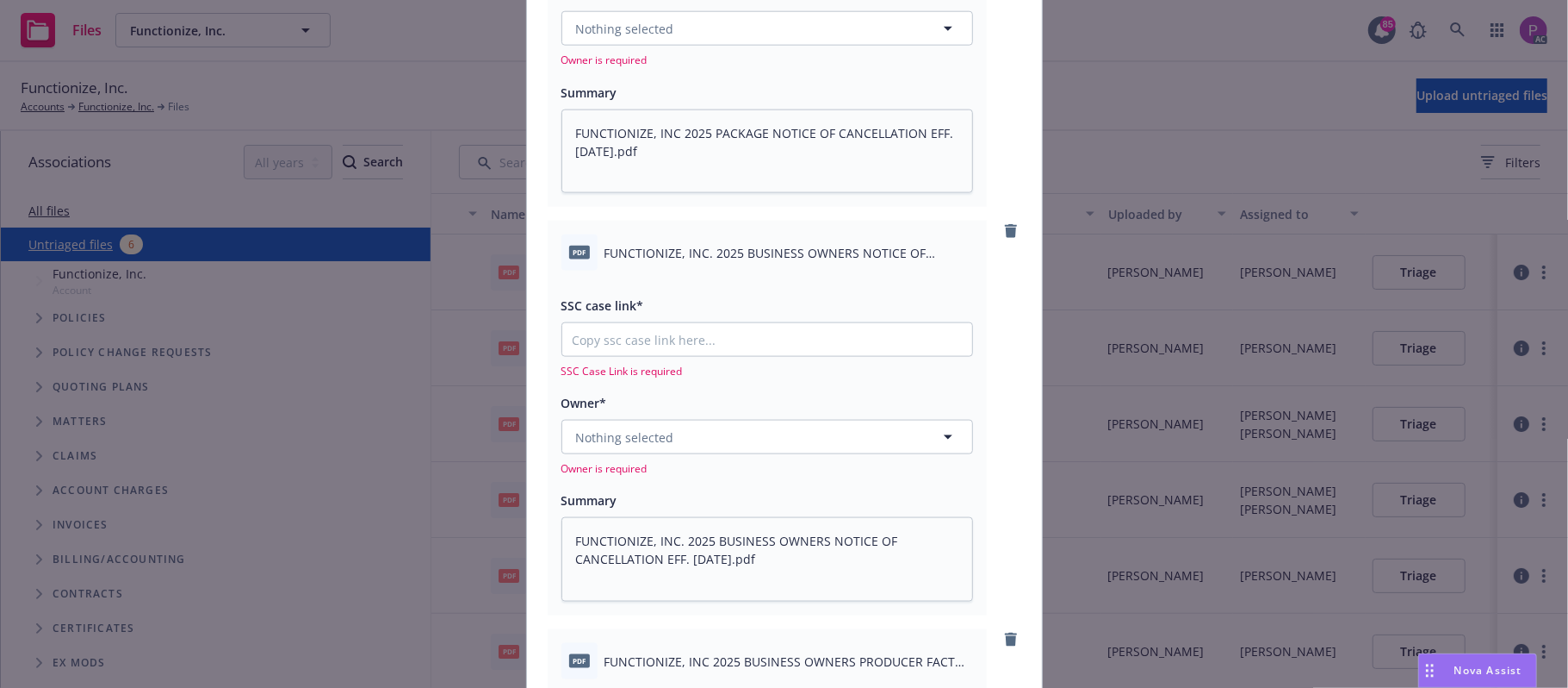
scroll to position [1498, 0]
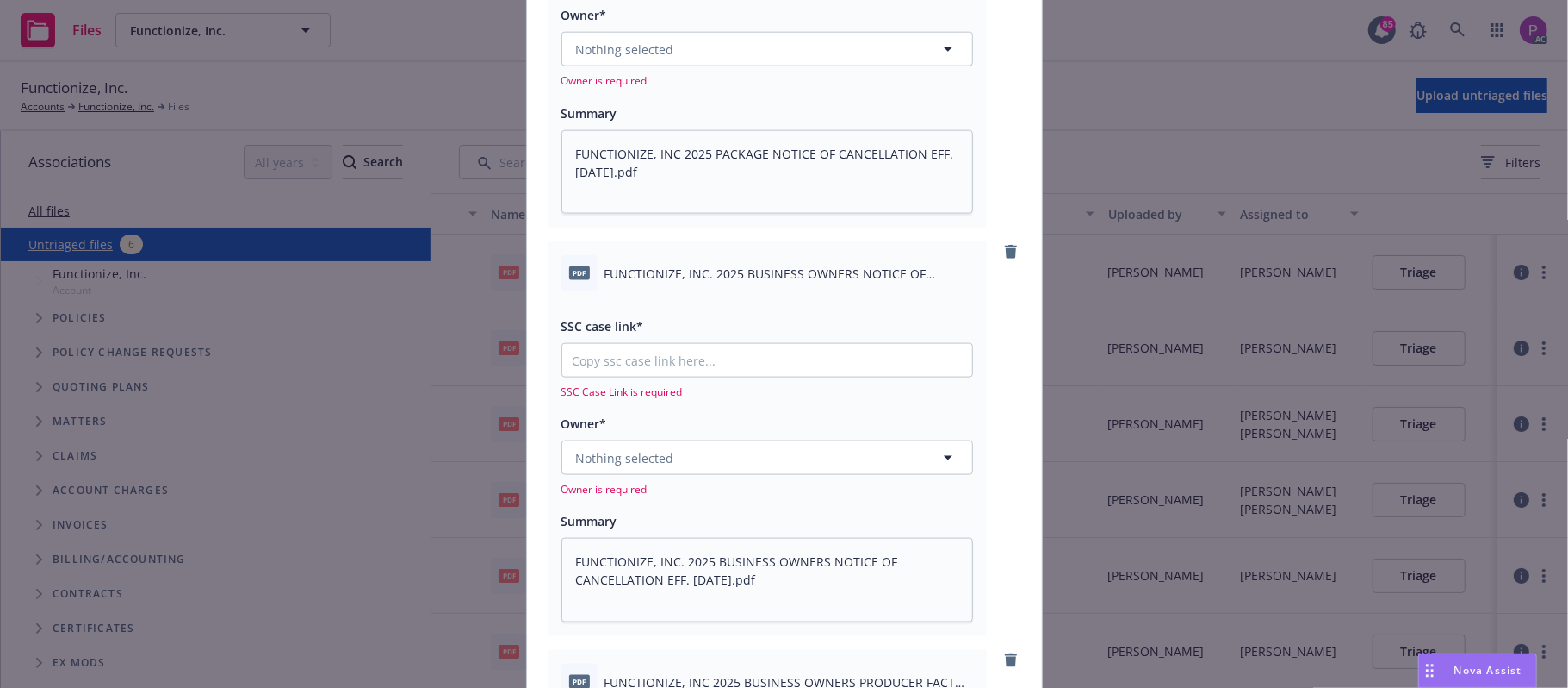
click at [718, 377] on div "SSC Case Link is required" at bounding box center [767, 371] width 412 height 56
click at [721, 369] on input "SSC case link*" at bounding box center [767, 360] width 410 height 33
paste input "[URL][DOMAIN_NAME]"
type textarea "x"
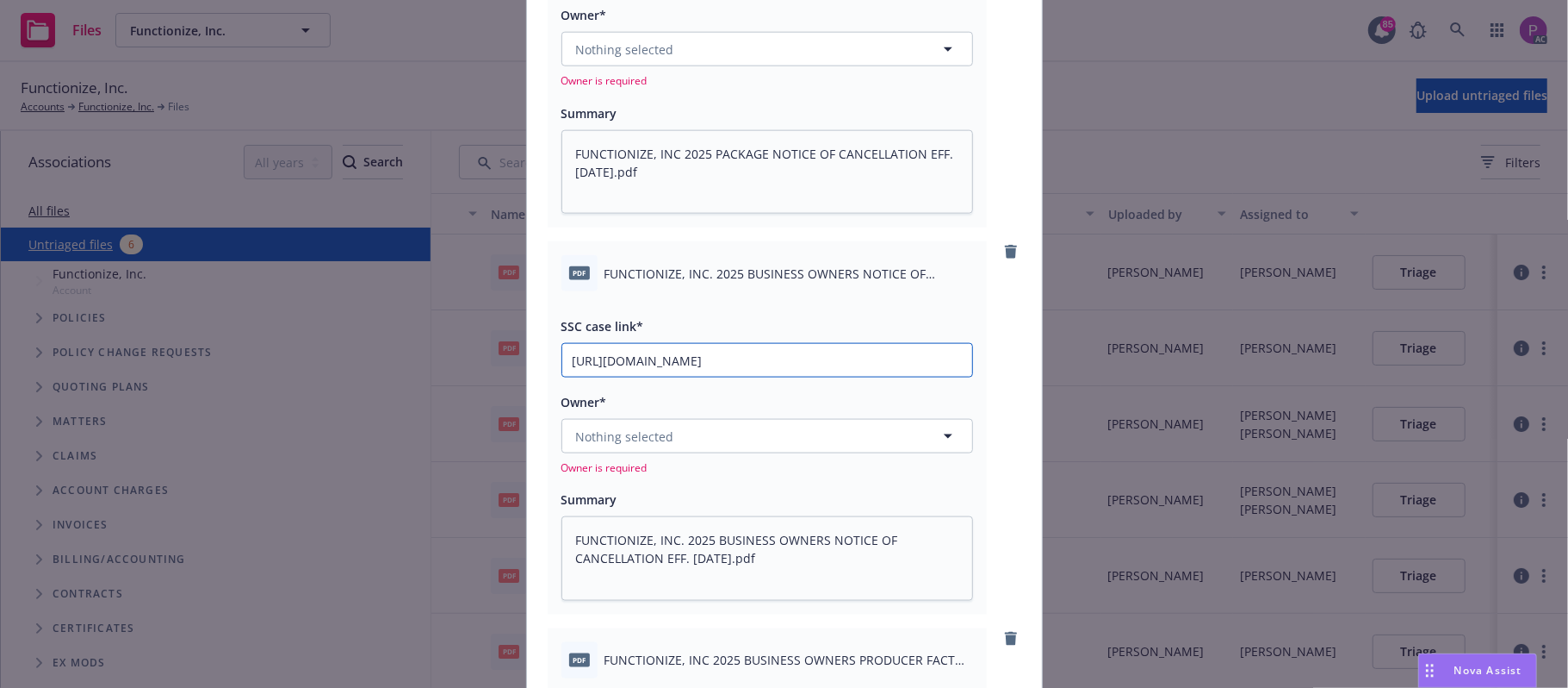
scroll to position [0, 242]
type input "[URL][DOMAIN_NAME]"
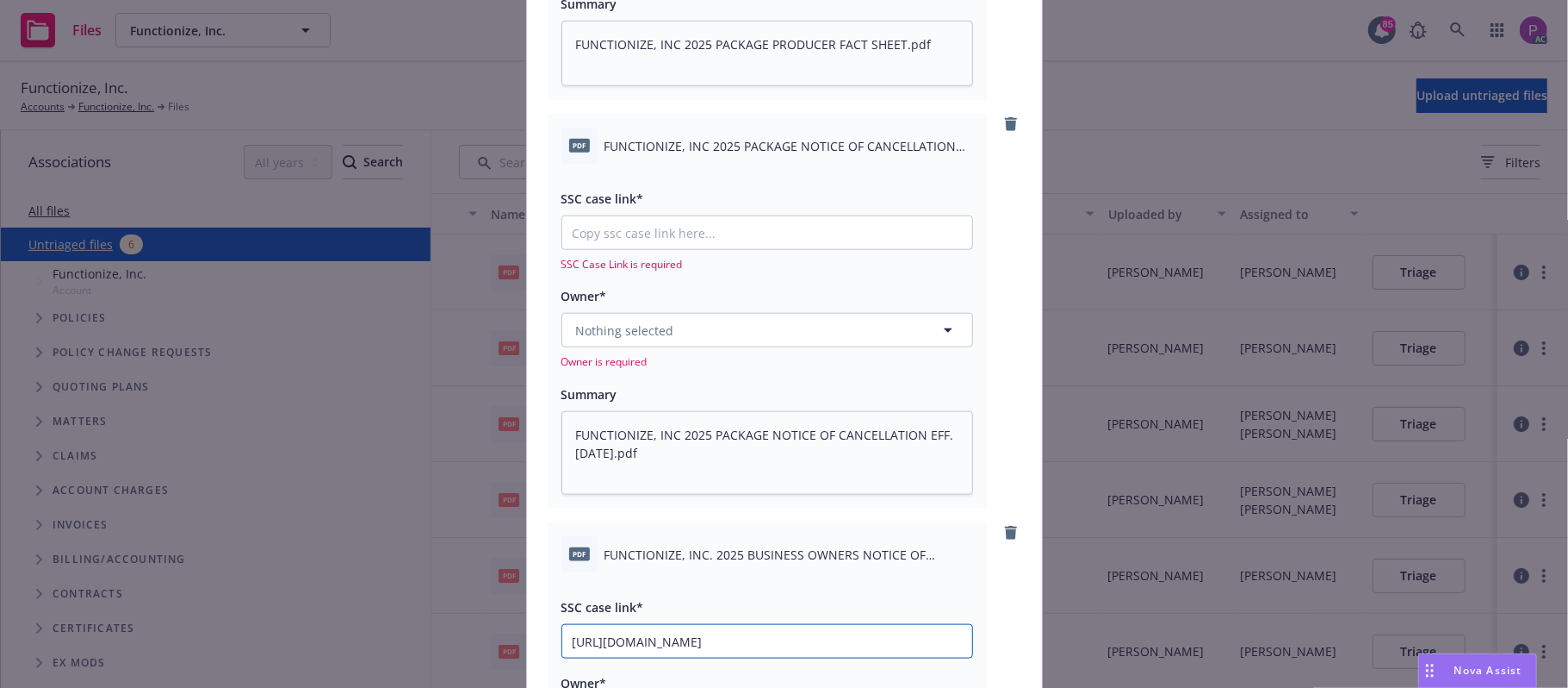
scroll to position [1153, 0]
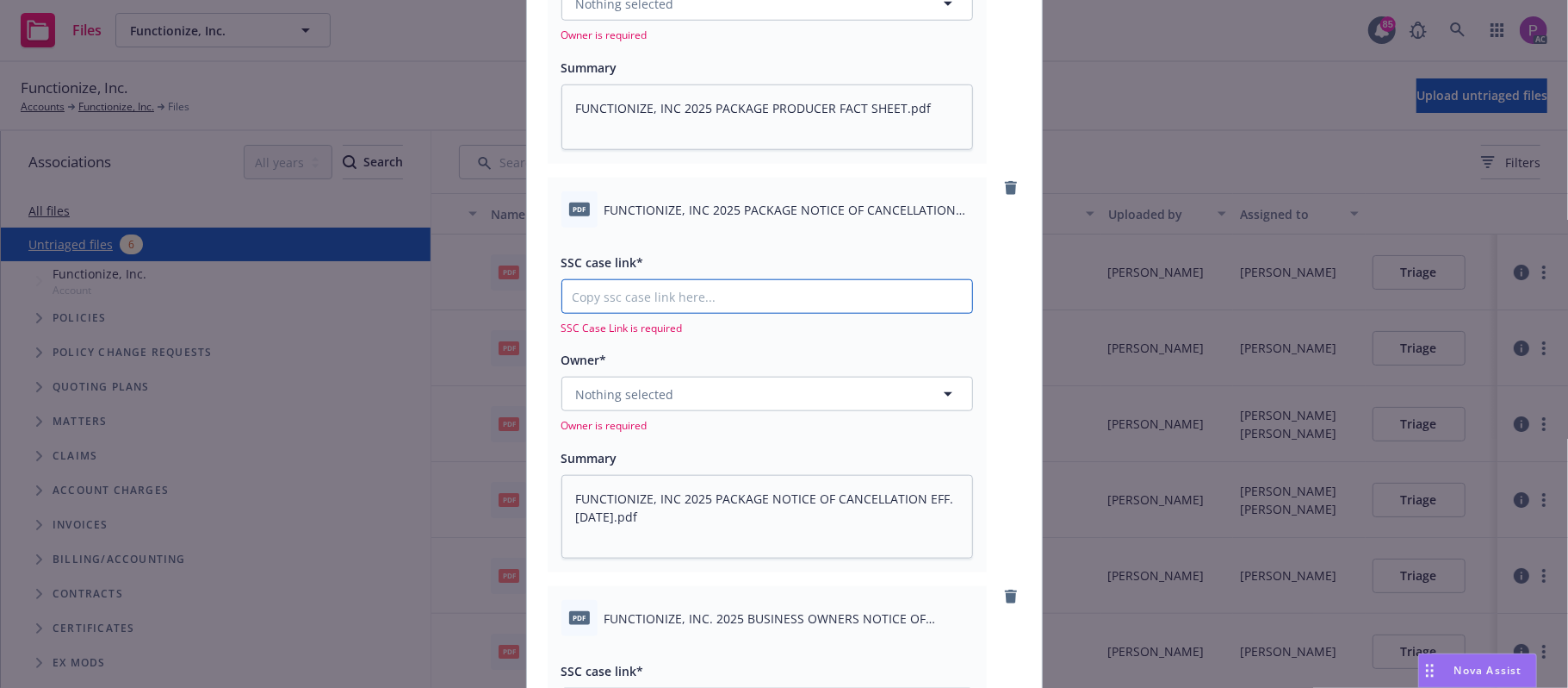
click at [749, 288] on input "SSC case link*" at bounding box center [767, 296] width 410 height 33
paste input "[URL][DOMAIN_NAME]"
type textarea "x"
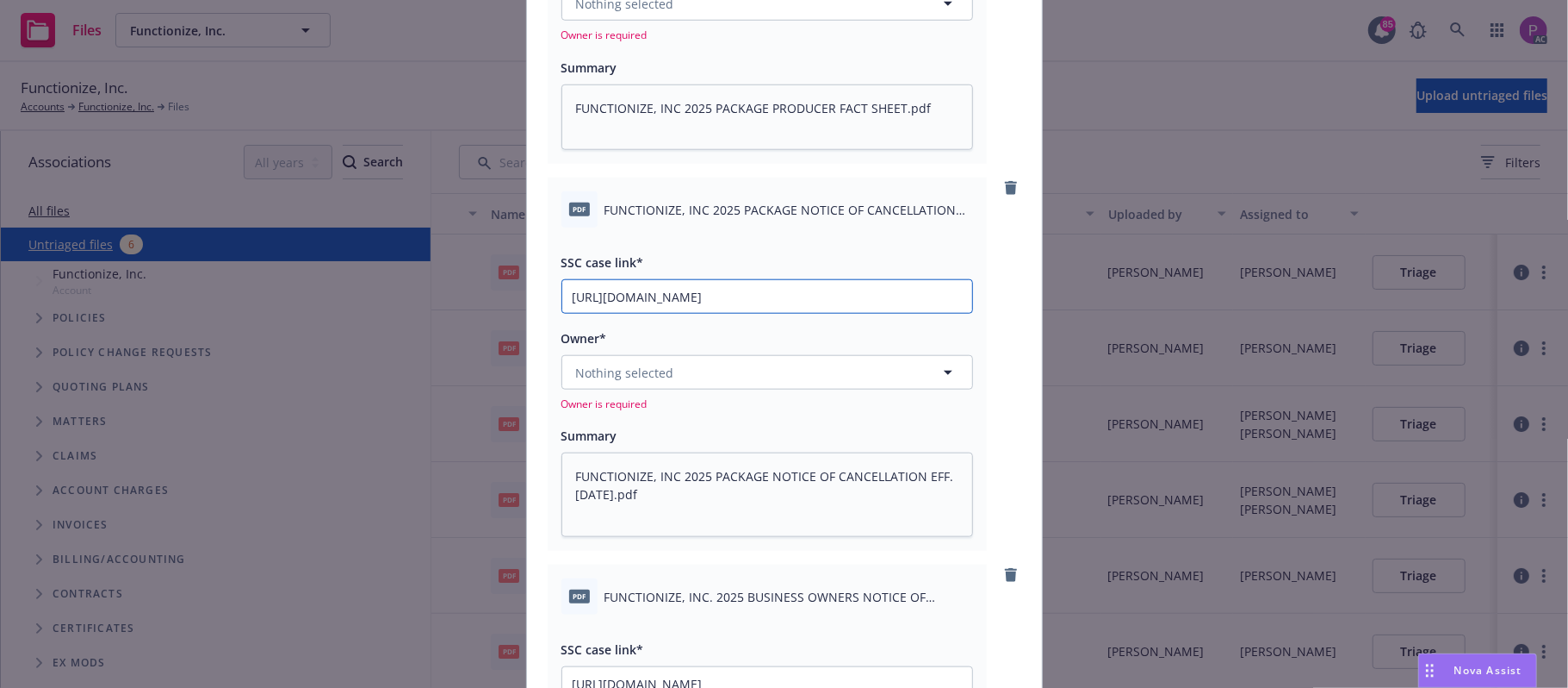
scroll to position [0, 230]
type input "[URL][DOMAIN_NAME]"
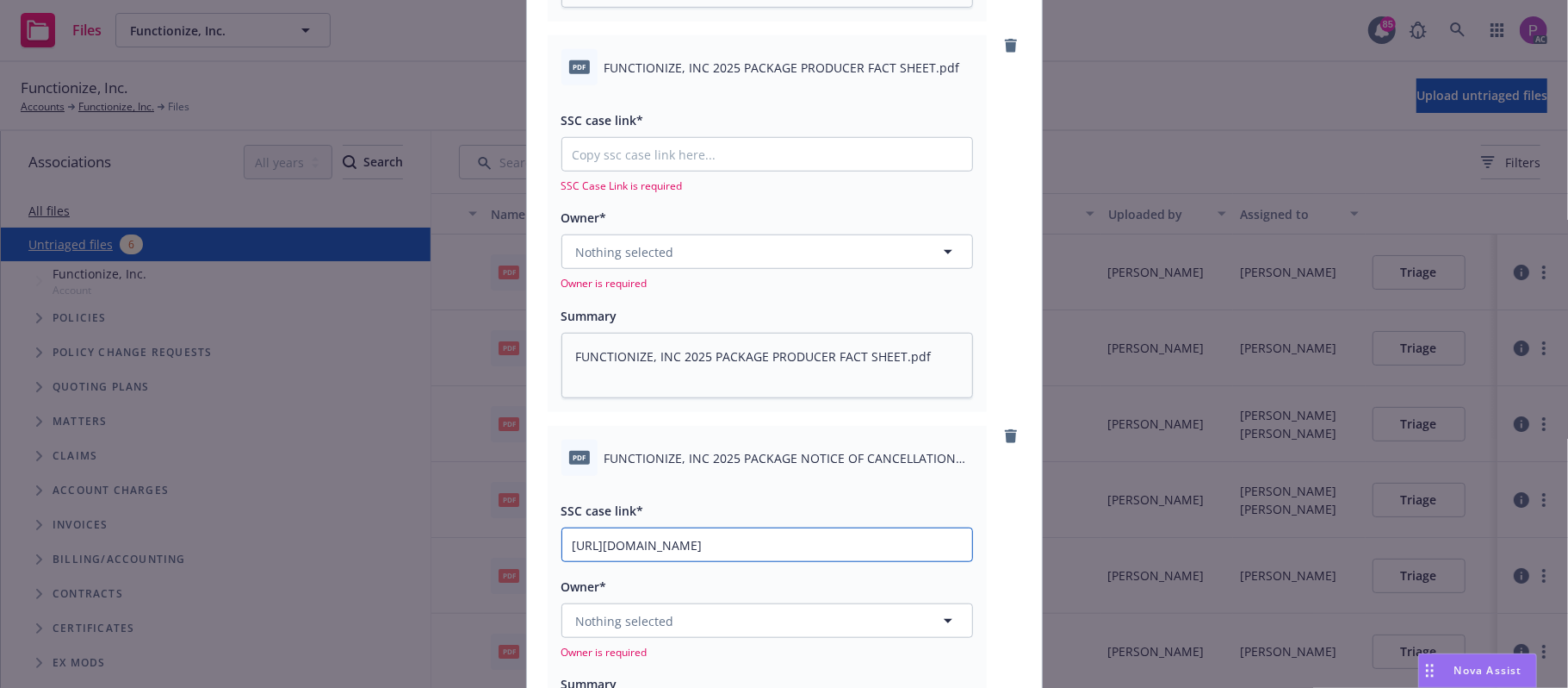
scroll to position [809, 0]
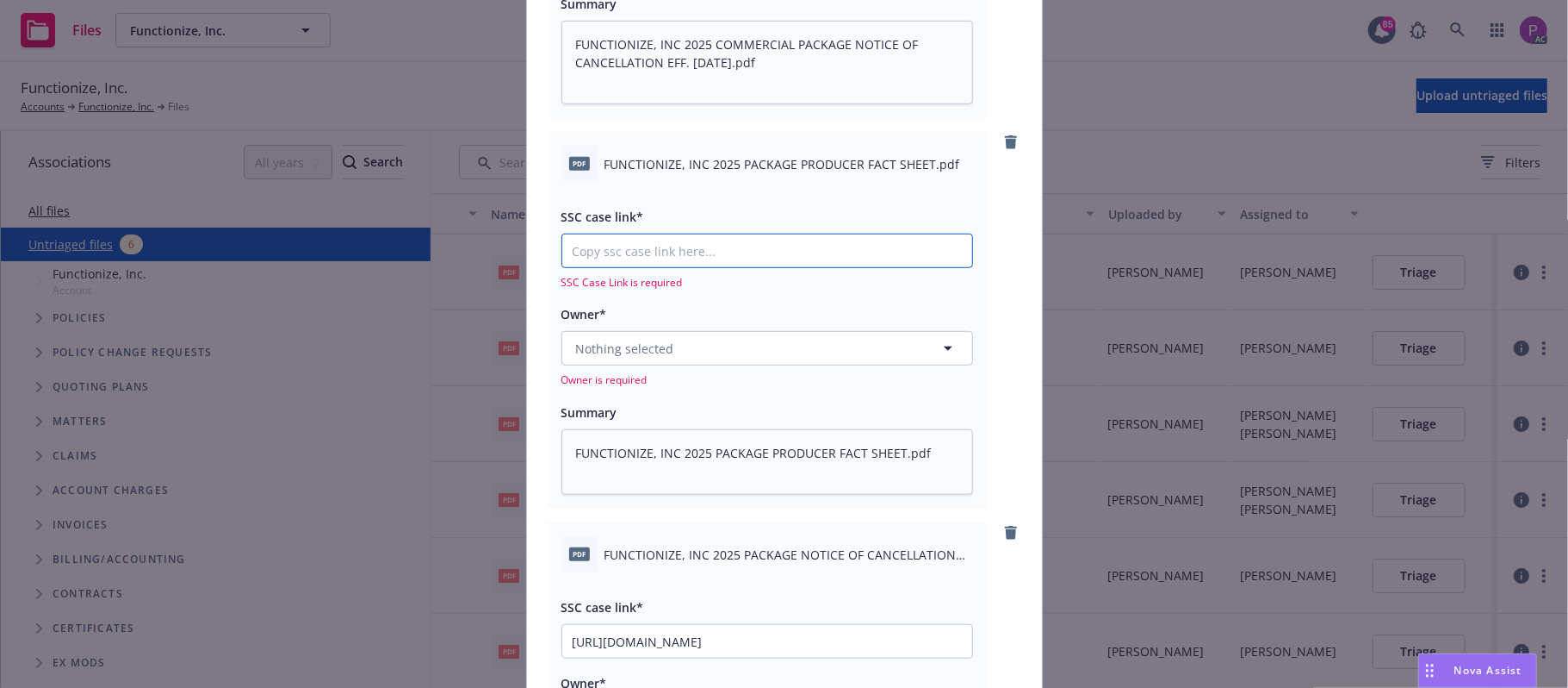
click at [728, 245] on input "SSC case link*" at bounding box center [767, 250] width 410 height 33
paste input "[URL][DOMAIN_NAME]"
type textarea "x"
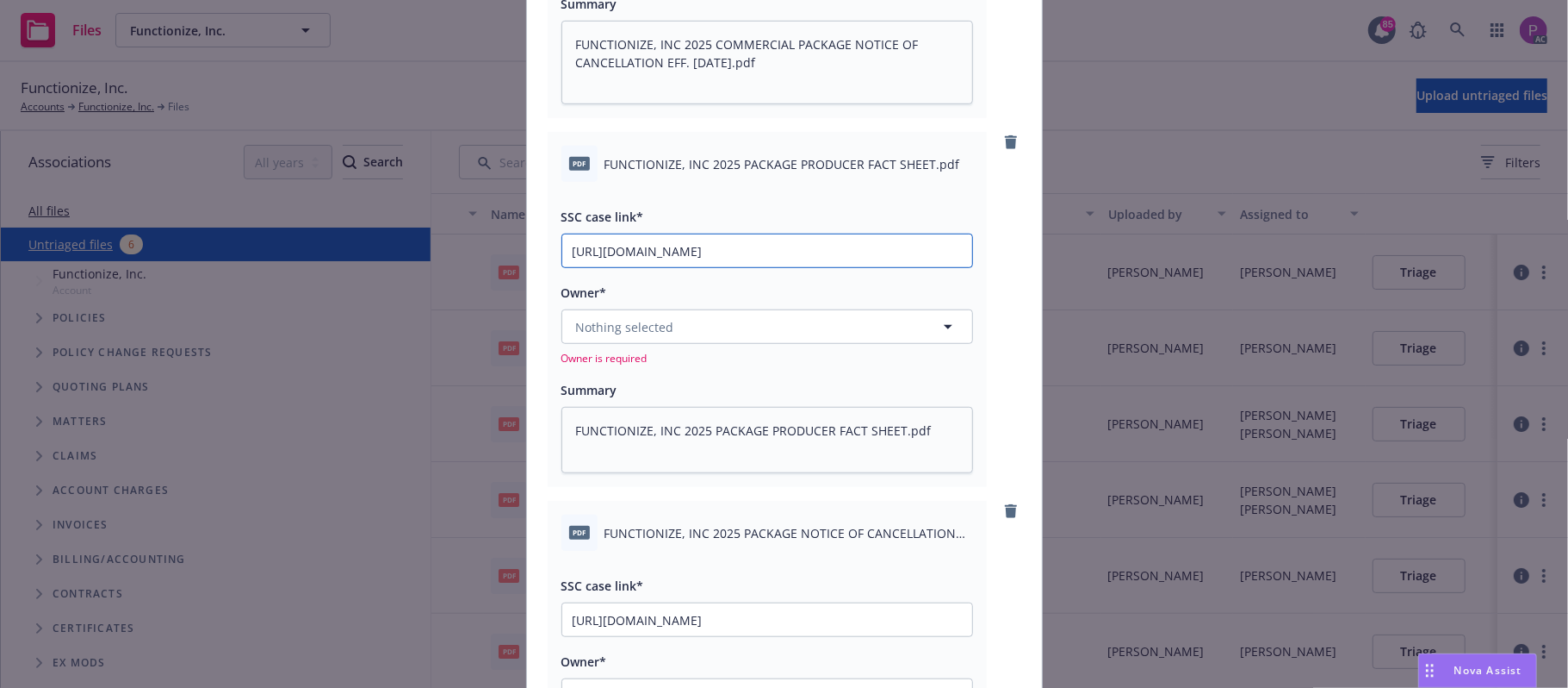
scroll to position [0, 74]
type input "[URL][DOMAIN_NAME]"
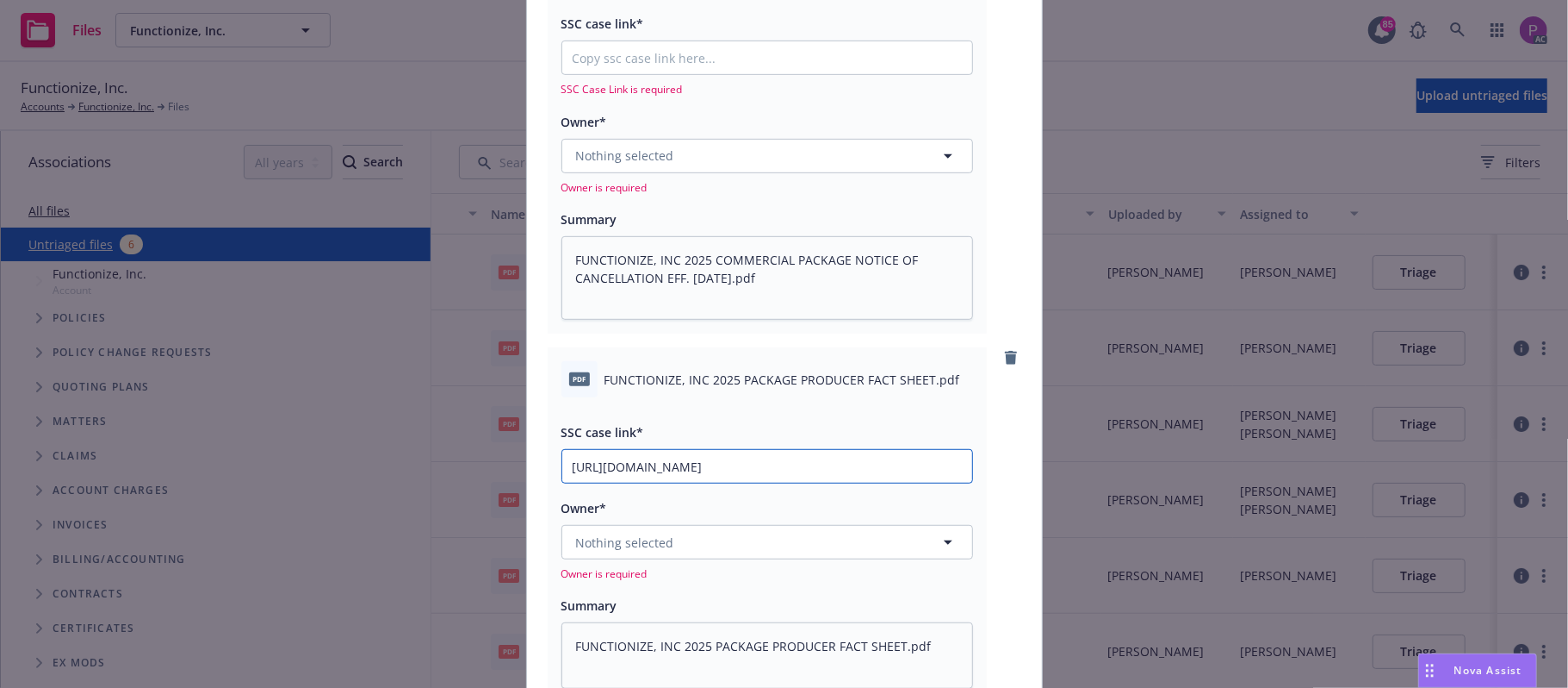
scroll to position [464, 0]
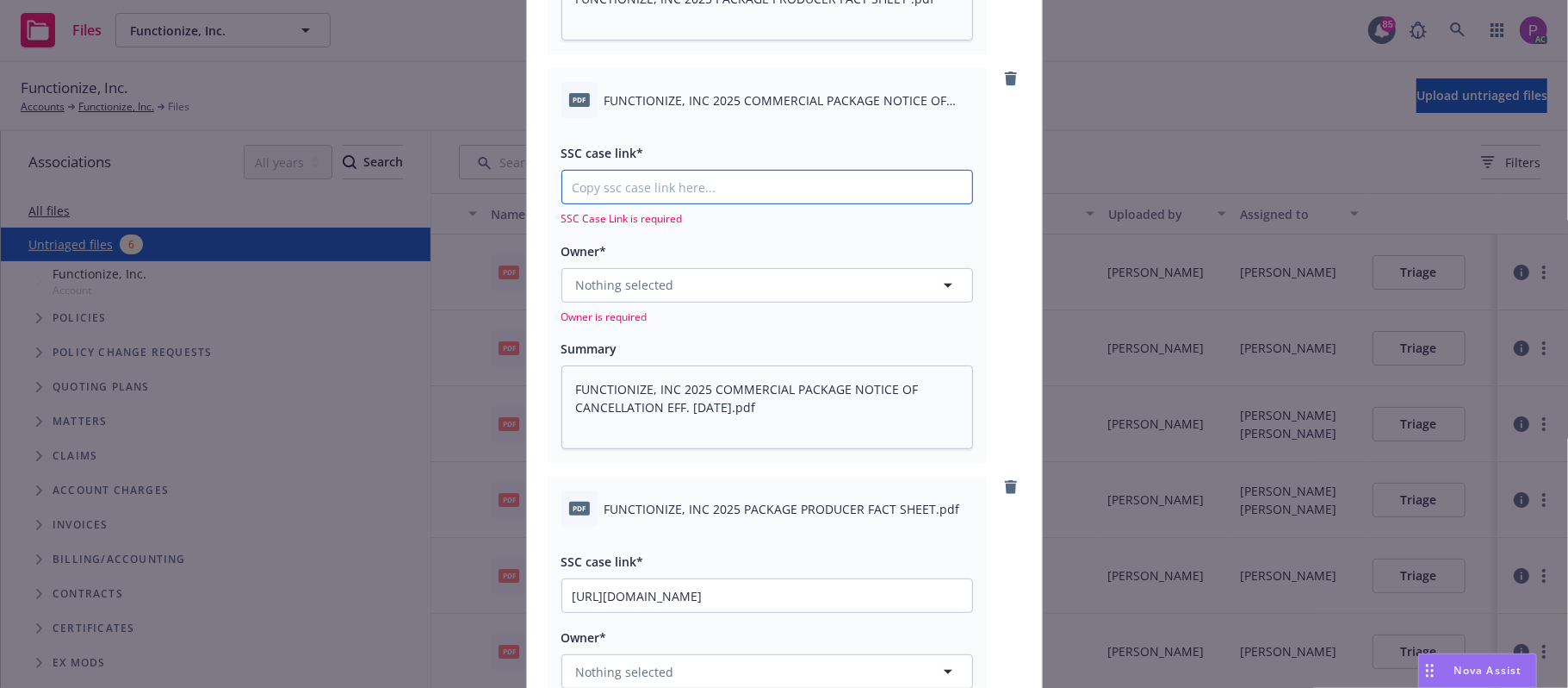
click at [780, 180] on input "SSC case link*" at bounding box center [767, 187] width 410 height 33
paste input "[URL][DOMAIN_NAME]"
type textarea "x"
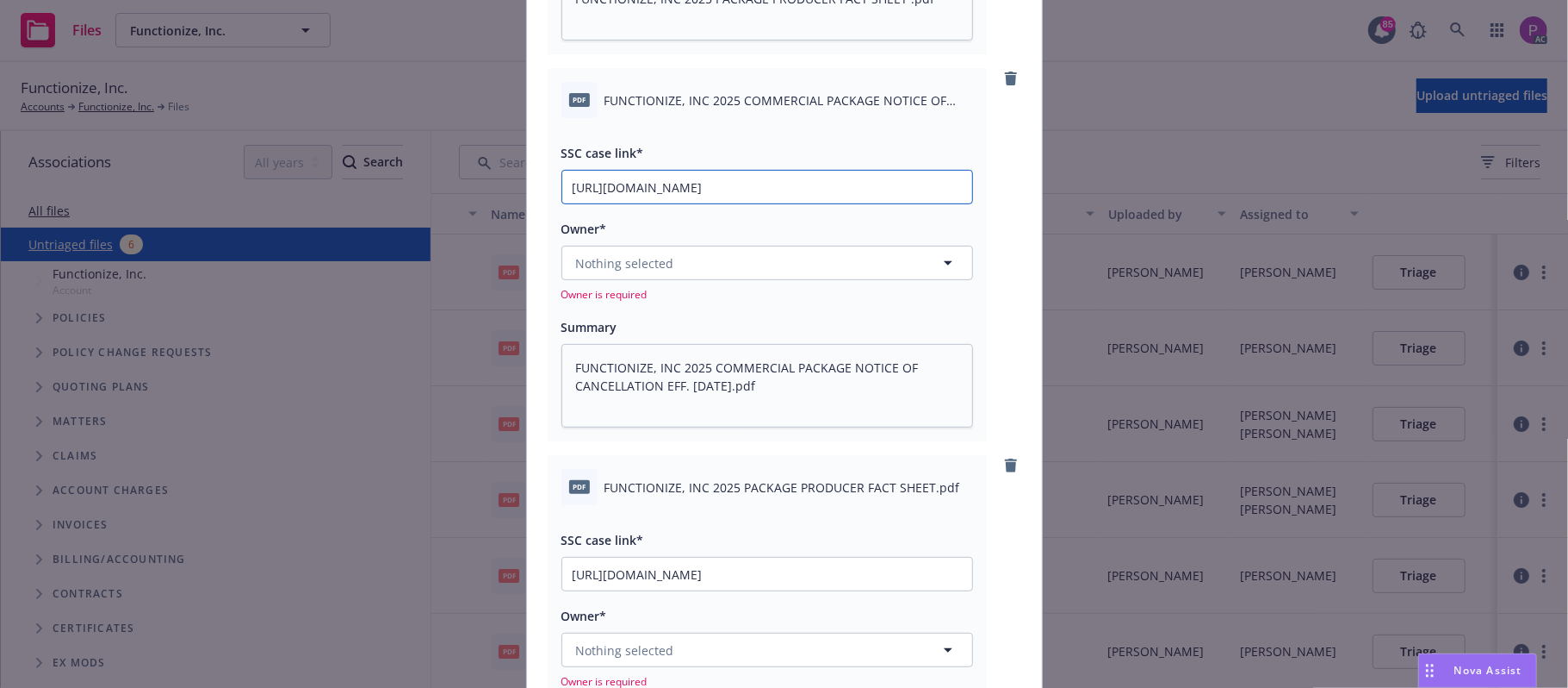
type input "[URL][DOMAIN_NAME]"
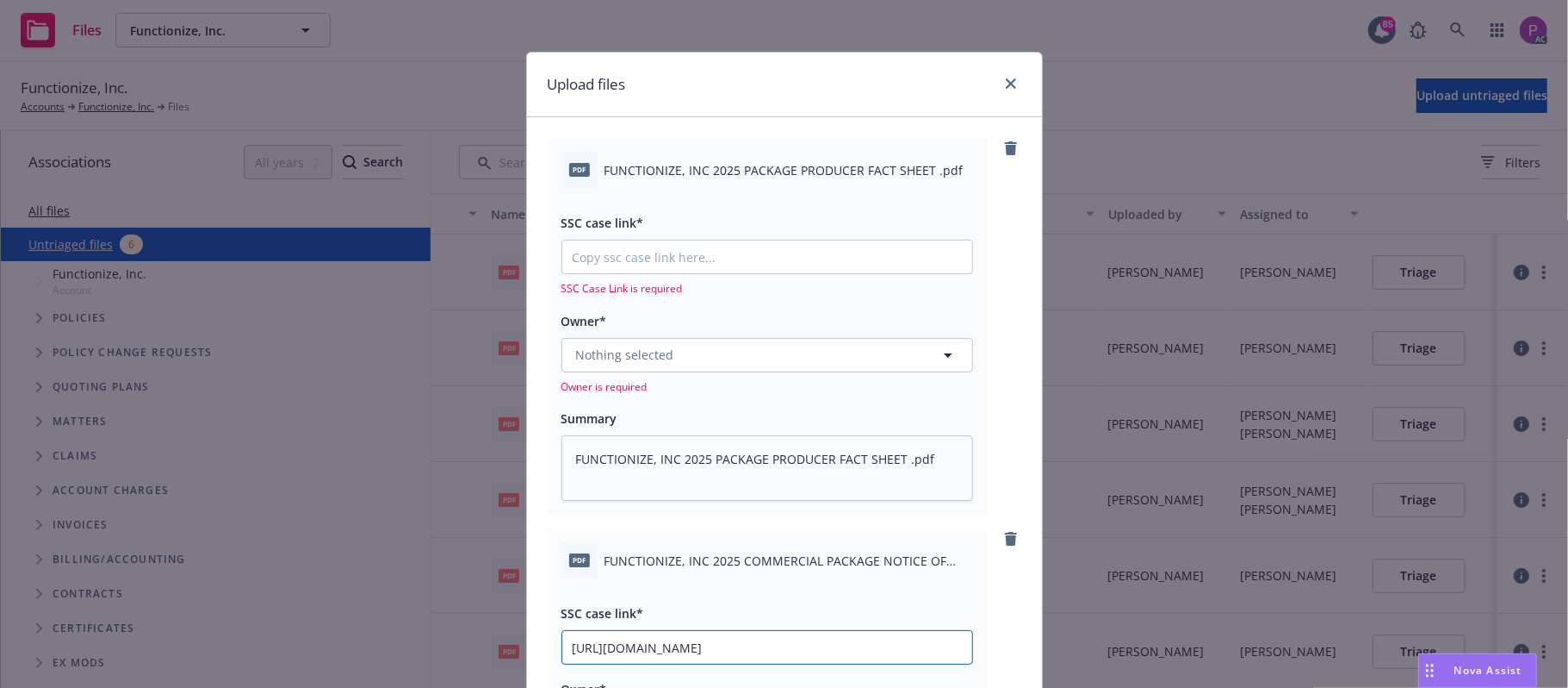
scroll to position [0, 0]
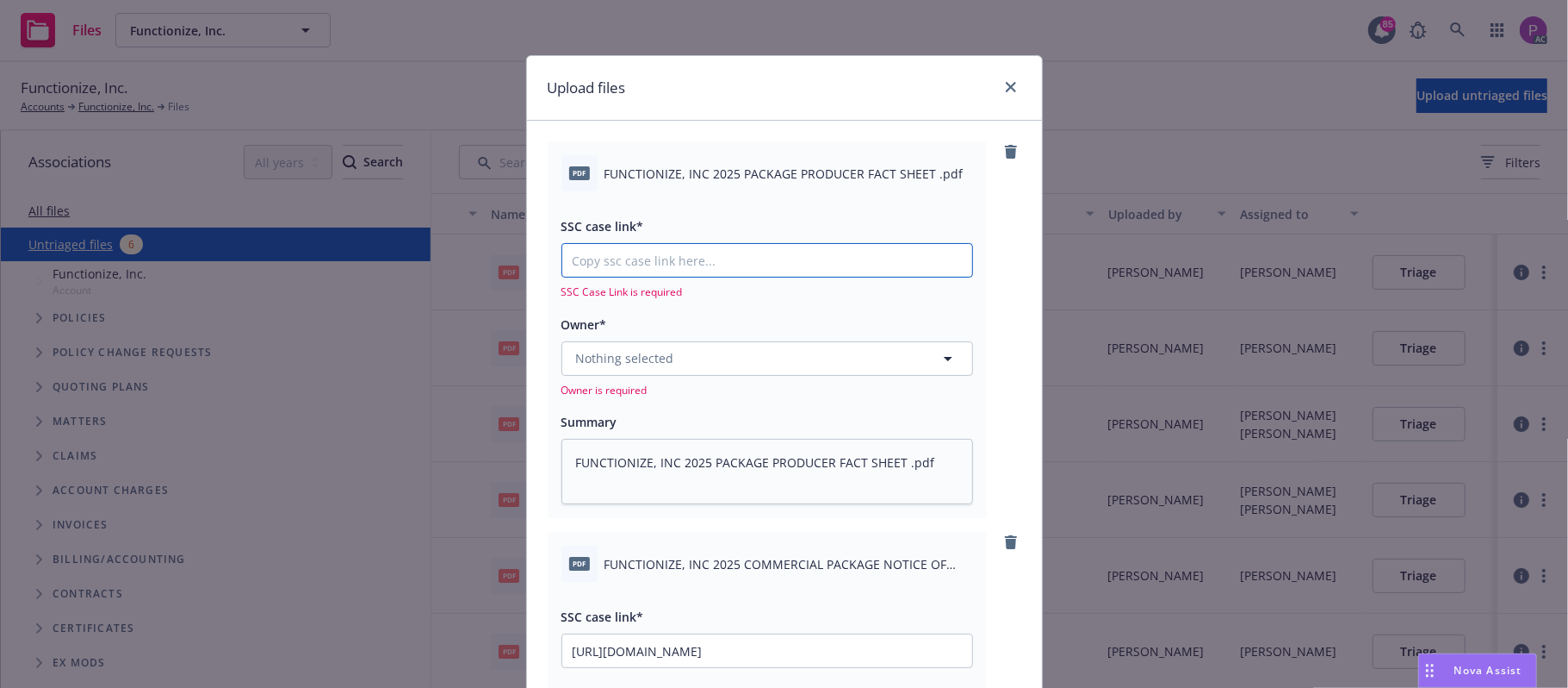
click at [730, 265] on input "SSC case link*" at bounding box center [767, 260] width 410 height 33
paste input "[URL][DOMAIN_NAME]"
type textarea "x"
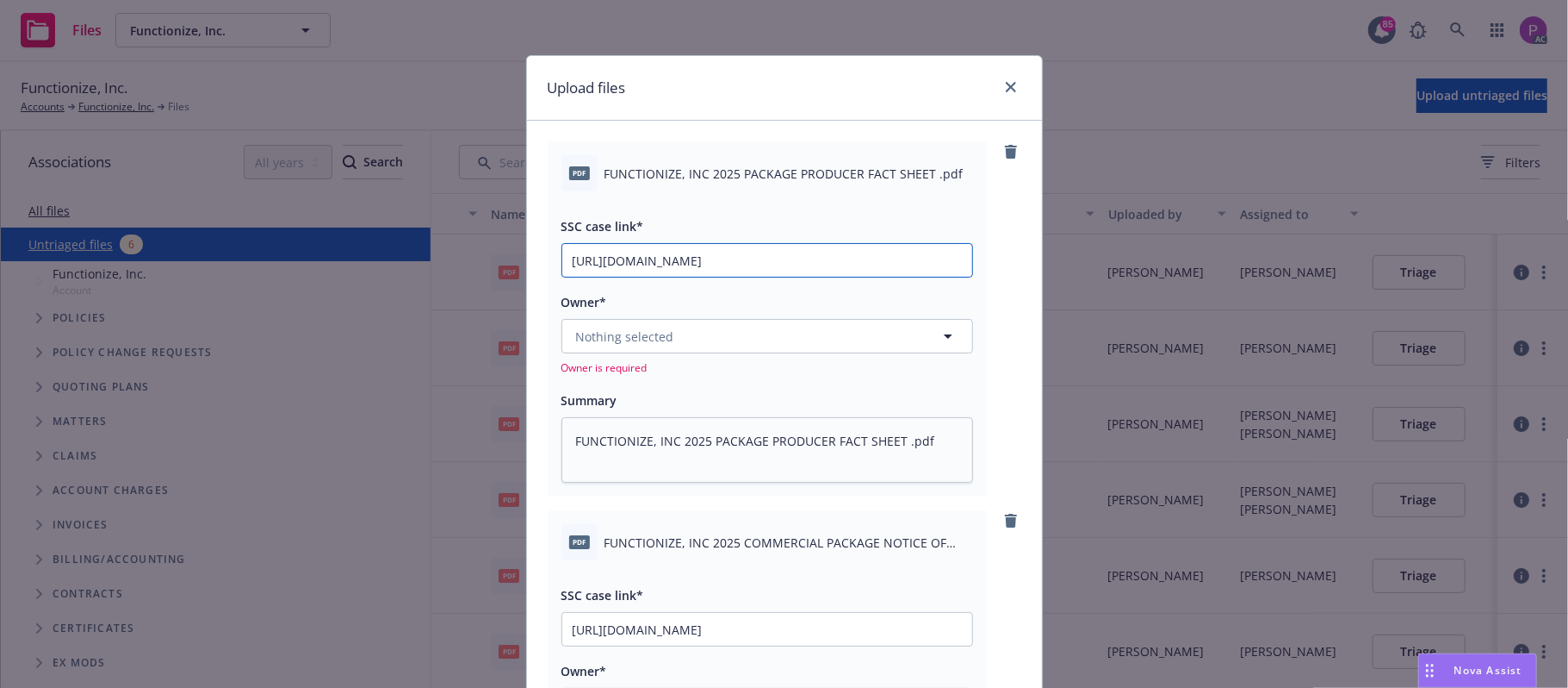
scroll to position [0, 80]
type input "[URL][DOMAIN_NAME]"
click at [713, 343] on button "Nothing selected" at bounding box center [767, 336] width 412 height 35
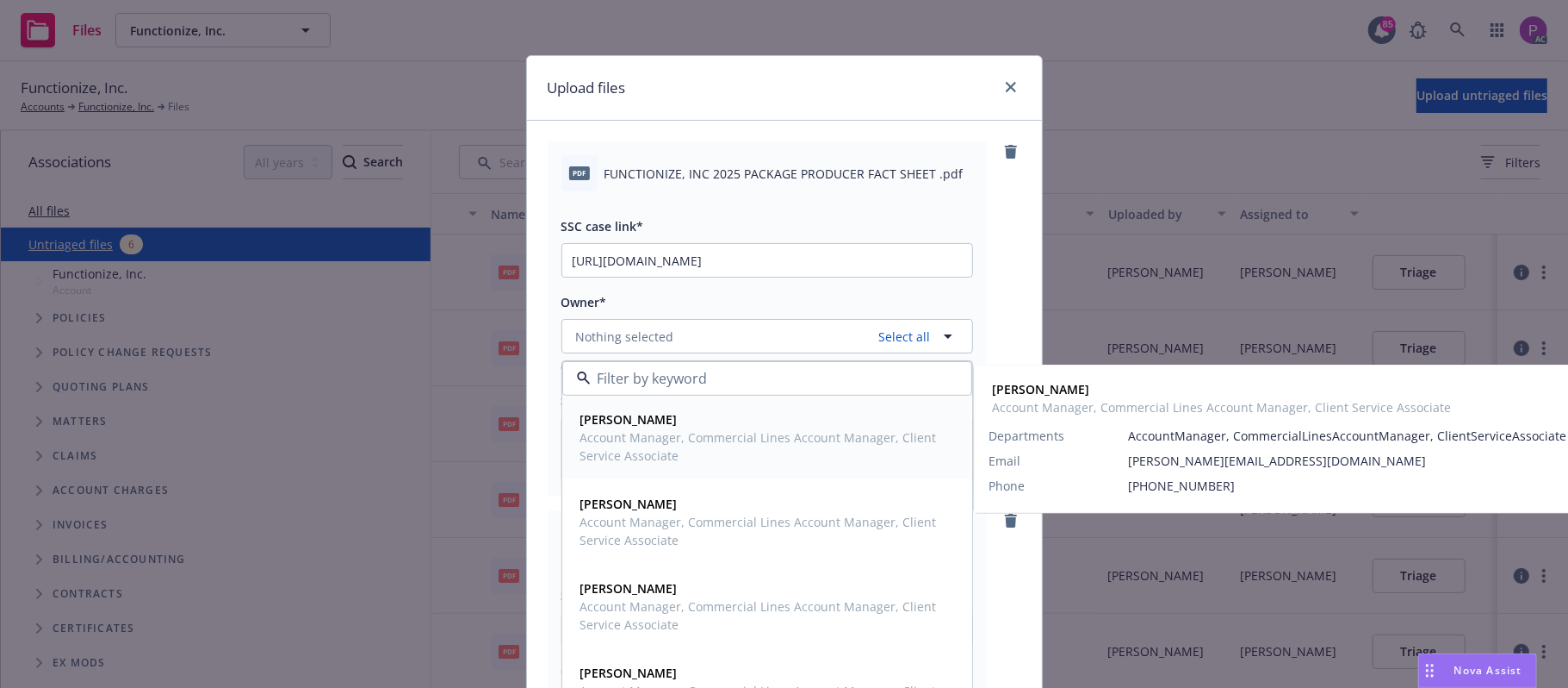
click at [704, 439] on span "Account Manager, Commercial Lines Account Manager, Client Service Associate" at bounding box center [765, 446] width 371 height 37
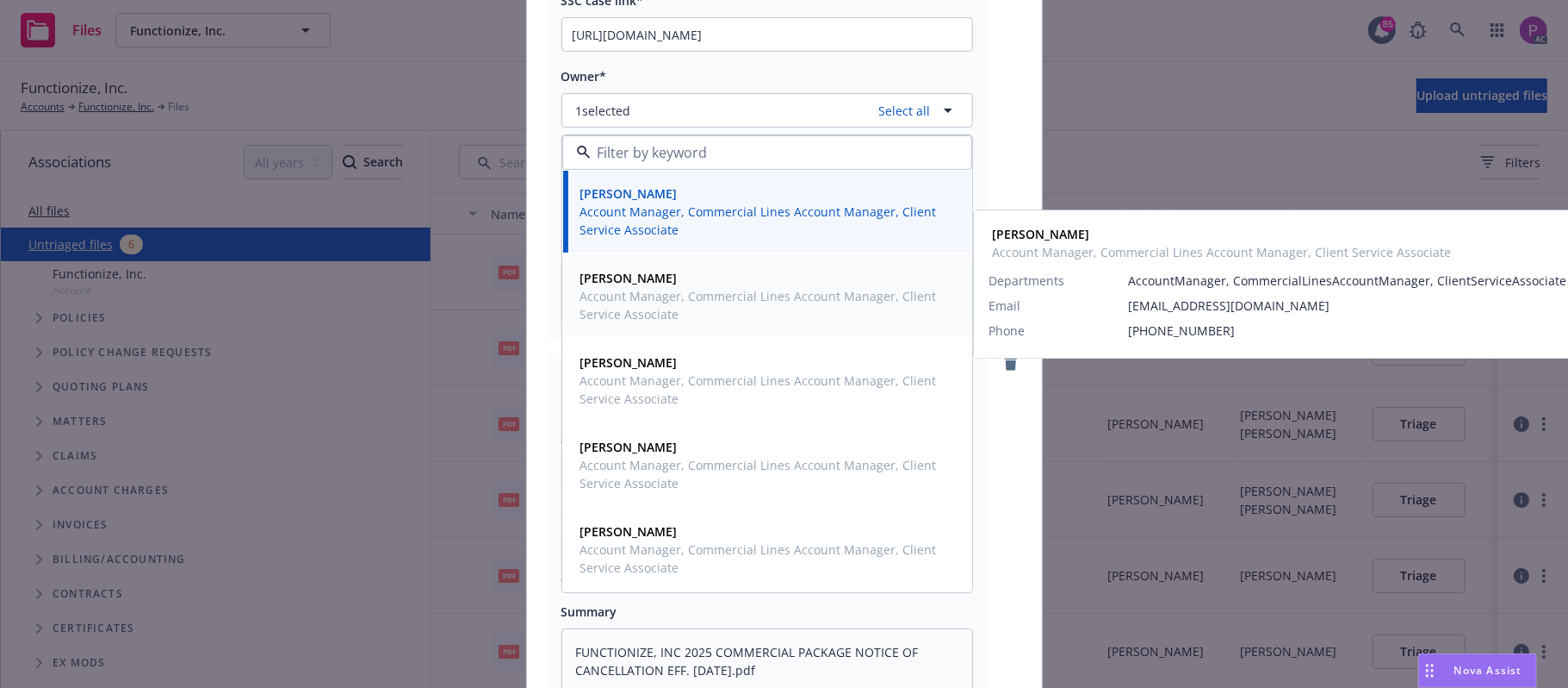
scroll to position [230, 0]
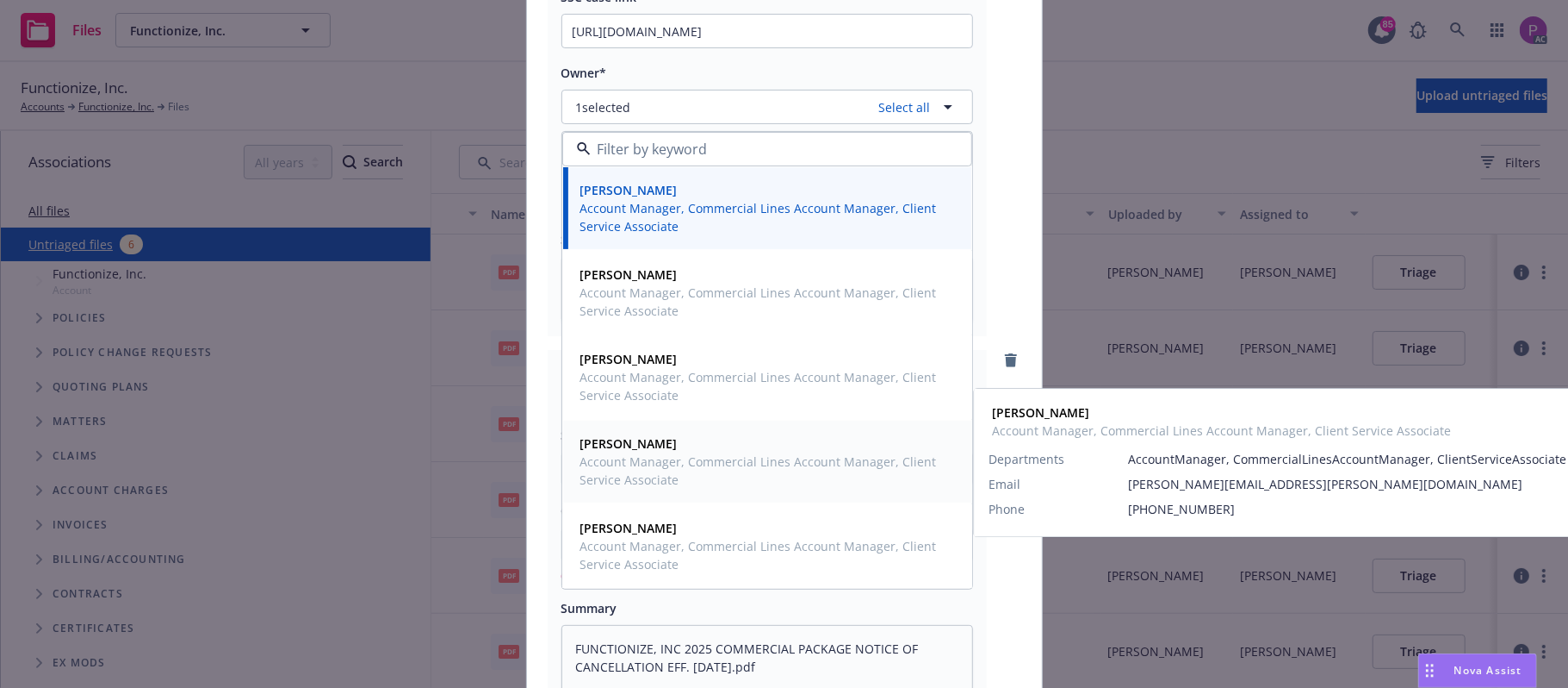
drag, startPoint x: 655, startPoint y: 471, endPoint x: 670, endPoint y: 398, distance: 74.5
click at [655, 472] on span "Account Manager, Commercial Lines Account Manager, Client Service Associate" at bounding box center [765, 470] width 371 height 37
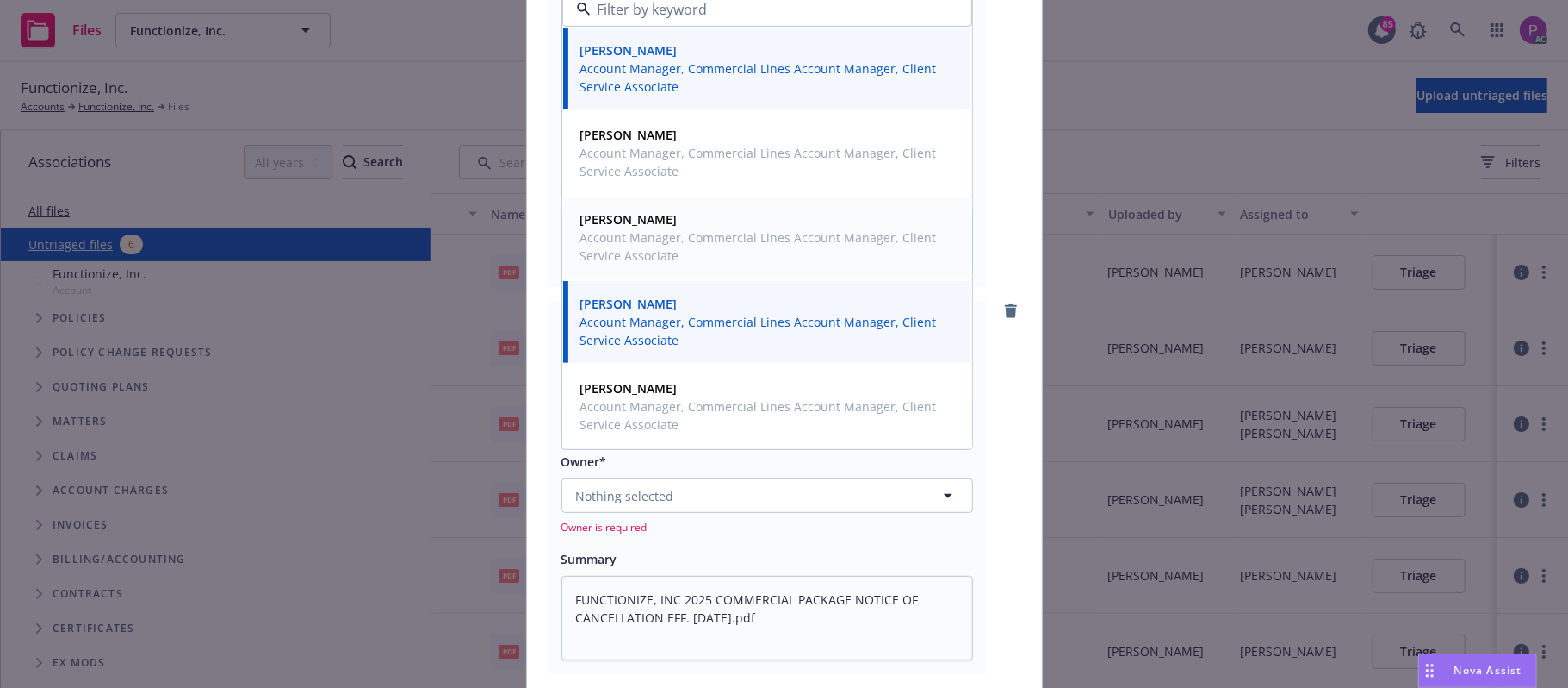
scroll to position [459, 0]
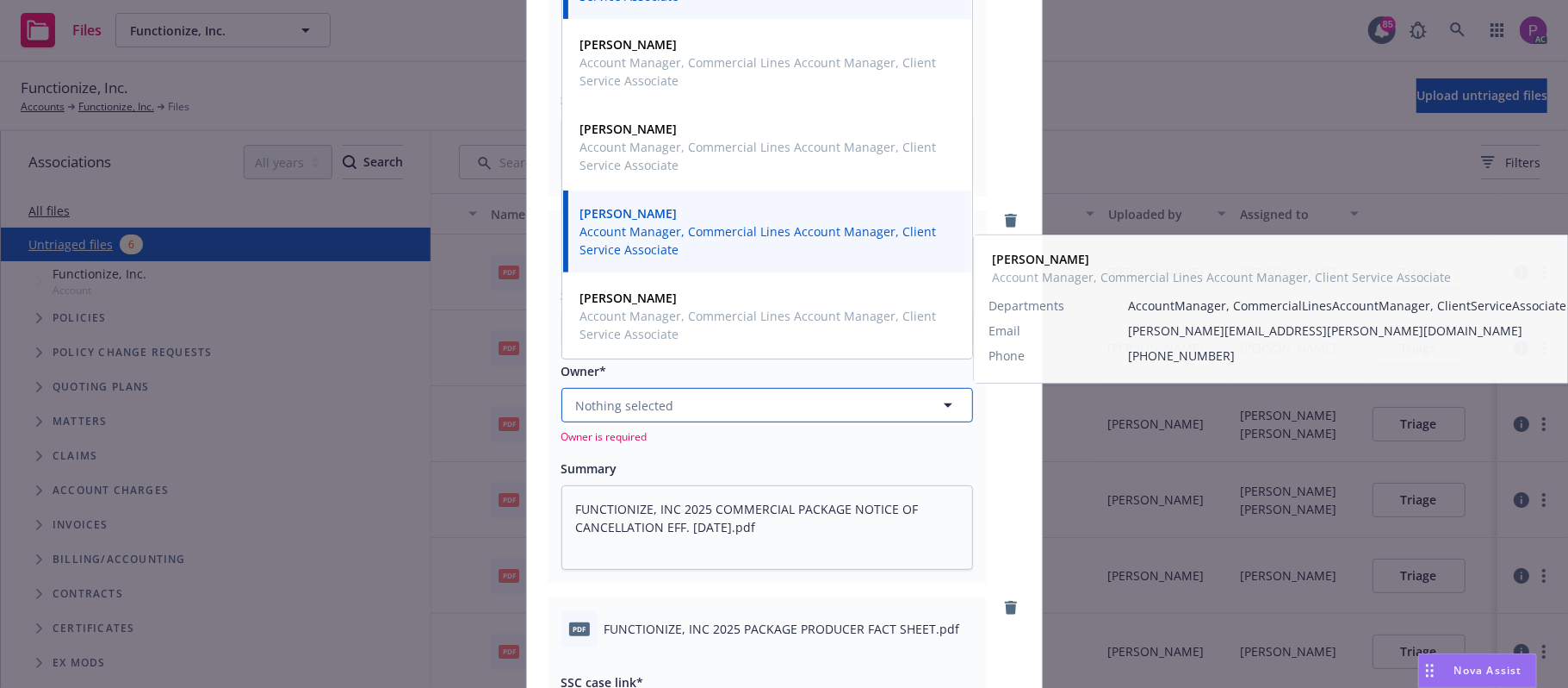
click at [729, 403] on button "Nothing selected" at bounding box center [767, 405] width 412 height 35
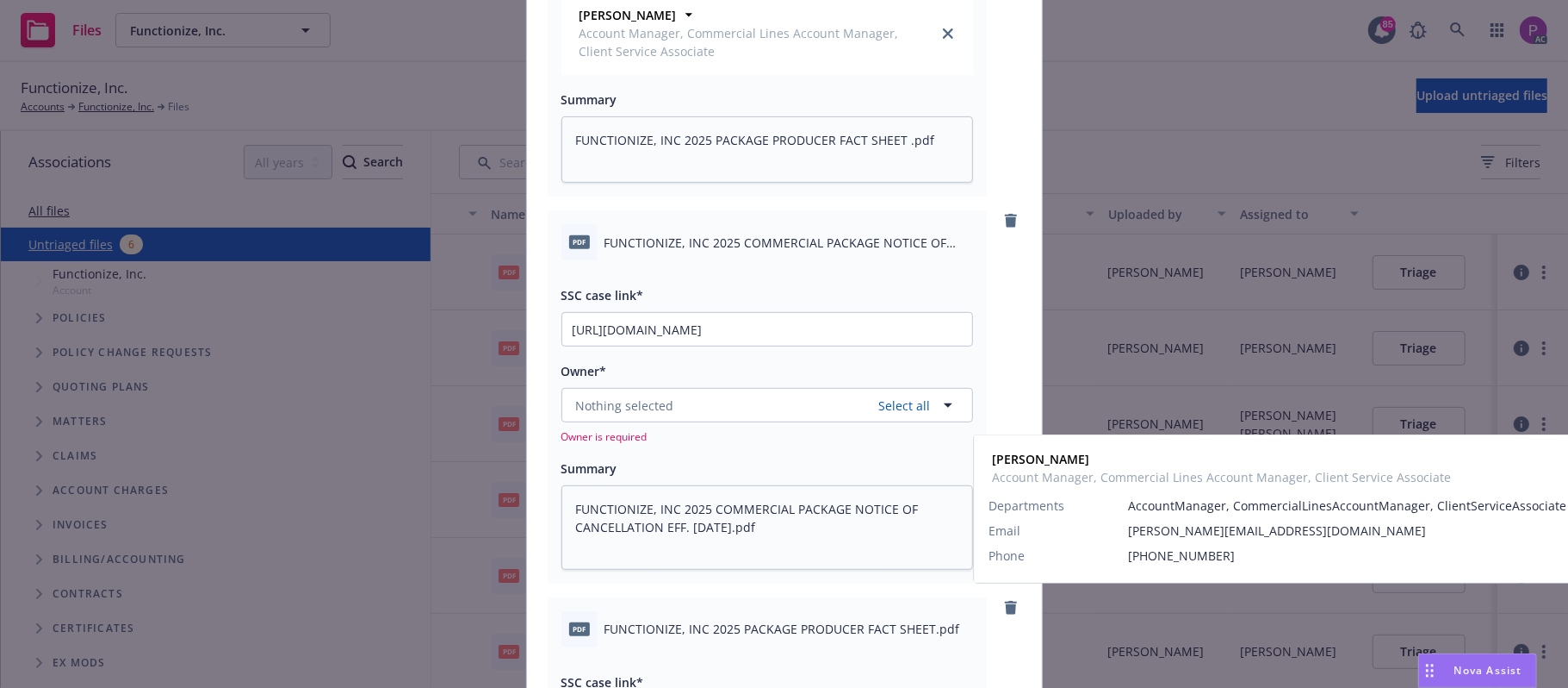
click at [679, 503] on span "Account Manager, Commercial Lines Account Manager, Client Service Associate" at bounding box center [765, 515] width 371 height 37
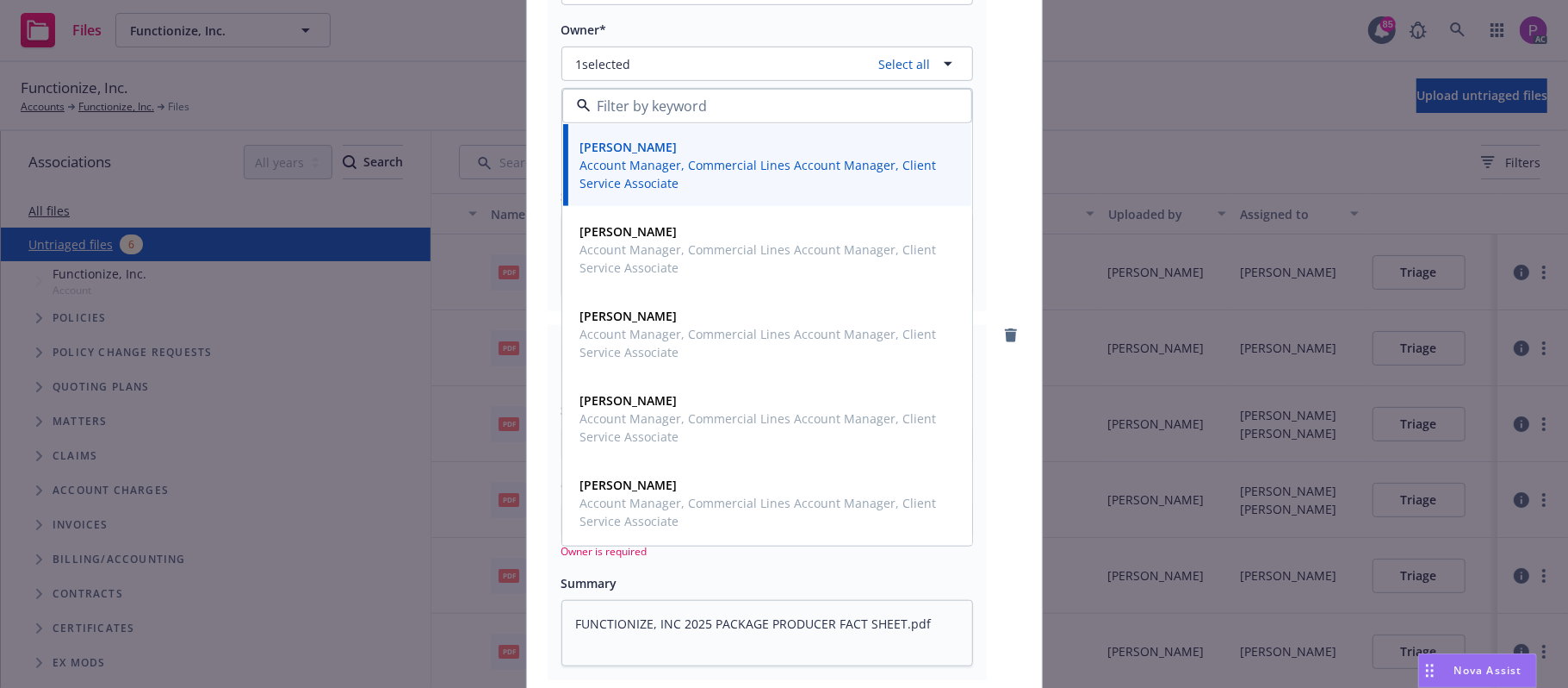
scroll to position [804, 0]
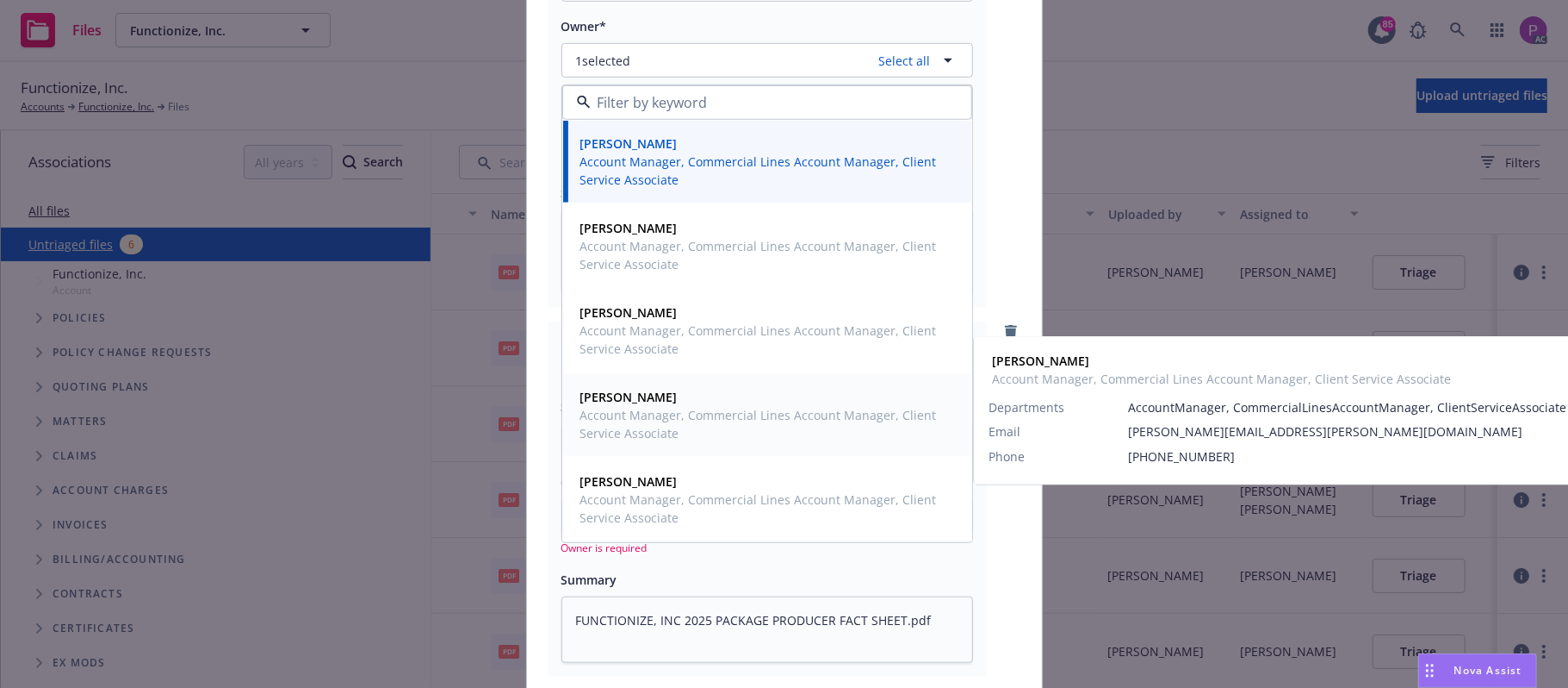
click at [689, 425] on span "Account Manager, Commercial Lines Account Manager, Client Service Associate" at bounding box center [765, 424] width 371 height 37
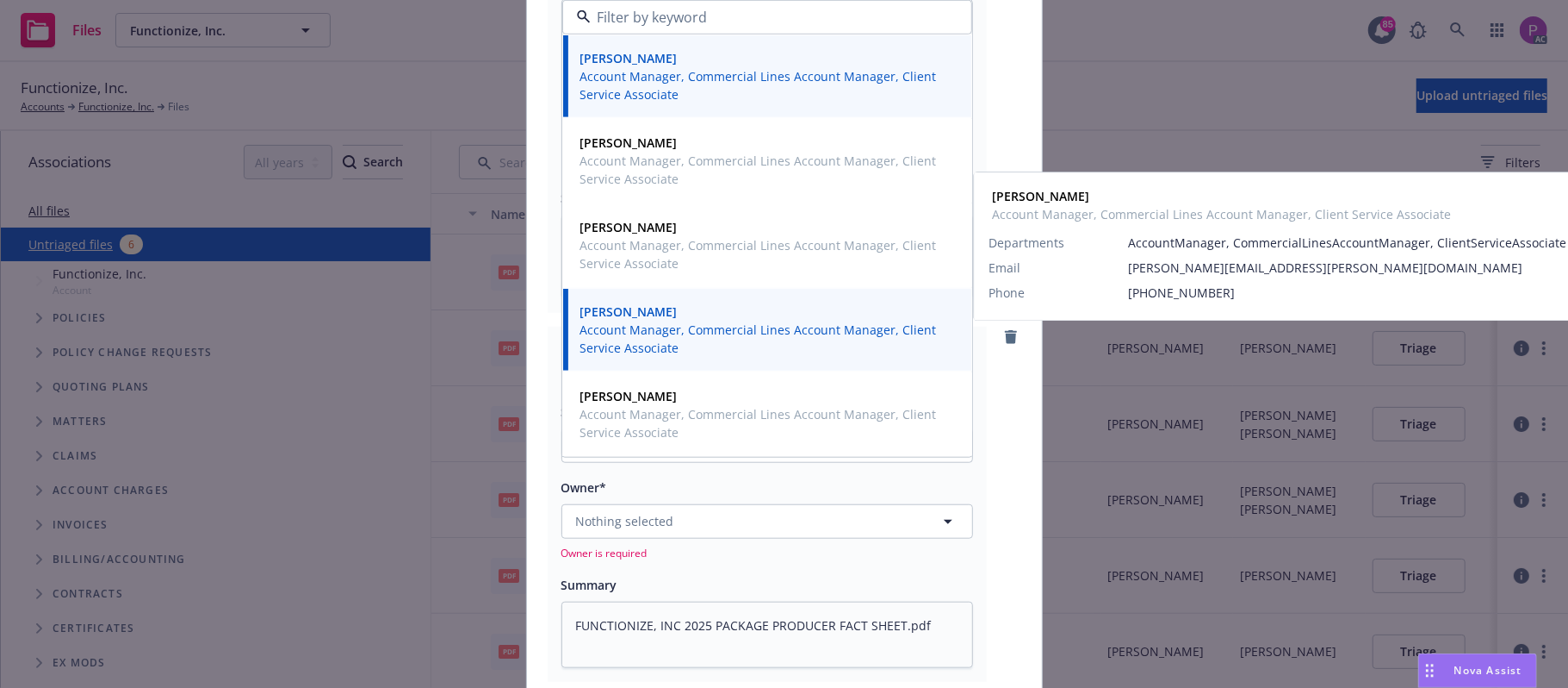
scroll to position [1034, 0]
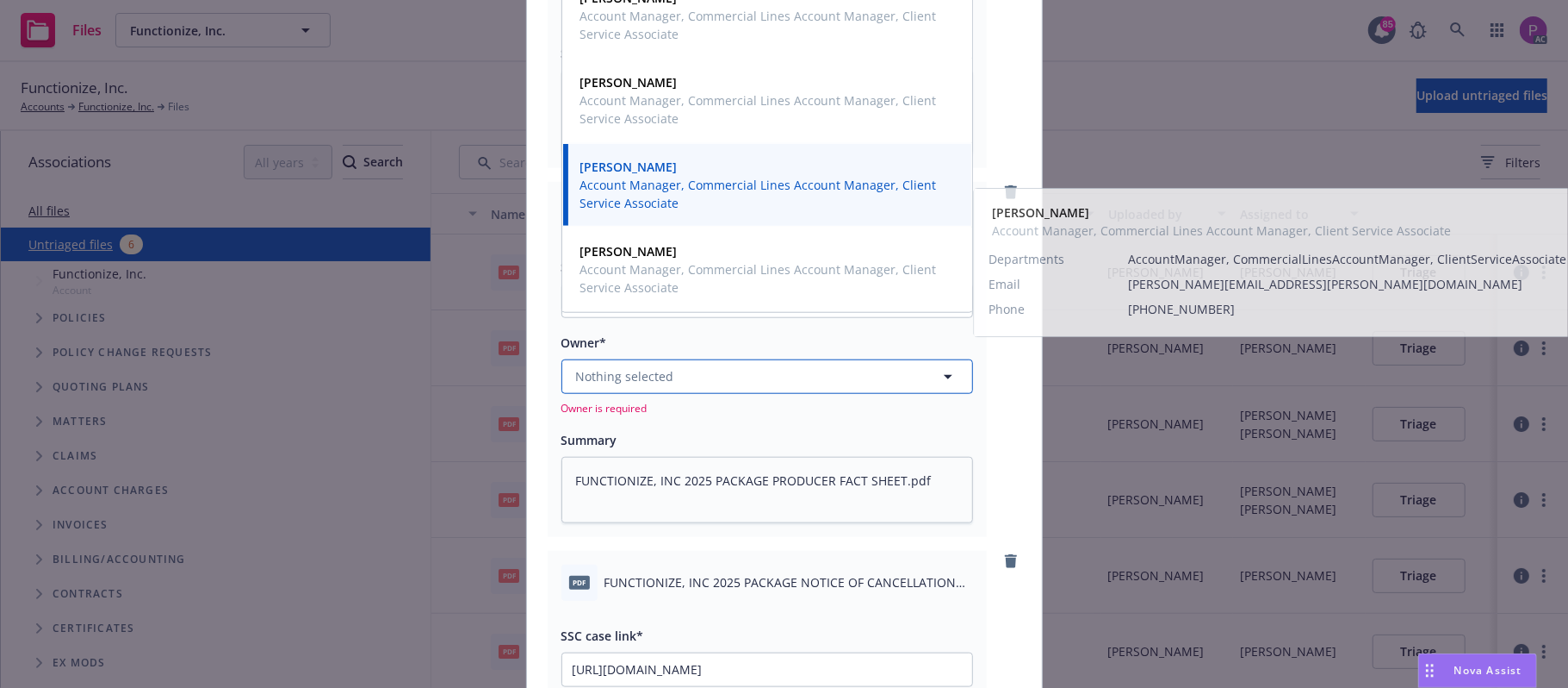
click at [696, 391] on button "Nothing selected" at bounding box center [767, 376] width 412 height 35
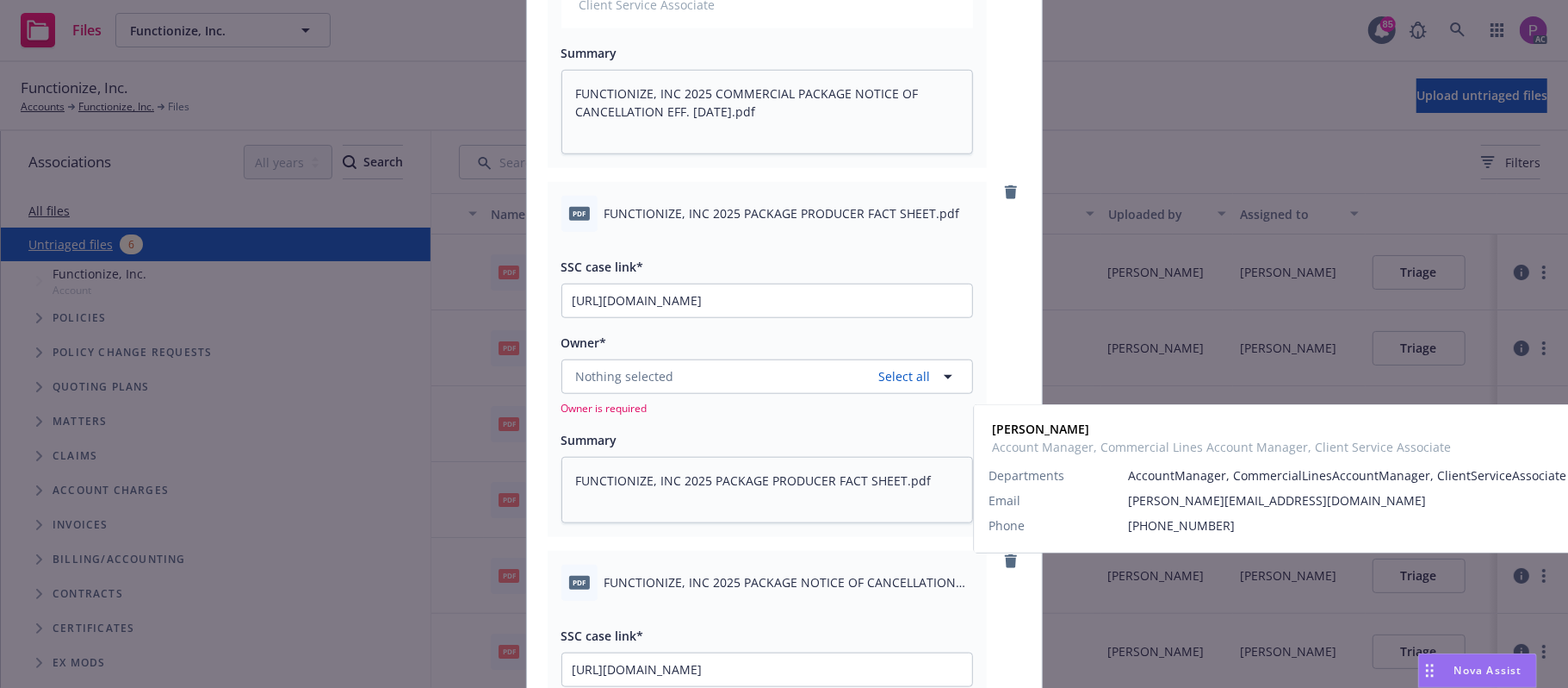
click at [668, 468] on strong "[PERSON_NAME]" at bounding box center [629, 459] width 97 height 16
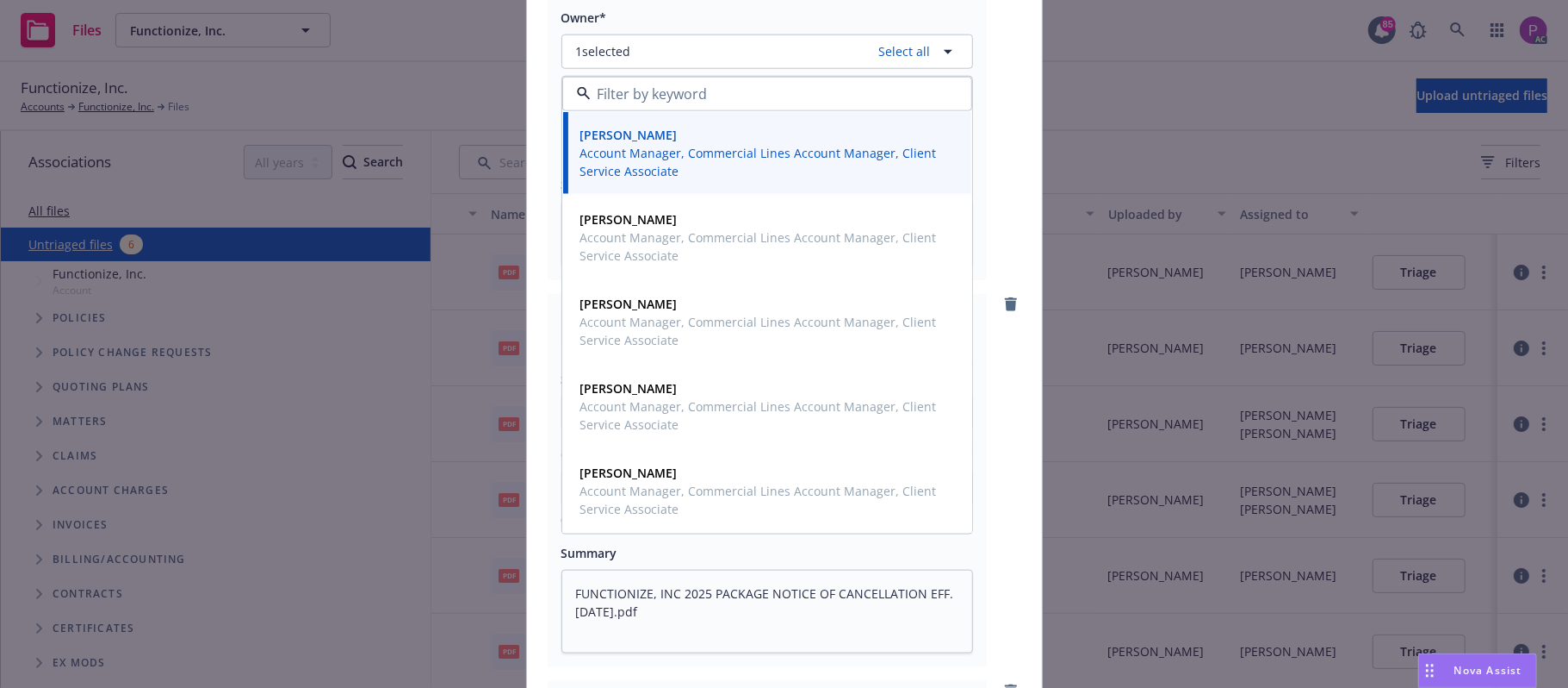
scroll to position [0, 0]
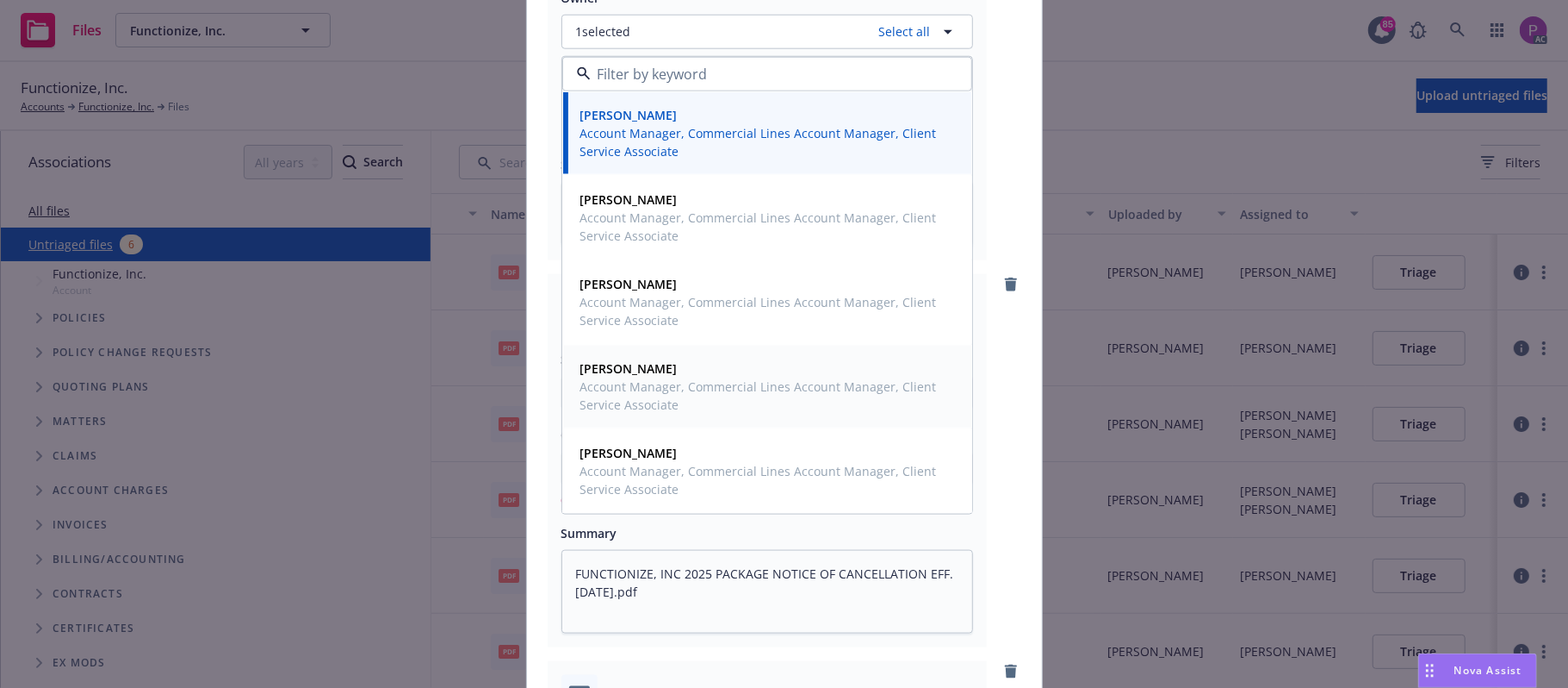
click at [692, 383] on span "Account Manager, Commercial Lines Account Manager, Client Service Associate" at bounding box center [765, 395] width 371 height 37
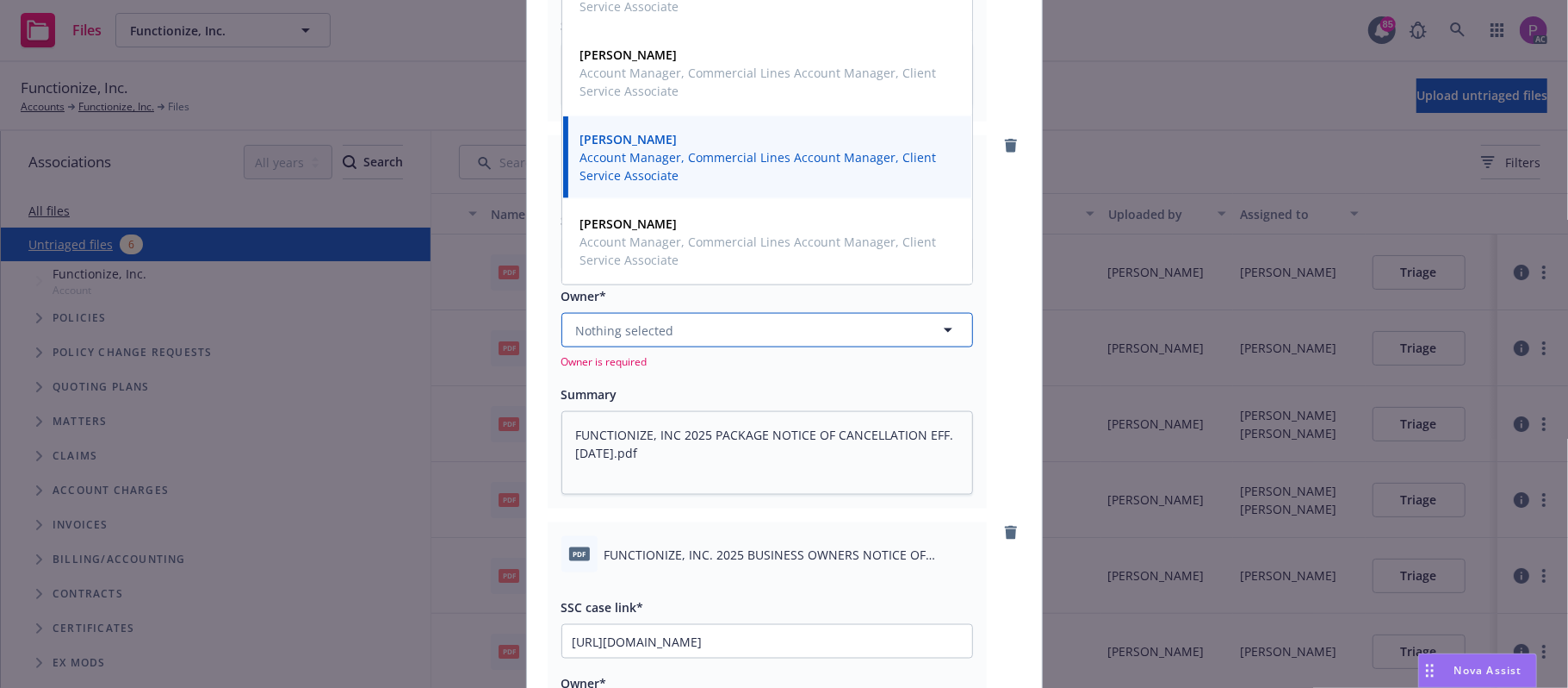
click at [701, 335] on button "Nothing selected" at bounding box center [767, 330] width 412 height 35
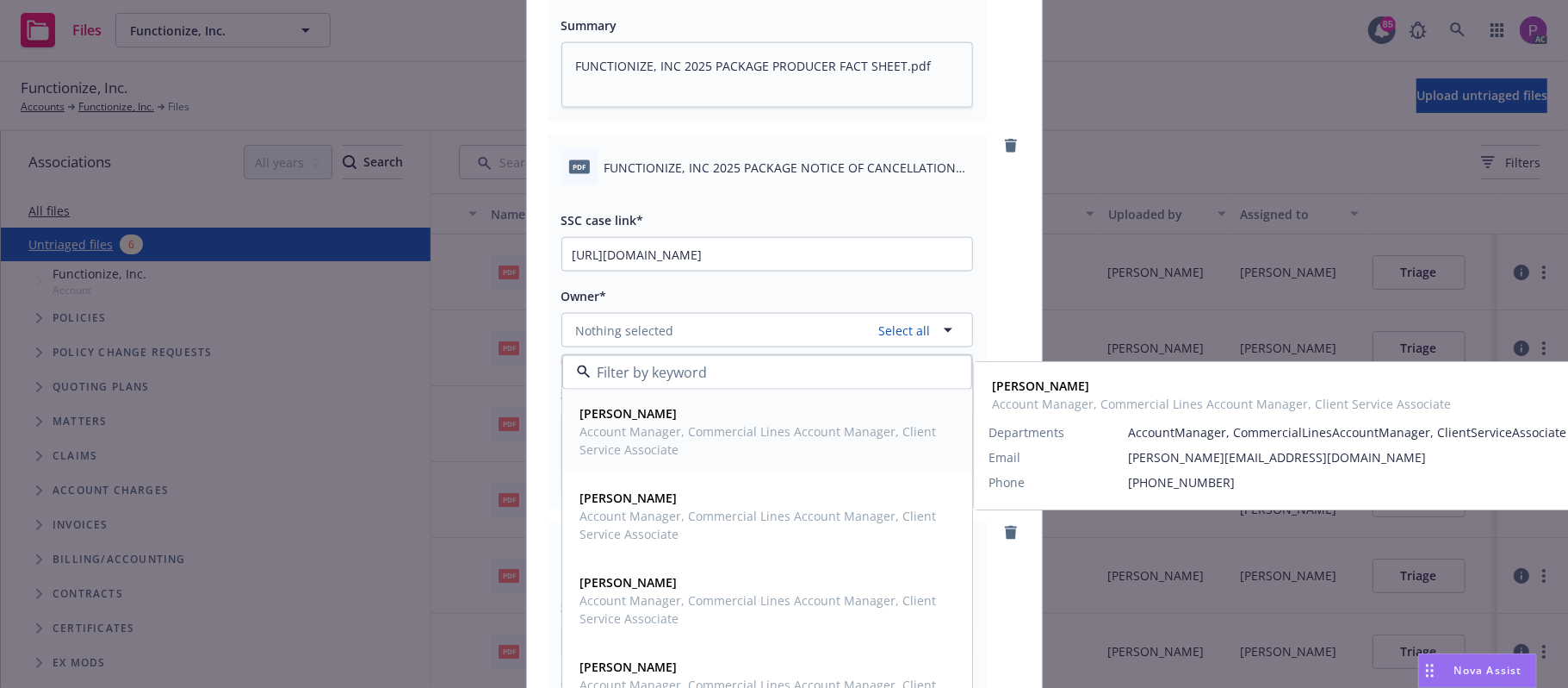
click at [663, 445] on span "Account Manager, Commercial Lines Account Manager, Client Service Associate" at bounding box center [765, 440] width 371 height 37
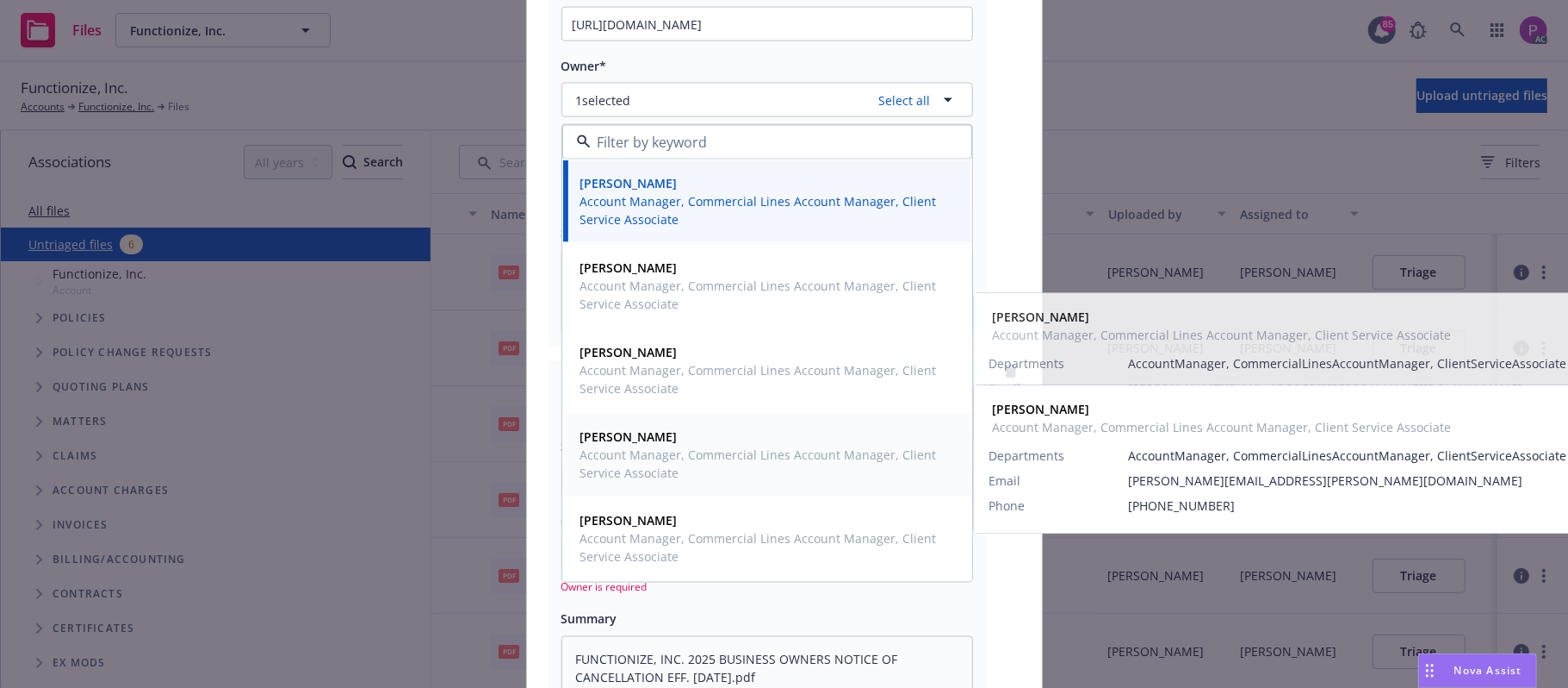
click at [651, 460] on span "Account Manager, Commercial Lines Account Manager, Client Service Associate" at bounding box center [765, 464] width 371 height 37
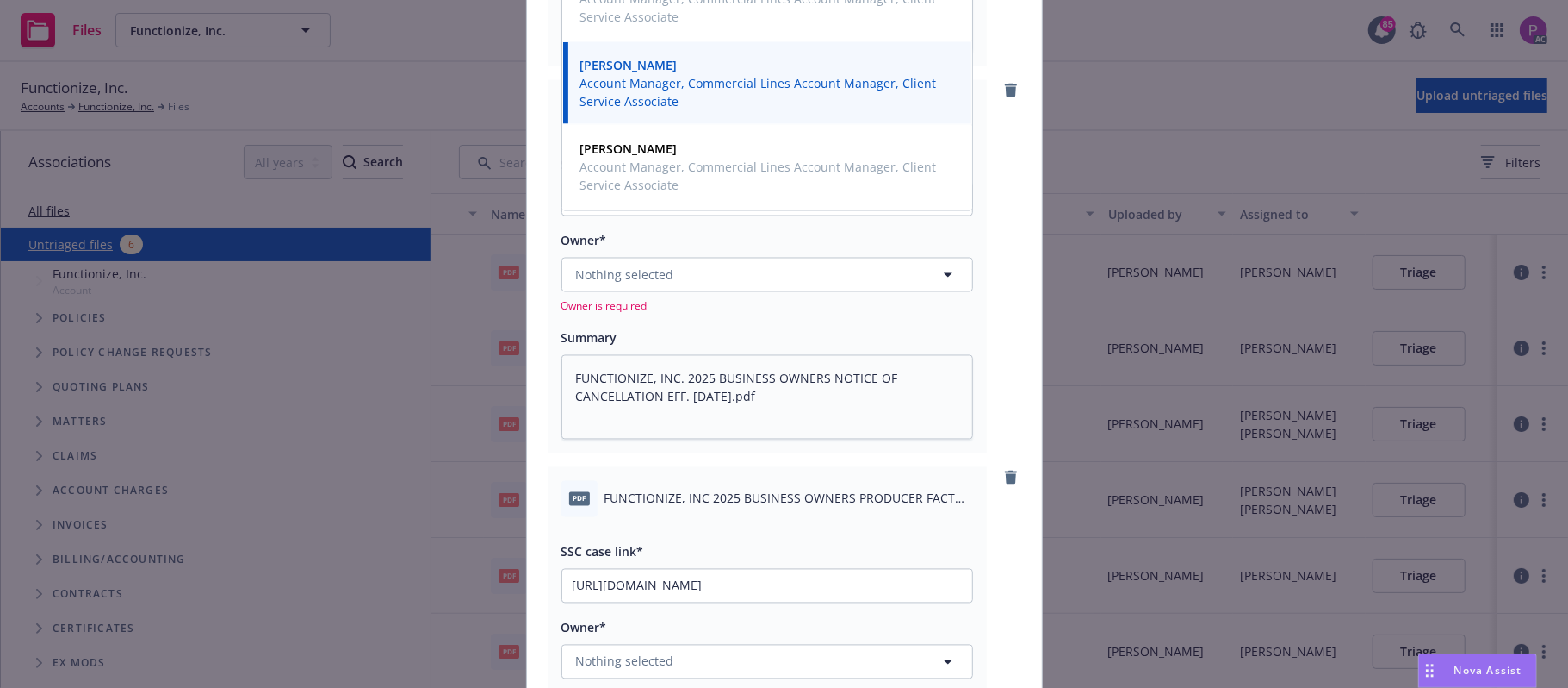
scroll to position [2297, 0]
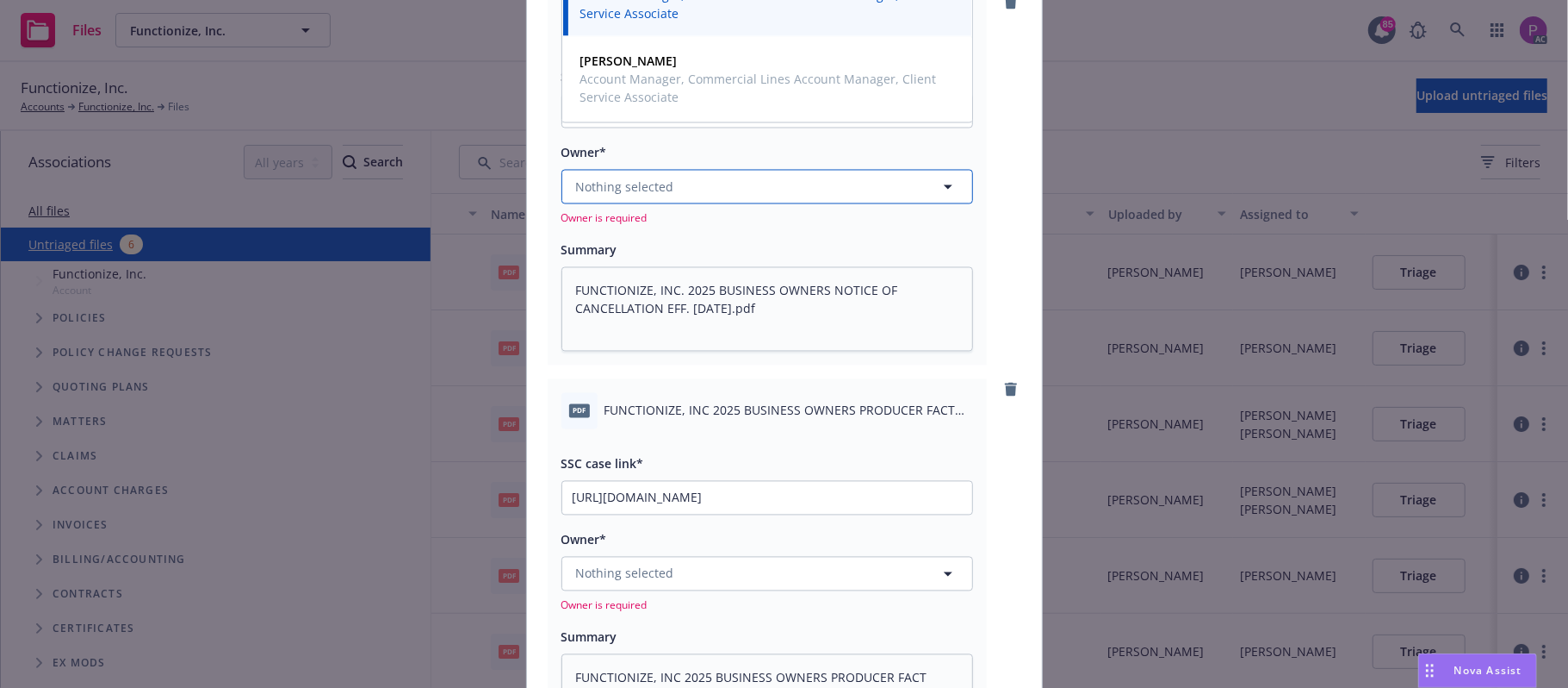
click at [723, 197] on button "Nothing selected" at bounding box center [767, 187] width 412 height 35
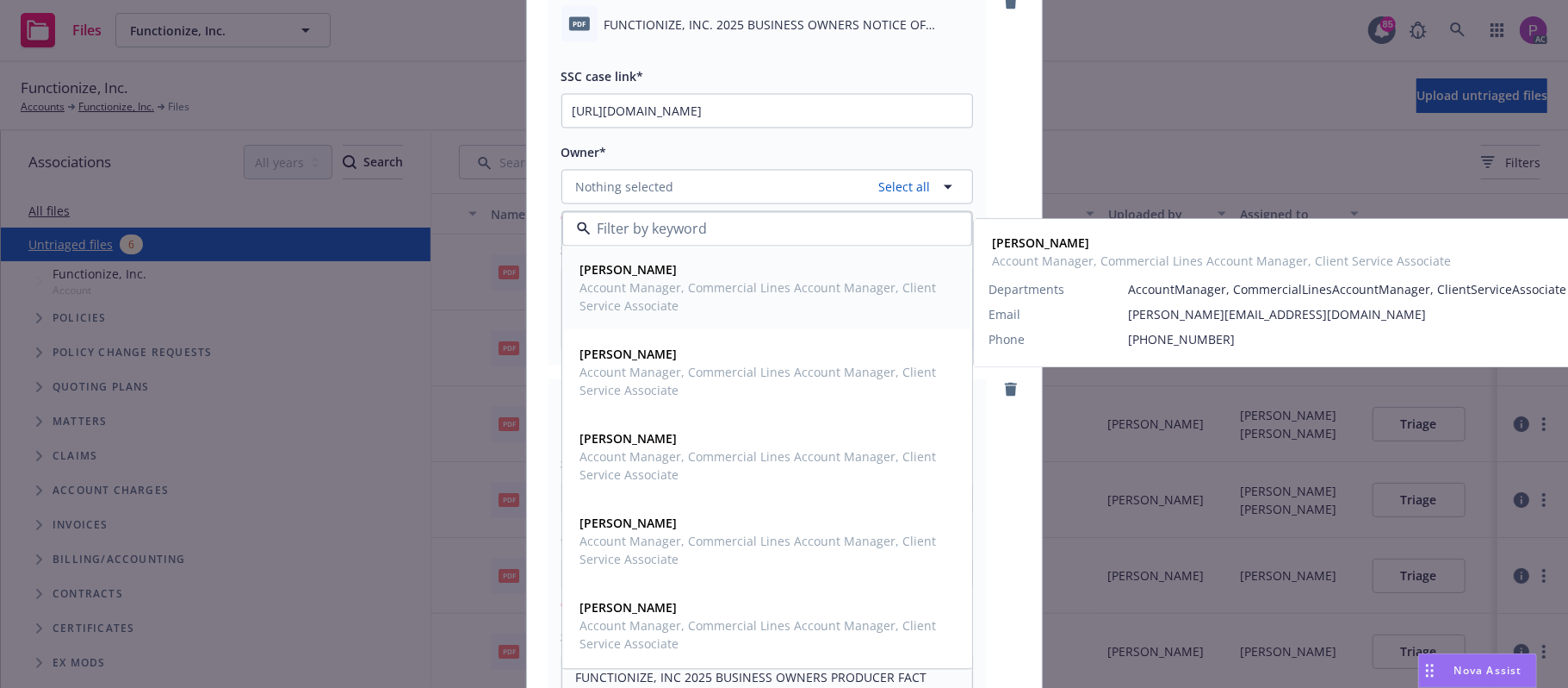
click at [687, 301] on span "Account Manager, Commercial Lines Account Manager, Client Service Associate" at bounding box center [765, 297] width 371 height 37
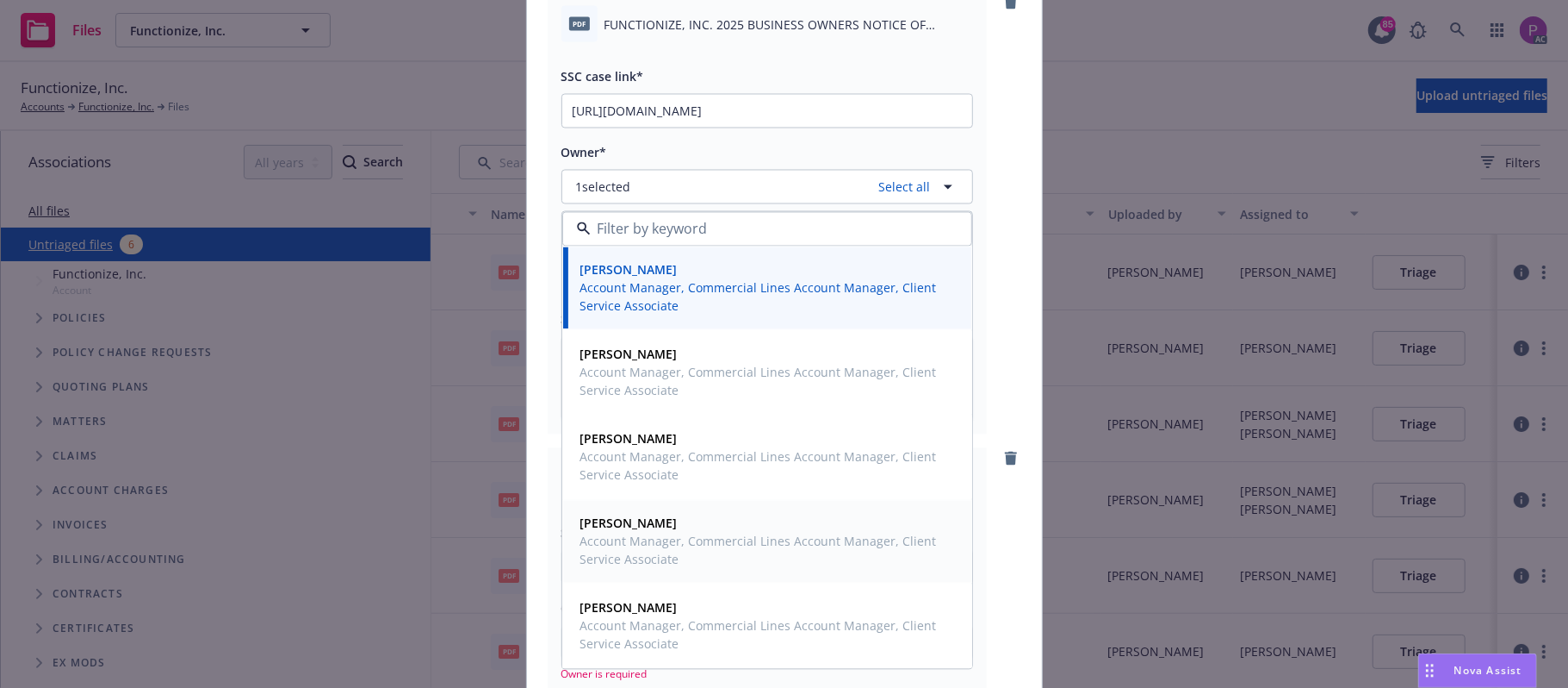
click at [647, 529] on span "[PERSON_NAME]" at bounding box center [765, 524] width 371 height 18
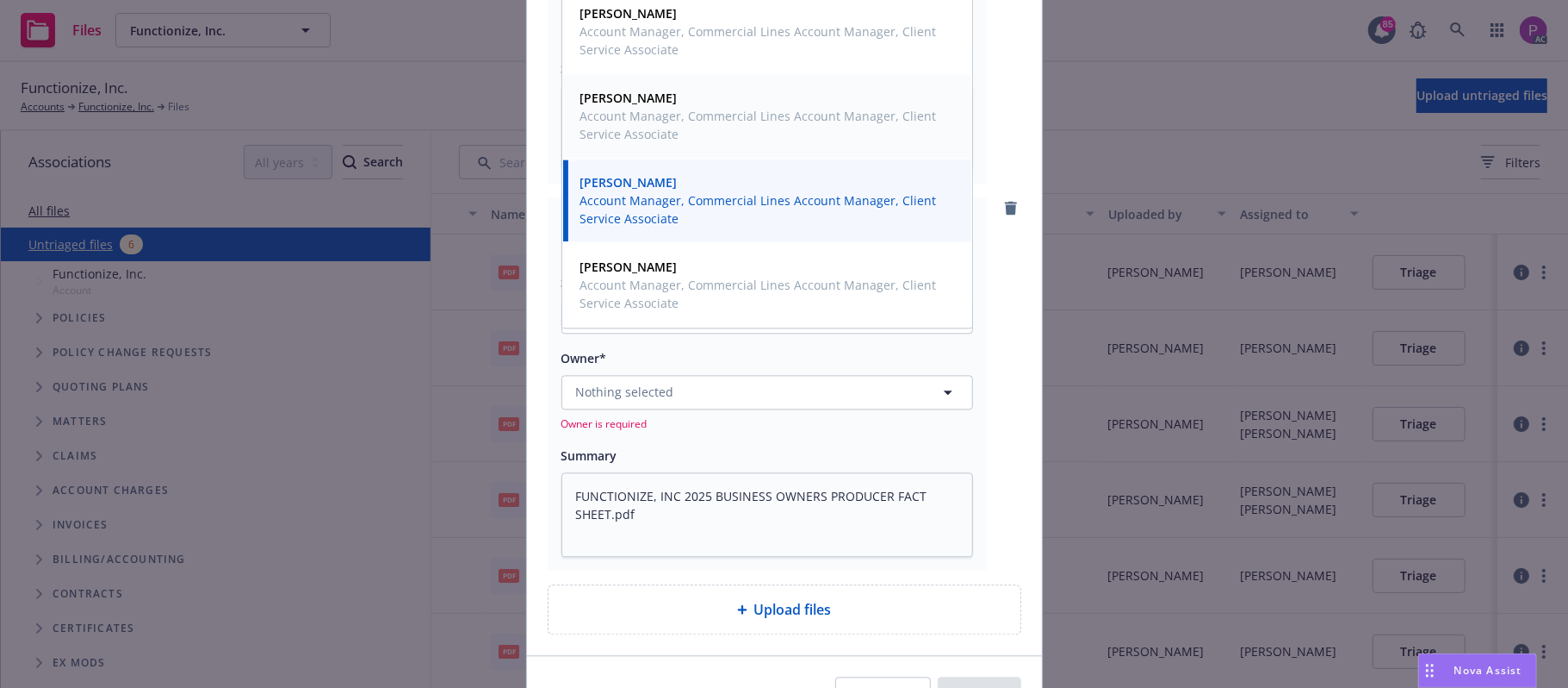
scroll to position [2642, 0]
click at [677, 391] on button "Nothing selected" at bounding box center [767, 389] width 412 height 35
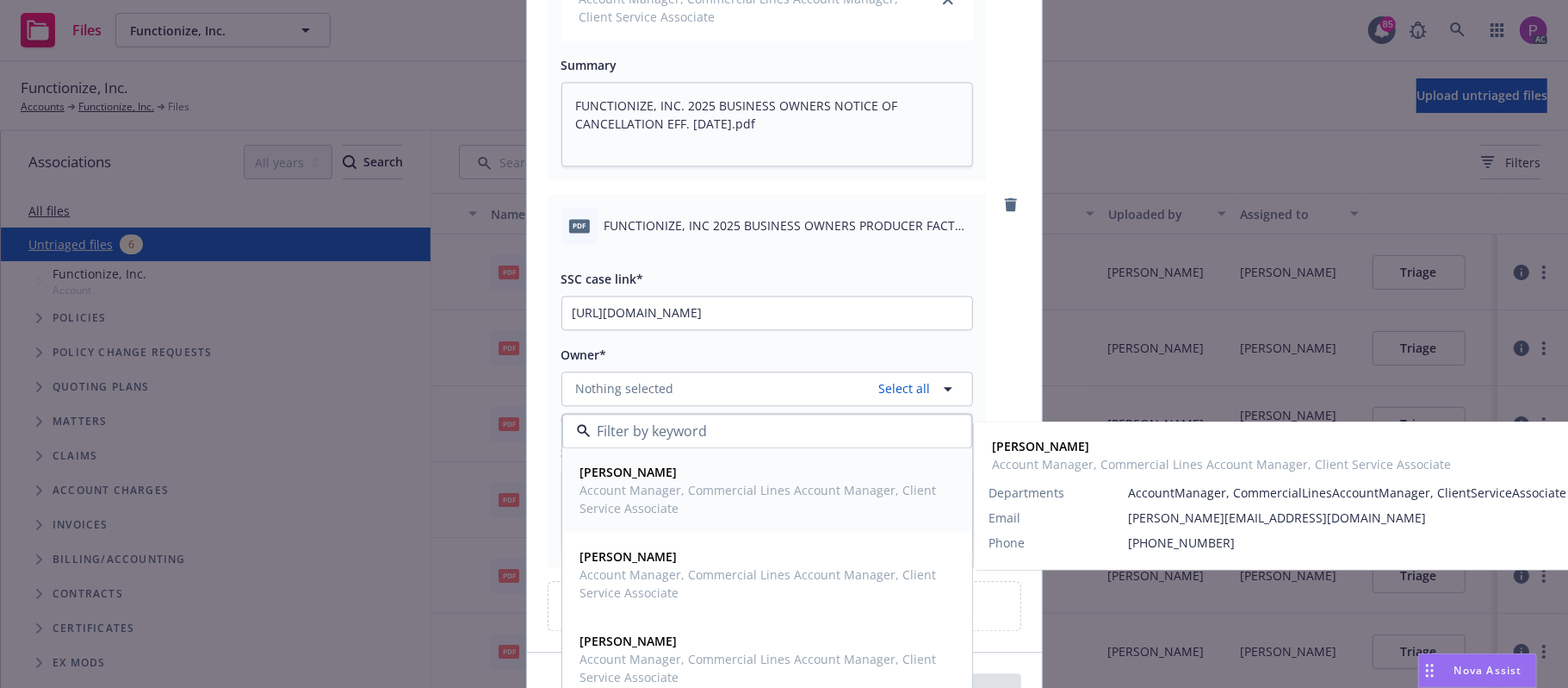
click at [656, 481] on span "[PERSON_NAME]" at bounding box center [765, 472] width 371 height 18
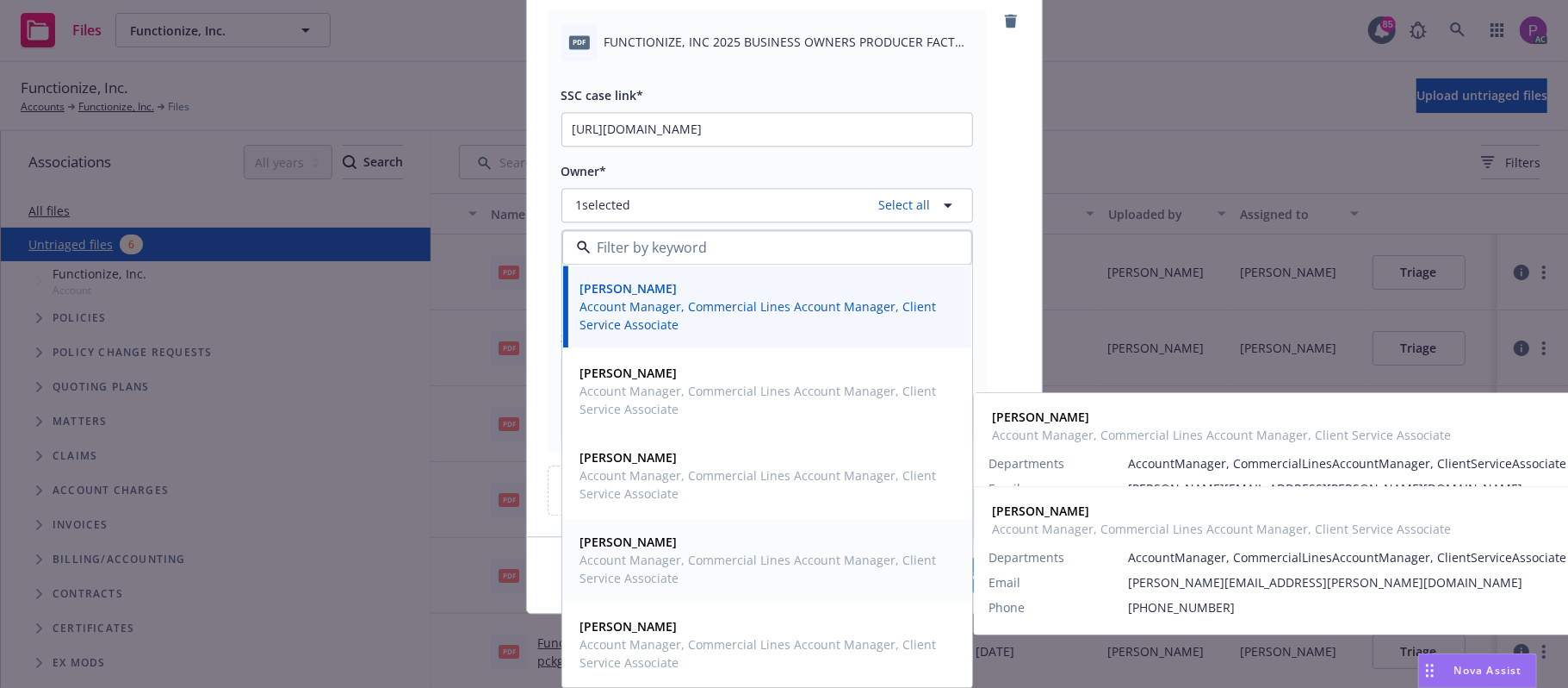
drag, startPoint x: 623, startPoint y: 563, endPoint x: 644, endPoint y: 538, distance: 32.6
click at [625, 562] on span "Account Manager, Commercial Lines Account Manager, Client Service Associate" at bounding box center [765, 568] width 371 height 37
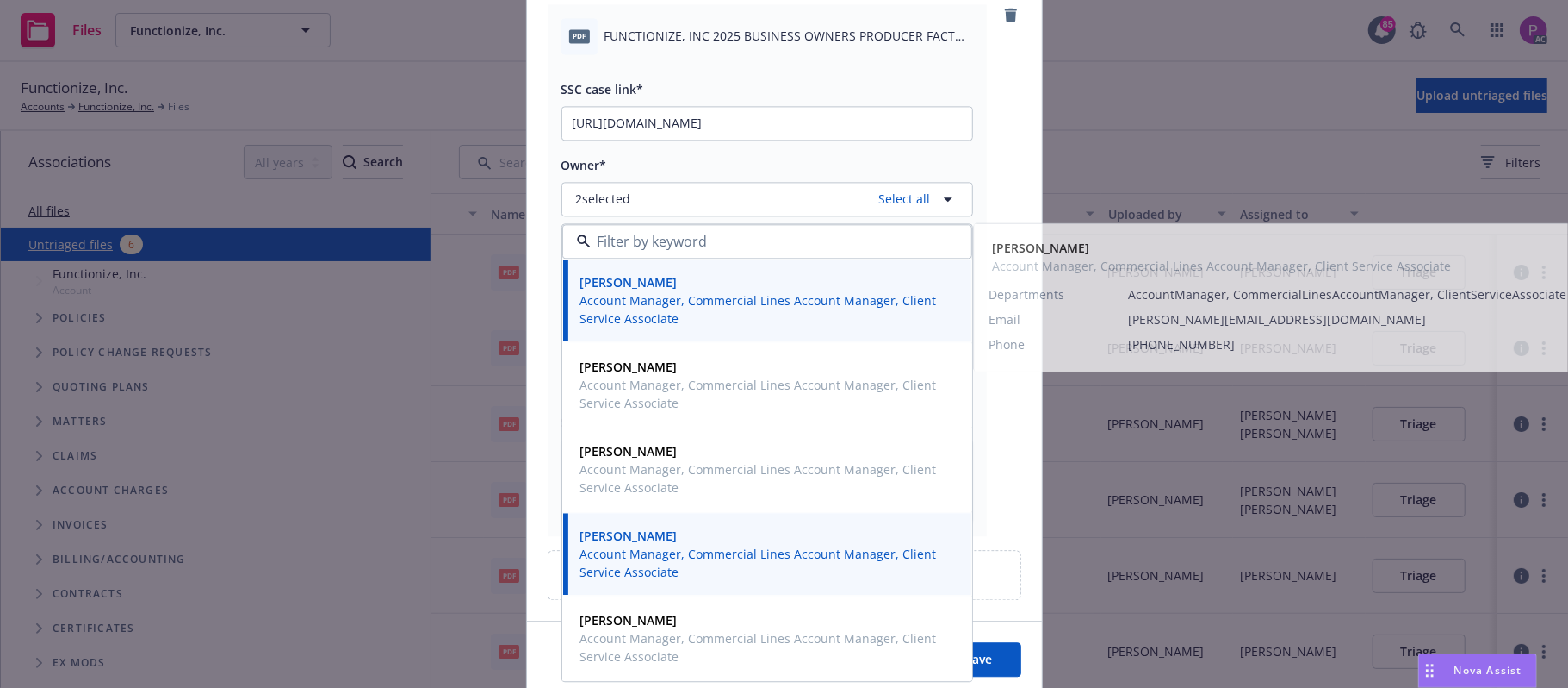
click at [1007, 122] on div "pdf FUNCTIONIZE, INC 2025 BUSINESS OWNERS PRODUCER FACT SHEET.pdf SSC case link…" at bounding box center [784, 271] width 473 height 533
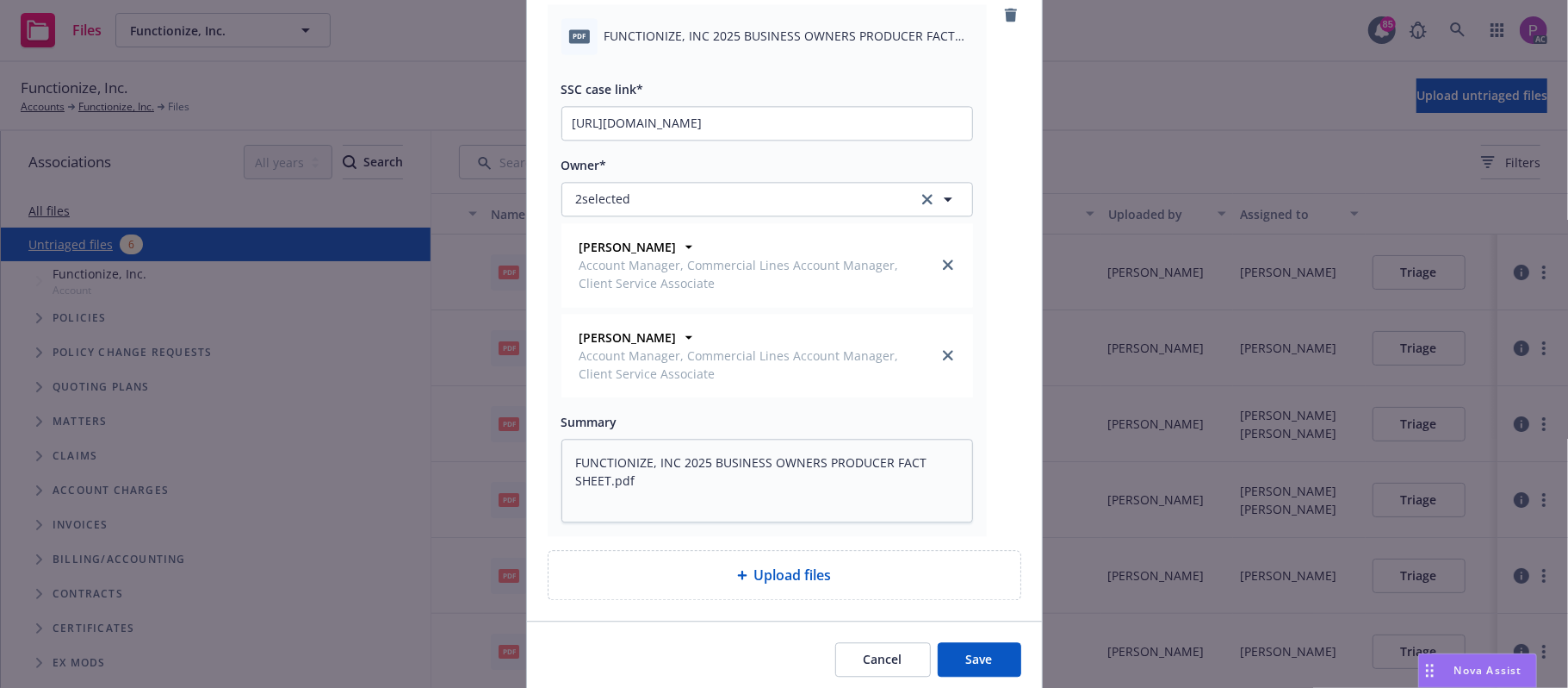
click at [940, 656] on button "Save" at bounding box center [980, 659] width 84 height 35
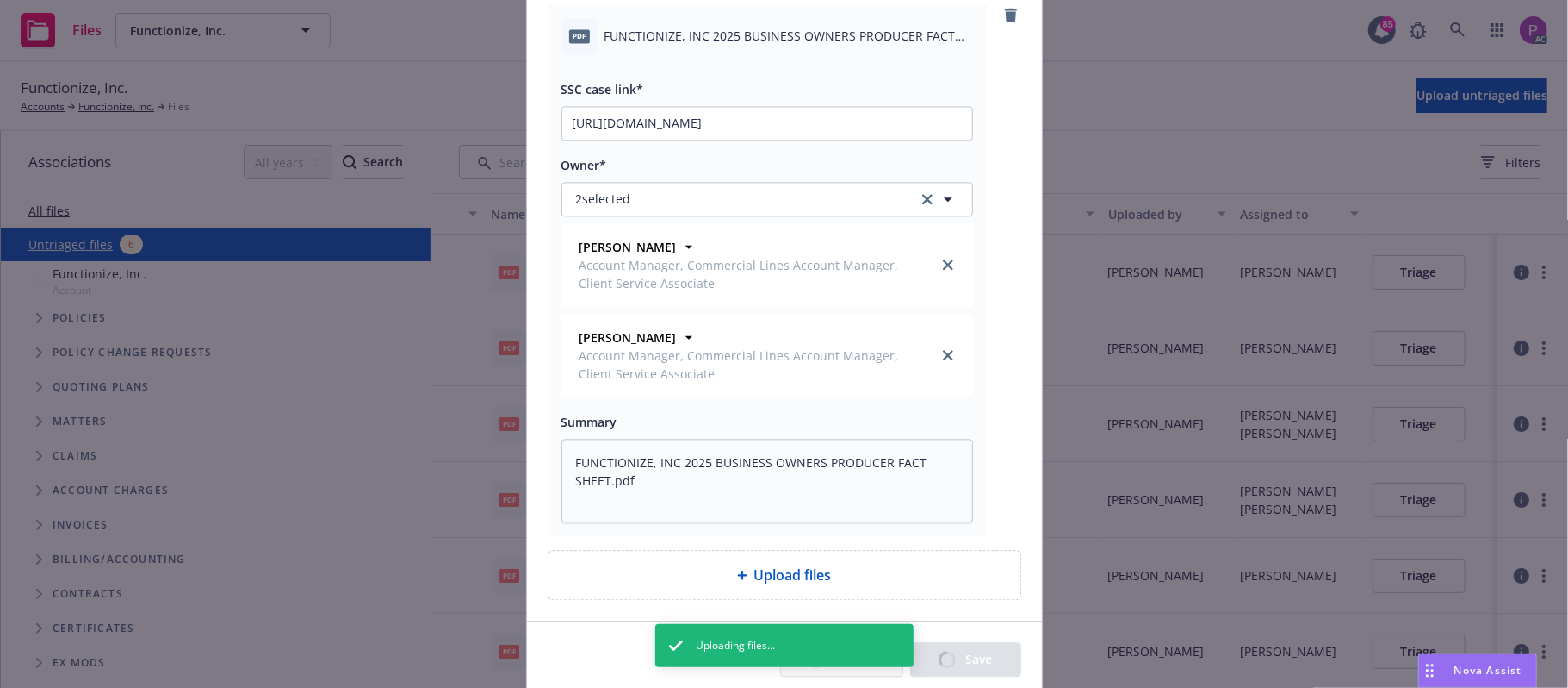
type textarea "x"
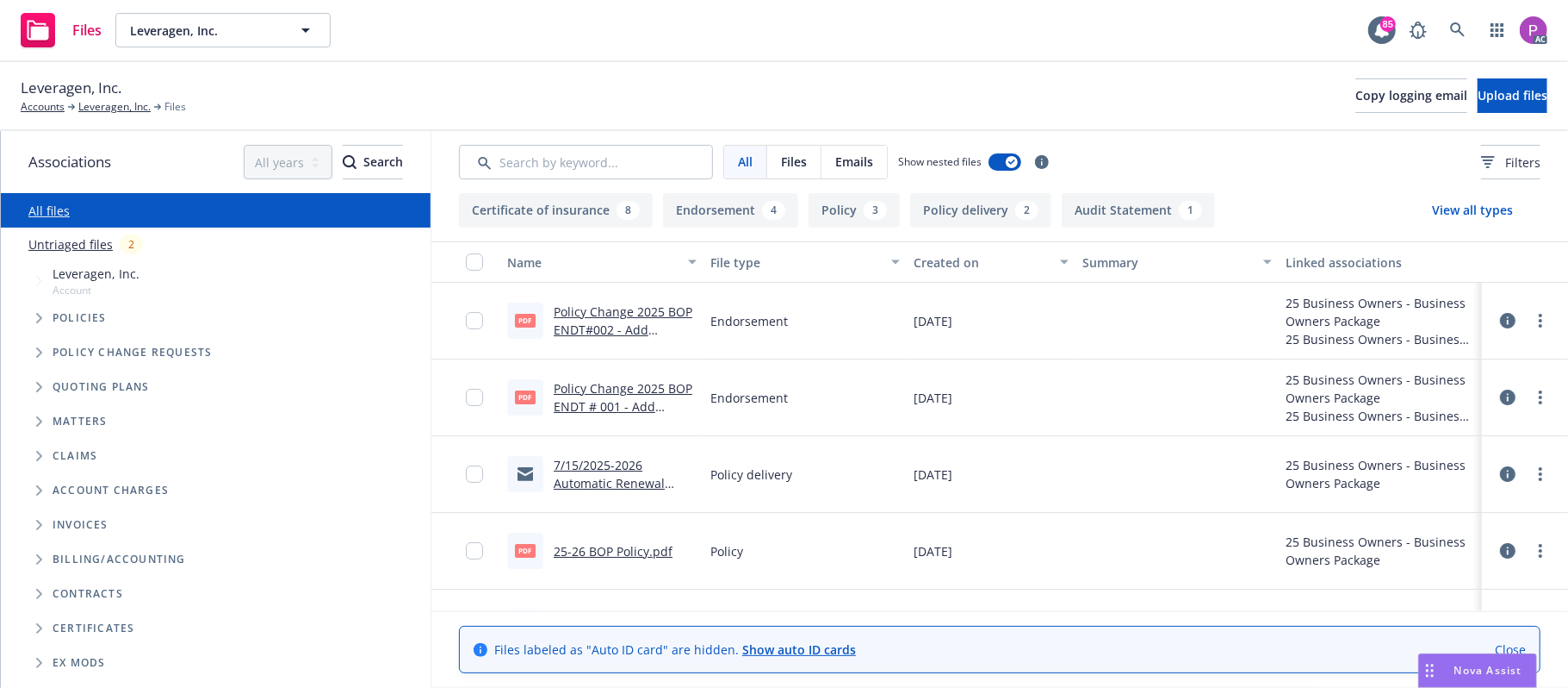
click at [48, 243] on link "Untriaged files" at bounding box center [71, 244] width 85 height 18
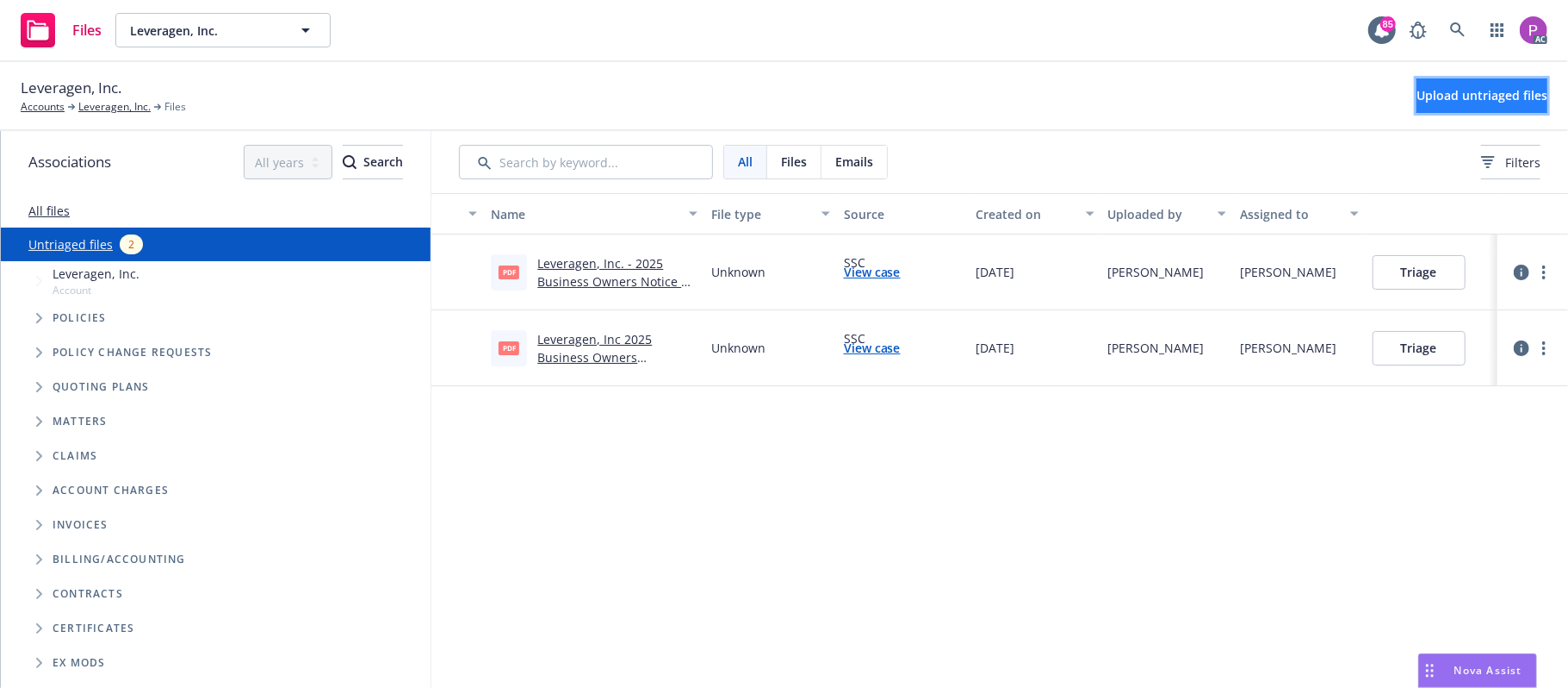
click at [1420, 83] on button "Upload untriaged files" at bounding box center [1481, 96] width 131 height 35
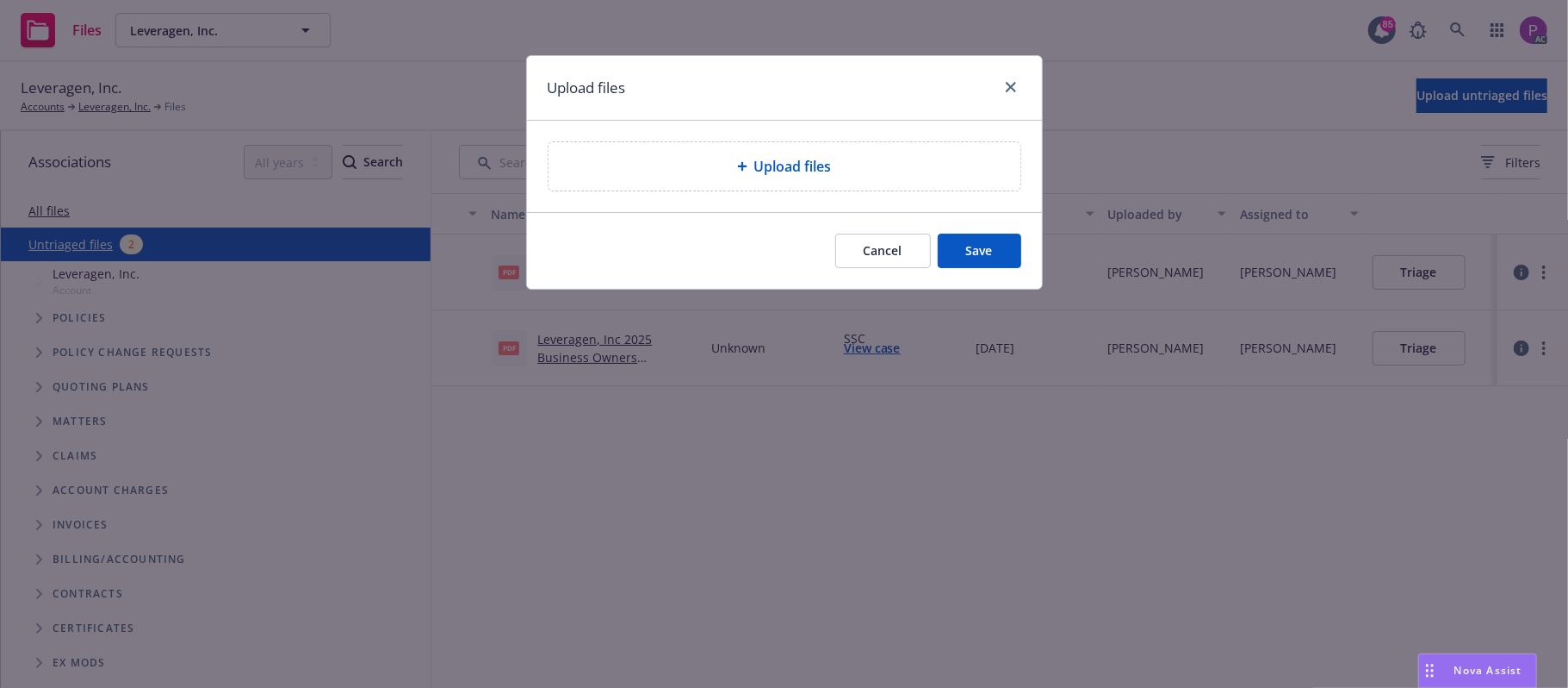
click at [792, 164] on span "Upload files" at bounding box center [793, 166] width 78 height 21
click at [792, 166] on span "Upload files" at bounding box center [793, 166] width 78 height 21
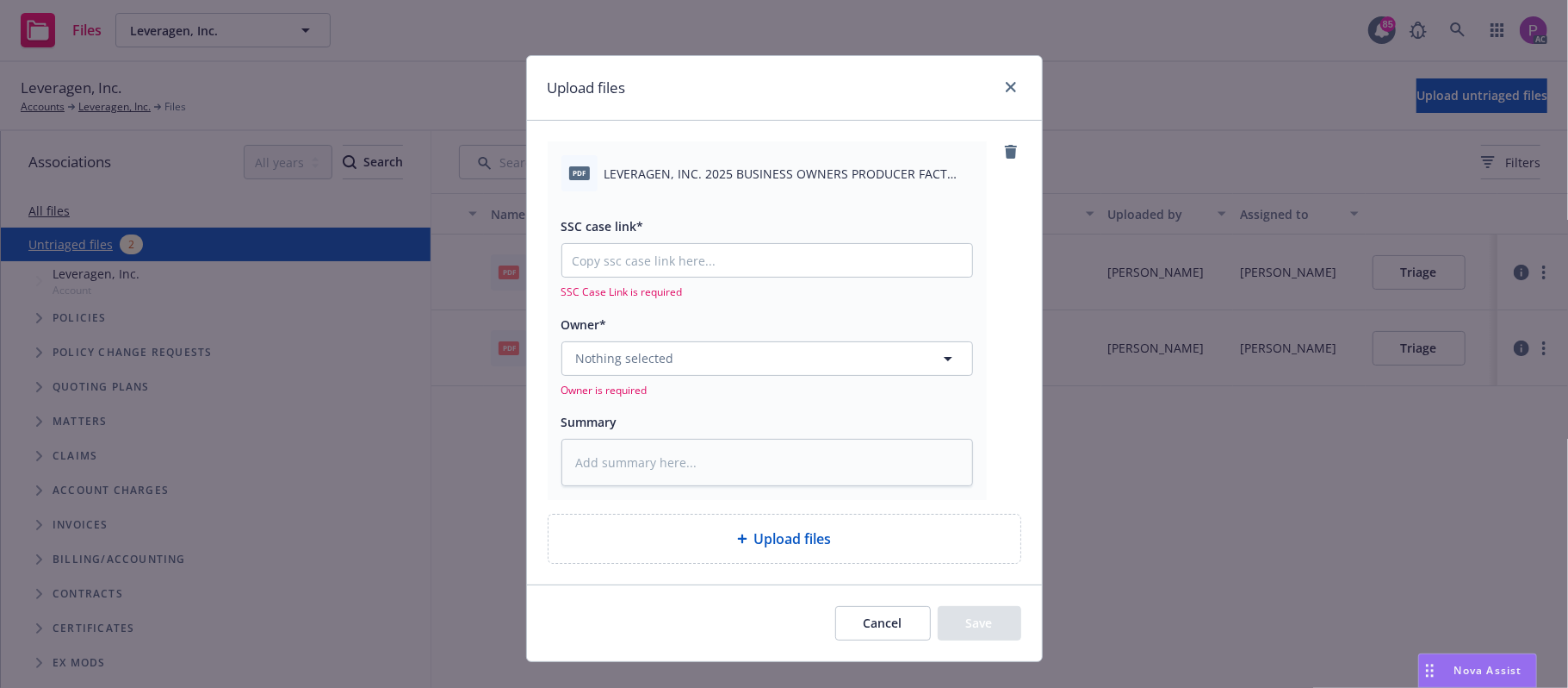
click at [742, 181] on span "LEVERAGEN, INC. 2025 BUSINESS OWNERS PRODUCER FACT SHEET.pdf" at bounding box center [788, 173] width 369 height 18
copy div "LEVERAGEN, INC. 2025 BUSINESS OWNERS PRODUCER FACT SHEET.pdf"
click at [686, 462] on textarea at bounding box center [767, 463] width 412 height 48
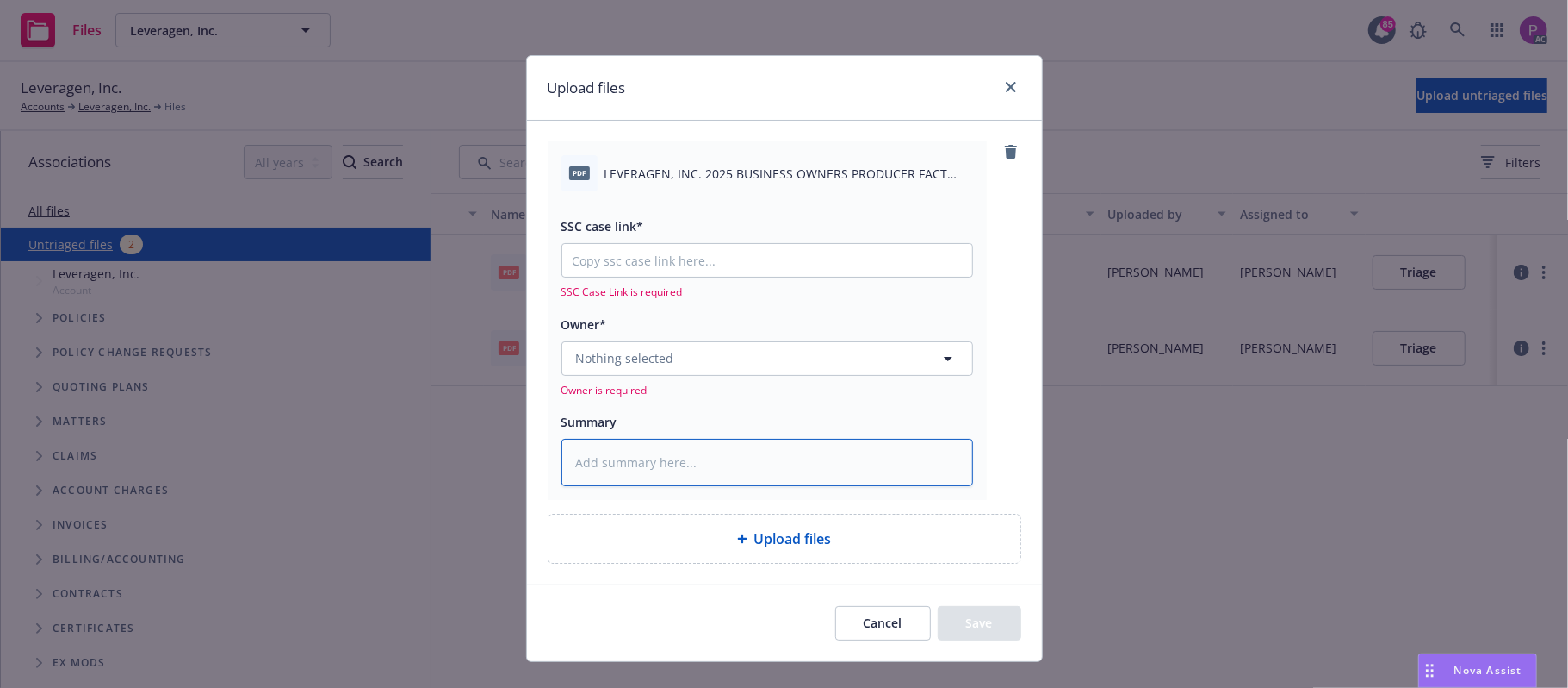
paste textarea "LEVERAGEN, INC. 2025 BUSINESS OWNERS PRODUCER FACT SHEET.pdf"
type textarea "x"
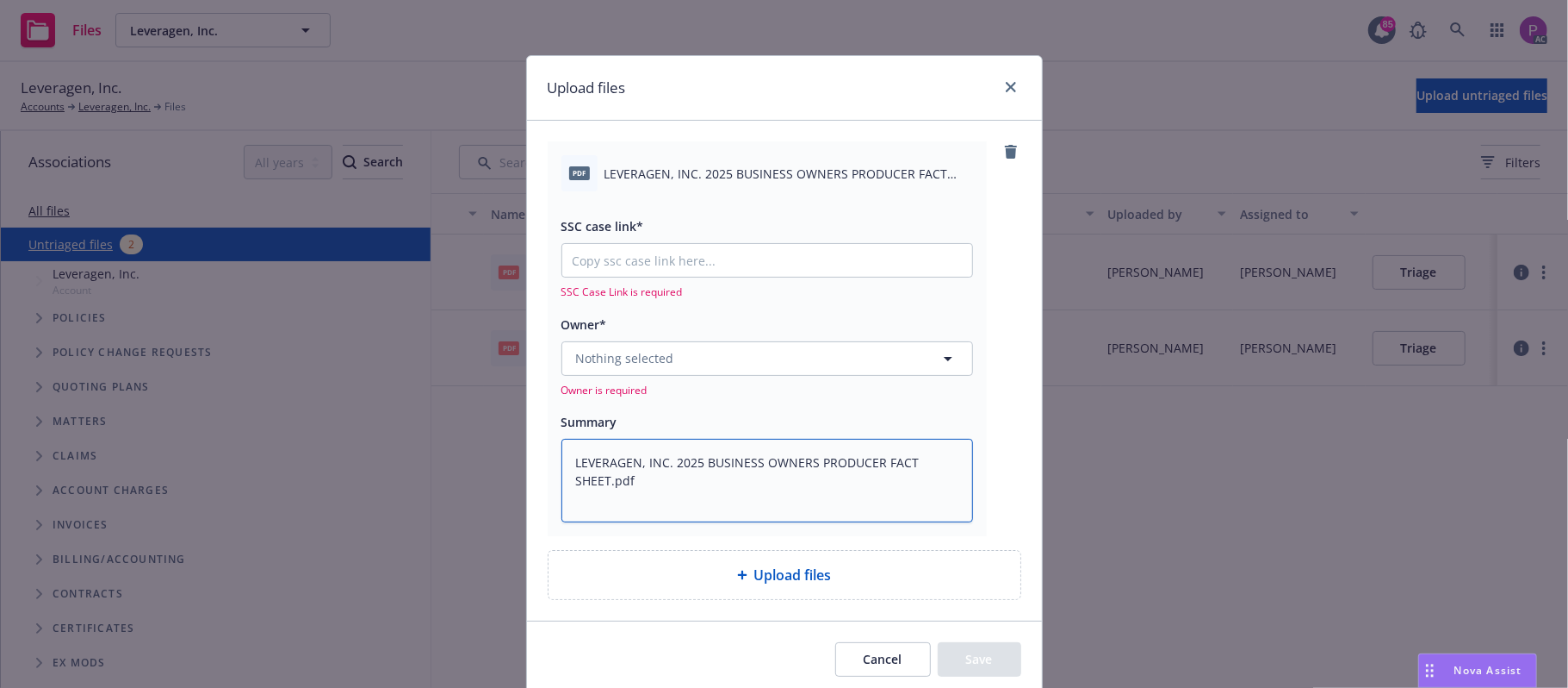
type textarea "LEVERAGEN, INC. 2025 BUSINESS OWNERS PRODUCER FACT SHEET.pdf"
click at [764, 260] on input "SSC case link*" at bounding box center [767, 260] width 410 height 33
paste input "https://newfront-ssc.lightning.force.com/lightning/r/Case/500Vz00000RvaFTIAZ/vi…"
type textarea "x"
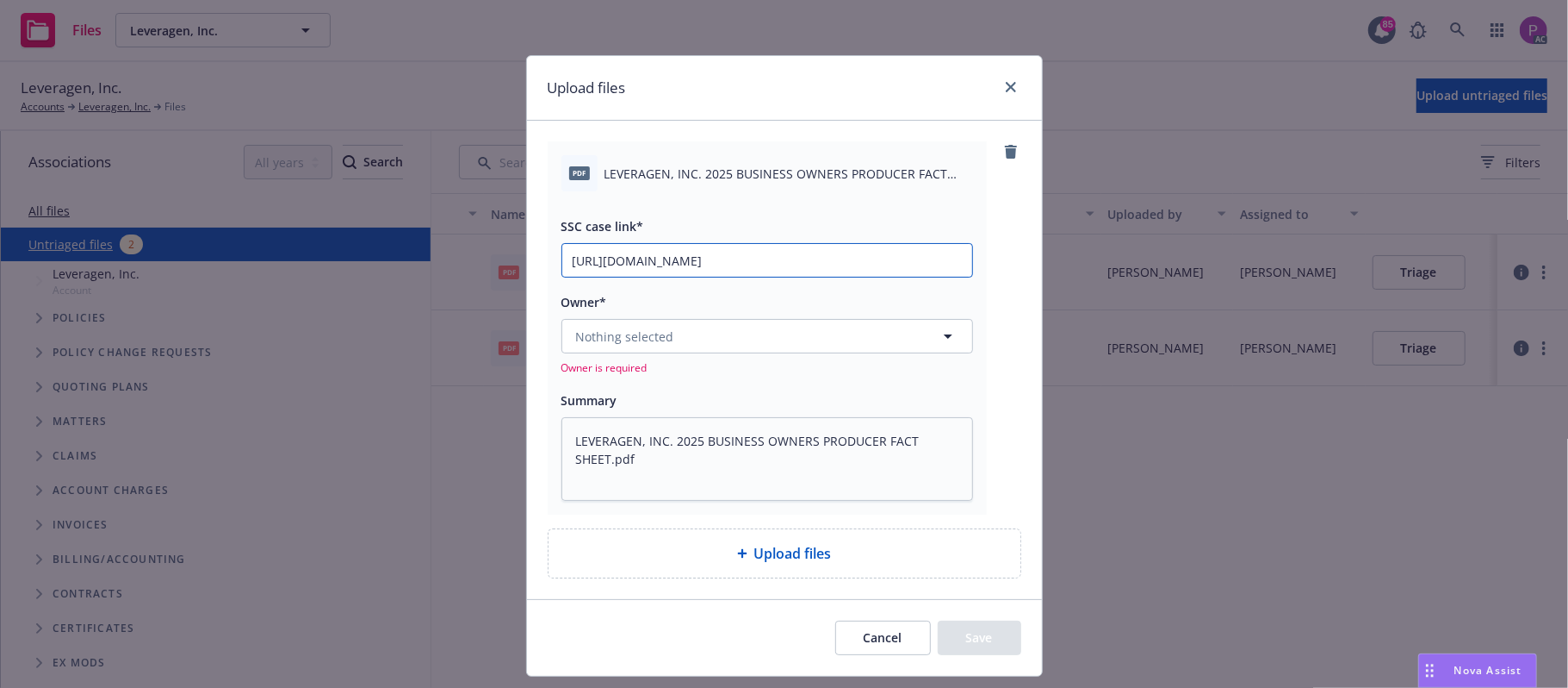
scroll to position [0, 84]
type input "https://newfront-ssc.lightning.force.com/lightning/r/Case/500Vz00000RvaFTIAZ/vi…"
click at [723, 342] on button "Nothing selected" at bounding box center [767, 336] width 412 height 35
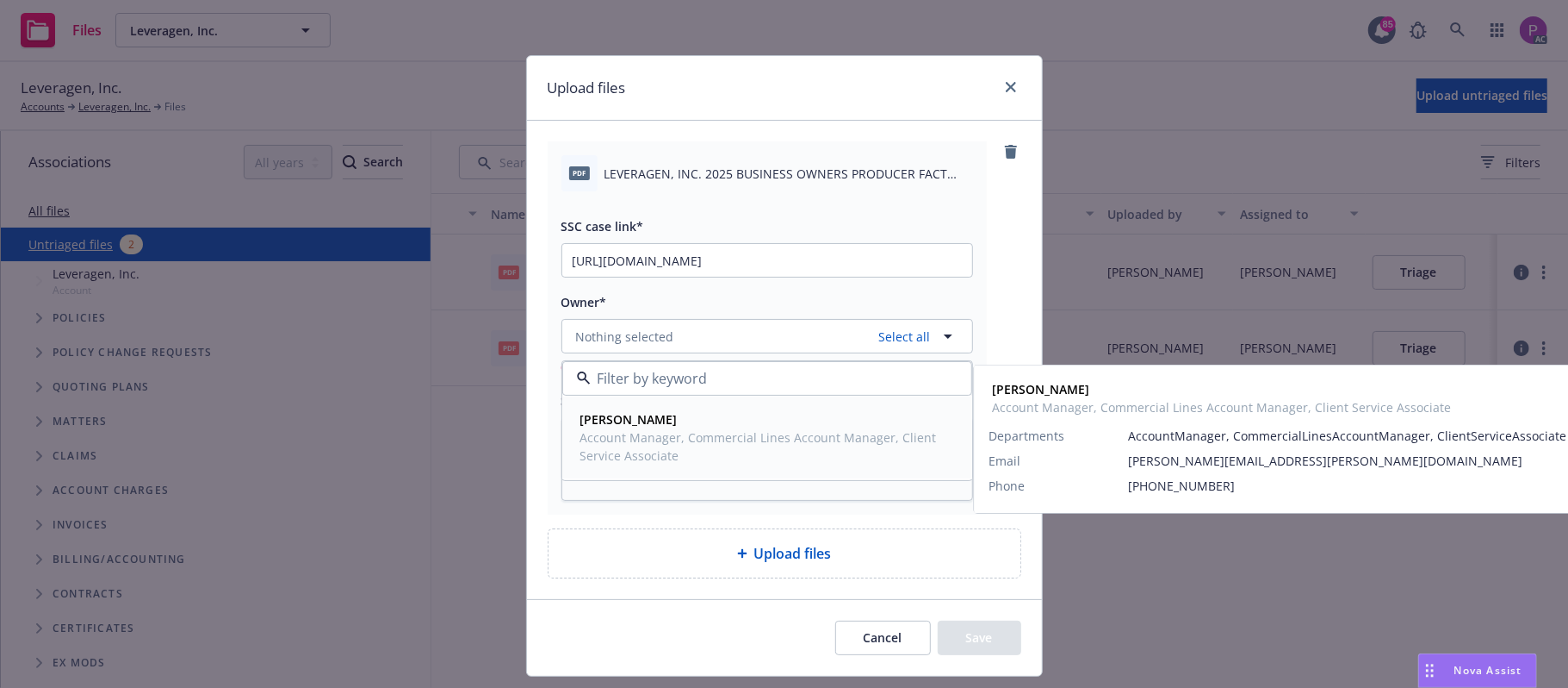
click at [705, 453] on span "Account Manager, Commercial Lines Account Manager, Client Service Associate" at bounding box center [765, 446] width 371 height 37
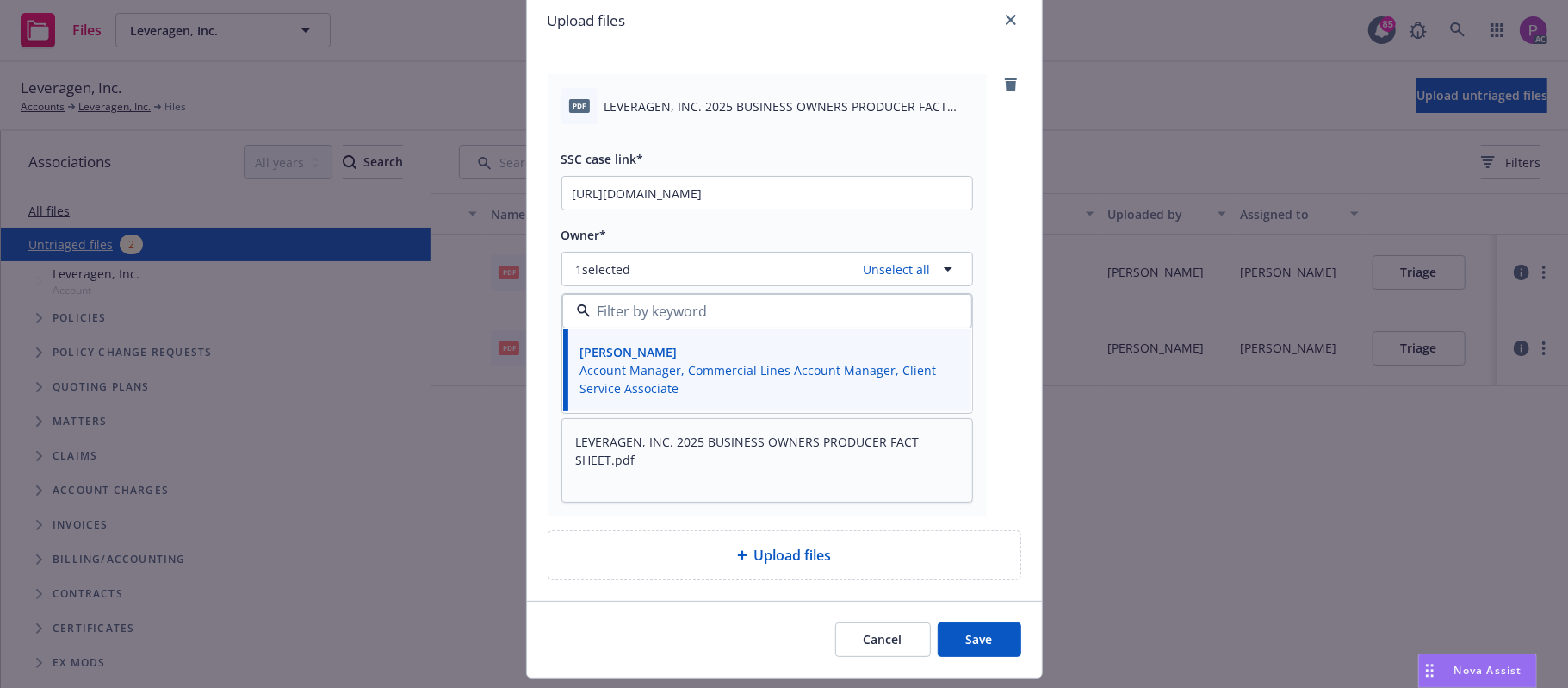
scroll to position [114, 0]
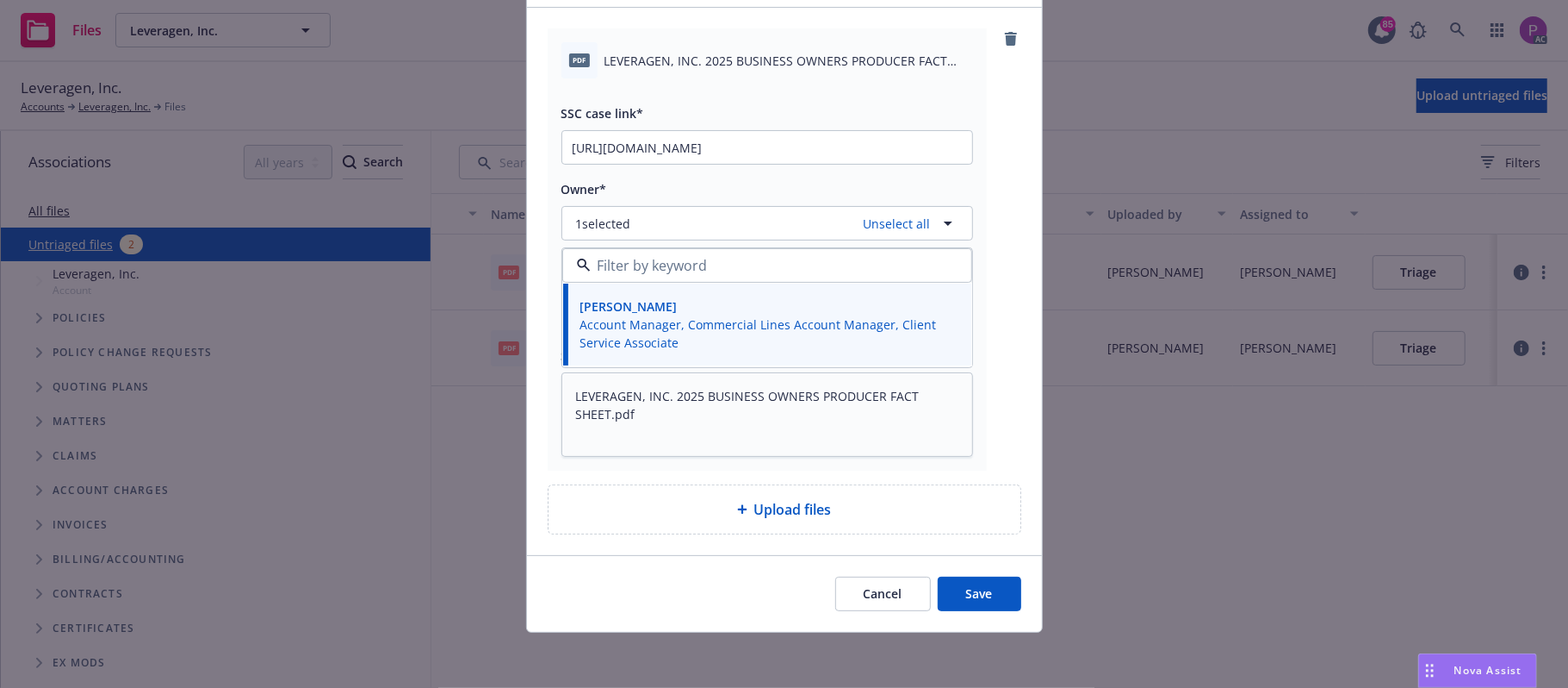
click at [963, 581] on button "Save" at bounding box center [980, 593] width 84 height 35
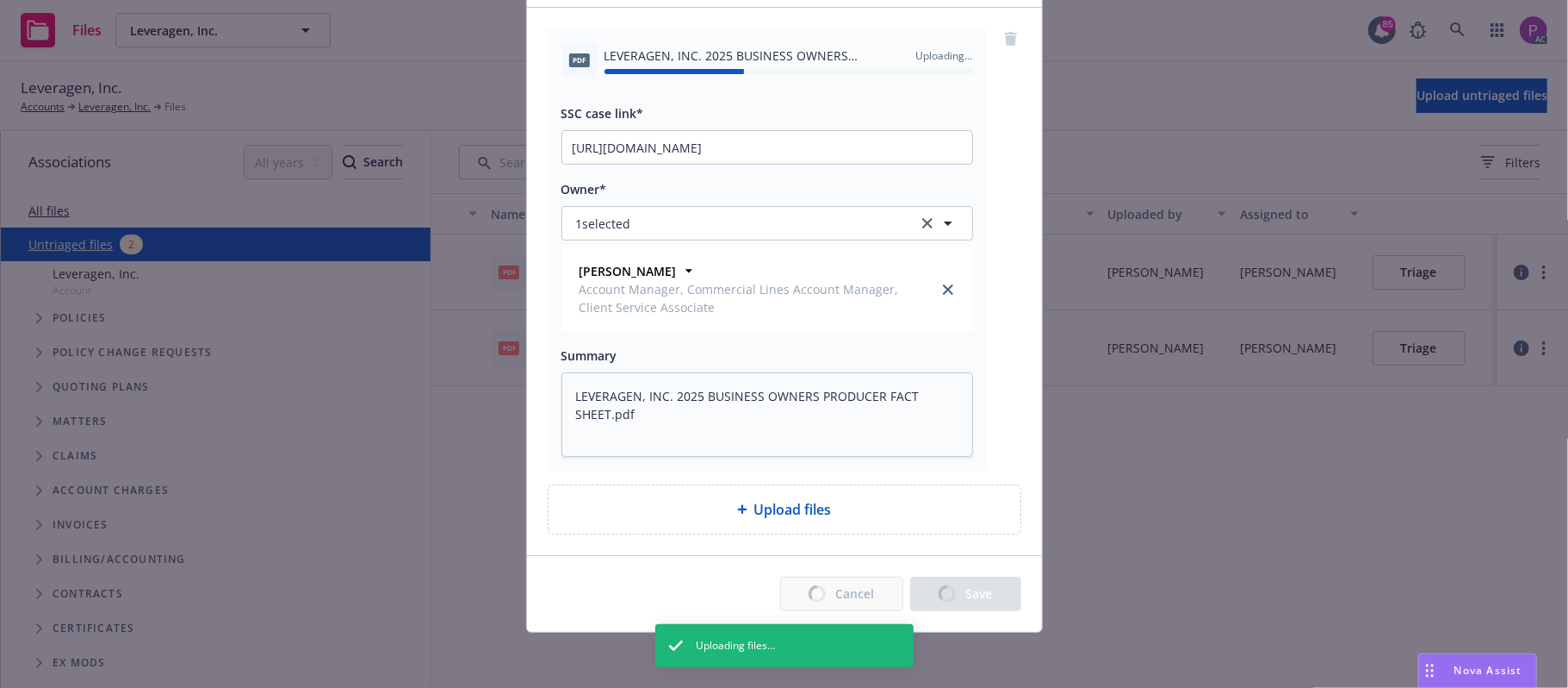
type textarea "x"
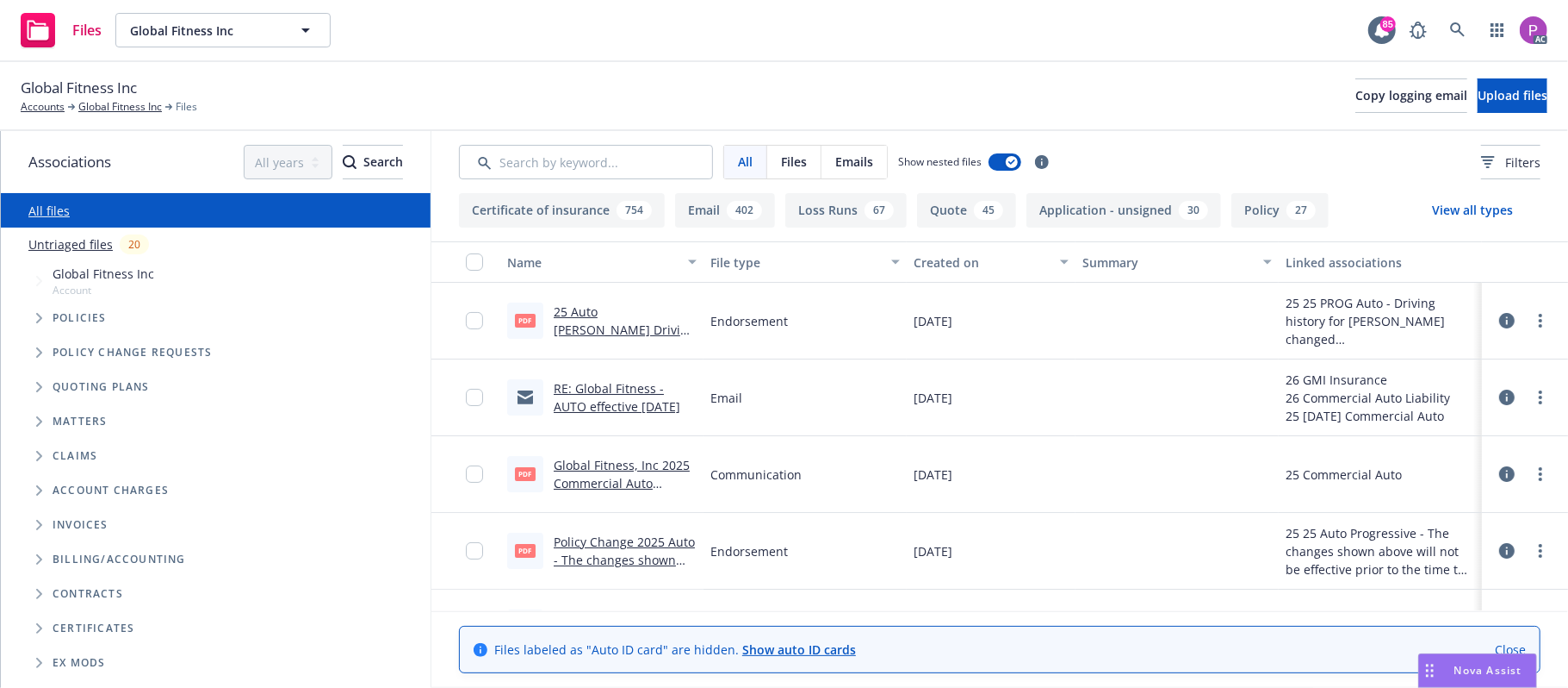
click at [85, 241] on link "Untriaged files" at bounding box center [71, 244] width 85 height 18
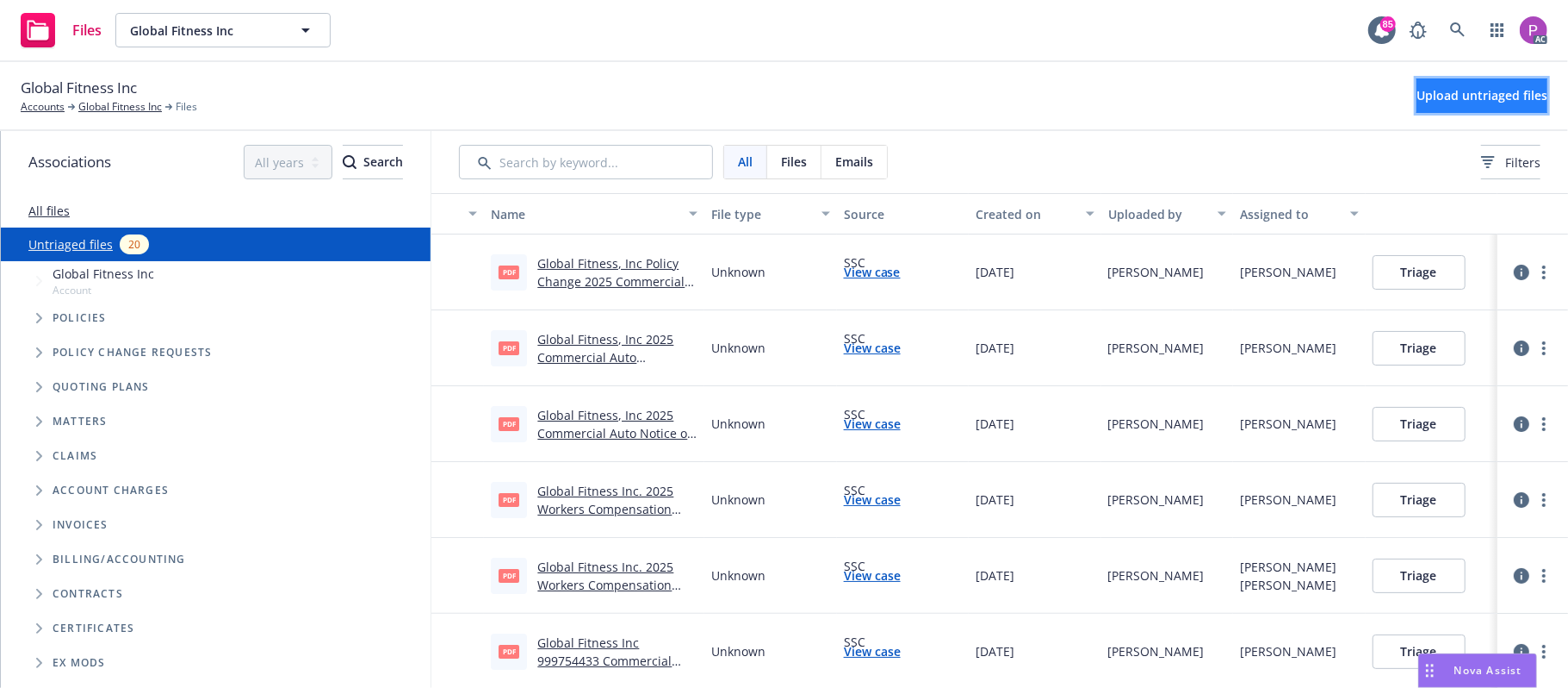
click at [1430, 101] on span "Upload untriaged files" at bounding box center [1481, 95] width 131 height 16
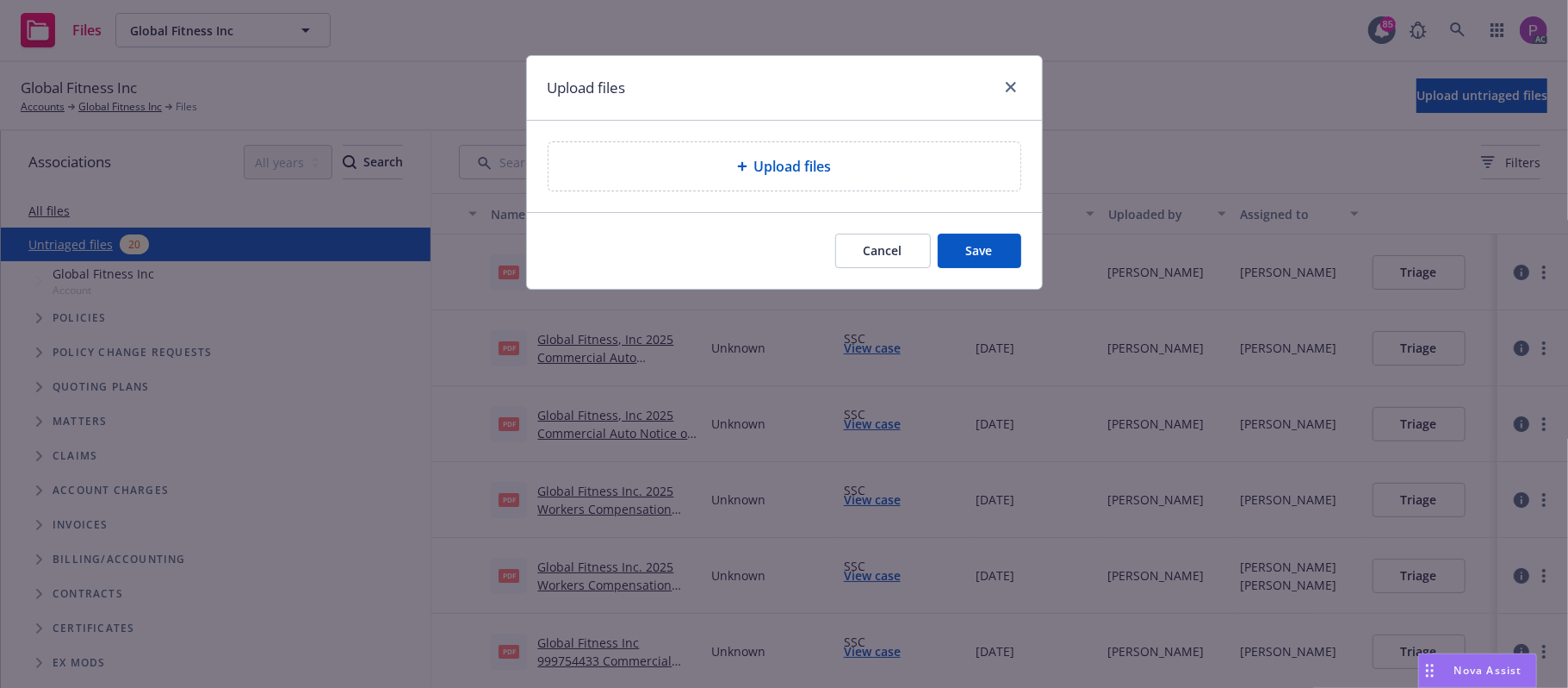
click at [887, 171] on div "Upload files" at bounding box center [785, 166] width 445 height 21
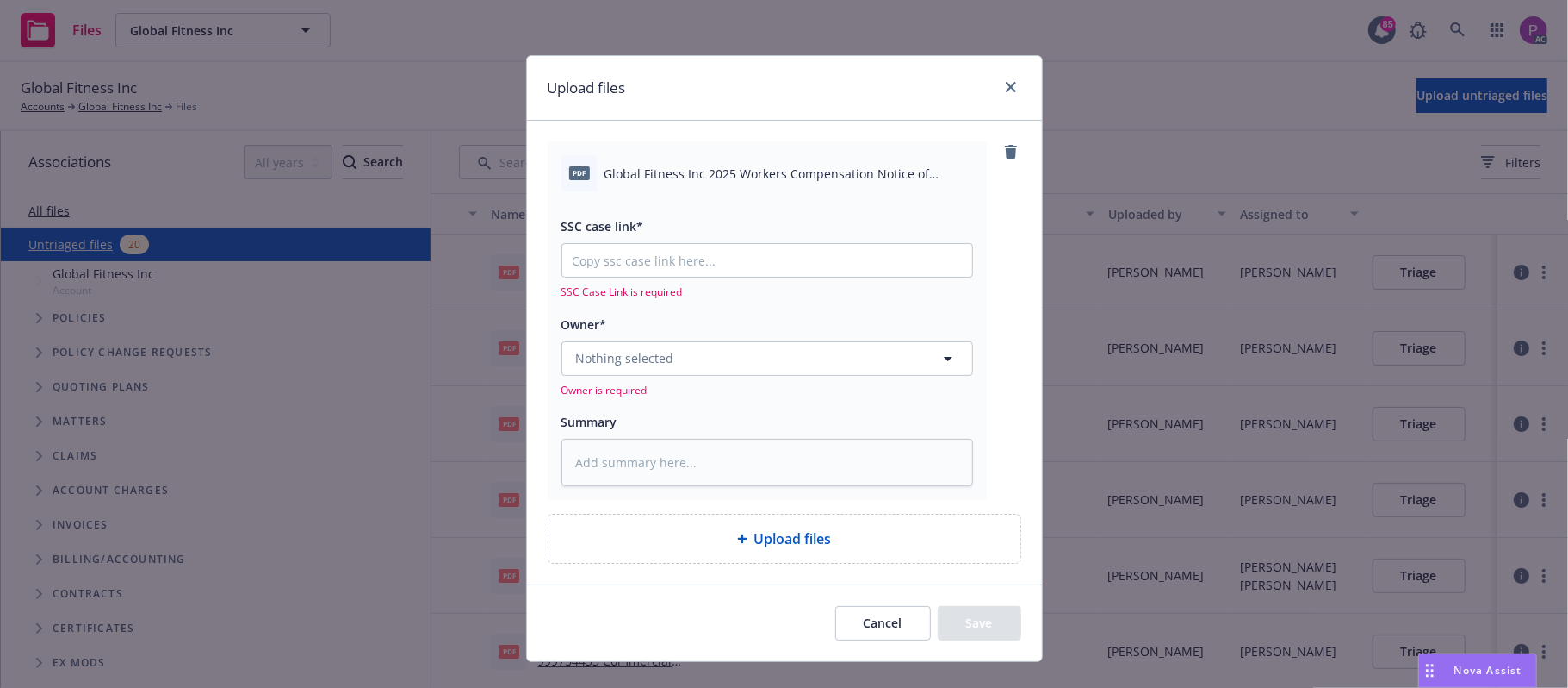
click at [714, 189] on div "pdf Global Fitness Inc 2025 Workers Compensation Notice of Cancellation Eff 09-…" at bounding box center [767, 173] width 412 height 37
click at [718, 182] on span "Global Fitness Inc 2025 Workers Compensation Notice of Cancellation Eff 09-20-2…" at bounding box center [788, 173] width 369 height 18
copy div "Global Fitness Inc 2025 Workers Compensation Notice of Cancellation Eff 09-20-2…"
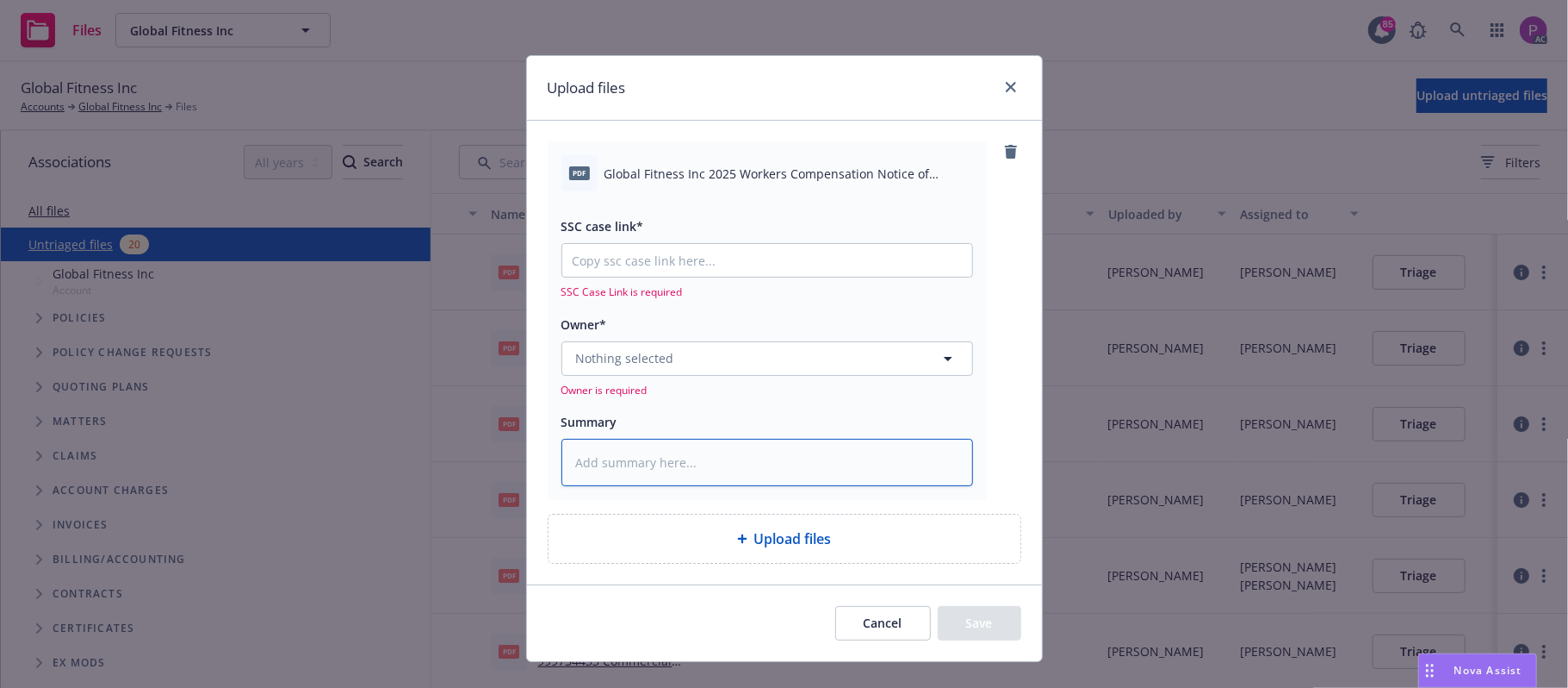
click at [704, 479] on textarea at bounding box center [767, 463] width 412 height 48
paste textarea "Global Fitness Inc 2025 Workers Compensation Notice of Cancellation Eff 09-20-2…"
type textarea "x"
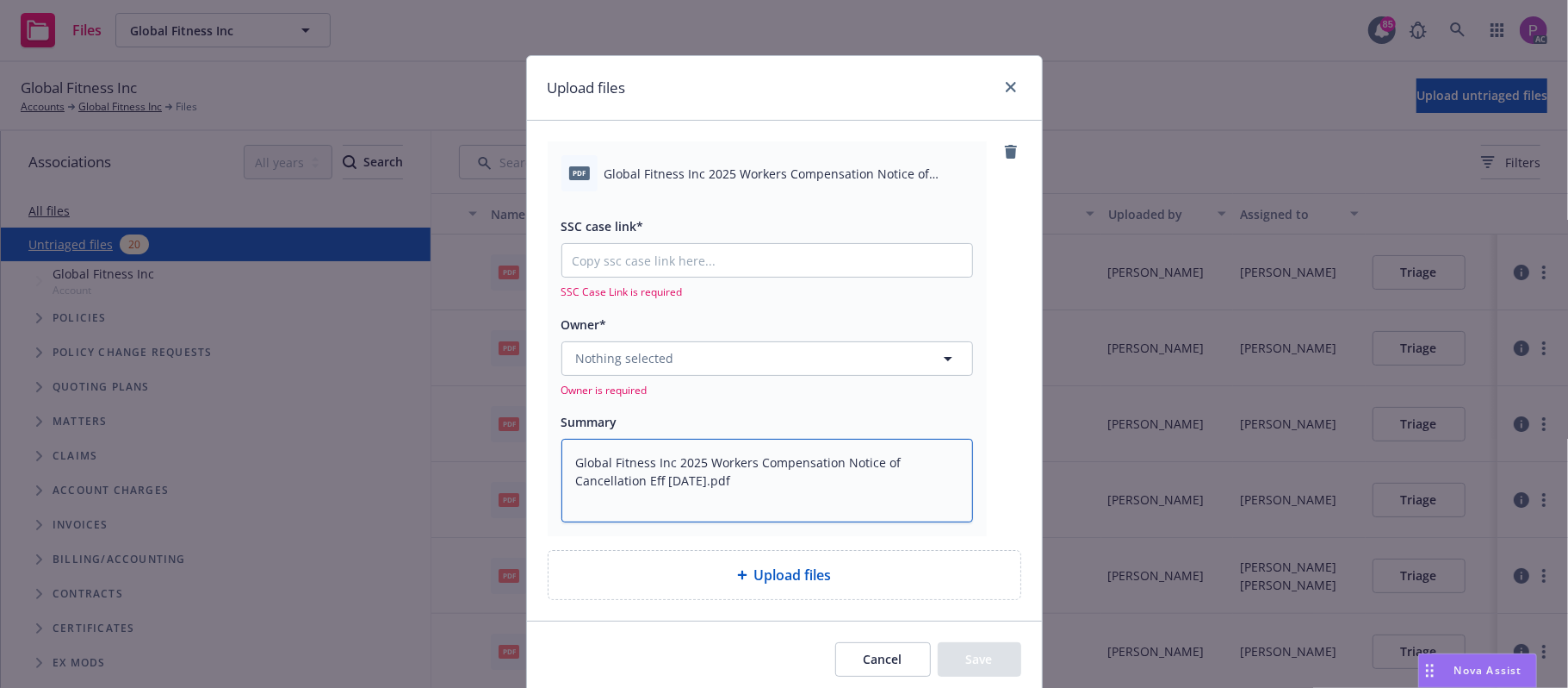
type textarea "Global Fitness Inc 2025 Workers Compensation Notice of Cancellation Eff 09-20-2…"
click at [636, 263] on input "SSC case link*" at bounding box center [767, 260] width 410 height 33
paste input "https://newfront-ssc.lightning.force.com/lightning/r/Case/500Vz00000RvikqIAB/vi…"
type textarea "x"
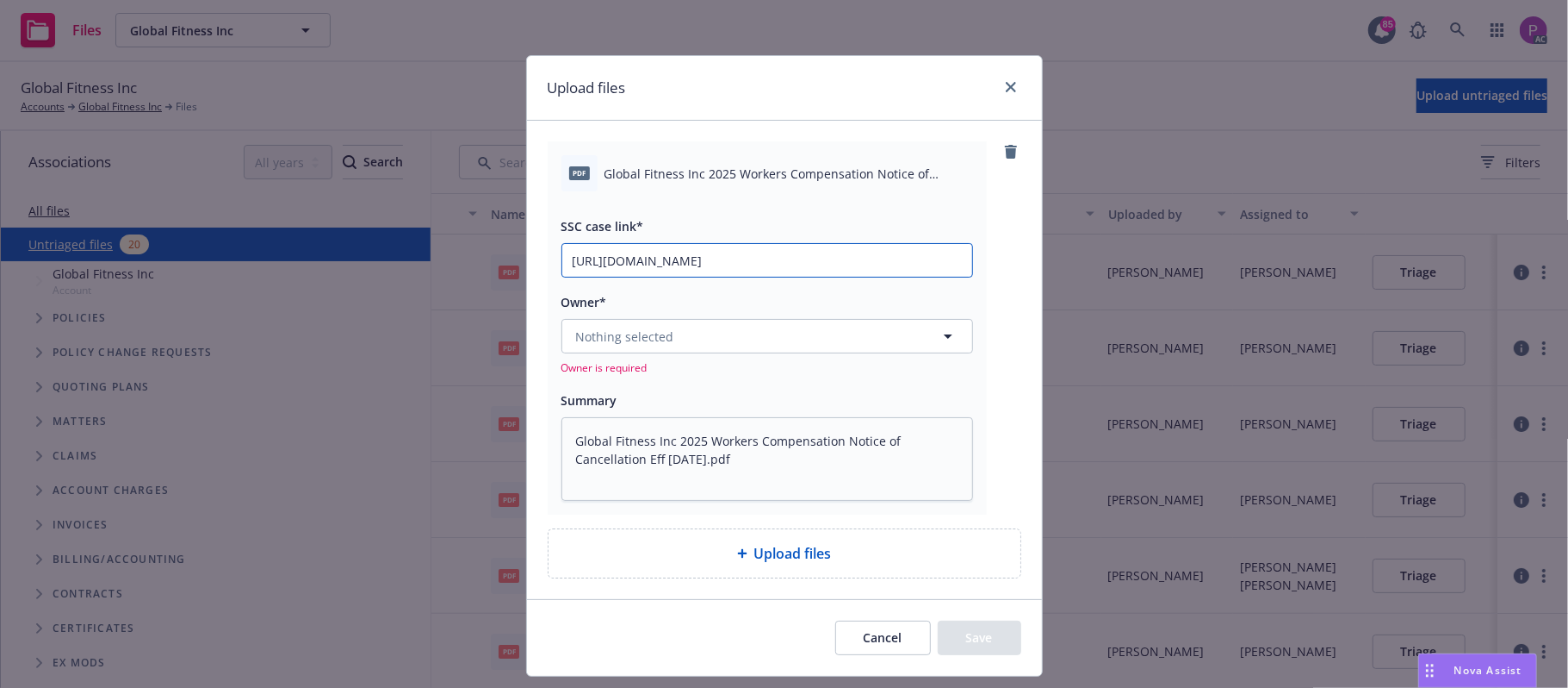
type input "https://newfront-ssc.lightning.force.com/lightning/r/Case/500Vz00000RvikqIAB/vi…"
click at [640, 341] on span "Nothing selected" at bounding box center [625, 336] width 98 height 18
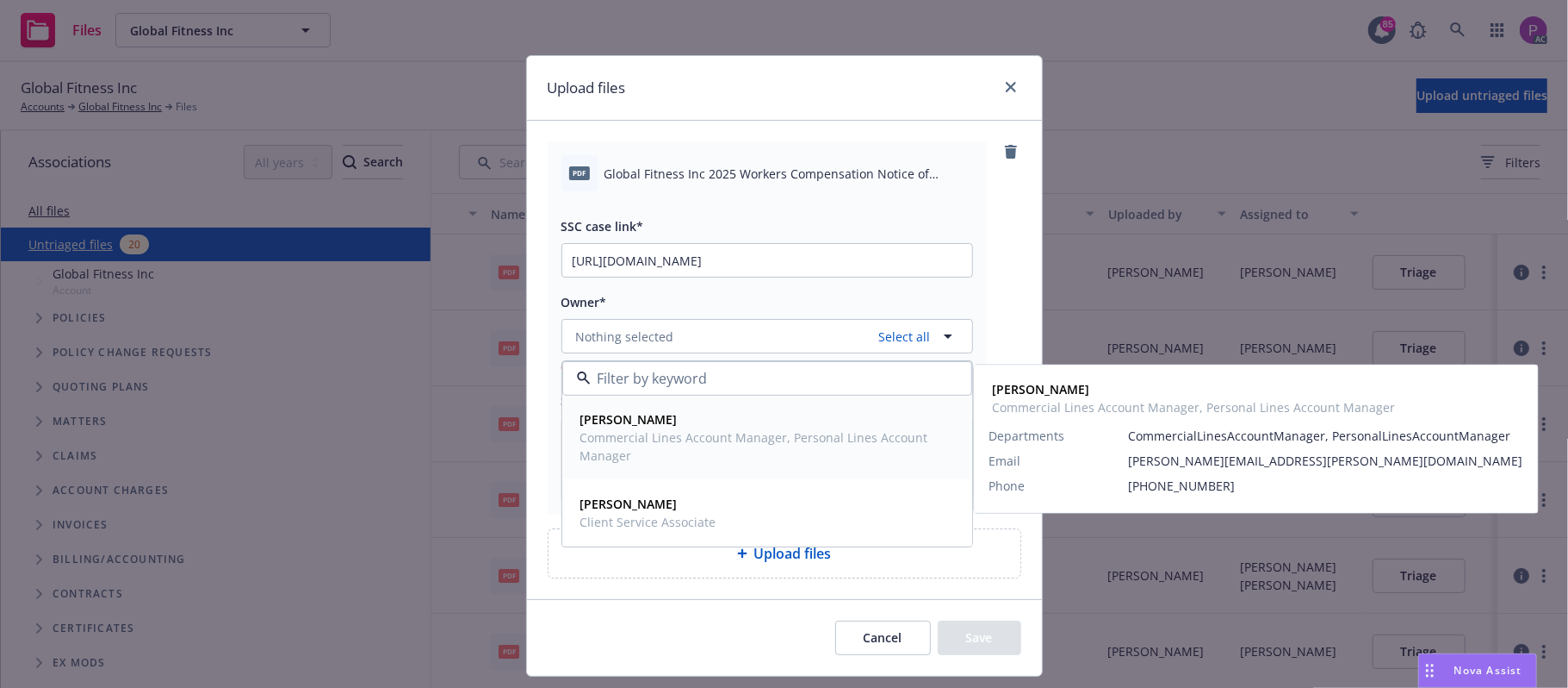
click at [746, 438] on span "Commercial Lines Account Manager, Personal Lines Account Manager" at bounding box center [765, 446] width 371 height 37
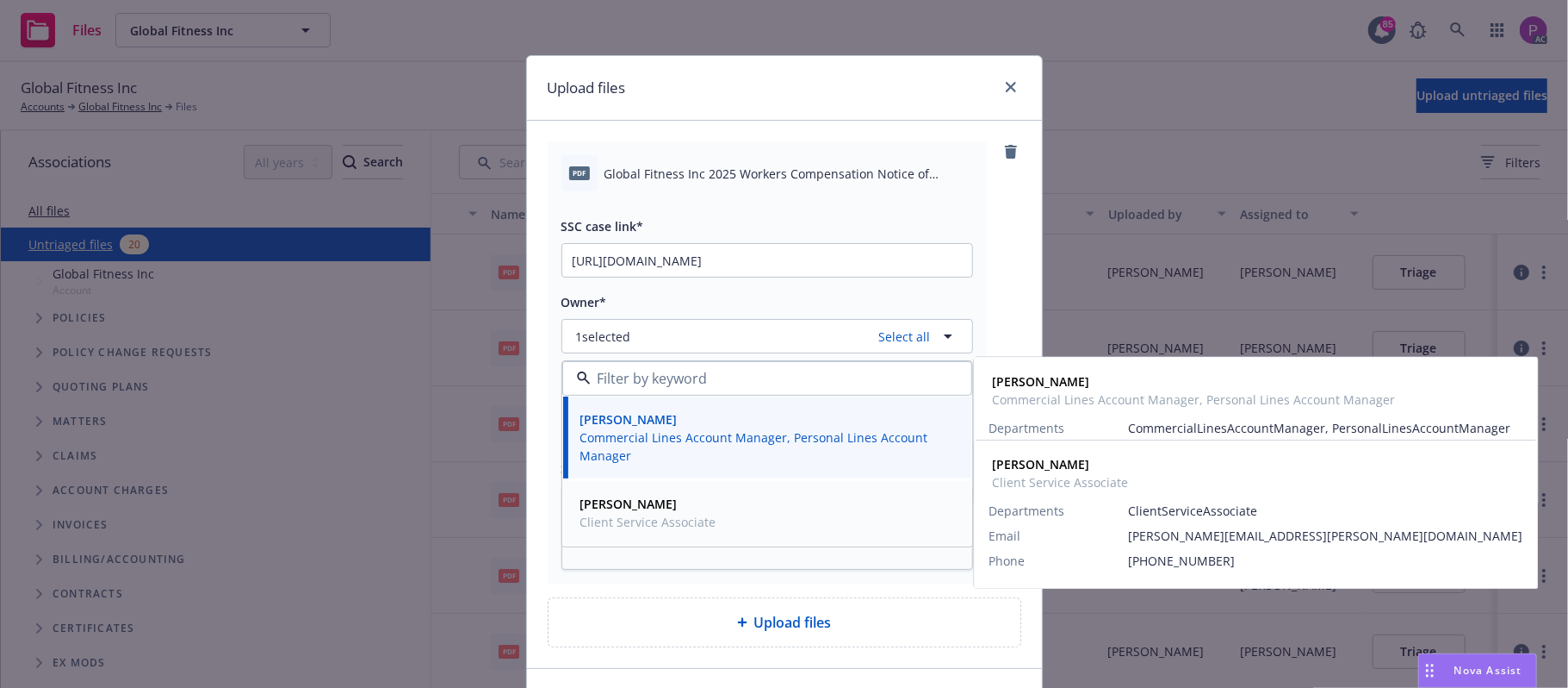
click at [738, 514] on div "Tonisha Koerner Client Service Associate" at bounding box center [767, 513] width 388 height 43
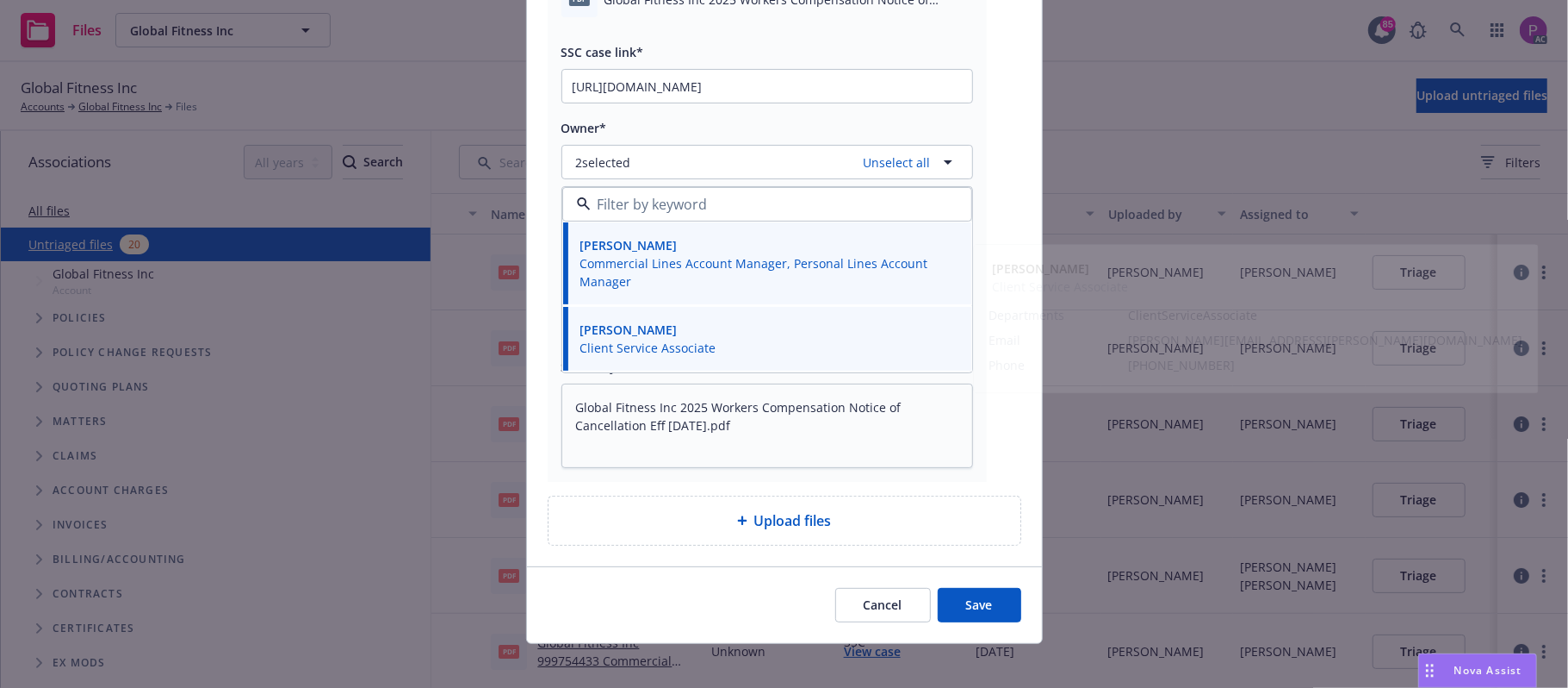
scroll to position [187, 0]
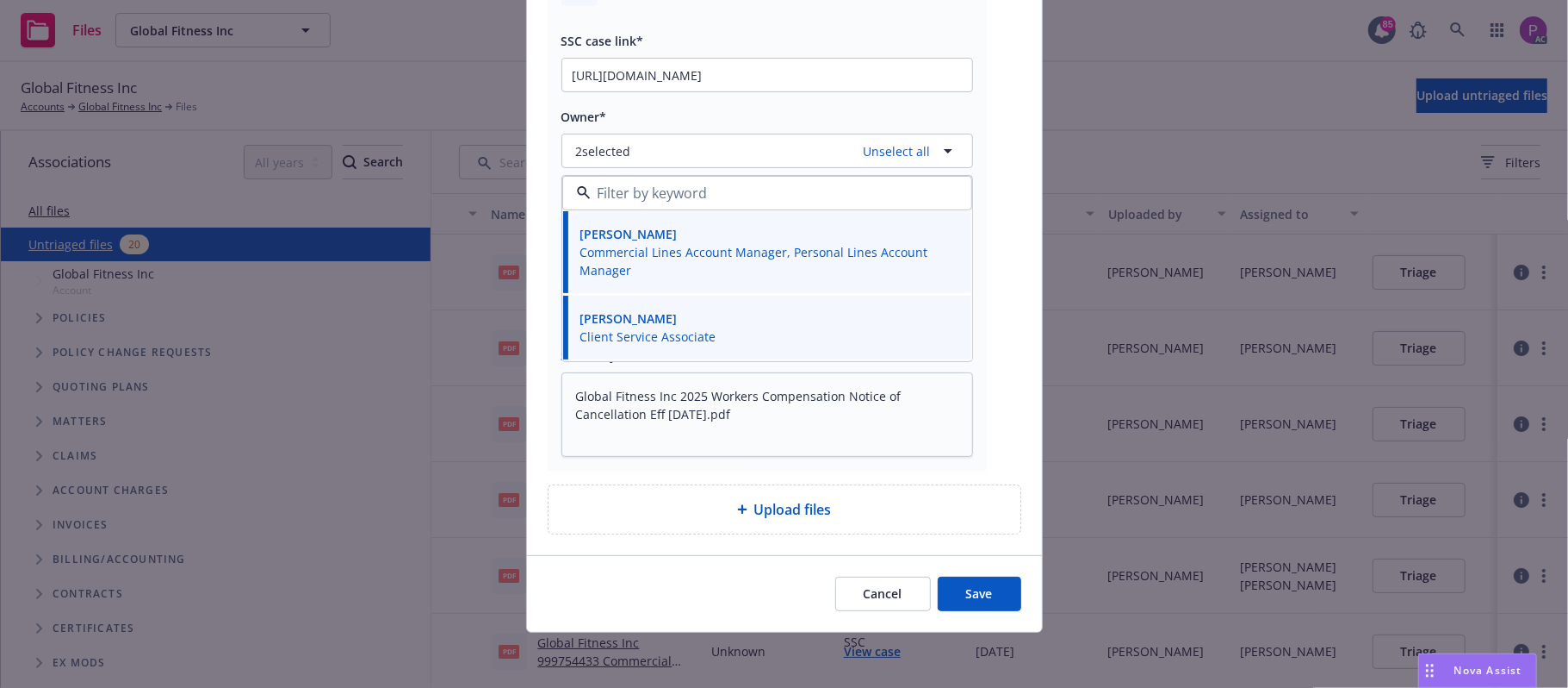
click at [972, 584] on button "Save" at bounding box center [980, 593] width 84 height 35
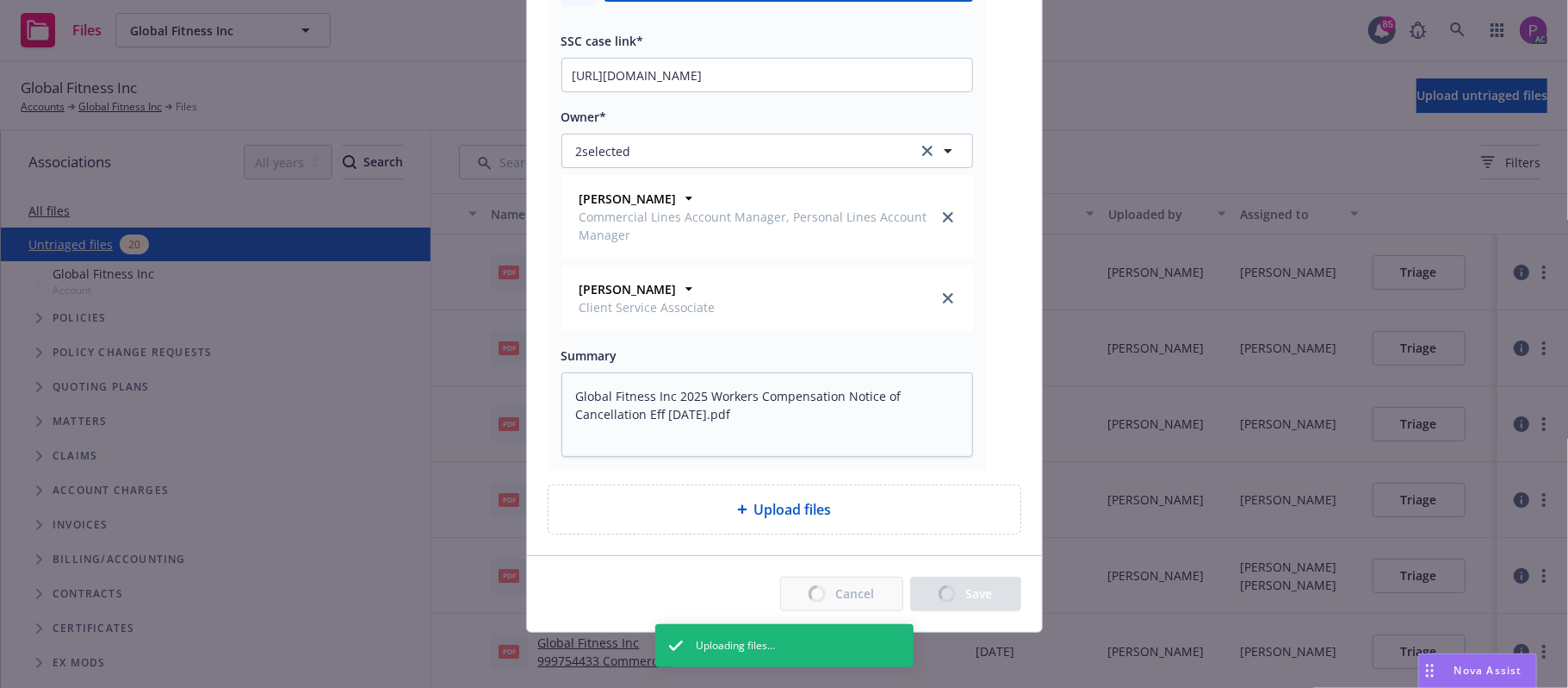
type textarea "x"
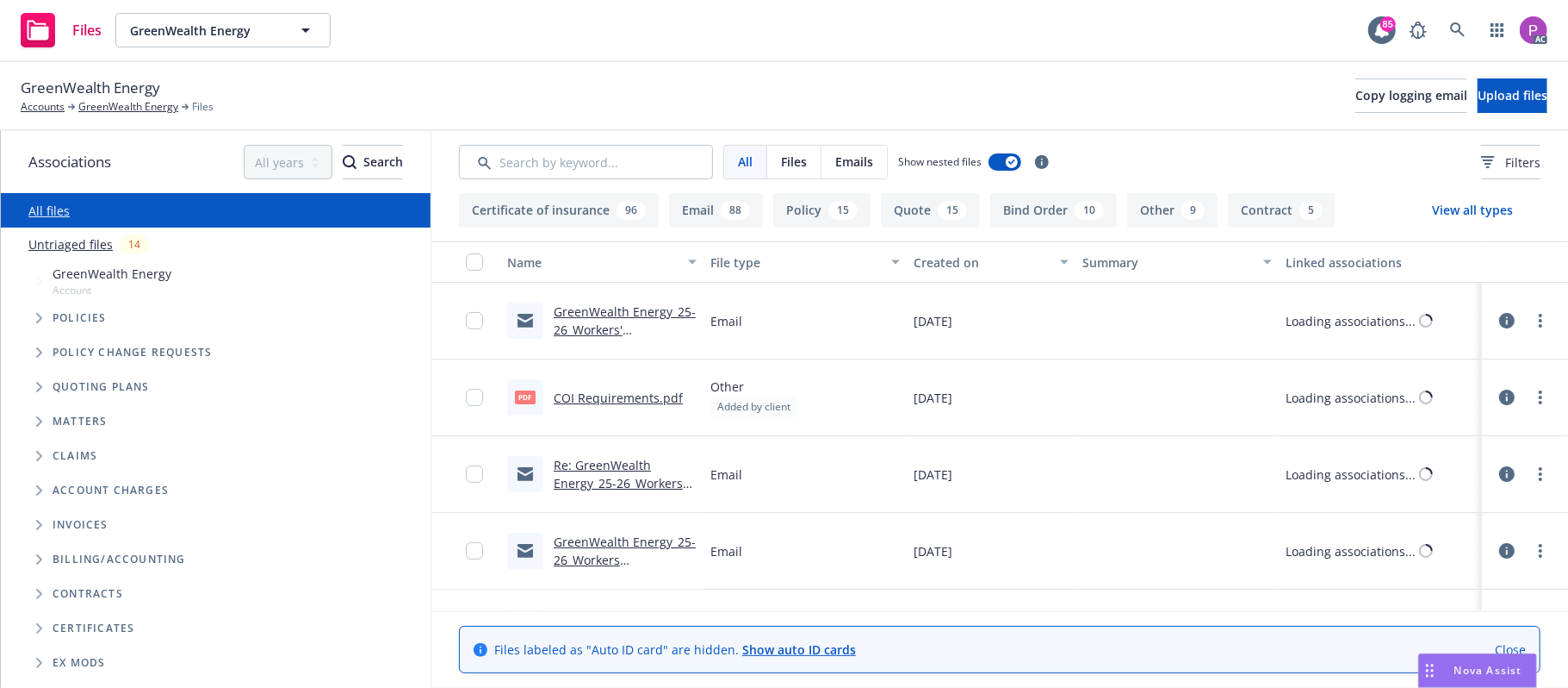
click at [74, 241] on link "Untriaged files" at bounding box center [71, 244] width 85 height 18
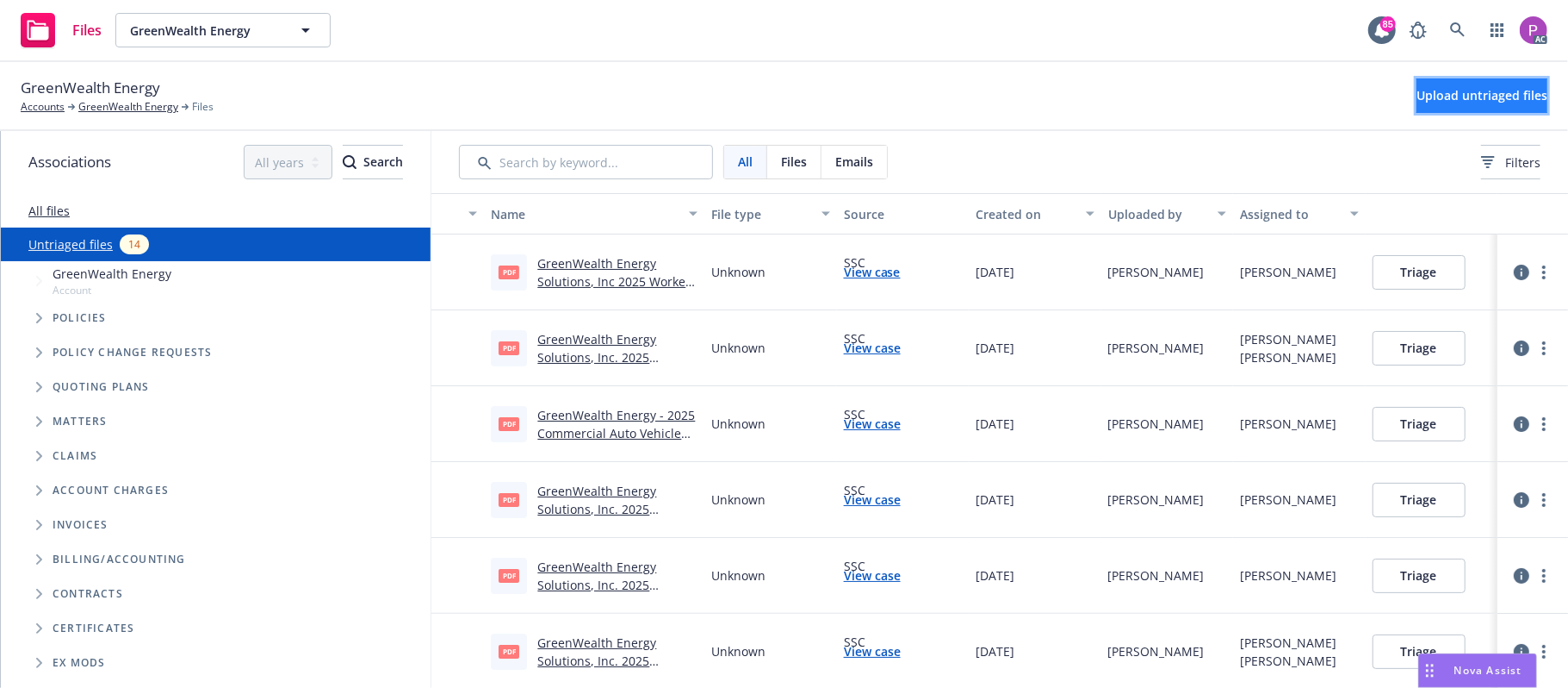
click at [1447, 101] on span "Upload untriaged files" at bounding box center [1481, 95] width 131 height 16
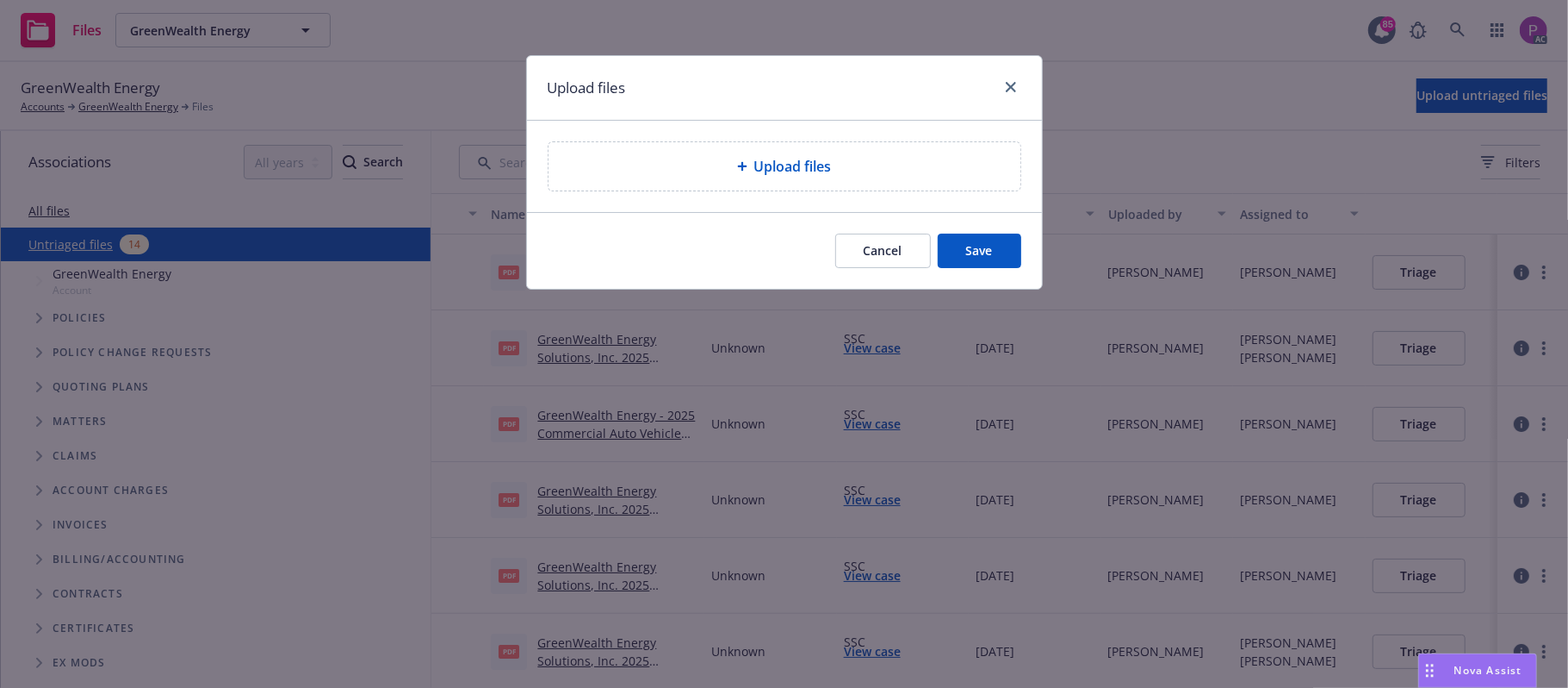
click at [877, 183] on div "Upload files" at bounding box center [784, 166] width 471 height 48
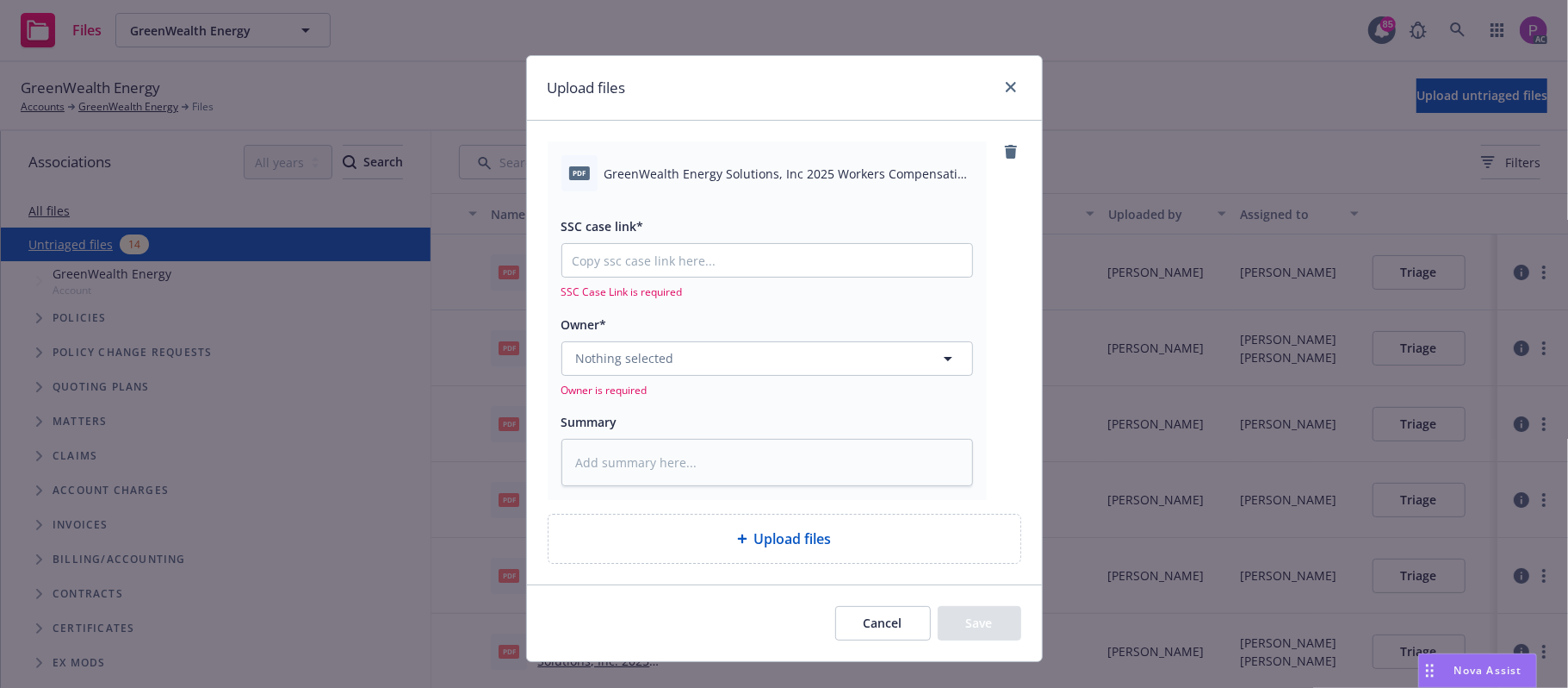
click at [693, 193] on div "SSC case link* SSC Case Link is required Owner* Nothing selected Owner is requi…" at bounding box center [767, 339] width 412 height 295
click at [699, 180] on span "GreenWealth Energy Solutions, Inc 2025 Workers Compensation Notice of Cancellat…" at bounding box center [788, 173] width 369 height 18
copy div "GreenWealth Energy Solutions, Inc 2025 Workers Compensation Notice of Cancellat…"
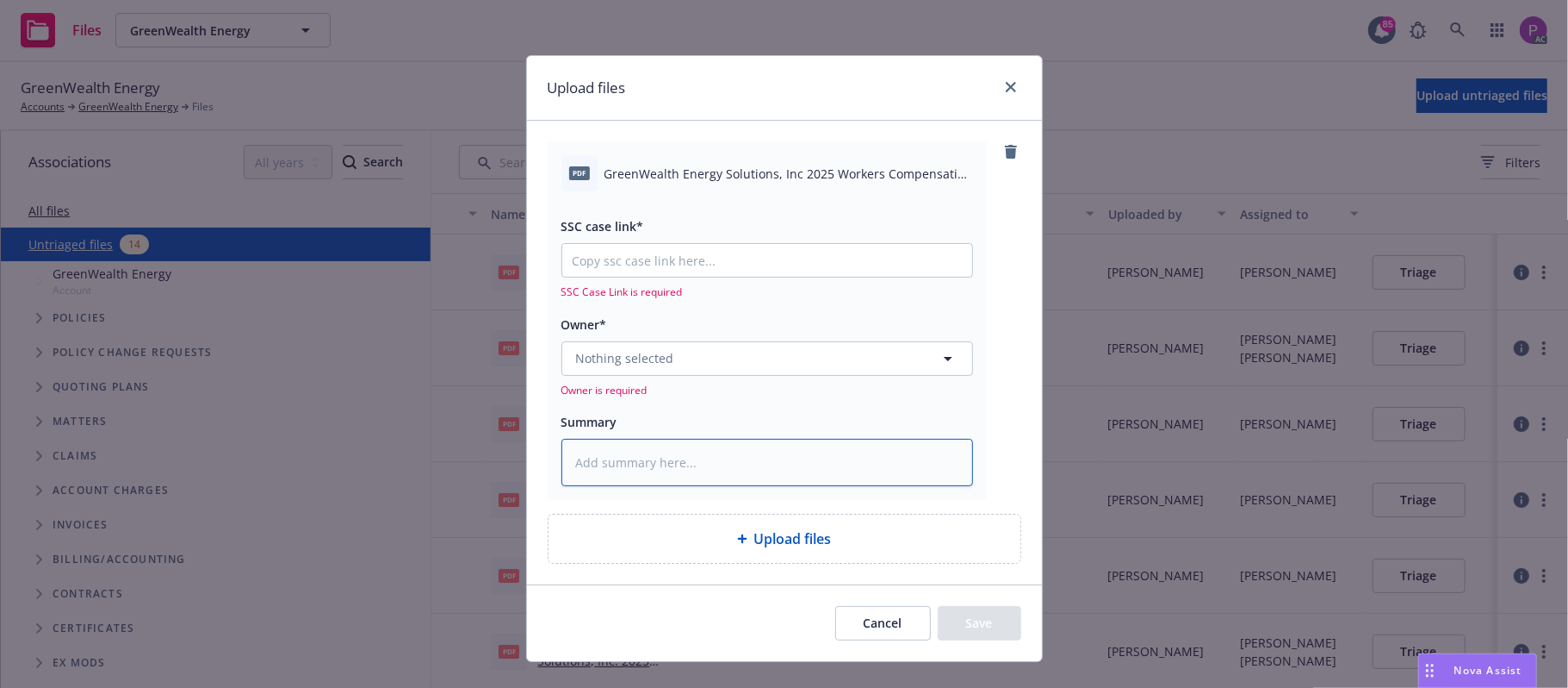
click at [656, 458] on textarea at bounding box center [767, 463] width 412 height 48
paste textarea "GreenWealth Energy Solutions, Inc 2025 Workers Compensation Notice of Cancellat…"
type textarea "x"
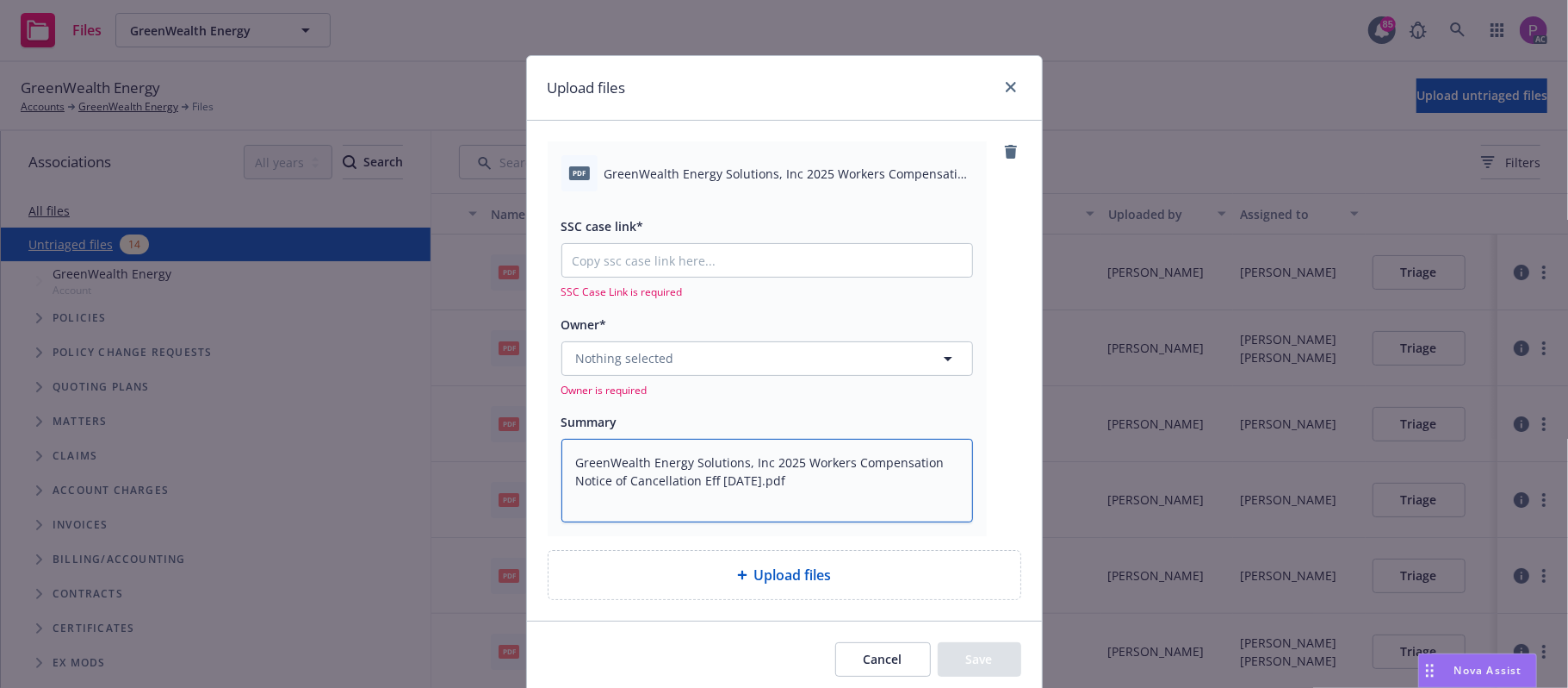
type textarea "GreenWealth Energy Solutions, Inc 2025 Workers Compensation Notice of Cancellat…"
click at [645, 255] on input "SSC case link*" at bounding box center [767, 260] width 410 height 33
paste input "https://newfront-ssc.lightning.force.com/lightning/r/Case/500Vz00000RviwAIAR/vi…"
type textarea "x"
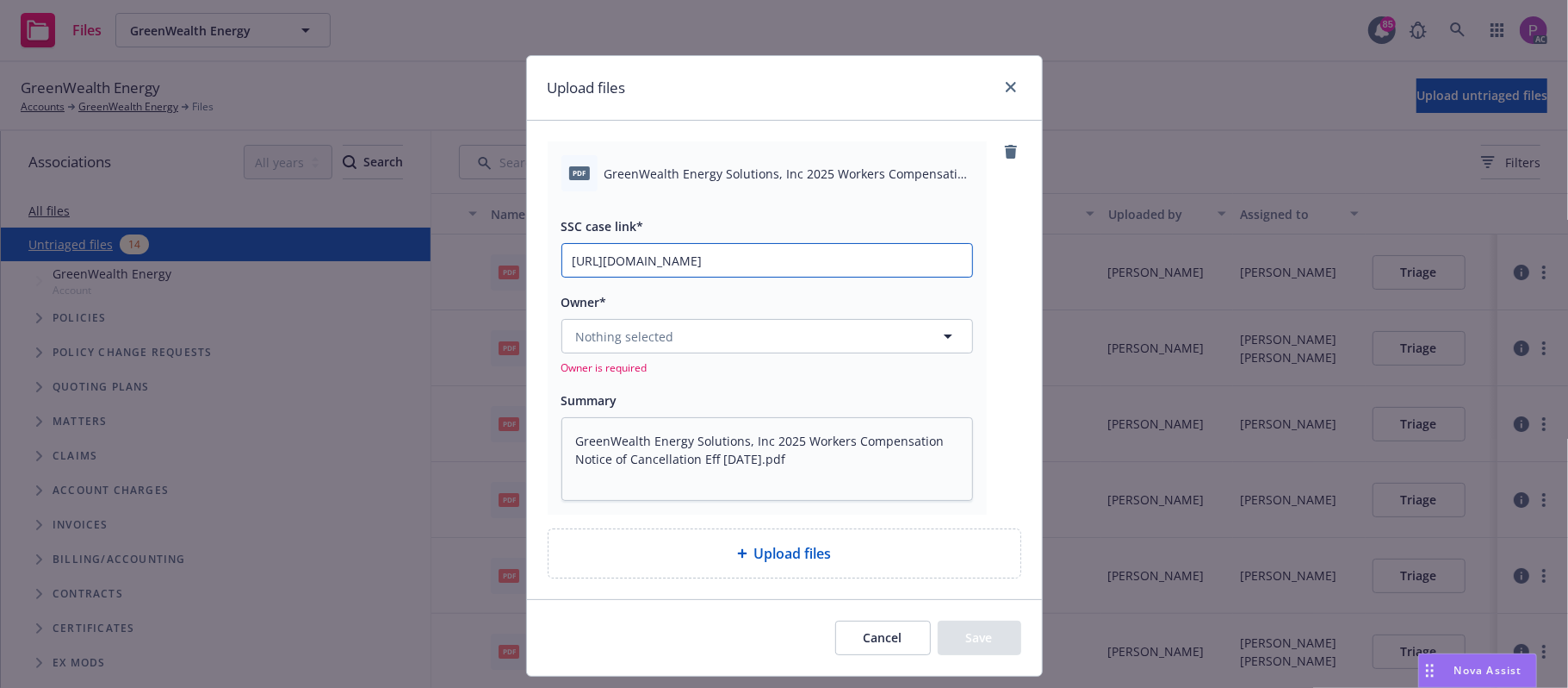
scroll to position [0, 85]
type input "https://newfront-ssc.lightning.force.com/lightning/r/Case/500Vz00000RviwAIAR/vi…"
click at [663, 347] on button "Nothing selected" at bounding box center [767, 336] width 412 height 35
click at [780, 345] on button "Nothing selected" at bounding box center [767, 336] width 412 height 35
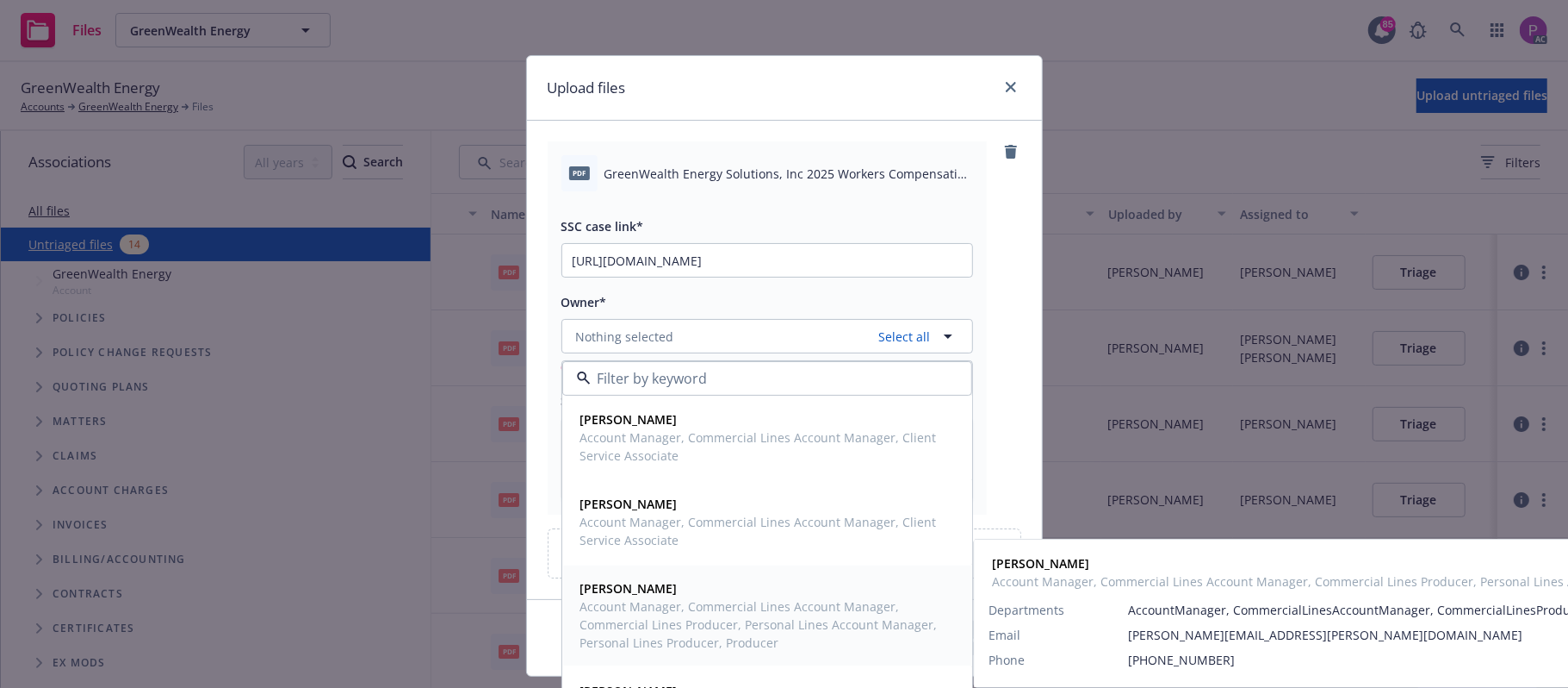
drag, startPoint x: 680, startPoint y: 592, endPoint x: 692, endPoint y: 587, distance: 13.0
click at [684, 593] on span "James Seagle" at bounding box center [765, 588] width 371 height 18
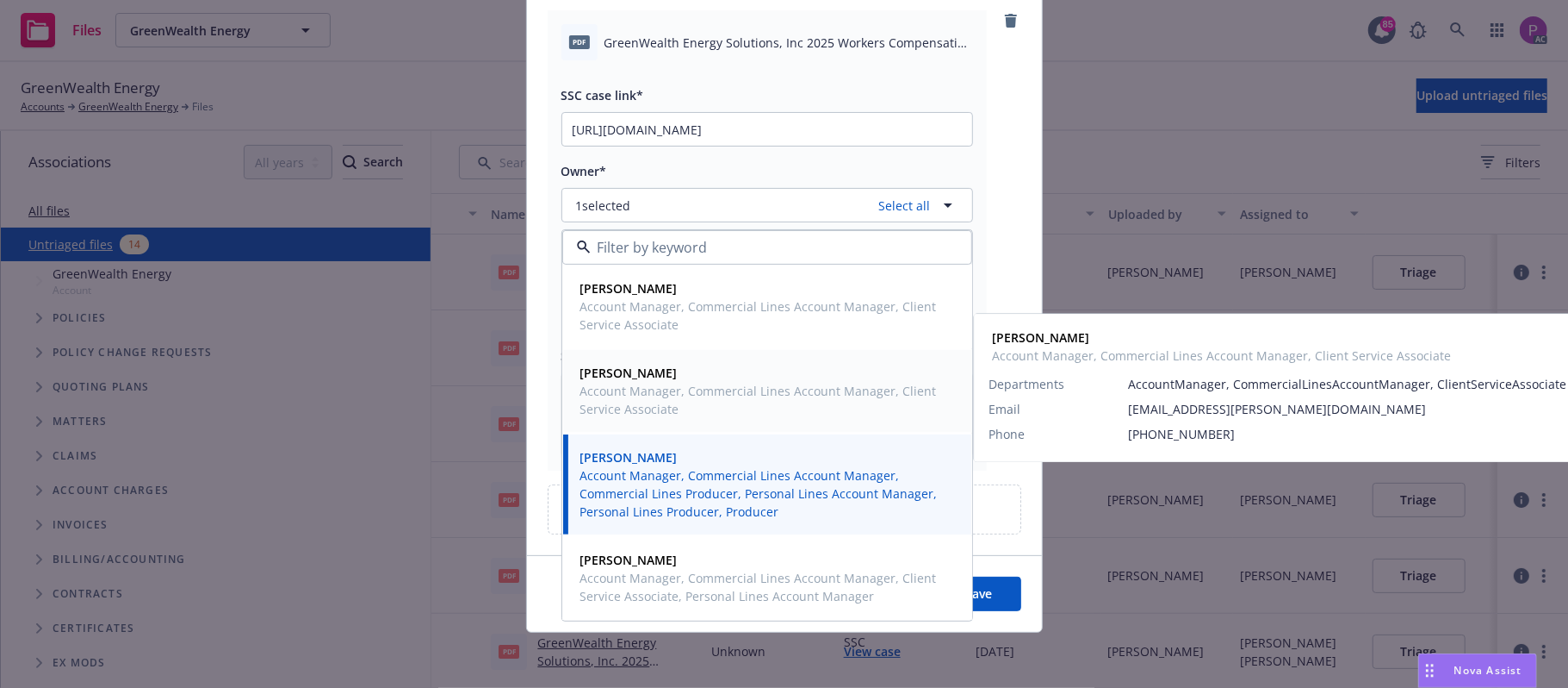
scroll to position [133, 0]
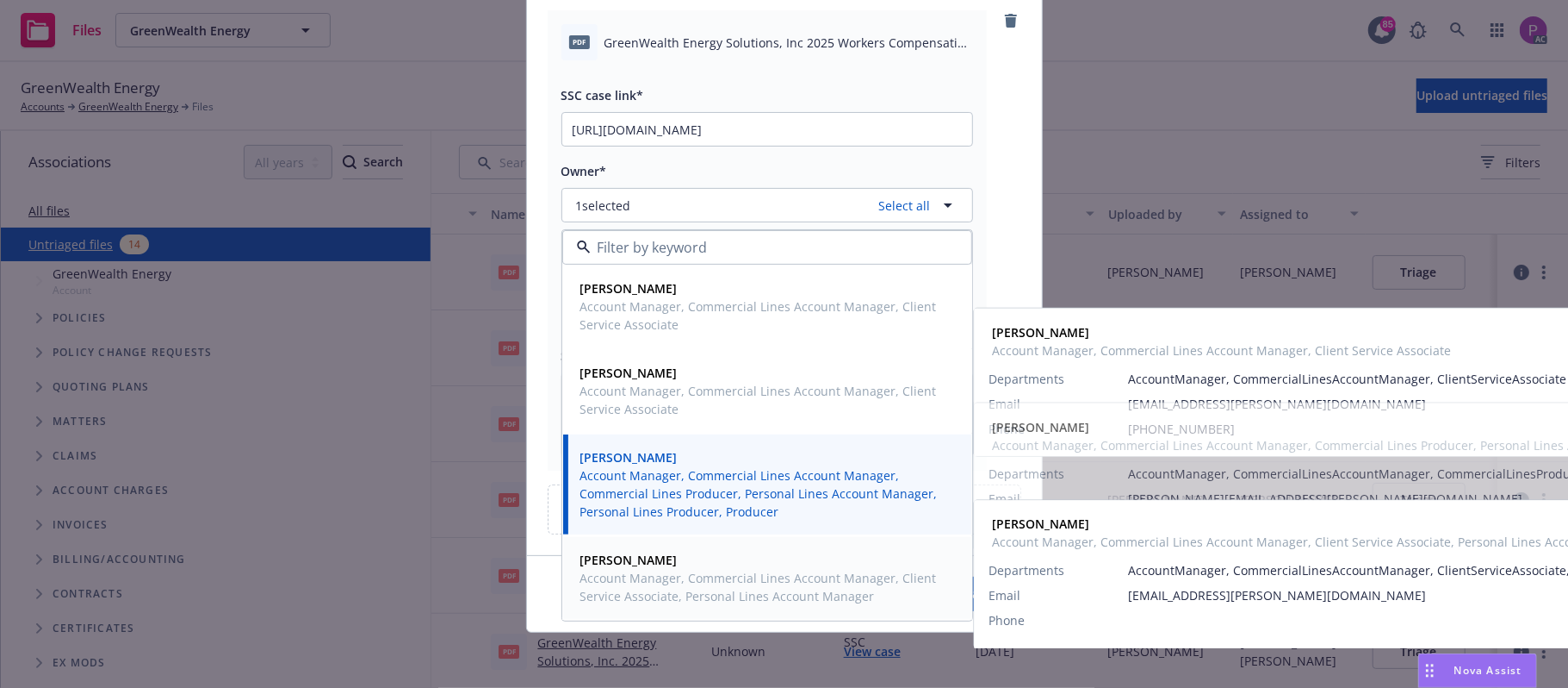
click at [671, 566] on span "Salvador Pizzo" at bounding box center [765, 559] width 371 height 18
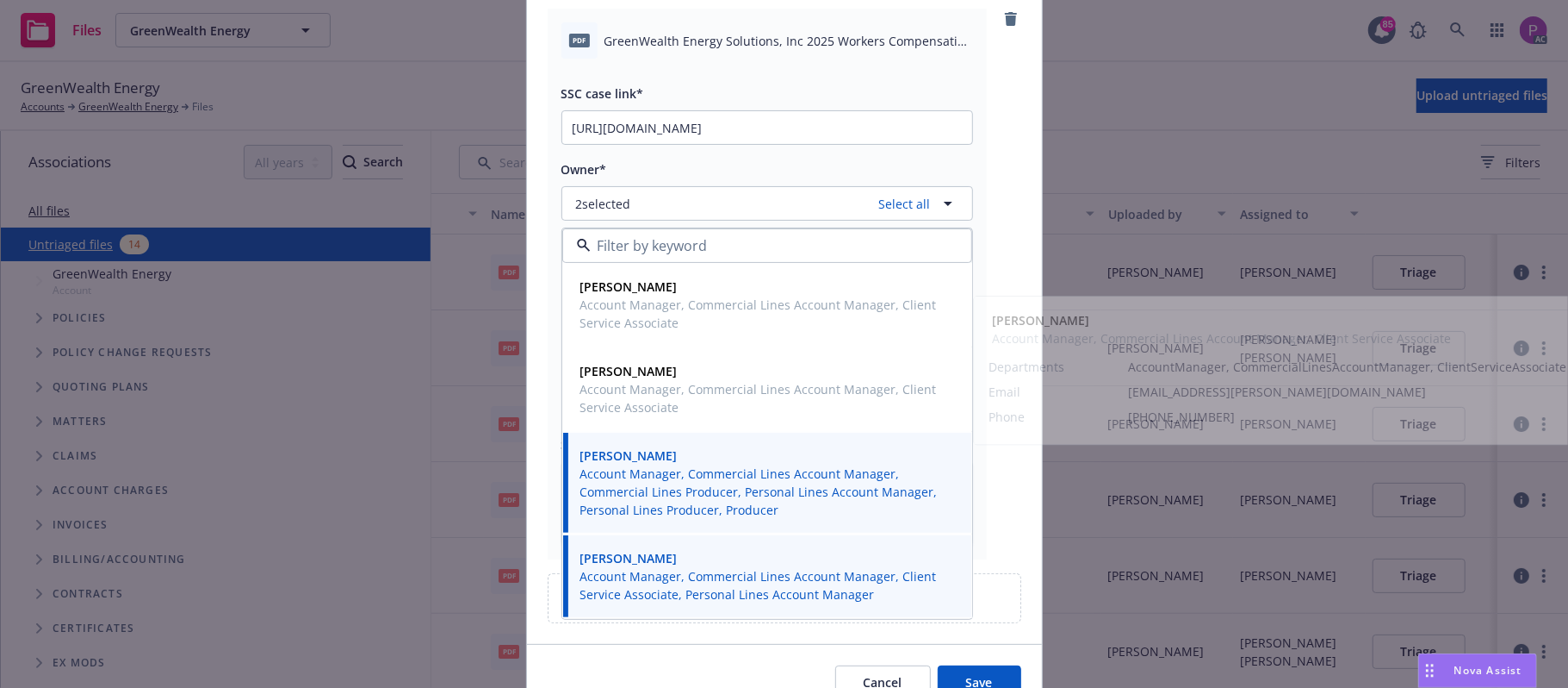
scroll to position [224, 0]
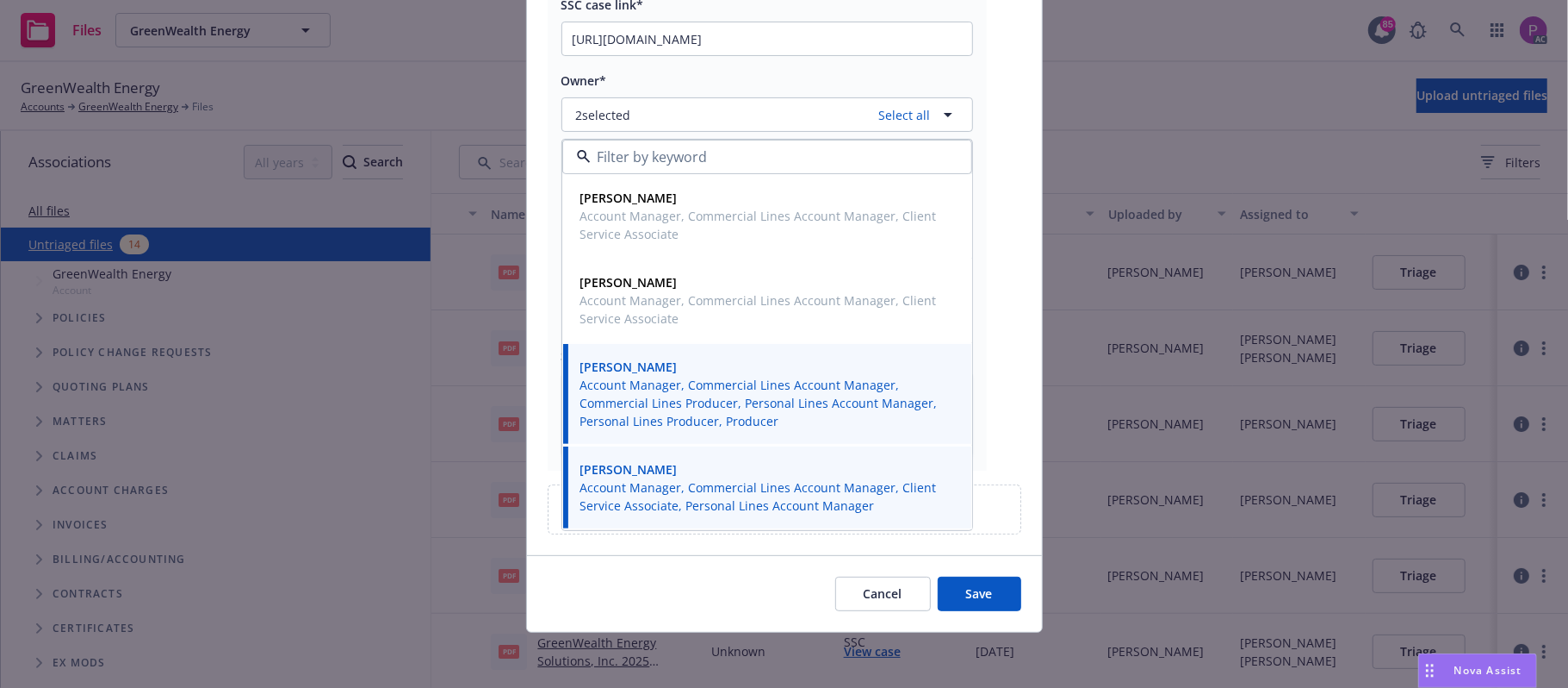
click at [953, 592] on button "Save" at bounding box center [980, 593] width 84 height 35
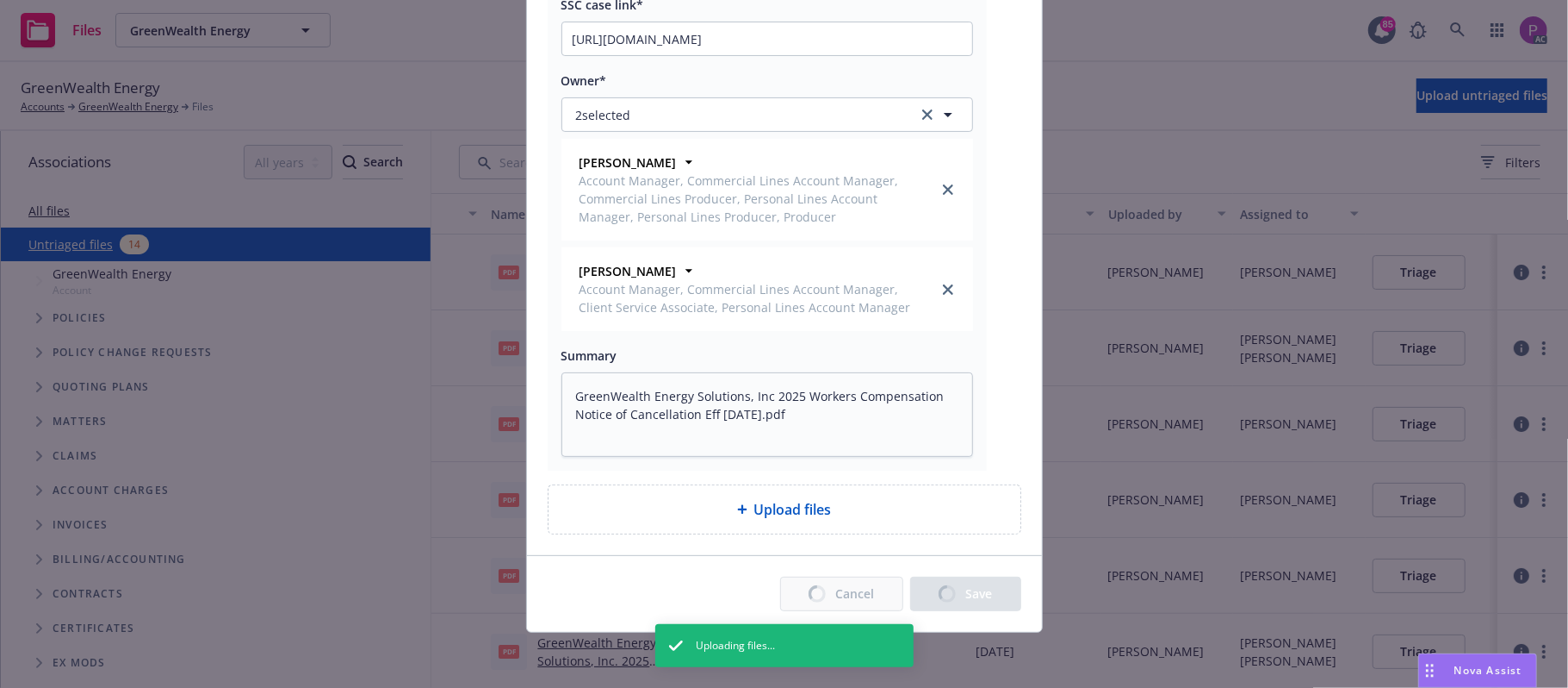
type textarea "x"
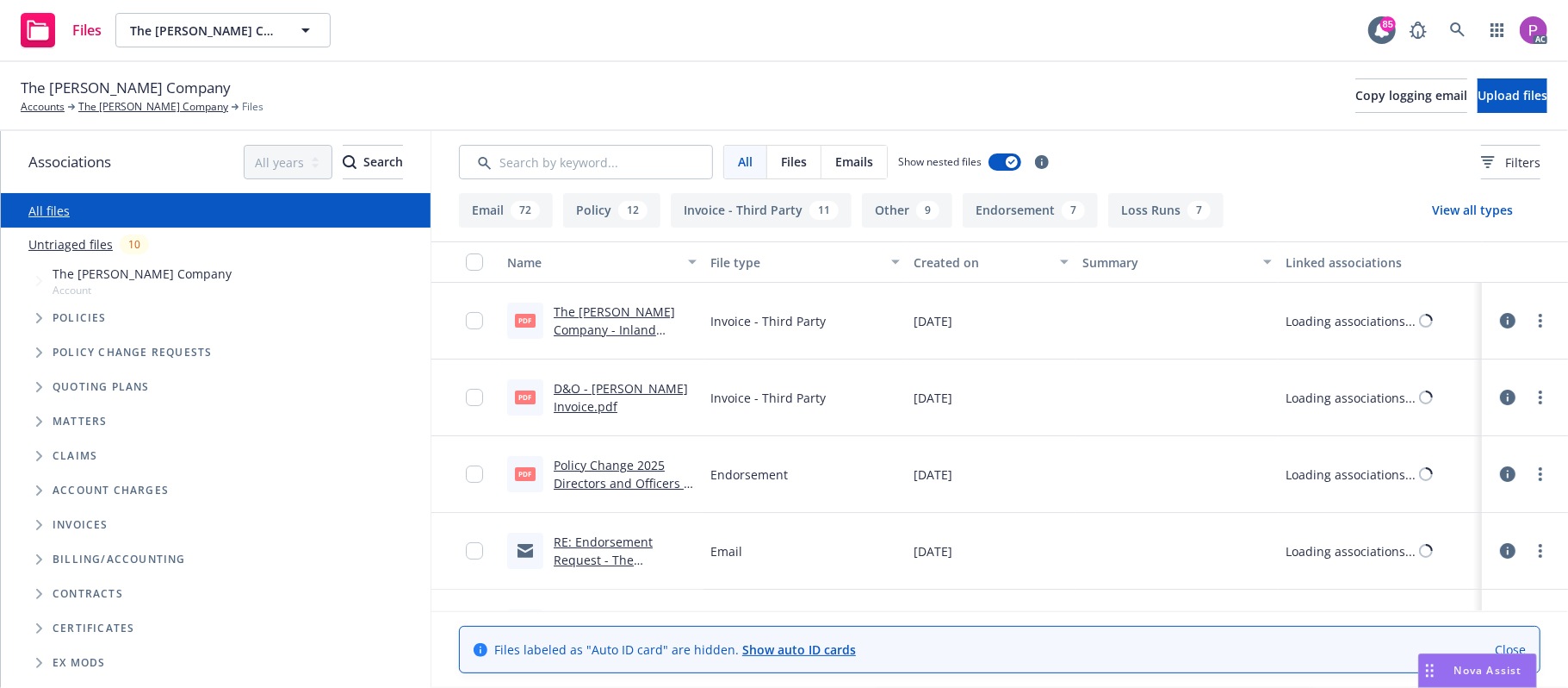
click at [66, 246] on link "Untriaged files" at bounding box center [71, 244] width 85 height 18
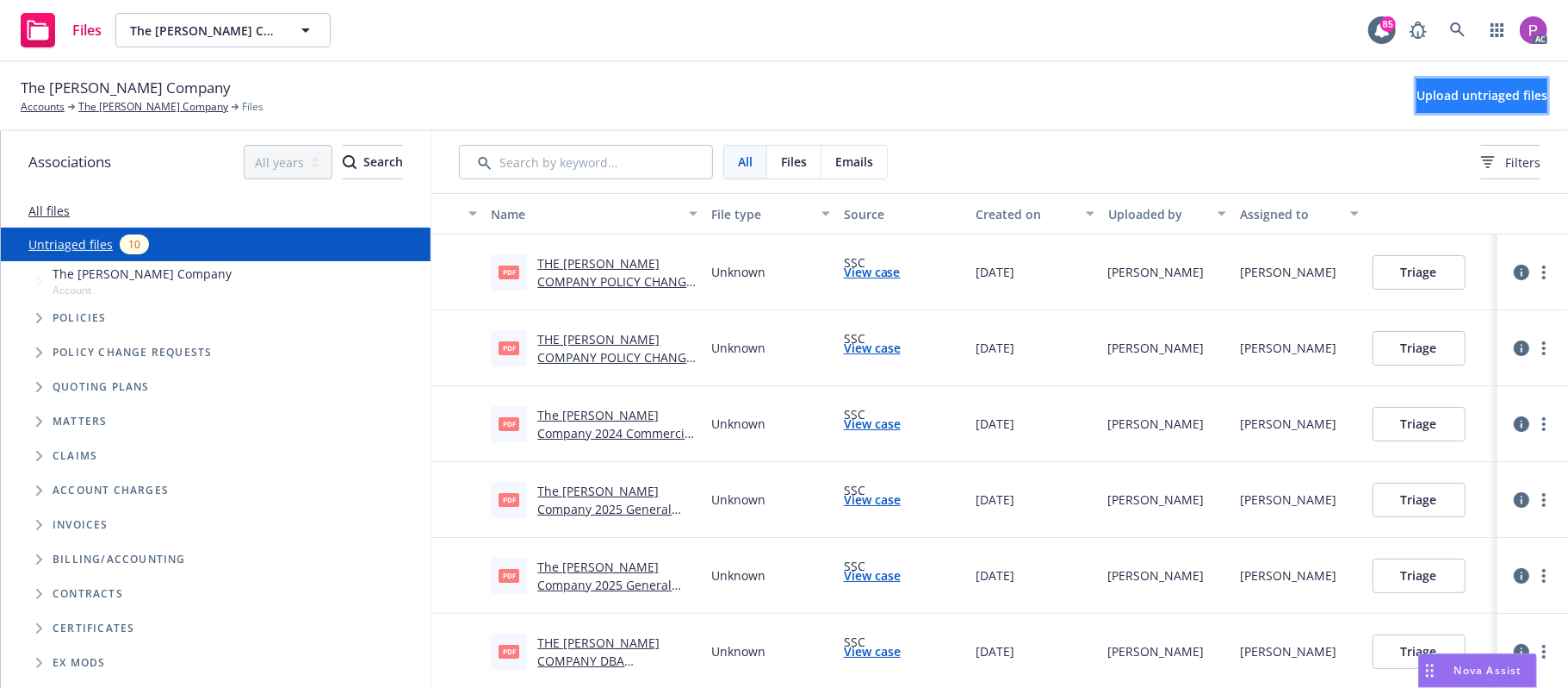
click at [1416, 87] on span "Upload untriaged files" at bounding box center [1481, 95] width 131 height 16
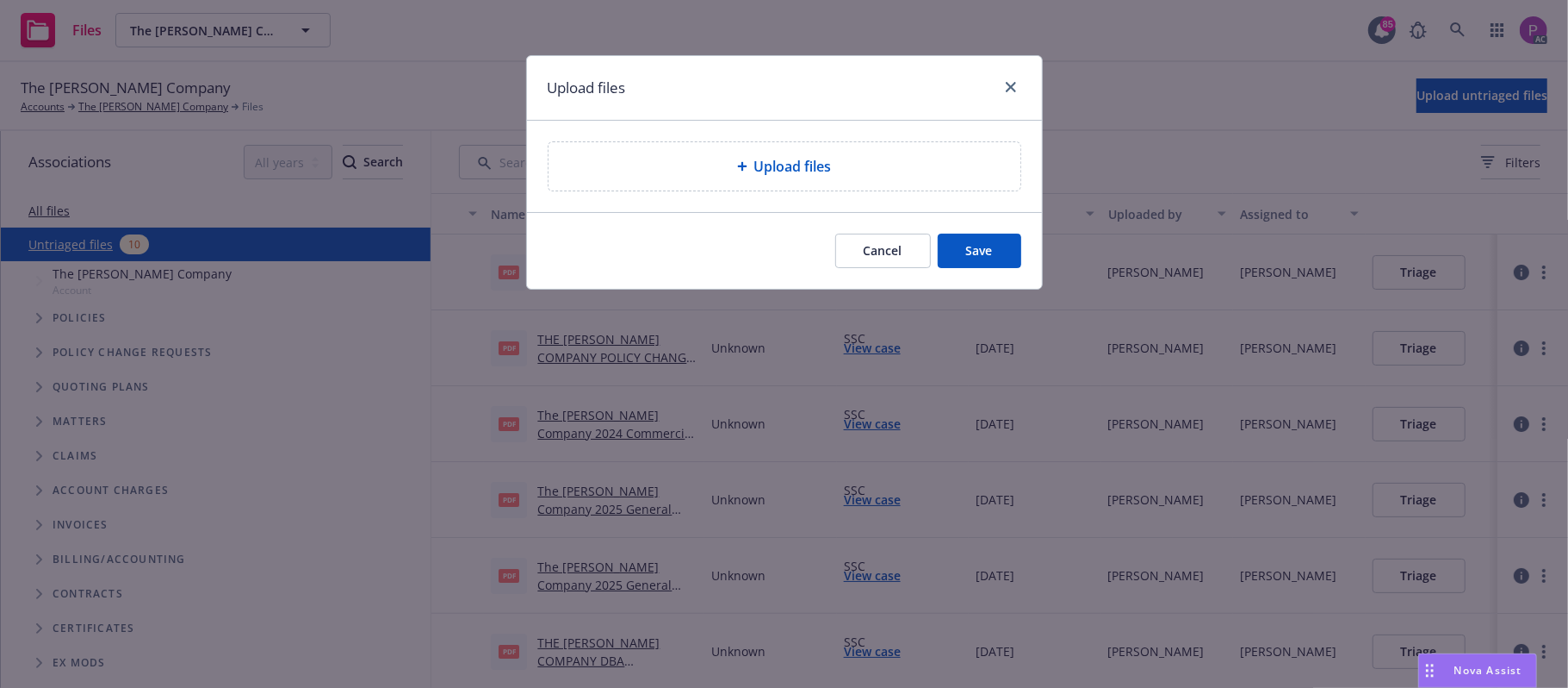
click at [759, 157] on span "Upload files" at bounding box center [793, 166] width 78 height 21
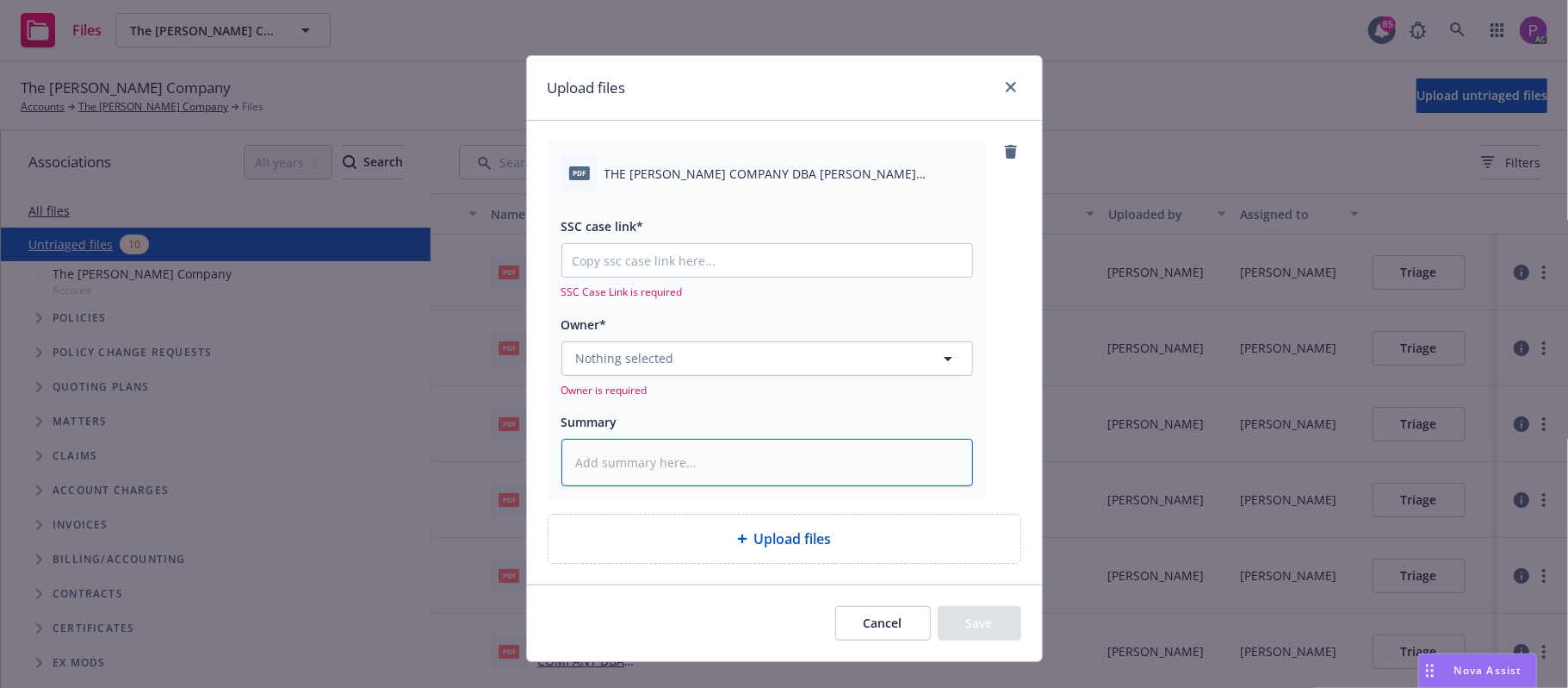
click at [670, 466] on textarea at bounding box center [767, 463] width 412 height 48
paste textarea "THE [PERSON_NAME] COMPANY DBA [PERSON_NAME] VINEYARDS 2025 CYBER NOTICE OF CANC…"
type textarea "x"
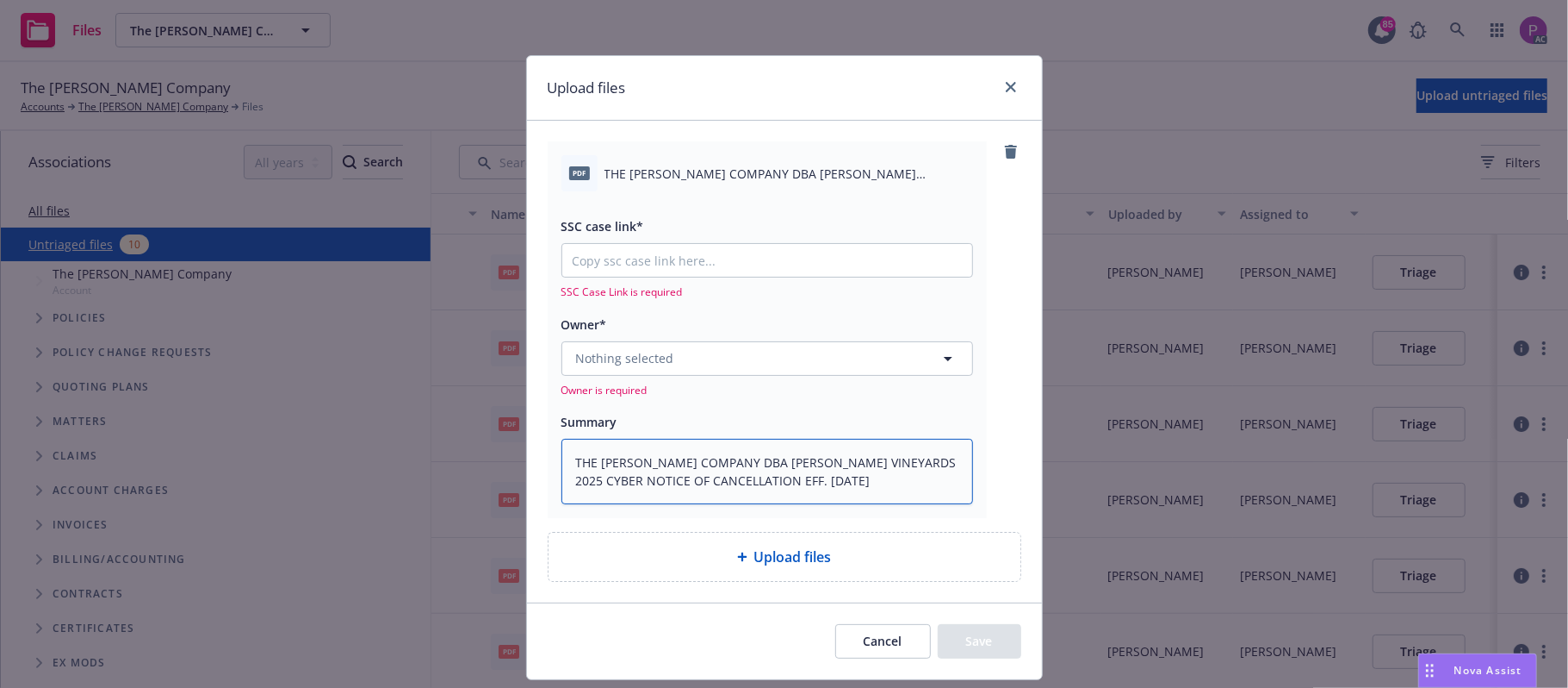
type textarea "THE CAPRA COMPANY DBA CAPRA VINEYARDS 2025 CYBER NOTICE OF CANCELLATION EFF. 10…"
click at [756, 274] on input "SSC case link*" at bounding box center [767, 260] width 410 height 33
paste input "https://newfront-ssc.lightning.force.com/lightning/r/Case/500Vz00000RvvTaIAJ/vi…"
type textarea "x"
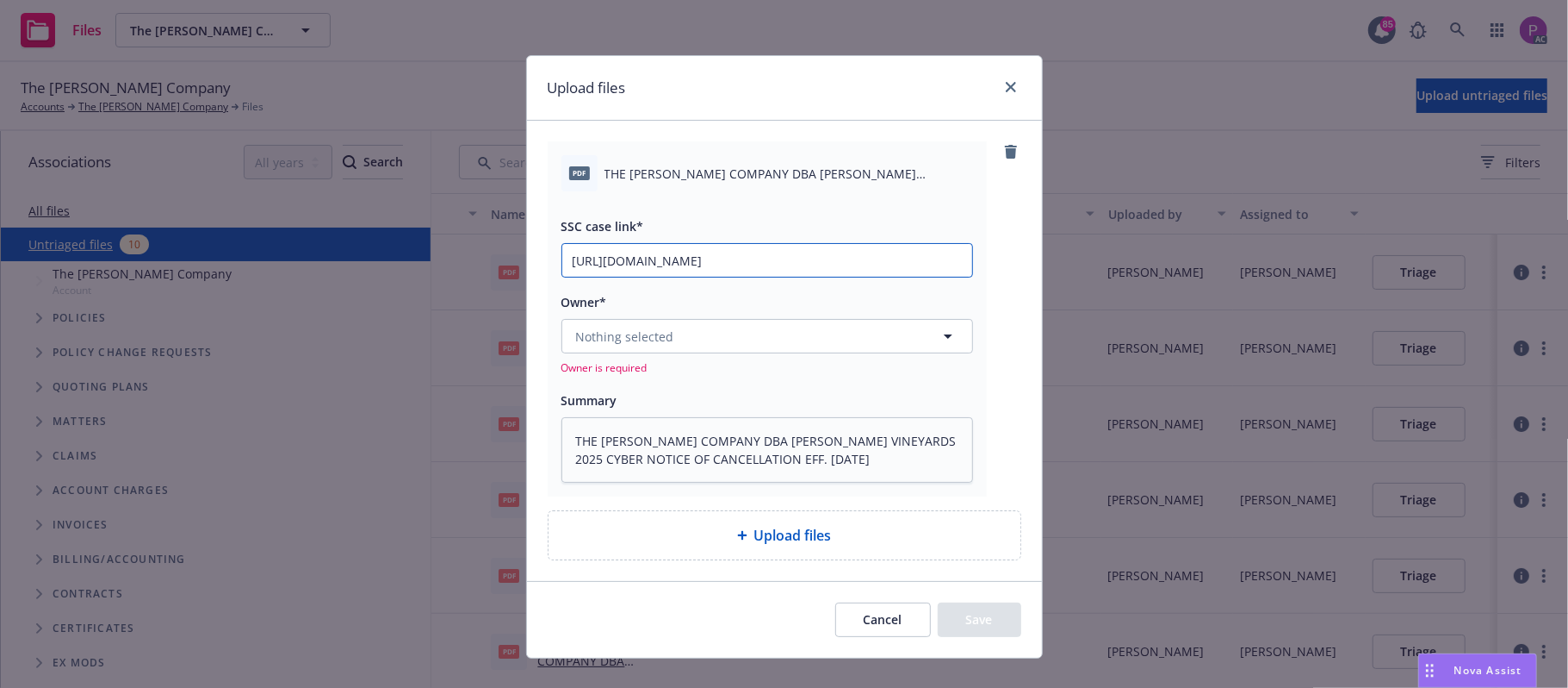
scroll to position [0, 79]
type input "https://newfront-ssc.lightning.force.com/lightning/r/Case/500Vz00000RvvTaIAJ/vi…"
click at [711, 348] on button "Nothing selected" at bounding box center [767, 336] width 412 height 35
click at [789, 324] on button "Nothing selected" at bounding box center [767, 336] width 412 height 35
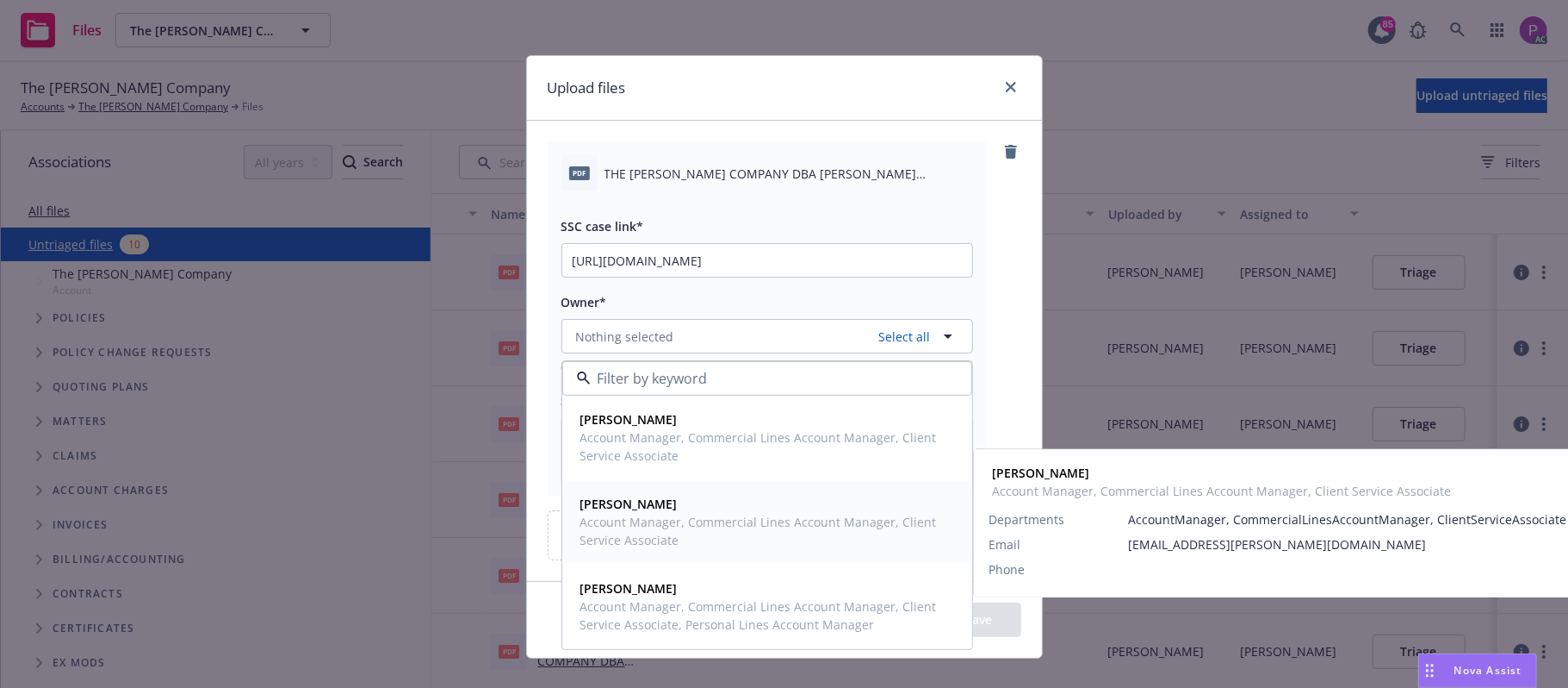
click at [665, 511] on span "Herani Gebre" at bounding box center [765, 504] width 371 height 18
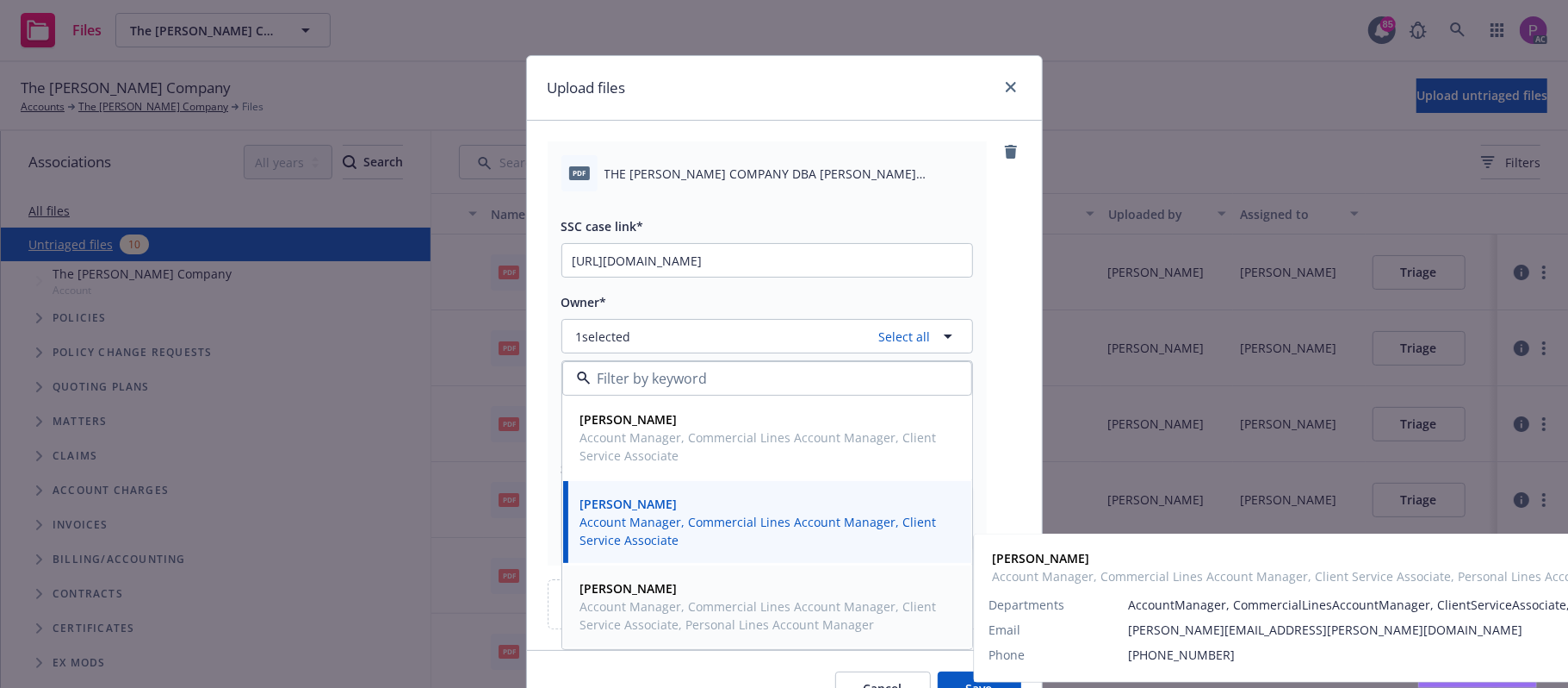
click at [649, 601] on span "Account Manager, Commercial Lines Account Manager, Client Service Associate, Pe…" at bounding box center [765, 615] width 371 height 37
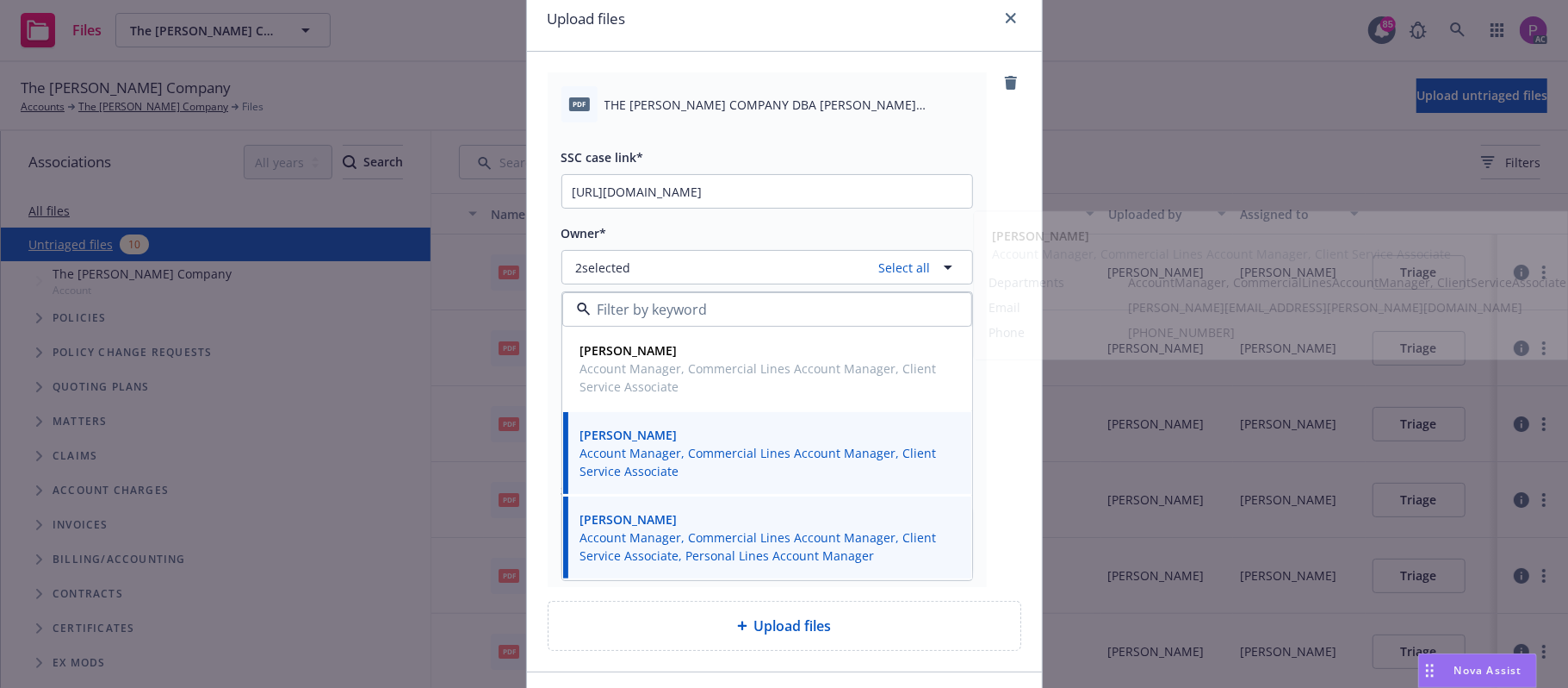
scroll to position [187, 0]
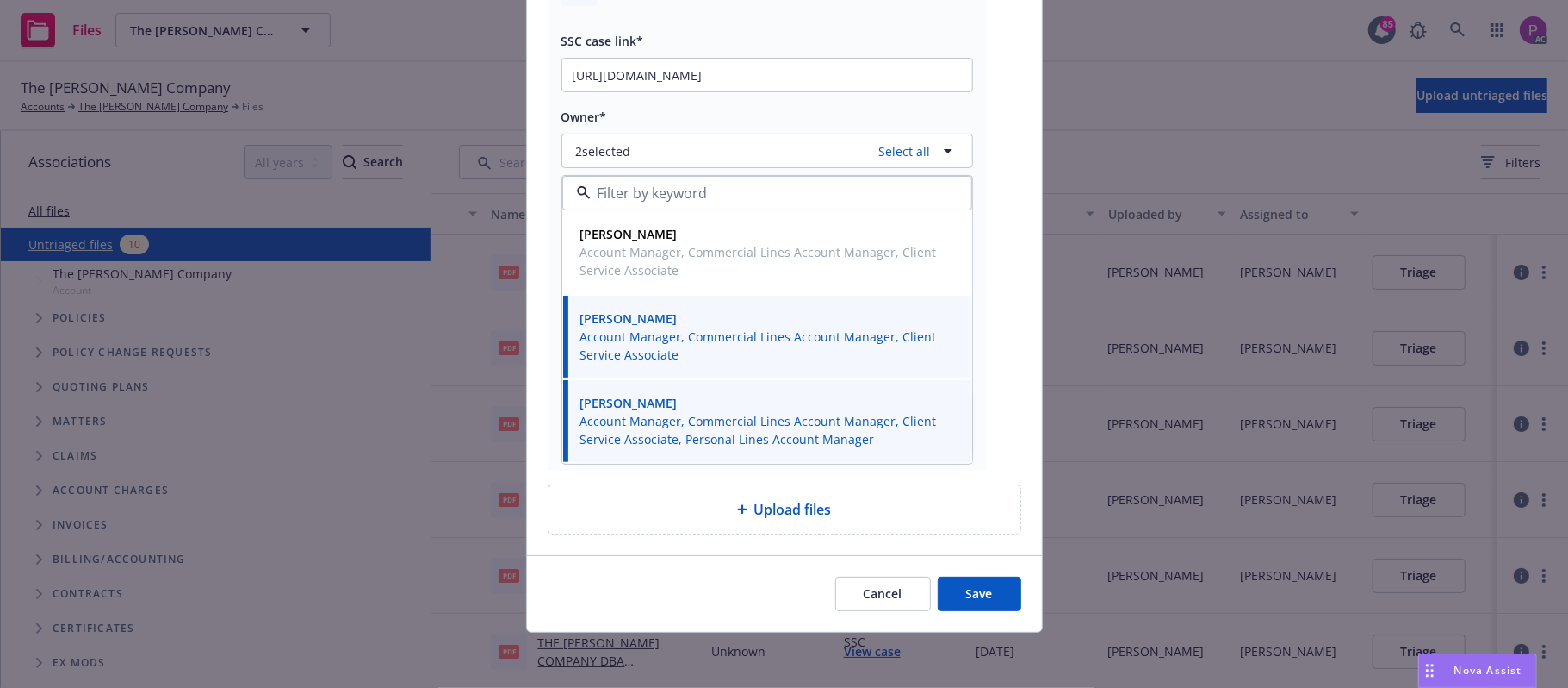
click at [962, 600] on button "Save" at bounding box center [980, 593] width 84 height 35
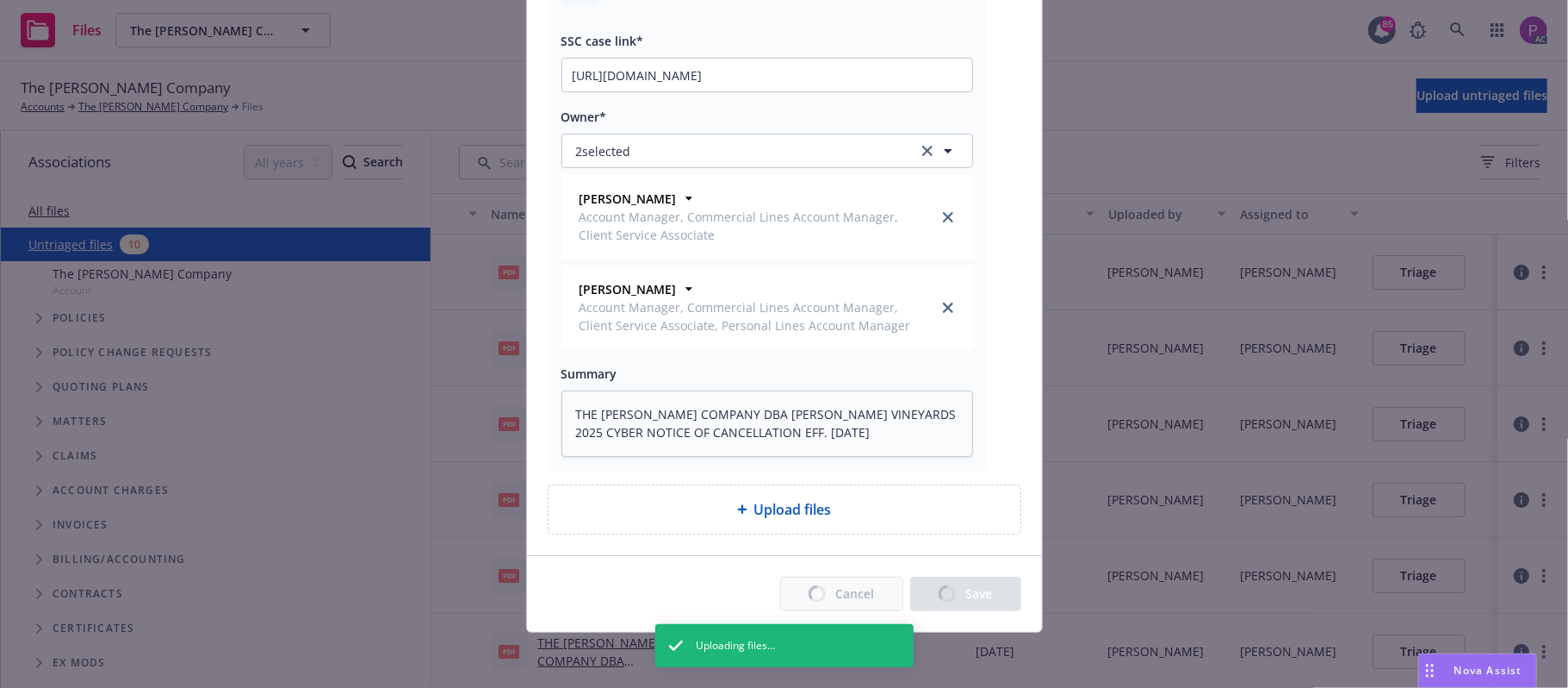
type textarea "x"
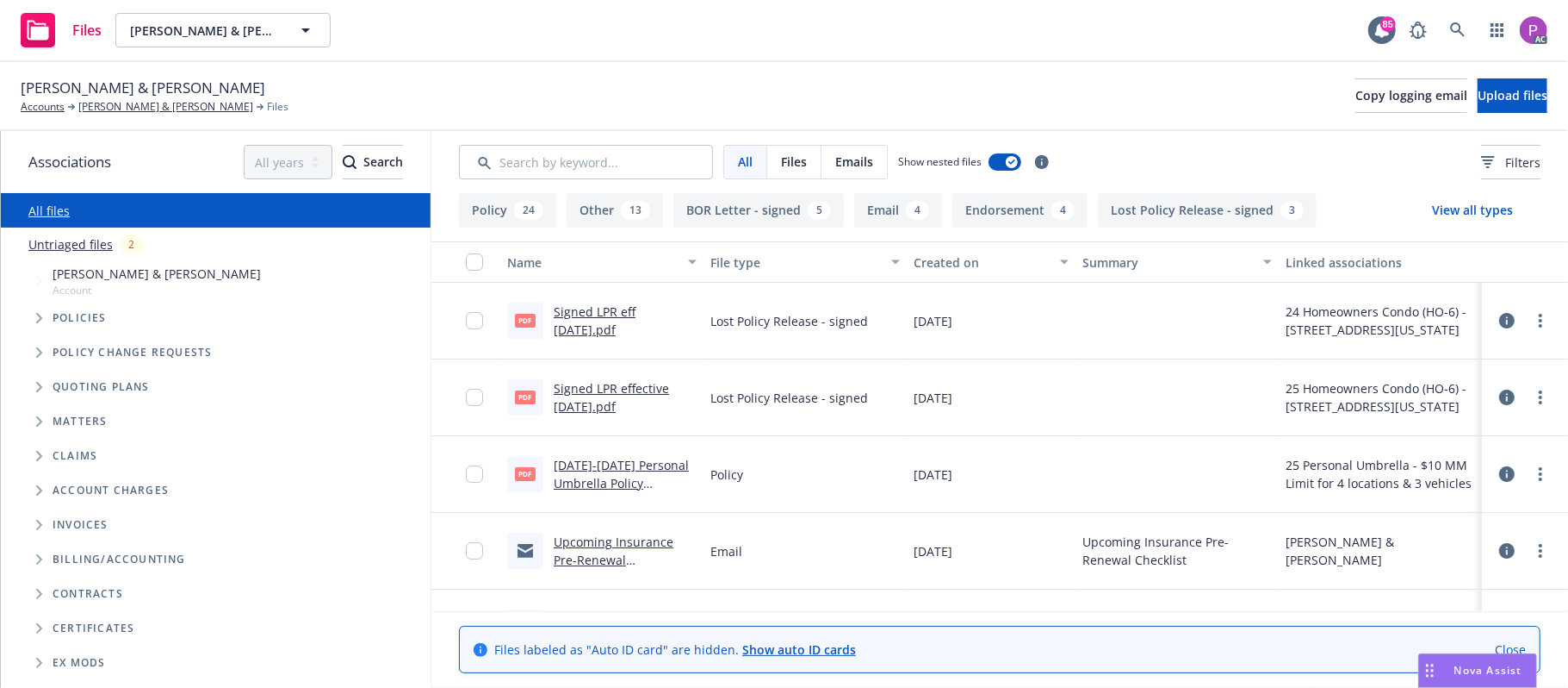
click at [72, 242] on link "Untriaged files" at bounding box center [71, 244] width 85 height 18
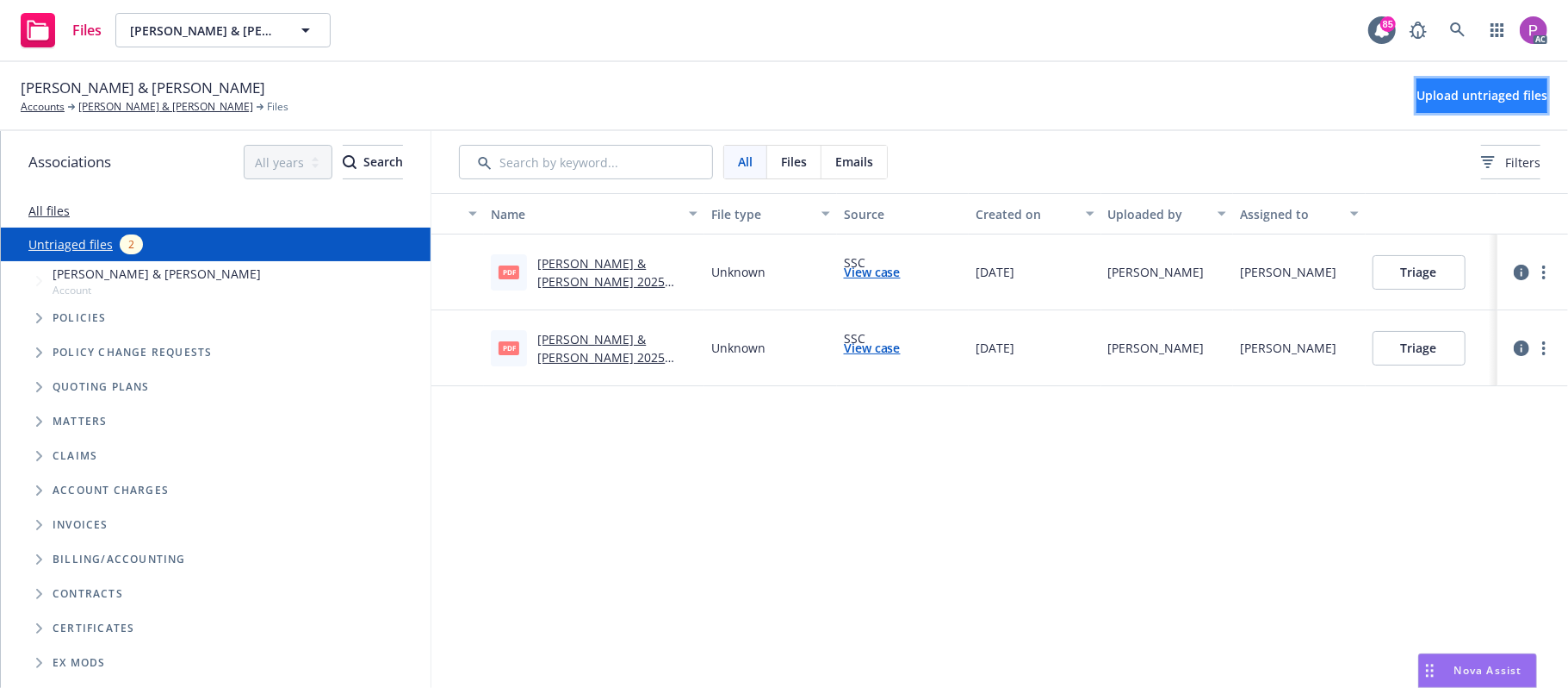
click at [1416, 97] on button "Upload untriaged files" at bounding box center [1481, 96] width 131 height 35
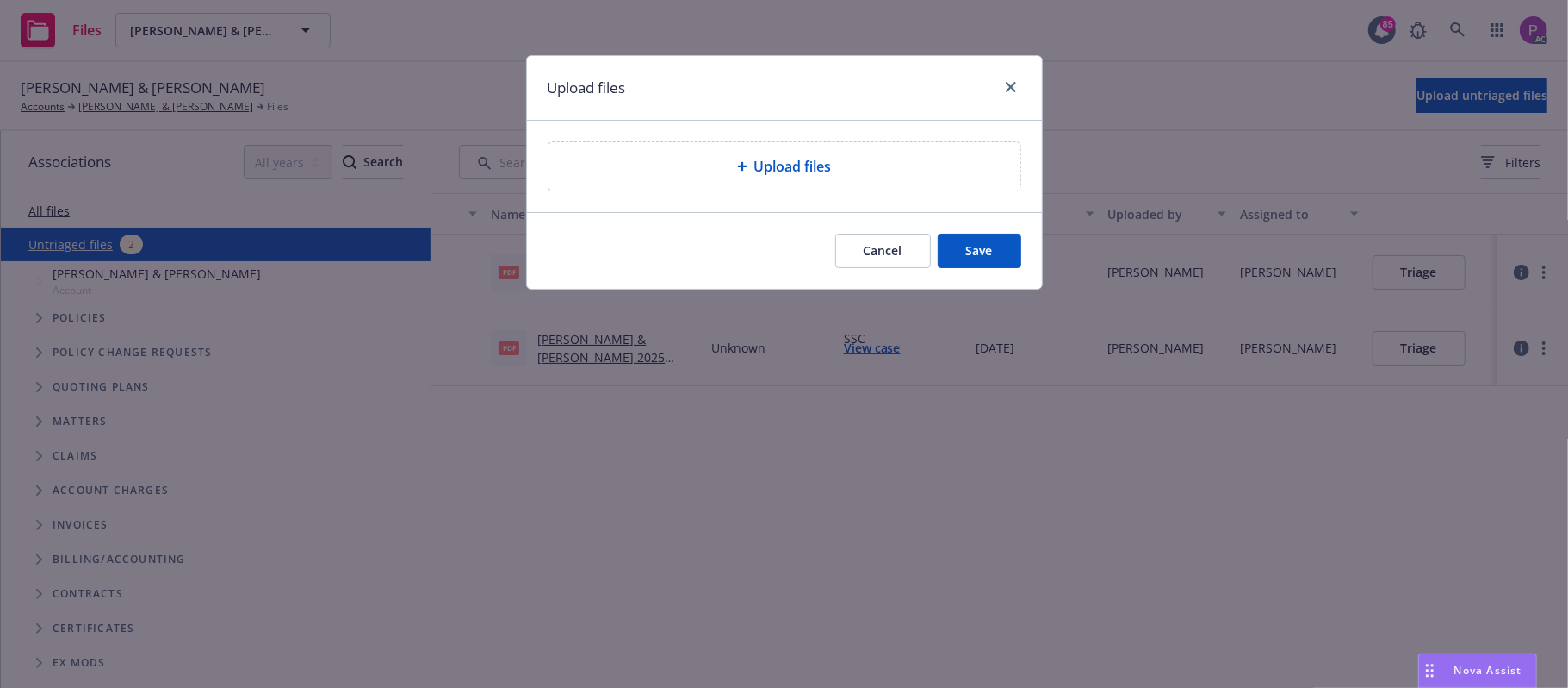
click at [870, 181] on div "Upload files" at bounding box center [784, 166] width 471 height 48
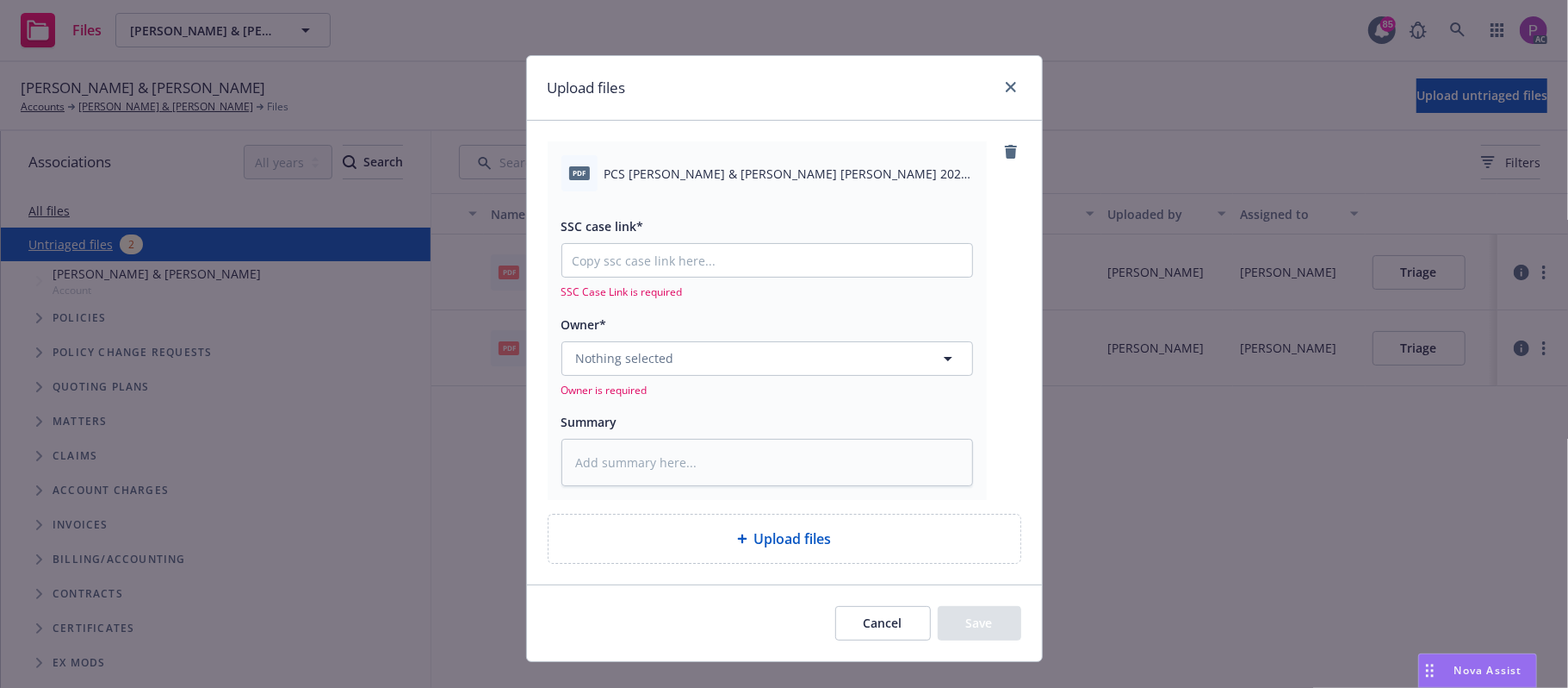
click at [764, 172] on span "PCS [PERSON_NAME] & [PERSON_NAME] [PERSON_NAME] 2024 HOMEOWNERS CANC ENDT EFF. …" at bounding box center [788, 173] width 369 height 18
copy div "PCS [PERSON_NAME] & [PERSON_NAME] [PERSON_NAME] 2024 HOMEOWNERS CANC ENDT EFF. …"
click at [749, 451] on textarea at bounding box center [767, 463] width 412 height 48
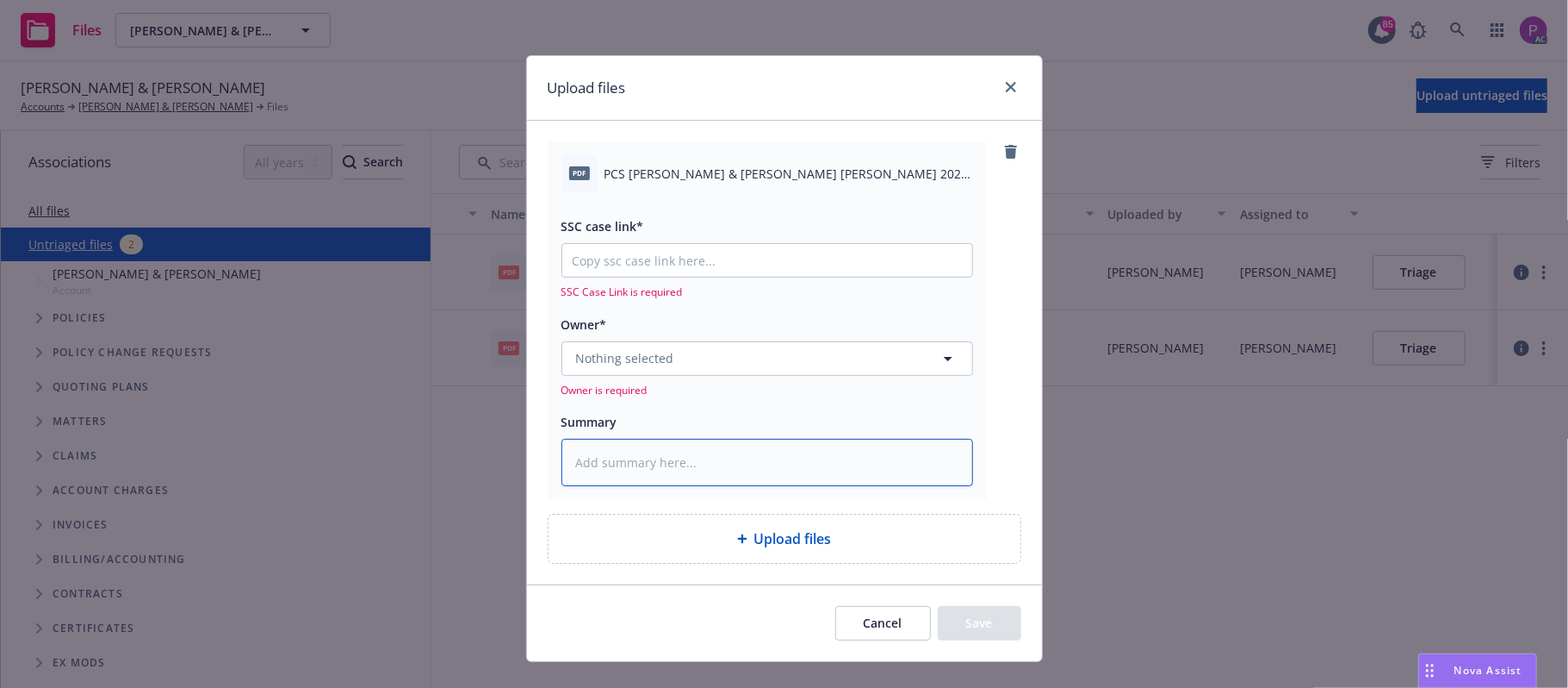
paste textarea "PCS [PERSON_NAME] & [PERSON_NAME] [PERSON_NAME] 2024 HOMEOWNERS CANC ENDT EFF. …"
type textarea "x"
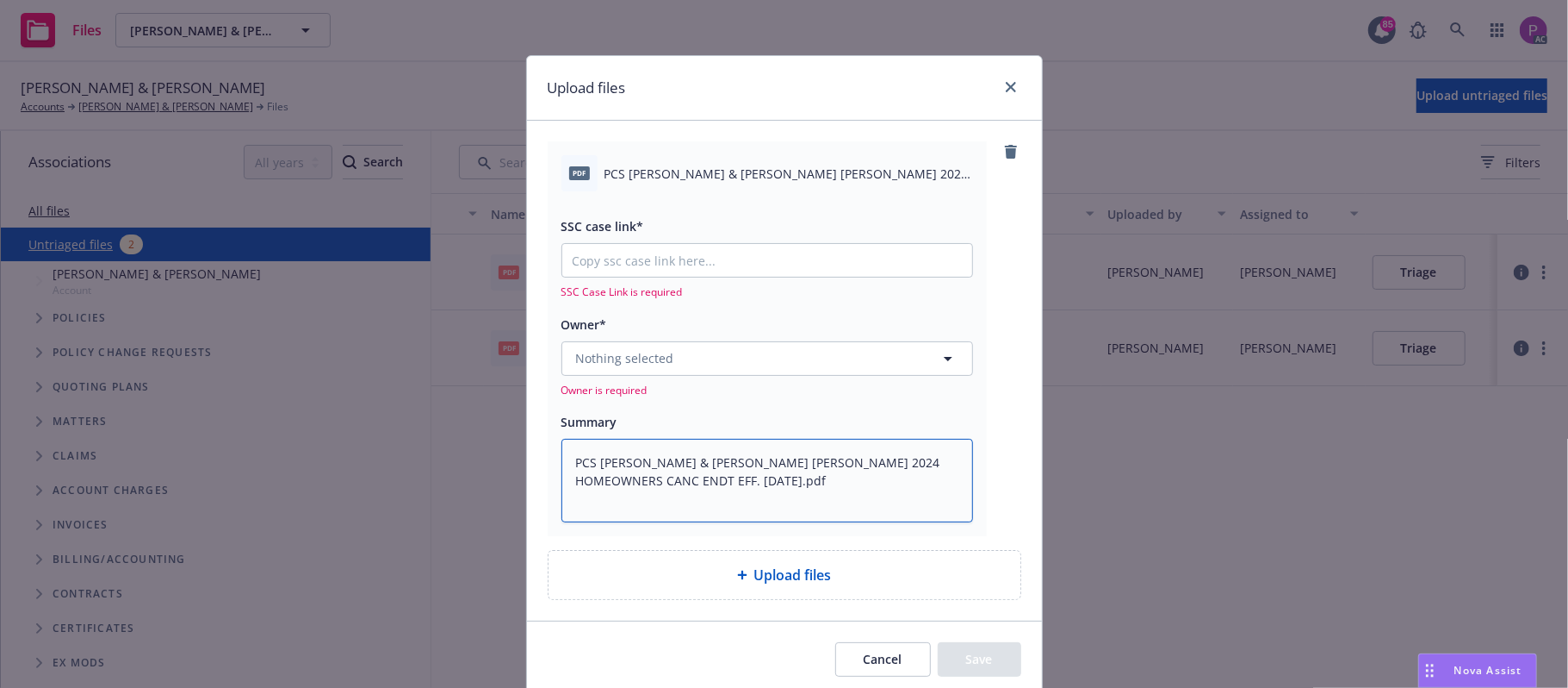
type textarea "PCS [PERSON_NAME] & [PERSON_NAME] [PERSON_NAME] 2024 HOMEOWNERS CANC ENDT EFF. …"
click at [631, 264] on input "SSC case link*" at bounding box center [767, 260] width 410 height 33
paste input "[URL][DOMAIN_NAME]"
type textarea "x"
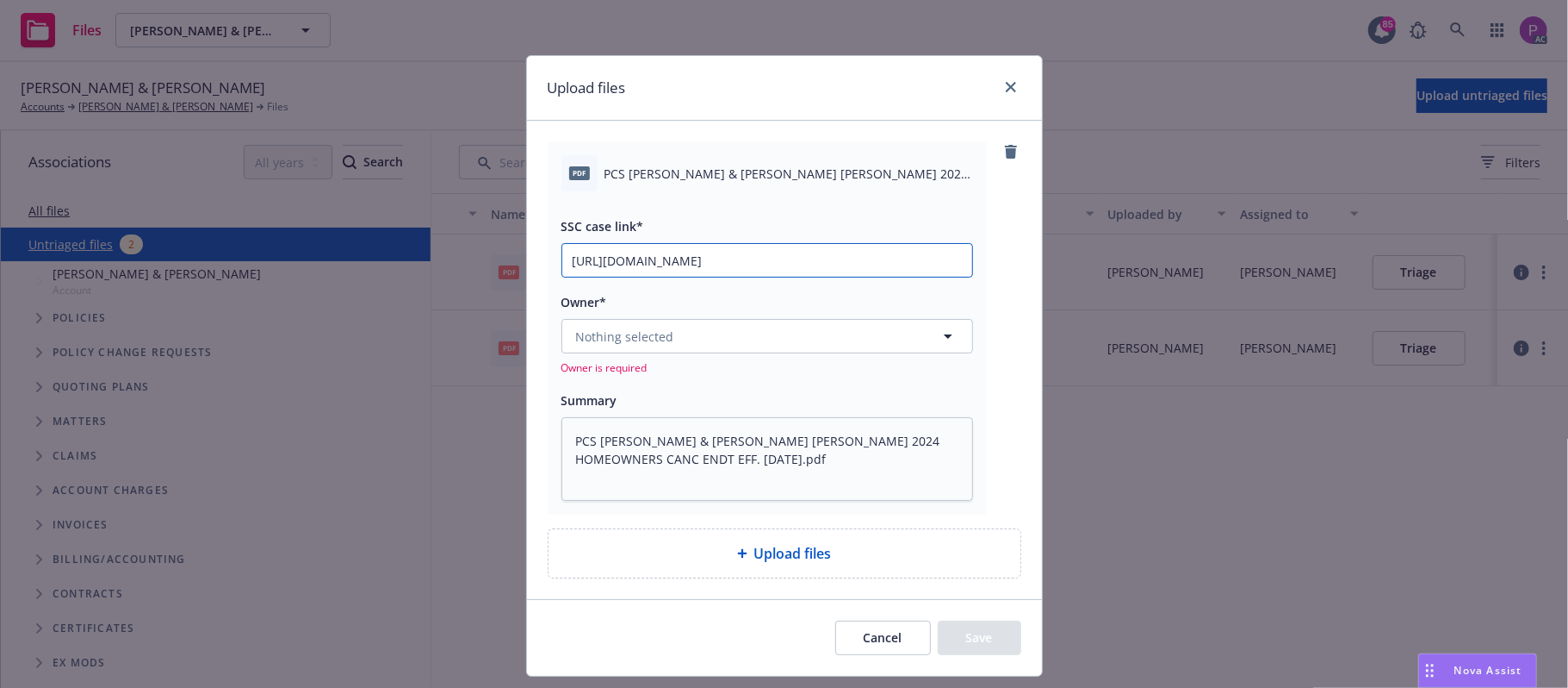
scroll to position [0, 239]
type input "[URL][DOMAIN_NAME]"
click at [645, 336] on span "Nothing selected" at bounding box center [625, 336] width 98 height 18
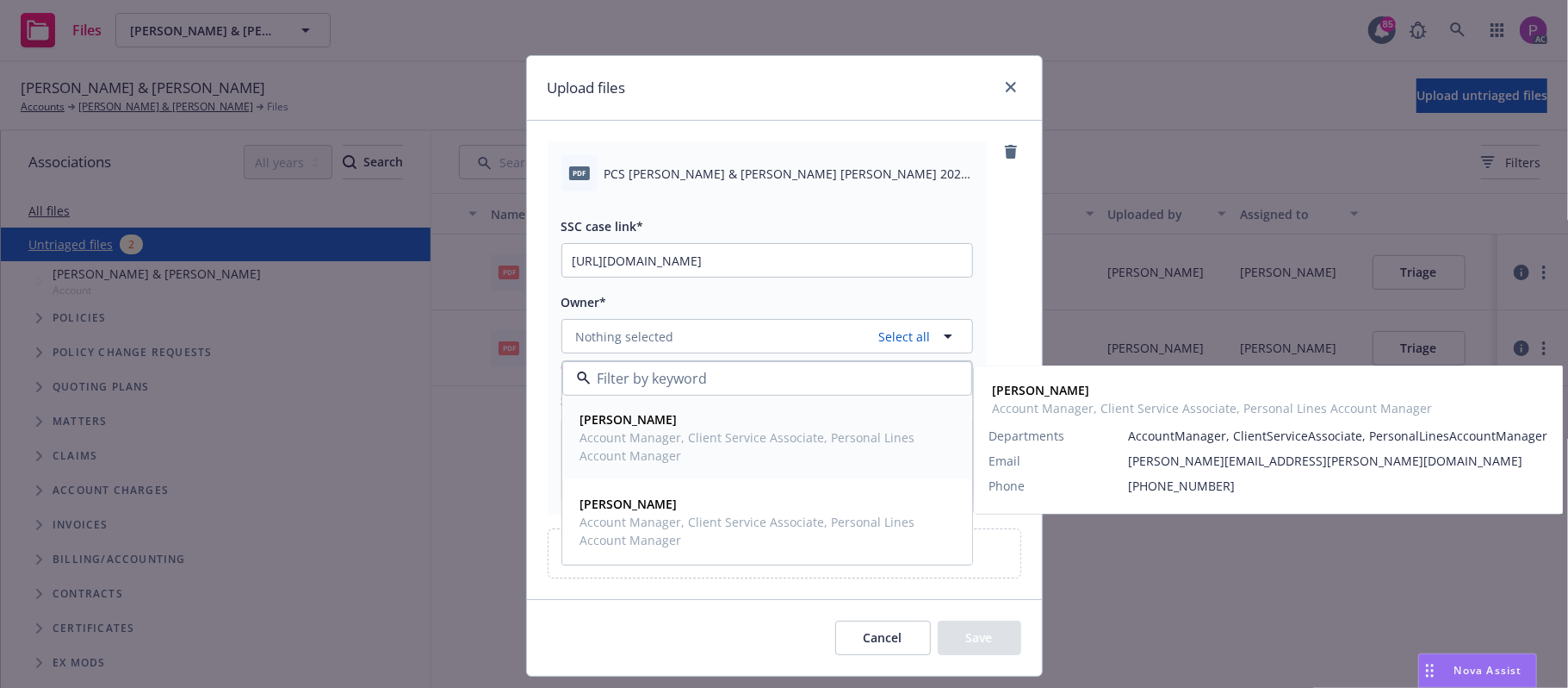
click at [666, 432] on span "Account Manager, Client Service Associate, Personal Lines Account Manager" at bounding box center [765, 446] width 371 height 37
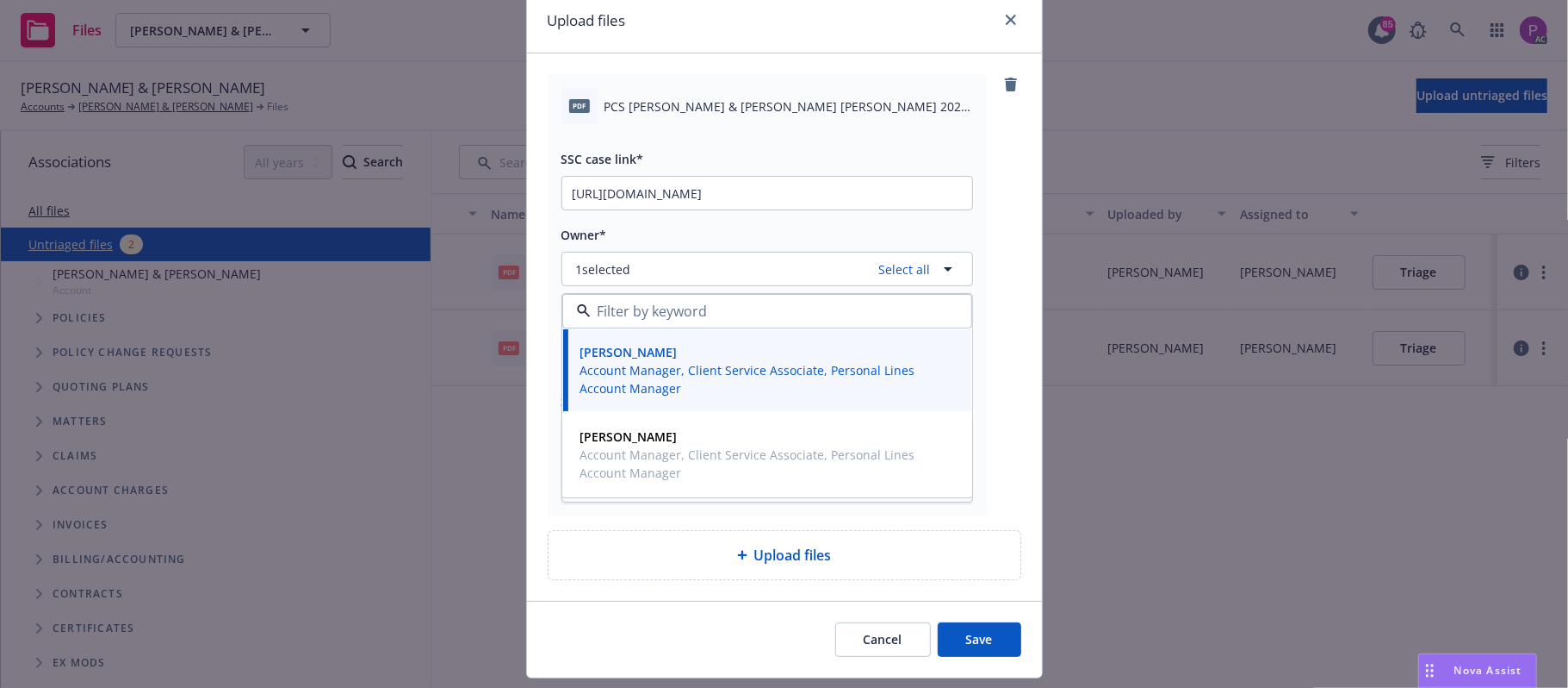
scroll to position [114, 0]
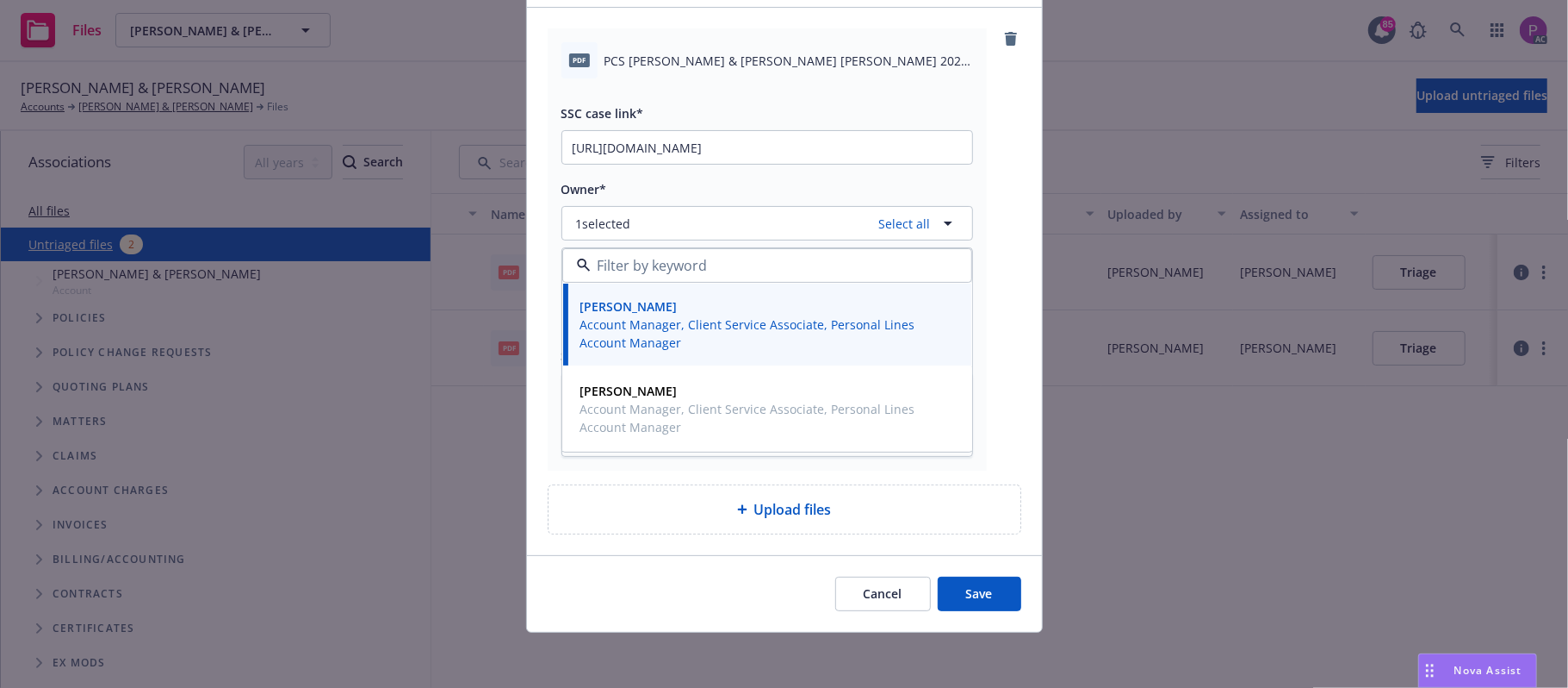
click at [977, 586] on button "Save" at bounding box center [980, 593] width 84 height 35
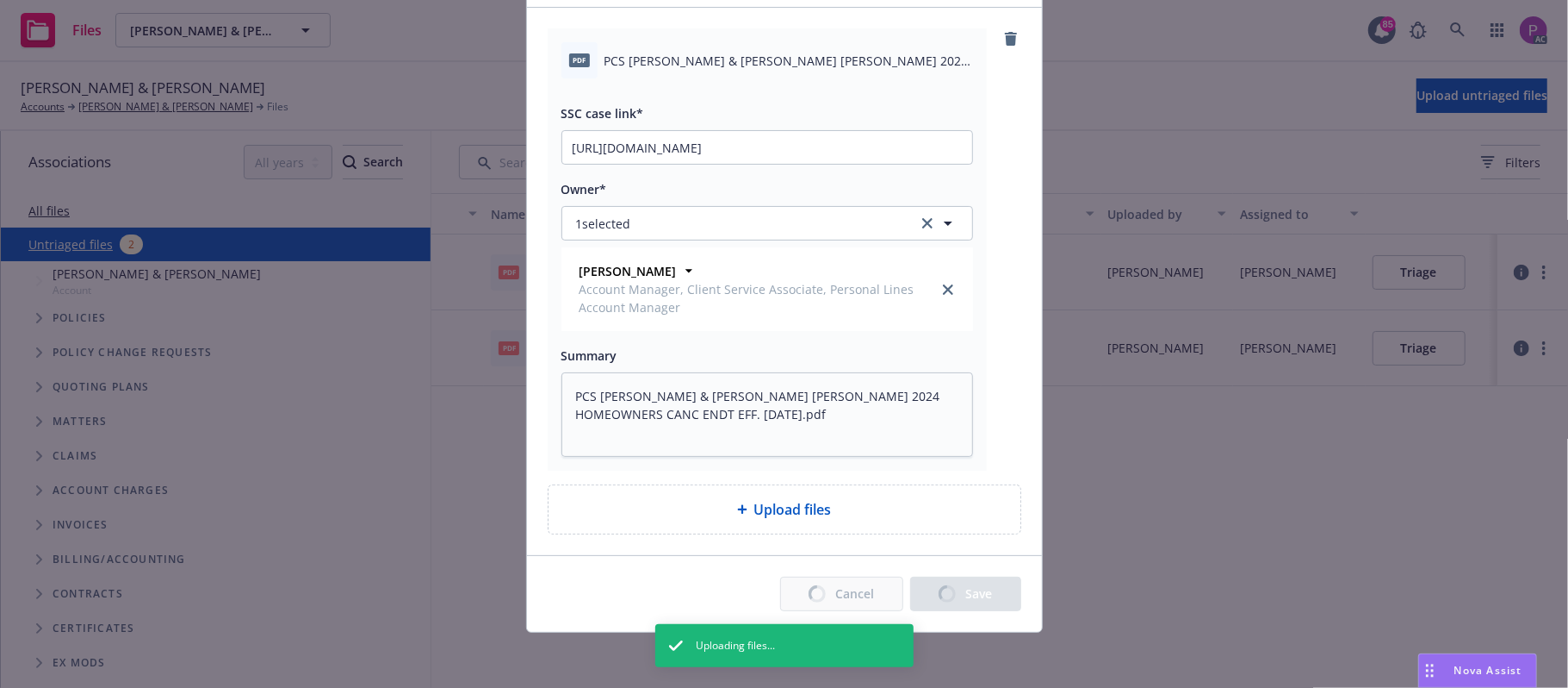
type textarea "x"
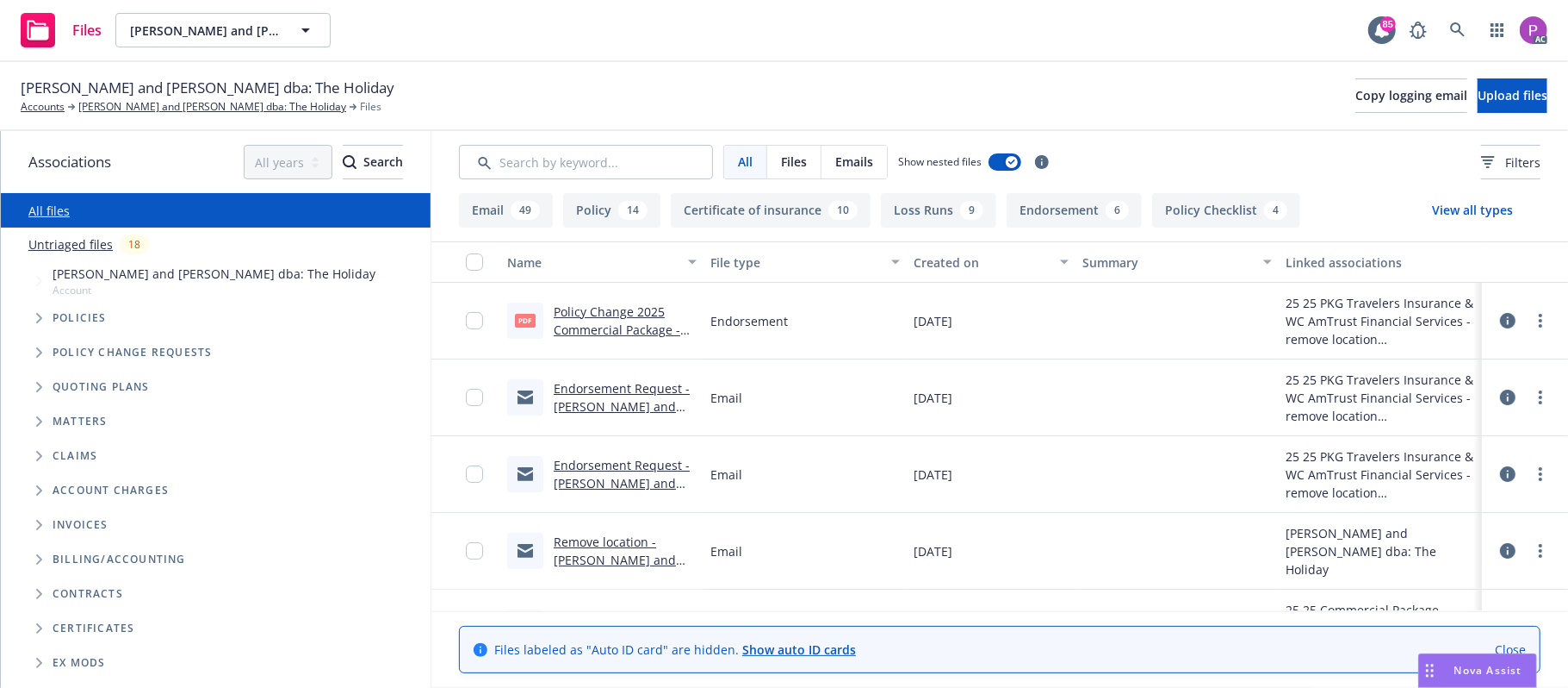
click at [66, 243] on link "Untriaged files" at bounding box center [71, 244] width 85 height 18
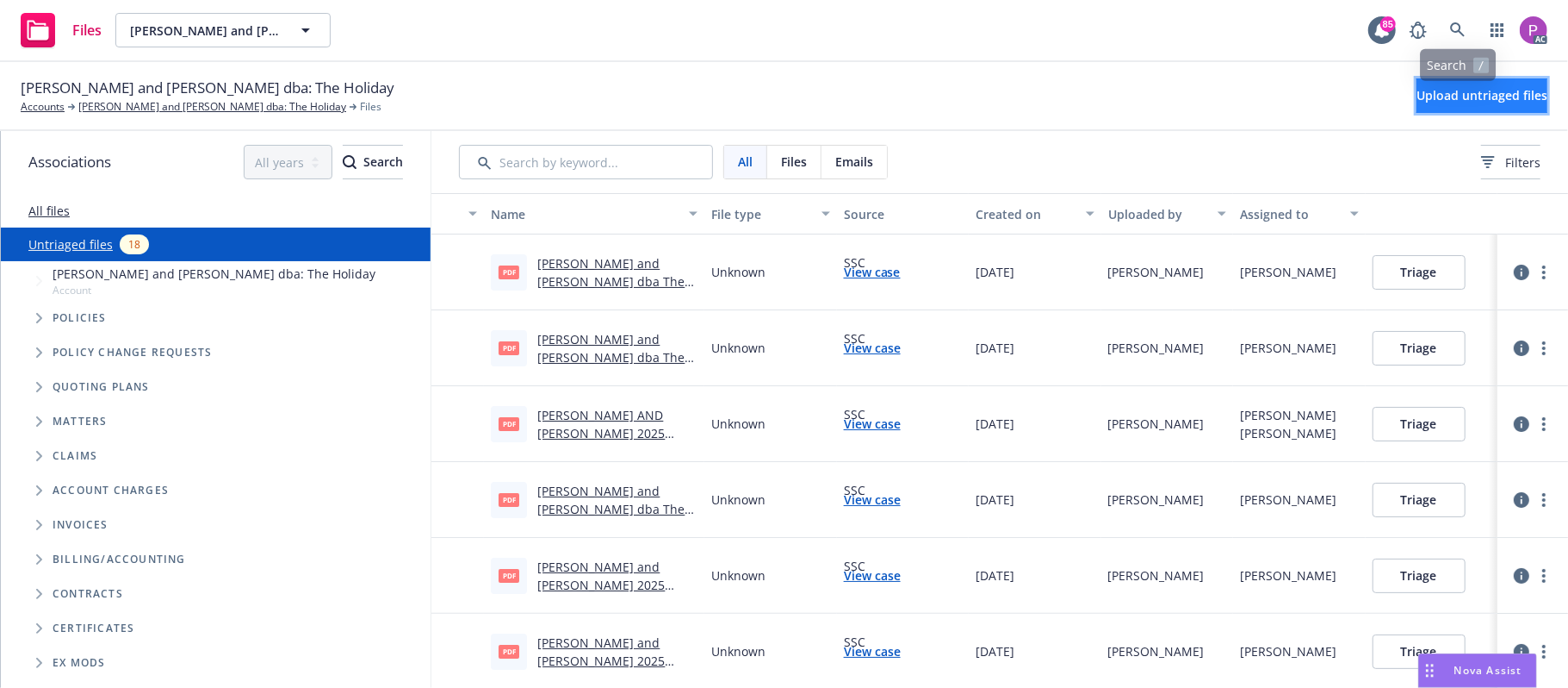
click at [1445, 98] on span "Upload untriaged files" at bounding box center [1481, 95] width 131 height 16
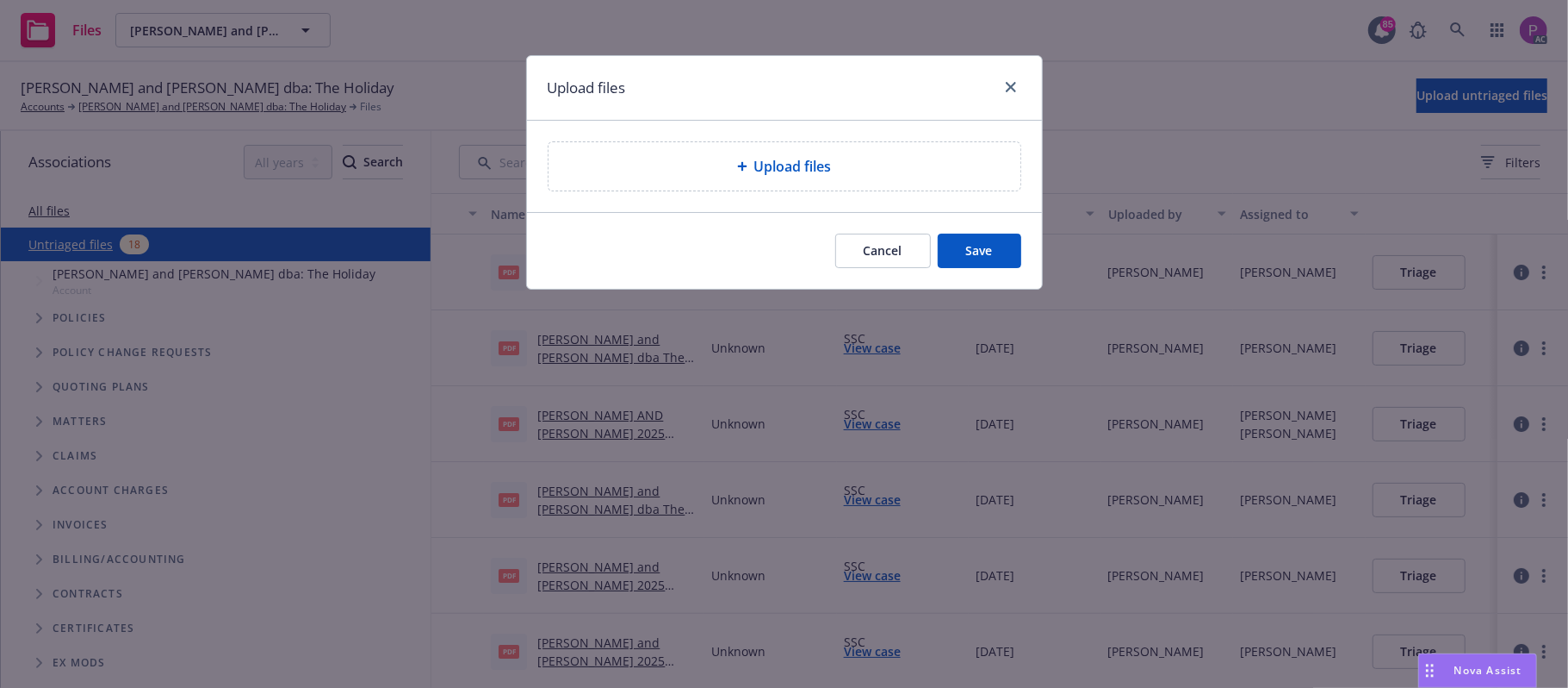
click at [755, 187] on div "Upload files" at bounding box center [784, 166] width 471 height 48
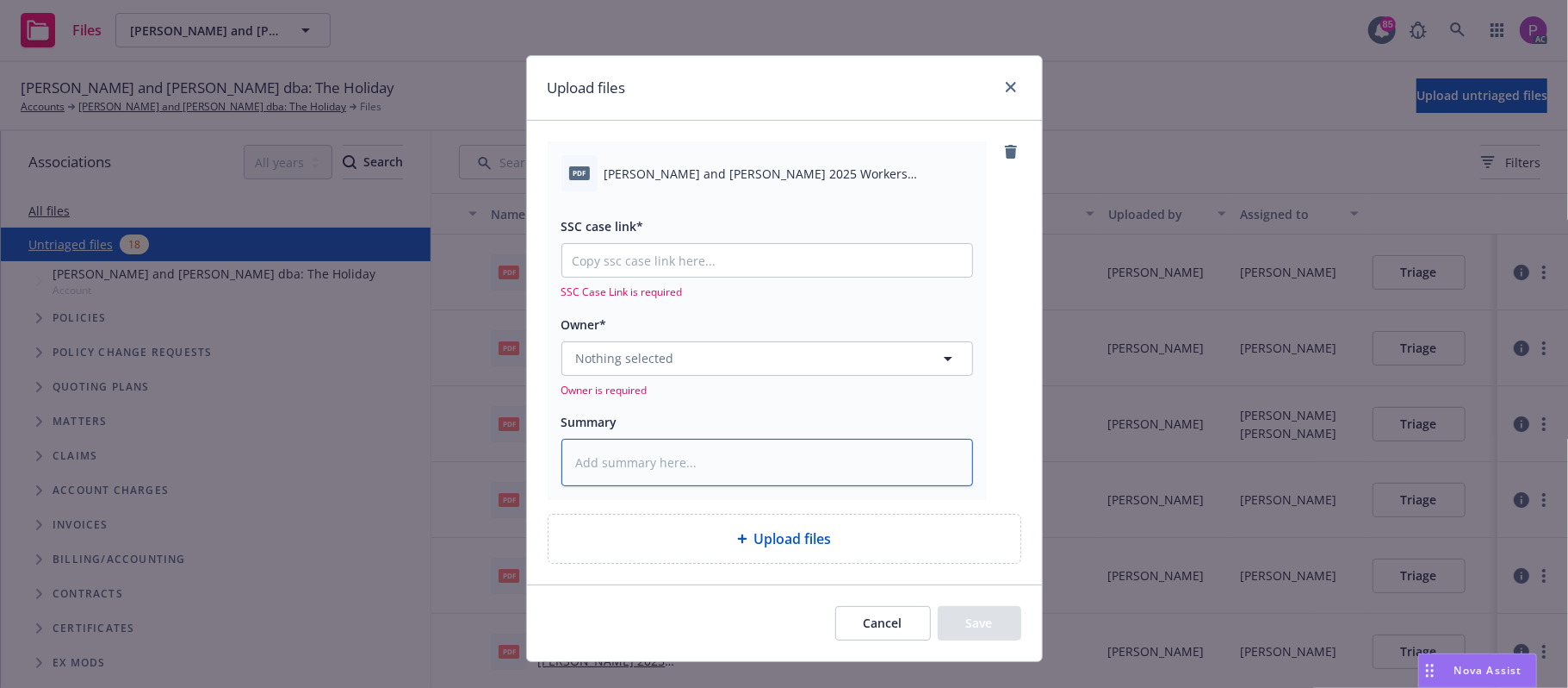
click at [662, 457] on textarea at bounding box center [767, 463] width 412 height 48
paste textarea "[PERSON_NAME] and [PERSON_NAME] 2025 Workers Compensation Notice of Cancellatio…"
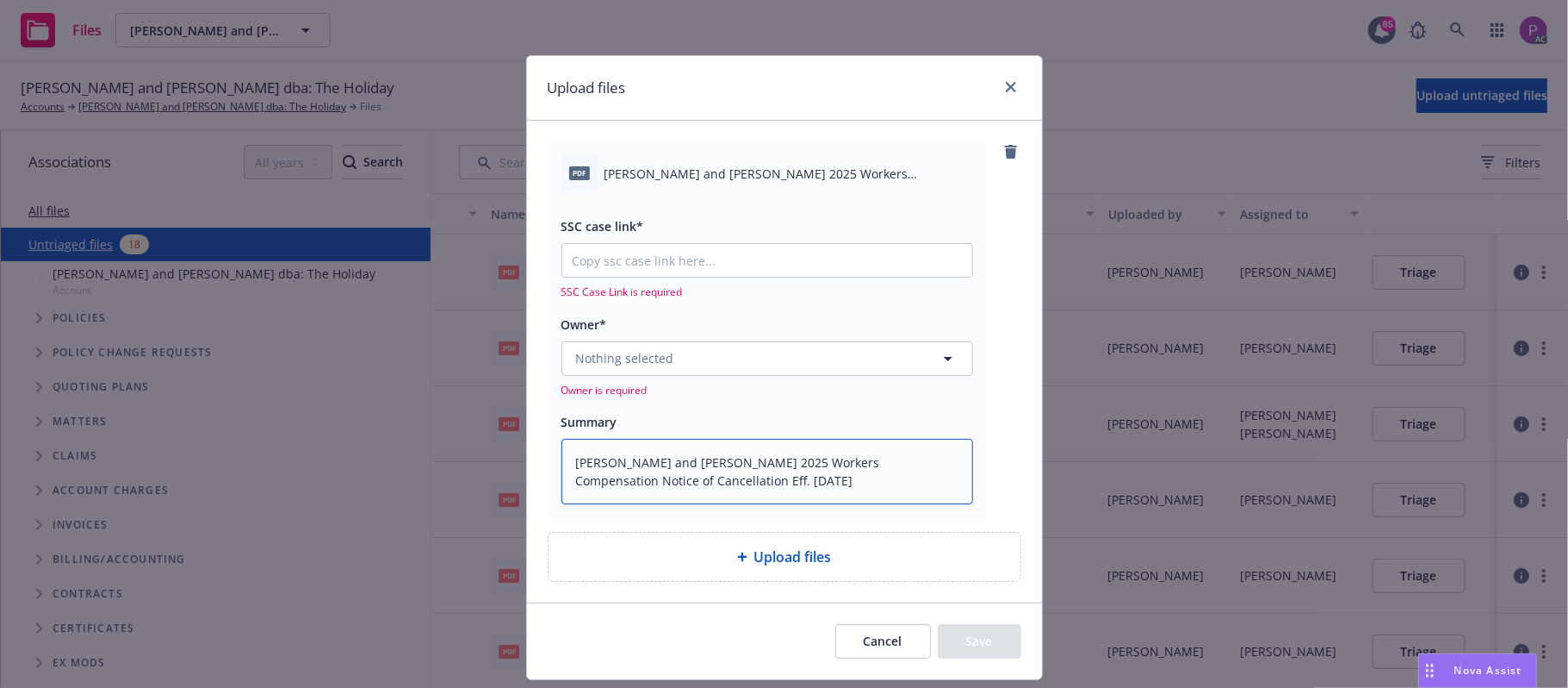
type textarea "x"
type textarea "[PERSON_NAME] and [PERSON_NAME] 2025 Workers Compensation Notice of Cancellatio…"
click at [694, 273] on input "SSC case link*" at bounding box center [767, 260] width 410 height 33
paste input "[URL][DOMAIN_NAME]"
type textarea "x"
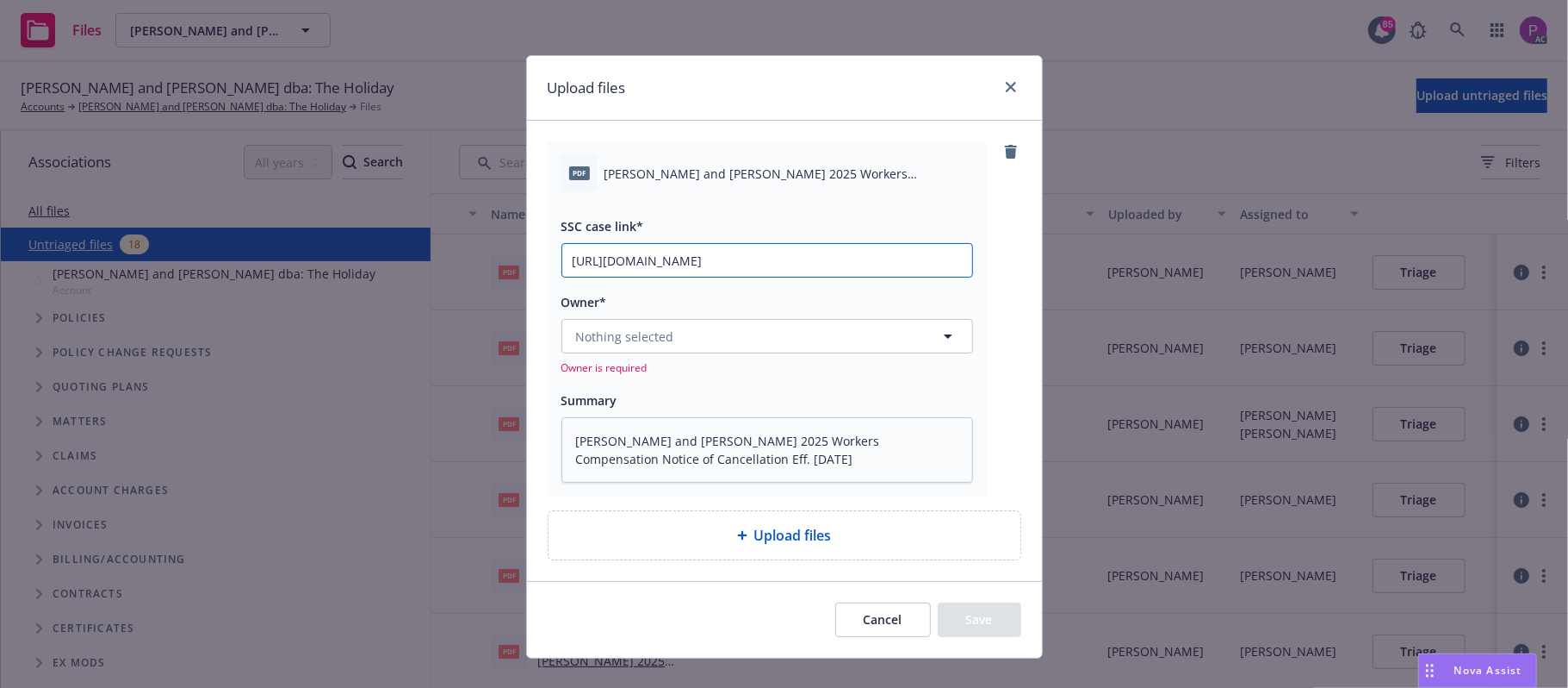
scroll to position [0, 239]
type input "[URL][DOMAIN_NAME]"
click at [683, 343] on button "Nothing selected" at bounding box center [767, 336] width 412 height 35
click at [680, 338] on button "Nothing selected" at bounding box center [767, 336] width 412 height 35
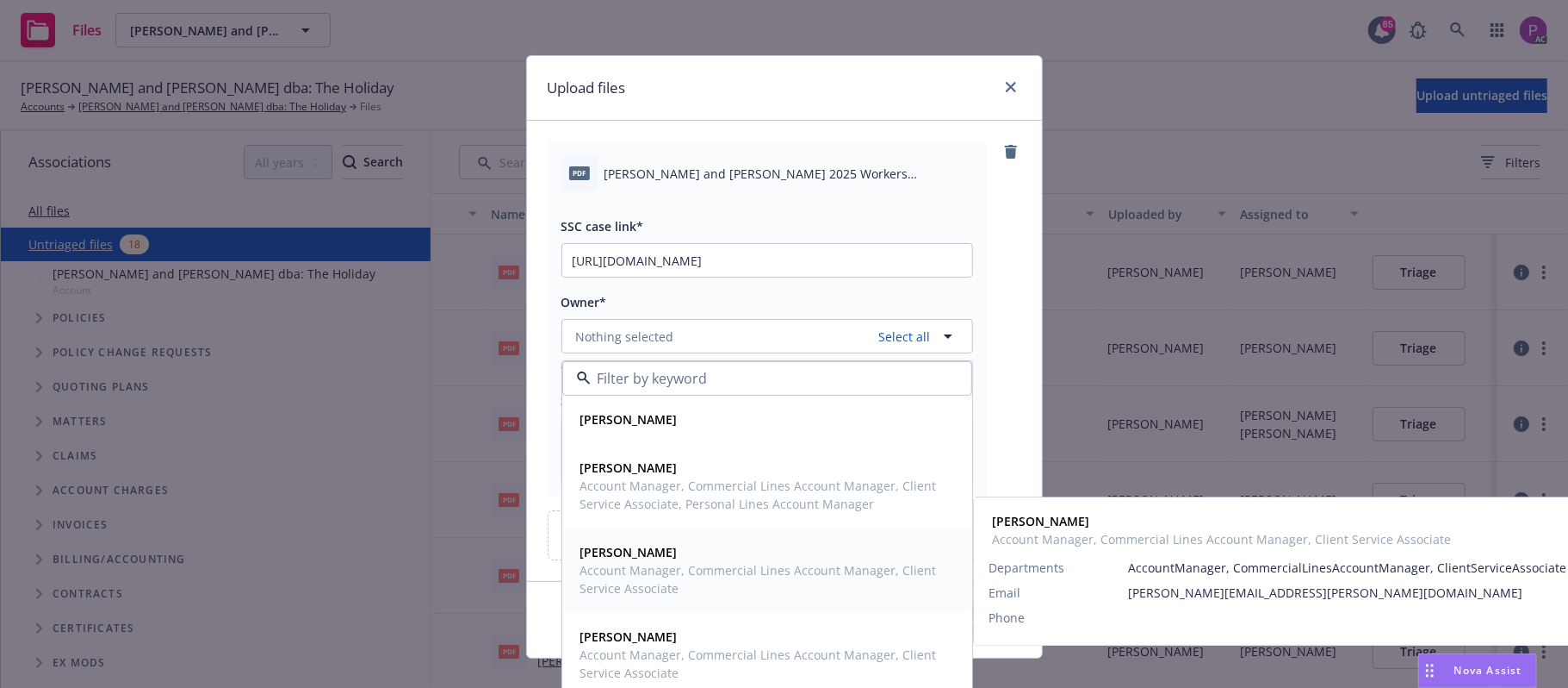
click at [696, 558] on span "[PERSON_NAME]" at bounding box center [765, 552] width 371 height 18
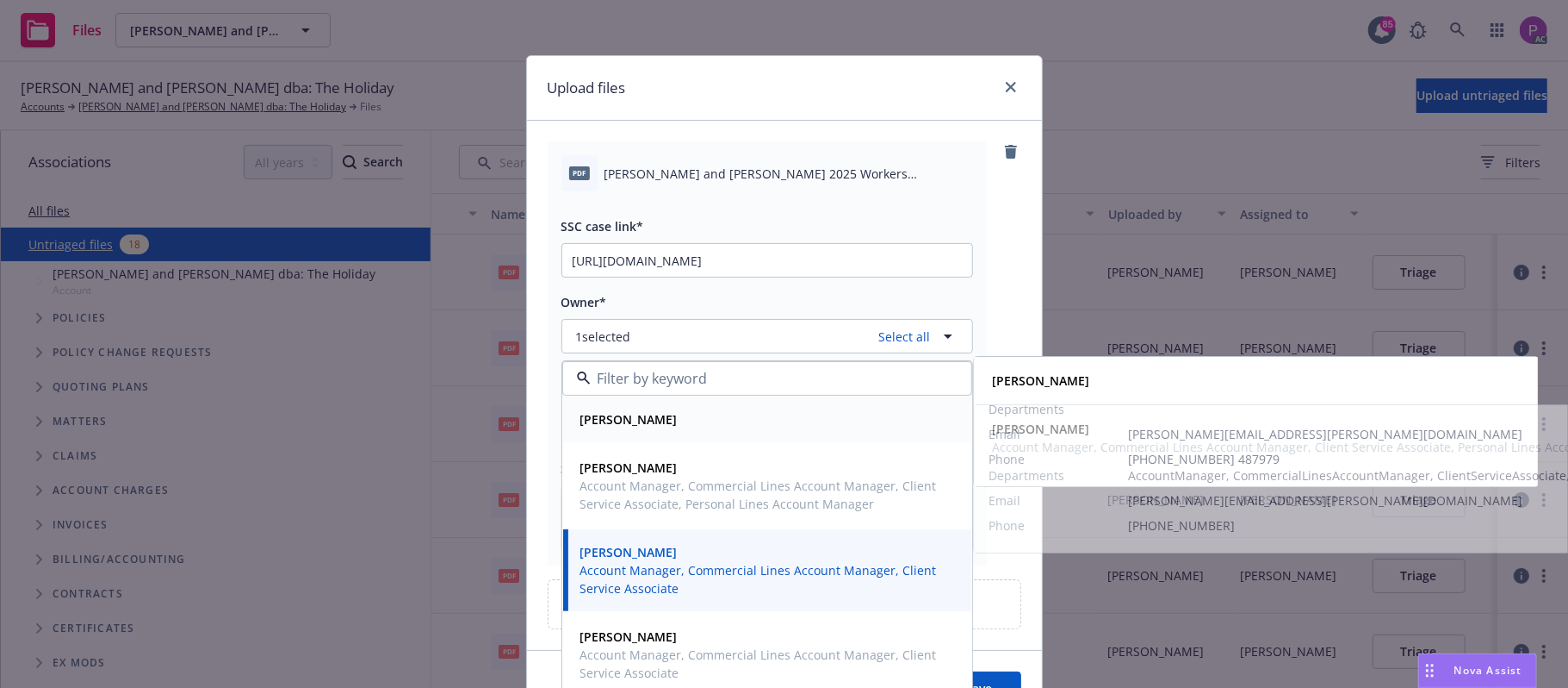
scroll to position [96, 0]
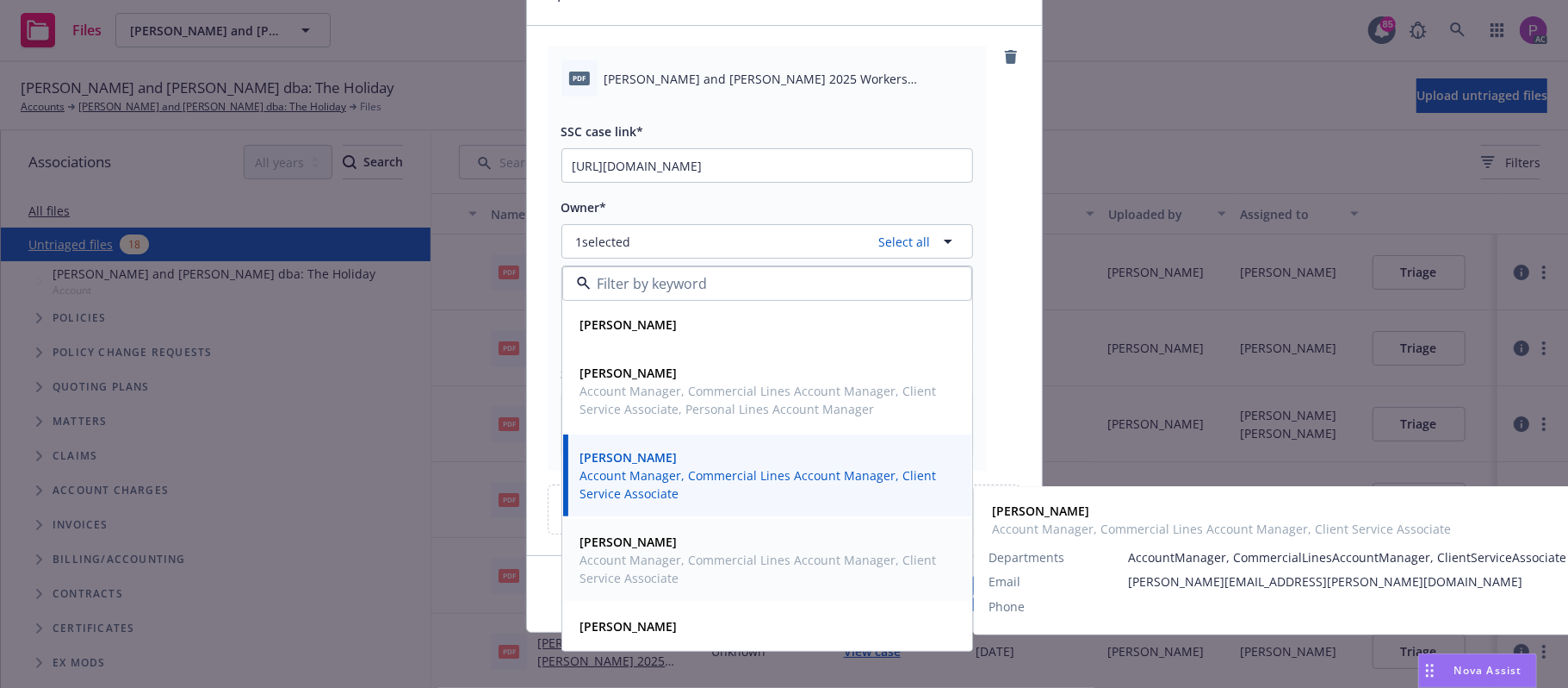
click at [653, 560] on span "Account Manager, Commercial Lines Account Manager, Client Service Associate" at bounding box center [765, 568] width 371 height 37
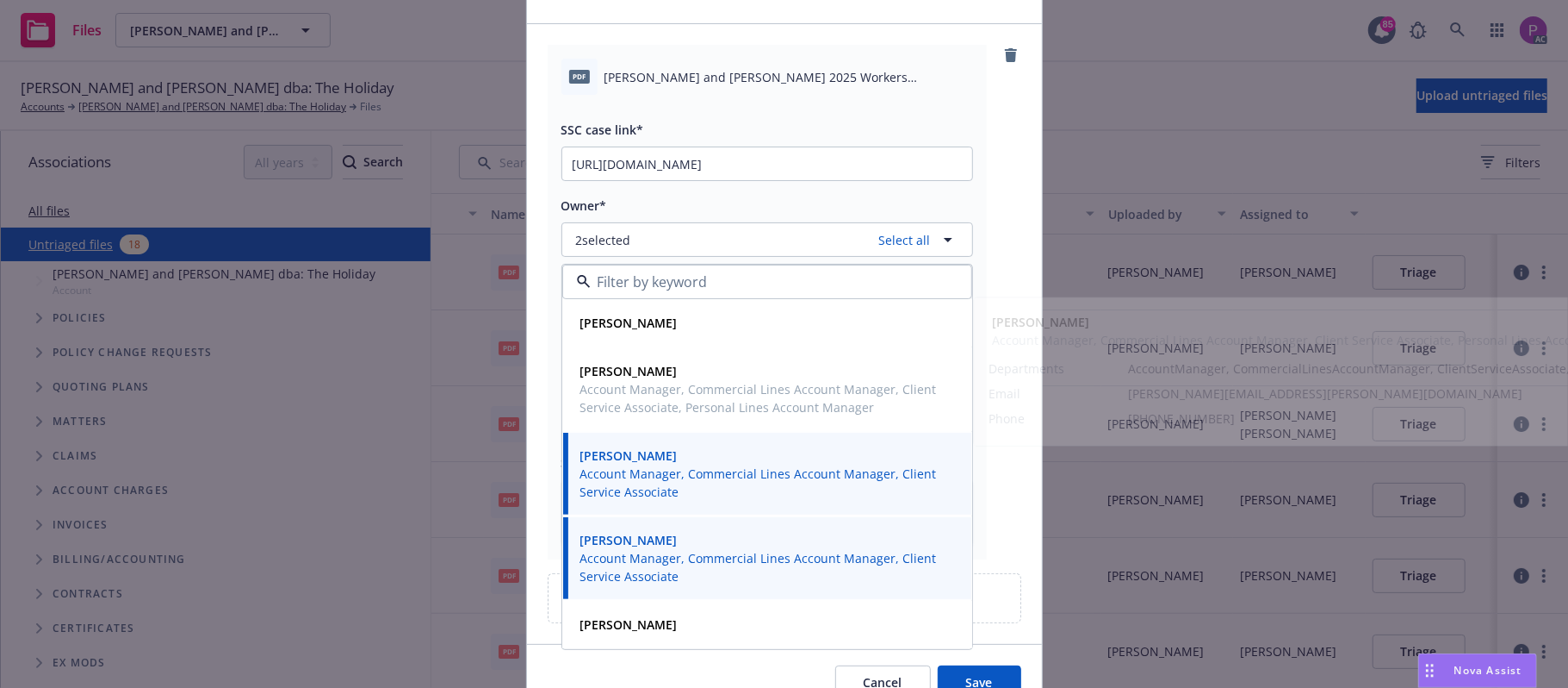
scroll to position [187, 0]
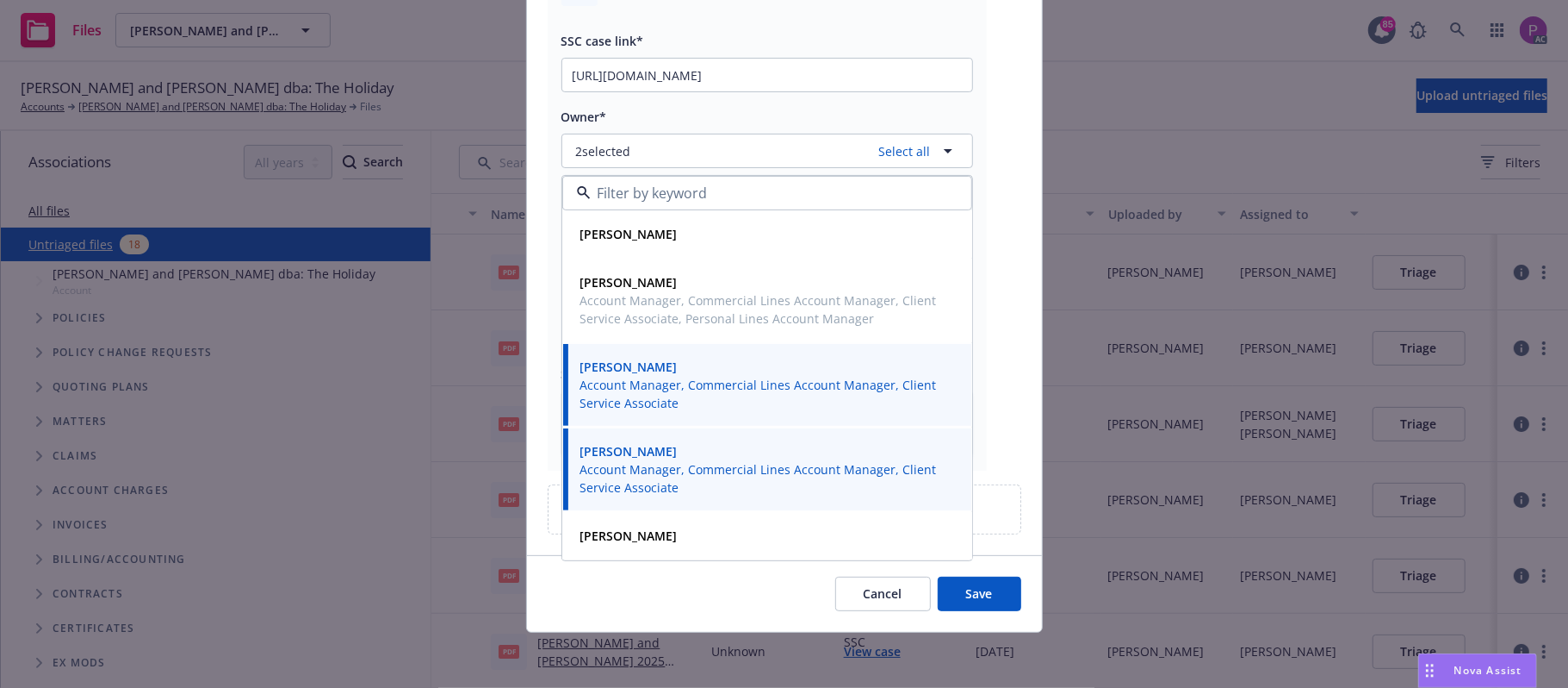
click at [945, 592] on button "Save" at bounding box center [980, 593] width 84 height 35
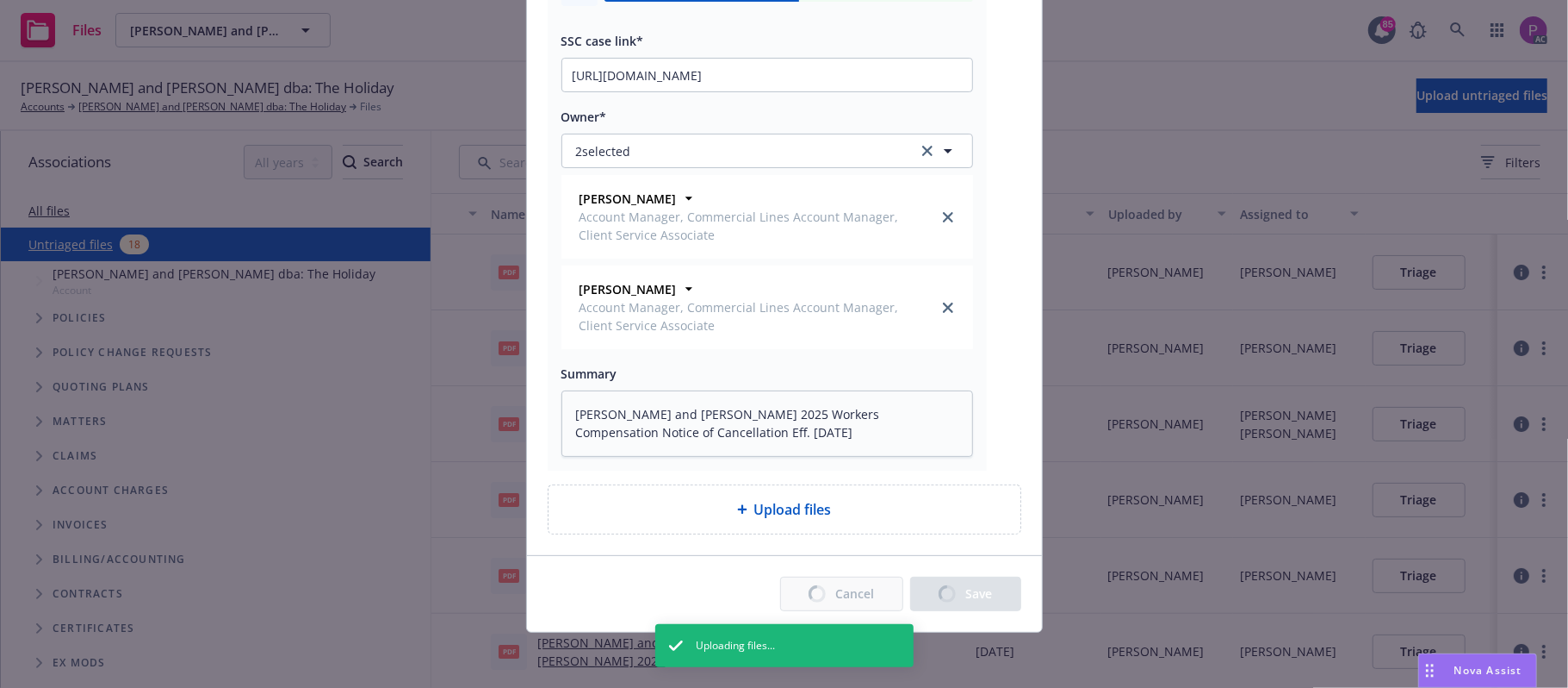
type textarea "x"
